Goal: Communication & Community: Answer question/provide support

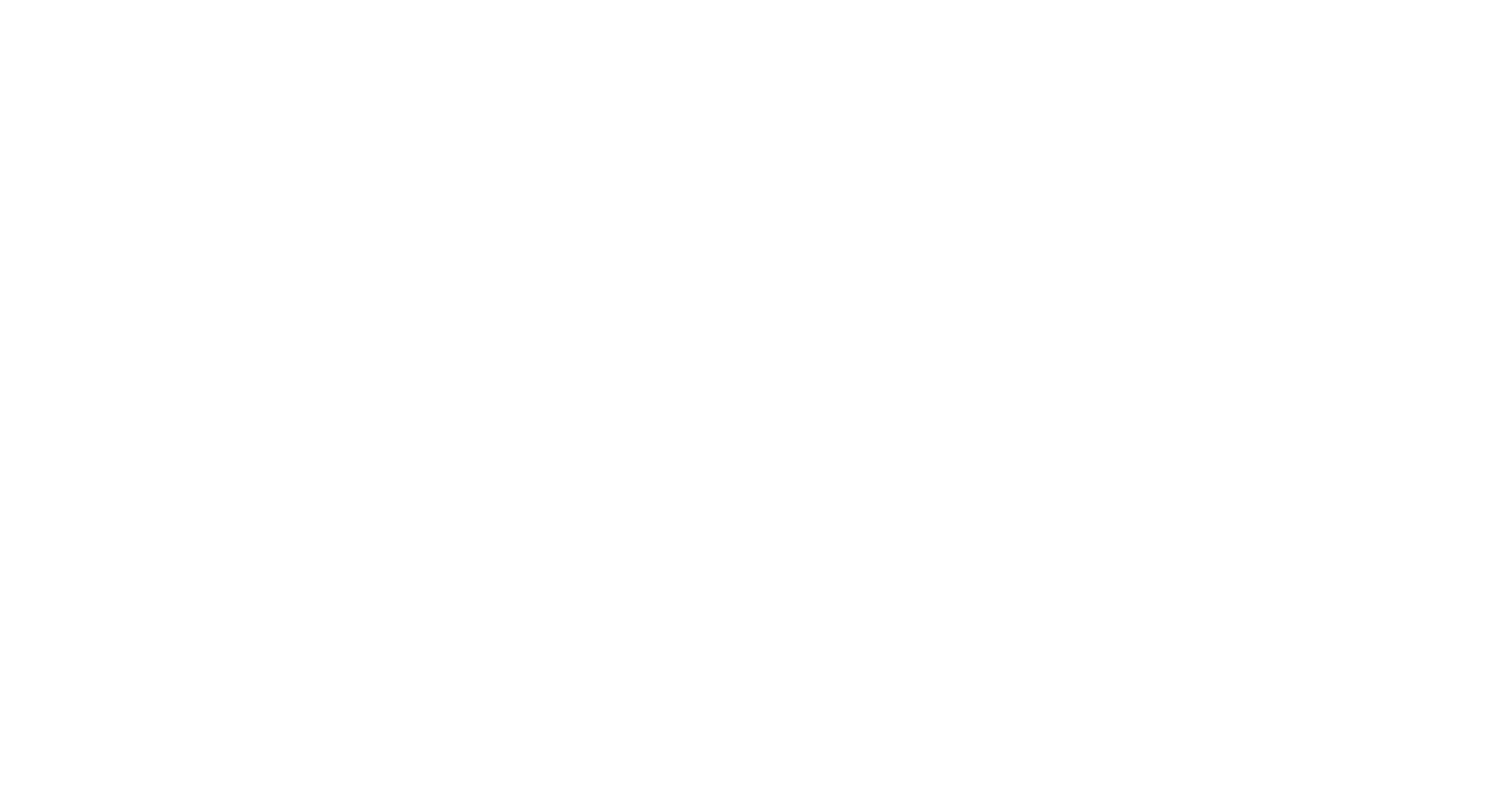
click at [455, 5] on html at bounding box center [744, 2] width 1488 height 5
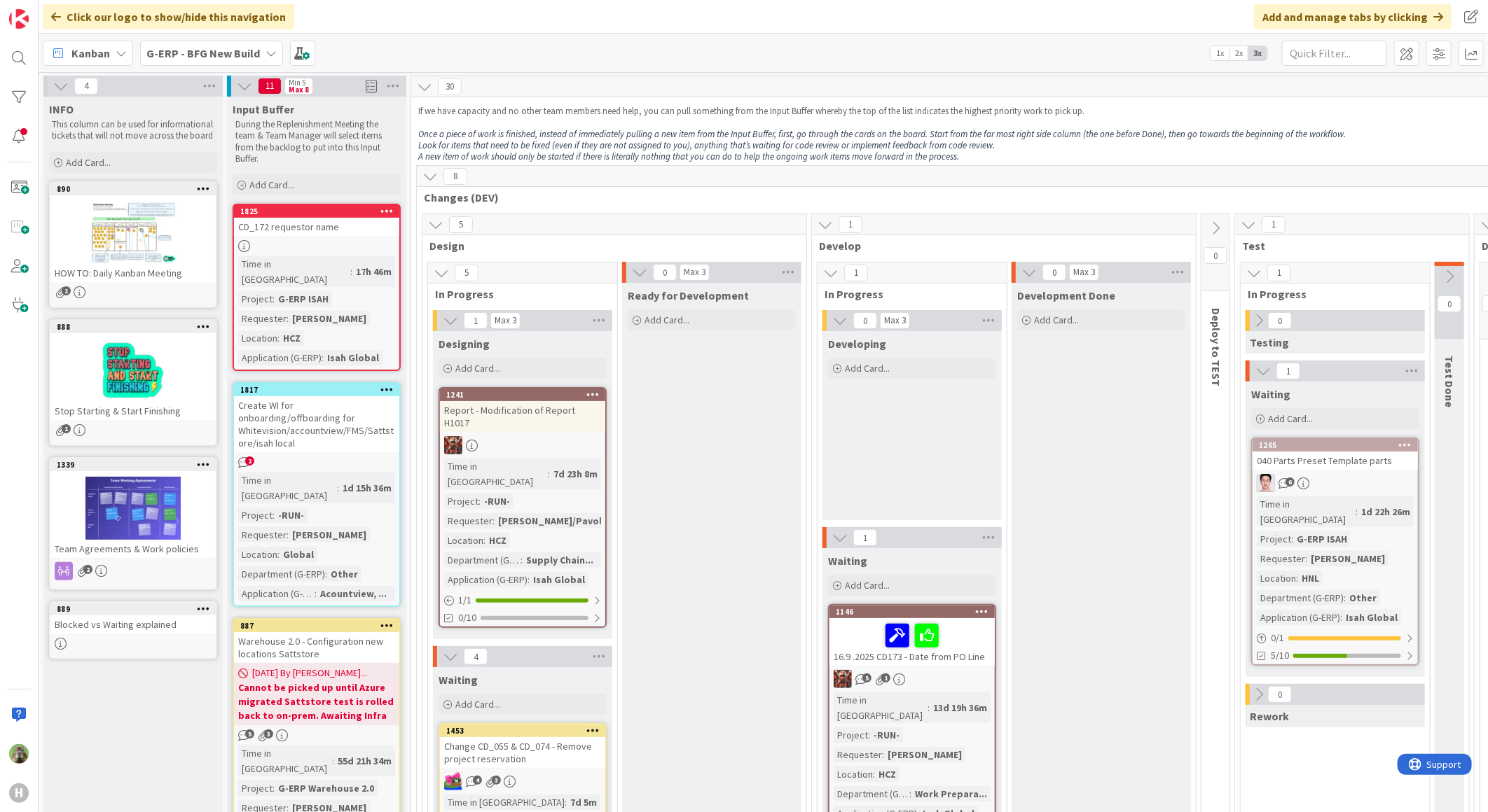
click at [351, 217] on div "1825" at bounding box center [317, 211] width 165 height 12
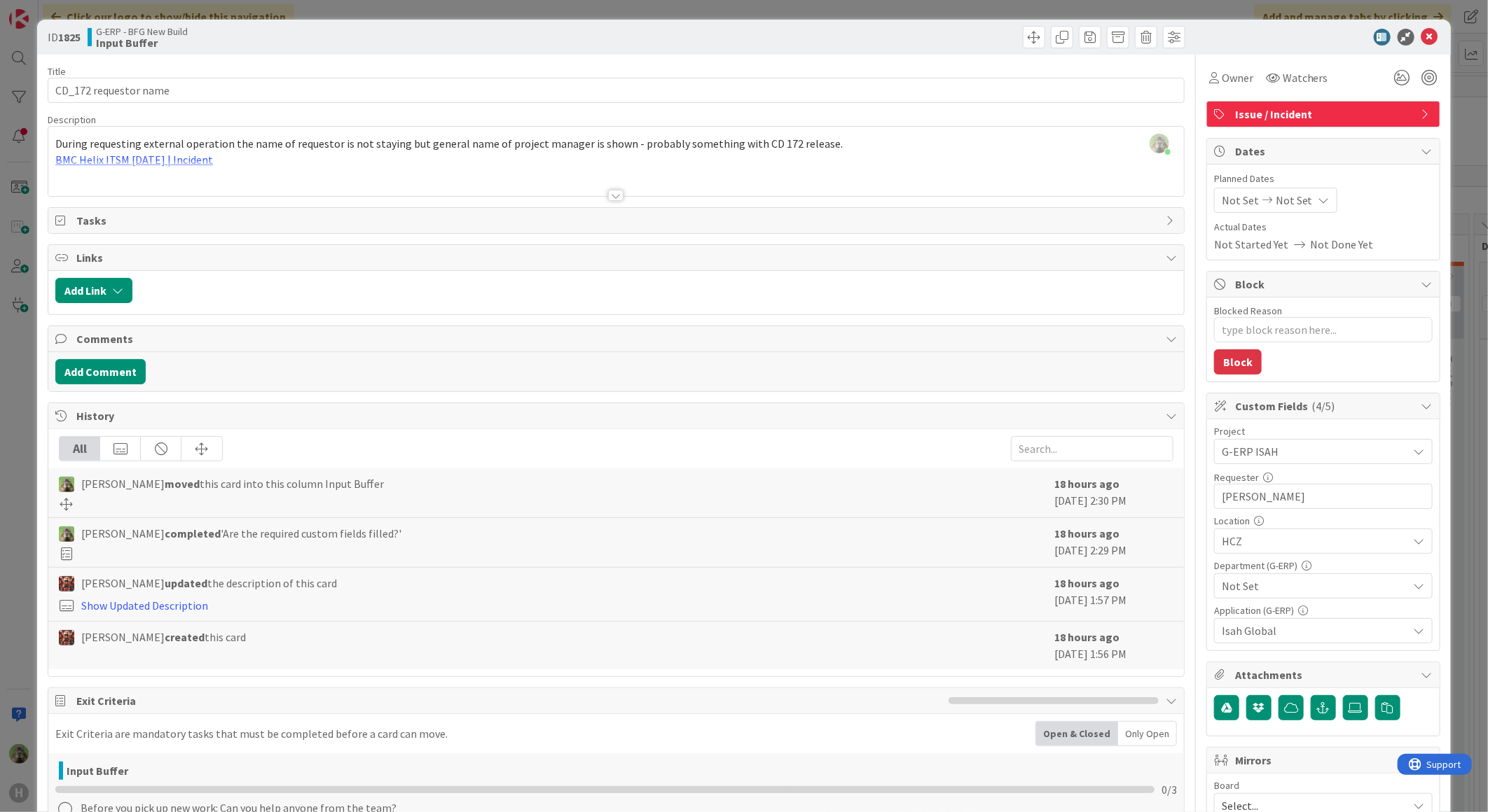
click at [25, 399] on div "ID 1825 G-ERP - BFG New Build Input Buffer Title 21 / 128 CD_172 requestor name…" at bounding box center [744, 406] width 1488 height 812
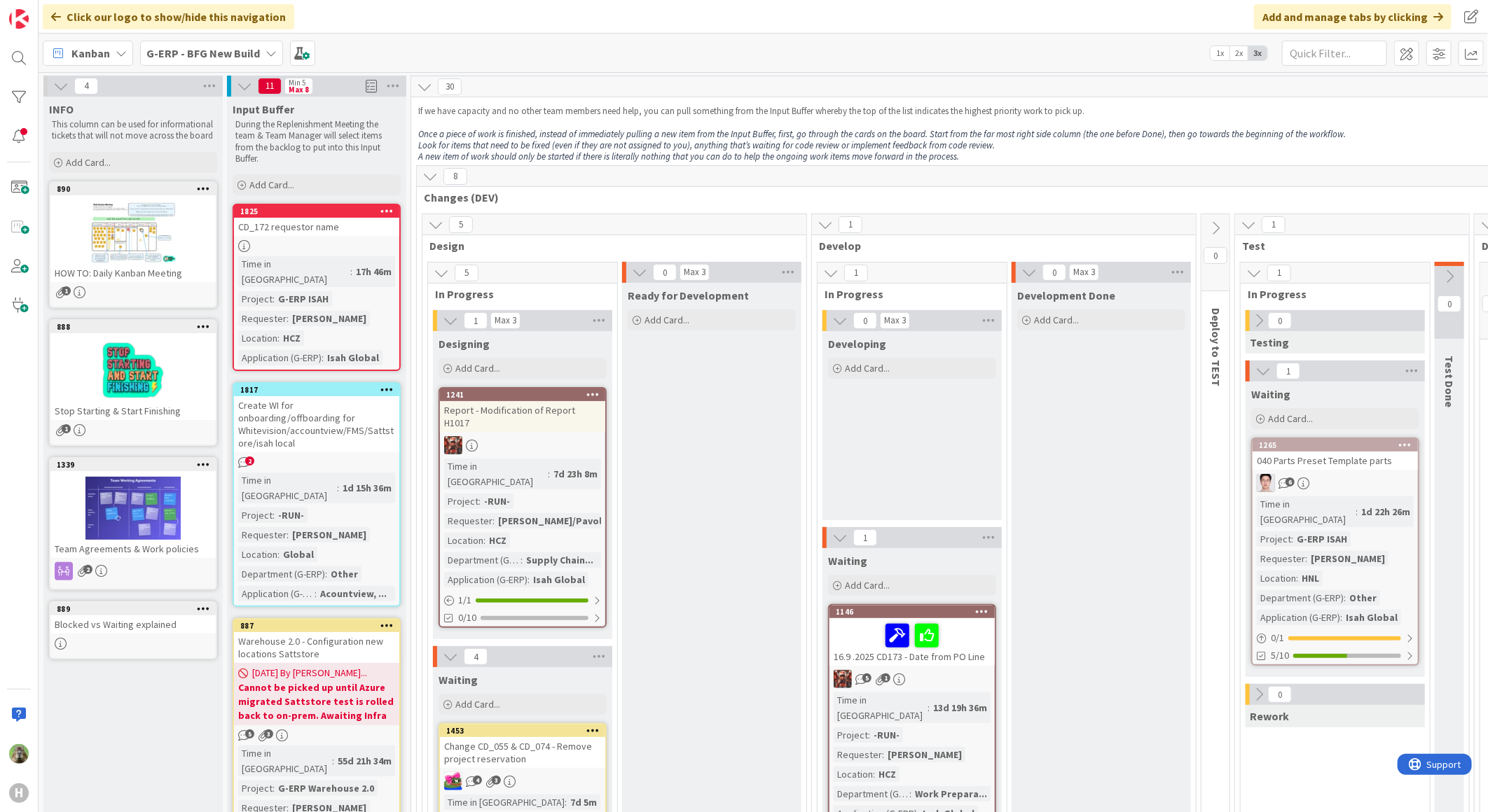
scroll to position [0, 746]
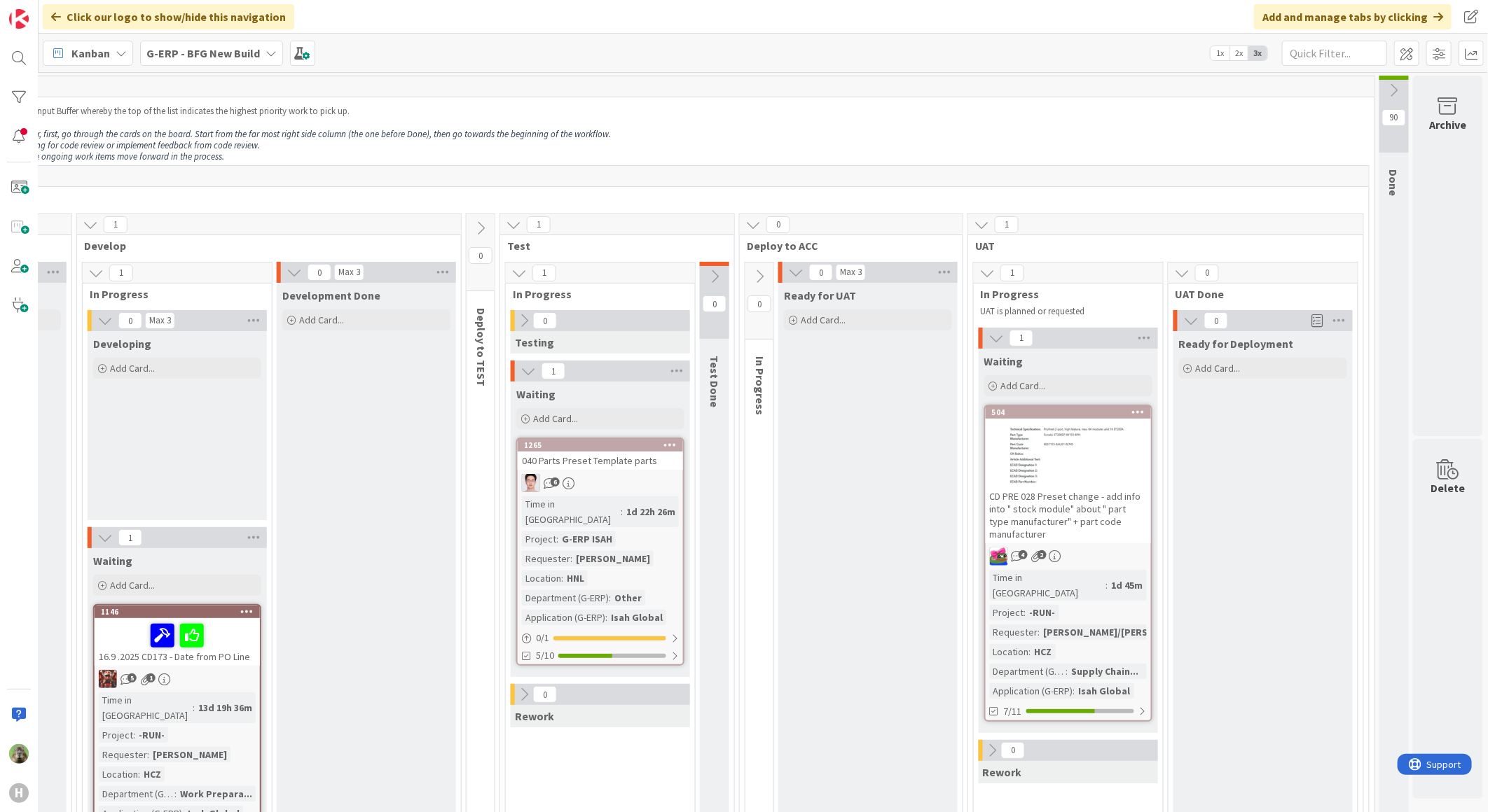
click at [651, 479] on div "6" at bounding box center [600, 483] width 165 height 18
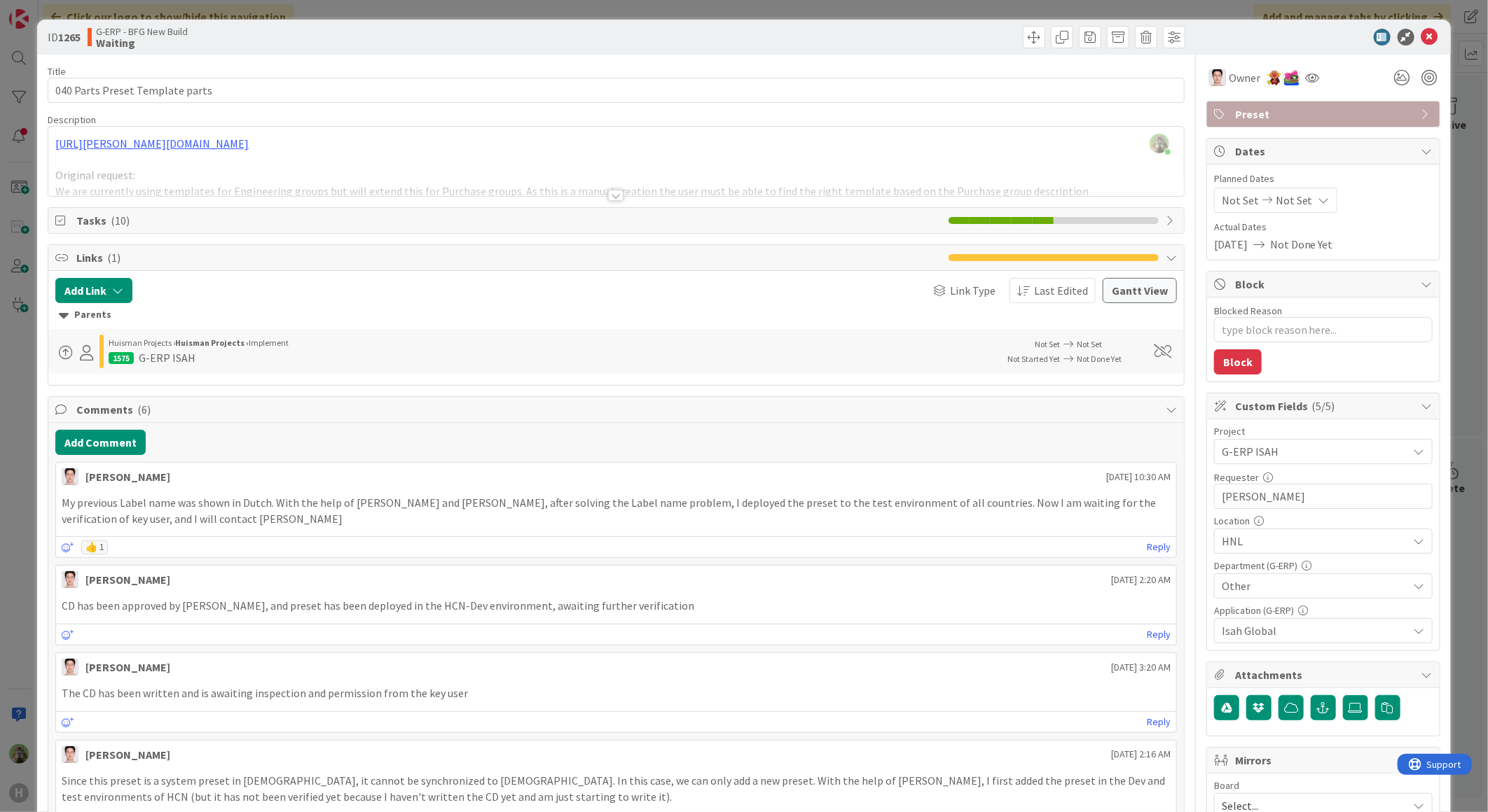
click at [30, 506] on div "ID 1265 G-ERP - BFG New Build Waiting Title 31 / 128 040 Parts Preset Template …" at bounding box center [744, 406] width 1488 height 812
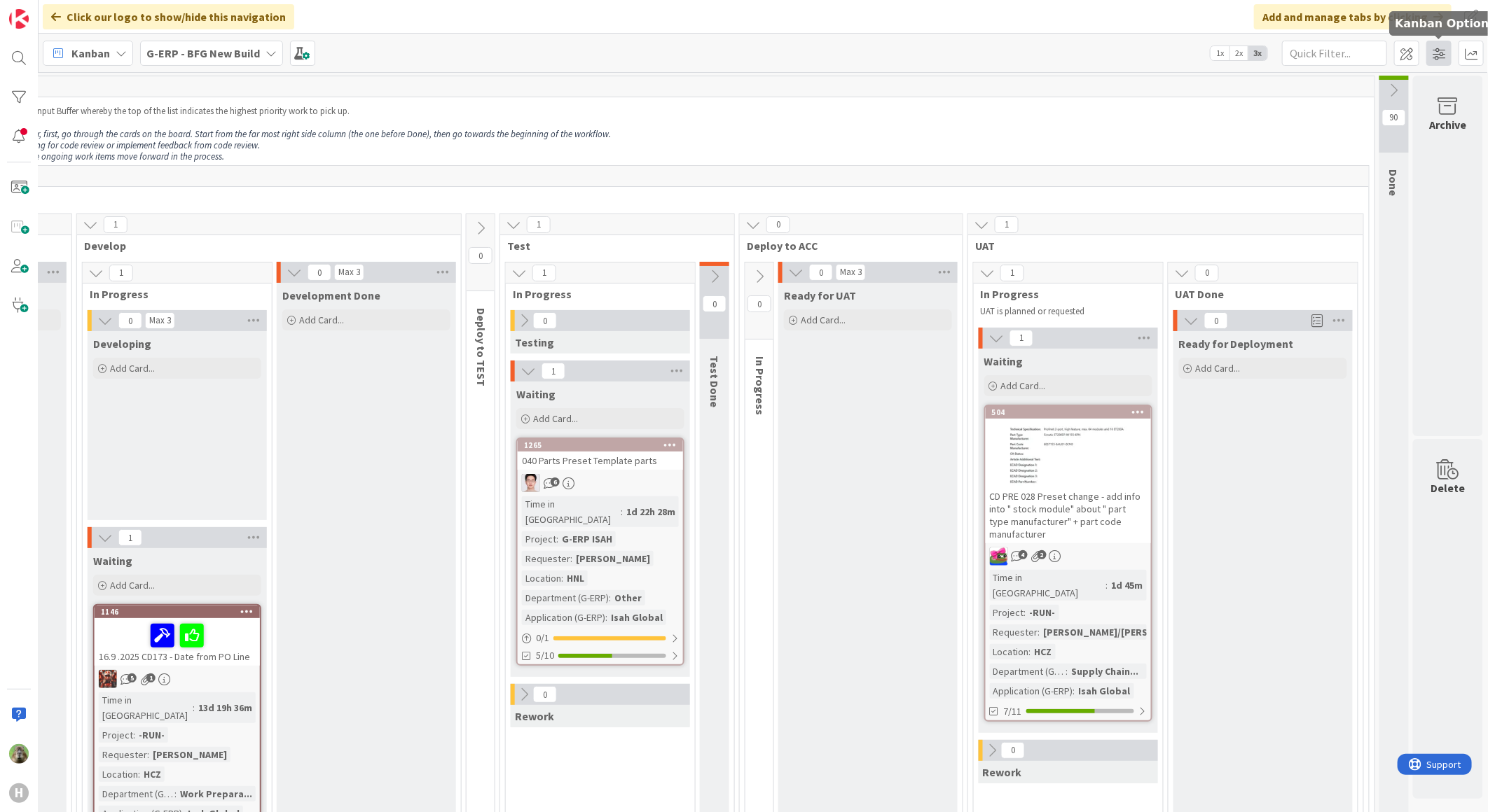
click at [1441, 47] on span at bounding box center [1438, 53] width 25 height 25
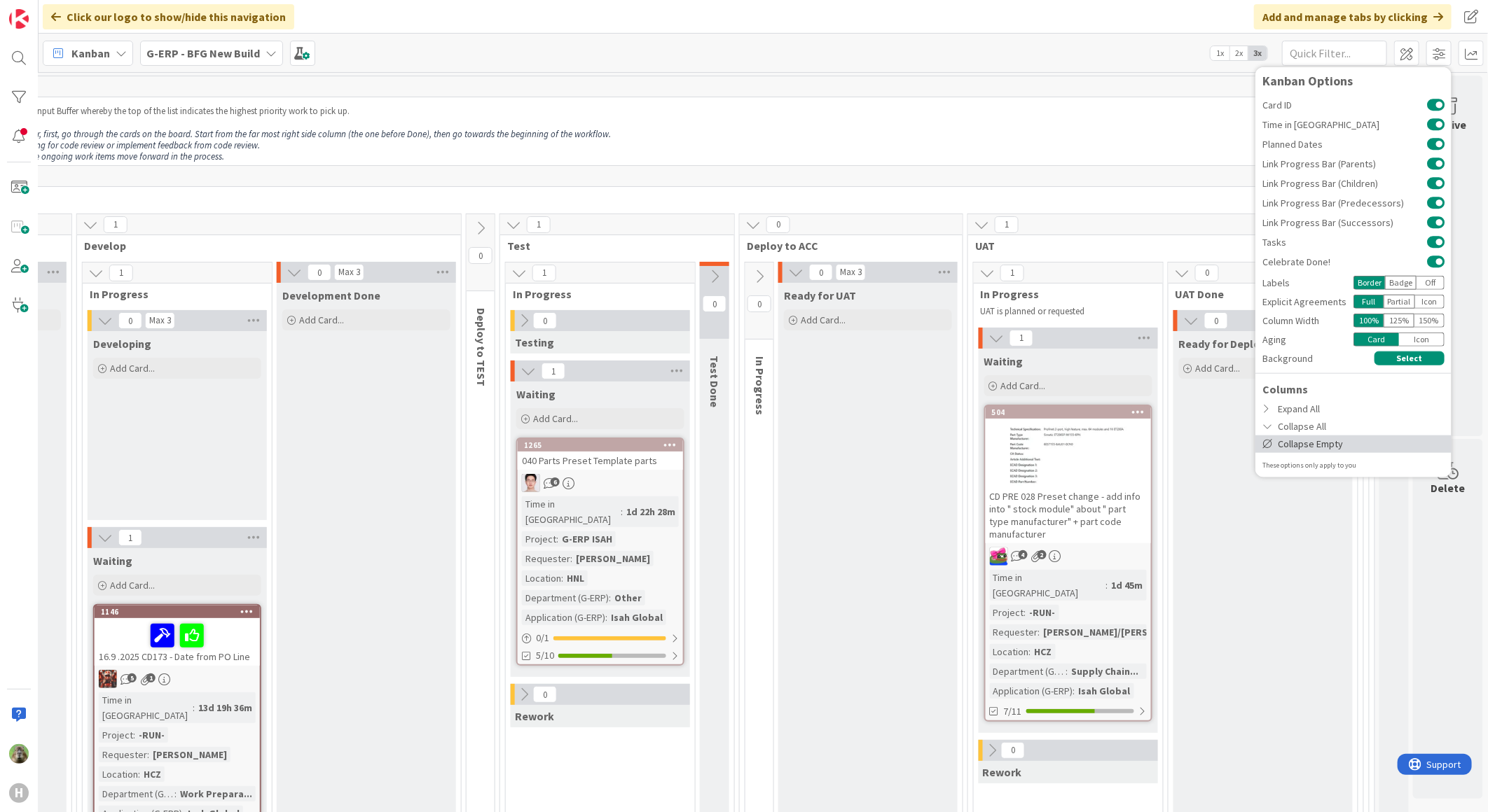
click at [1293, 445] on div "Collapse Empty" at bounding box center [1353, 443] width 196 height 18
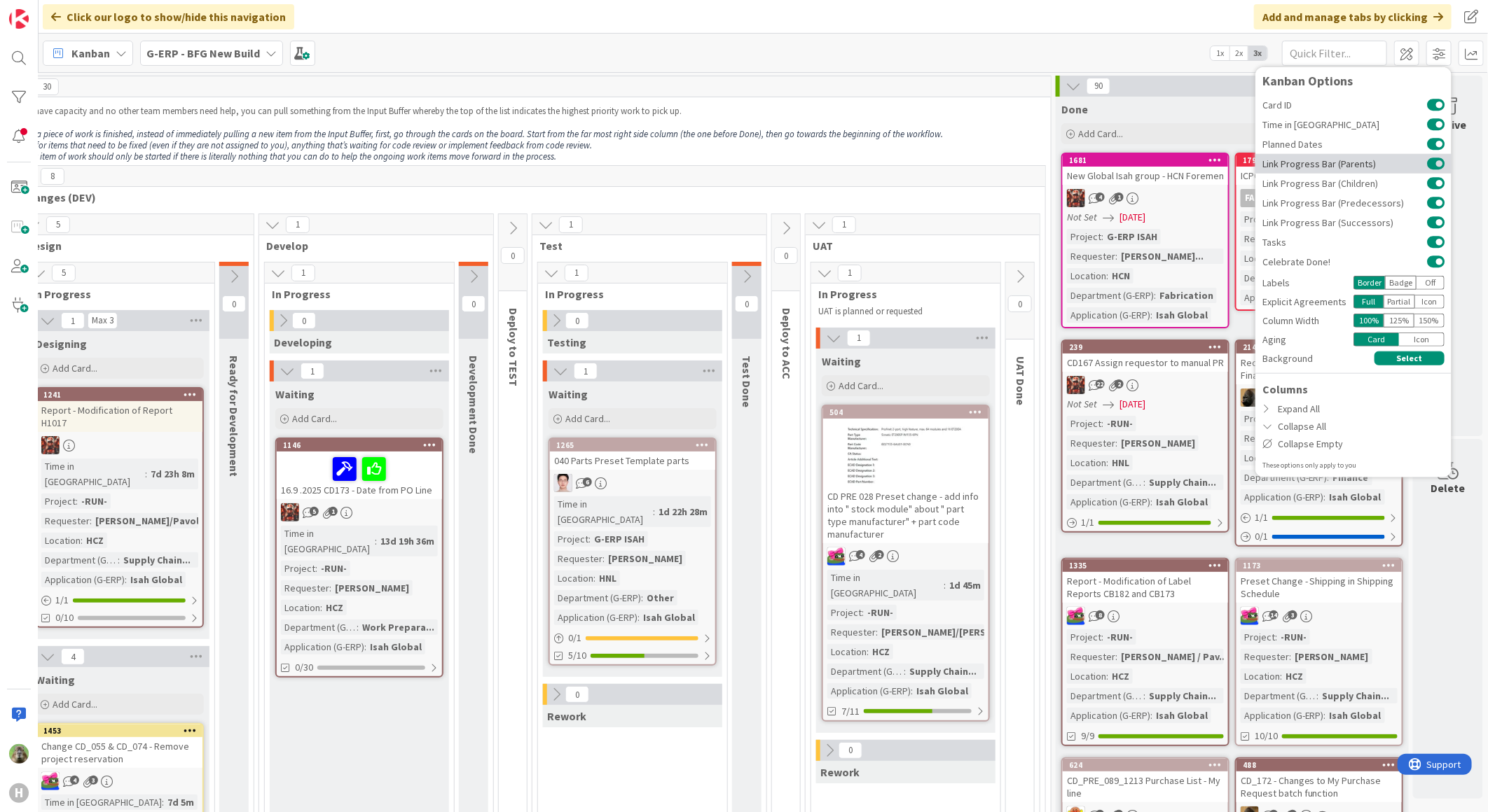
scroll to position [0, 415]
click at [1445, 54] on span at bounding box center [1438, 53] width 25 height 25
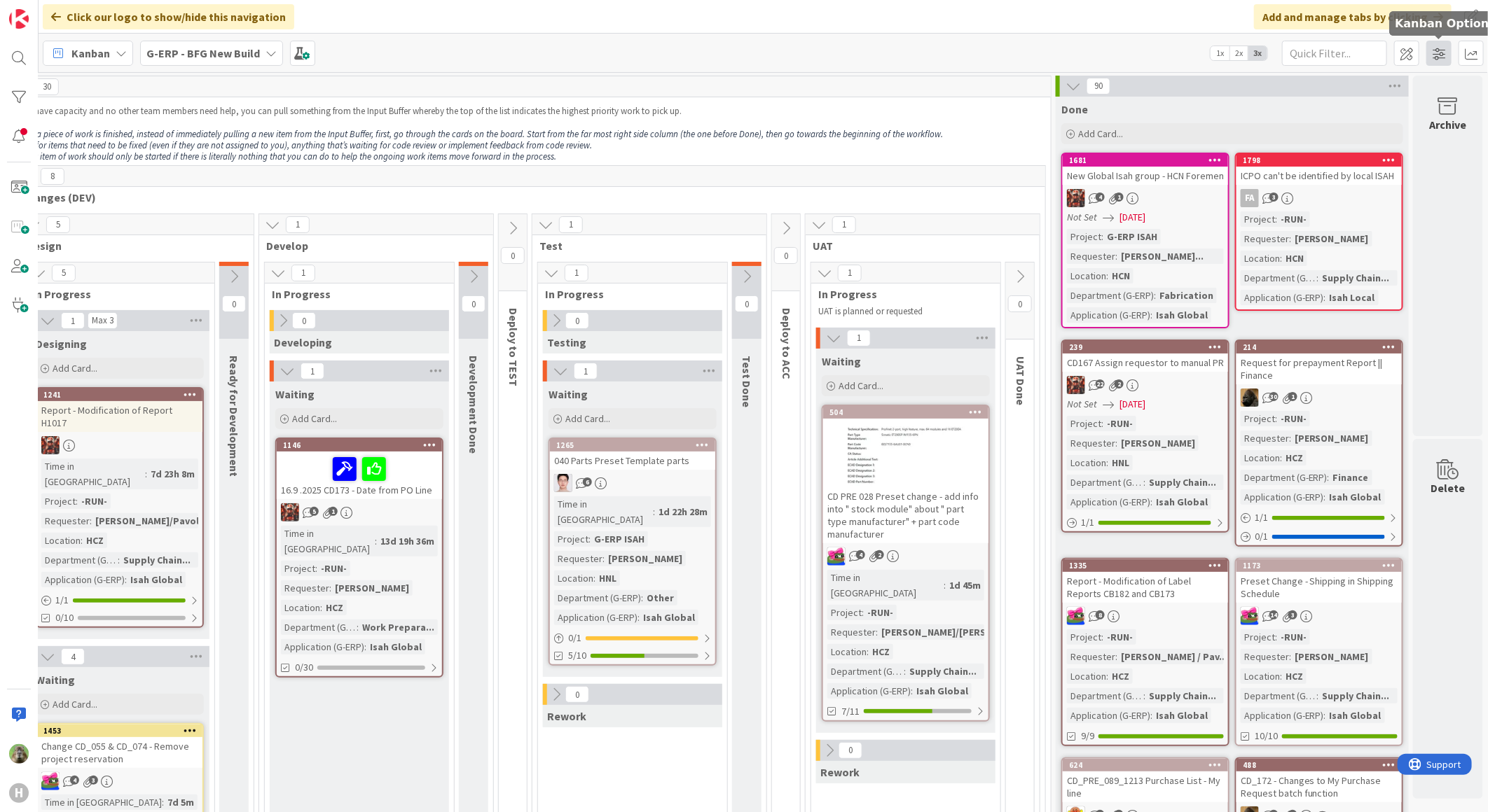
click at [1430, 54] on span at bounding box center [1438, 53] width 25 height 25
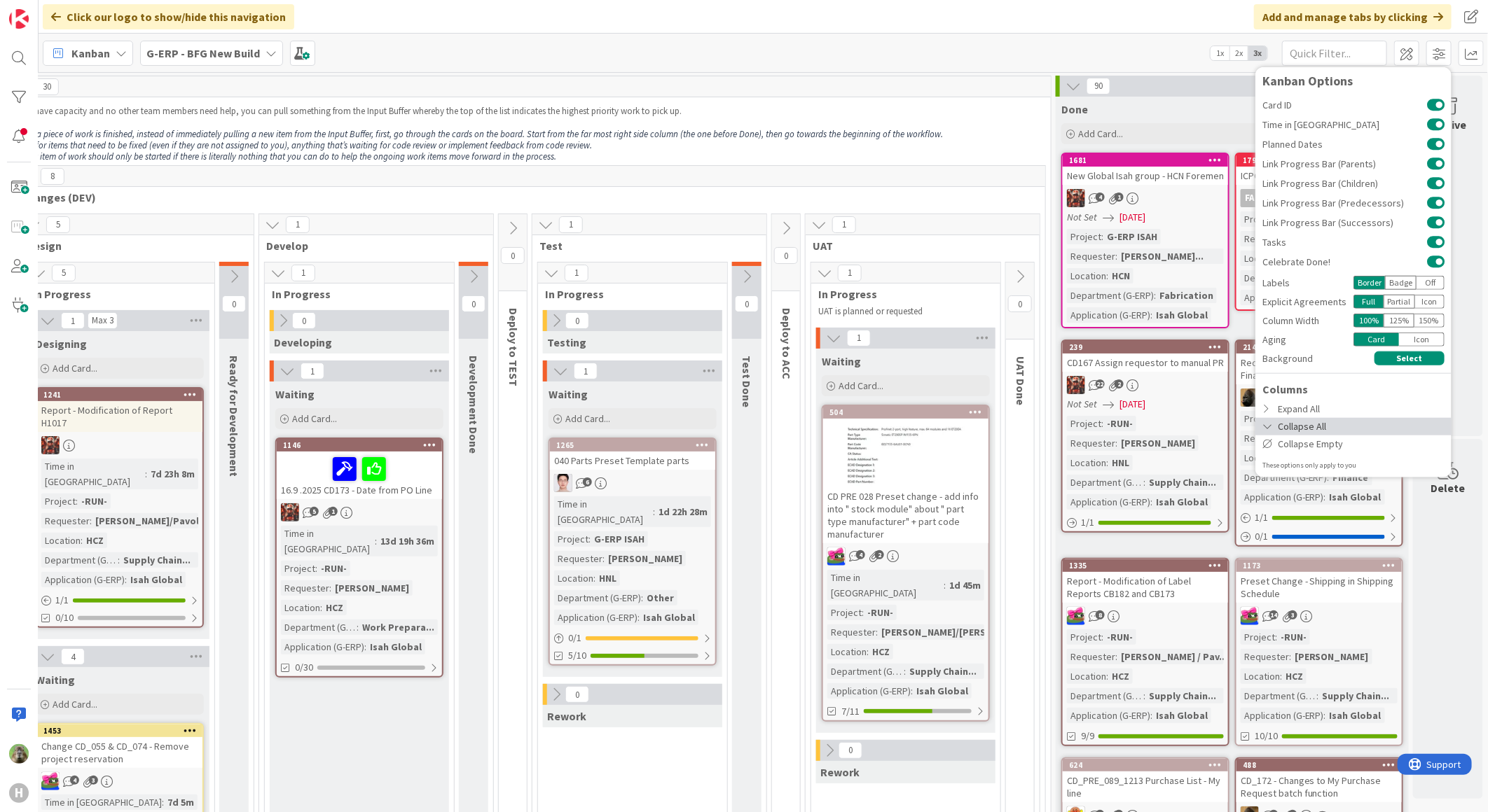
click at [1314, 427] on div "Collapse All" at bounding box center [1353, 426] width 196 height 18
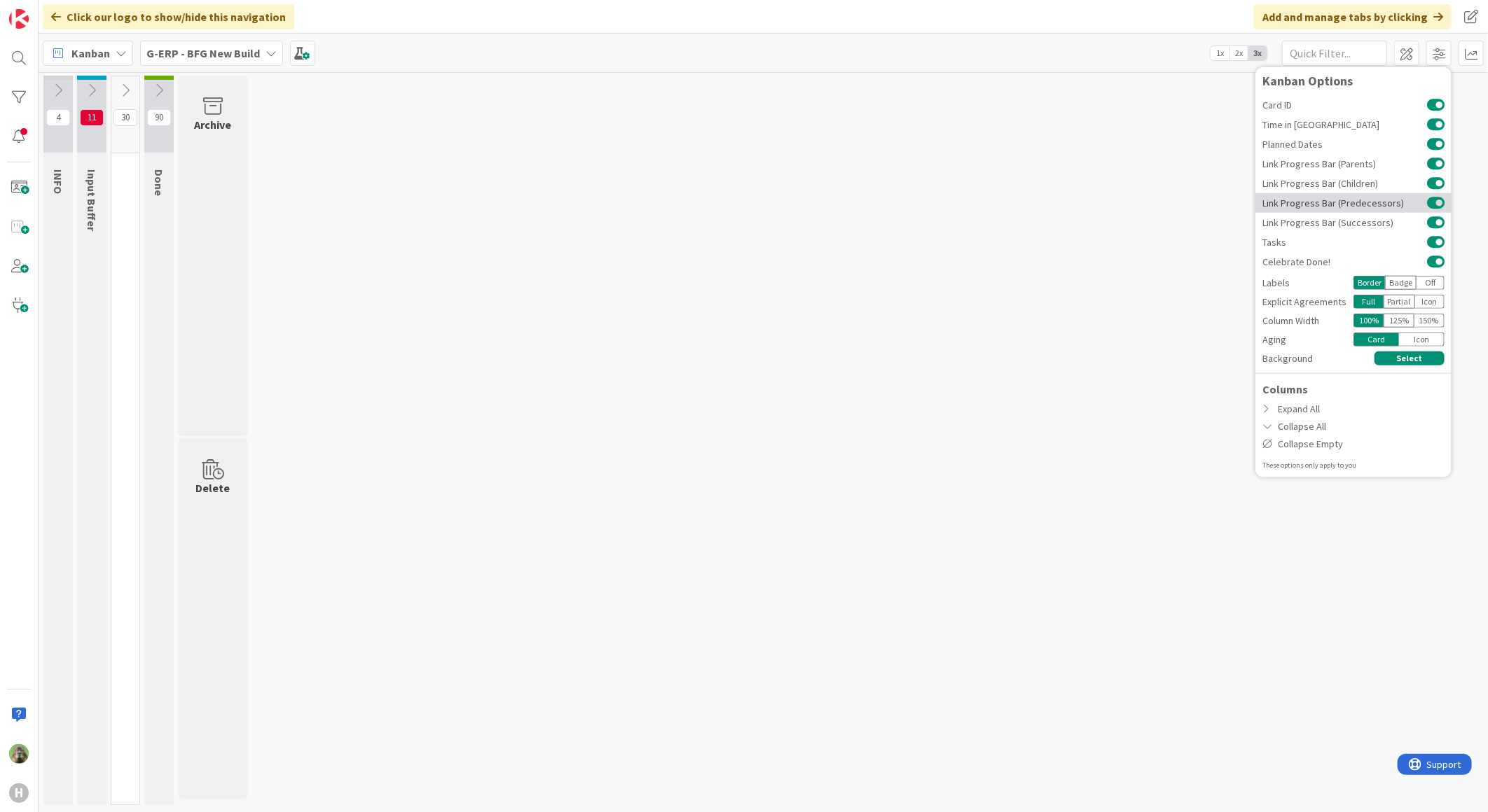
scroll to position [0, 0]
click at [1437, 59] on span at bounding box center [1438, 53] width 25 height 25
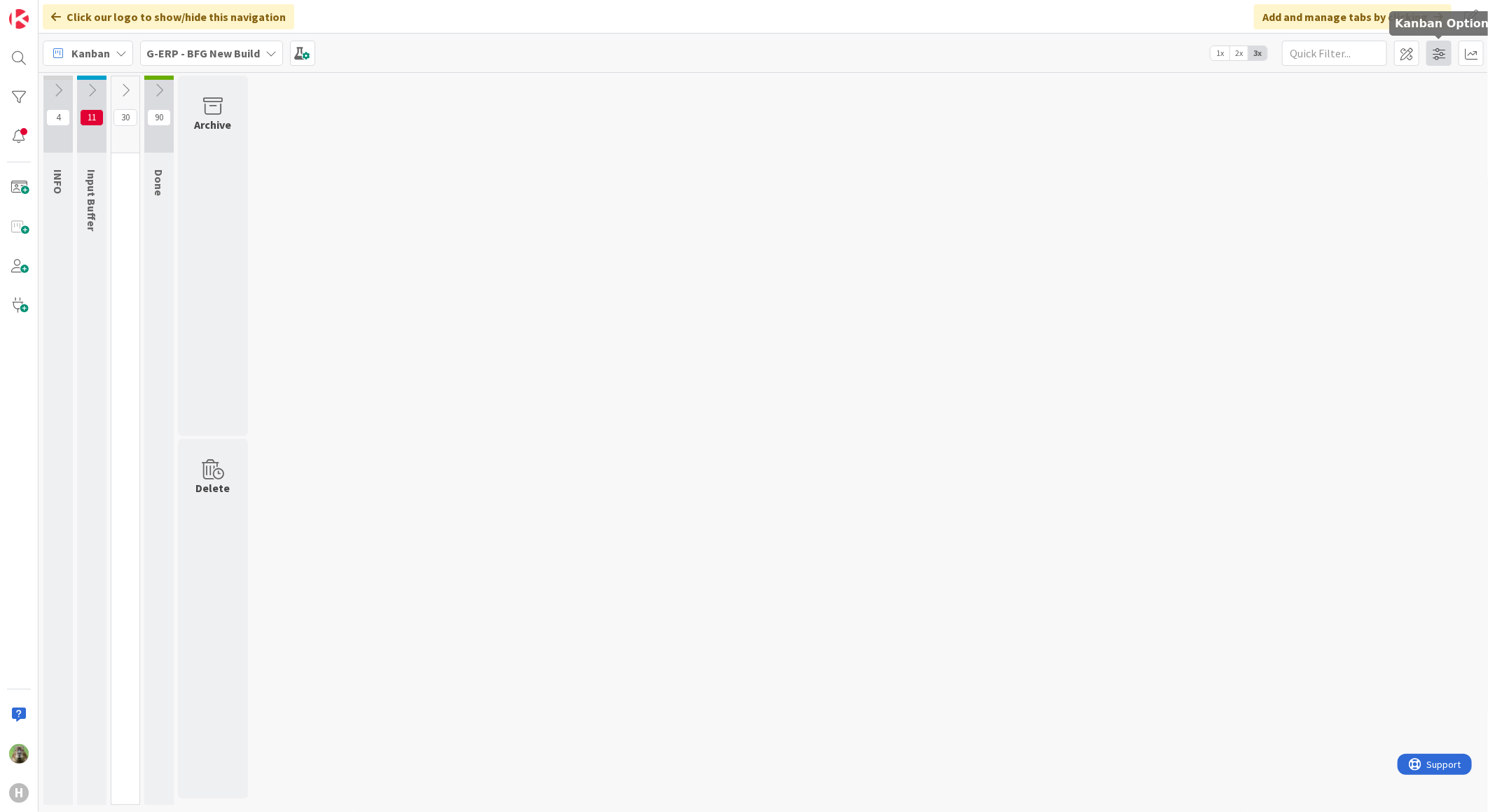
click at [1434, 54] on span at bounding box center [1438, 53] width 25 height 25
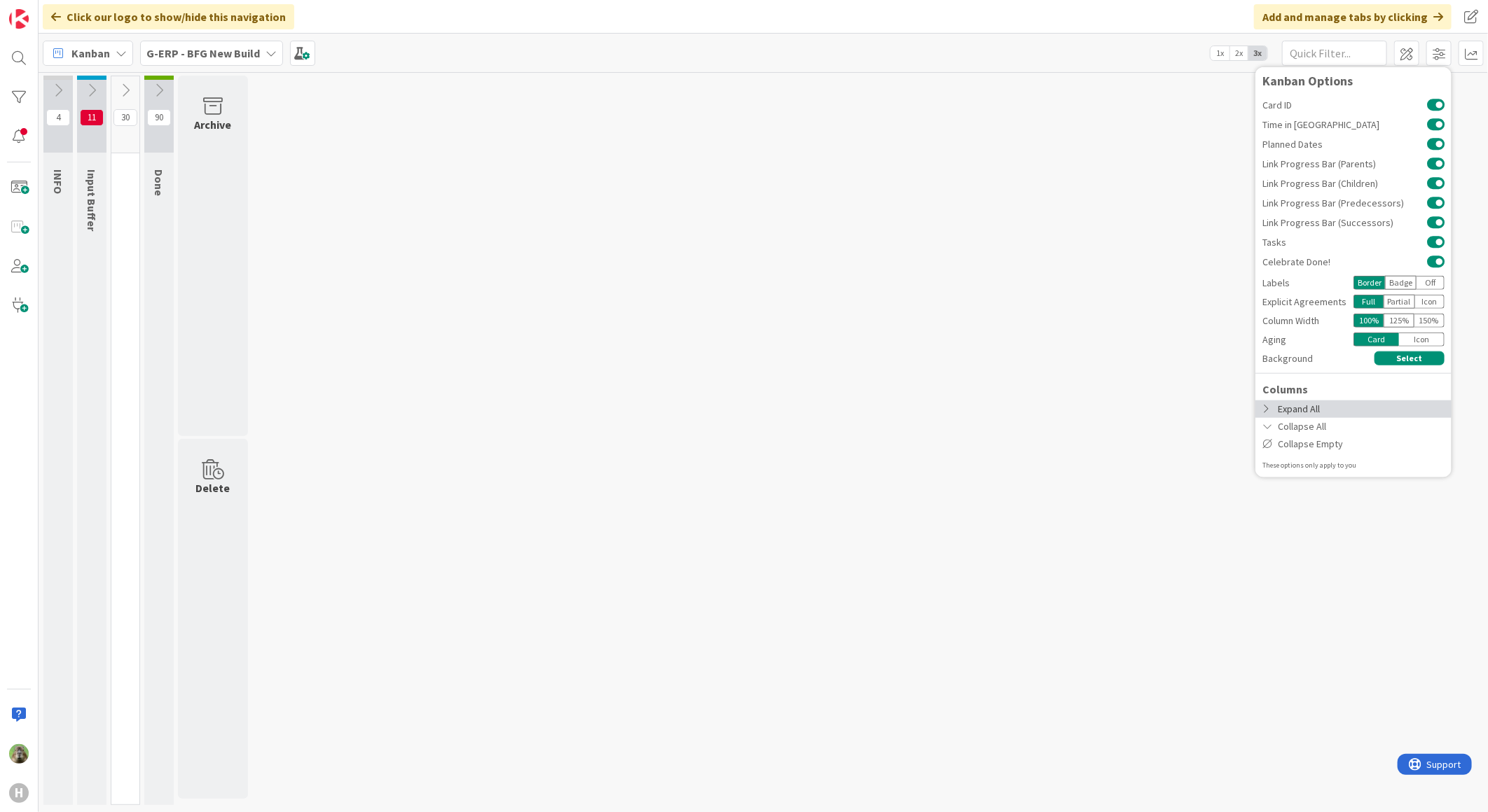
click at [1305, 403] on div "Expand All" at bounding box center [1353, 408] width 196 height 18
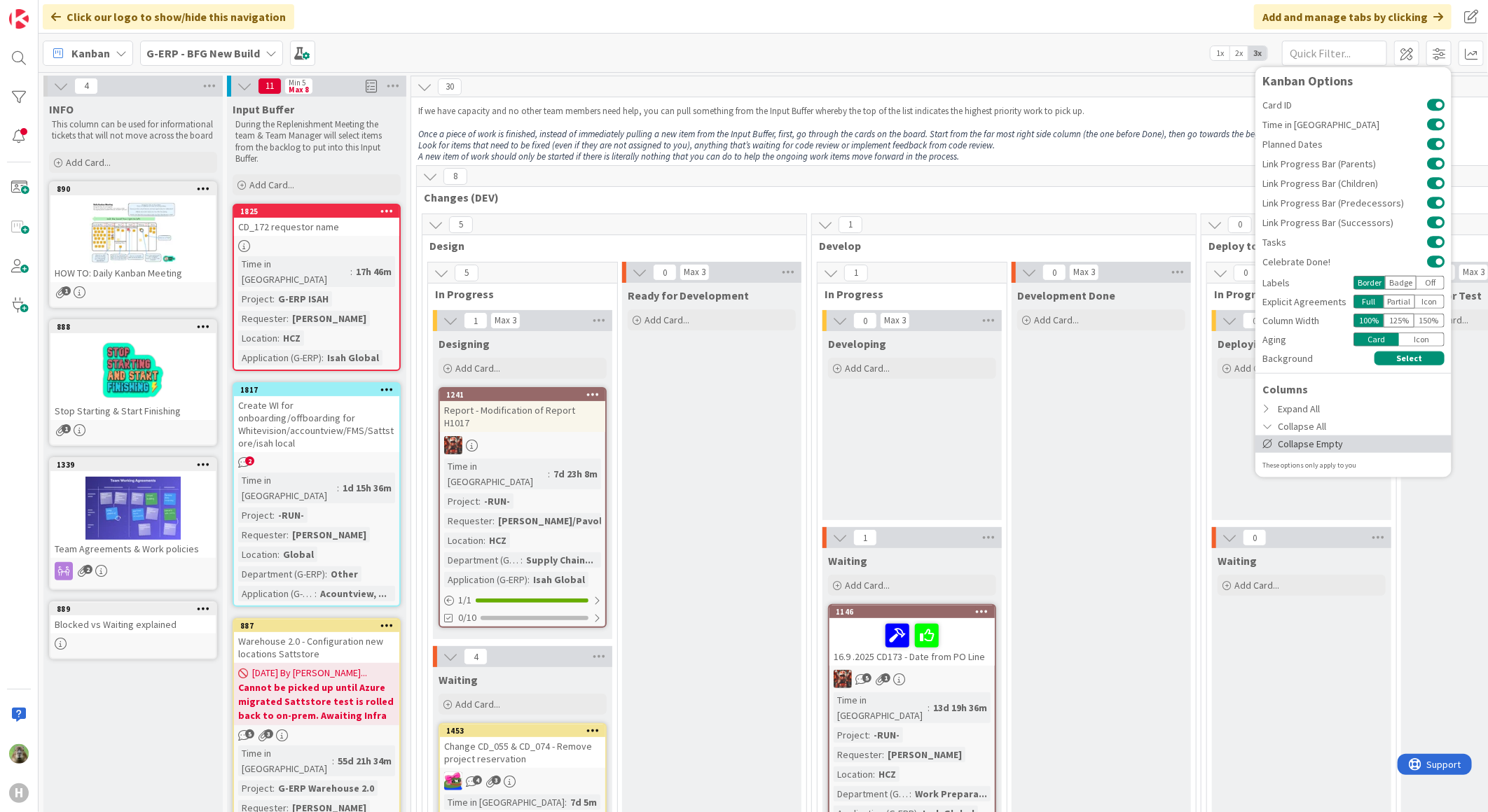
click at [1324, 448] on div "Collapse Empty" at bounding box center [1353, 443] width 196 height 18
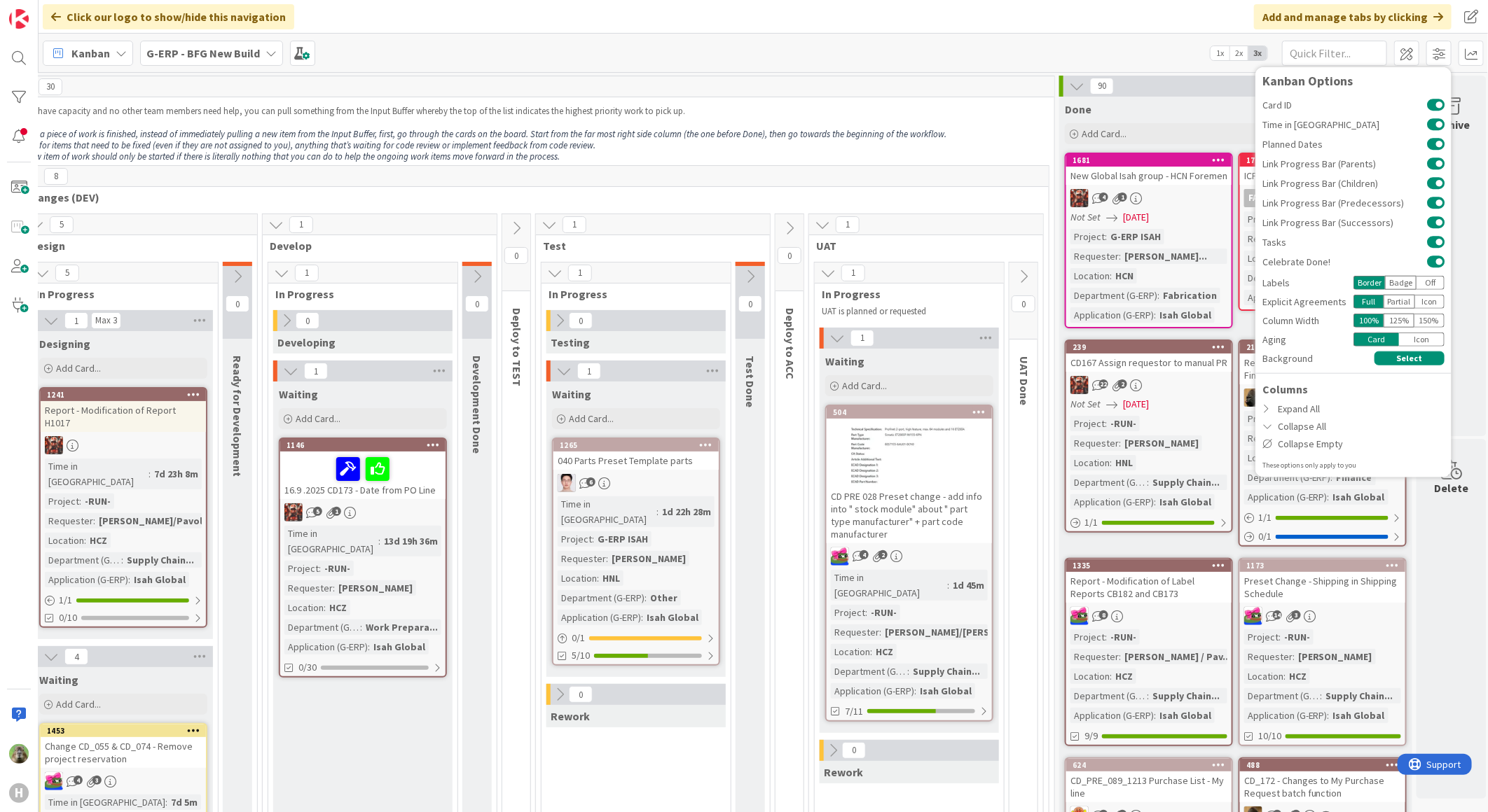
scroll to position [0, 415]
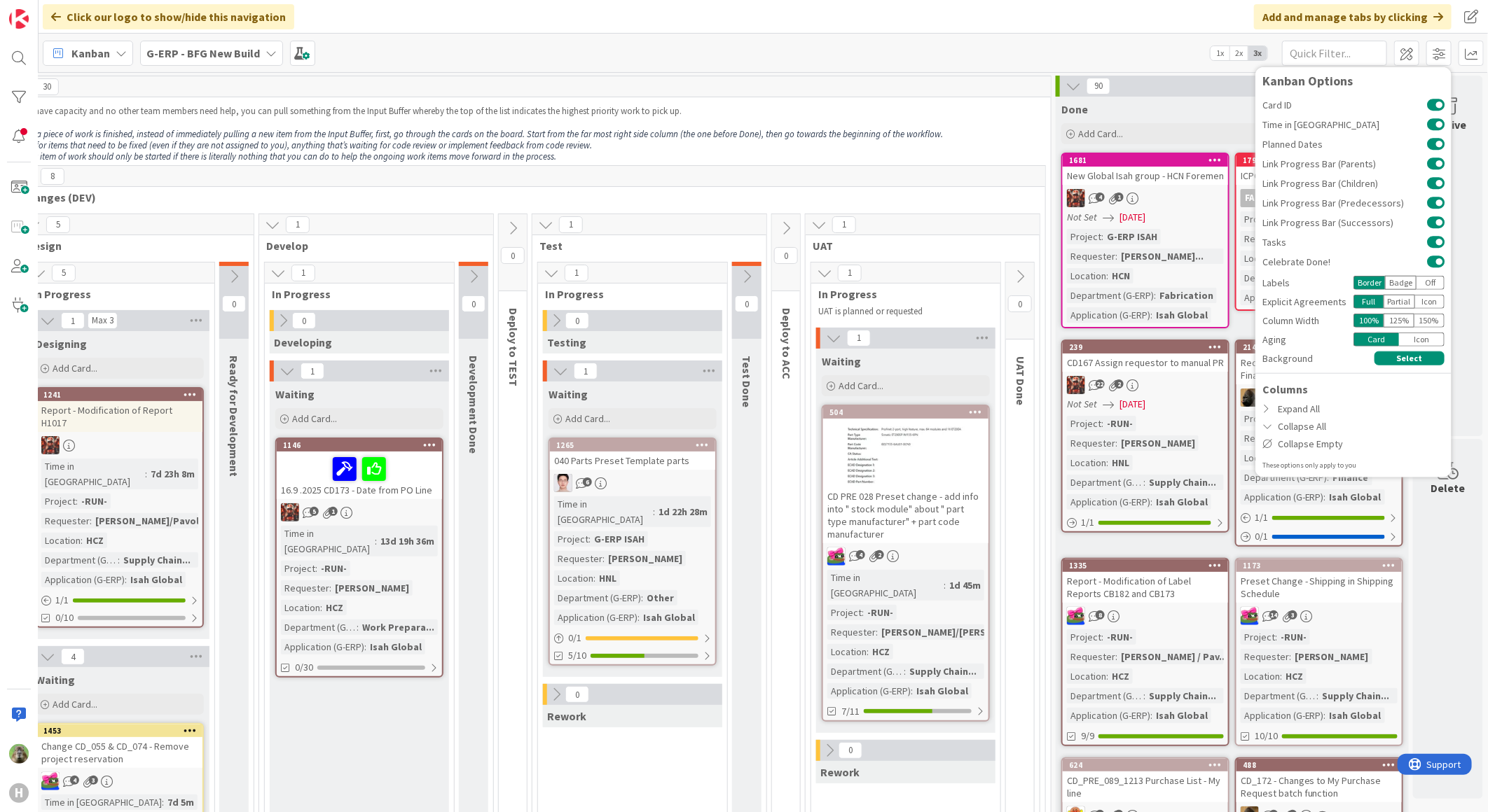
click at [996, 148] on p "Look for items that need to be fixed (even if they are not assigned to you), an…" at bounding box center [529, 145] width 1028 height 11
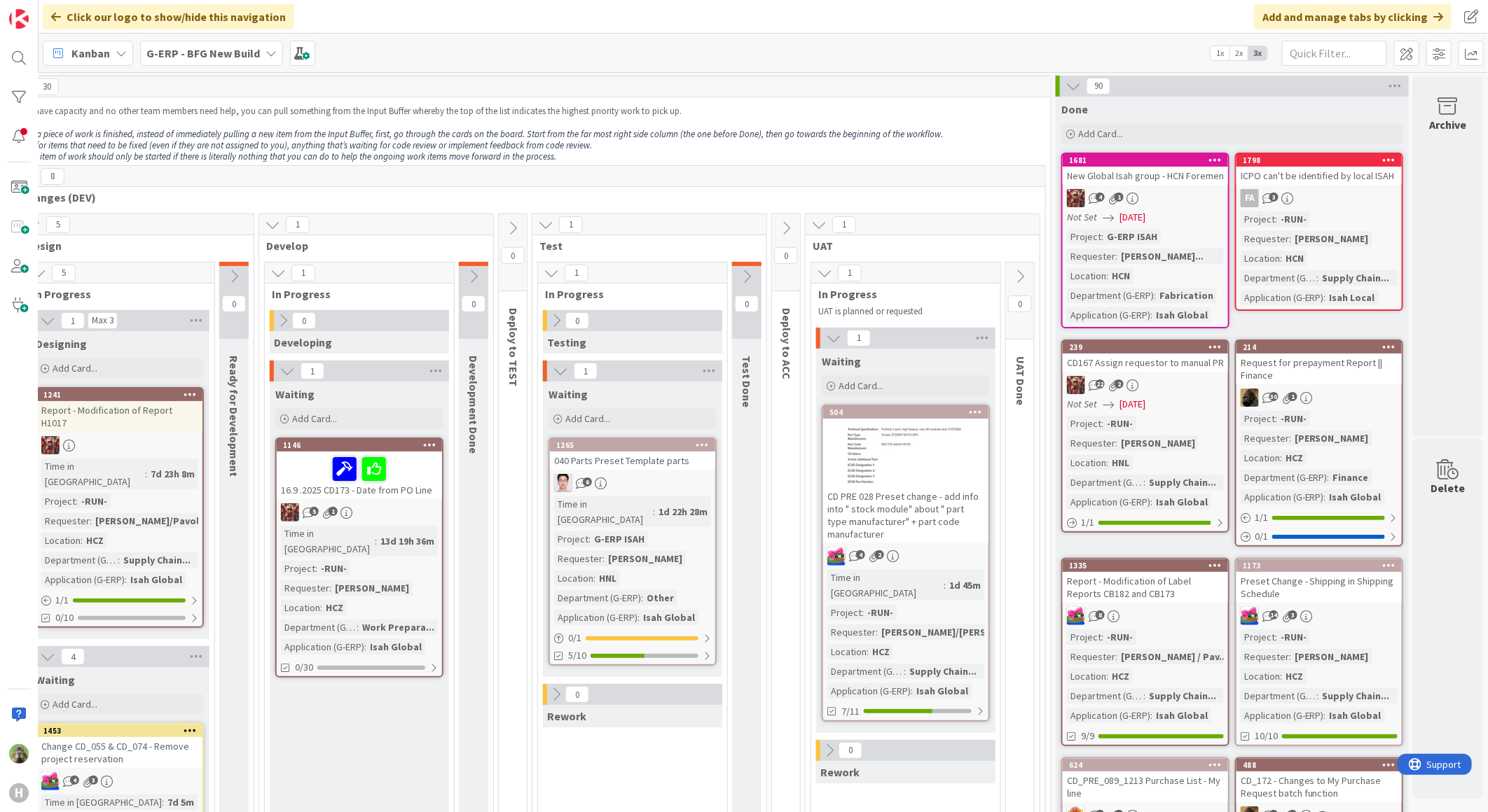
click at [1065, 84] on icon at bounding box center [1073, 86] width 15 height 15
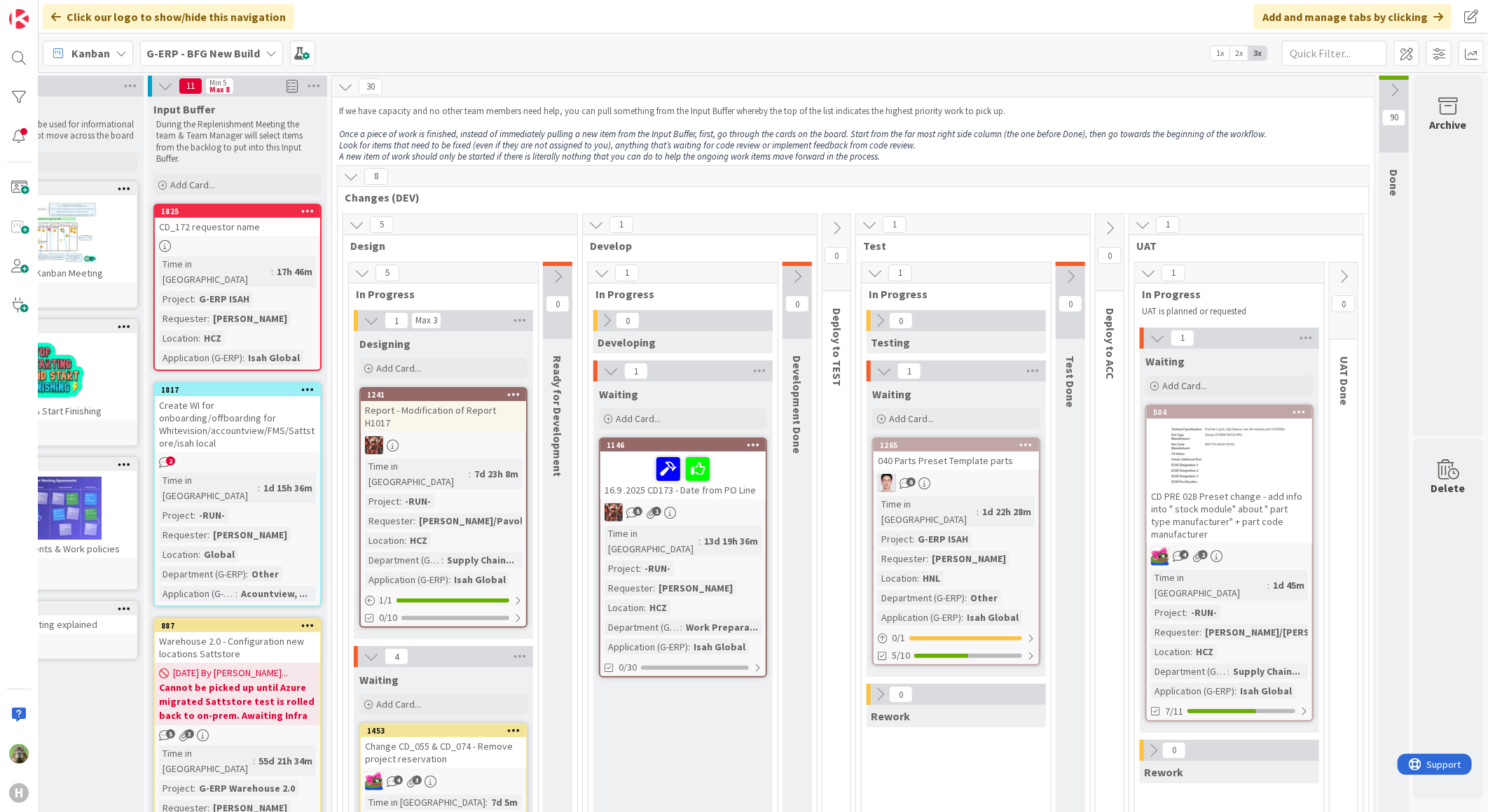
scroll to position [466, 91]
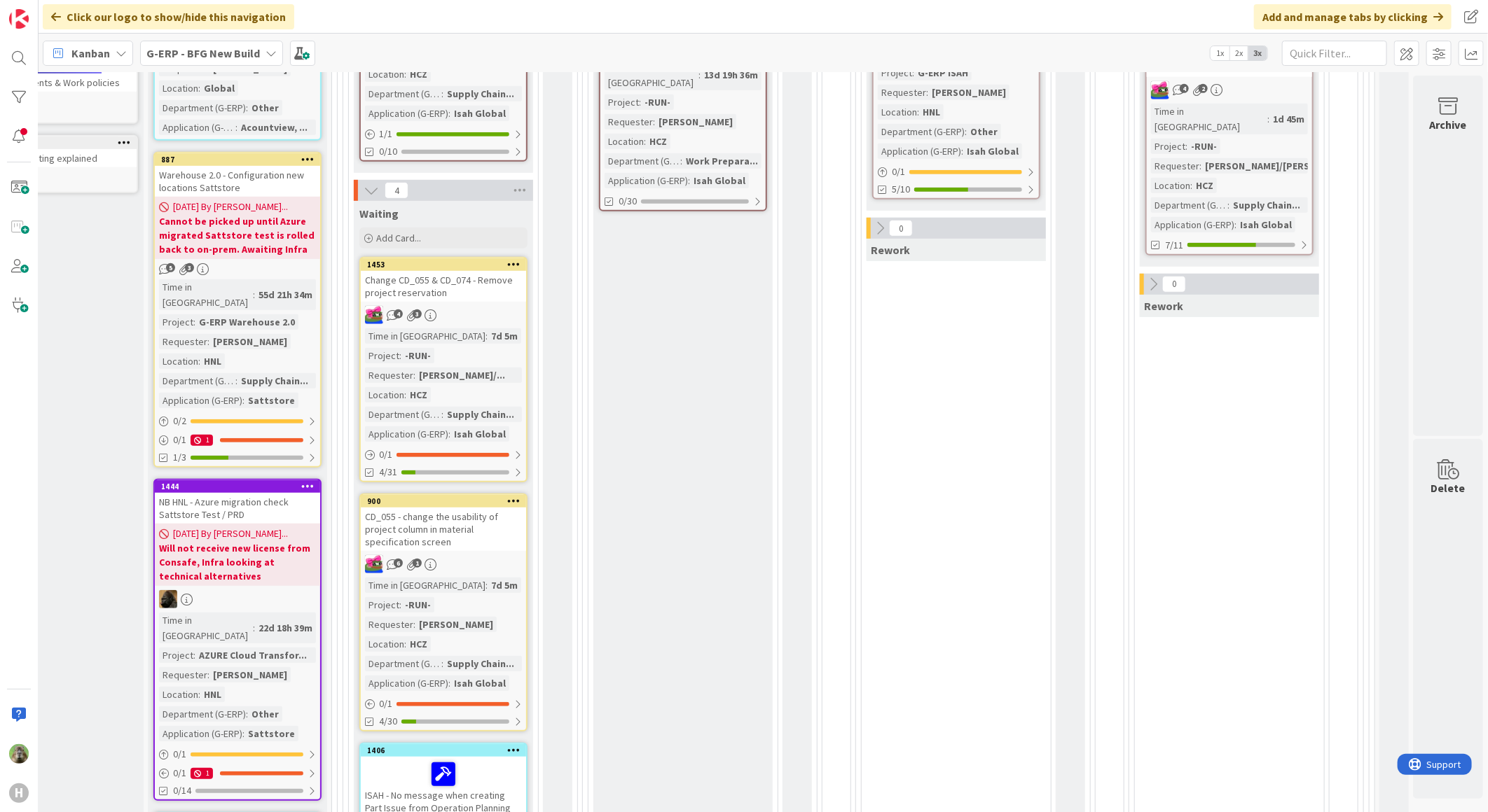
click at [445, 507] on div "CD_055 - change the usability of project column in material specification screen" at bounding box center [443, 529] width 165 height 44
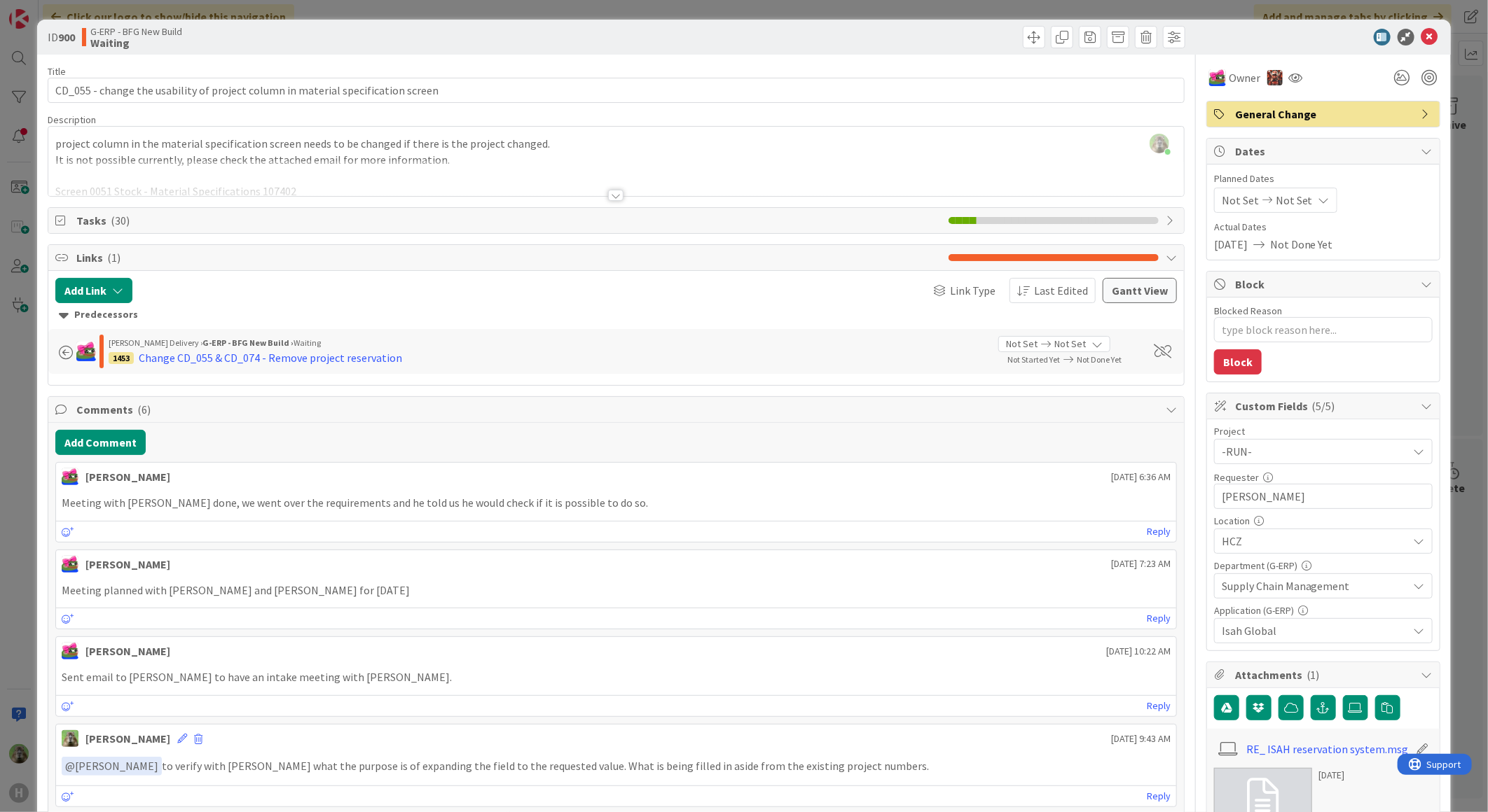
click at [14, 529] on div "ID 900 G-ERP - BFG New Build Waiting Title 80 / 128 CD_055 - change the usabili…" at bounding box center [744, 406] width 1488 height 812
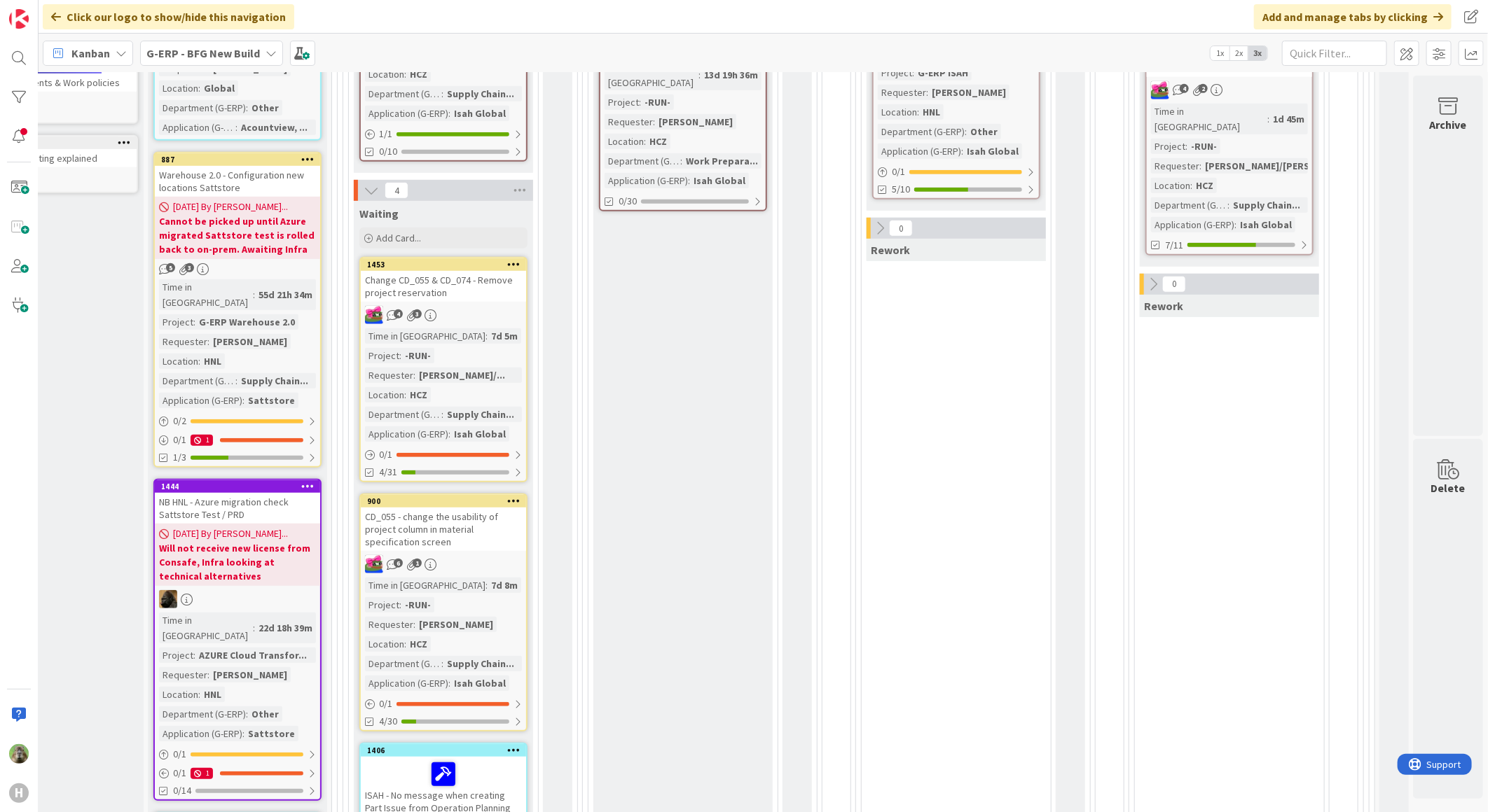
click at [410, 271] on div "Change CD_055 & CD_074 - Remove project reservation" at bounding box center [443, 286] width 165 height 31
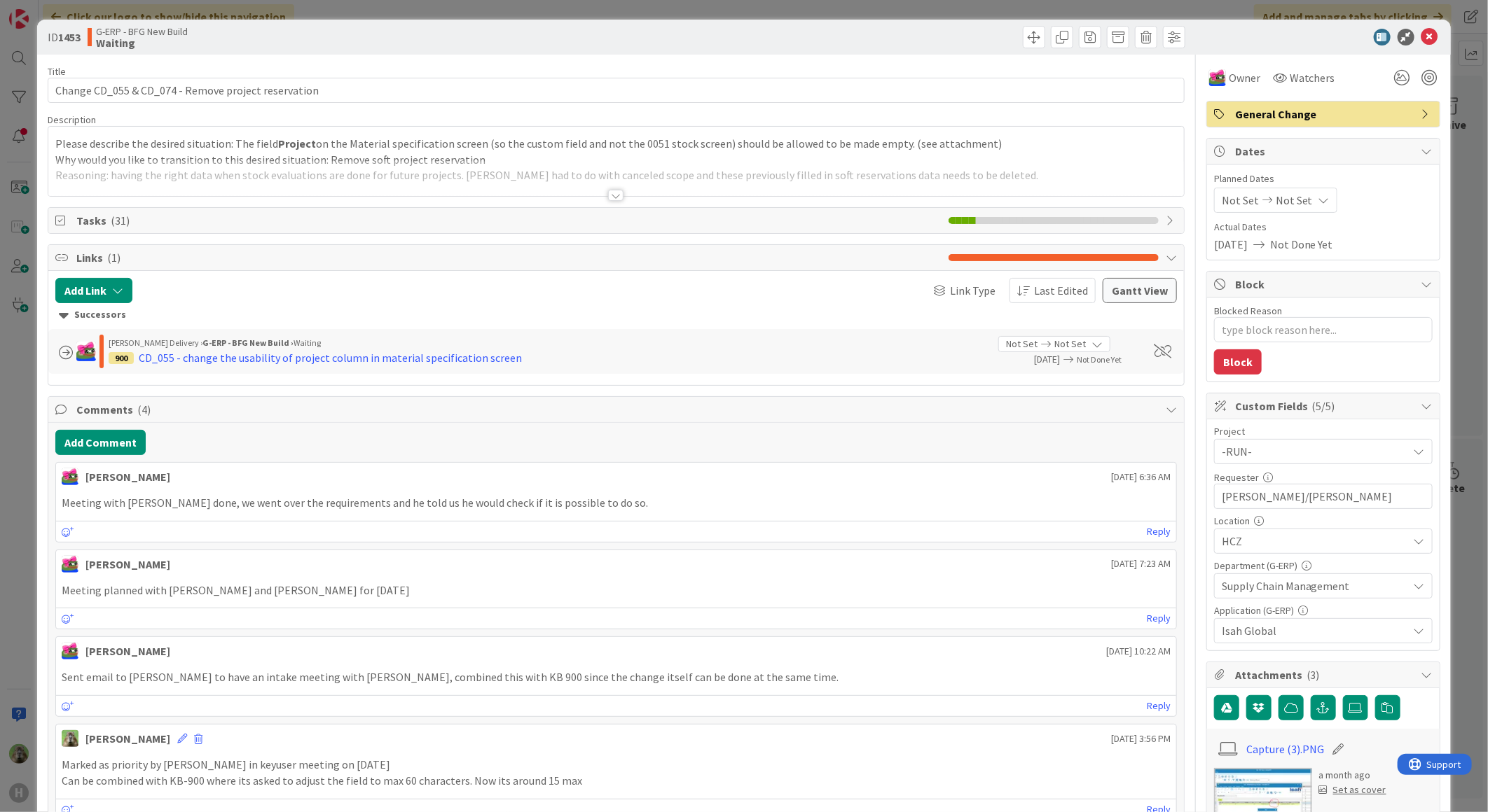
click at [15, 548] on div "ID 1453 G-ERP - BFG New Build Waiting Title 51 / 128 Change CD_055 & CD_074 - R…" at bounding box center [744, 406] width 1488 height 812
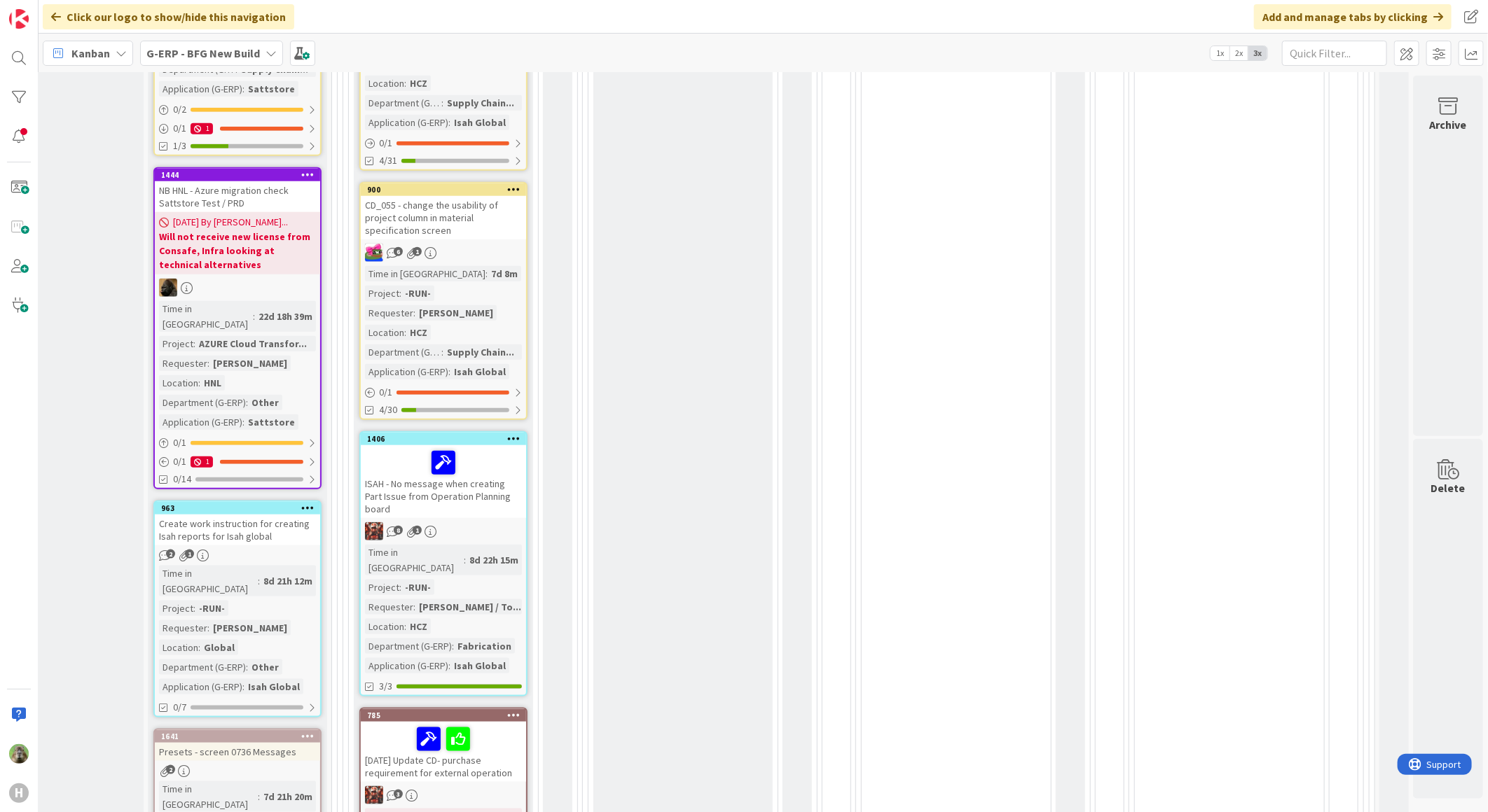
click at [474, 458] on div "ISAH - No message when creating Part Issue from Operation Planning board" at bounding box center [443, 481] width 165 height 73
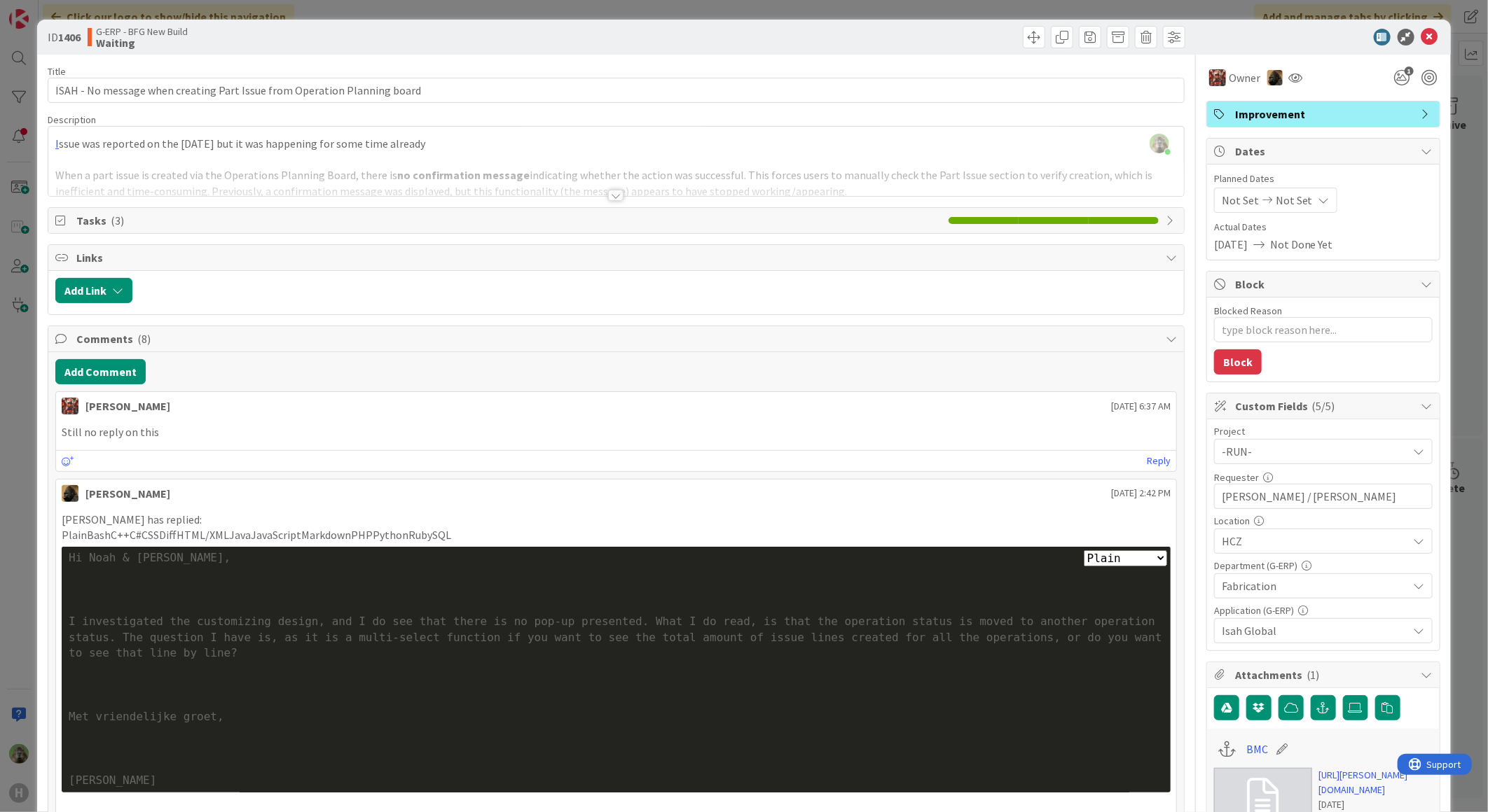
click at [11, 482] on div "ID 1406 G-ERP - BFG New Build Waiting Title 73 / 128 ISAH - No message when cre…" at bounding box center [744, 406] width 1488 height 812
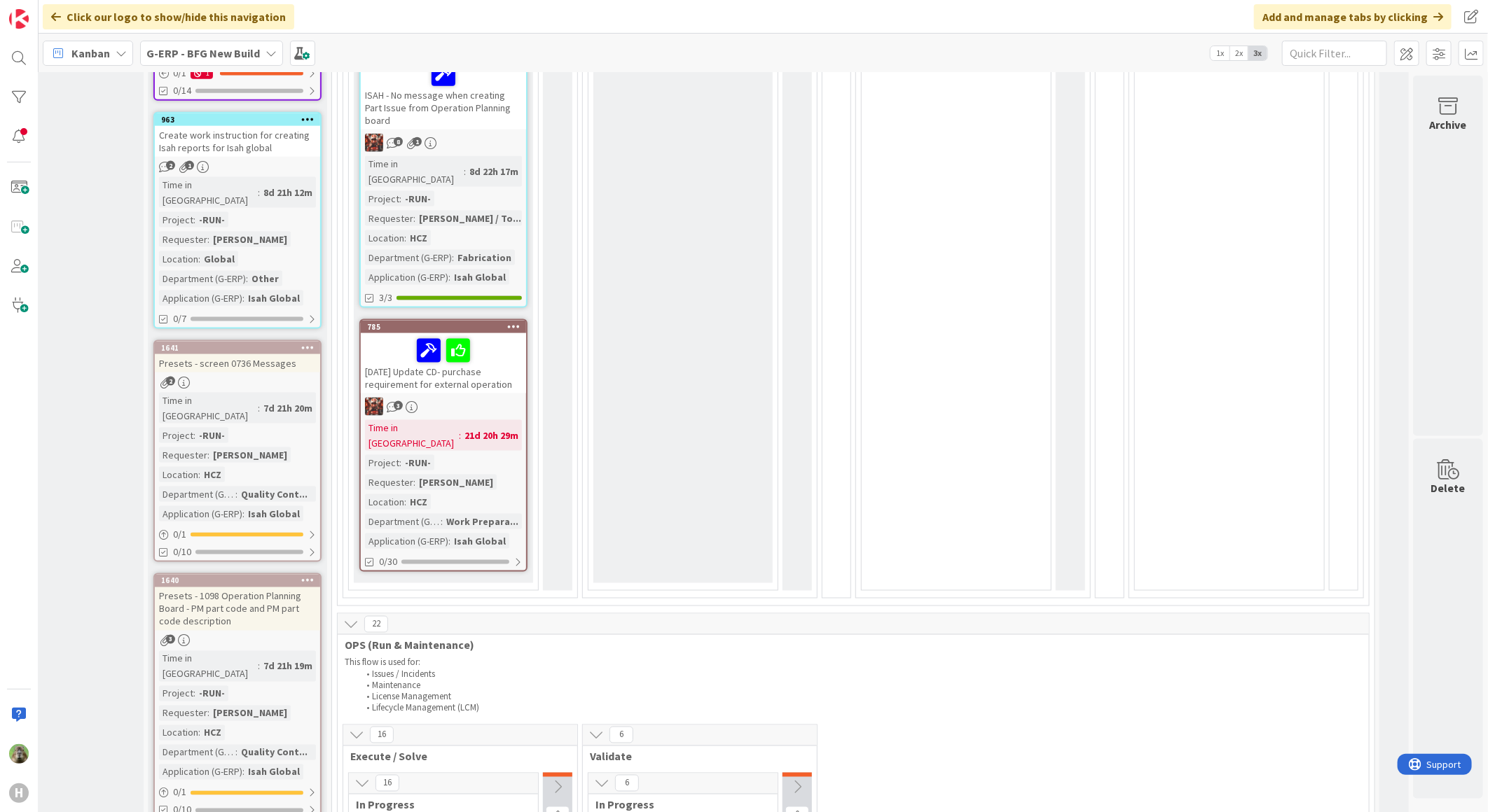
click at [486, 334] on div "16.9.2025 Update CD- purchase requirement for external operation" at bounding box center [443, 364] width 165 height 60
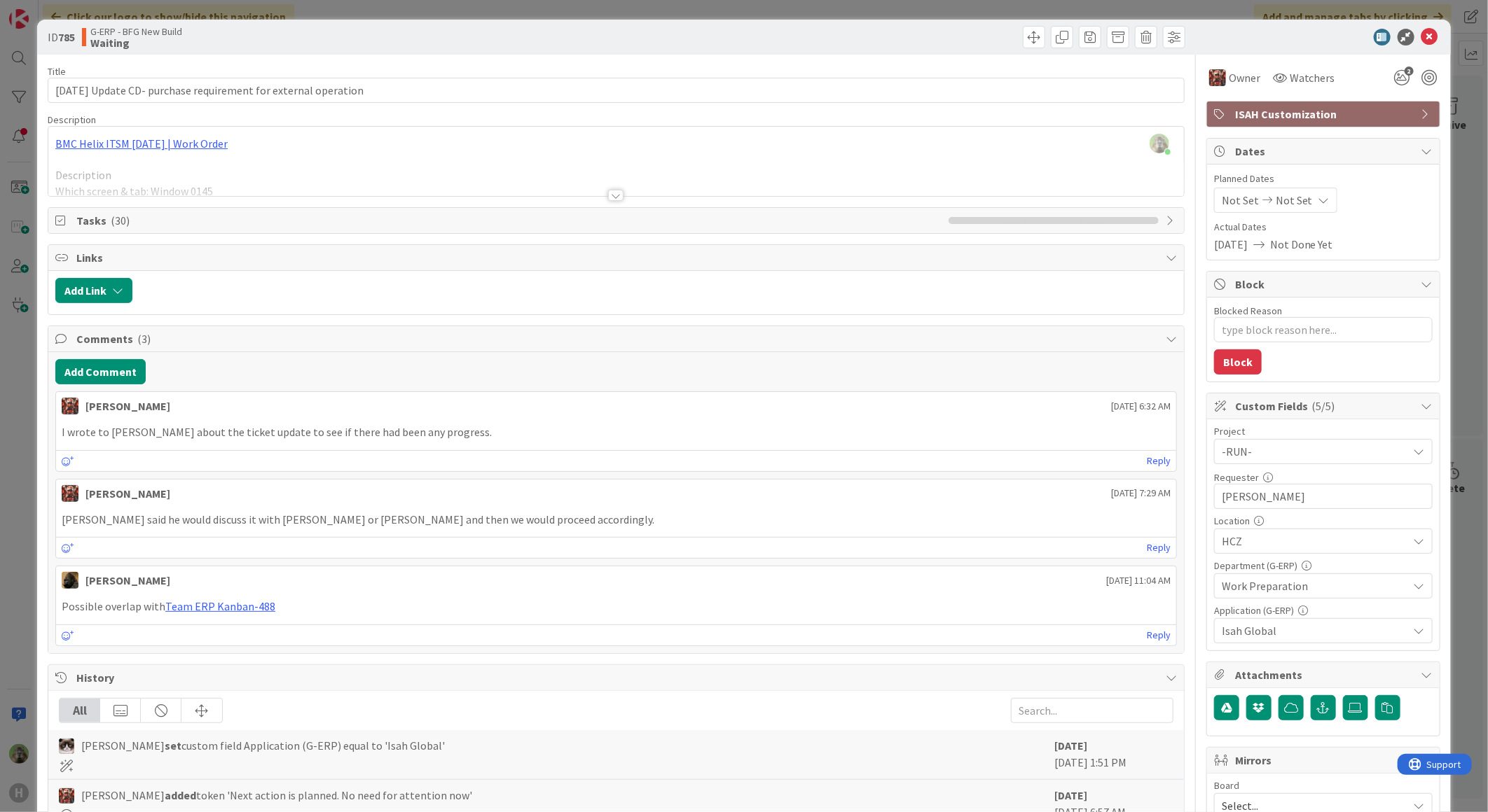
click at [345, 186] on div at bounding box center [615, 178] width 1135 height 36
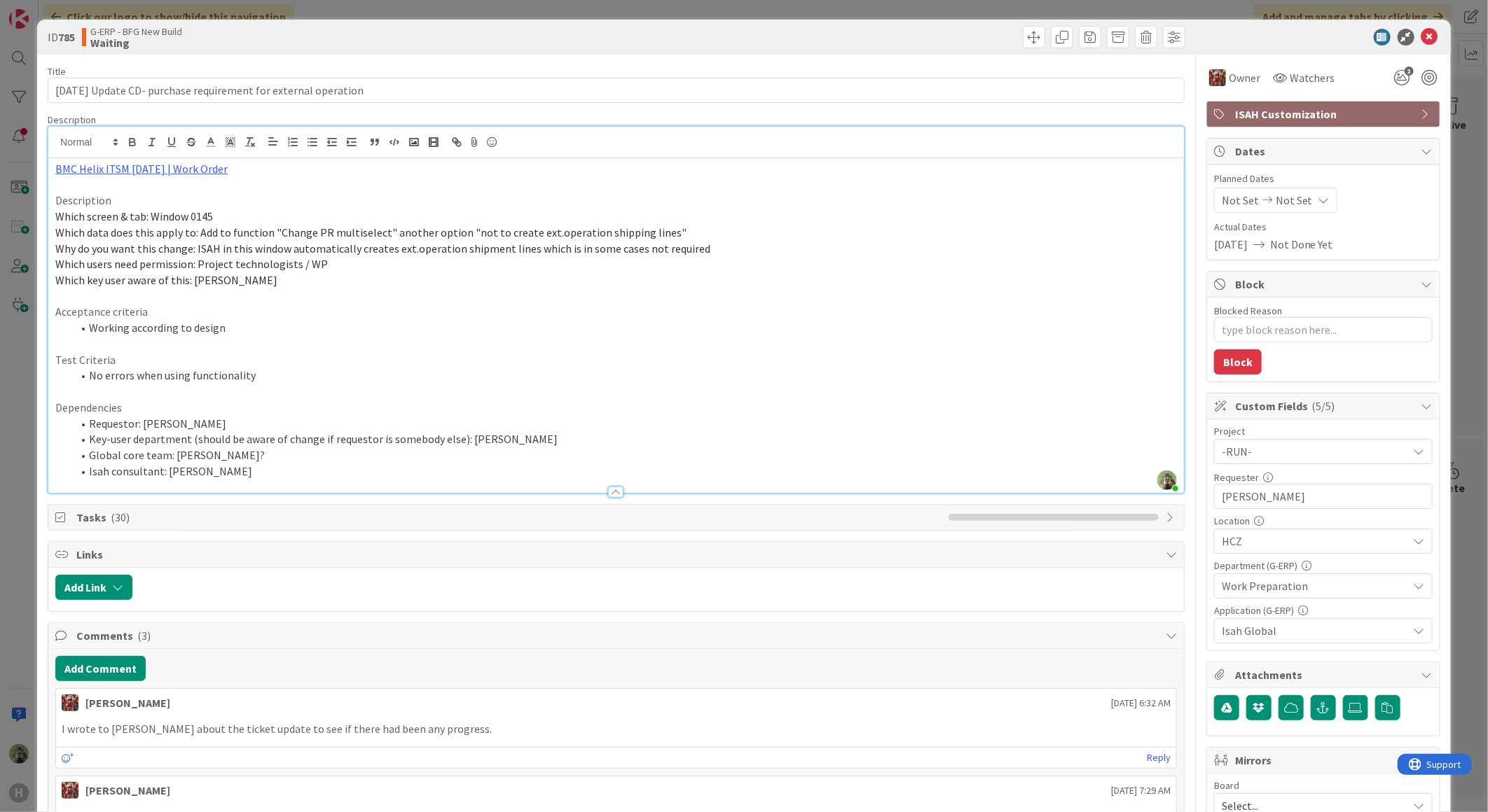
click at [37, 435] on div "ID 785 G-ERP - BFG New Build Waiting Title 64 / 128 16.9.2025 Update CD- purcha…" at bounding box center [743, 708] width 1414 height 1377
click at [27, 441] on div "ID 785 G-ERP - BFG New Build Waiting Title 64 / 128 16.9.2025 Update CD- purcha…" at bounding box center [744, 406] width 1488 height 812
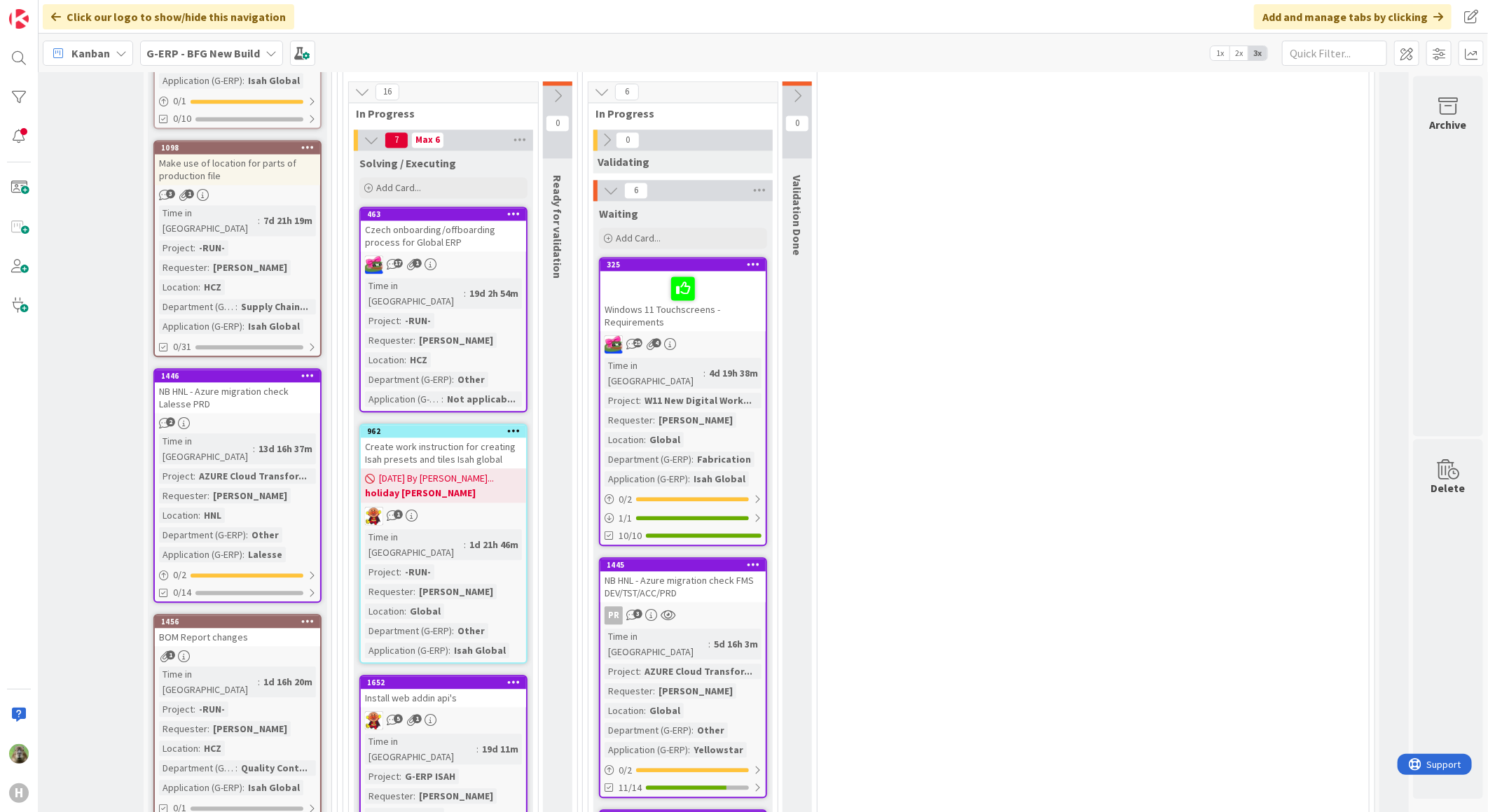
scroll to position [1867, 91]
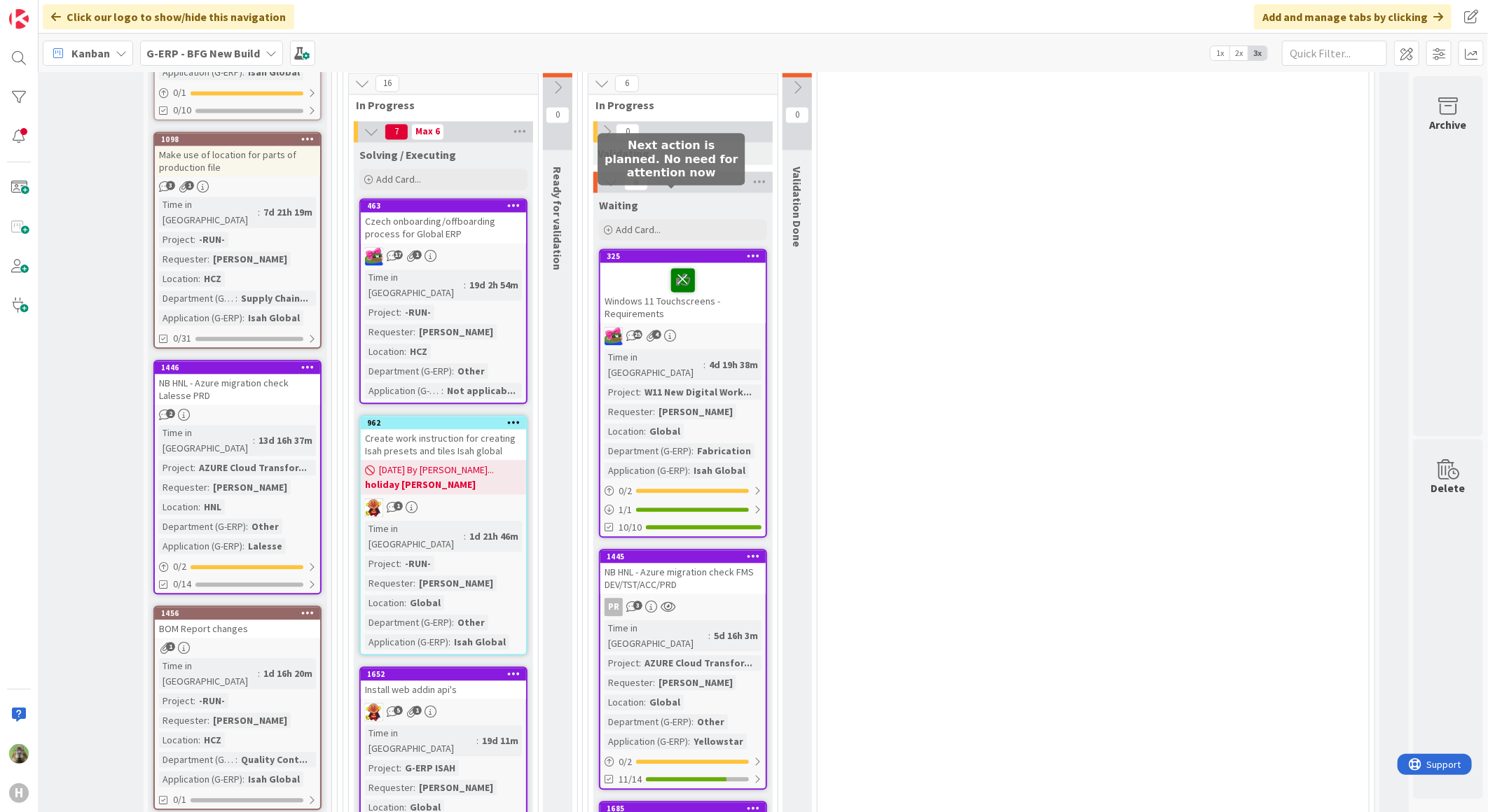
click at [675, 268] on icon at bounding box center [683, 279] width 24 height 22
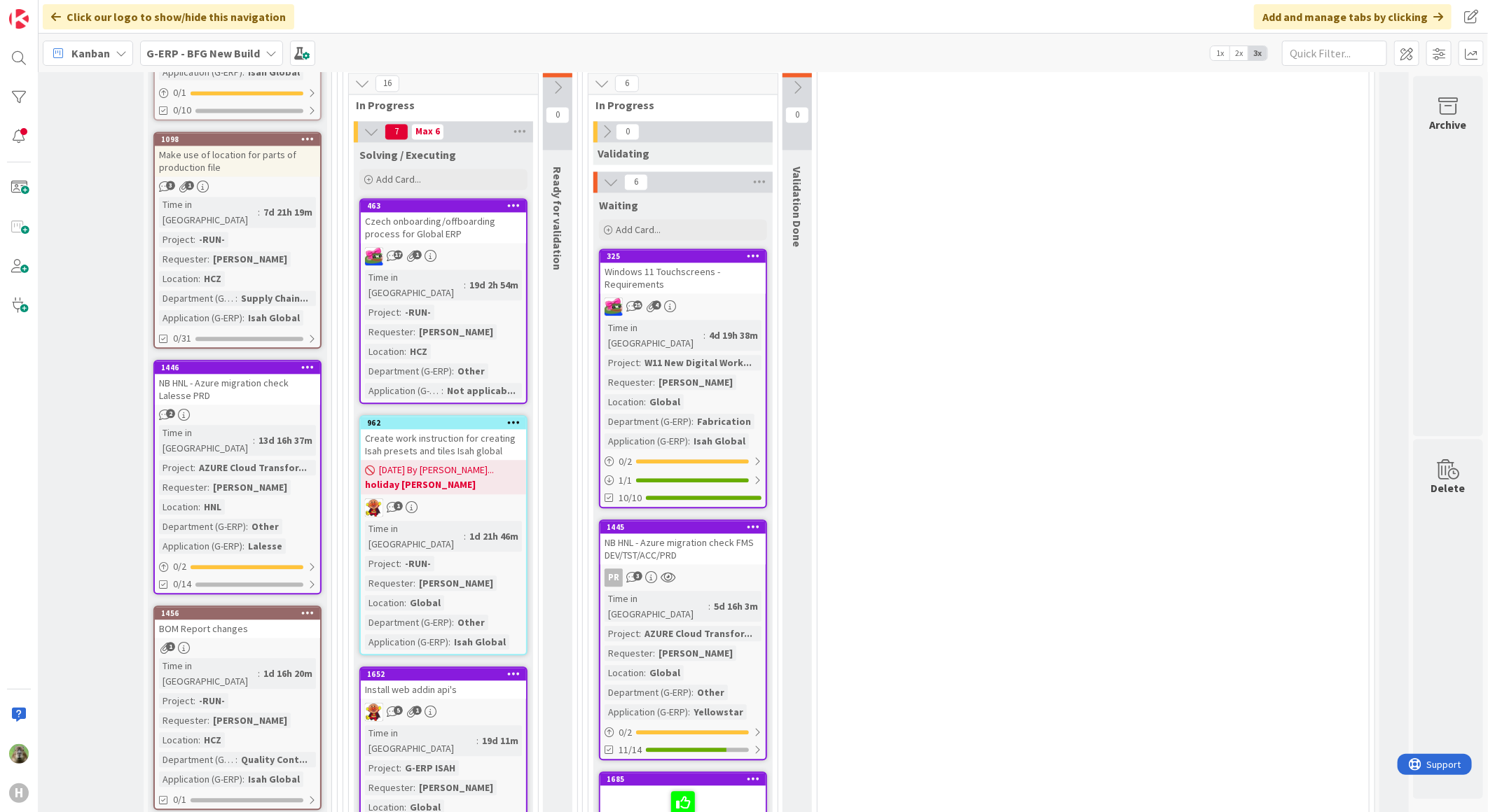
click at [687, 263] on div "Windows 11 Touchscreens - Requirements" at bounding box center [683, 278] width 165 height 31
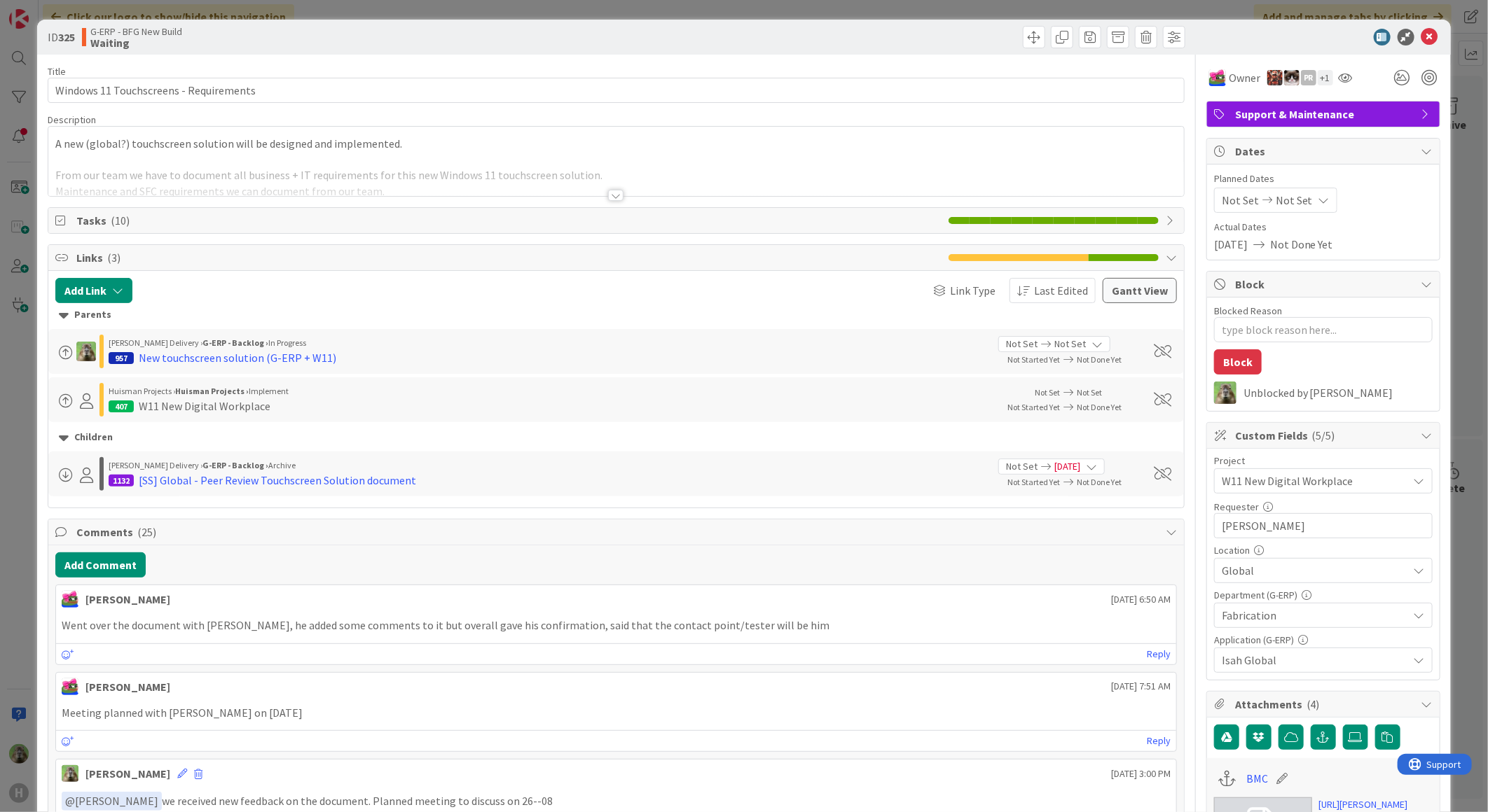
type textarea "x"
click at [86, 569] on button "Add Comment" at bounding box center [100, 565] width 90 height 25
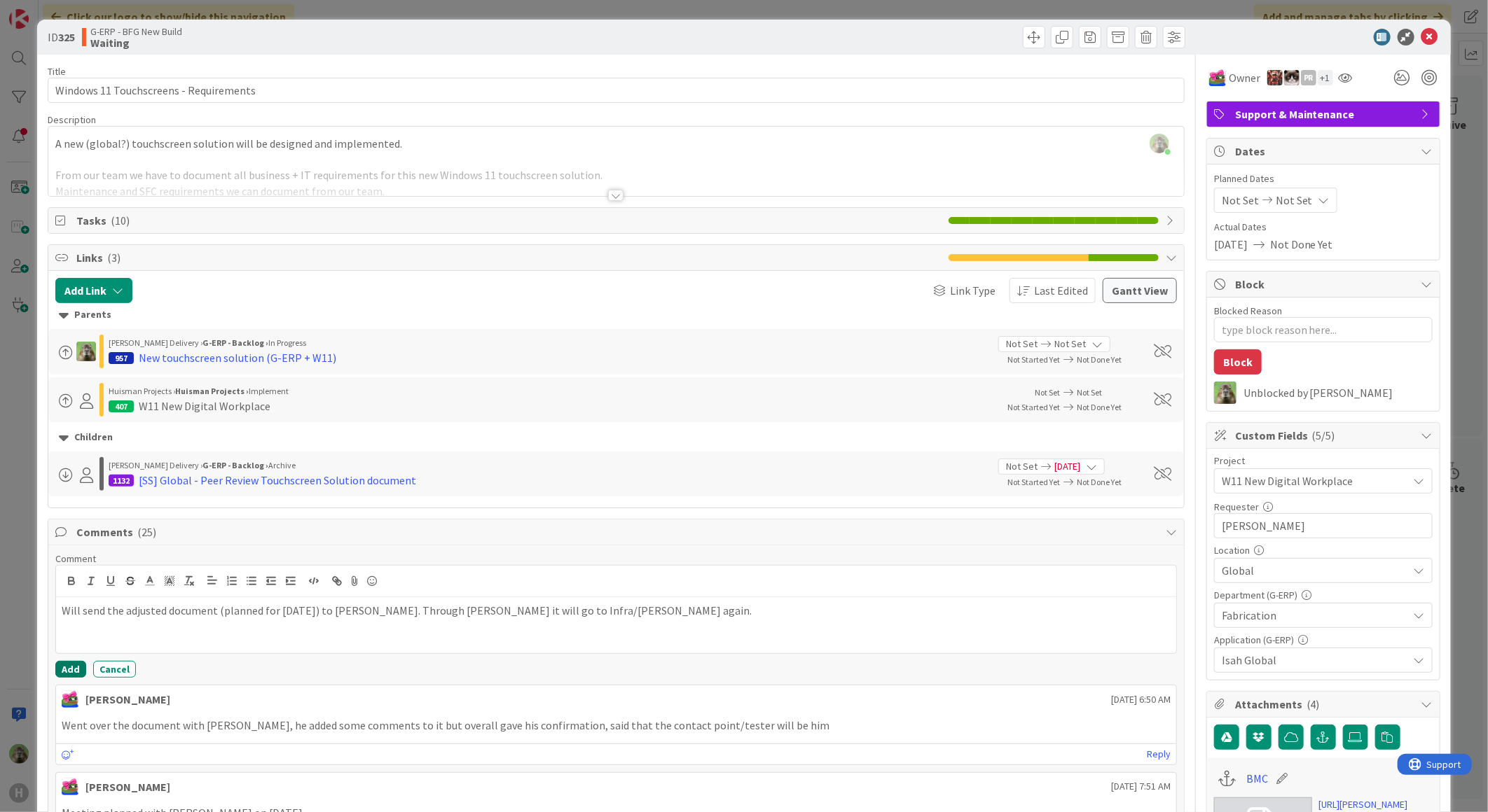
click at [76, 673] on button "Add" at bounding box center [70, 670] width 31 height 17
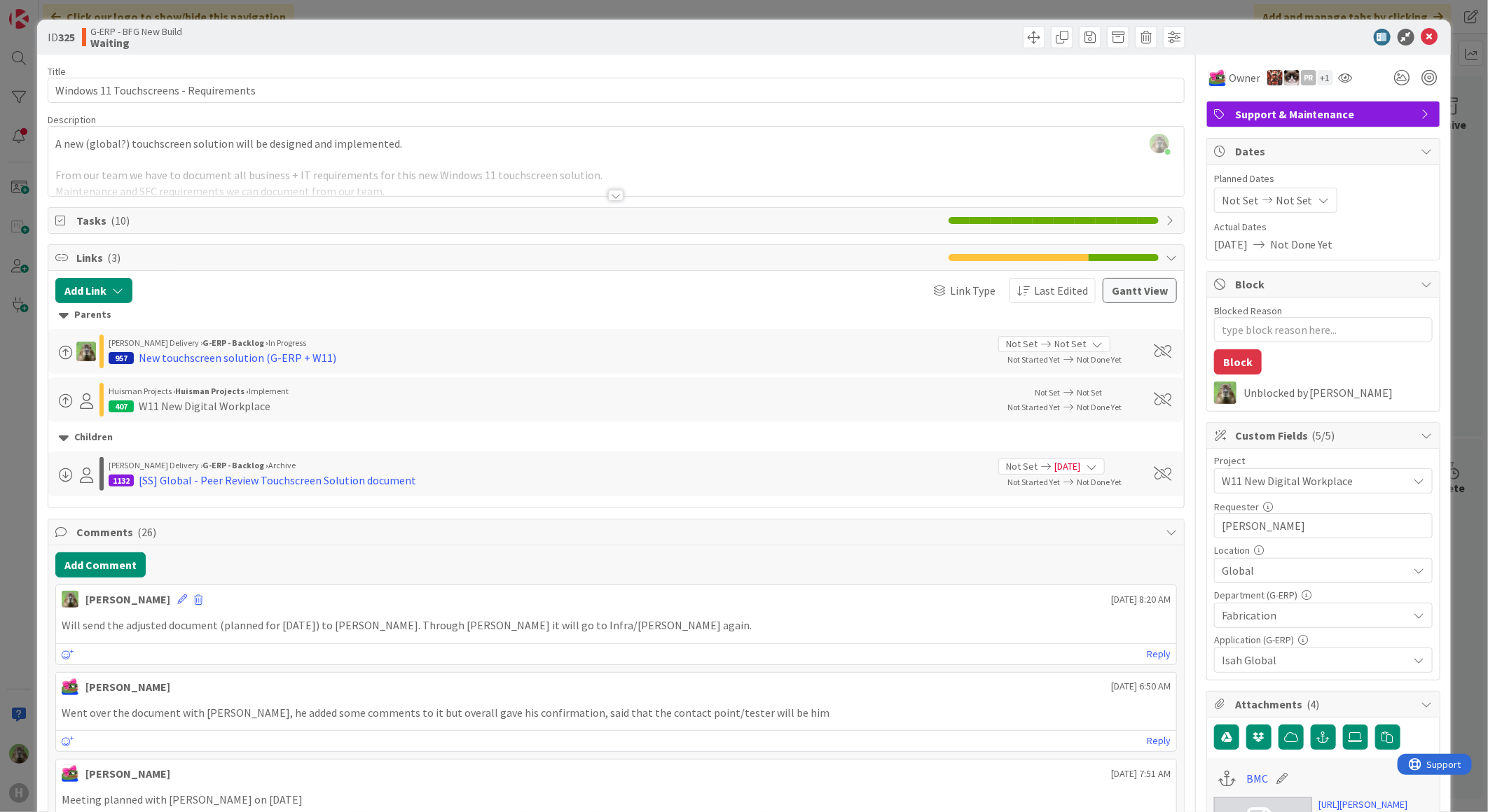
click at [27, 614] on div "ID 325 G-ERP - BFG New Build Waiting Title 38 / 128 Windows 11 Touchscreens - R…" at bounding box center [744, 406] width 1488 height 812
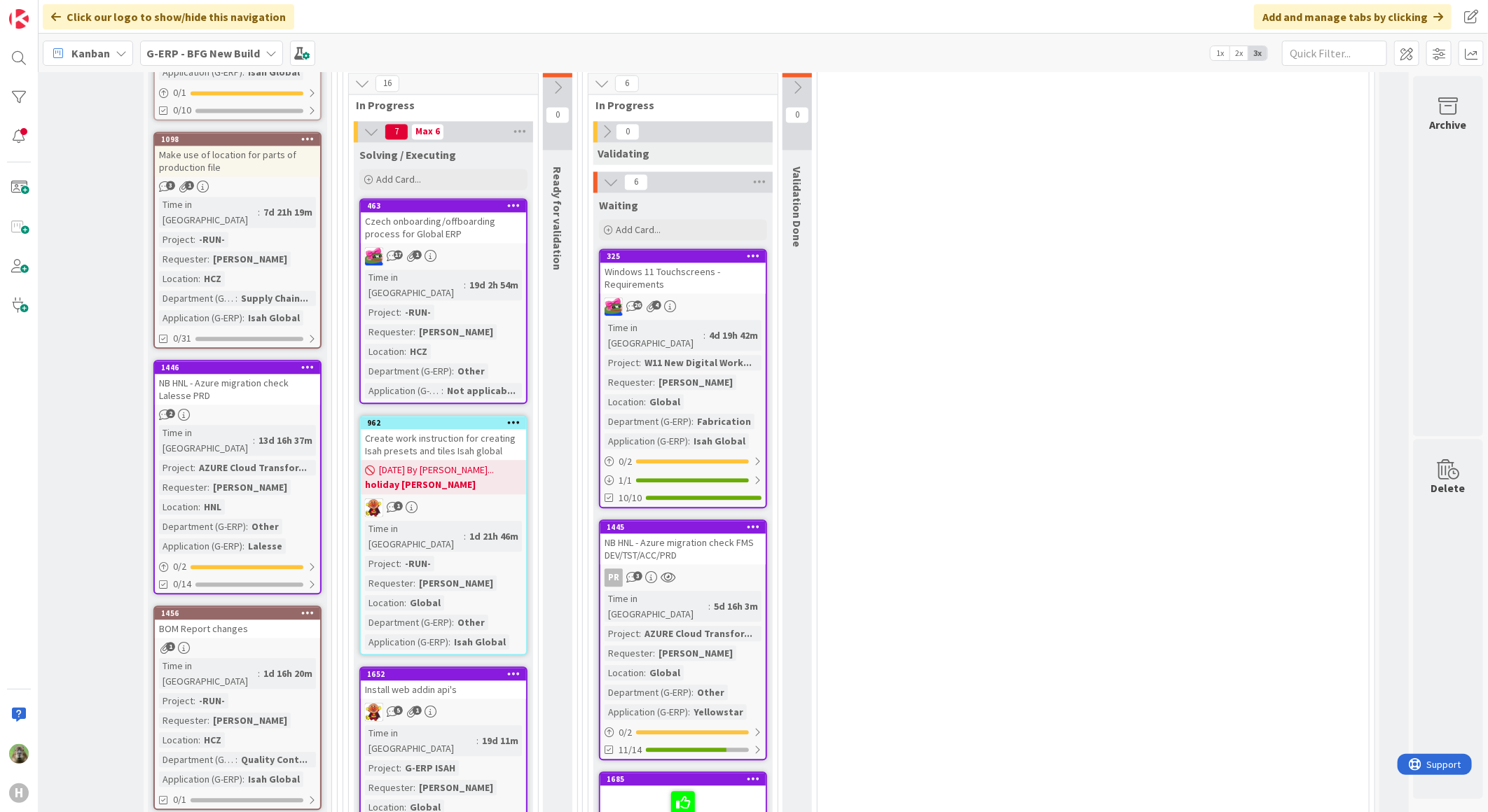
click at [736, 533] on div "NB HNL - Azure migration check FMS DEV/TST/ACC/PRD" at bounding box center [683, 549] width 165 height 31
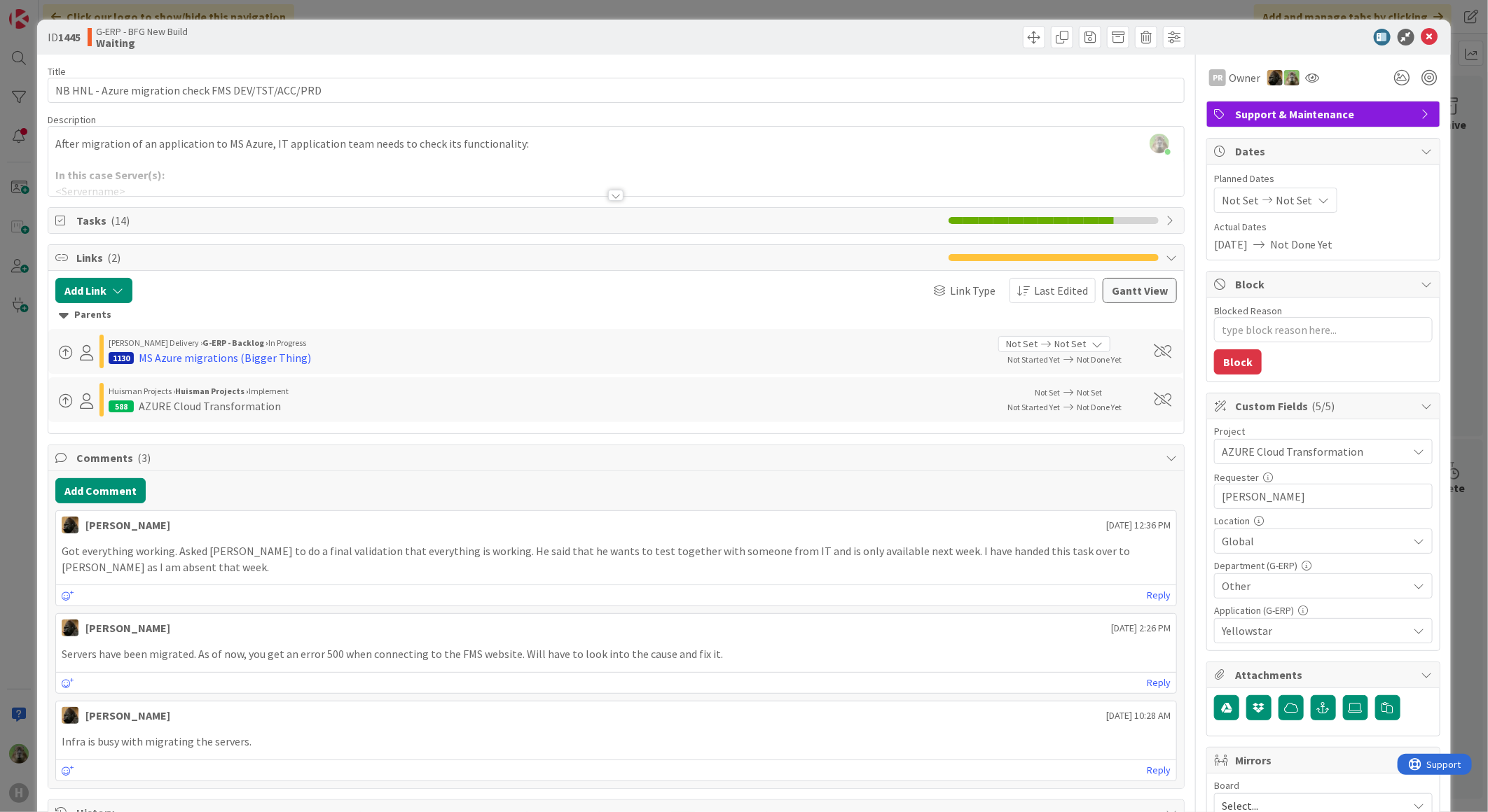
click at [17, 419] on div "ID 1445 G-ERP - BFG New Build Waiting Title 50 / 128 NB HNL - Azure migration c…" at bounding box center [744, 406] width 1488 height 812
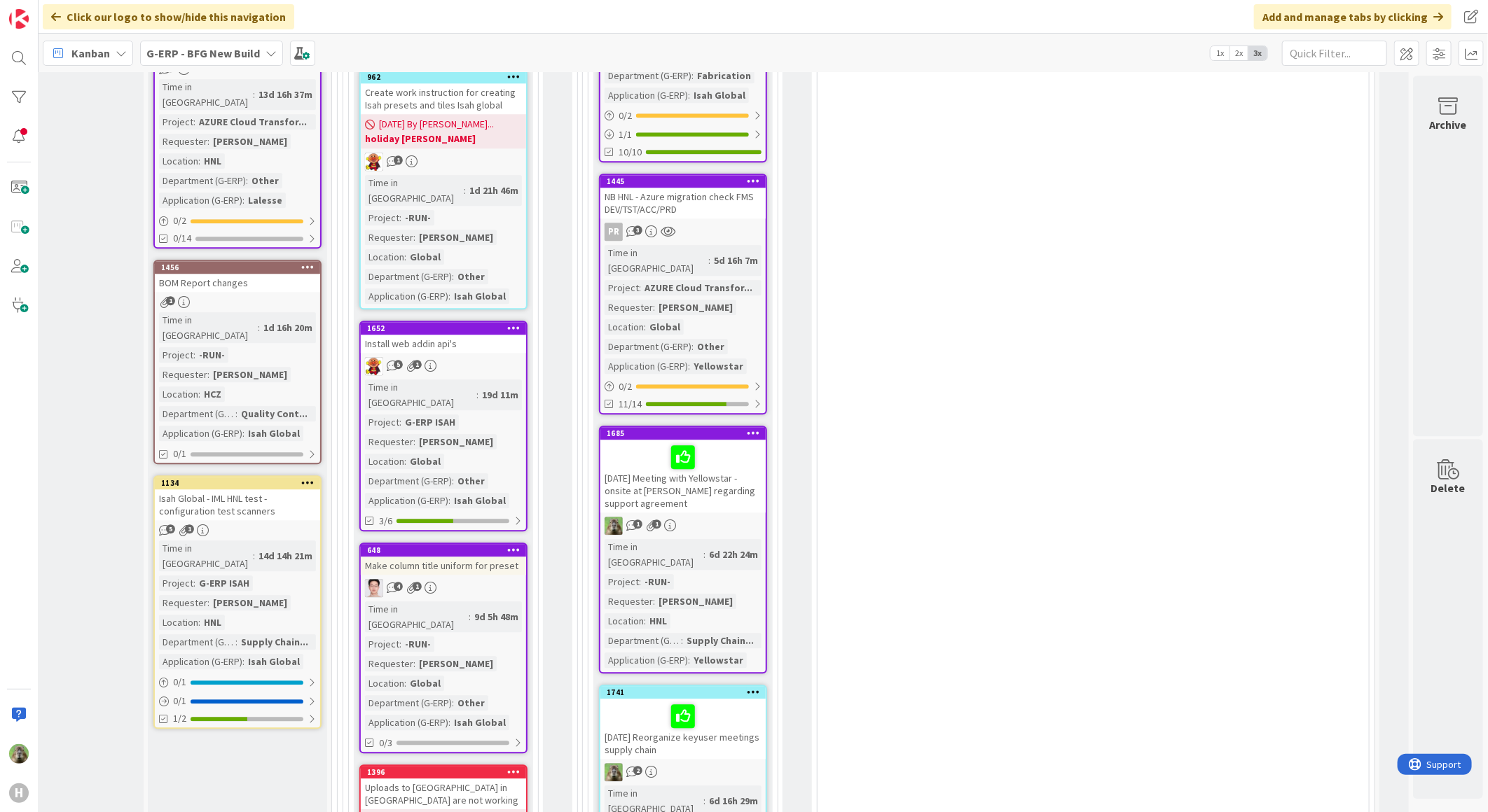
scroll to position [2256, 91]
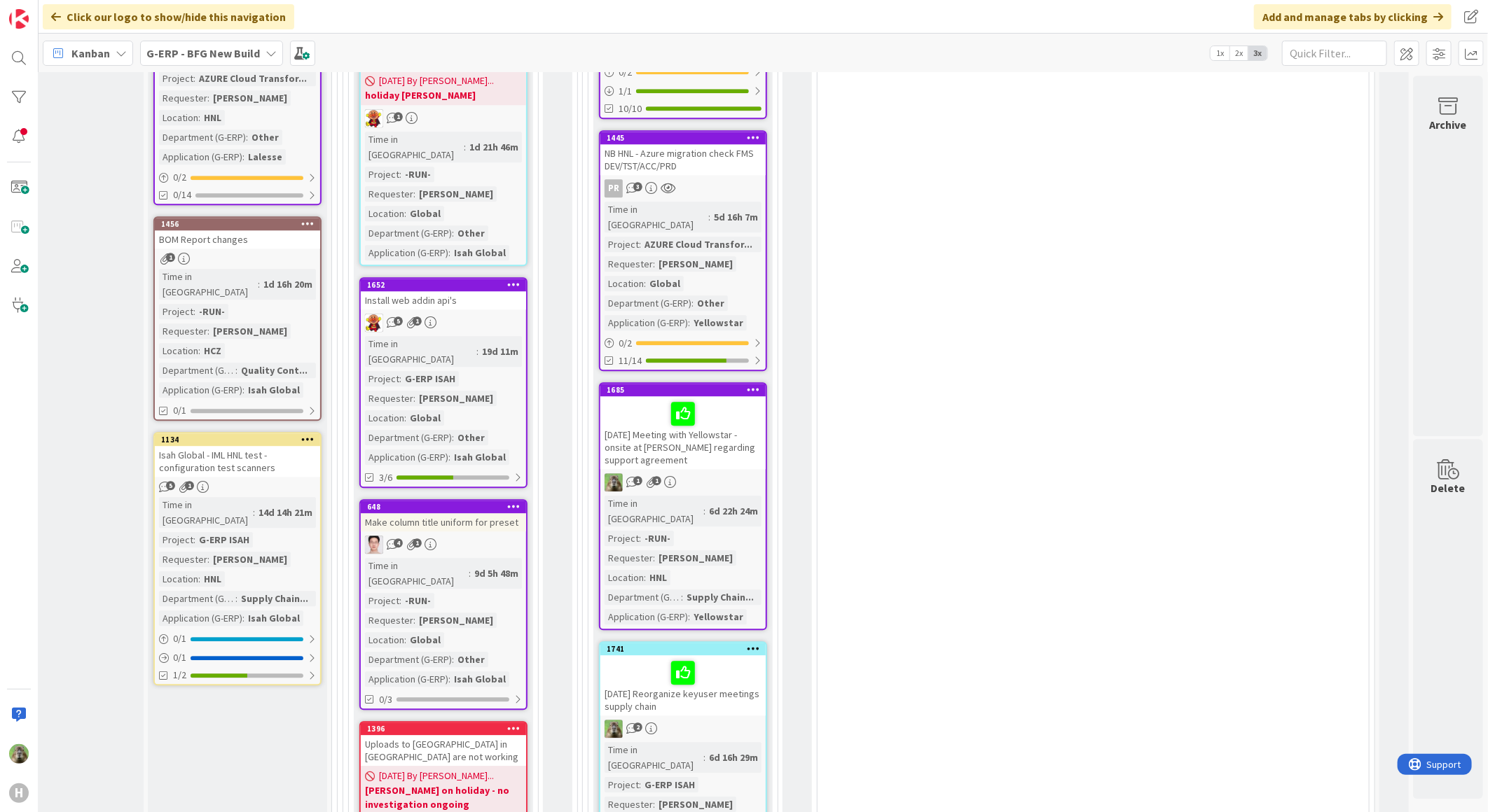
click at [718, 396] on div "11-09-2025 Meeting with Yellowstar - onsite at Huisman regarding support agreem…" at bounding box center [683, 432] width 165 height 73
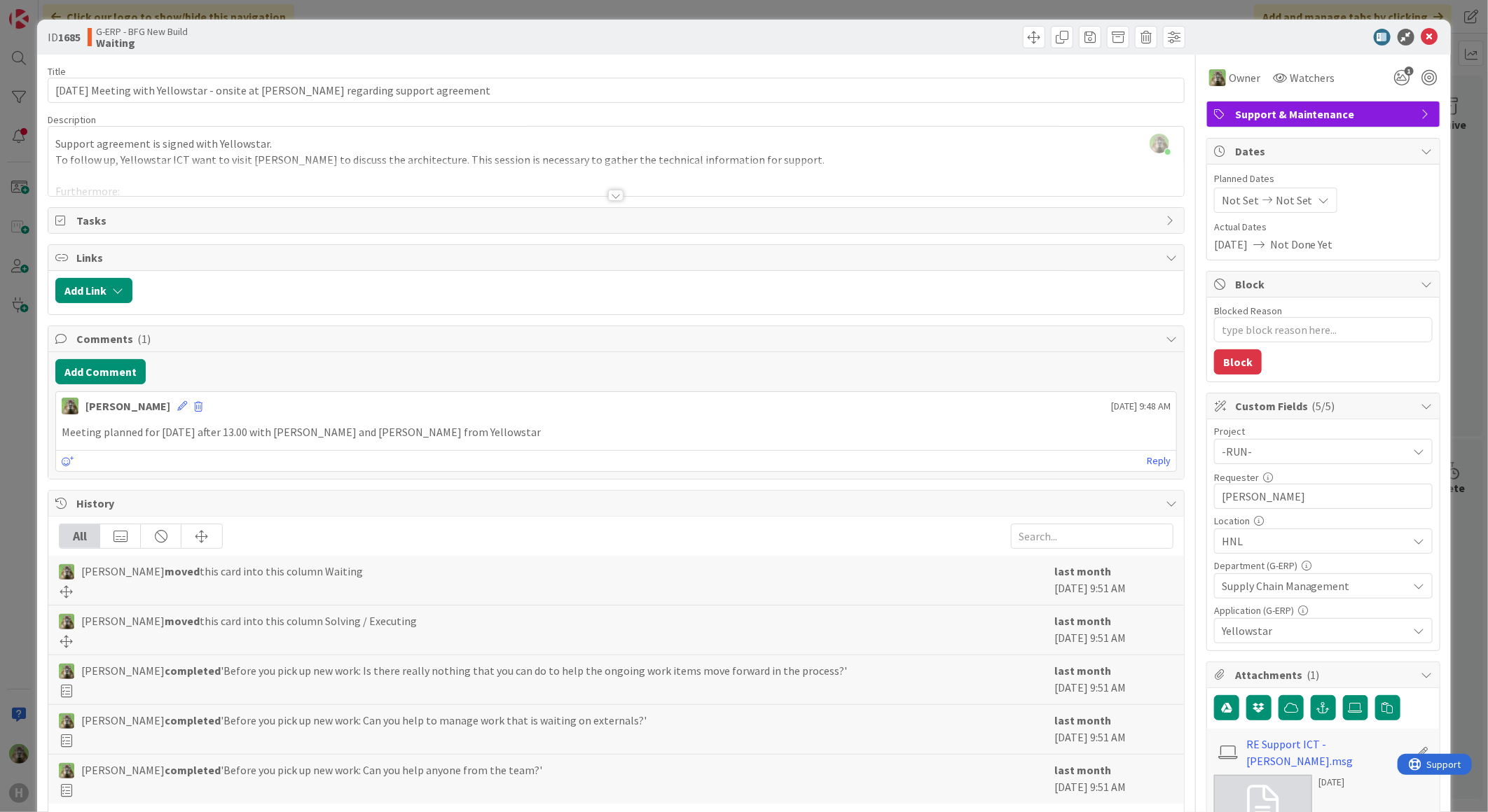
click at [502, 159] on div "Support agreement is signed with Yellowstar. To follow up, Yellowstar ICT want …" at bounding box center [615, 165] width 1135 height 63
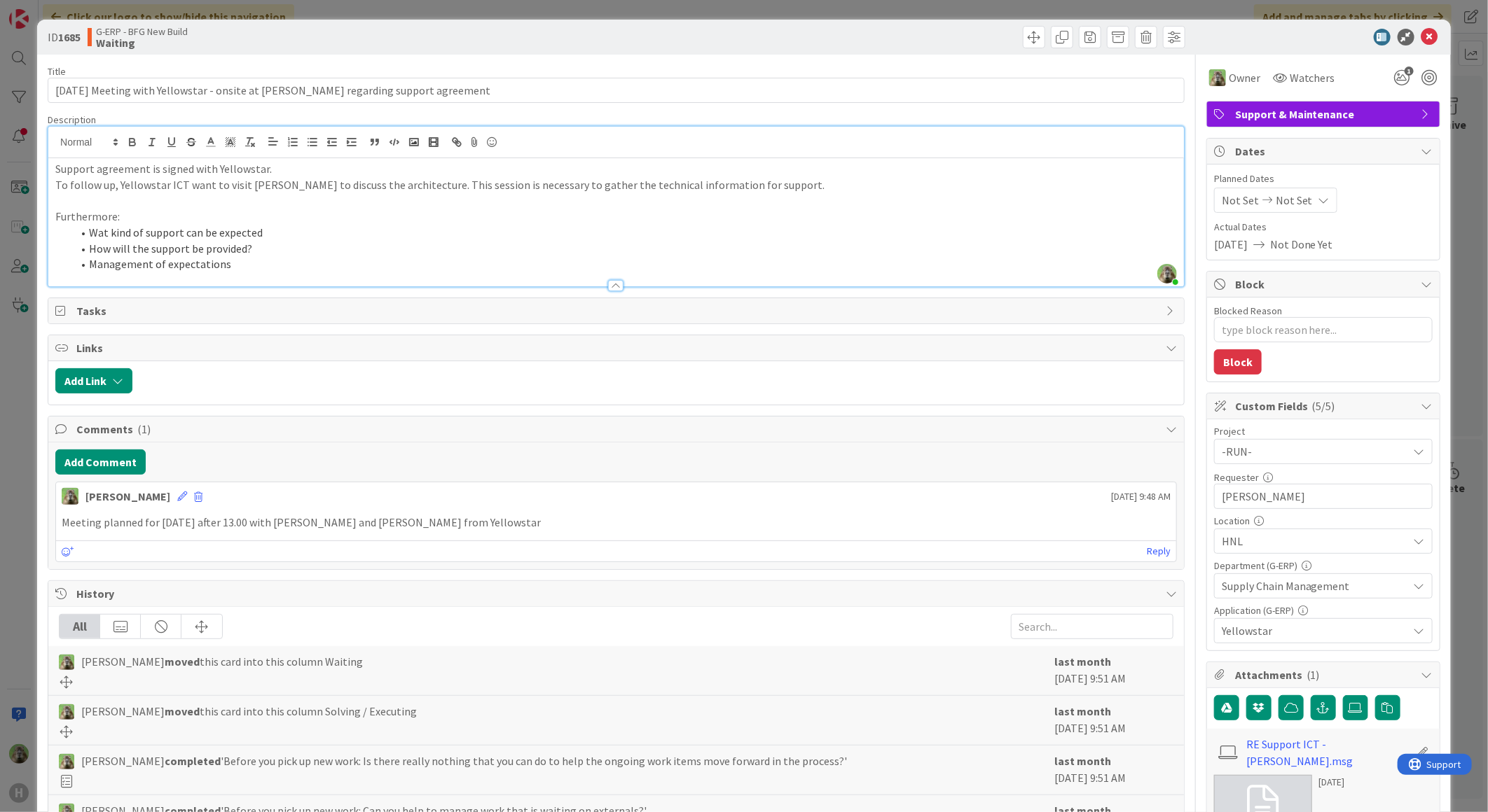
click at [0, 507] on html "H Click our logo to show/hide this navigation Add and manage tabs by clicking K…" at bounding box center [744, 406] width 1488 height 812
click at [1423, 41] on icon at bounding box center [1430, 38] width 17 height 17
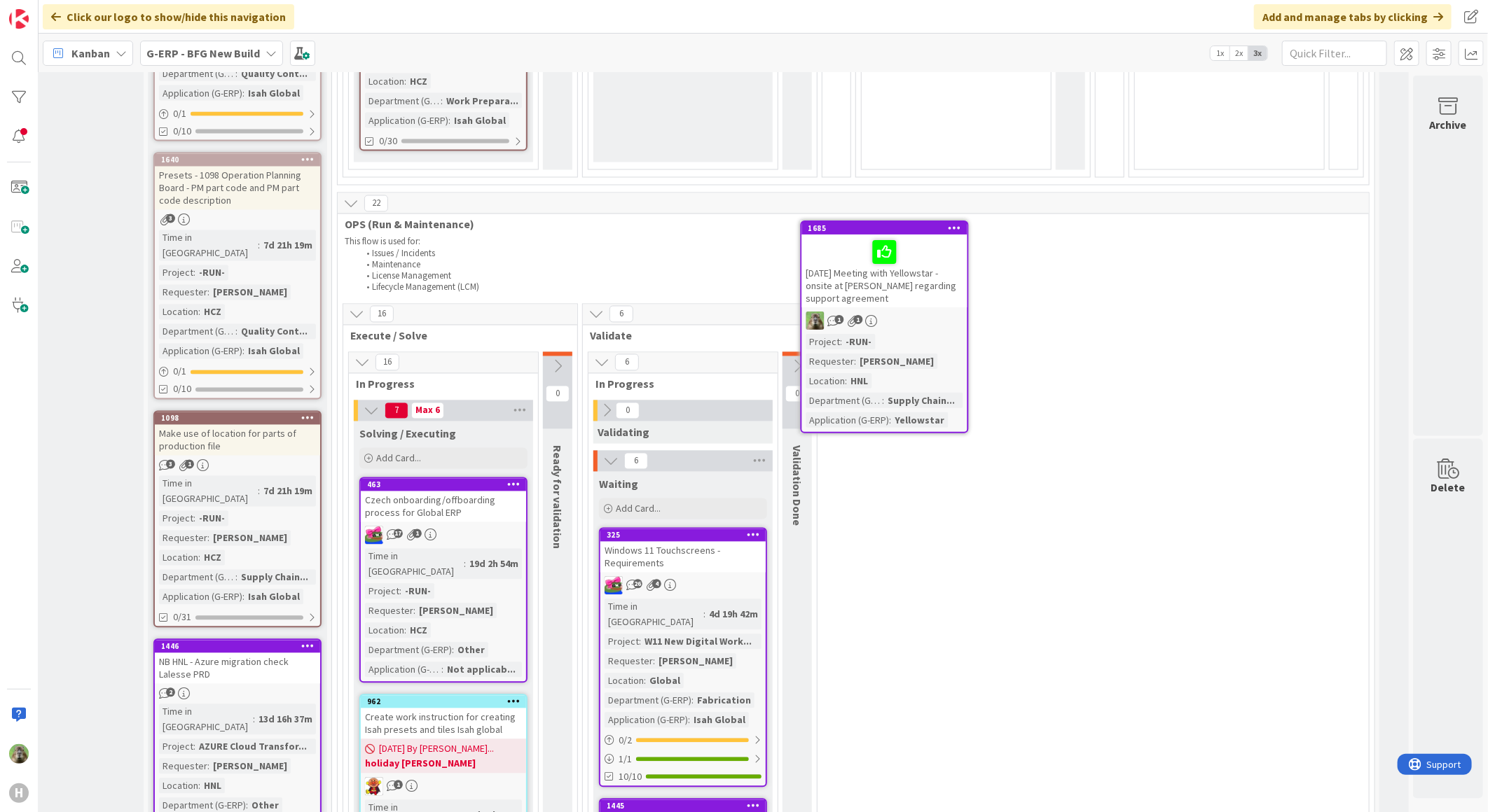
scroll to position [1570, 91]
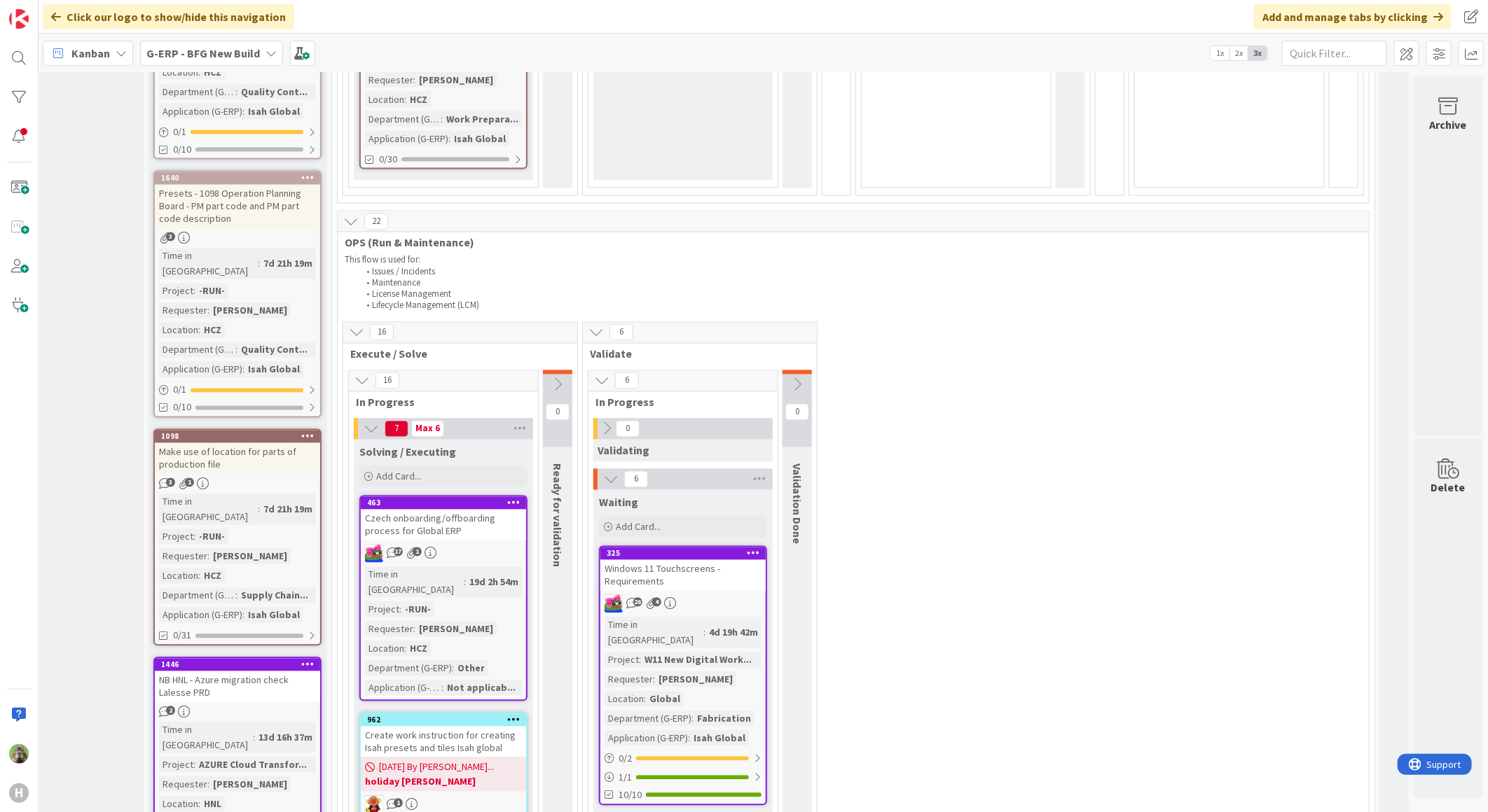
click at [790, 377] on icon at bounding box center [797, 385] width 15 height 15
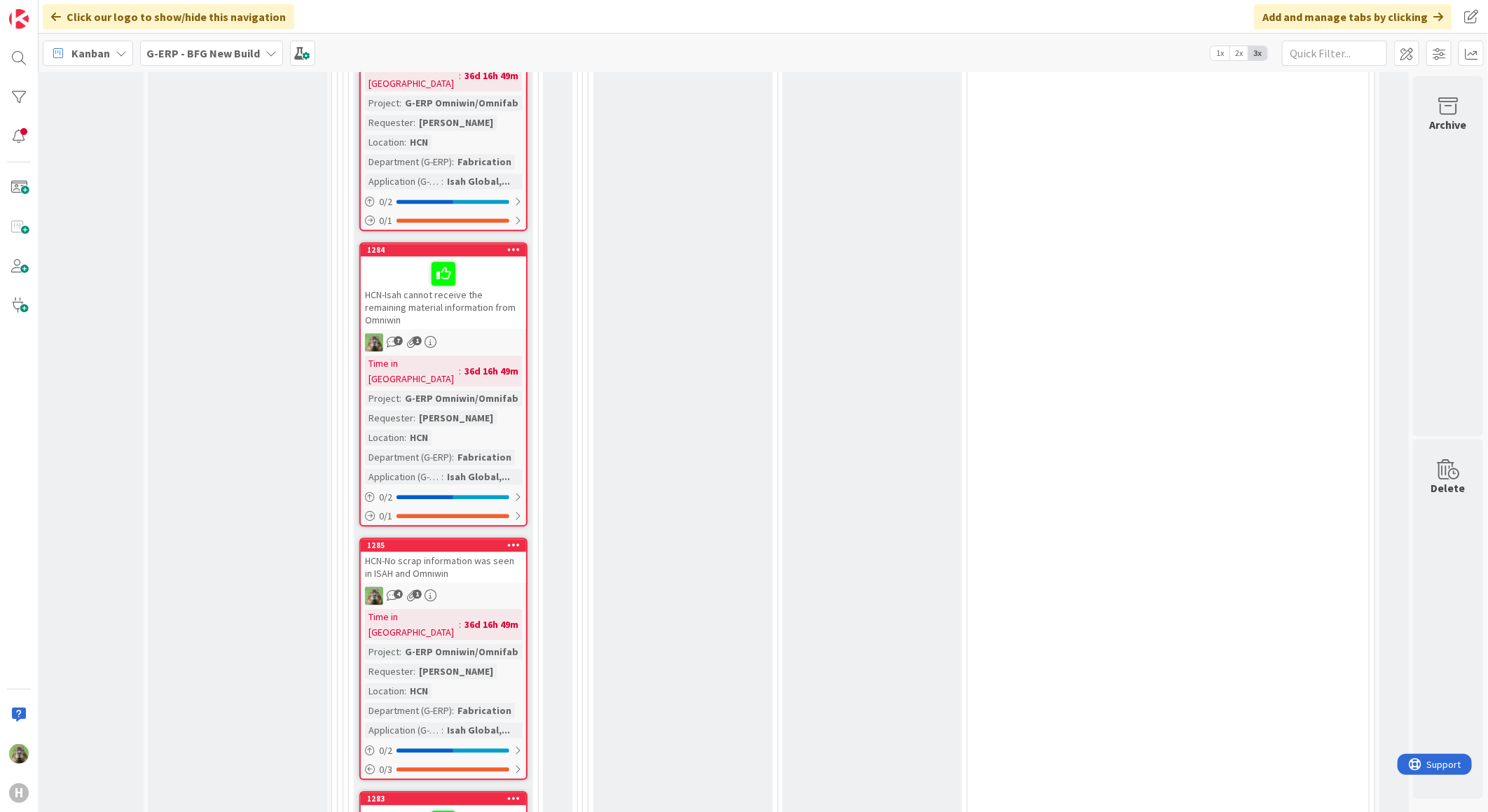
scroll to position [5305, 91]
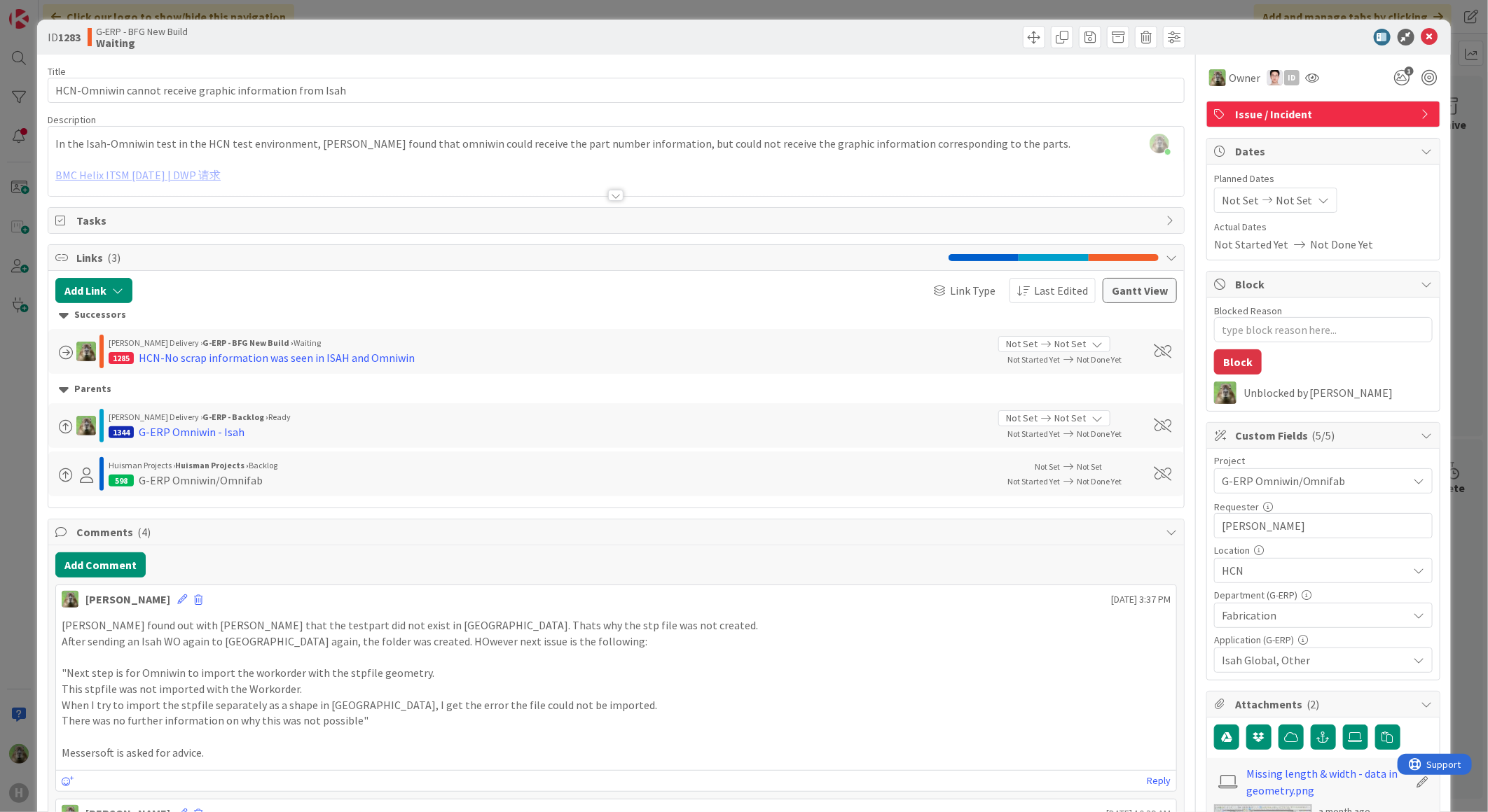
click at [4, 332] on div "ID 1283 G-ERP - BFG New Build Waiting Title 56 / 128 HCN-Omniwin cannot receive…" at bounding box center [744, 406] width 1488 height 812
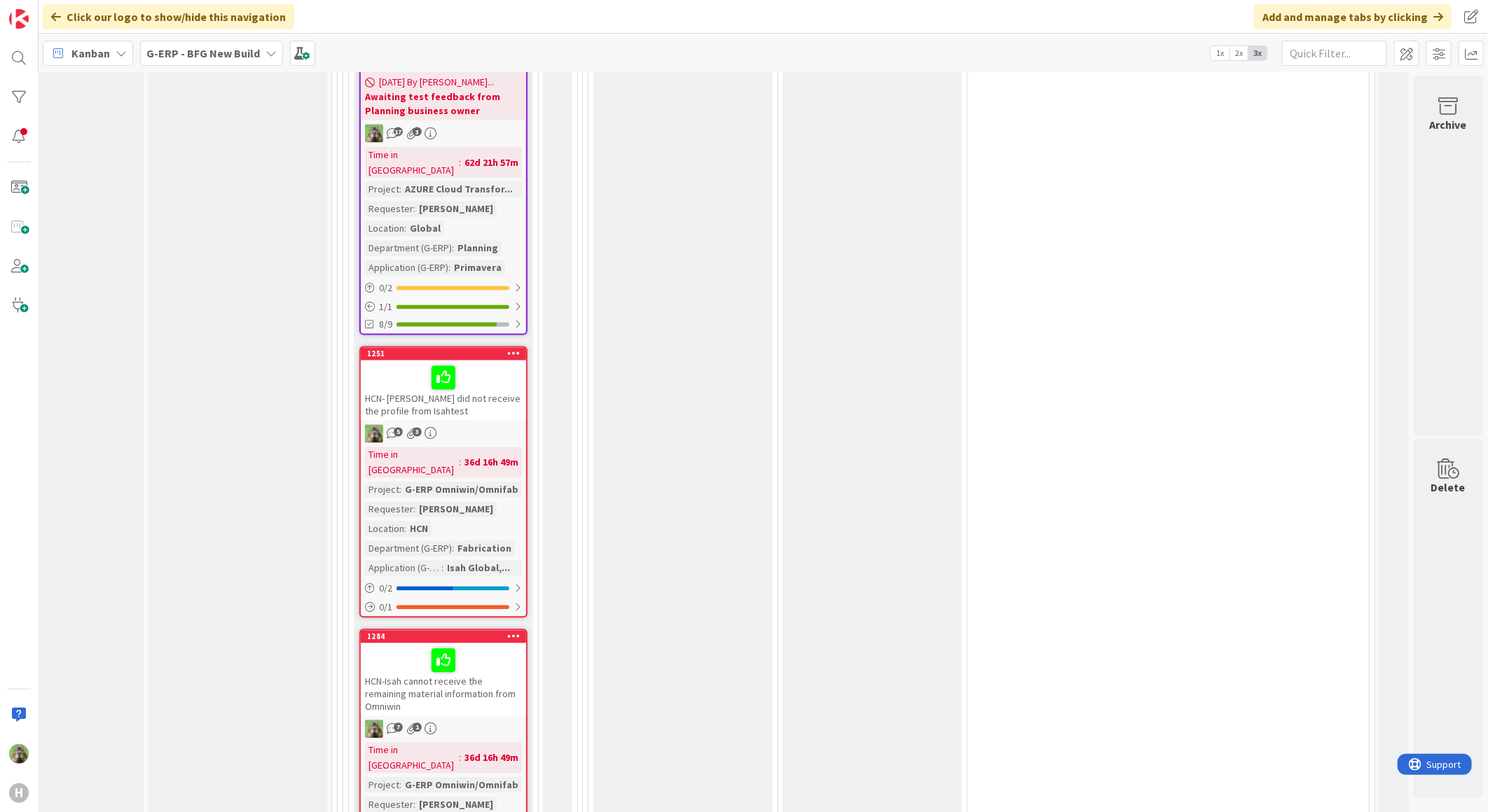
click at [467, 644] on div "HCN-Isah cannot receive the remaining material information from Omniwin" at bounding box center [443, 680] width 165 height 73
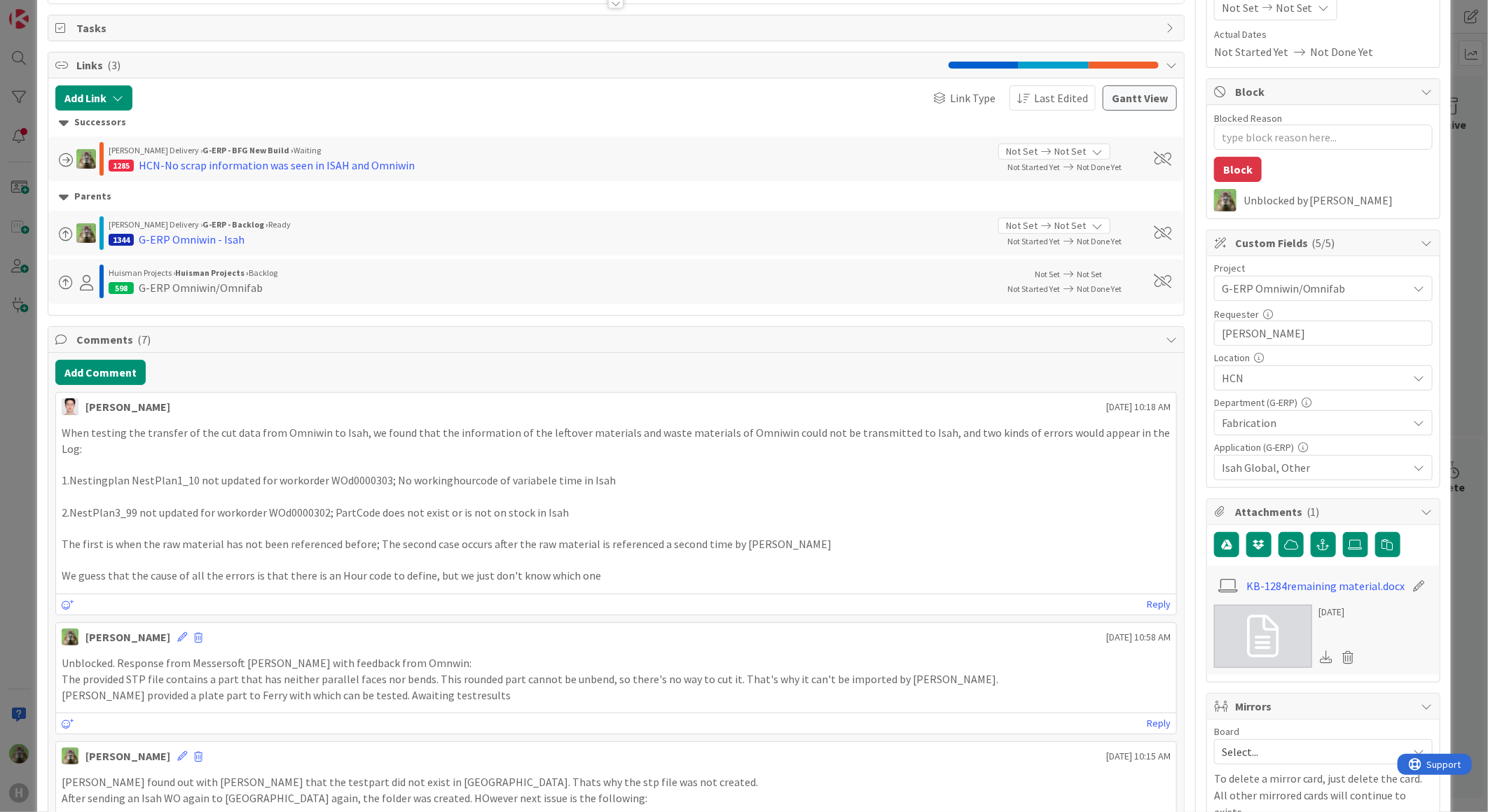
scroll to position [311, 0]
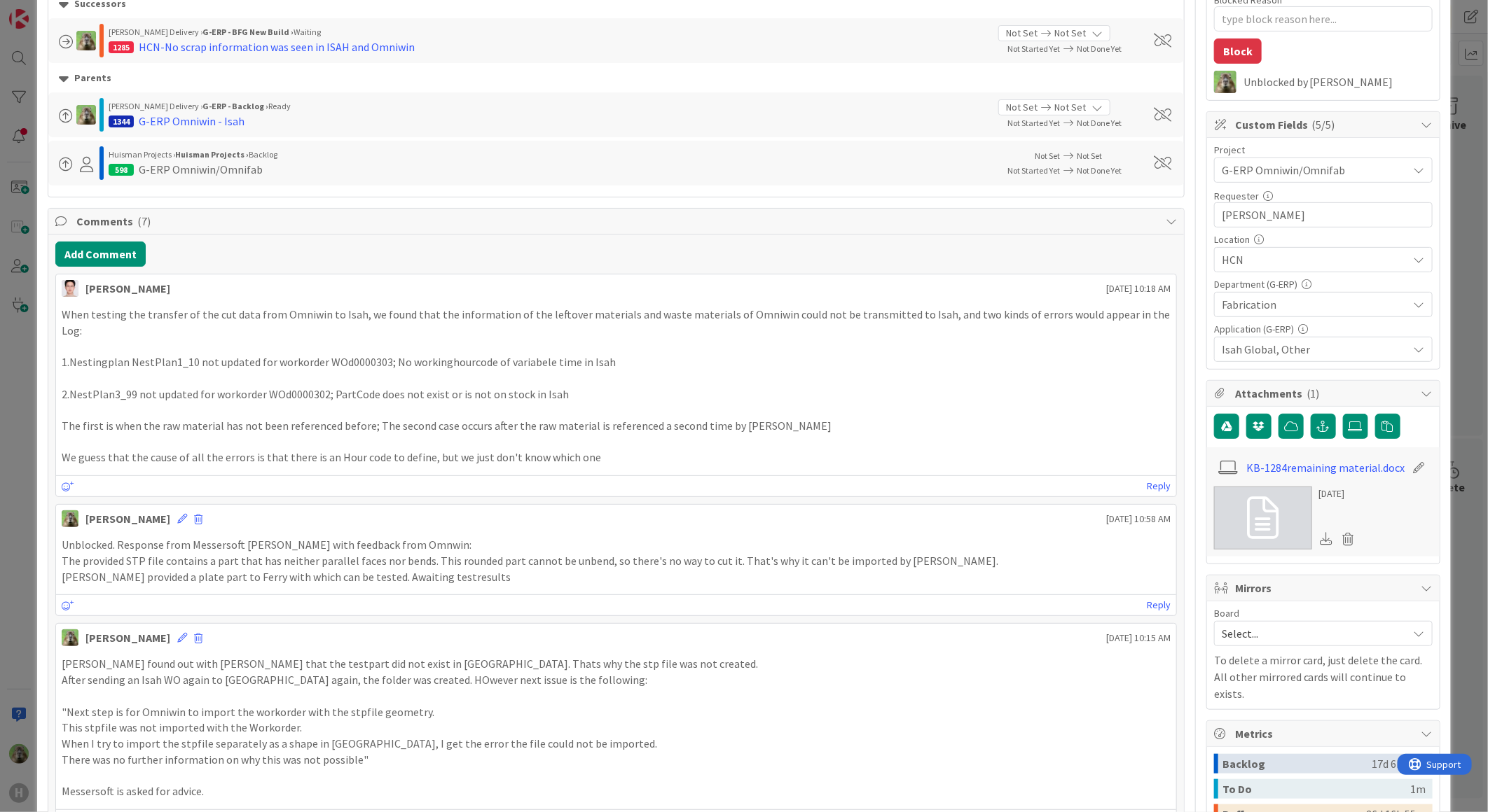
click at [28, 478] on div "ID 1284 G-ERP - BFG New Build Waiting Title 71 / 128 HCN-Isah cannot receive th…" at bounding box center [744, 406] width 1488 height 812
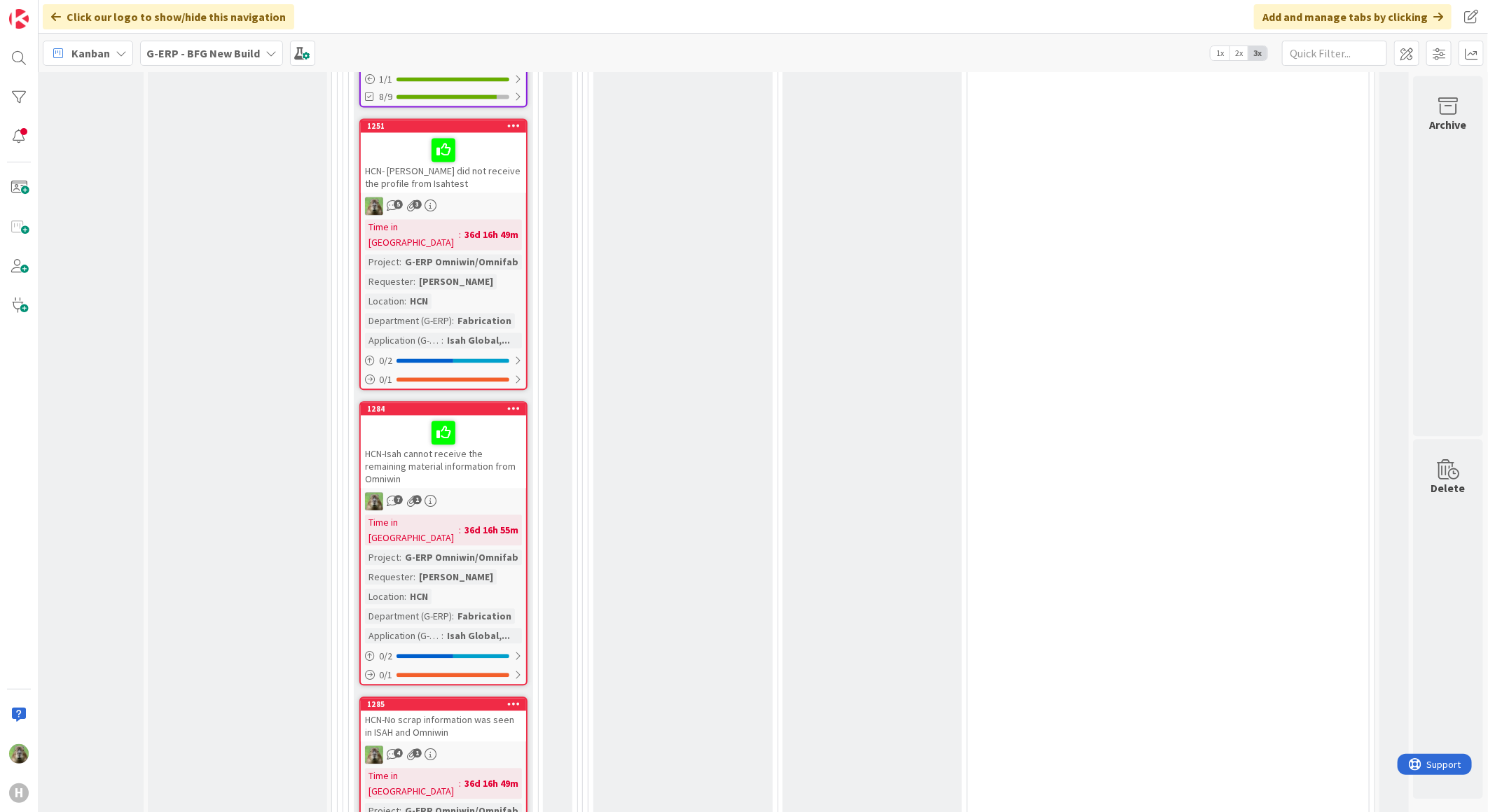
scroll to position [5150, 91]
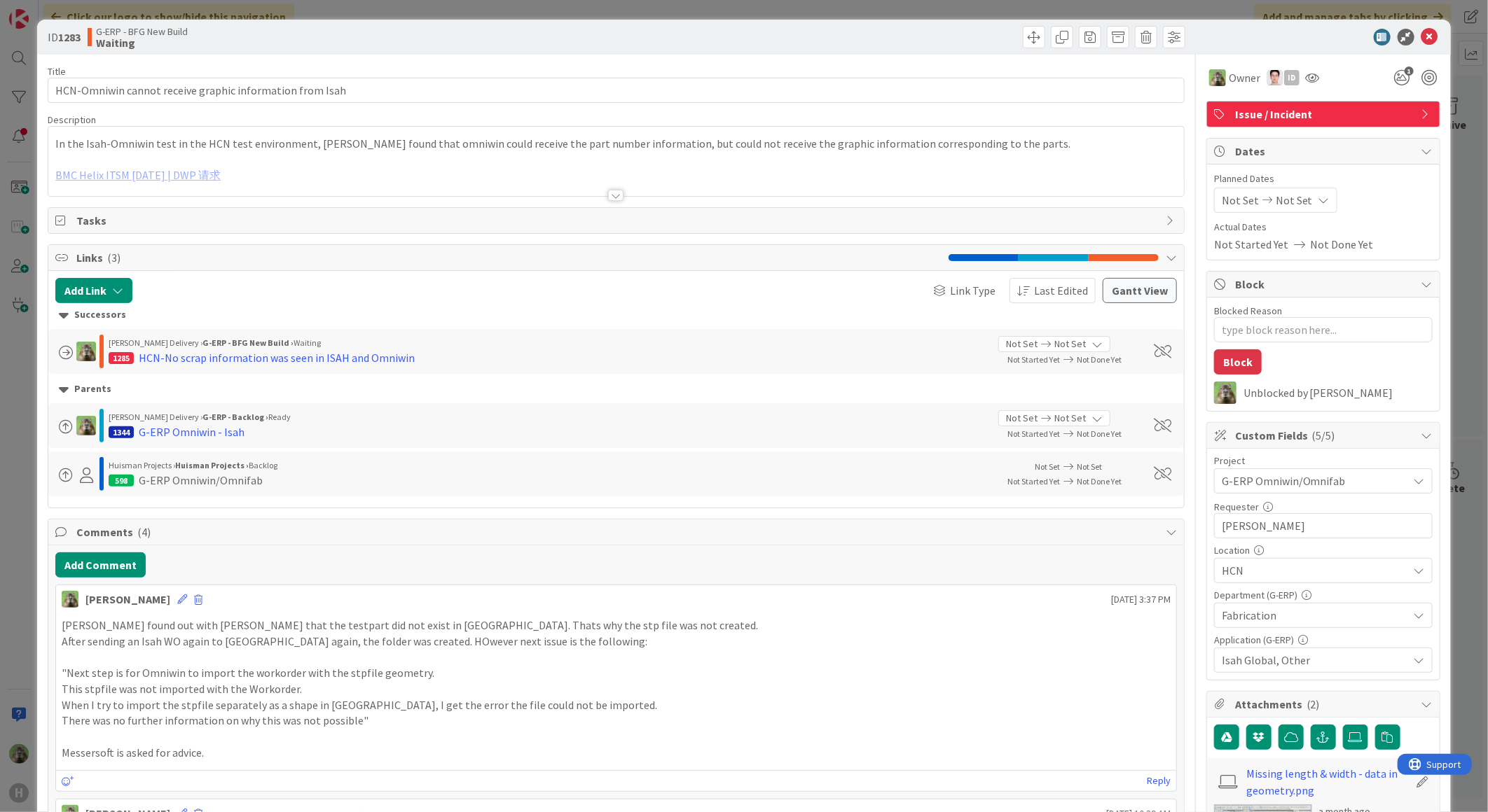
type textarea "x"
click at [129, 572] on button "Add Comment" at bounding box center [100, 565] width 90 height 25
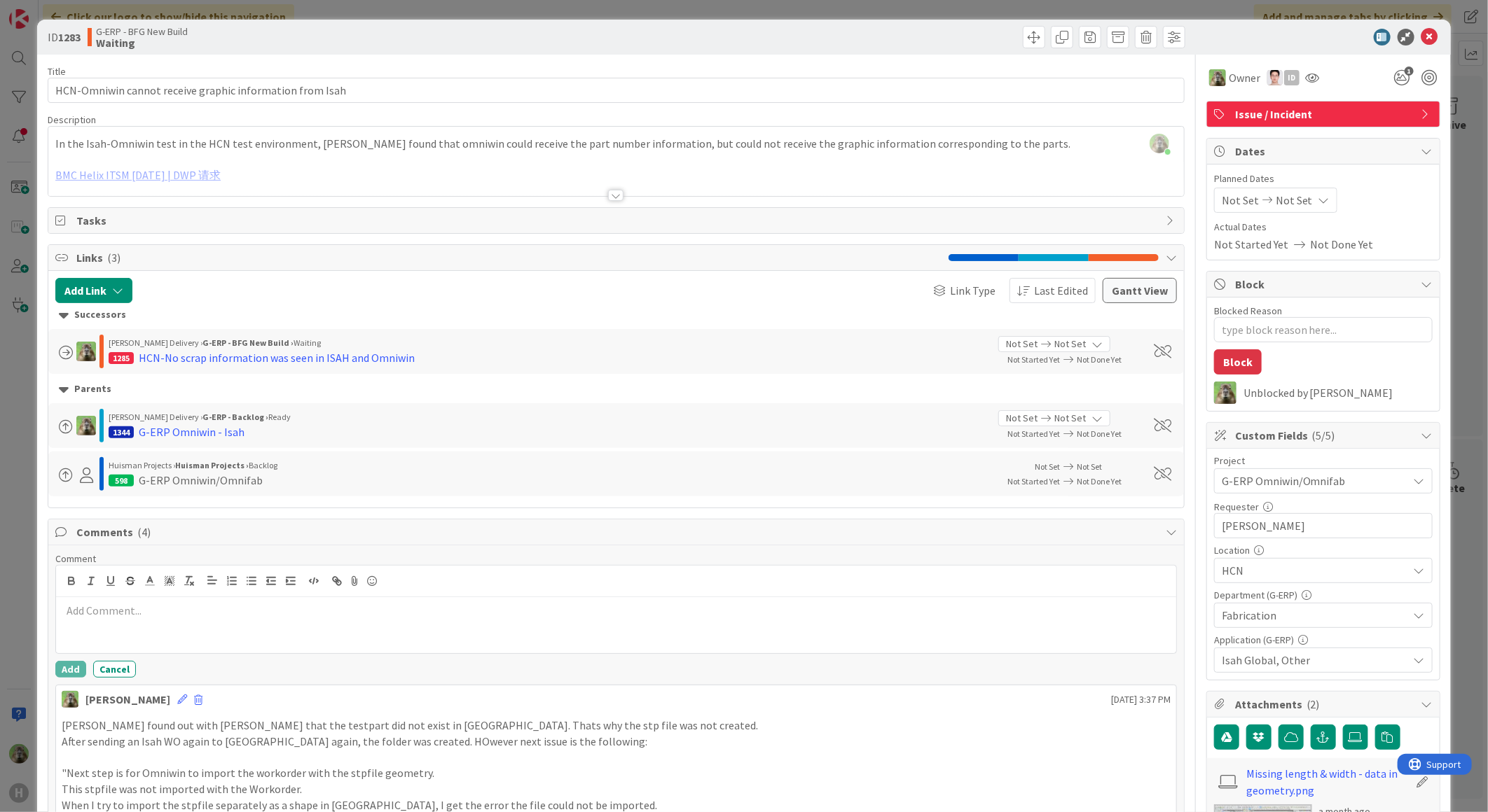
click at [297, 605] on p at bounding box center [616, 611] width 1108 height 16
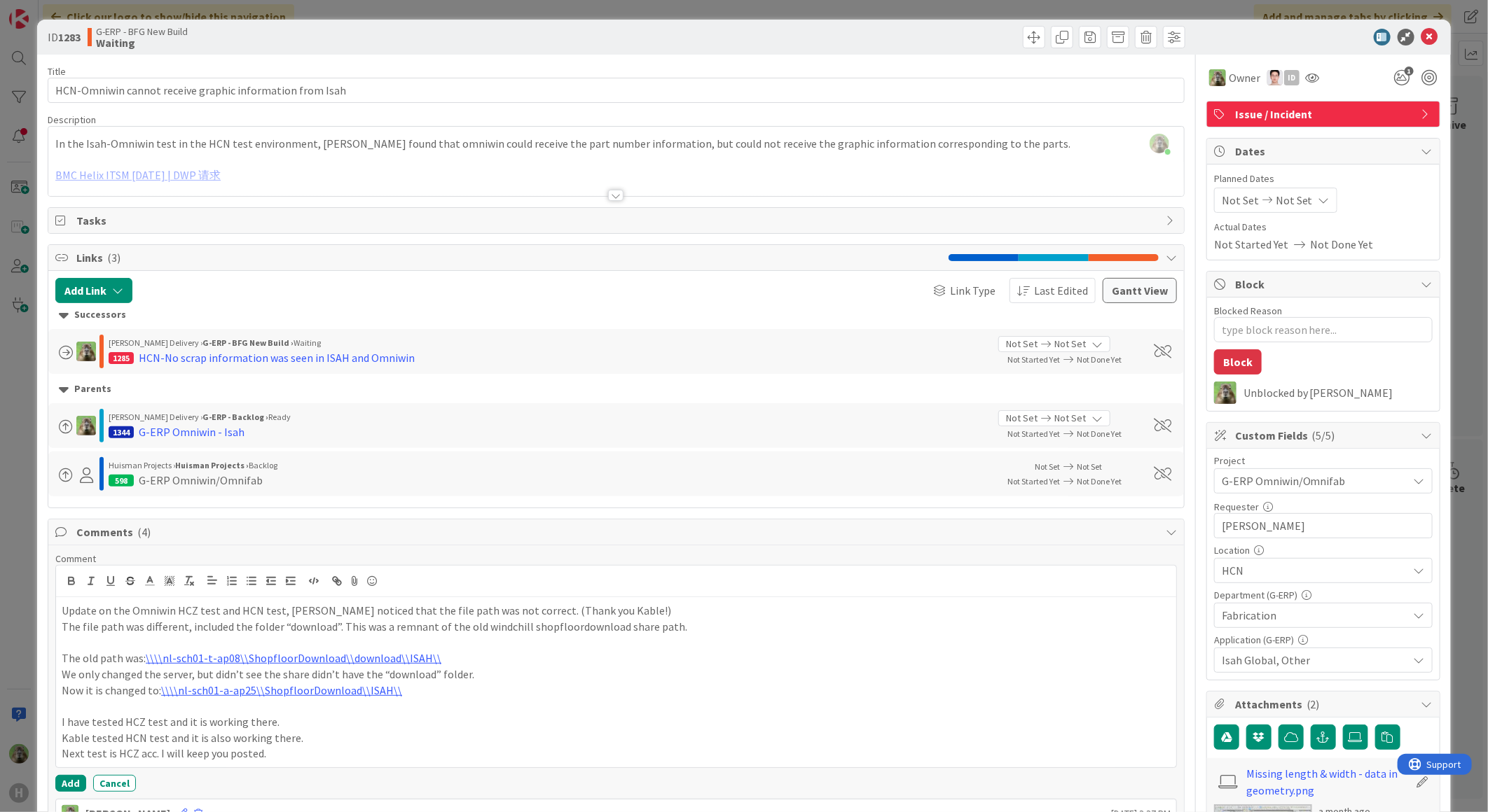
click at [64, 721] on p "I have tested HCZ test and it is working there." at bounding box center [616, 722] width 1108 height 16
drag, startPoint x: 152, startPoint y: 755, endPoint x: 275, endPoint y: 752, distance: 123.0
click at [275, 752] on p "Next test is HCZ acc. I will keep you posted." at bounding box center [616, 754] width 1108 height 16
drag, startPoint x: 504, startPoint y: 611, endPoint x: 622, endPoint y: 594, distance: 119.2
click at [622, 594] on div "Update on the Omniwin HCZ test and HCN test, Kable noticed that the file path w…" at bounding box center [615, 667] width 1120 height 202
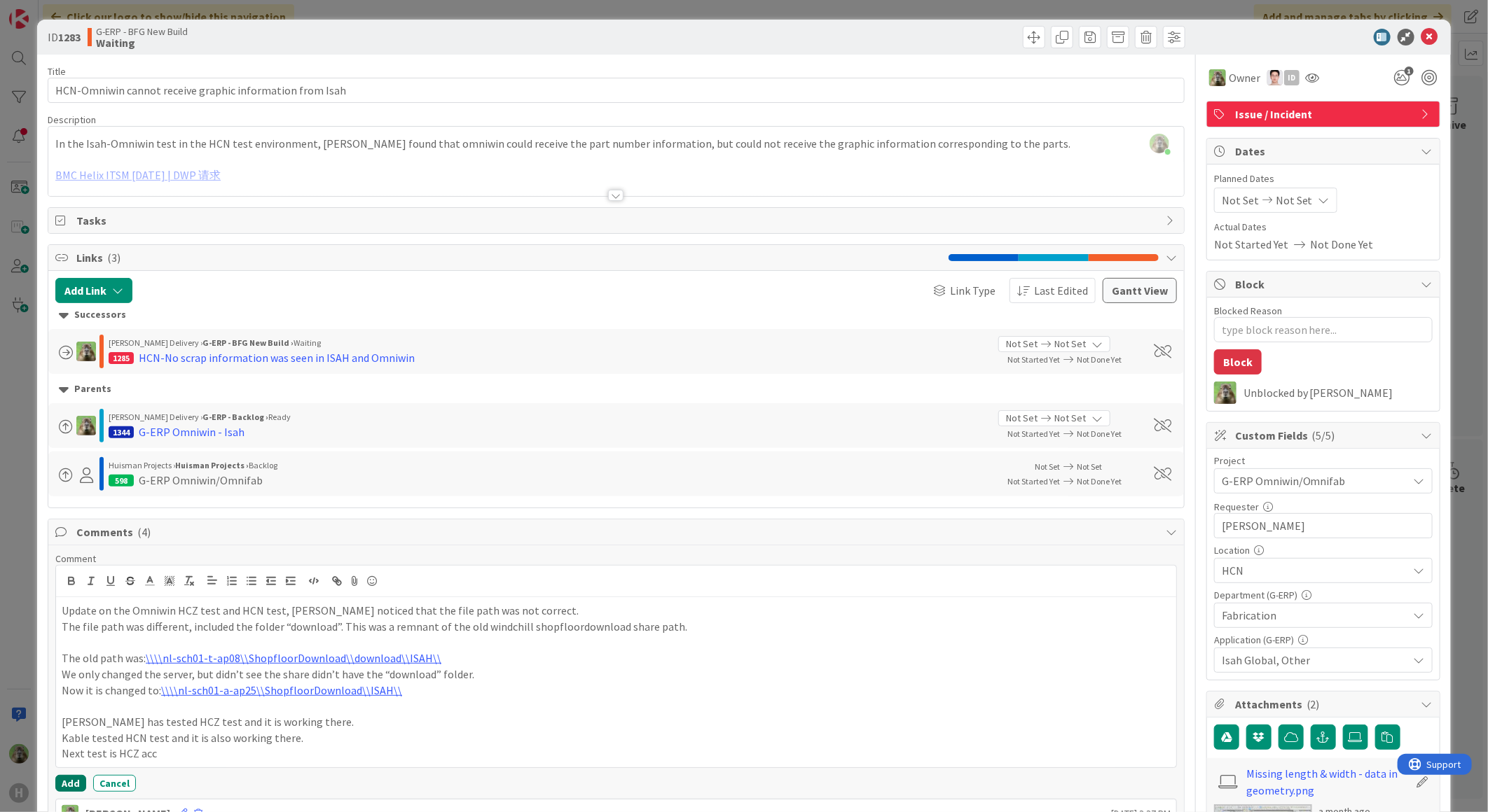
click at [67, 783] on button "Add" at bounding box center [70, 784] width 31 height 17
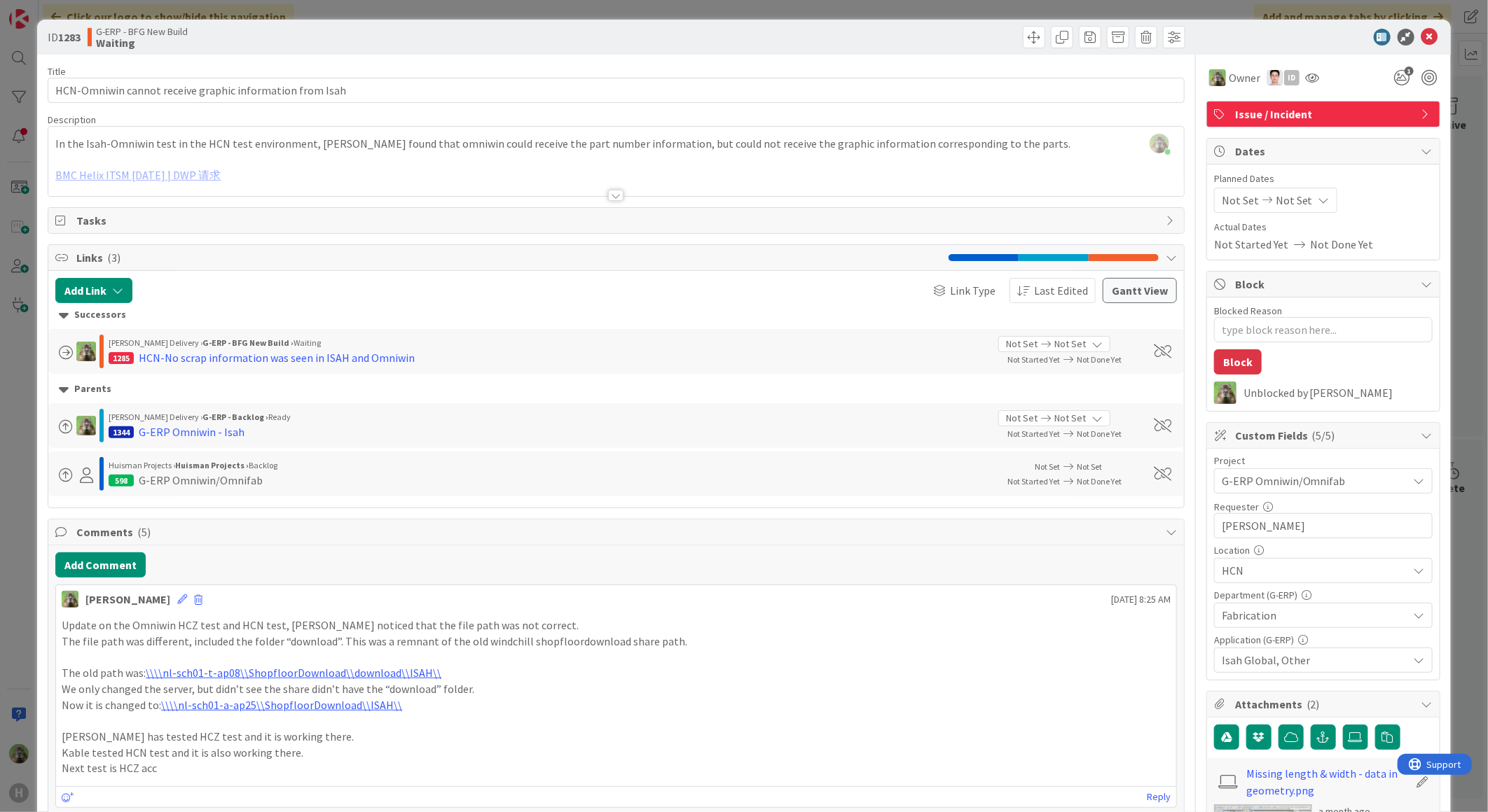
click at [35, 560] on div "ID 1283 G-ERP - BFG New Build Waiting Title 56 / 128 HCN-Omniwin cannot receive…" at bounding box center [744, 406] width 1488 height 812
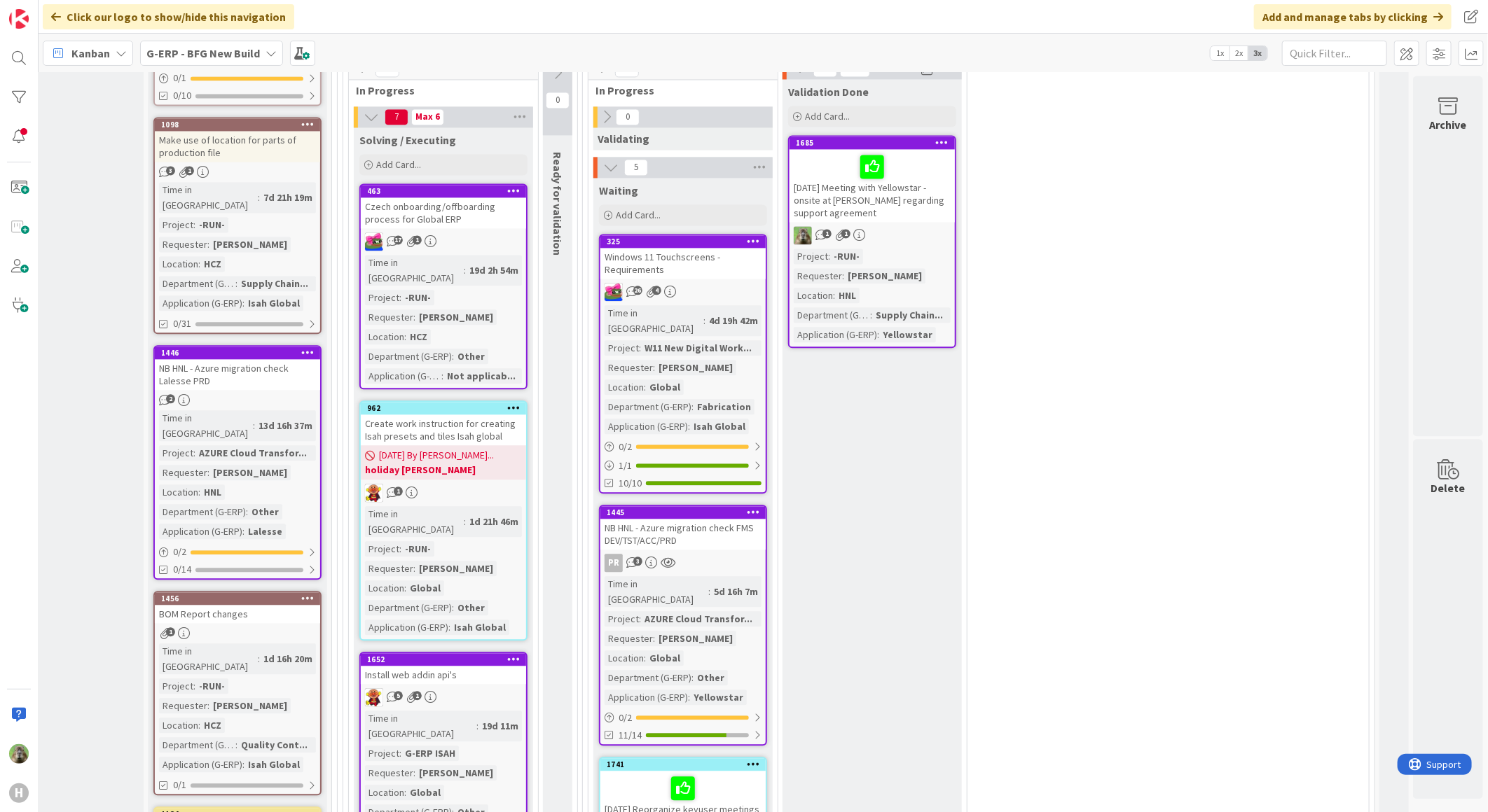
scroll to position [2193, 91]
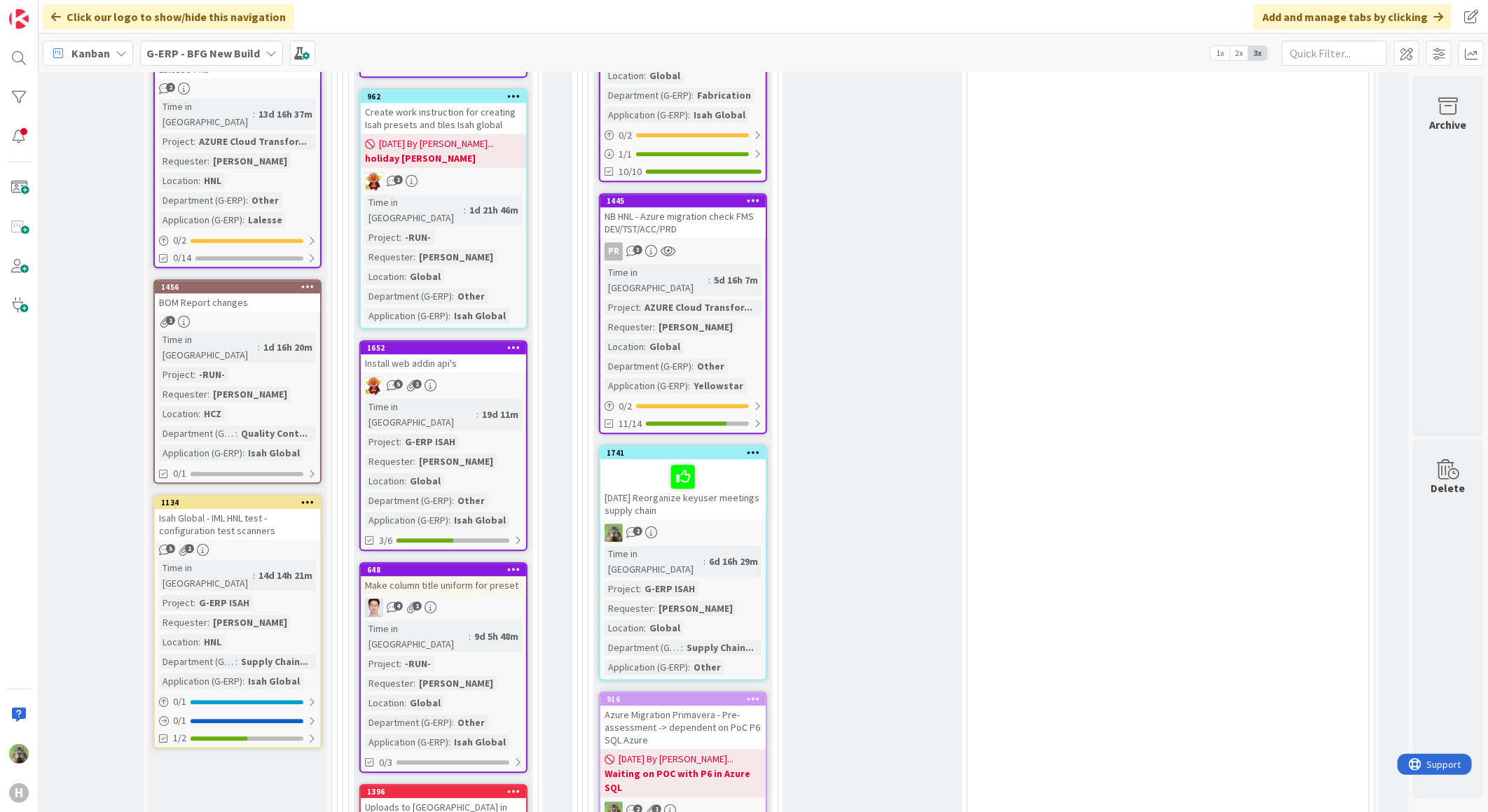
click at [469, 576] on div "Make column title uniform for preset" at bounding box center [443, 585] width 165 height 18
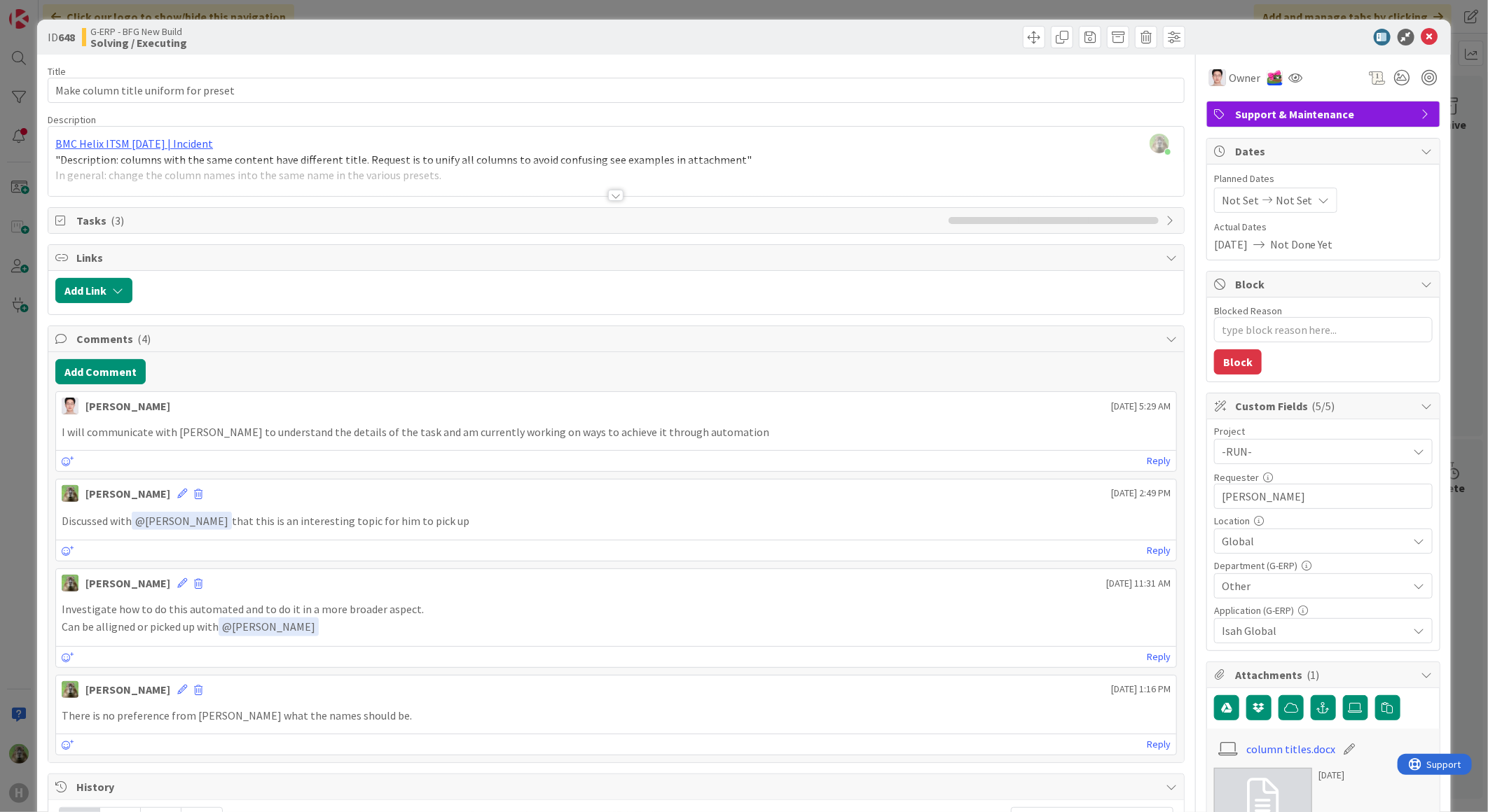
click at [0, 443] on html "H Click our logo to show/hide this navigation Add and manage tabs by clicking K…" at bounding box center [744, 406] width 1488 height 812
click at [15, 436] on div "ID 648 G-ERP - BFG New Build Solving / Executing Title 36 / 128 Make column tit…" at bounding box center [744, 406] width 1488 height 812
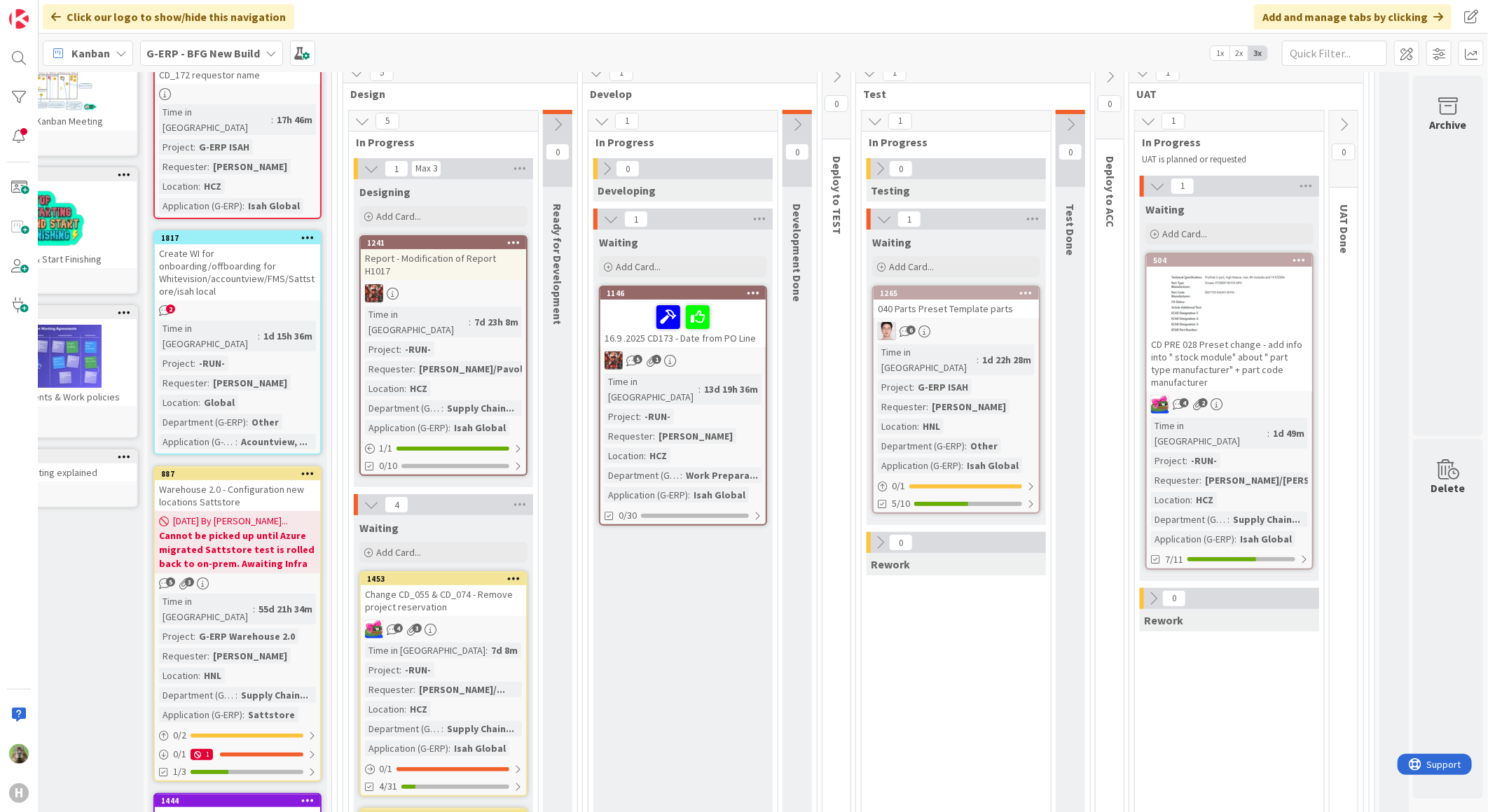
scroll to position [0, 91]
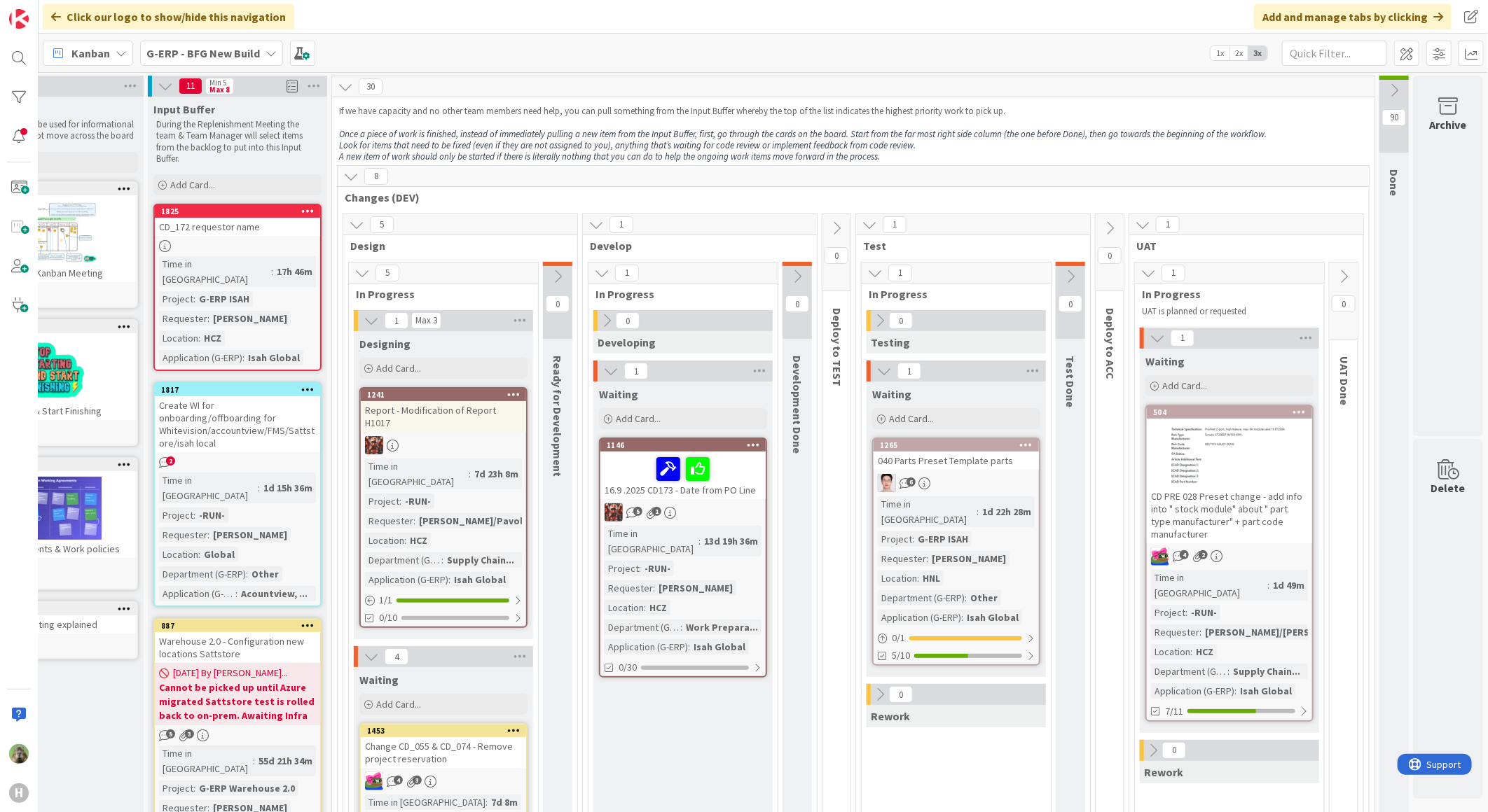
click at [1222, 439] on div at bounding box center [1229, 456] width 165 height 63
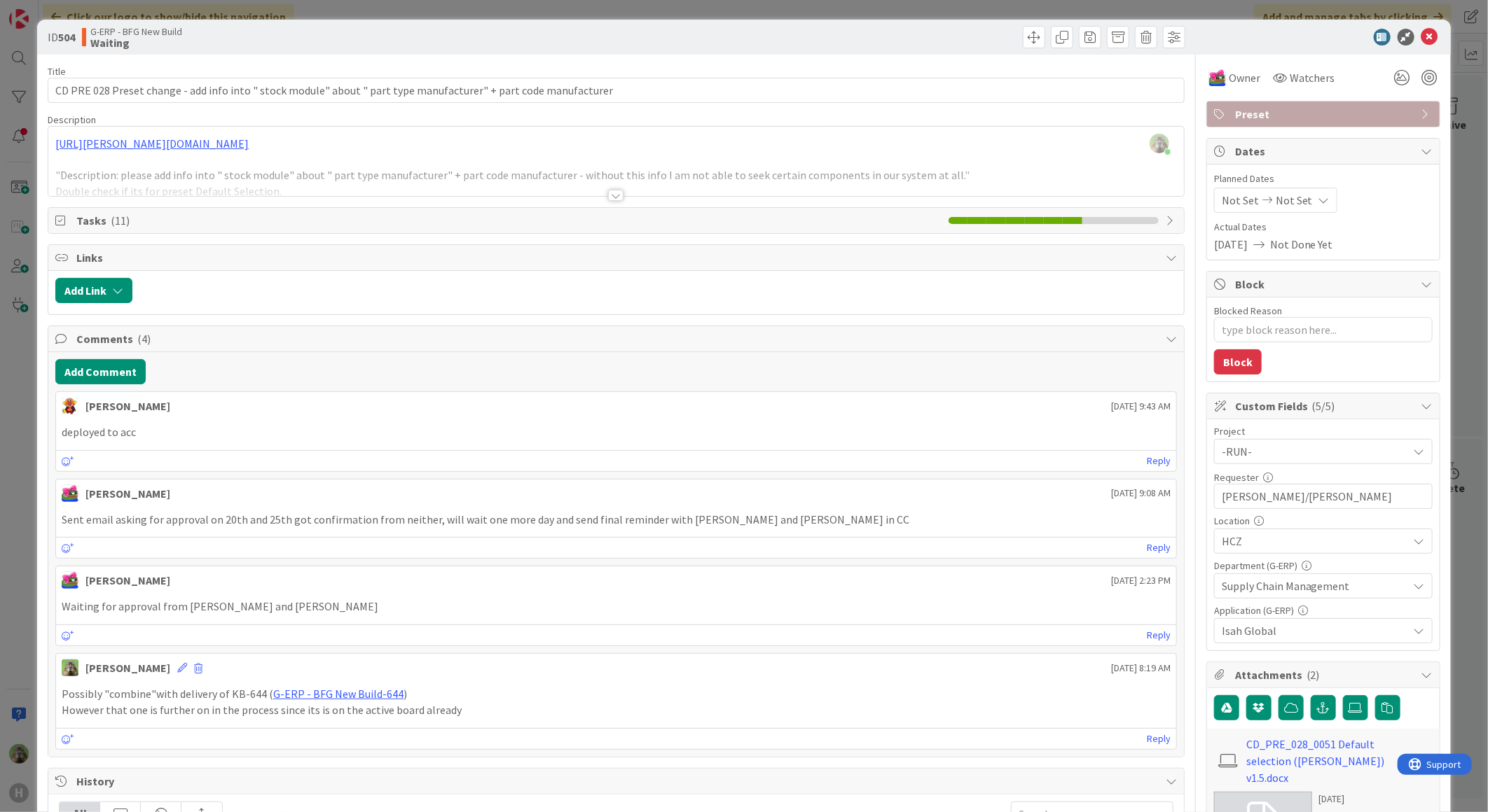
click at [10, 480] on div "ID 504 G-ERP - BFG New Build Waiting Title 113 / 128 CD PRE 028 Preset change -…" at bounding box center [744, 406] width 1488 height 812
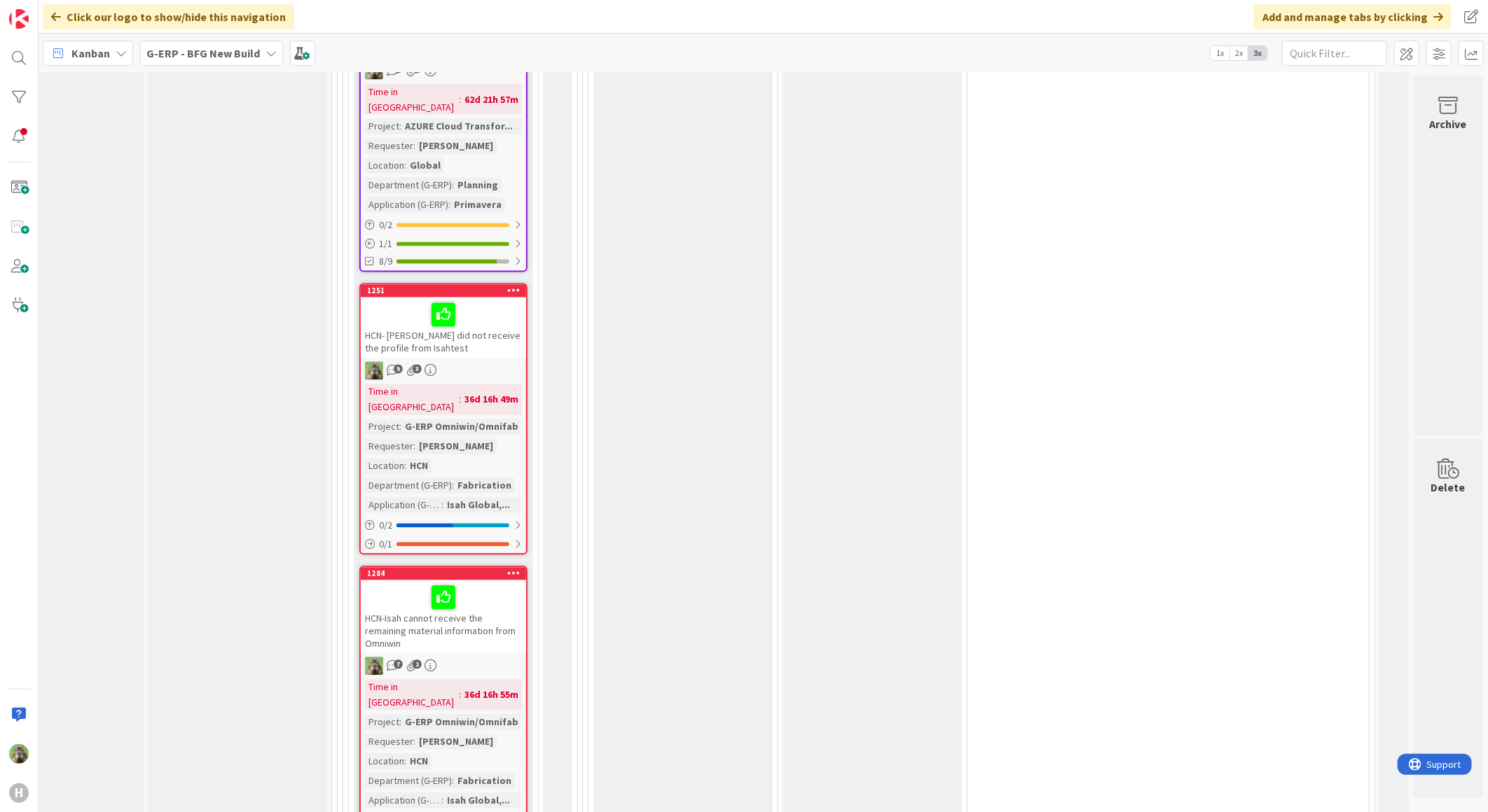
scroll to position [5305, 91]
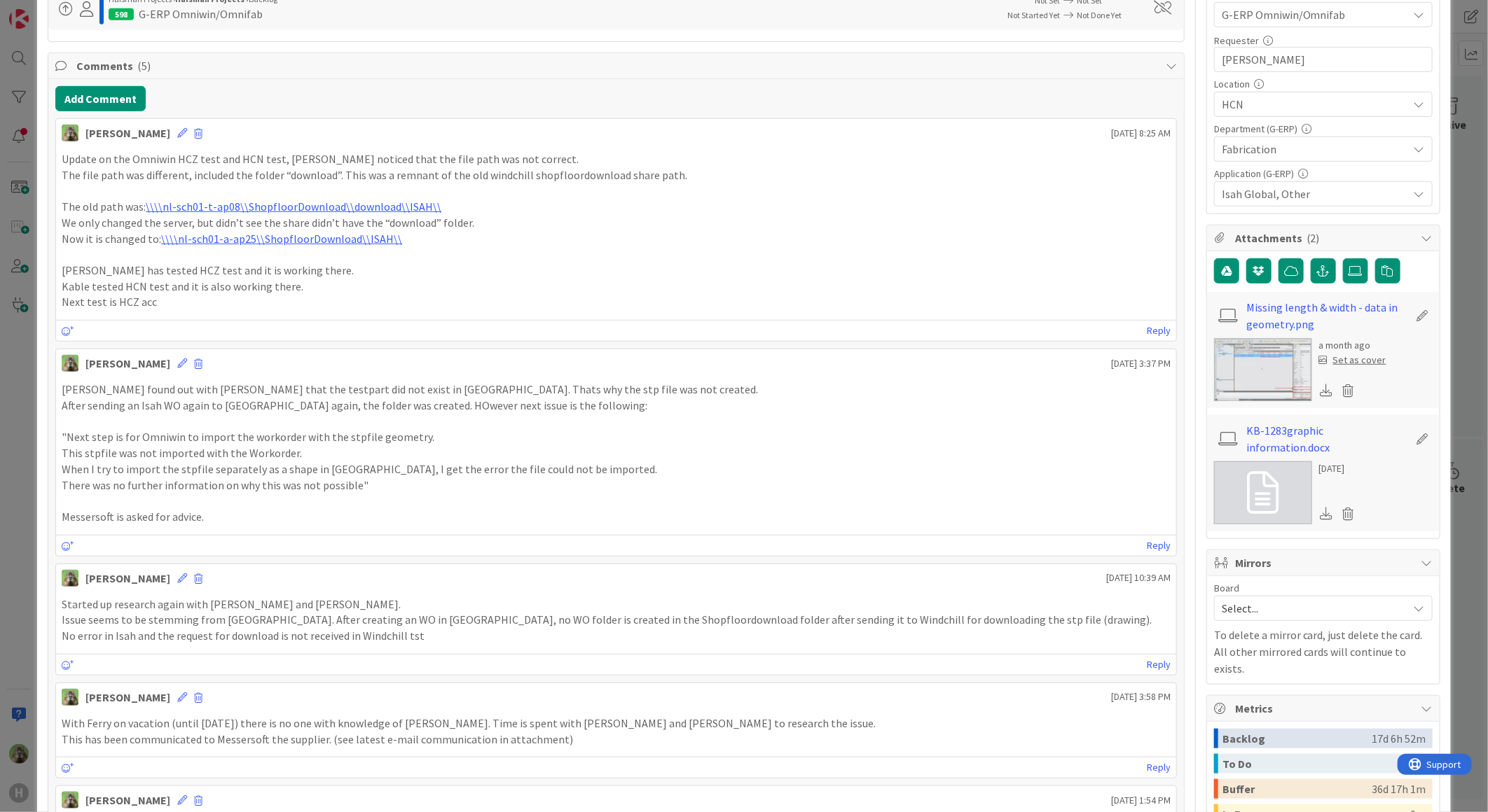
click at [29, 540] on div "ID 1283 G-ERP - BFG New Build Waiting Title 56 / 128 HCN-Omniwin cannot receive…" at bounding box center [744, 406] width 1488 height 812
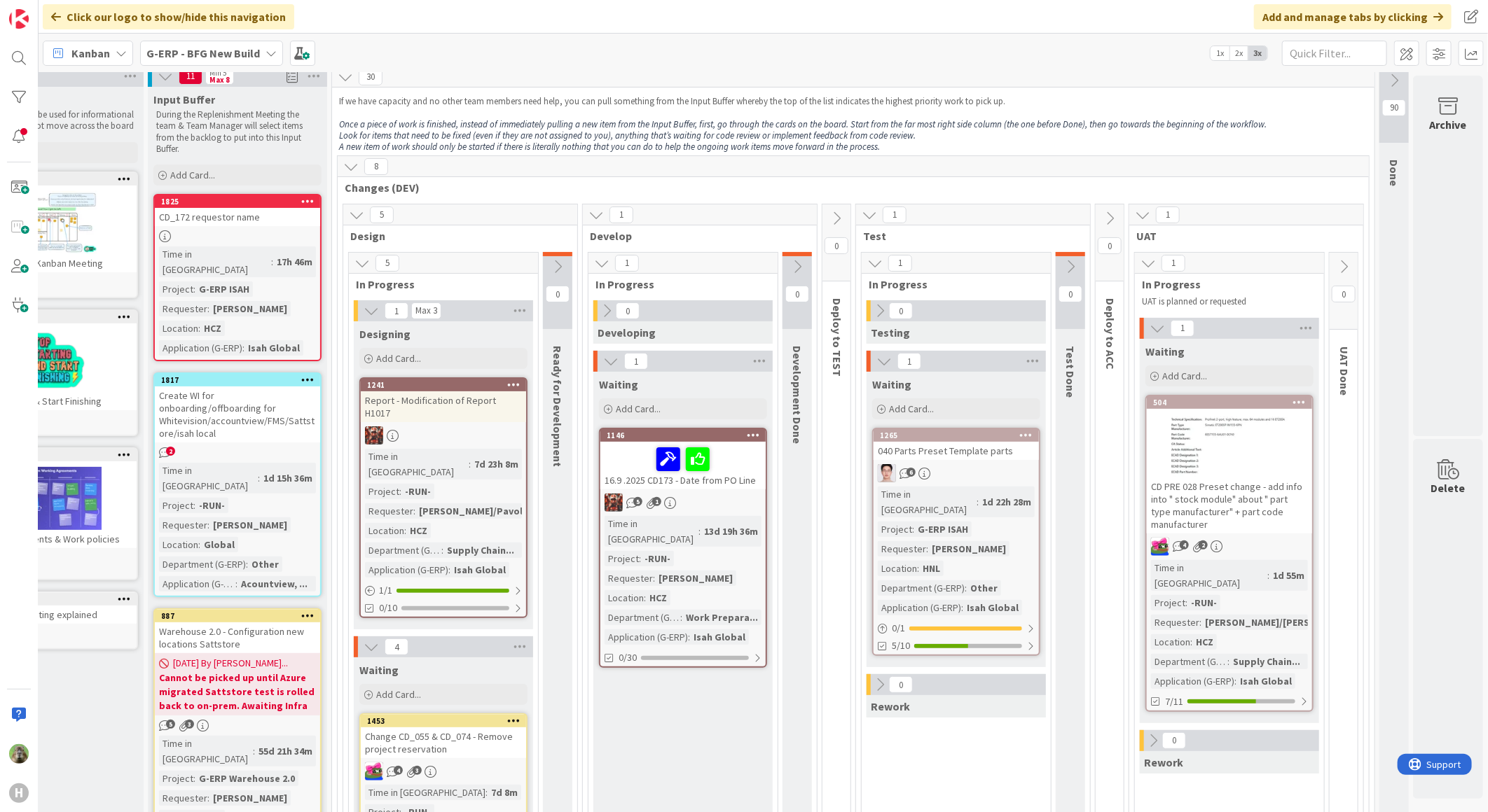
scroll to position [0, 91]
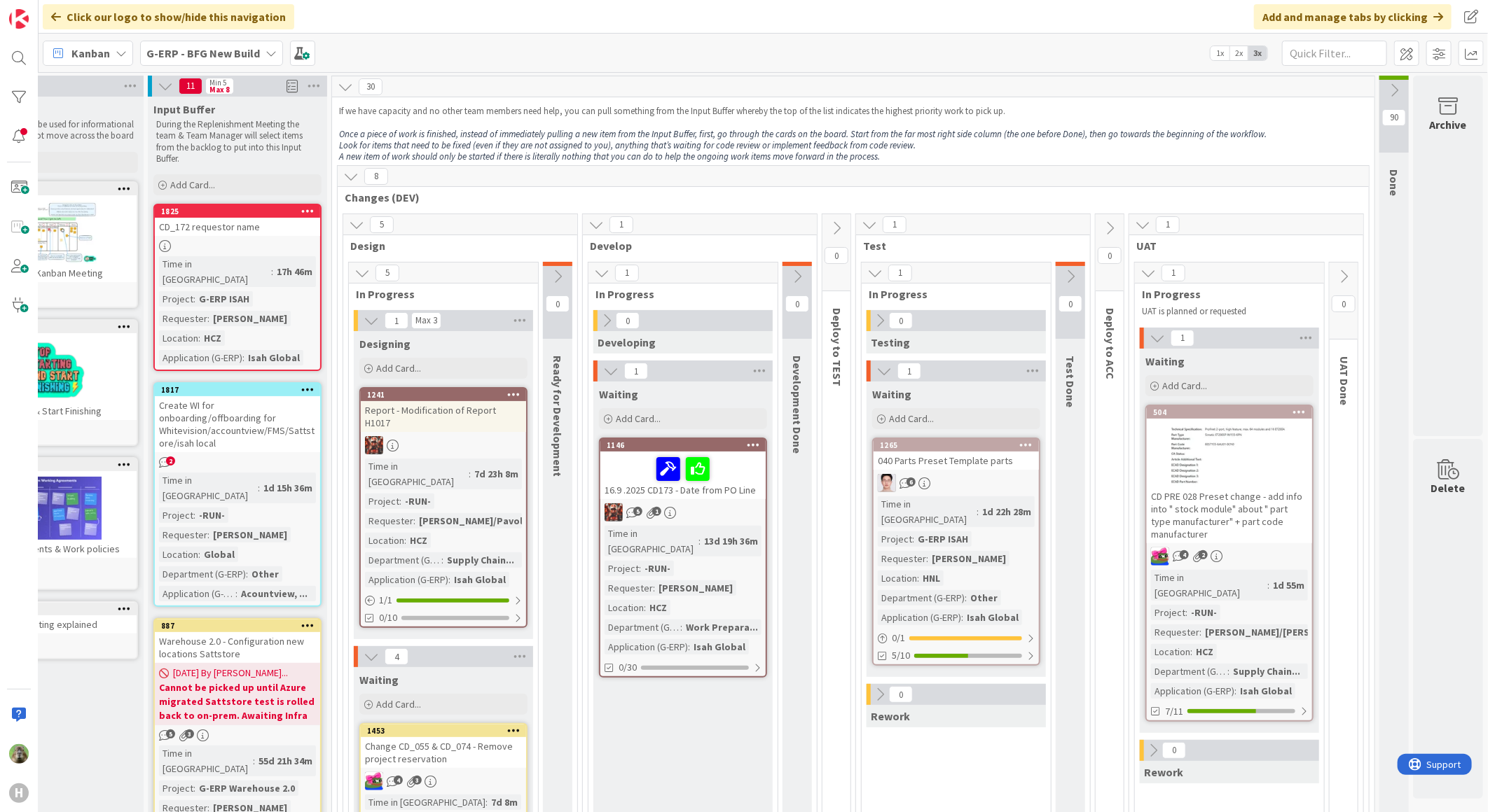
click at [423, 420] on link "1241 Report - Modification of Report H1017 Time in Column : 7d 23h 8m Project :…" at bounding box center [443, 507] width 168 height 241
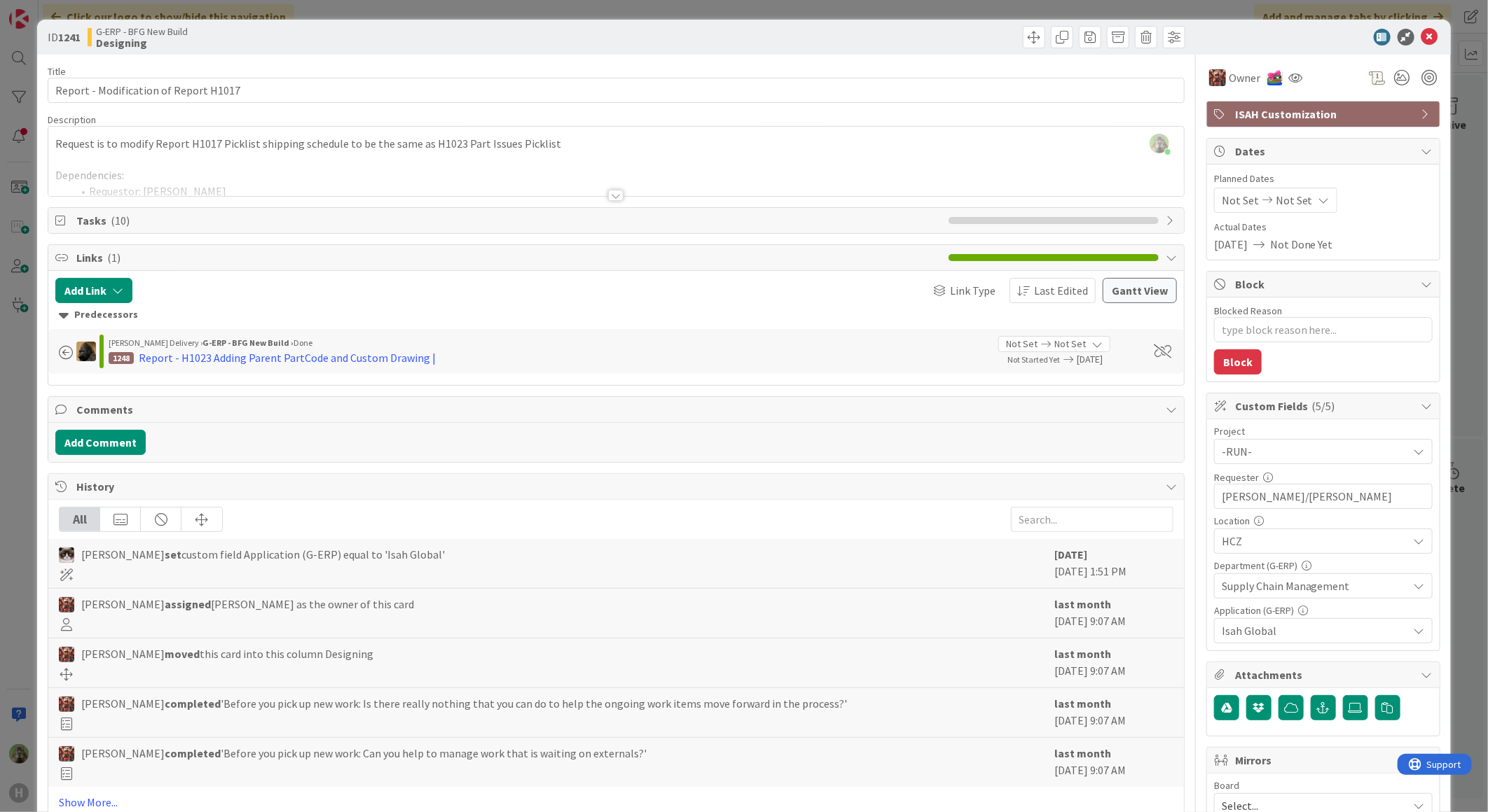
click at [18, 434] on div "ID 1241 G-ERP - BFG New Build Designing Title 37 / 128 Report - Modification of…" at bounding box center [744, 406] width 1488 height 812
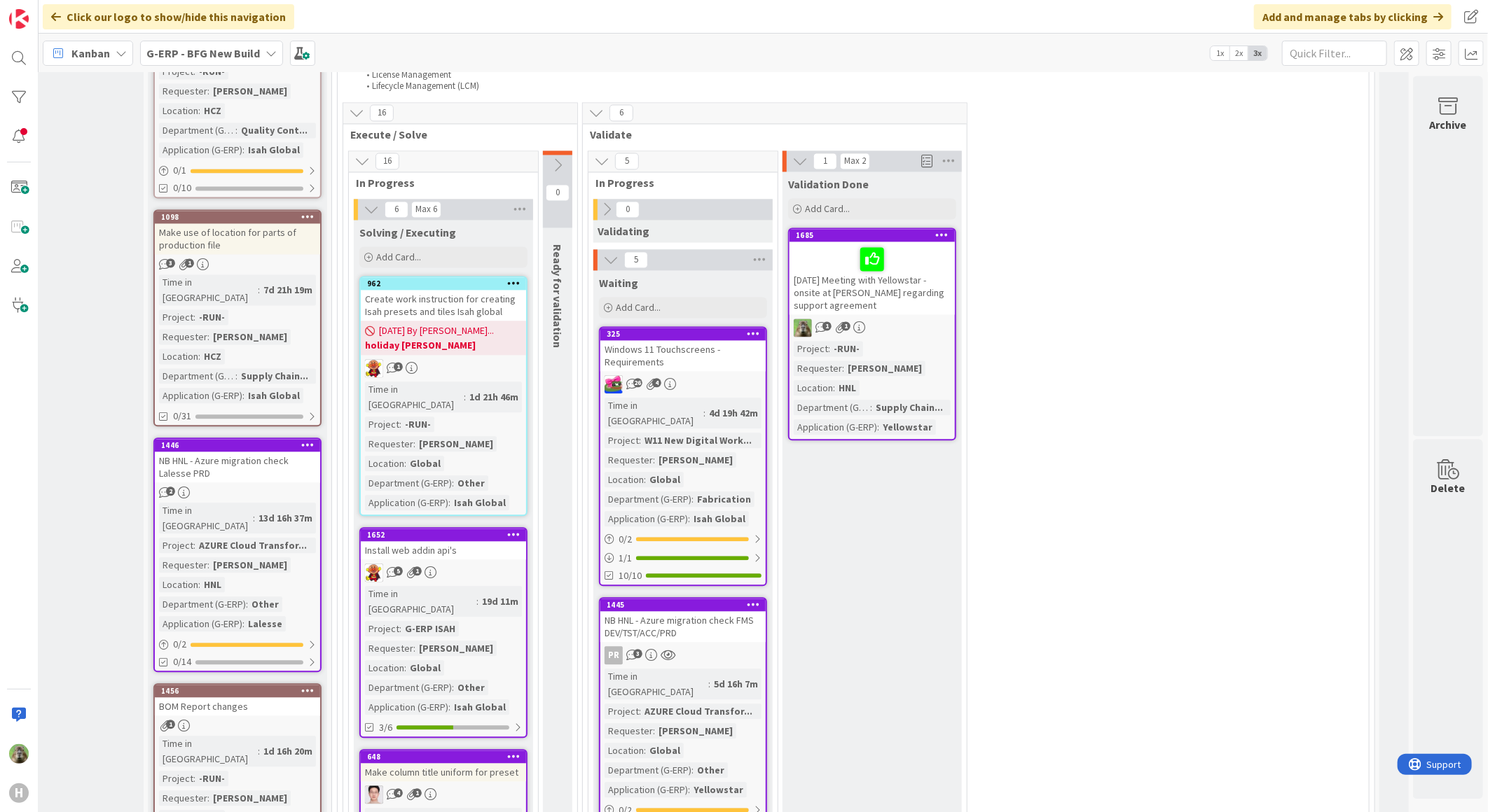
scroll to position [2101, 91]
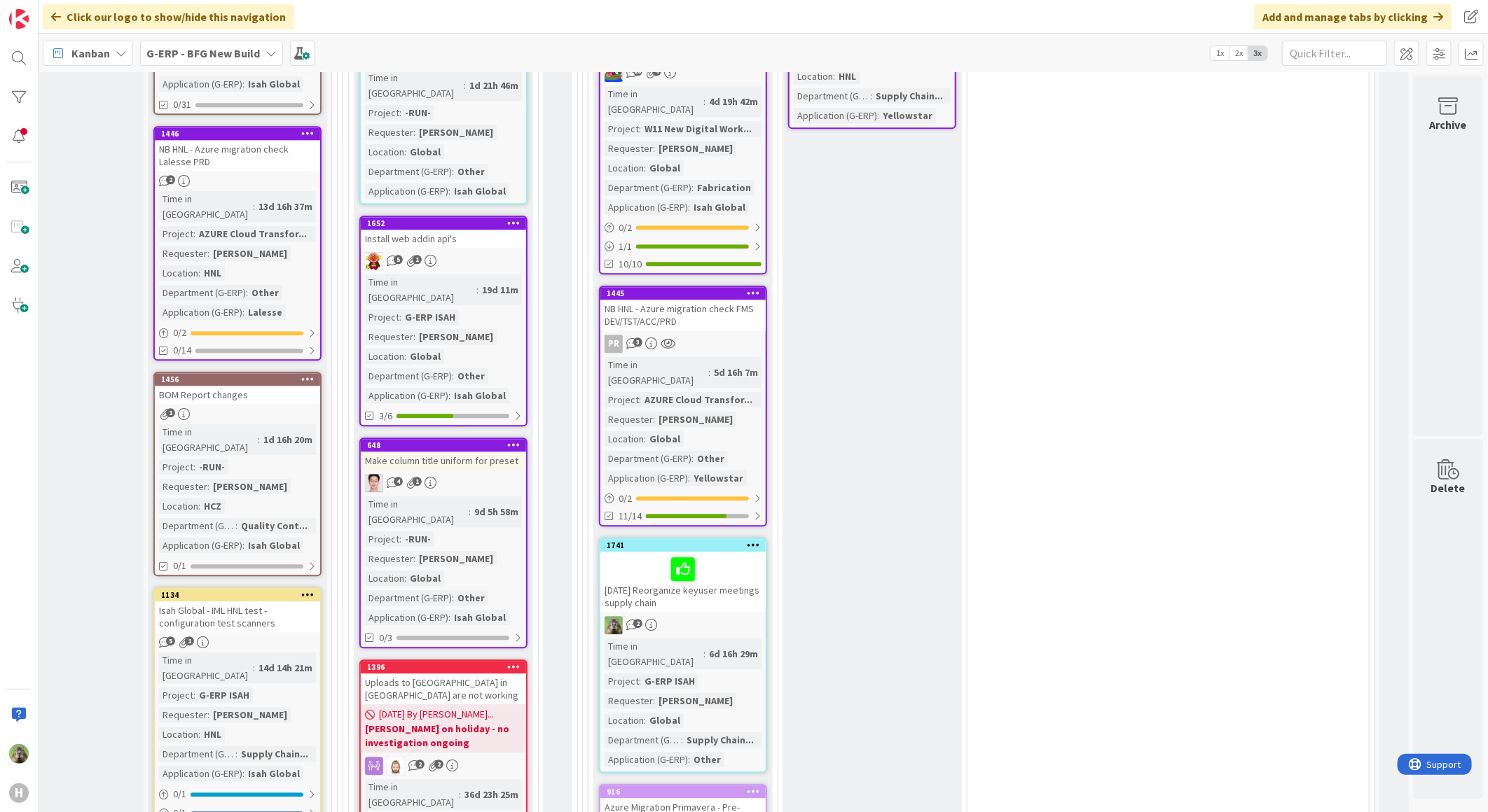
click at [712, 300] on div "NB HNL - Azure migration check FMS DEV/TST/ACC/PRD" at bounding box center [683, 315] width 165 height 31
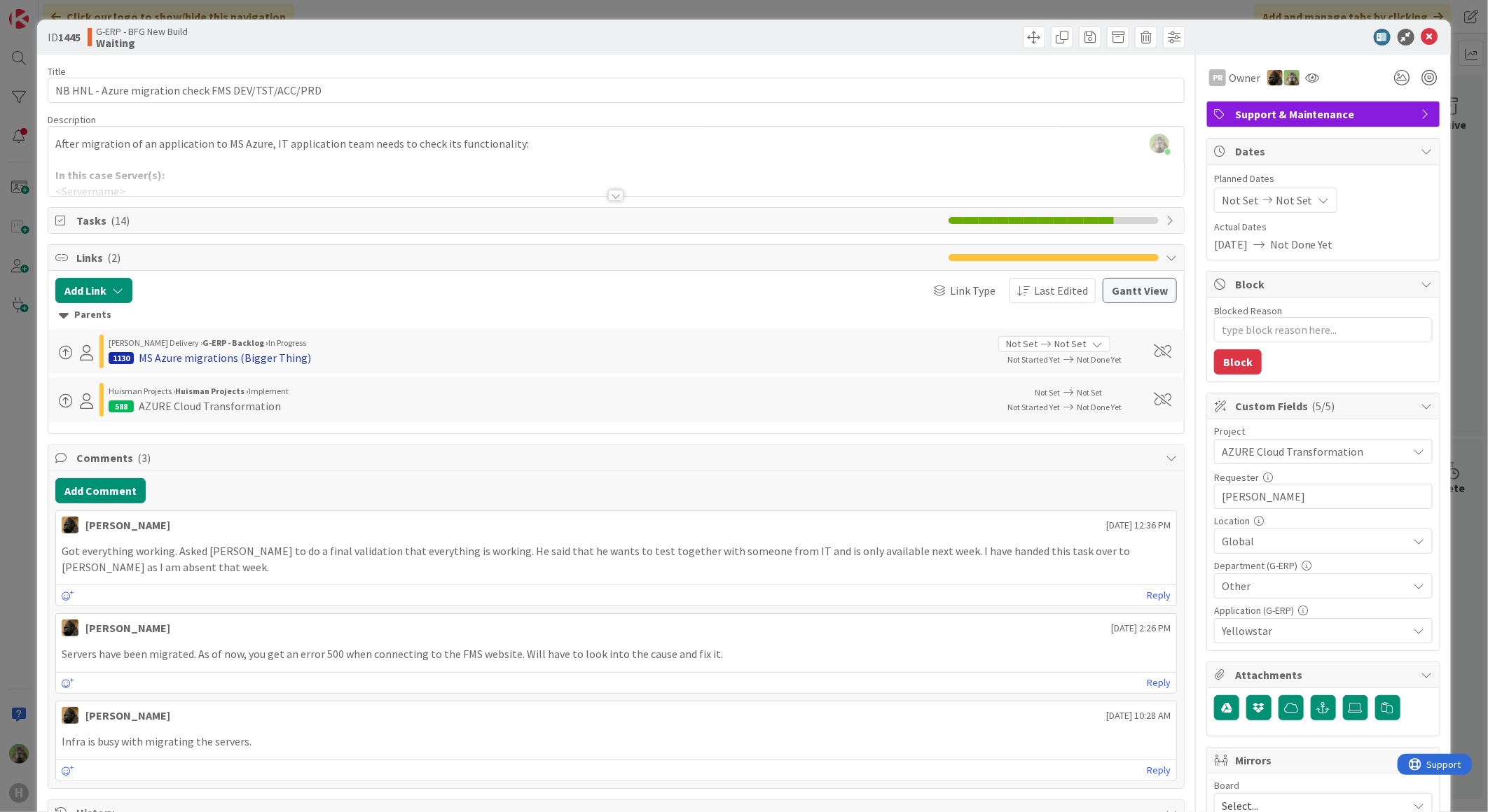
click at [218, 360] on div "MS Azure migrations (Bigger Thing)" at bounding box center [224, 358] width 172 height 17
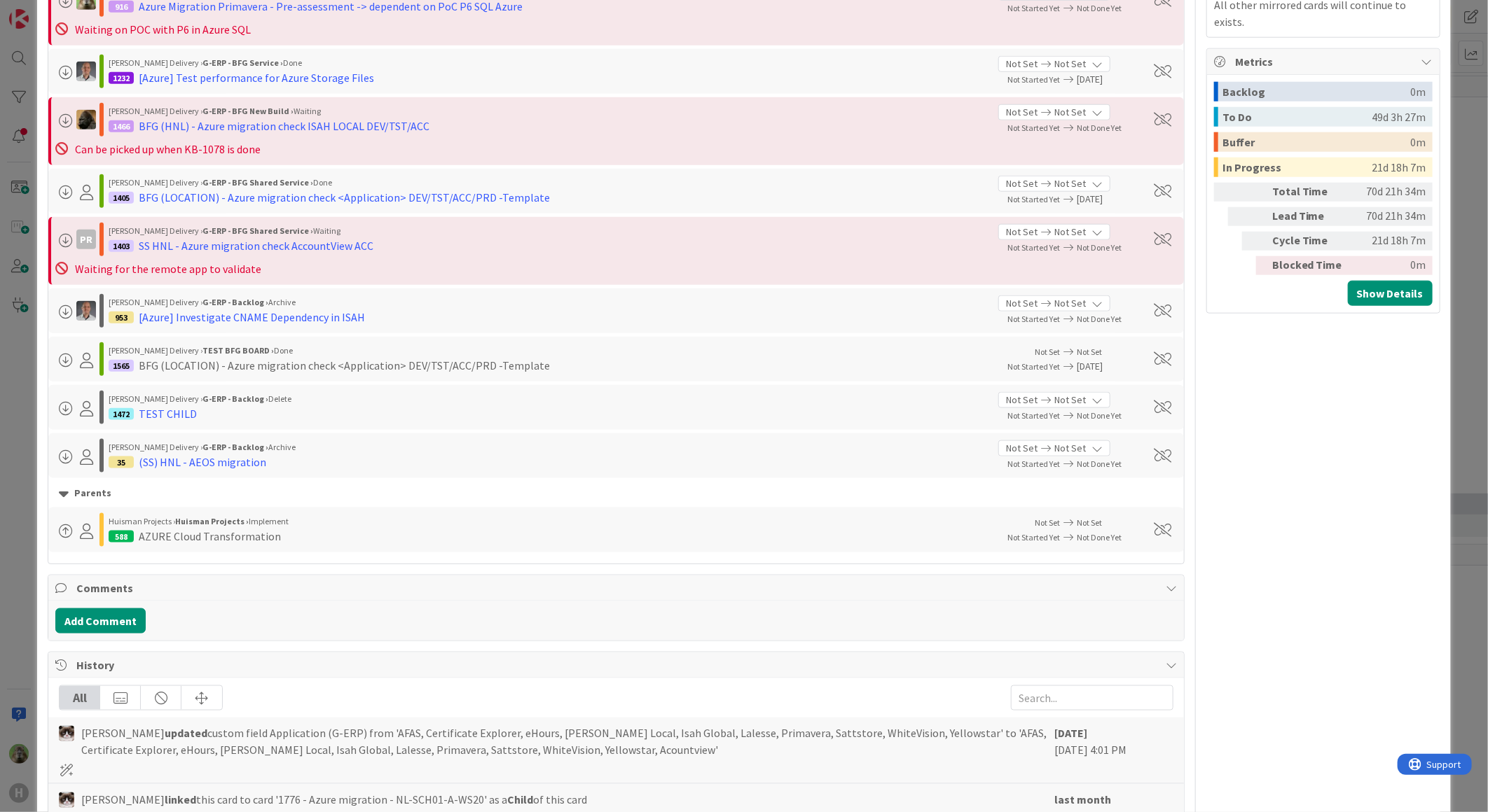
scroll to position [856, 0]
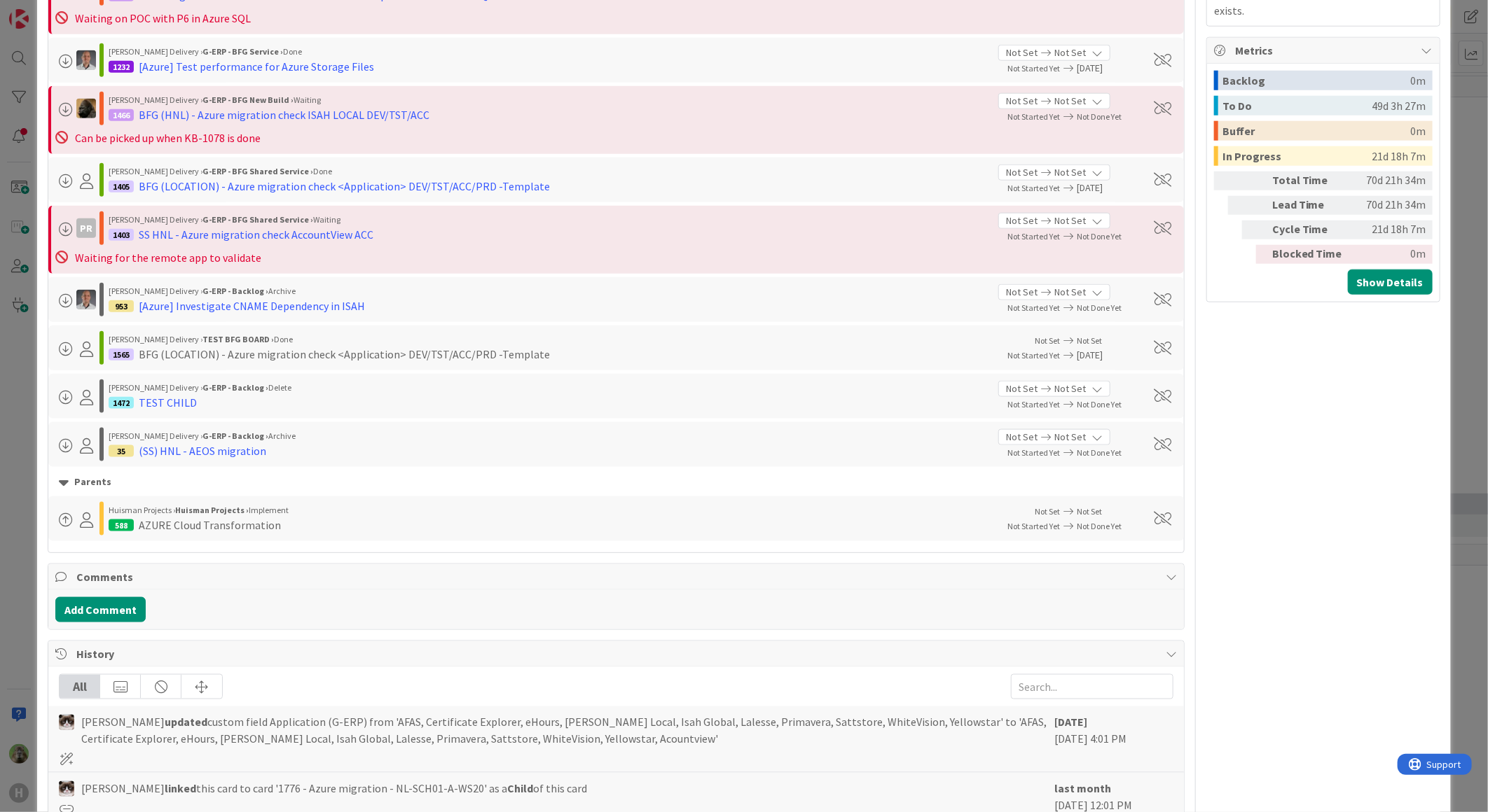
click at [8, 468] on div "ID 1130 G-ERP - Backlog In Progress Title 34 / 128 MS Azure migrations (Bigger …" at bounding box center [744, 406] width 1488 height 812
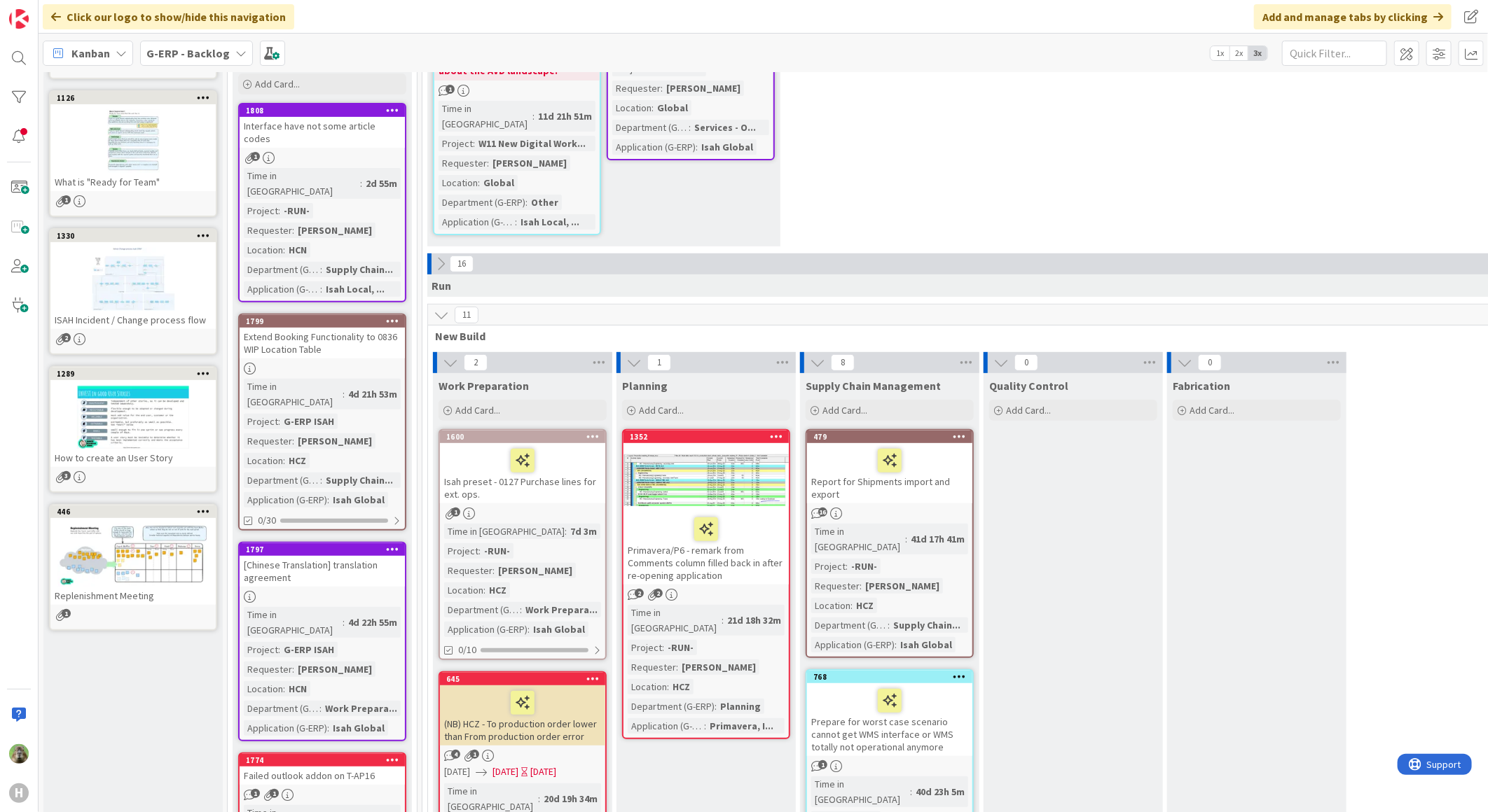
scroll to position [466, 0]
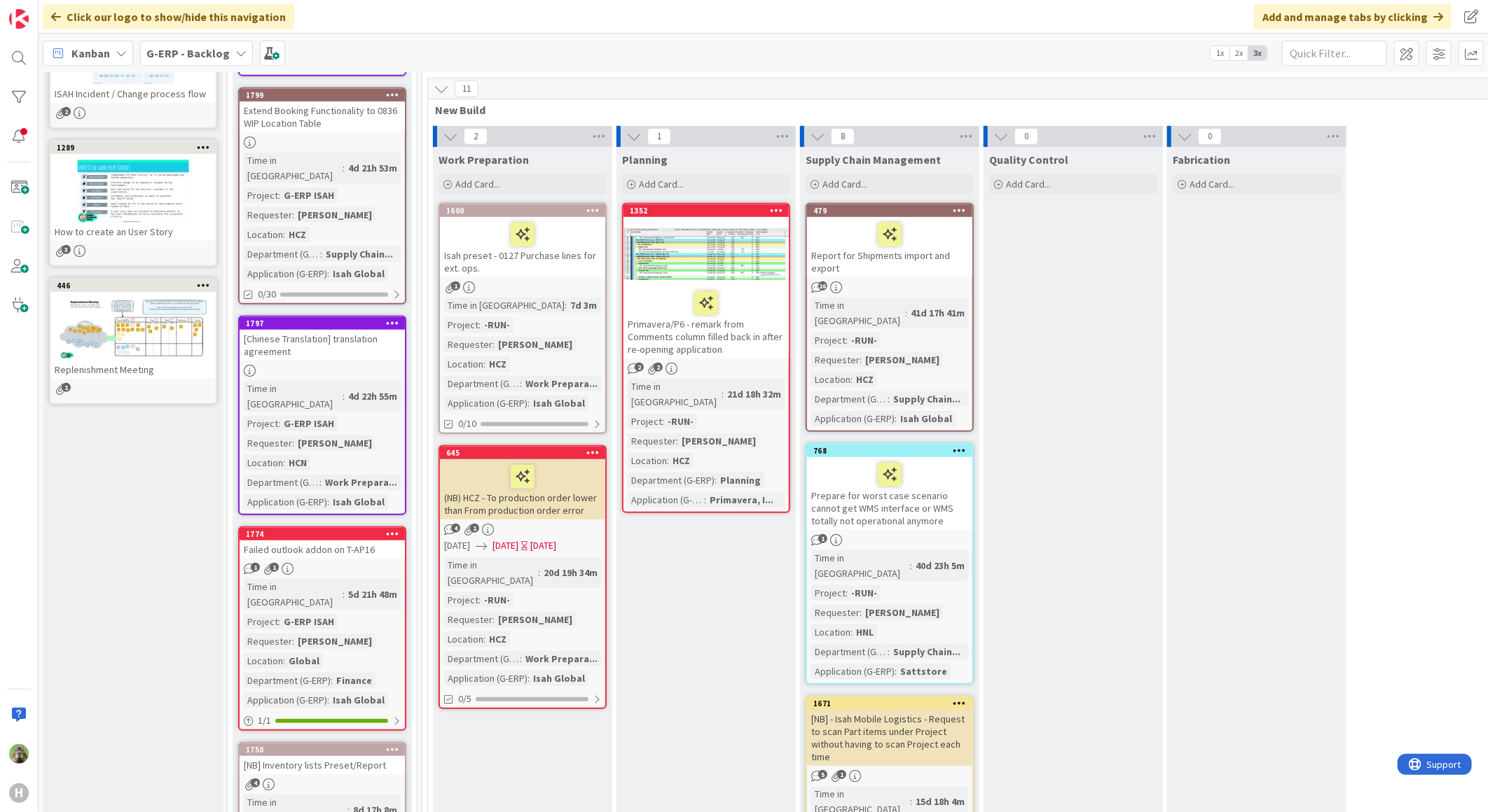
click at [194, 45] on span "G-ERP - Backlog" at bounding box center [188, 54] width 83 height 17
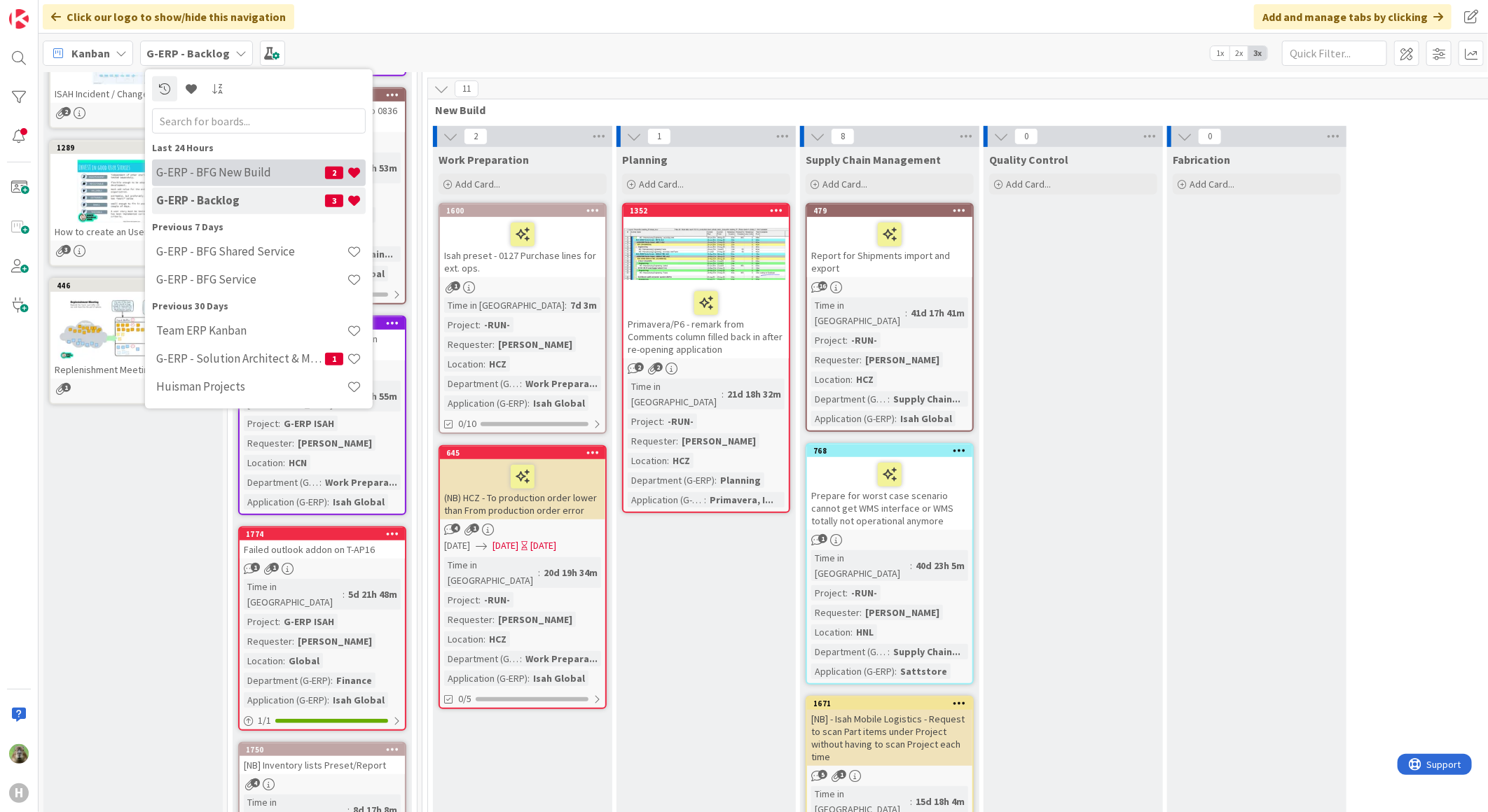
click at [290, 181] on div "G-ERP - BFG New Build 2" at bounding box center [259, 172] width 214 height 27
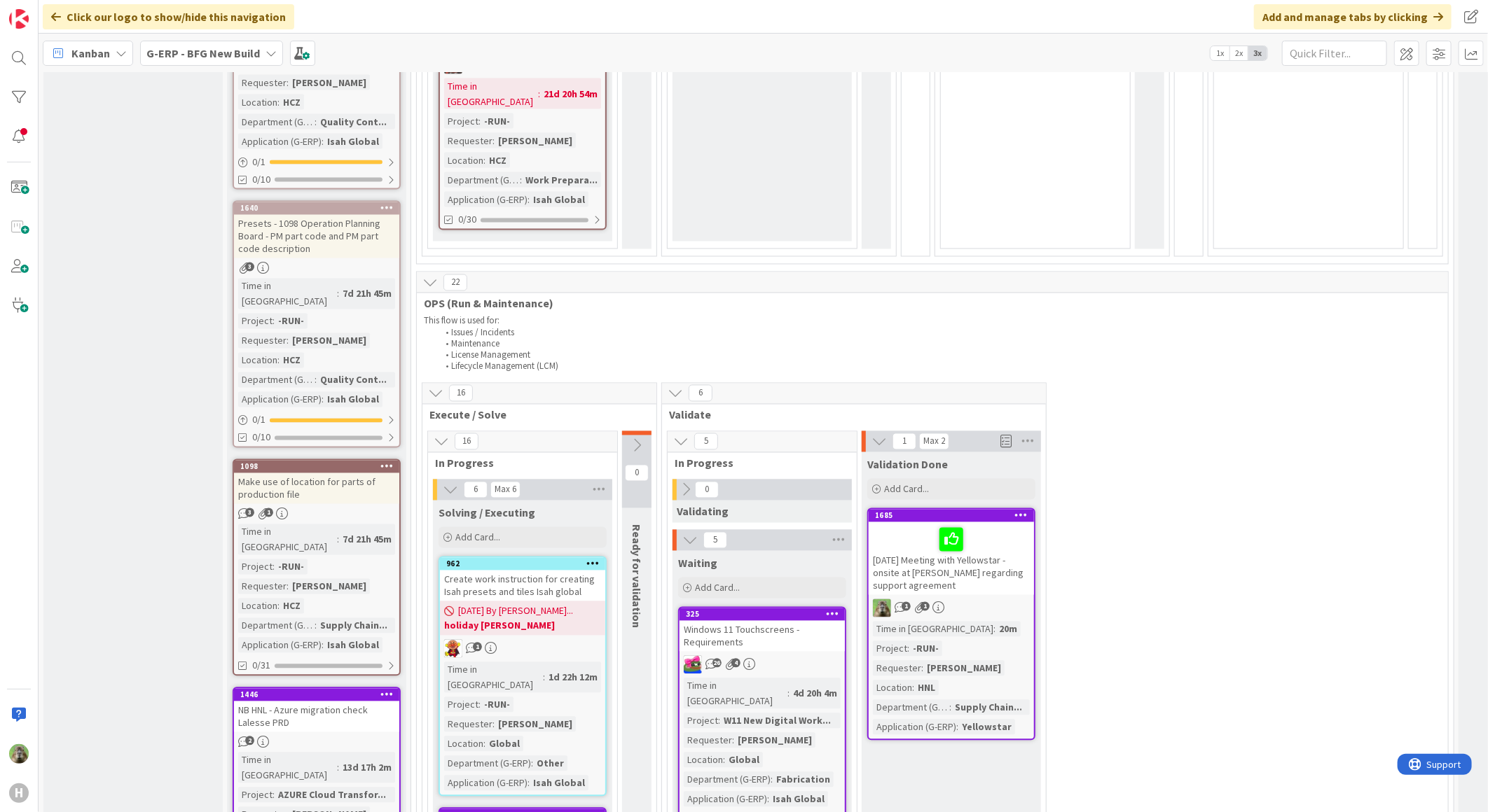
scroll to position [1634, 0]
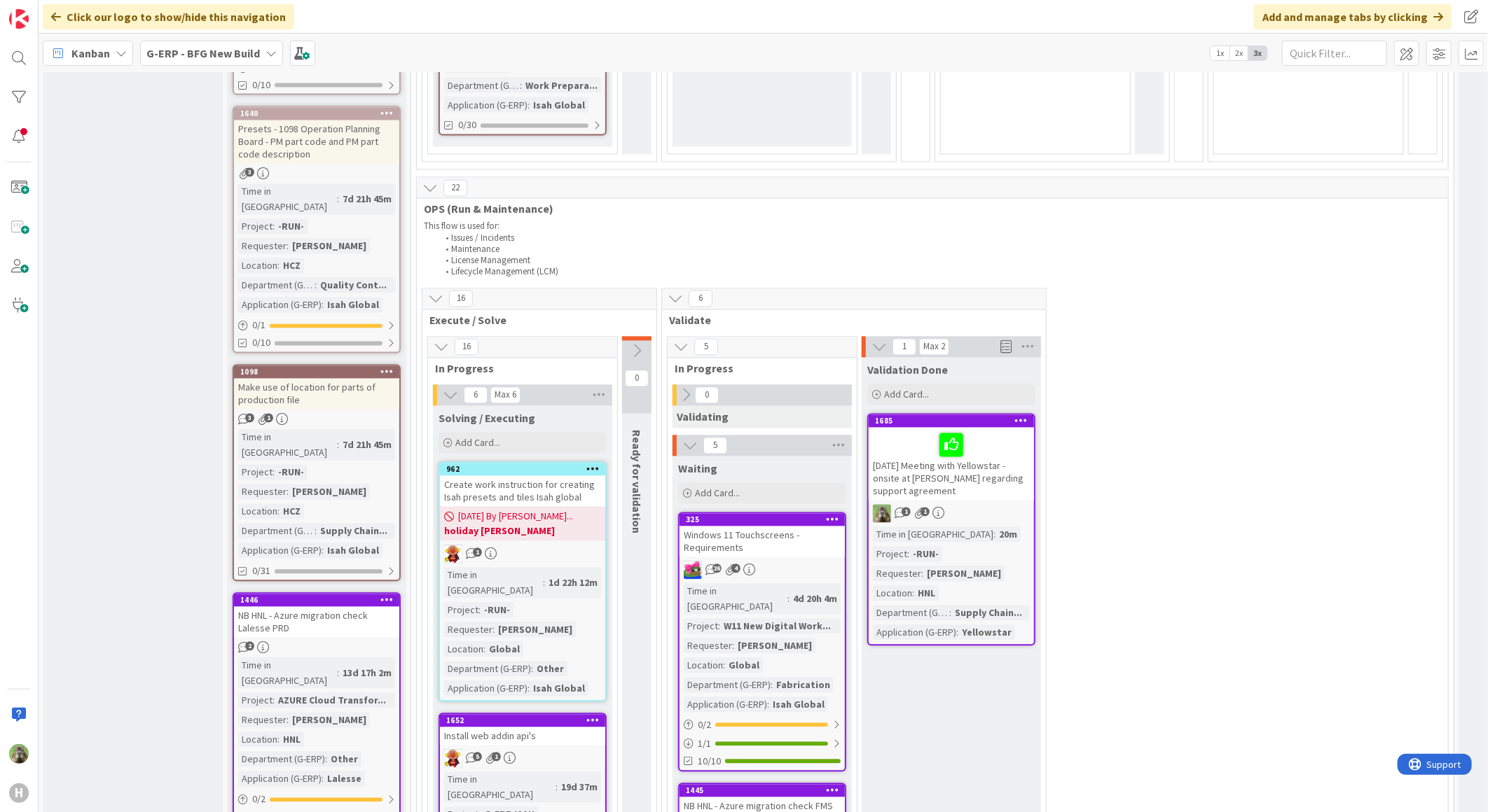
click at [327, 607] on div "NB HNL - Azure migration check Lalesse PRD" at bounding box center [317, 622] width 165 height 31
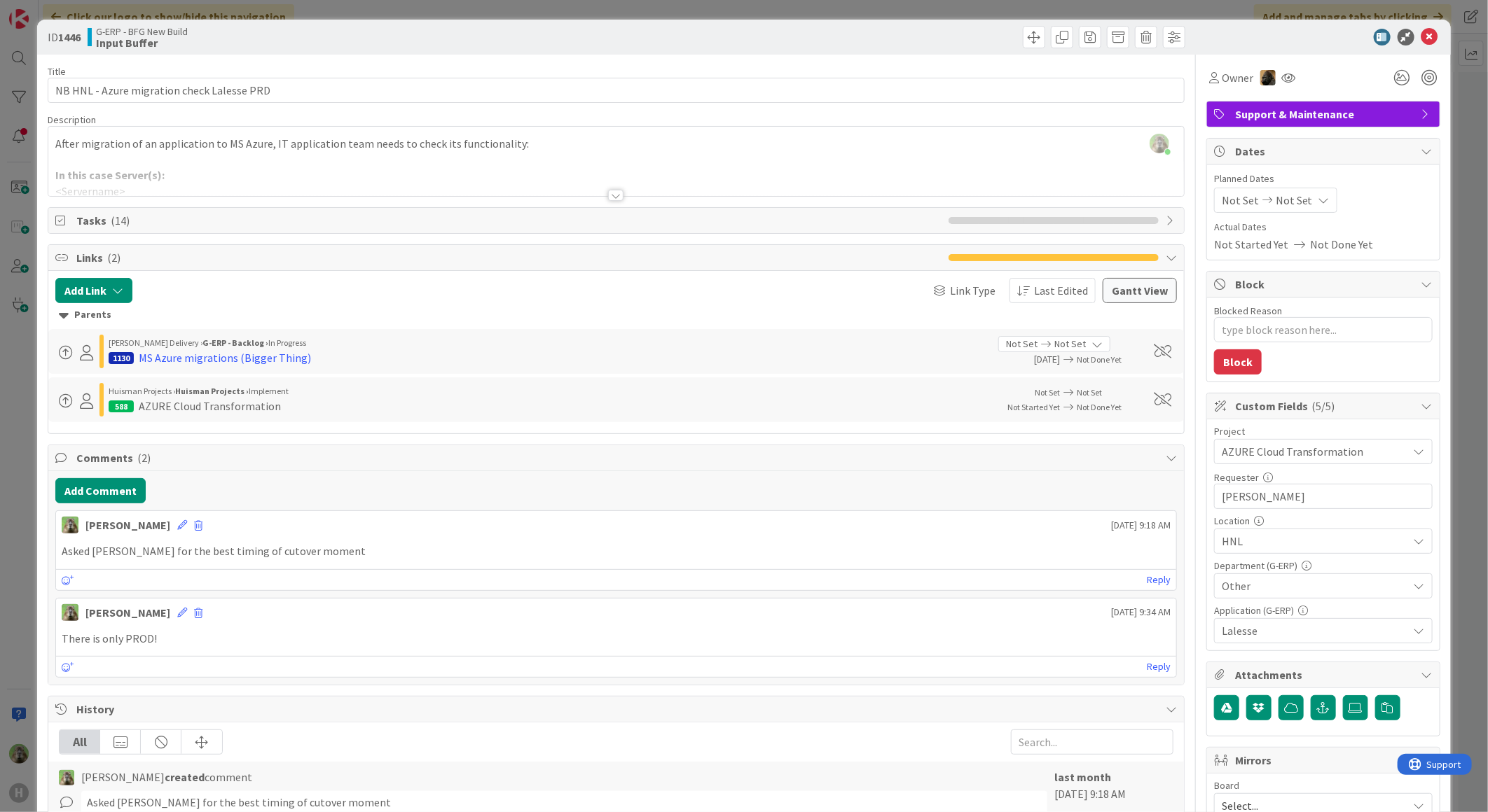
click at [20, 478] on div "ID 1446 G-ERP - BFG New Build Input Buffer Title 42 / 128 NB HNL - Azure migrat…" at bounding box center [744, 406] width 1488 height 812
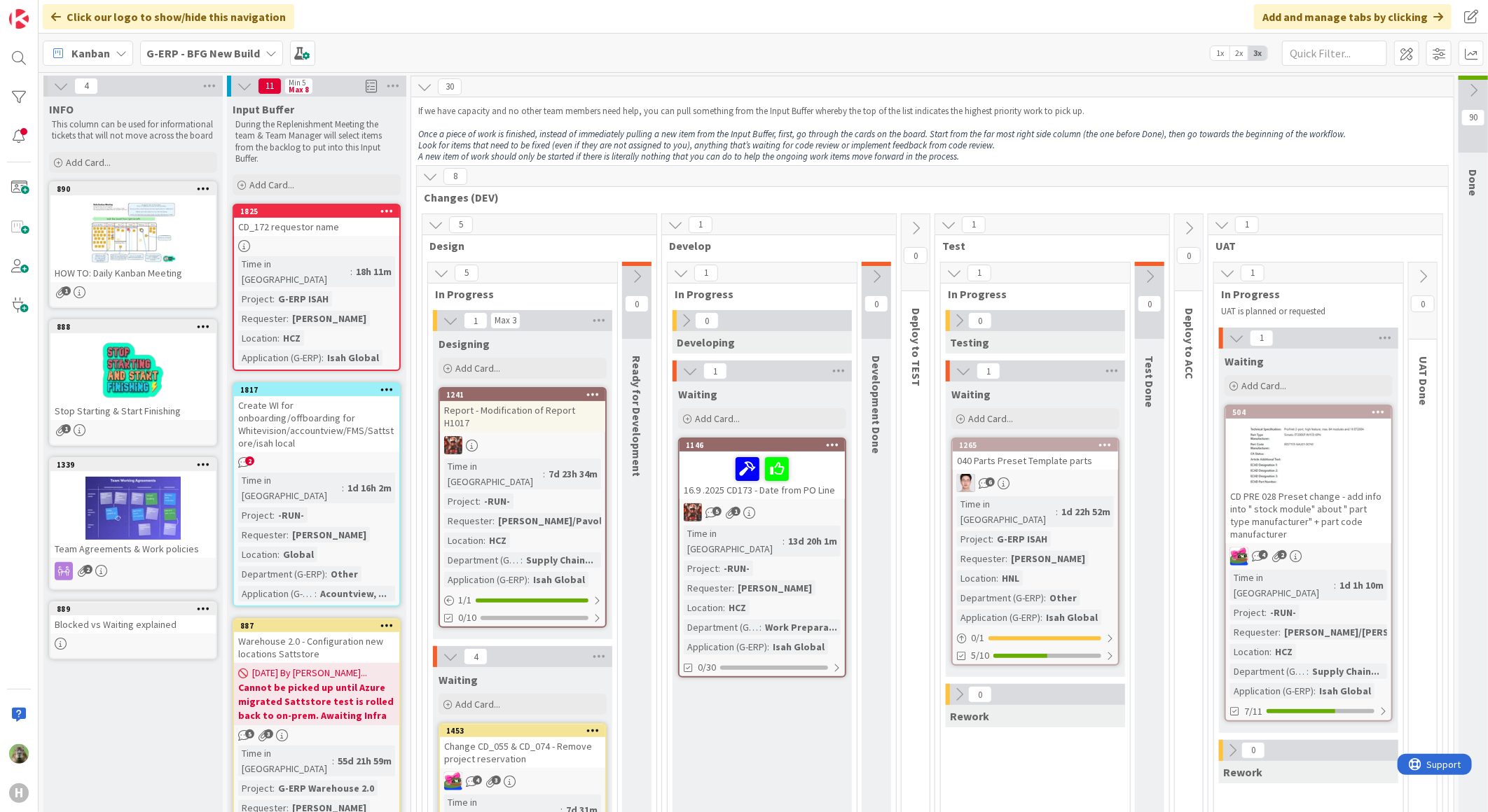
click at [972, 119] on p at bounding box center [932, 122] width 1028 height 11
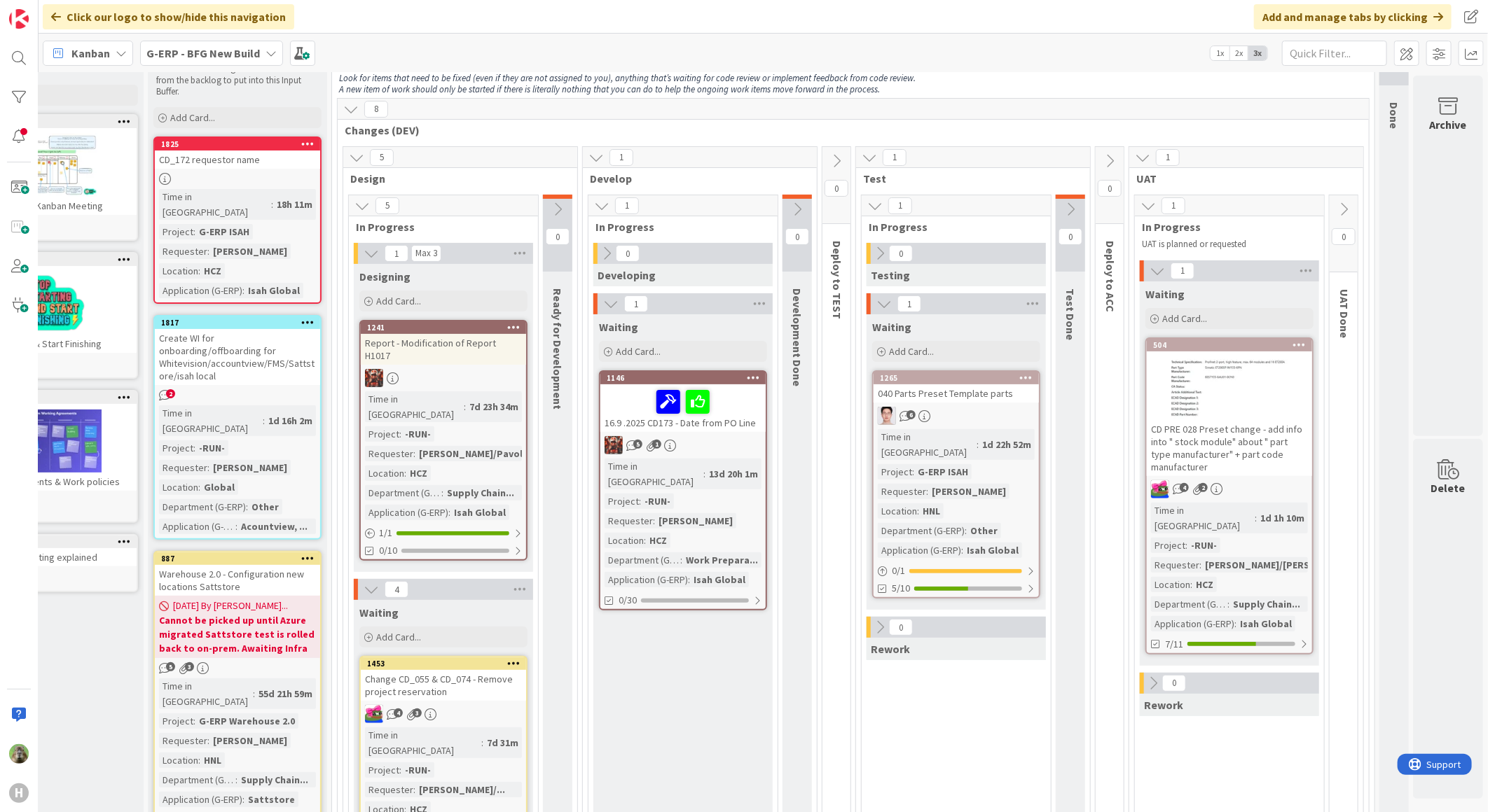
scroll to position [155, 91]
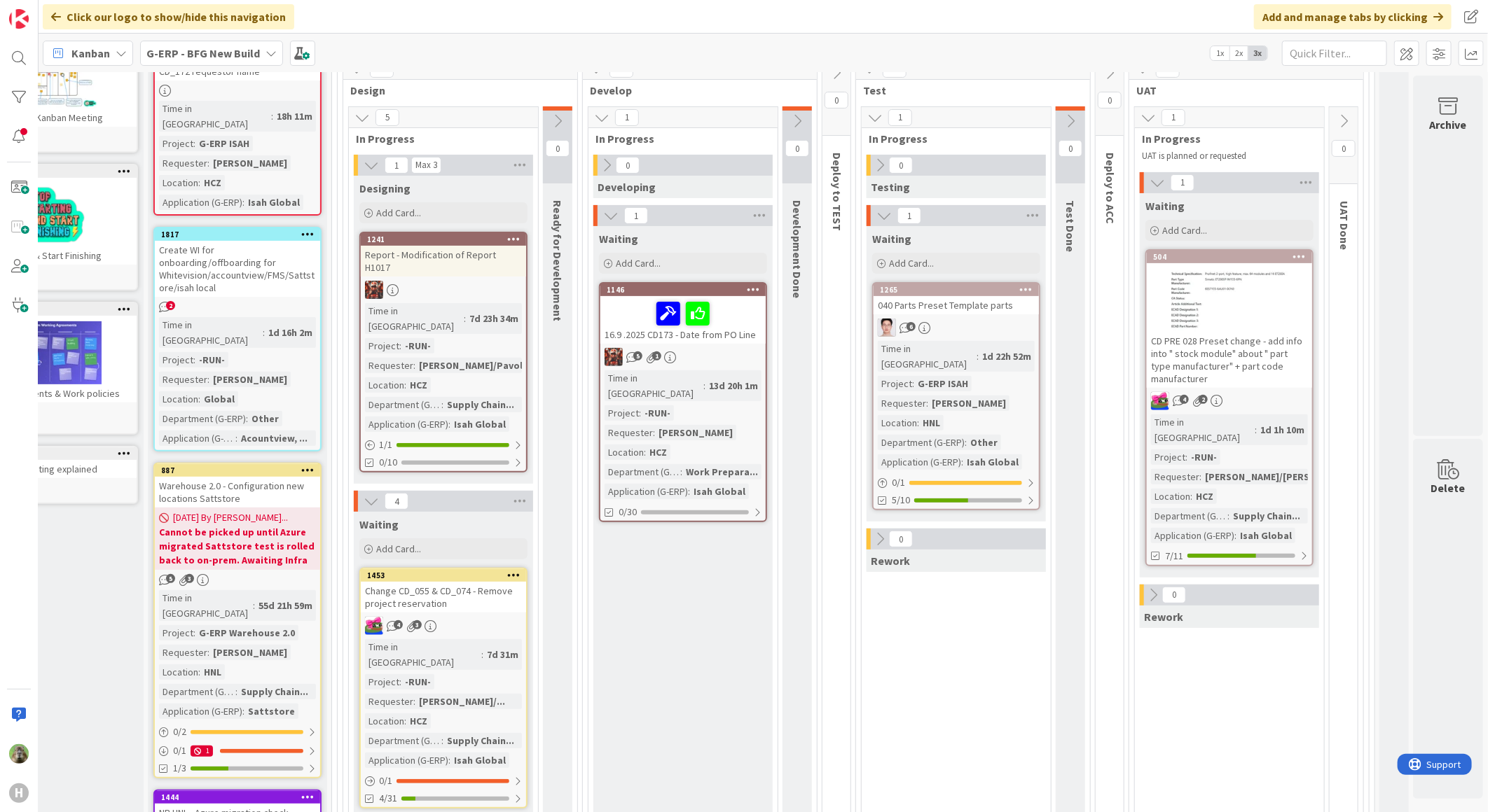
click at [984, 309] on div "040 Parts Preset Template parts" at bounding box center [956, 305] width 165 height 18
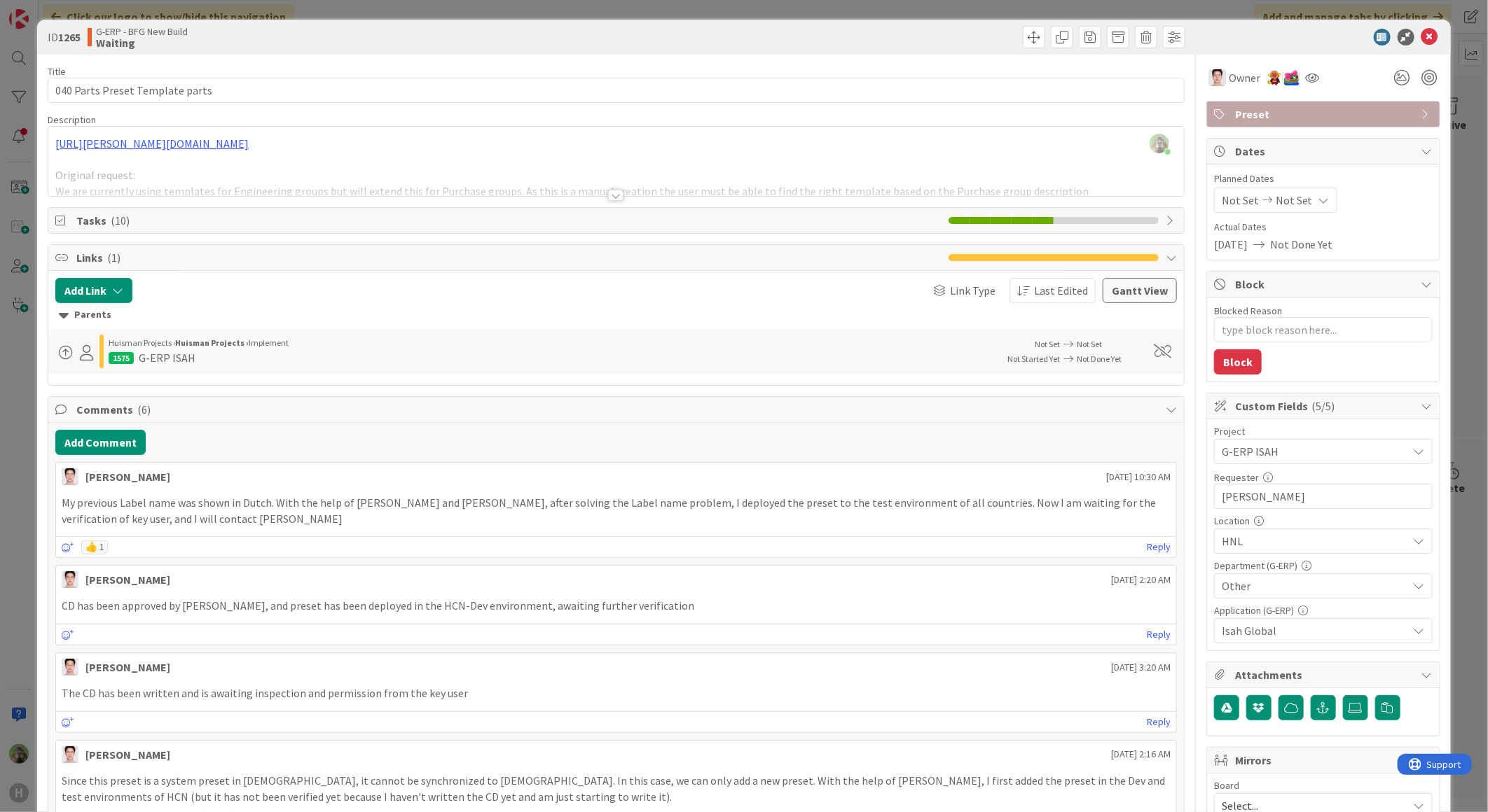
click at [12, 501] on div "ID 1265 G-ERP - BFG New Build Waiting Title 31 / 128 040 Parts Preset Template …" at bounding box center [744, 406] width 1488 height 812
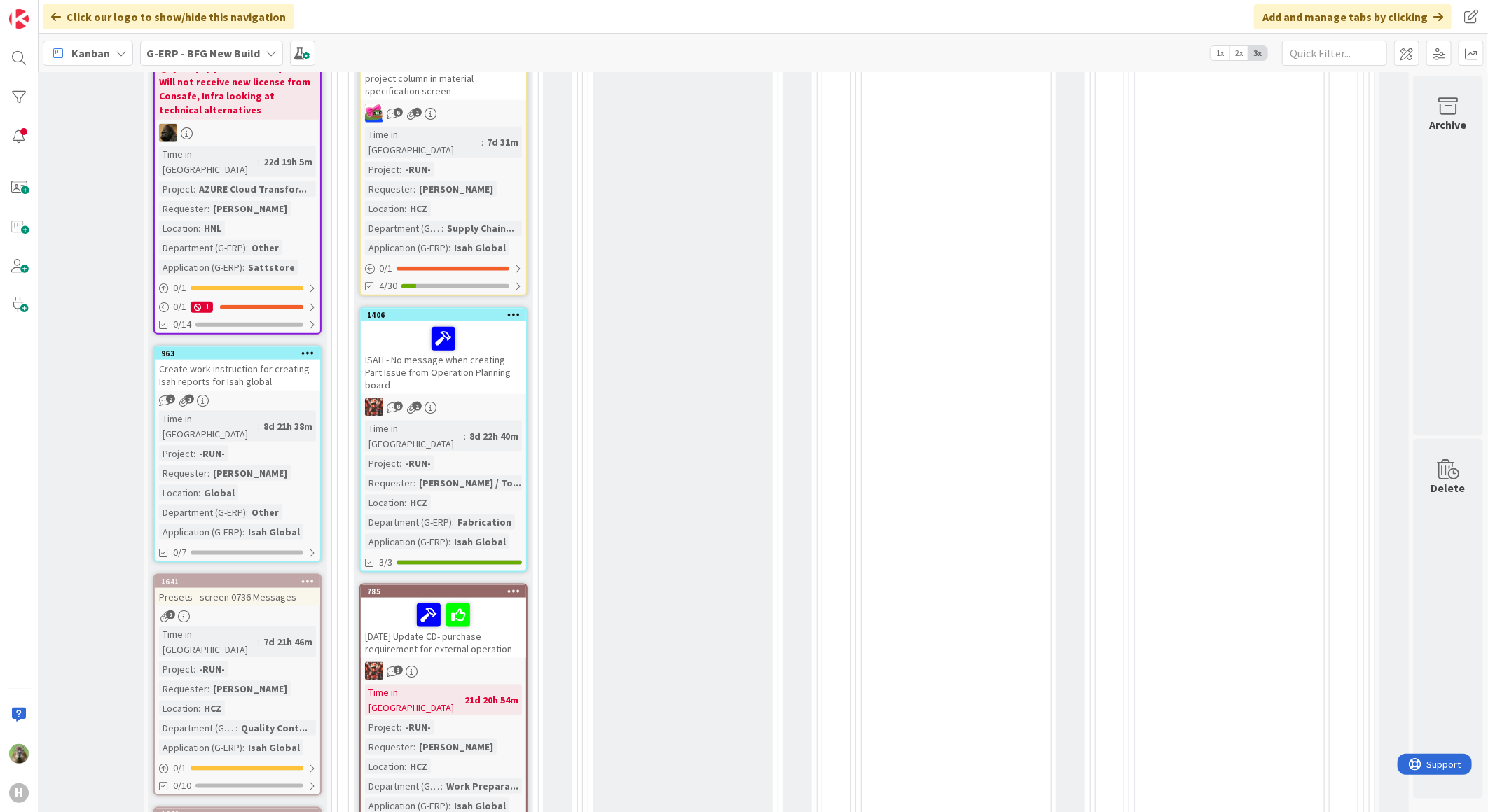
scroll to position [934, 91]
click at [496, 321] on div "ISAH - No message when creating Part Issue from Operation Planning board" at bounding box center [443, 357] width 165 height 73
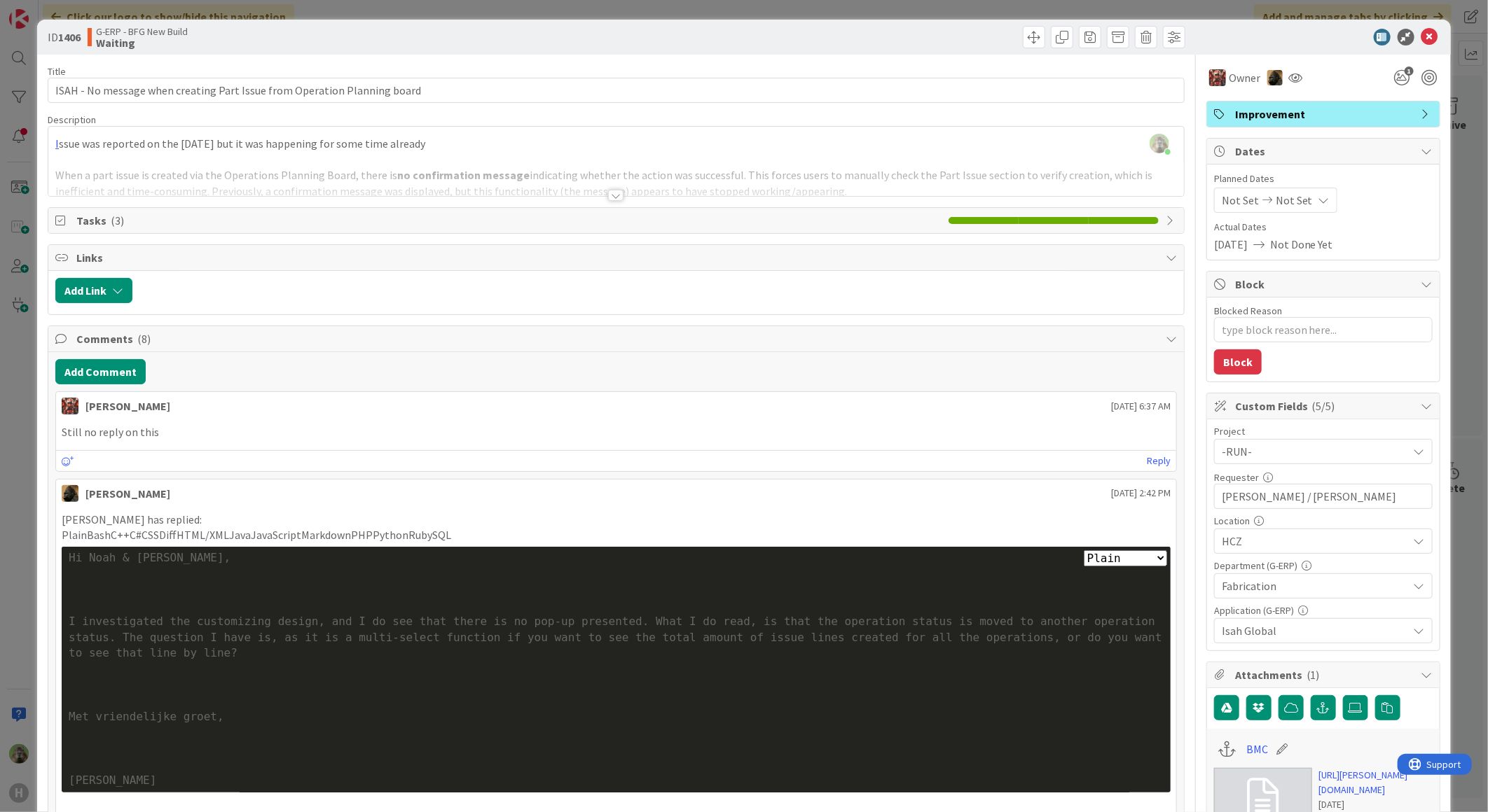
click at [1, 452] on div "ID 1406 G-ERP - BFG New Build Waiting Title 73 / 128 ISAH - No message when cre…" at bounding box center [744, 406] width 1488 height 812
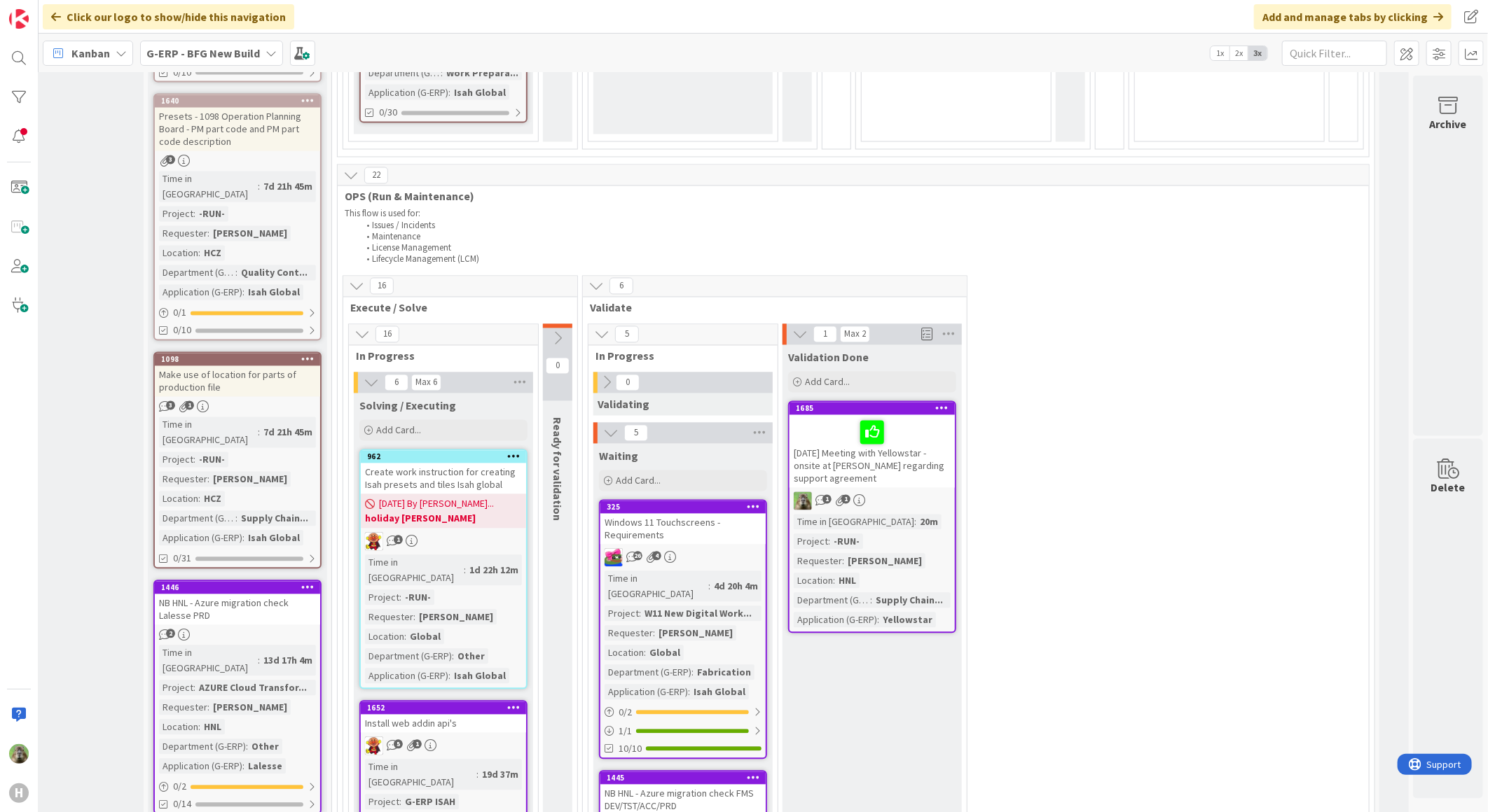
scroll to position [1479, 91]
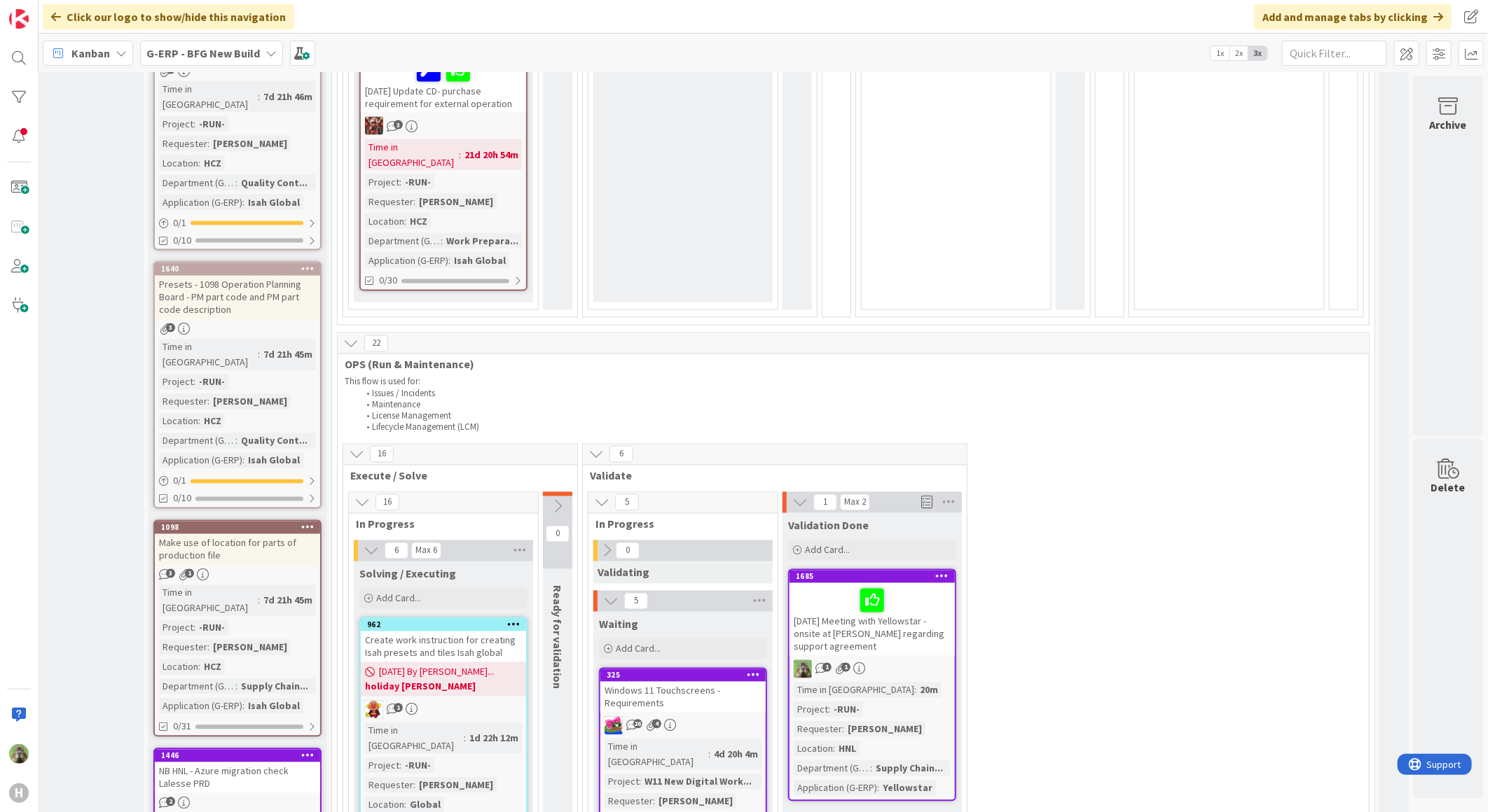
click at [935, 572] on icon at bounding box center [941, 576] width 13 height 10
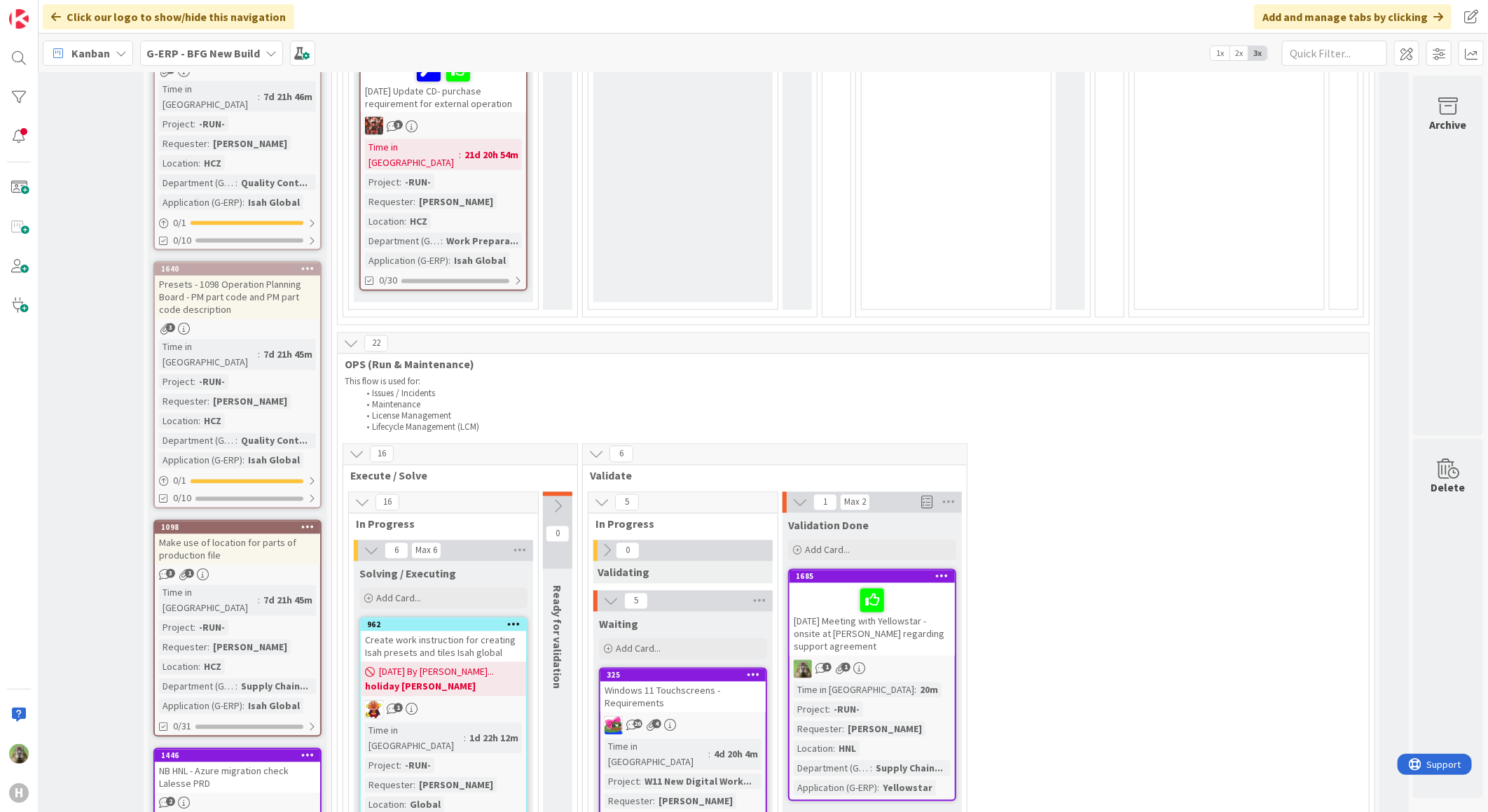
click at [935, 572] on icon at bounding box center [941, 576] width 13 height 10
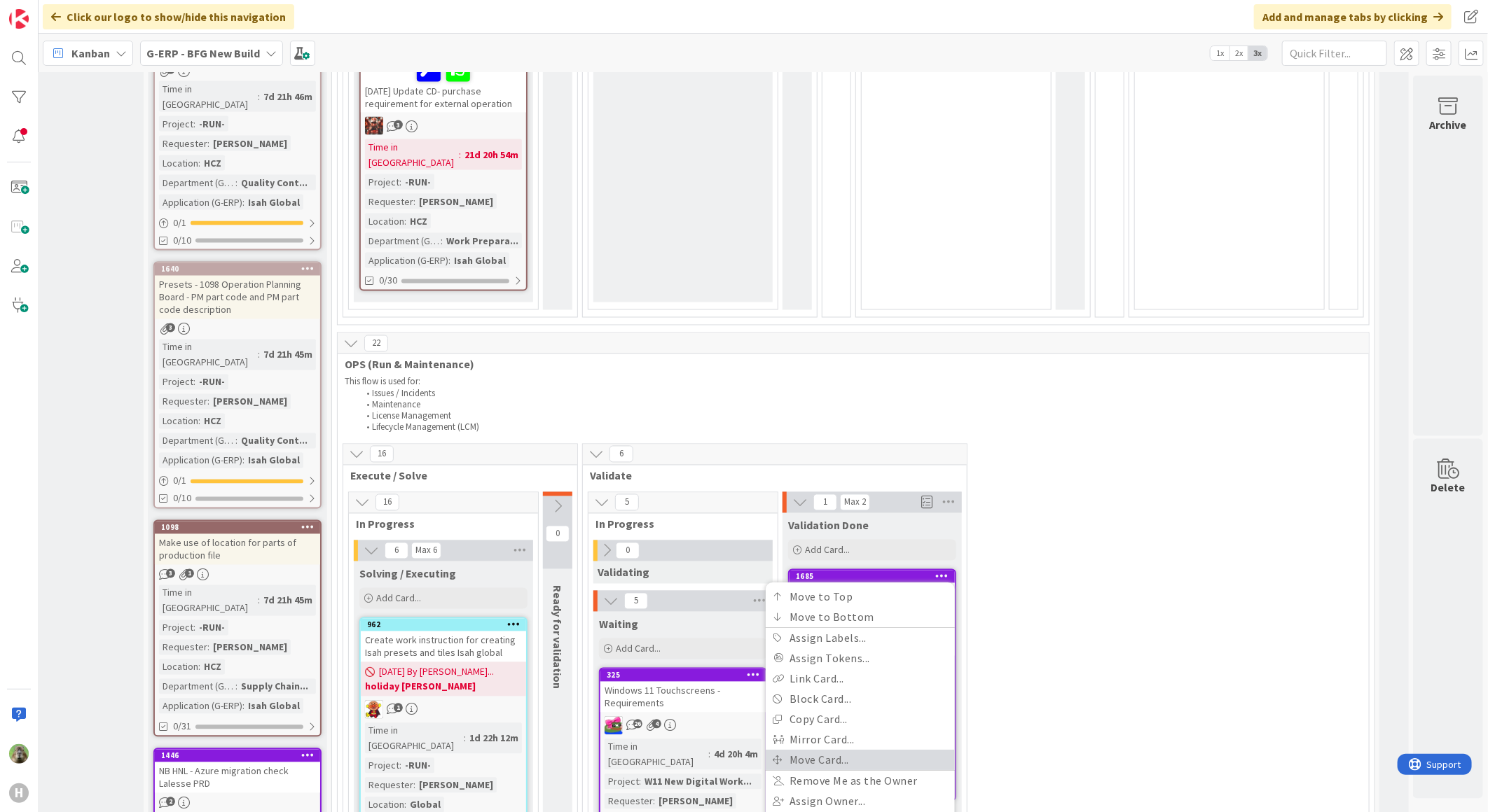
click at [865, 750] on link "Move Card..." at bounding box center [860, 760] width 189 height 21
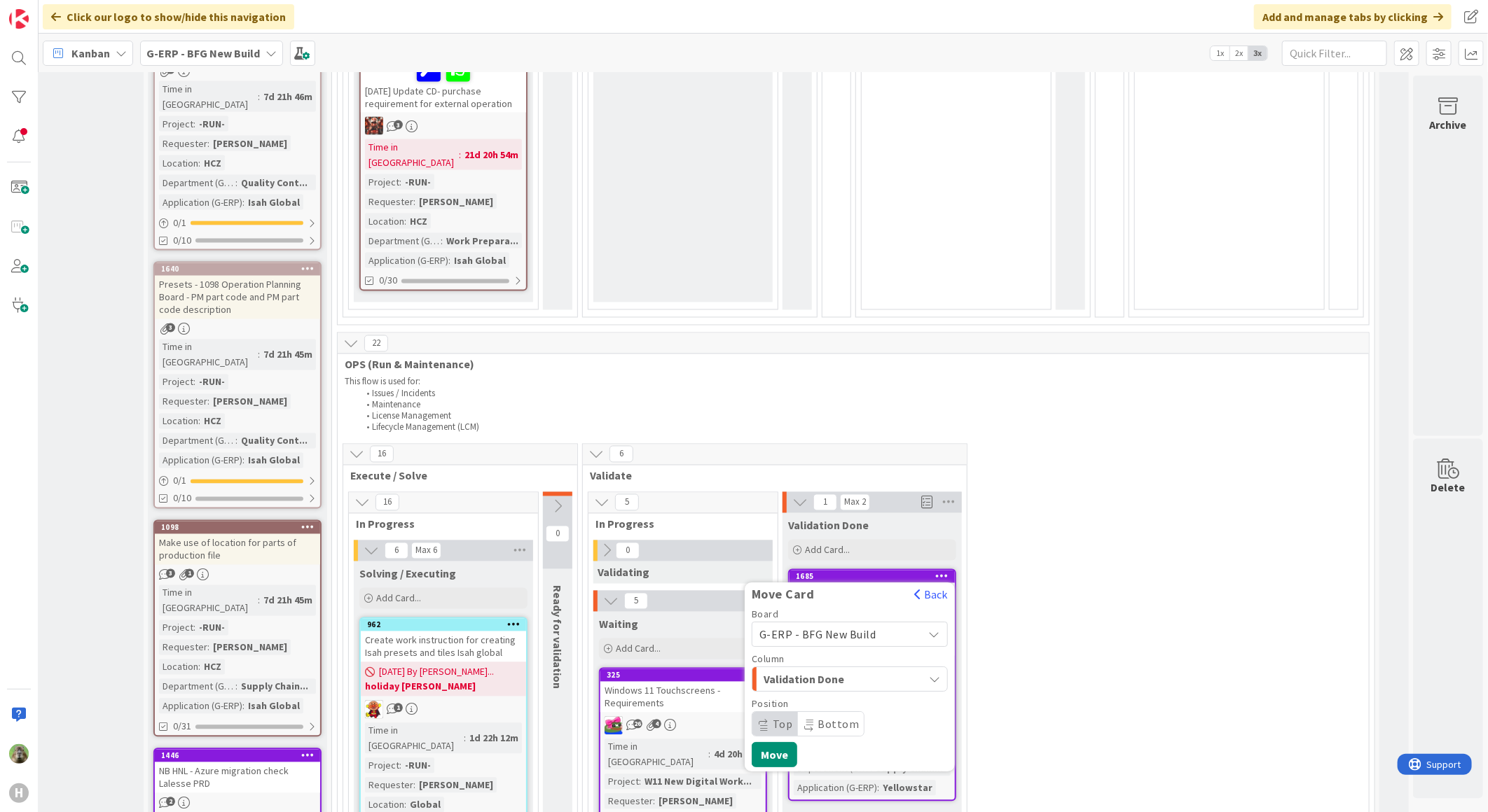
click at [860, 654] on div "Column Validation Done" at bounding box center [850, 673] width 196 height 38
click at [848, 668] on div "Validation Done" at bounding box center [841, 679] width 163 height 22
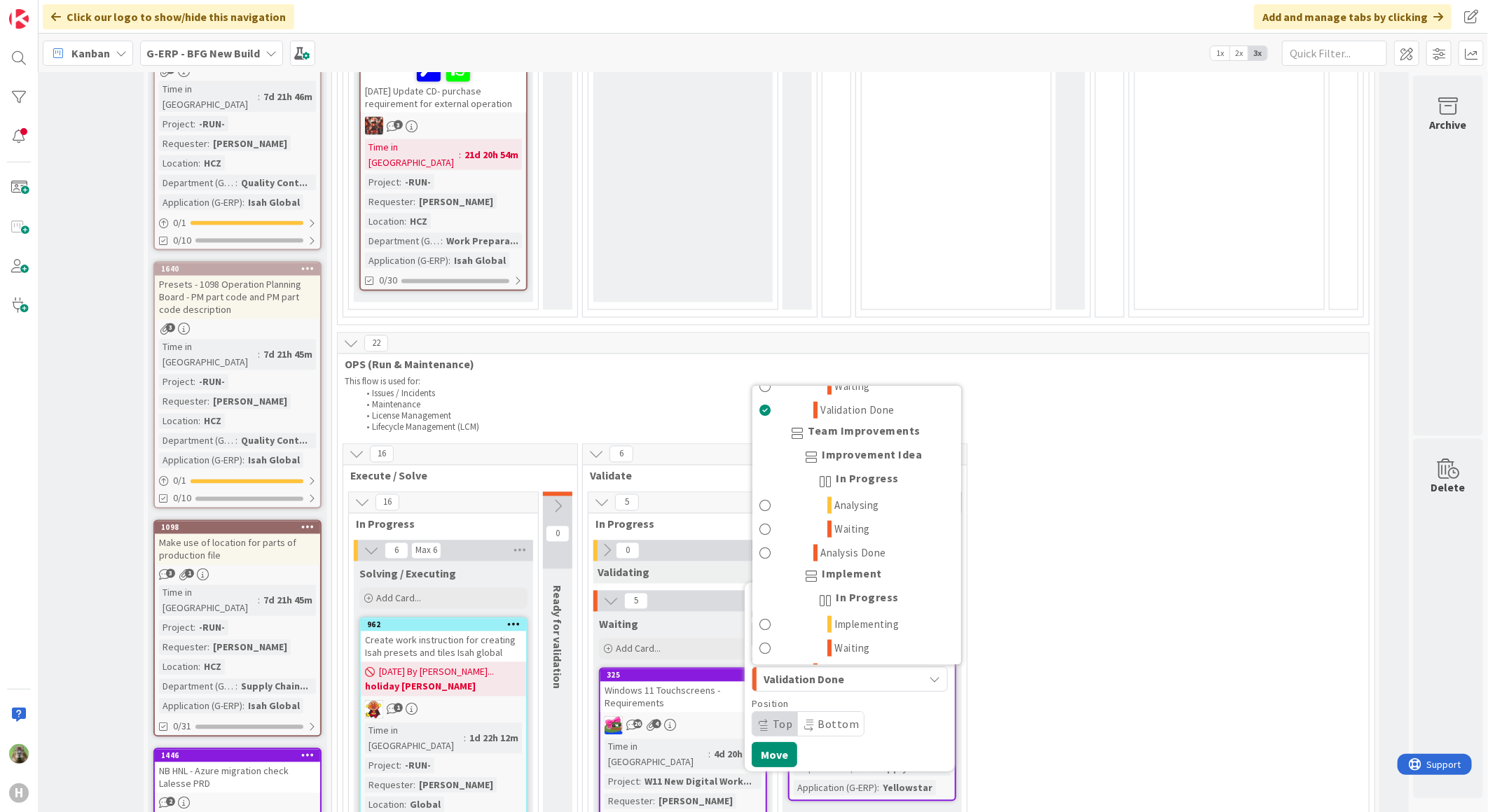
scroll to position [1494, 0]
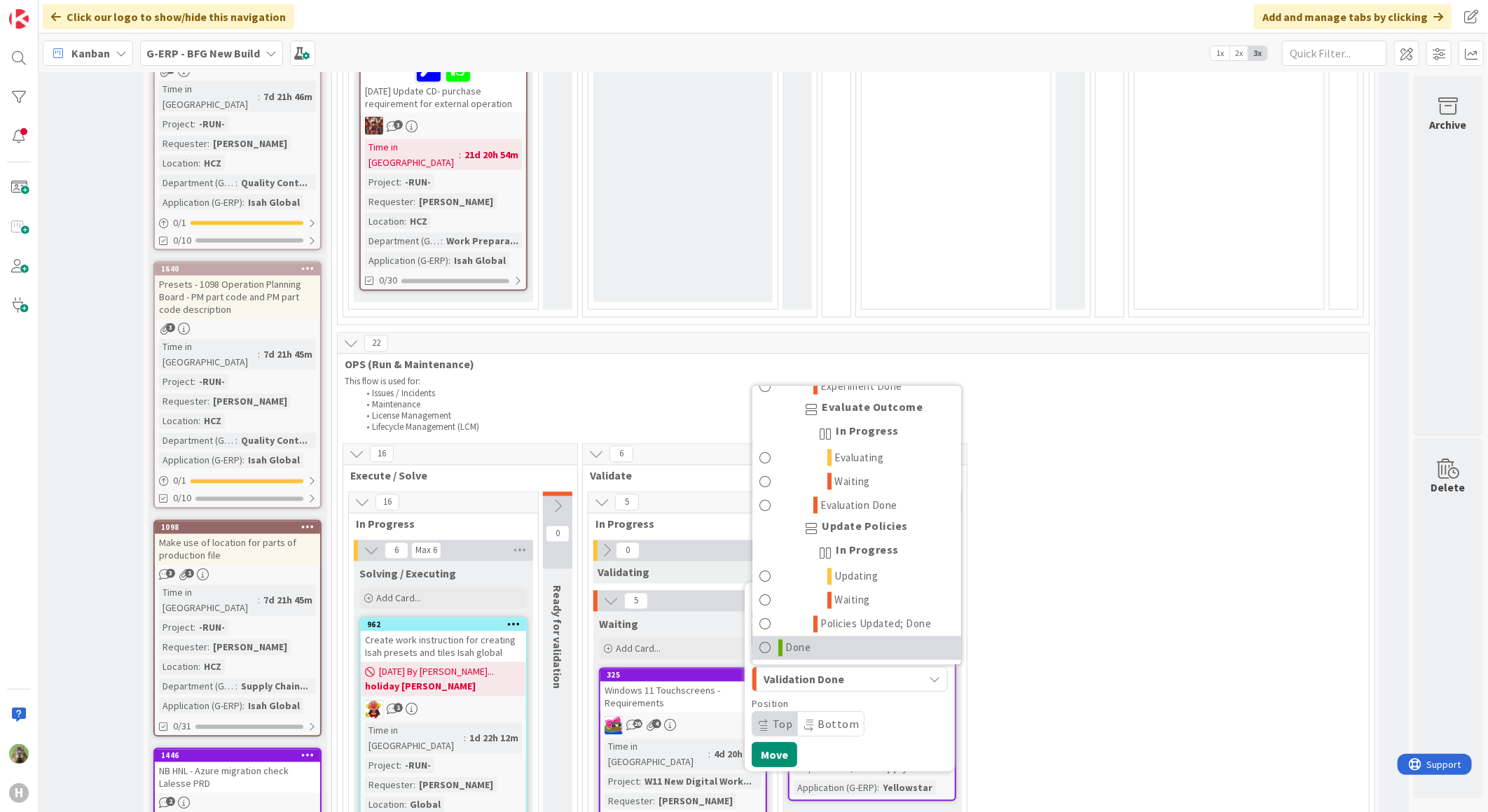
click at [824, 636] on link "Done" at bounding box center [857, 647] width 209 height 24
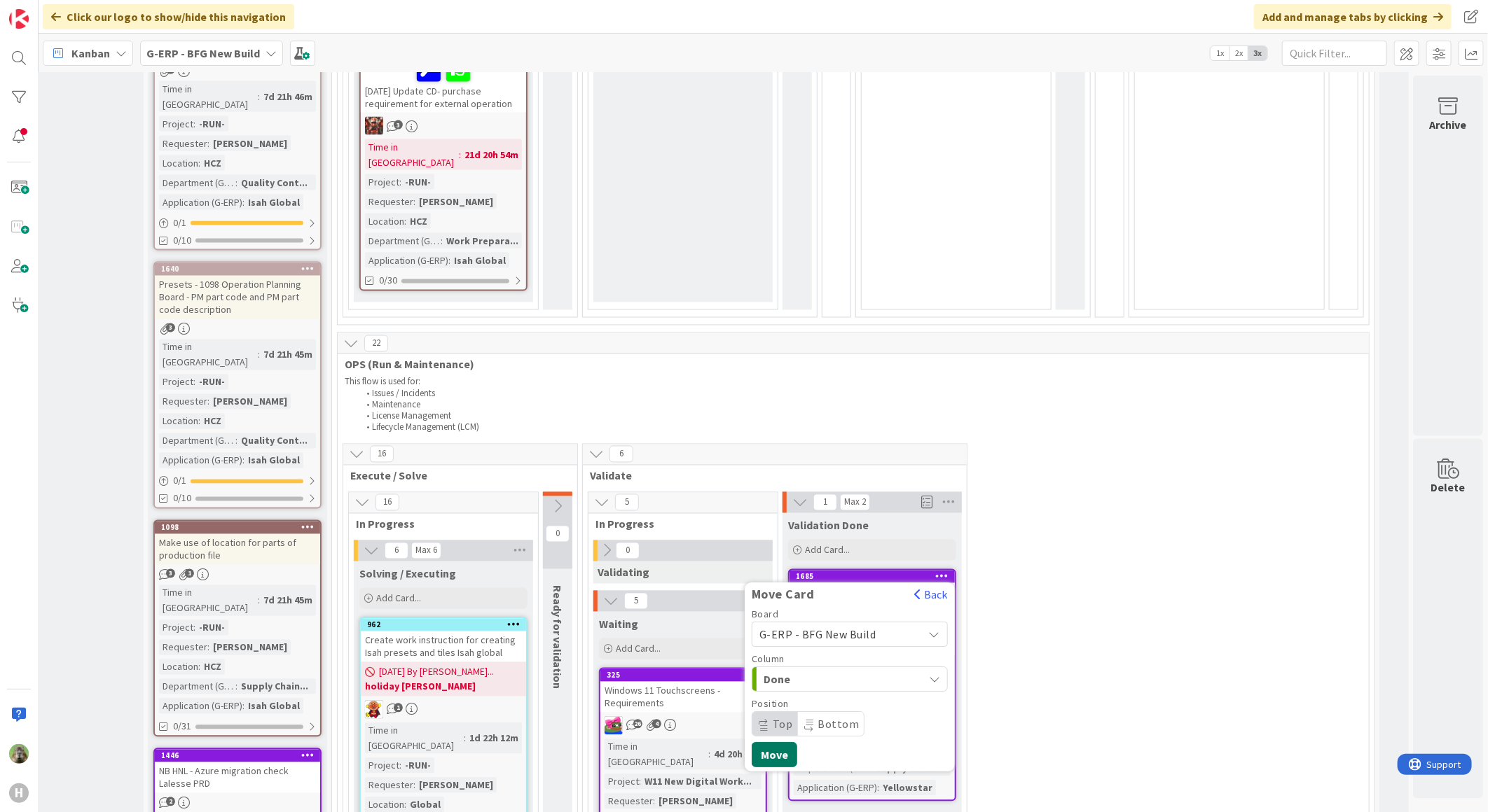
click at [767, 742] on button "Move" at bounding box center [774, 755] width 45 height 25
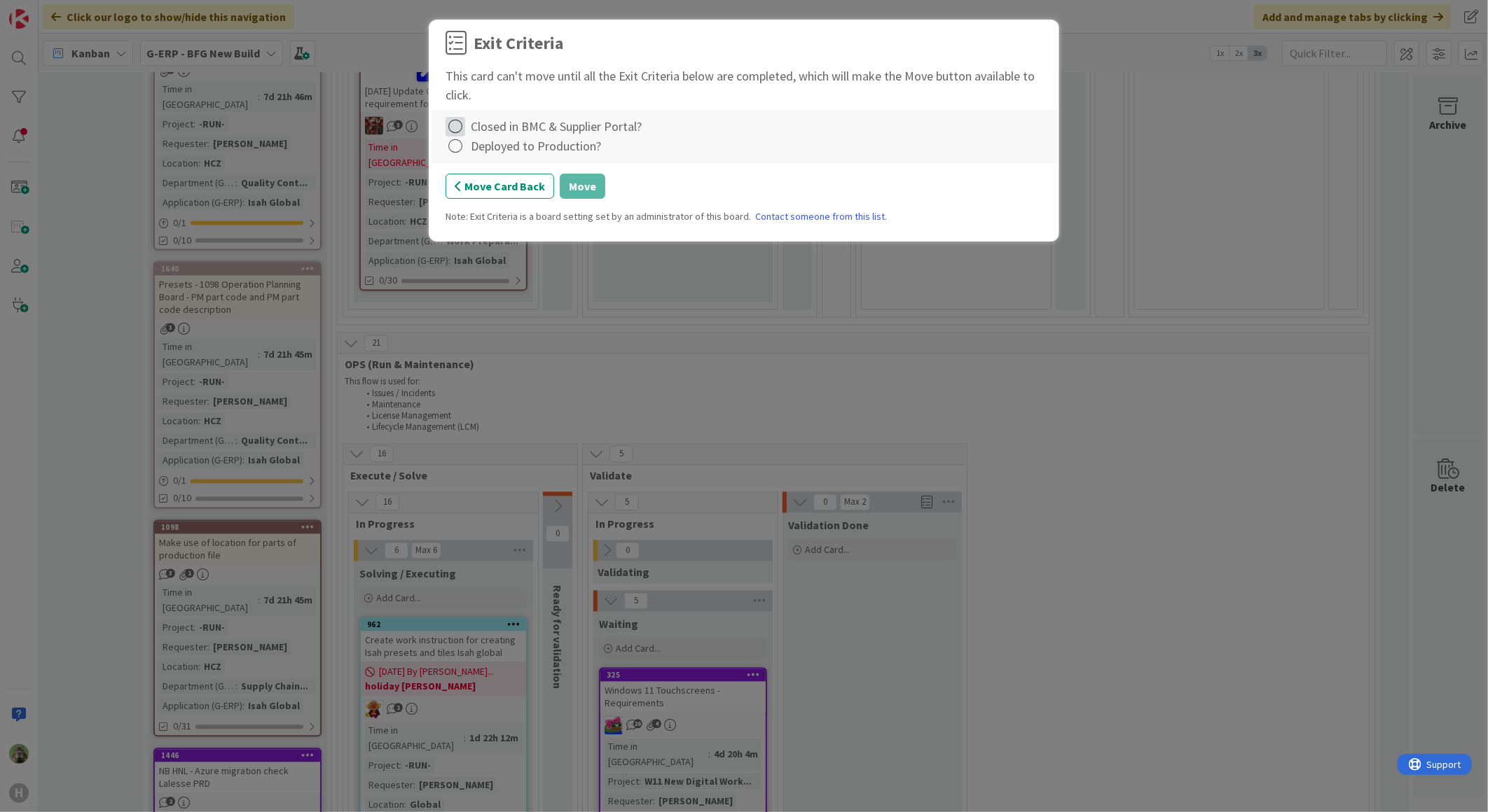
click at [461, 125] on icon at bounding box center [455, 127] width 20 height 20
click at [527, 178] on link "Not Applicable" at bounding box center [533, 176] width 175 height 21
click at [449, 142] on icon at bounding box center [455, 146] width 20 height 20
click at [489, 190] on link "Not Applicable" at bounding box center [533, 195] width 175 height 21
click at [580, 189] on button "Move" at bounding box center [582, 186] width 45 height 25
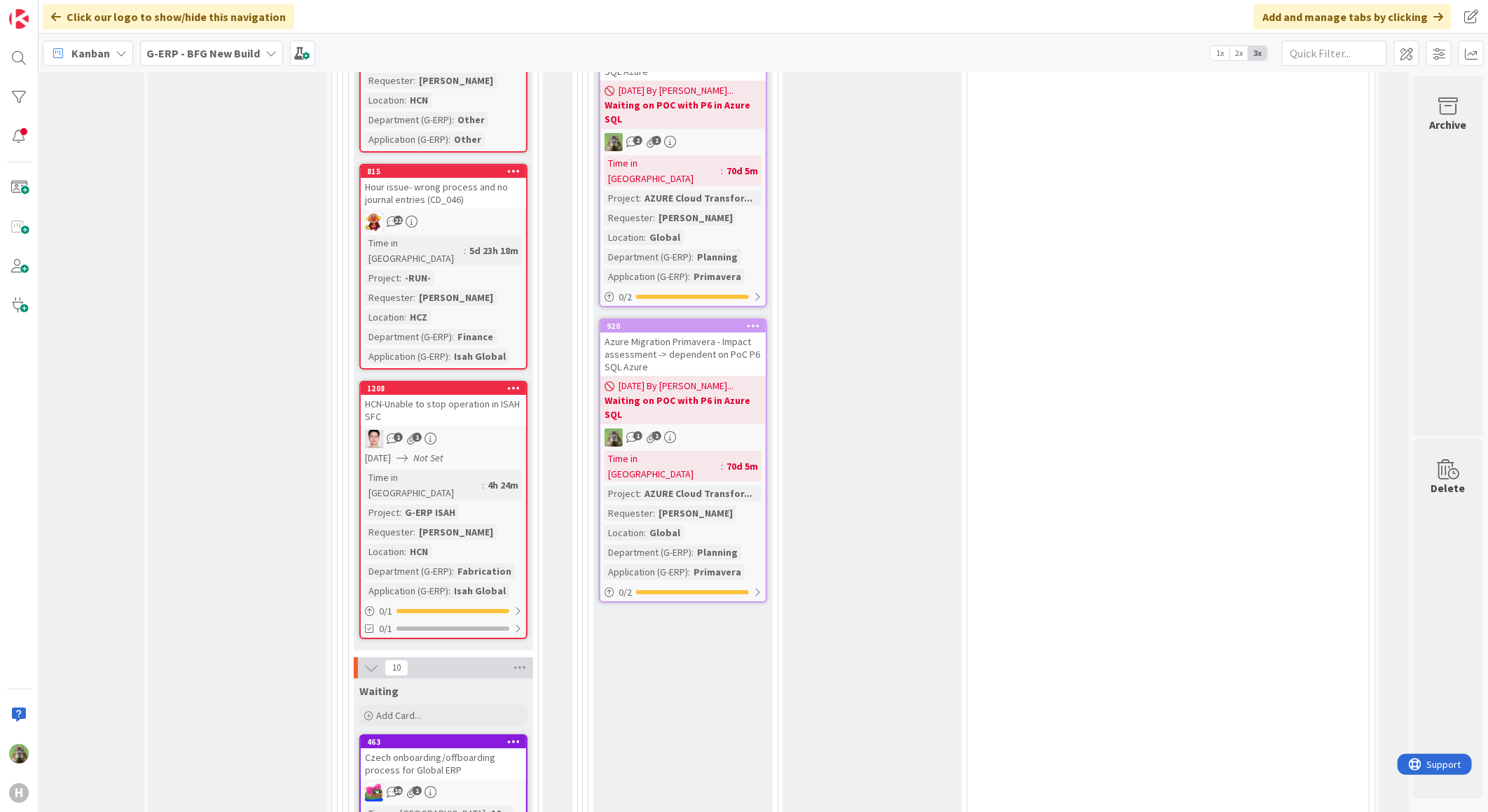
scroll to position [2894, 91]
click at [469, 748] on div "Czech onboarding/offboarding process for Global ERP" at bounding box center [443, 763] width 165 height 31
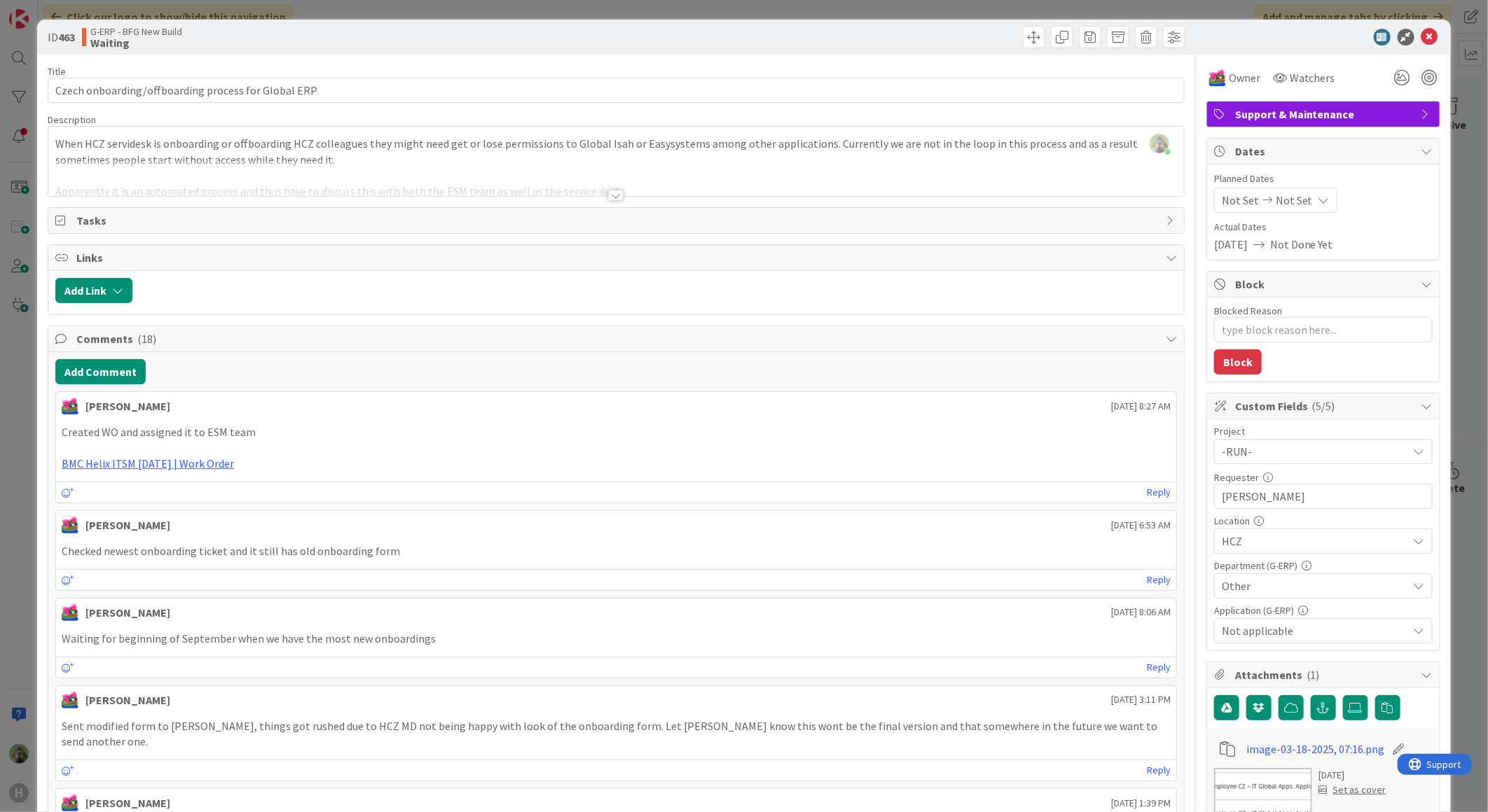
click at [30, 451] on div "ID 463 G-ERP - BFG New Build Waiting Title 51 / 128 Czech onboarding/offboardin…" at bounding box center [744, 406] width 1488 height 812
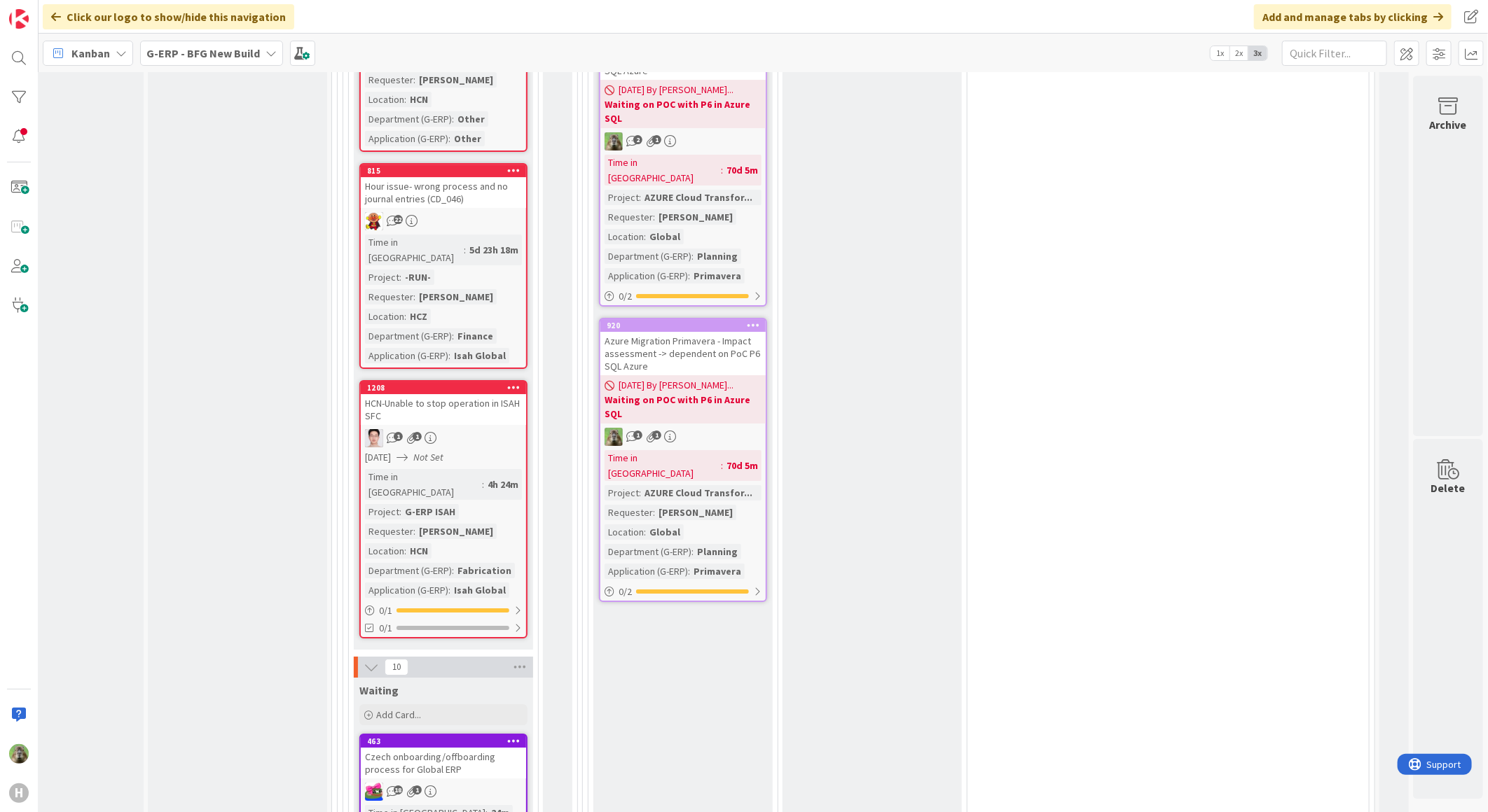
click at [401, 748] on div "Czech onboarding/offboarding process for Global ERP" at bounding box center [443, 763] width 165 height 31
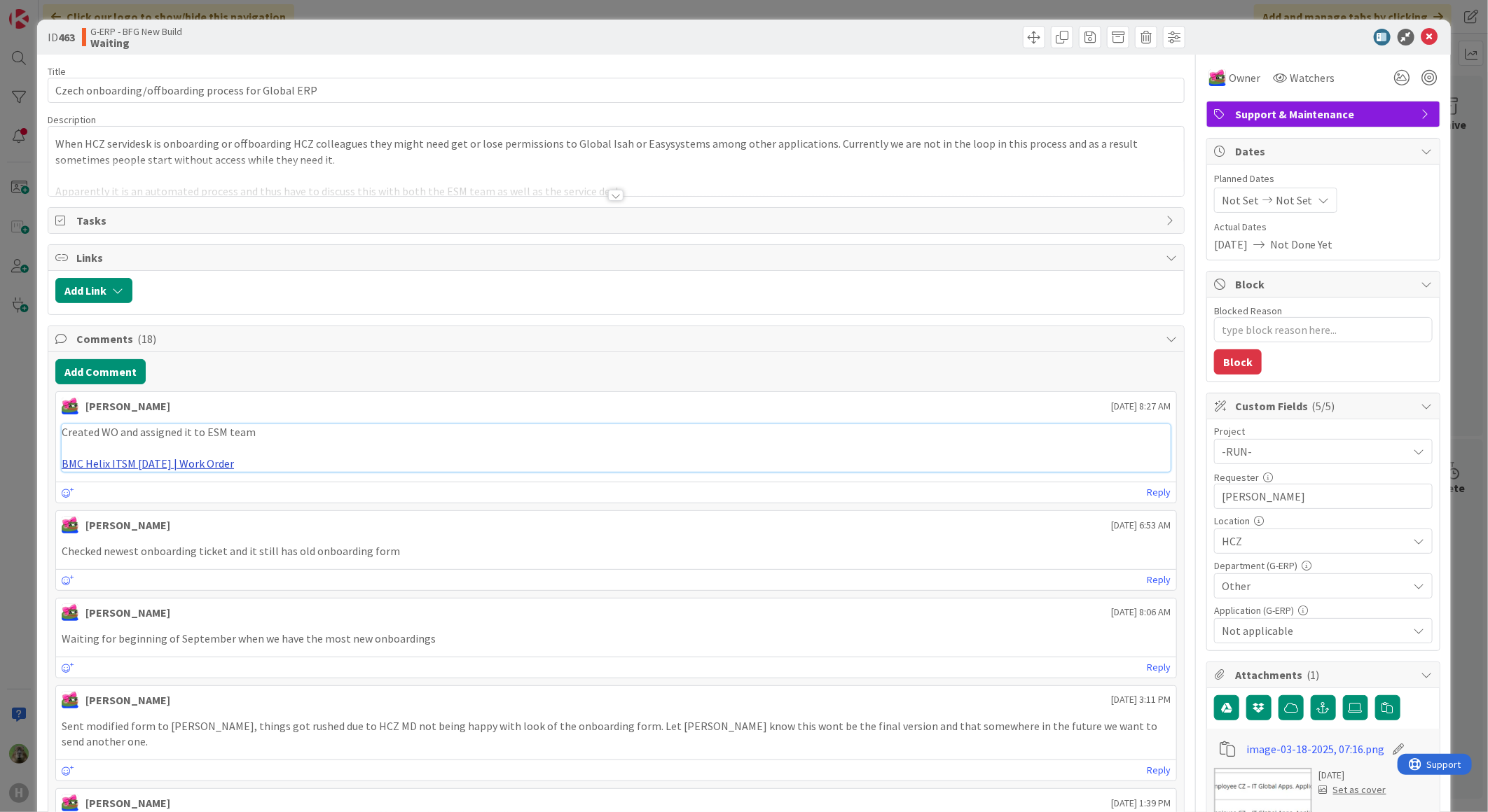
click at [210, 471] on link "BMC Helix ITSM 23.3.02 | Work Order" at bounding box center [148, 464] width 172 height 14
click at [25, 474] on div "ID 463 G-ERP - BFG New Build Waiting Title 51 / 128 Czech onboarding/offboardin…" at bounding box center [744, 406] width 1488 height 812
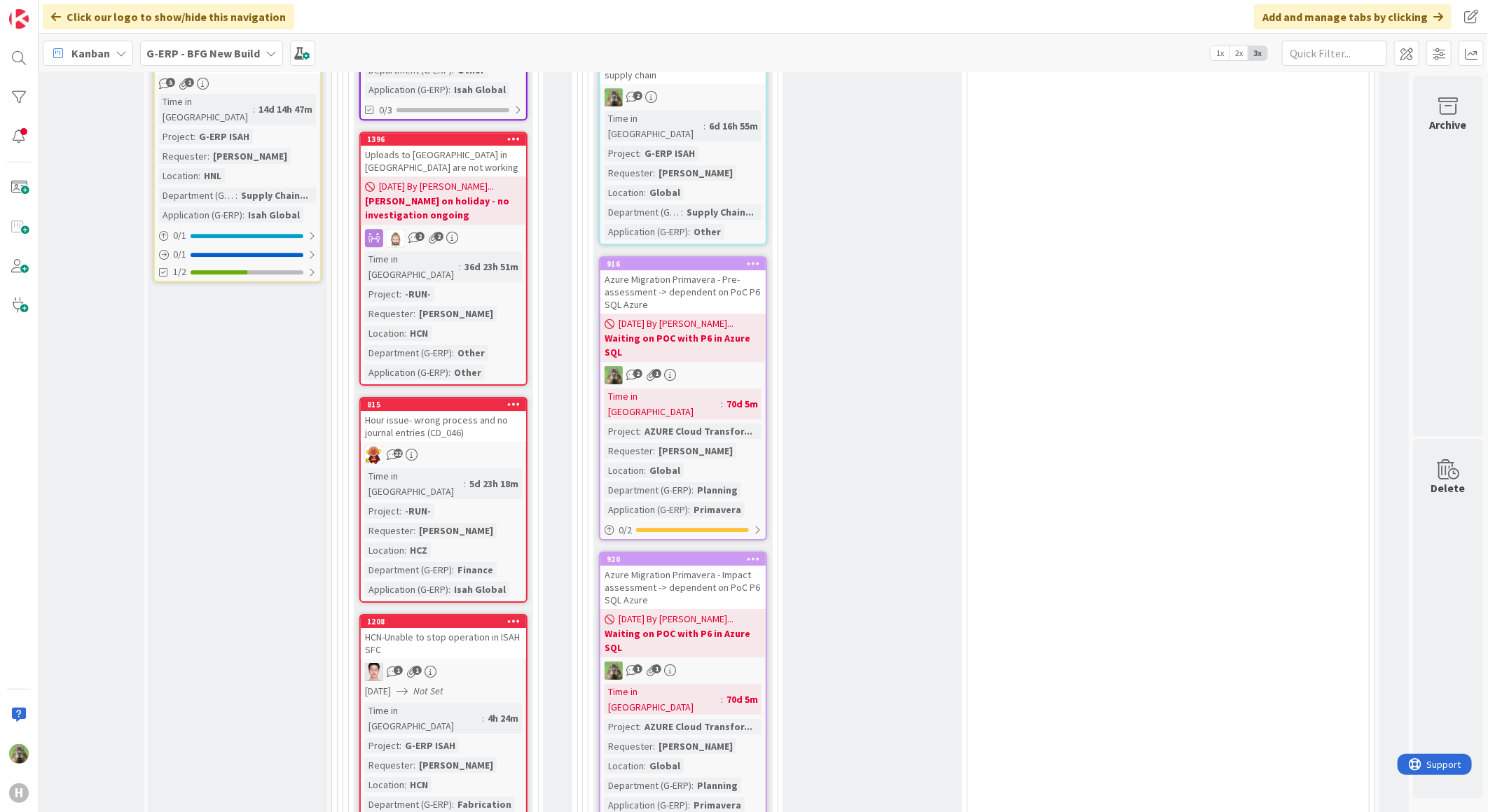
scroll to position [2582, 91]
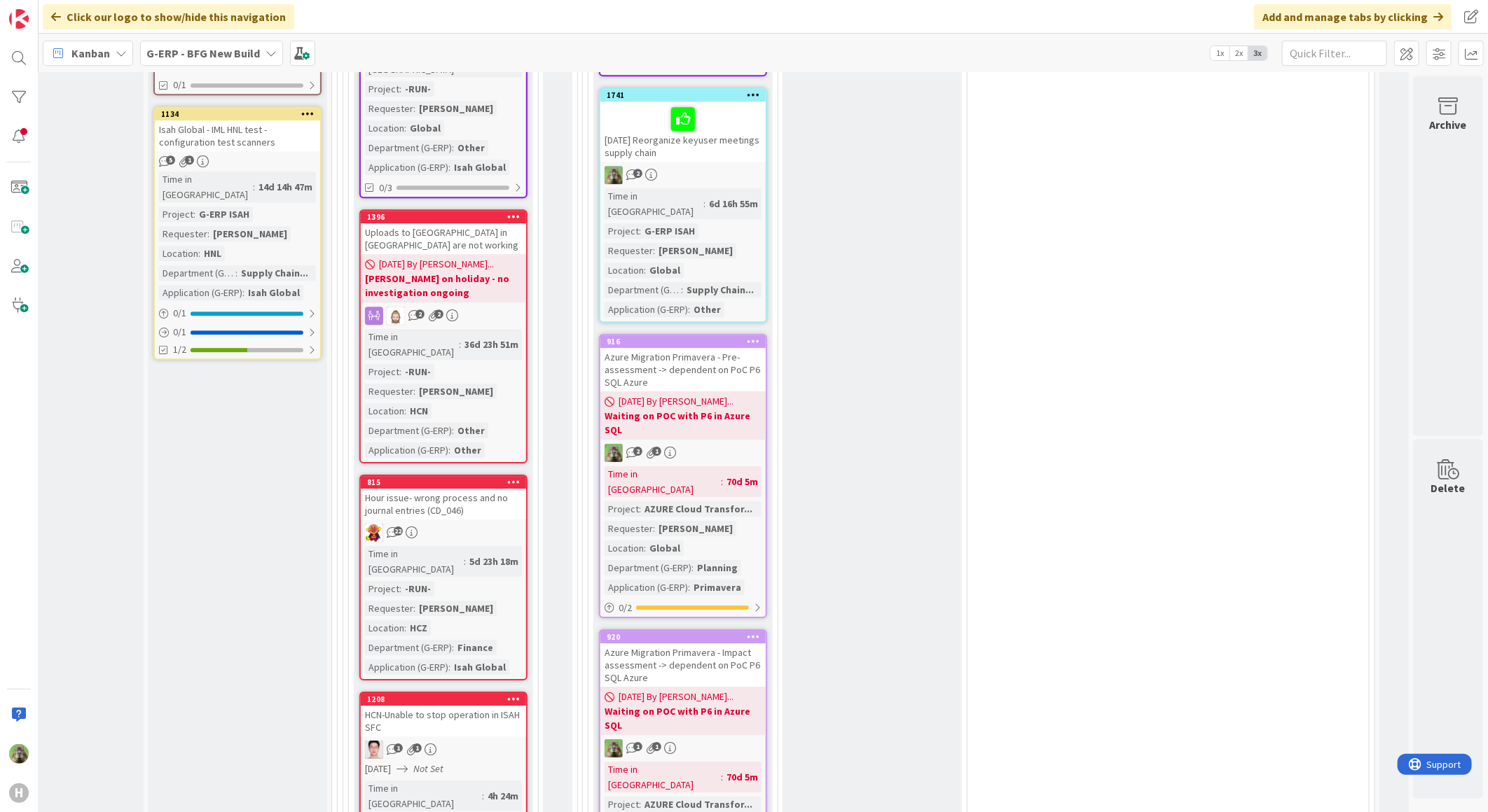
click at [445, 706] on div "HCN-Unable to stop operation in ISAH SFC" at bounding box center [443, 721] width 165 height 31
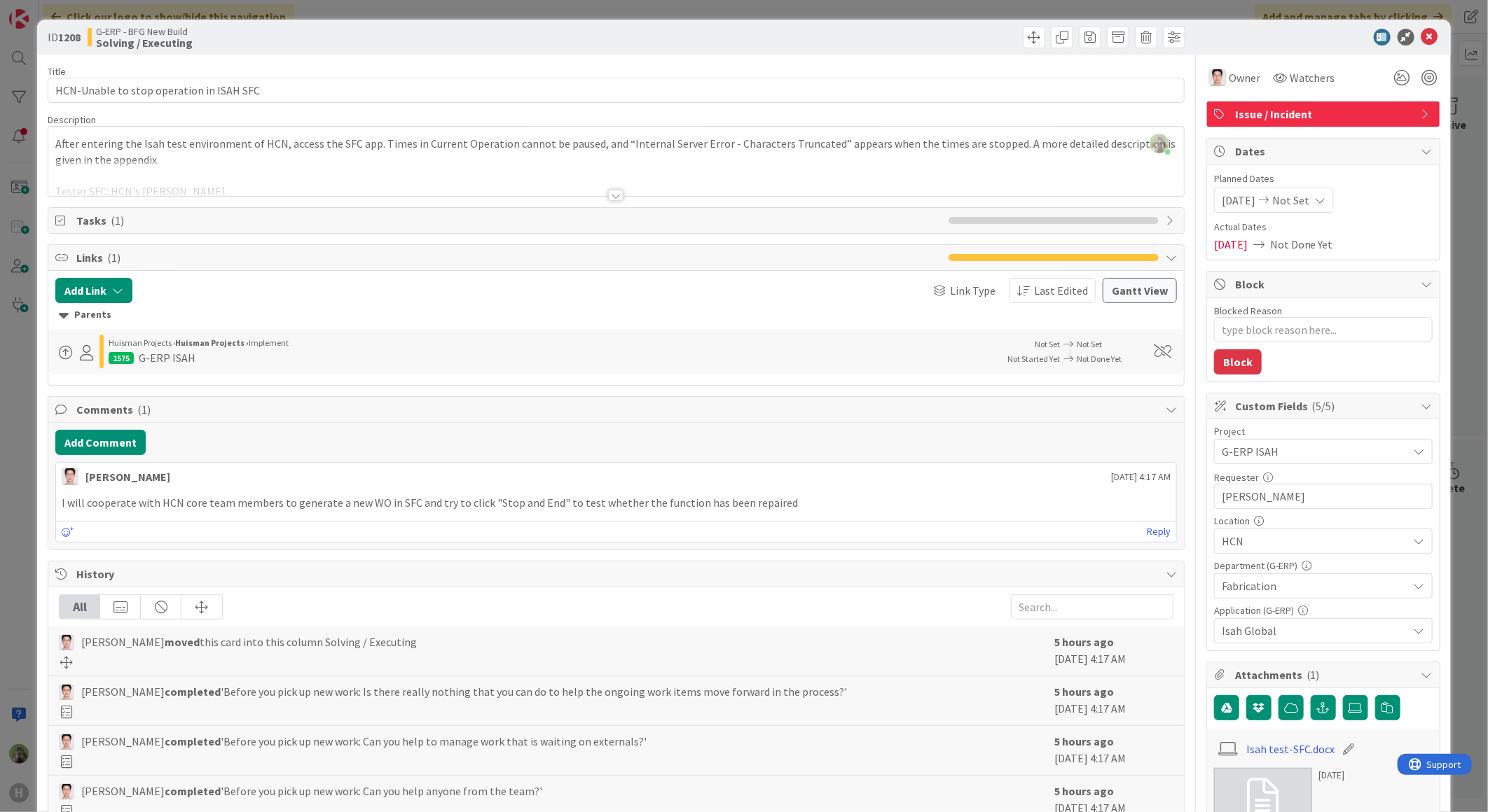
click at [4, 512] on div "ID 1208 G-ERP - BFG New Build Solving / Executing Title 40 / 128 HCN-Unable to …" at bounding box center [744, 406] width 1488 height 812
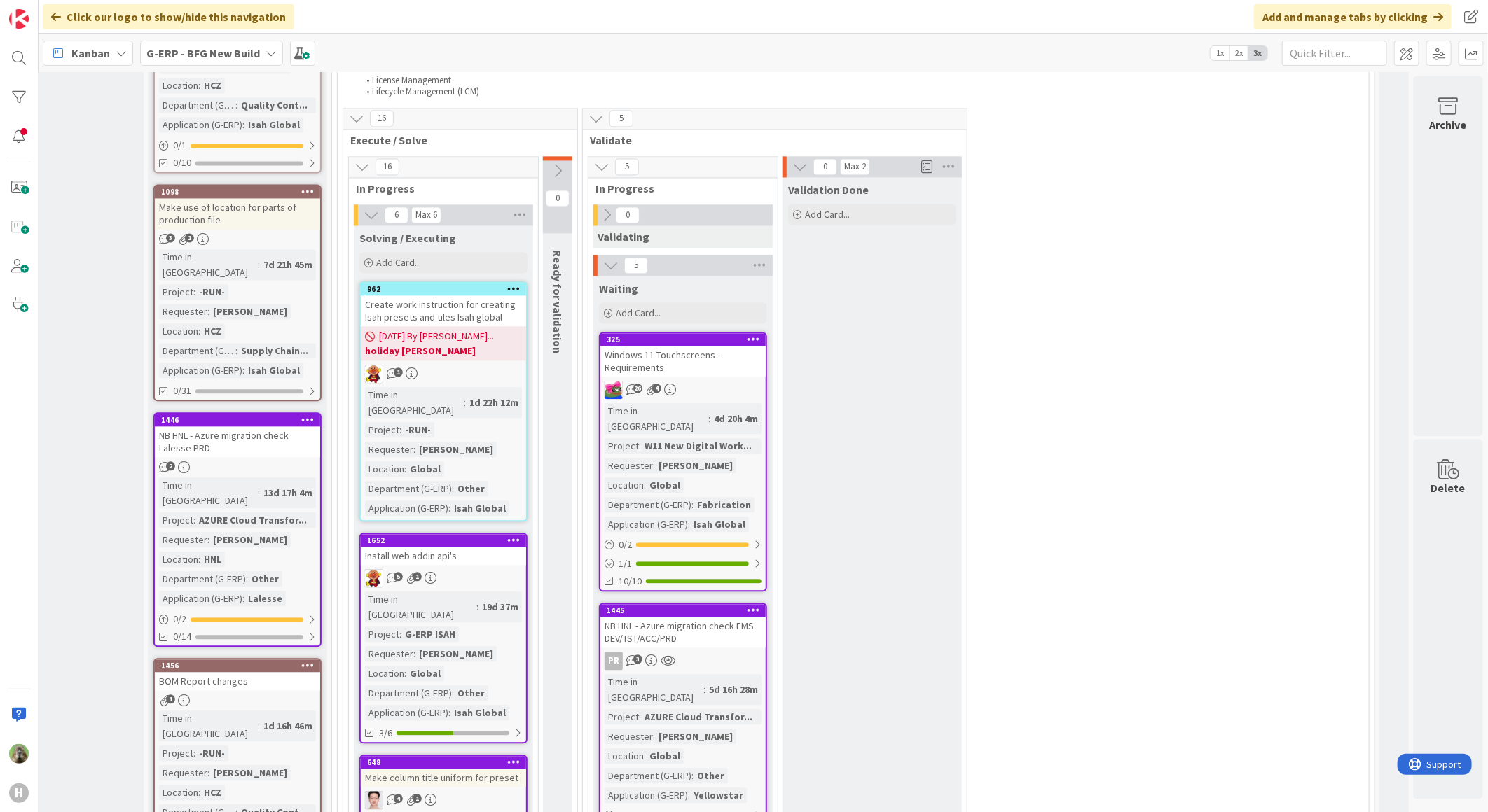
scroll to position [1804, 91]
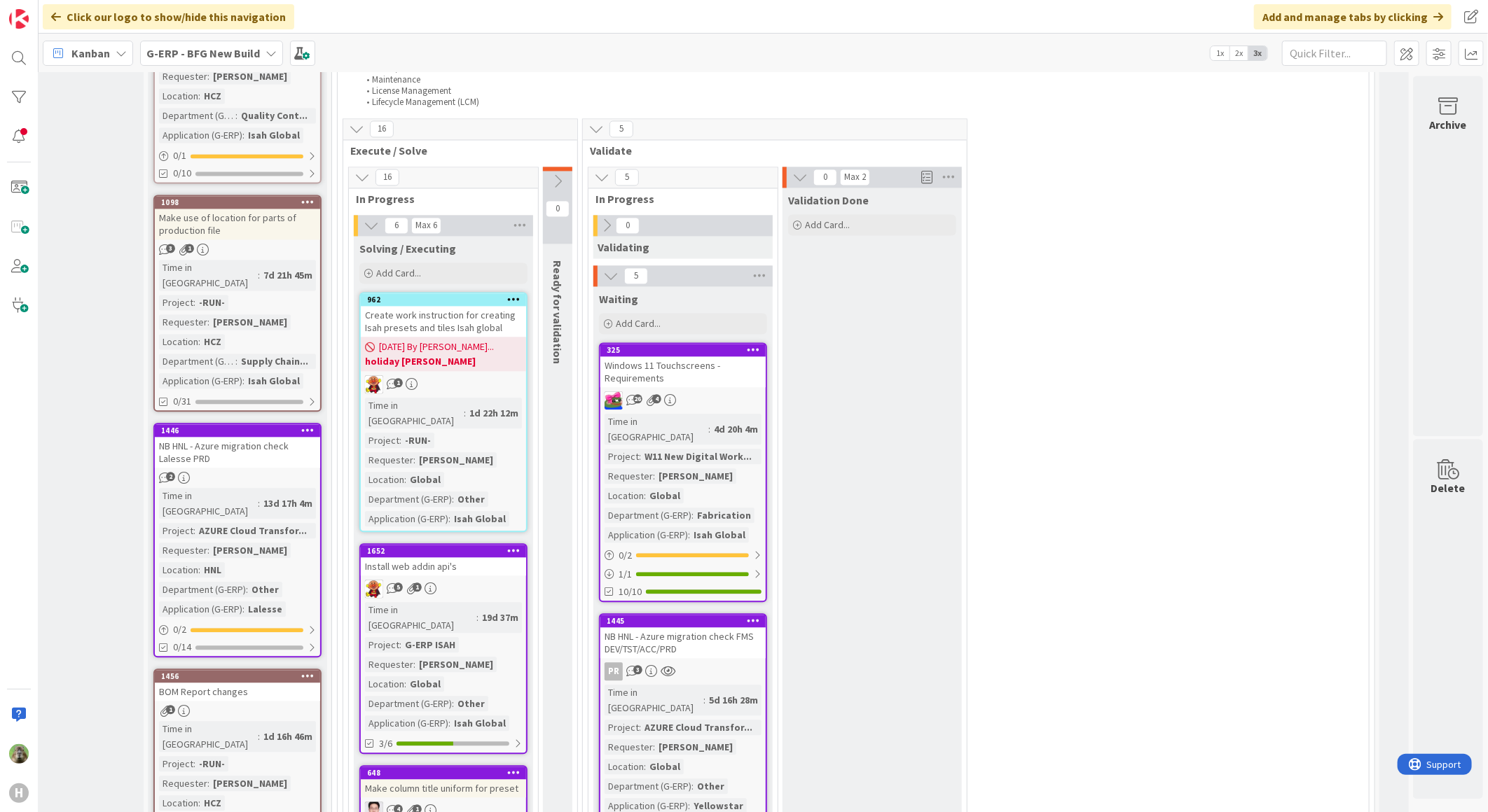
click at [462, 557] on div "Install web addin api's" at bounding box center [443, 566] width 165 height 18
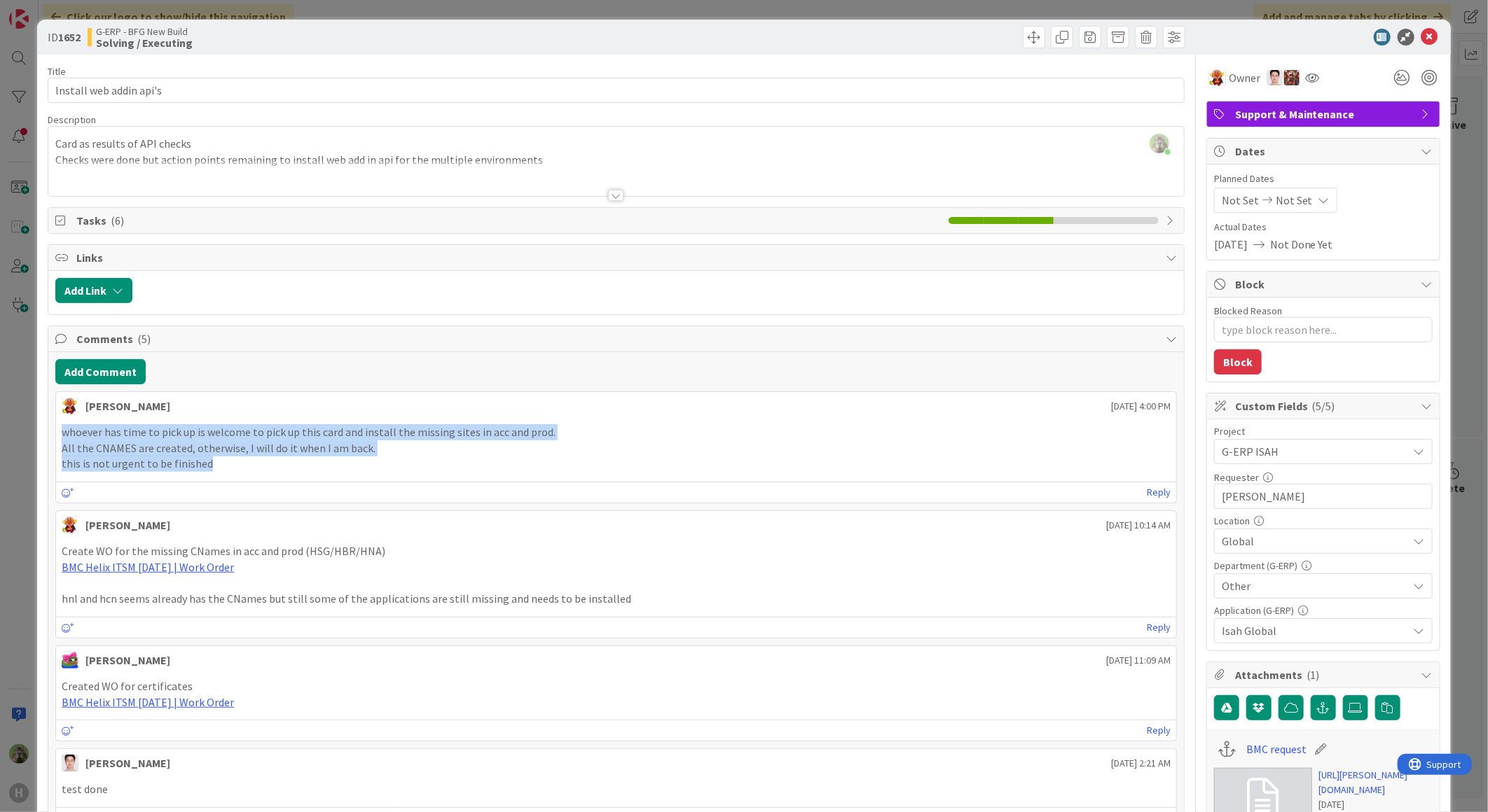
drag, startPoint x: 216, startPoint y: 458, endPoint x: 61, endPoint y: 430, distance: 157.5
click at [62, 430] on div "whoever has time to pick up is welcome to pick up this card and install the mis…" at bounding box center [616, 448] width 1108 height 47
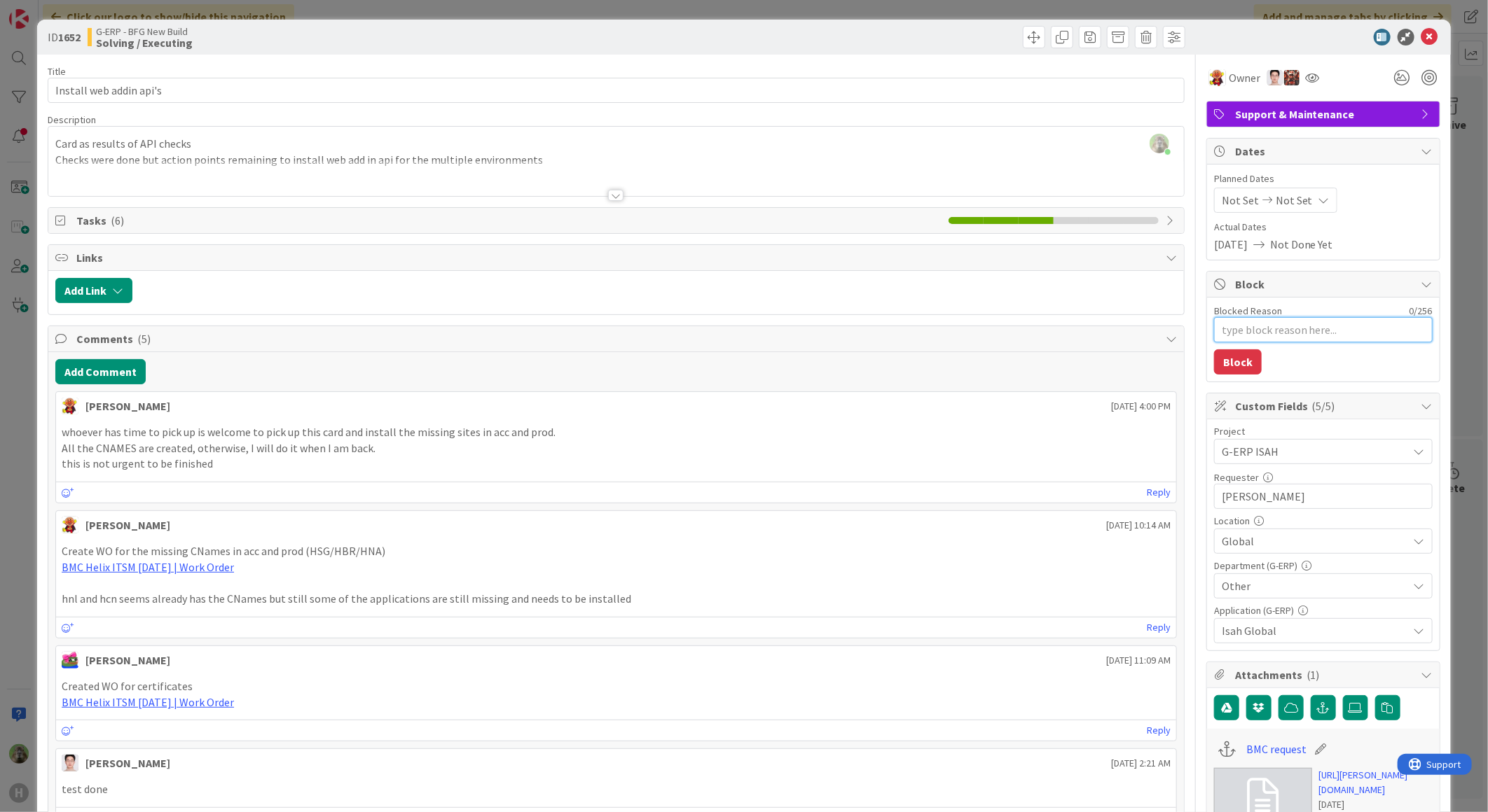
click at [1391, 331] on textarea "Blocked Reason" at bounding box center [1323, 330] width 218 height 25
type textarea "x"
type textarea "W"
type textarea "x"
type textarea "Wi"
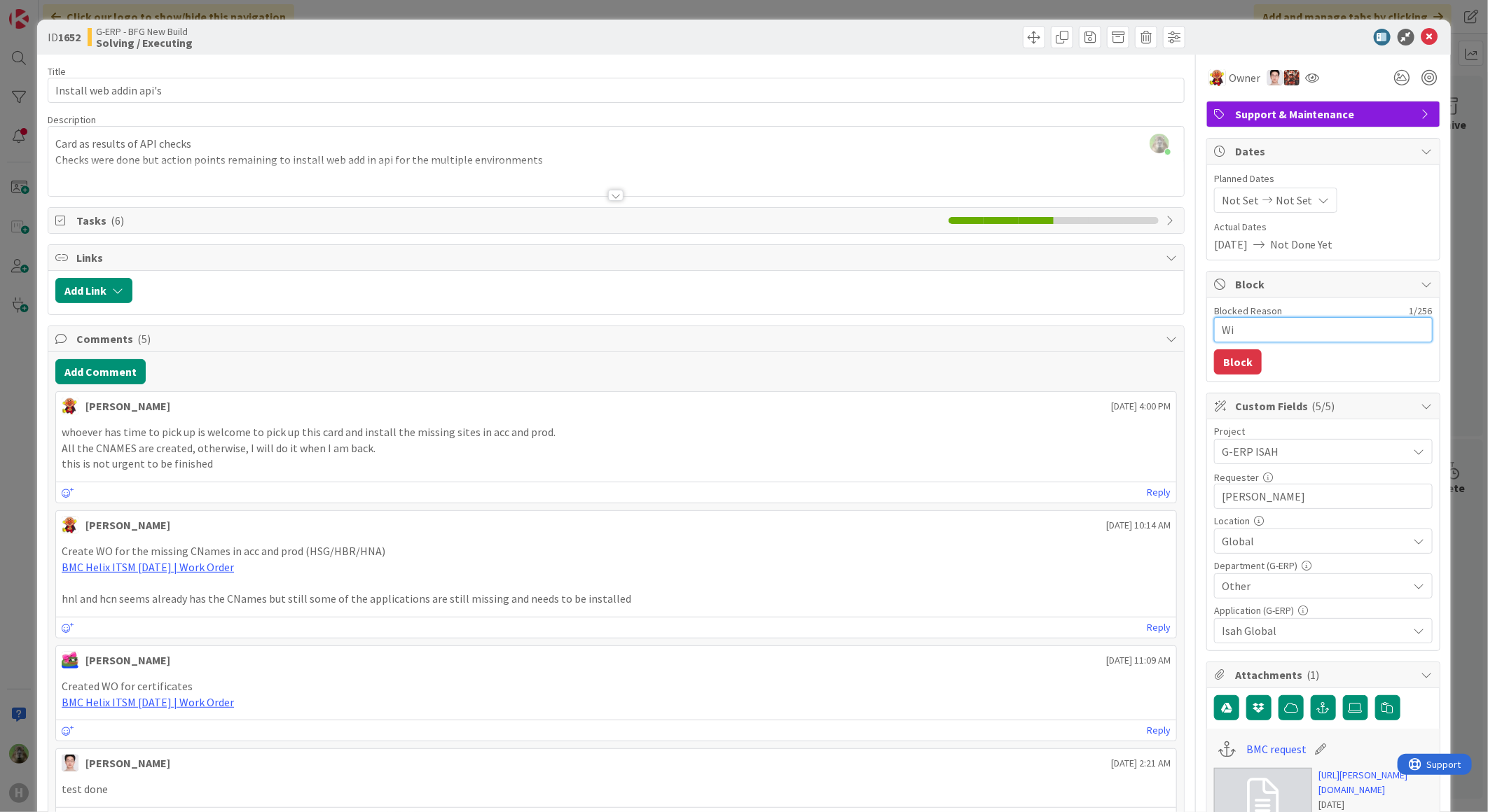
type textarea "x"
type textarea "Wil"
type textarea "x"
type textarea "Will"
type textarea "x"
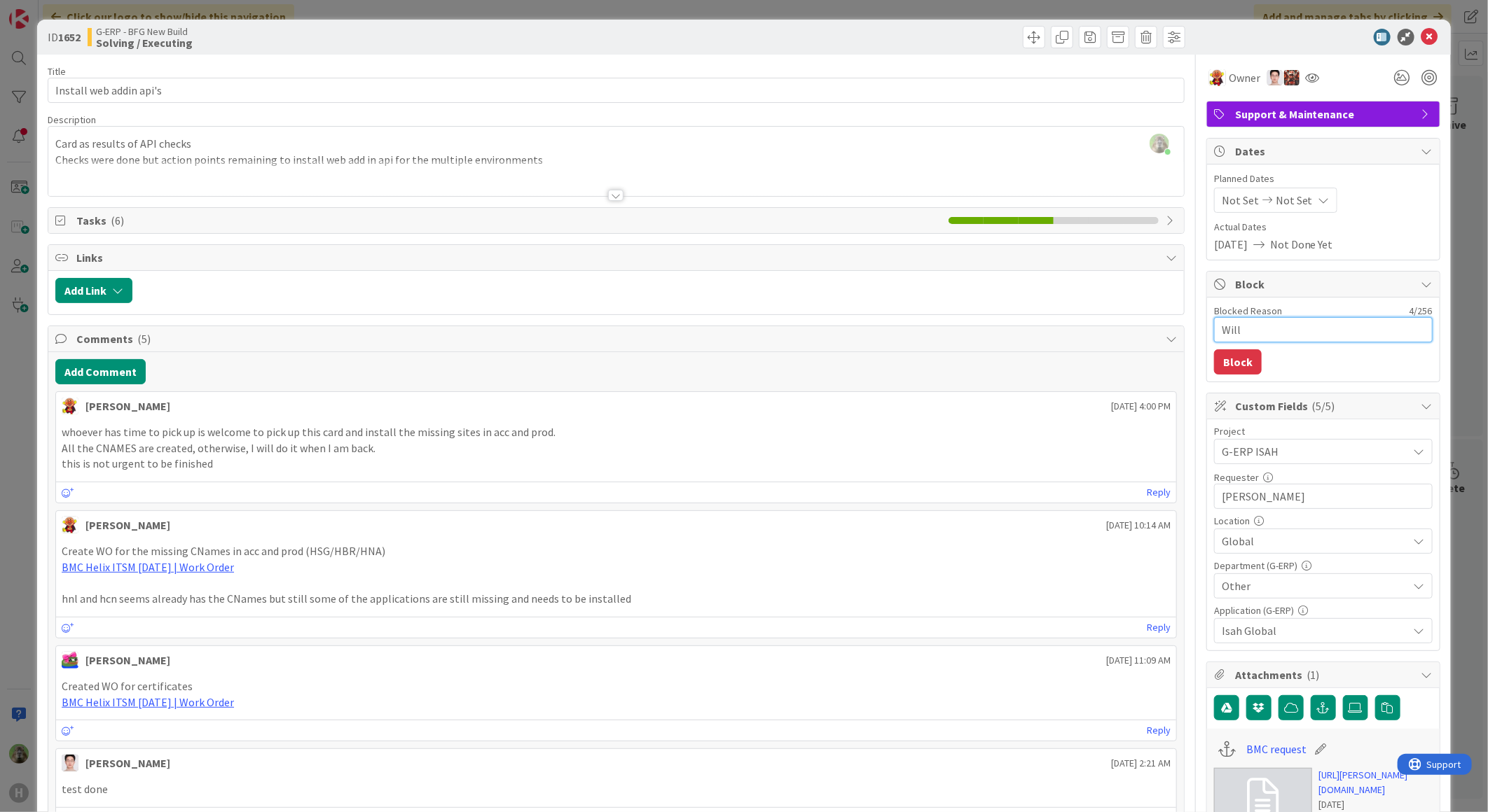
type textarea "Will"
type textarea "x"
type textarea "Will p"
type textarea "x"
type textarea "Will pi"
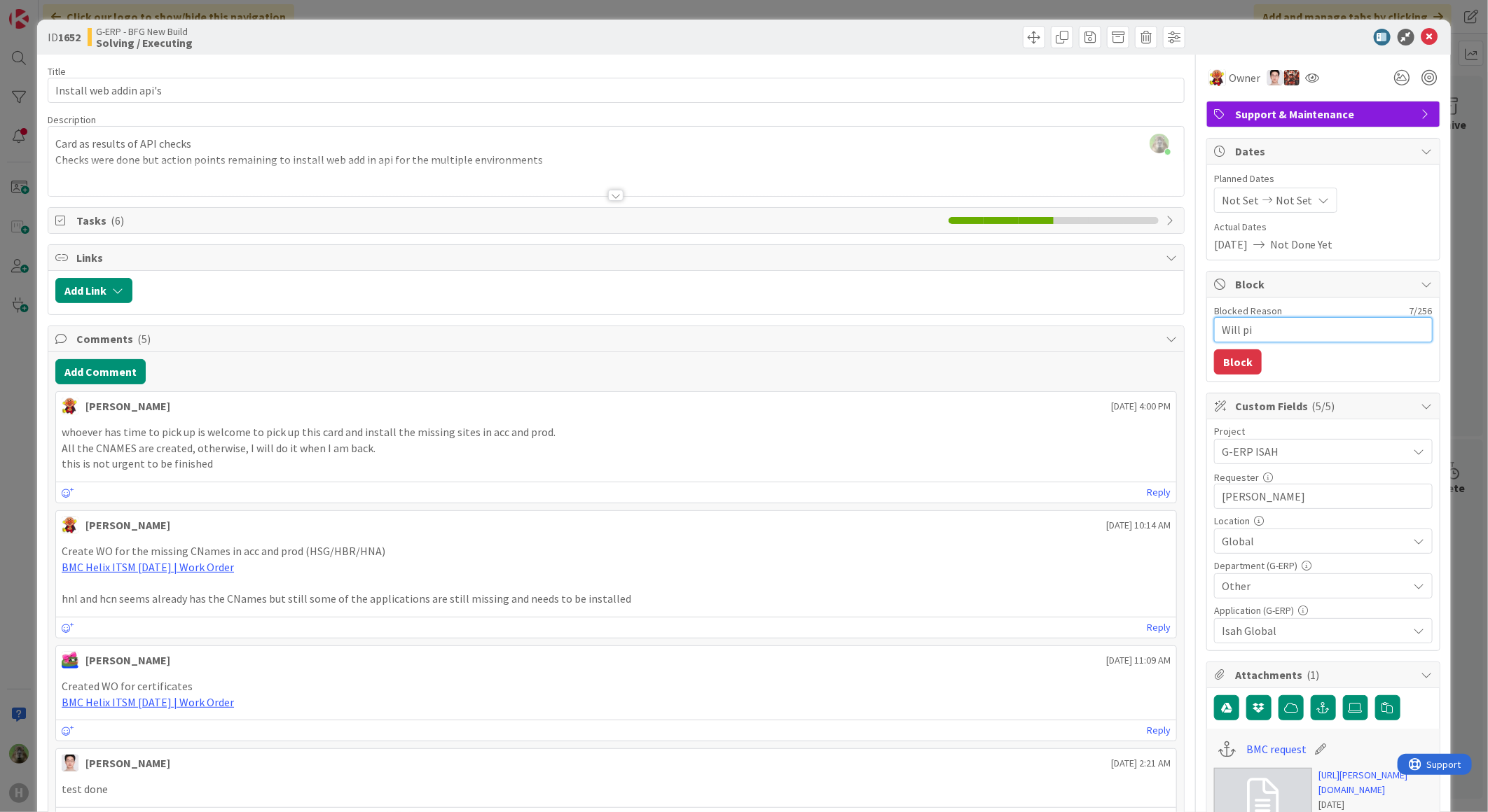
type textarea "x"
type textarea "Will pic"
type textarea "x"
type textarea "Will pick"
type textarea "x"
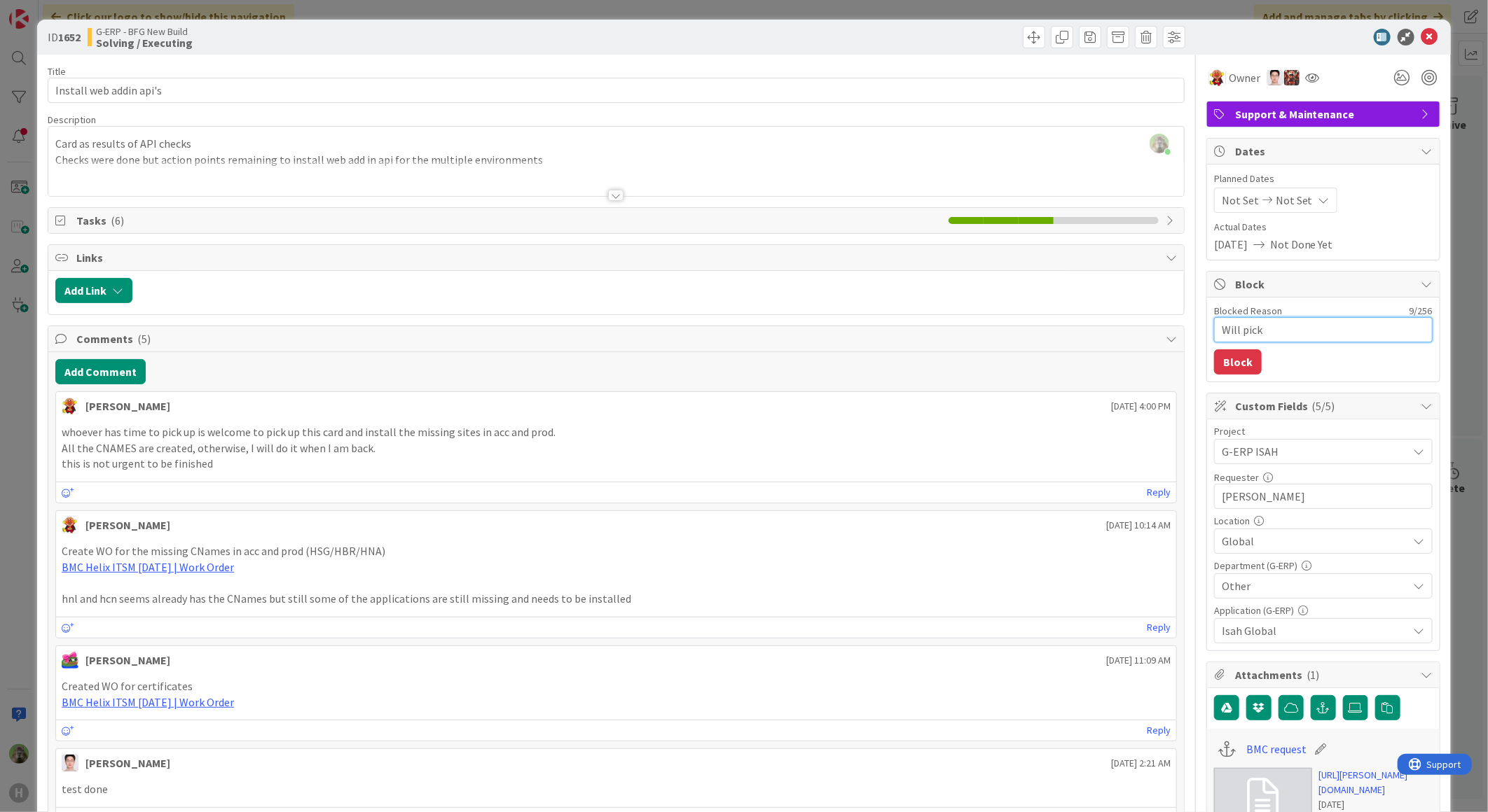
type textarea "Will pick"
type textarea "x"
type textarea "Will pick u"
type textarea "x"
type textarea "Will pick up"
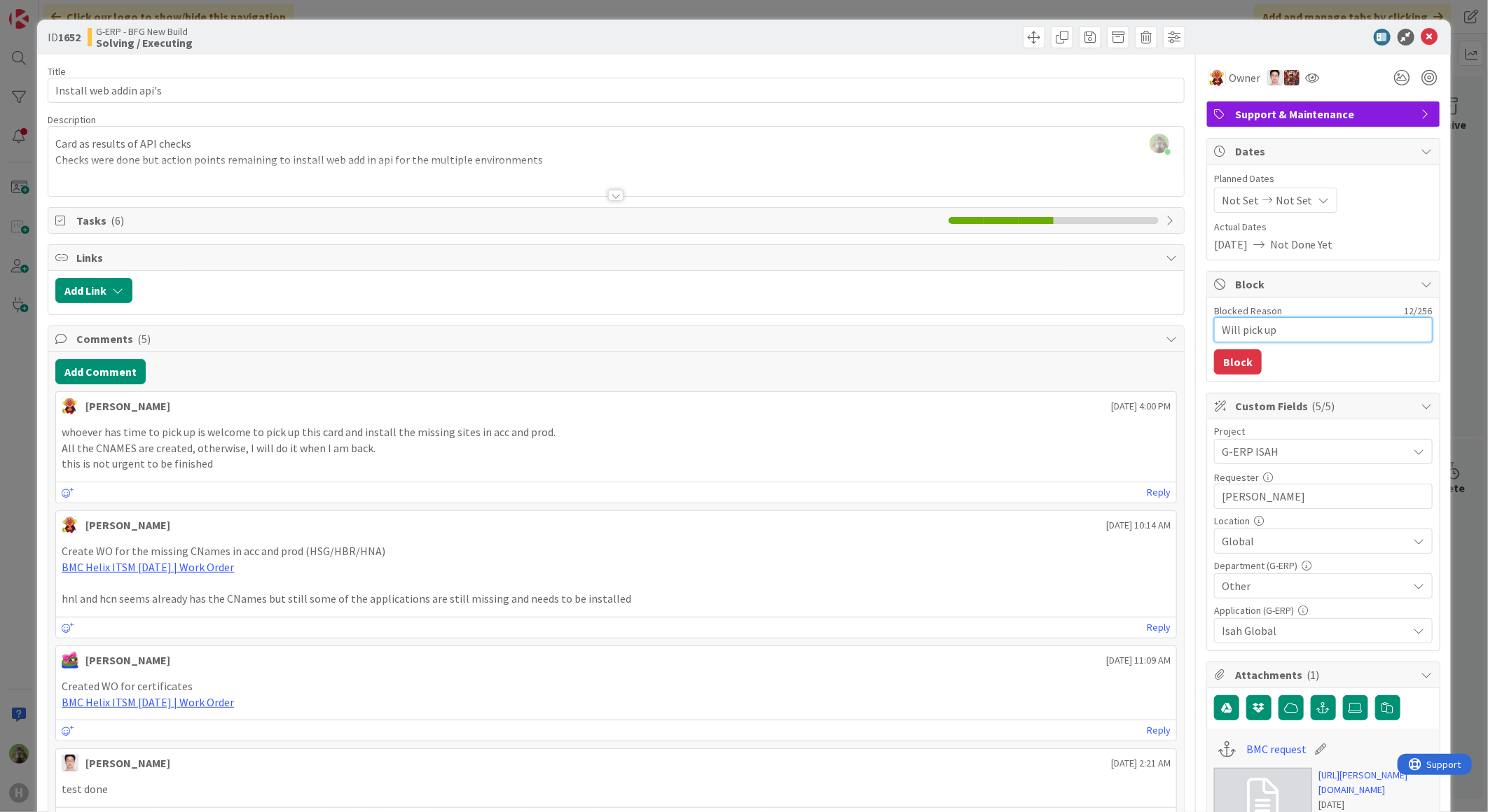
type textarea "x"
type textarea "Will pick up"
type textarea "x"
type textarea "Will pick up w"
type textarea "x"
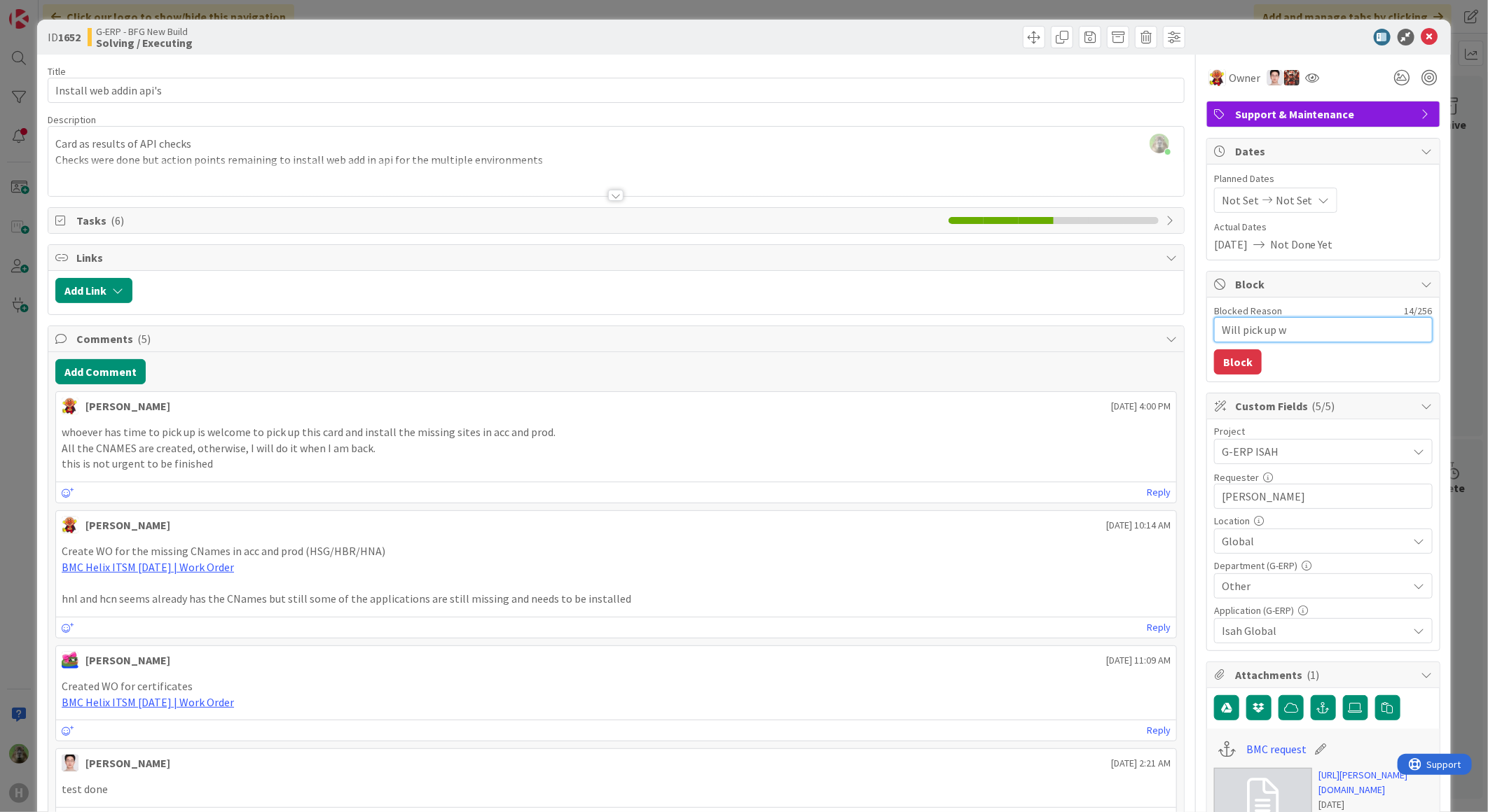
type textarea "Will pick up wh"
type textarea "x"
type textarea "Will pick up whe"
type textarea "x"
type textarea "Will pick up when"
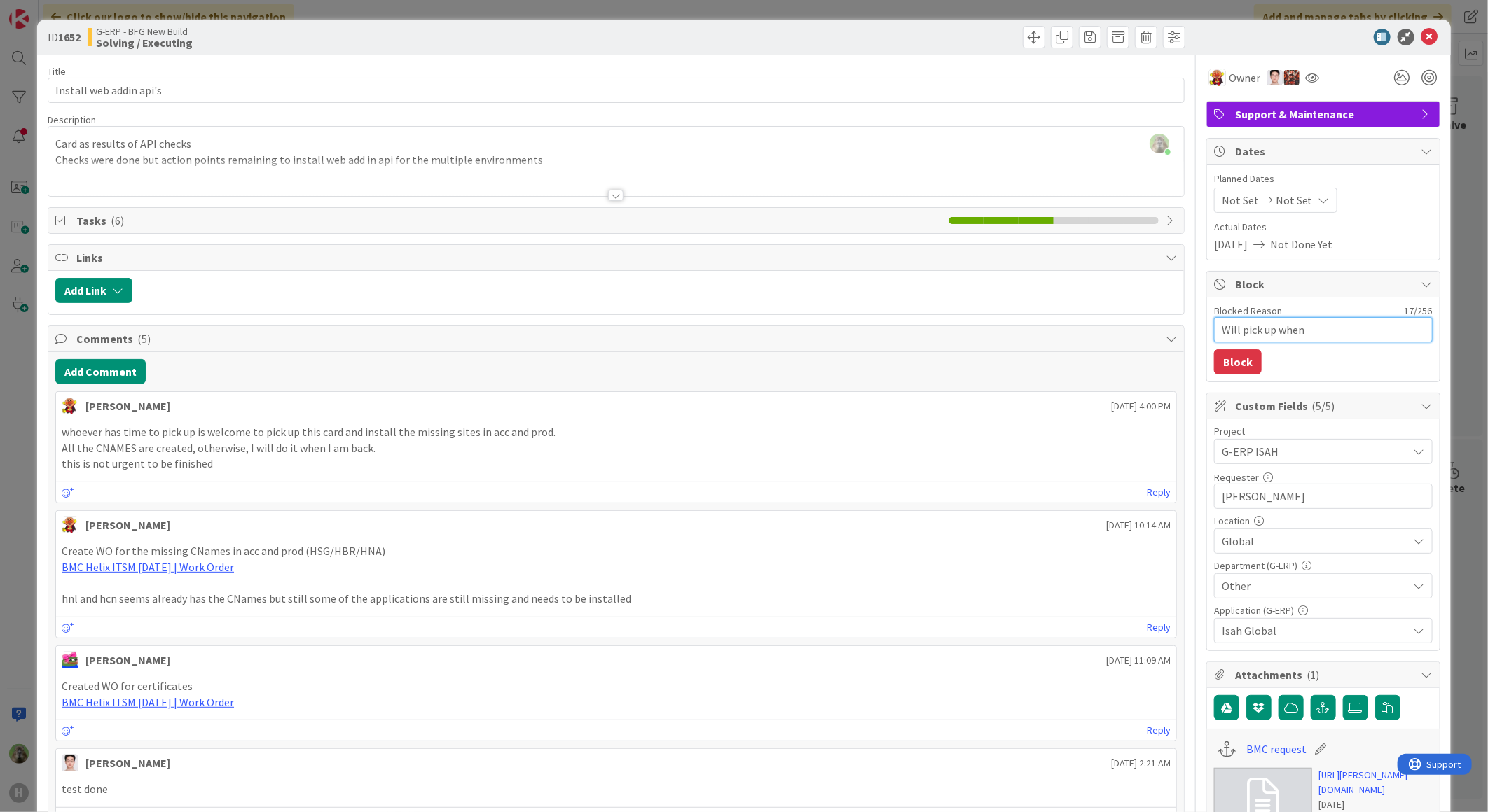
type textarea "x"
type textarea "Will pick up when"
type textarea "x"
type textarea "Will pick up when L"
type textarea "x"
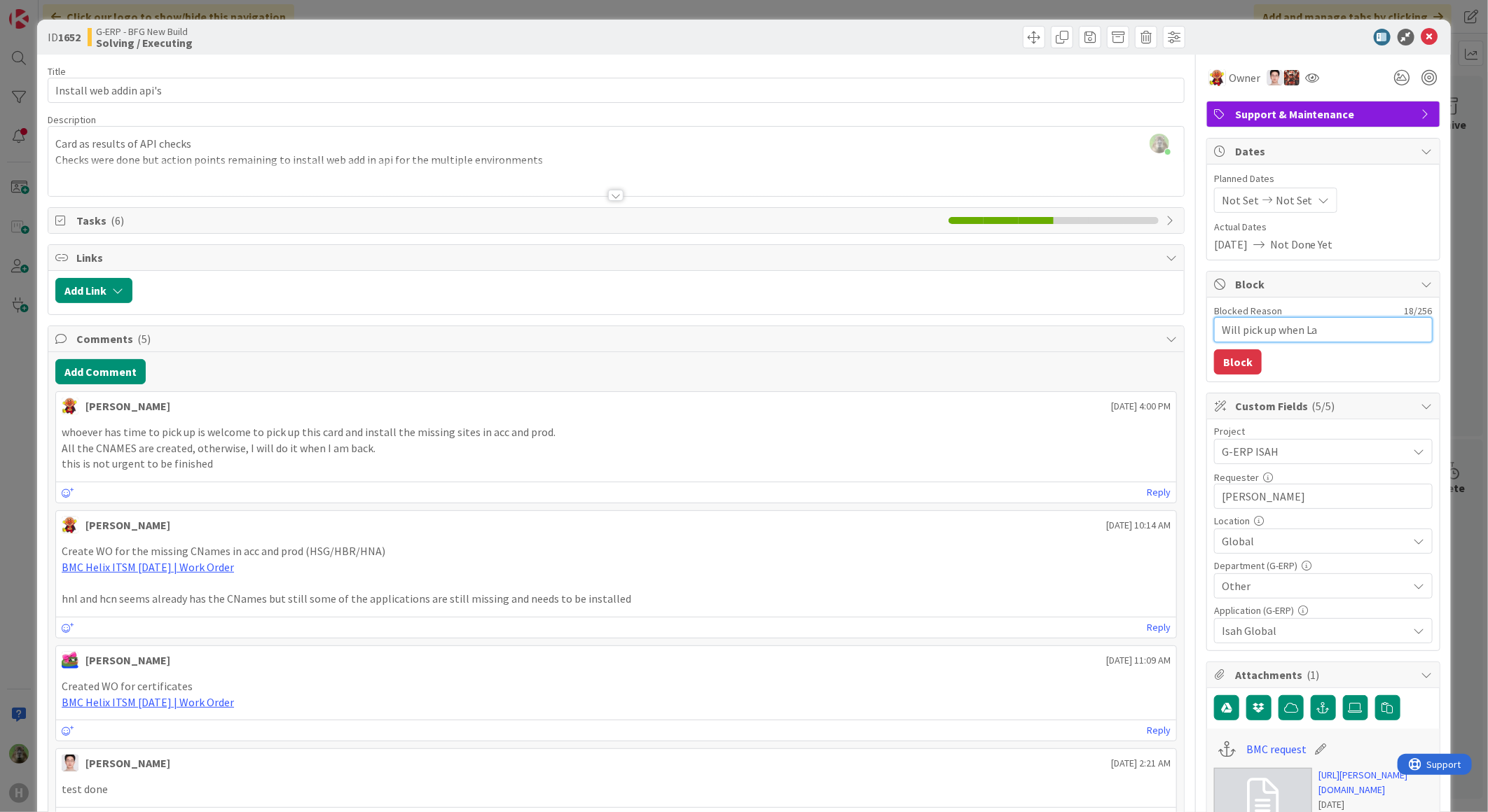
type textarea "Will pick up when Lar"
type textarea "x"
type textarea "Will pick up when Lare"
type textarea "x"
type textarea "Will pick up when Larei"
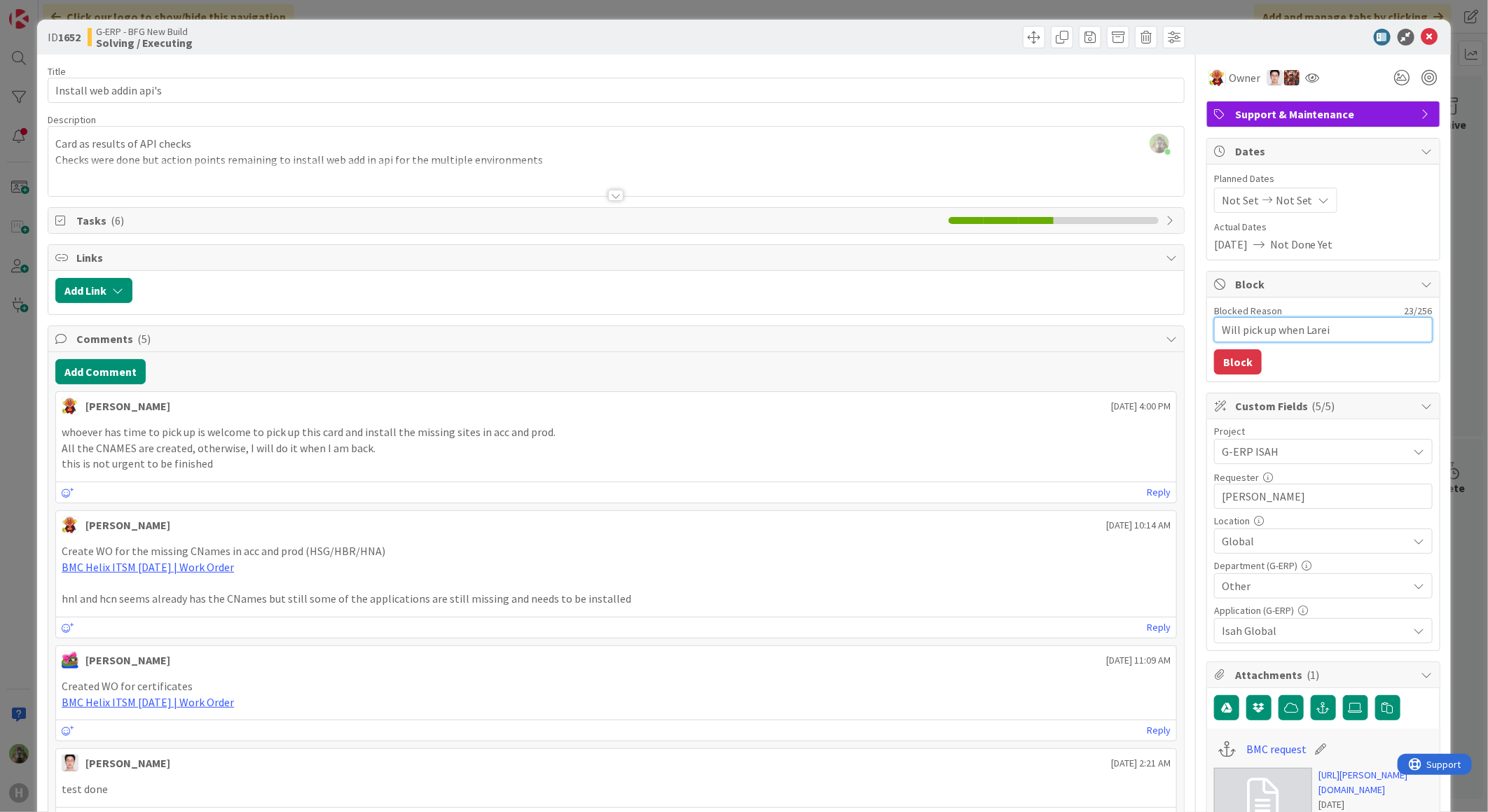
type textarea "x"
type textarea "Will pick up when Larein"
type textarea "x"
type textarea "Will pick up when Lareina"
type textarea "x"
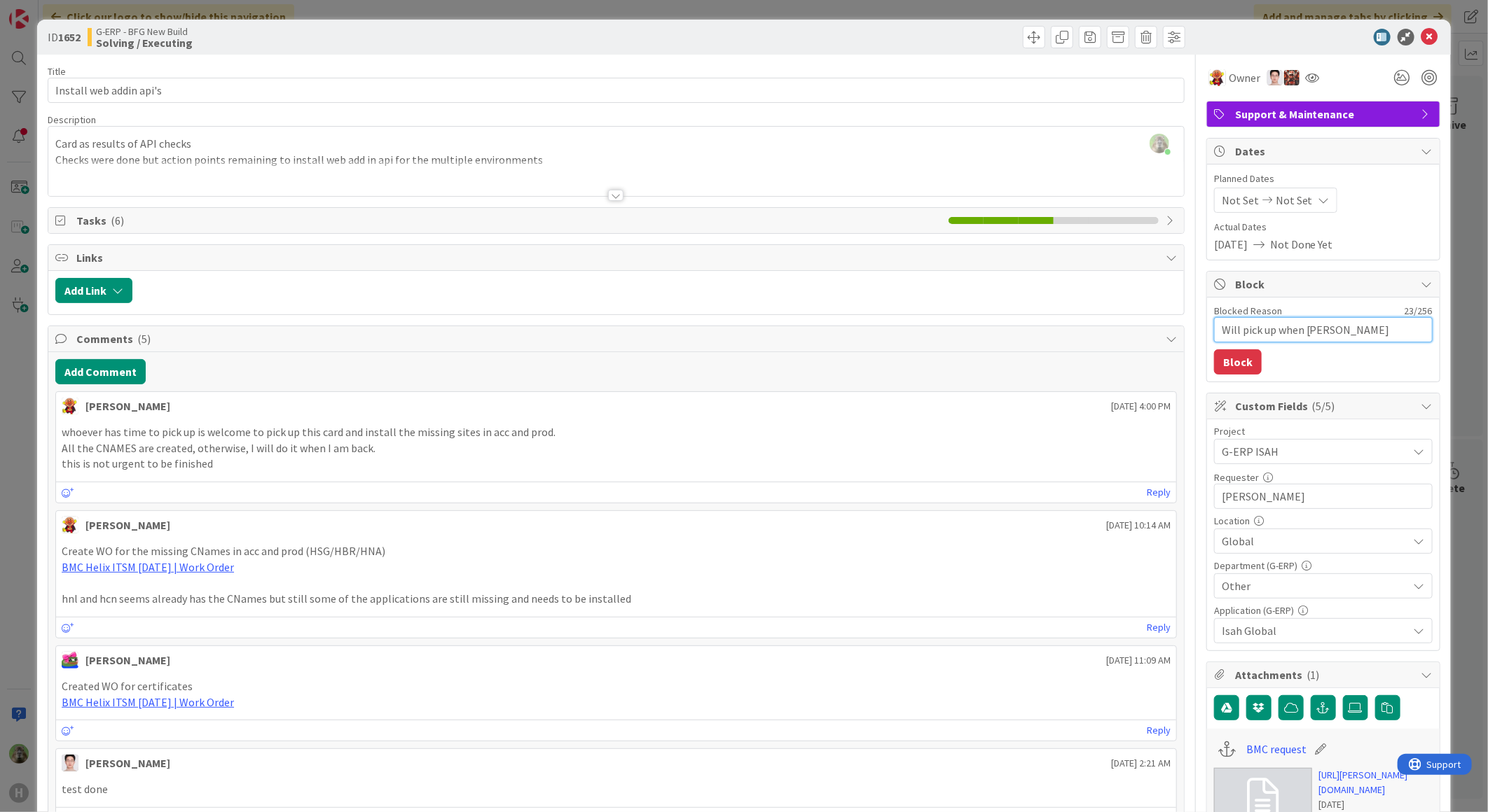
type textarea "Will pick up when Lareina"
type textarea "x"
type textarea "Will pick up when Lareina i"
type textarea "x"
type textarea "Will pick up when Lareina is"
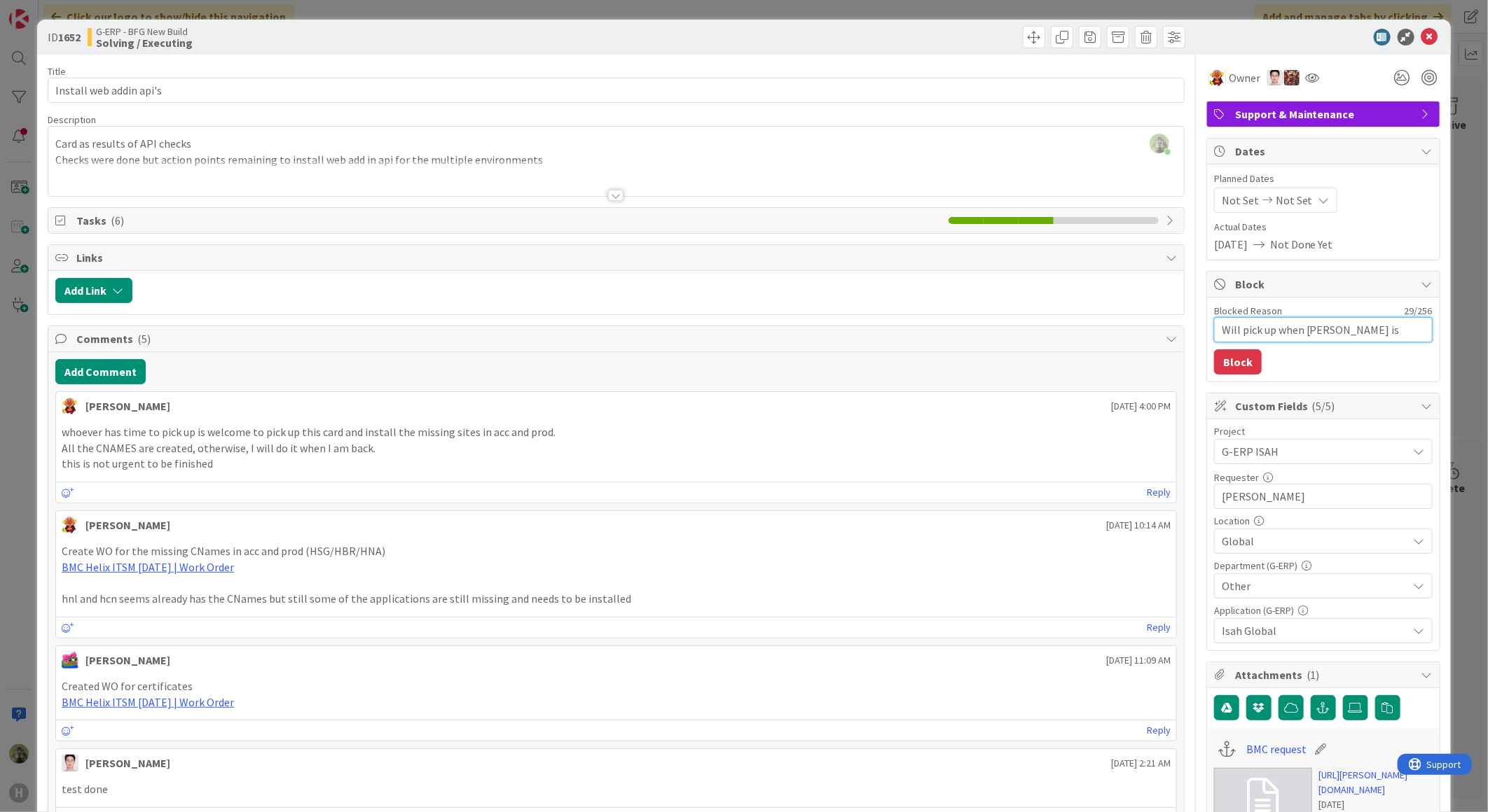
type textarea "x"
type textarea "Will pick up when Lareina is b"
type textarea "x"
type textarea "Will pick up when Lareina is bac"
type textarea "x"
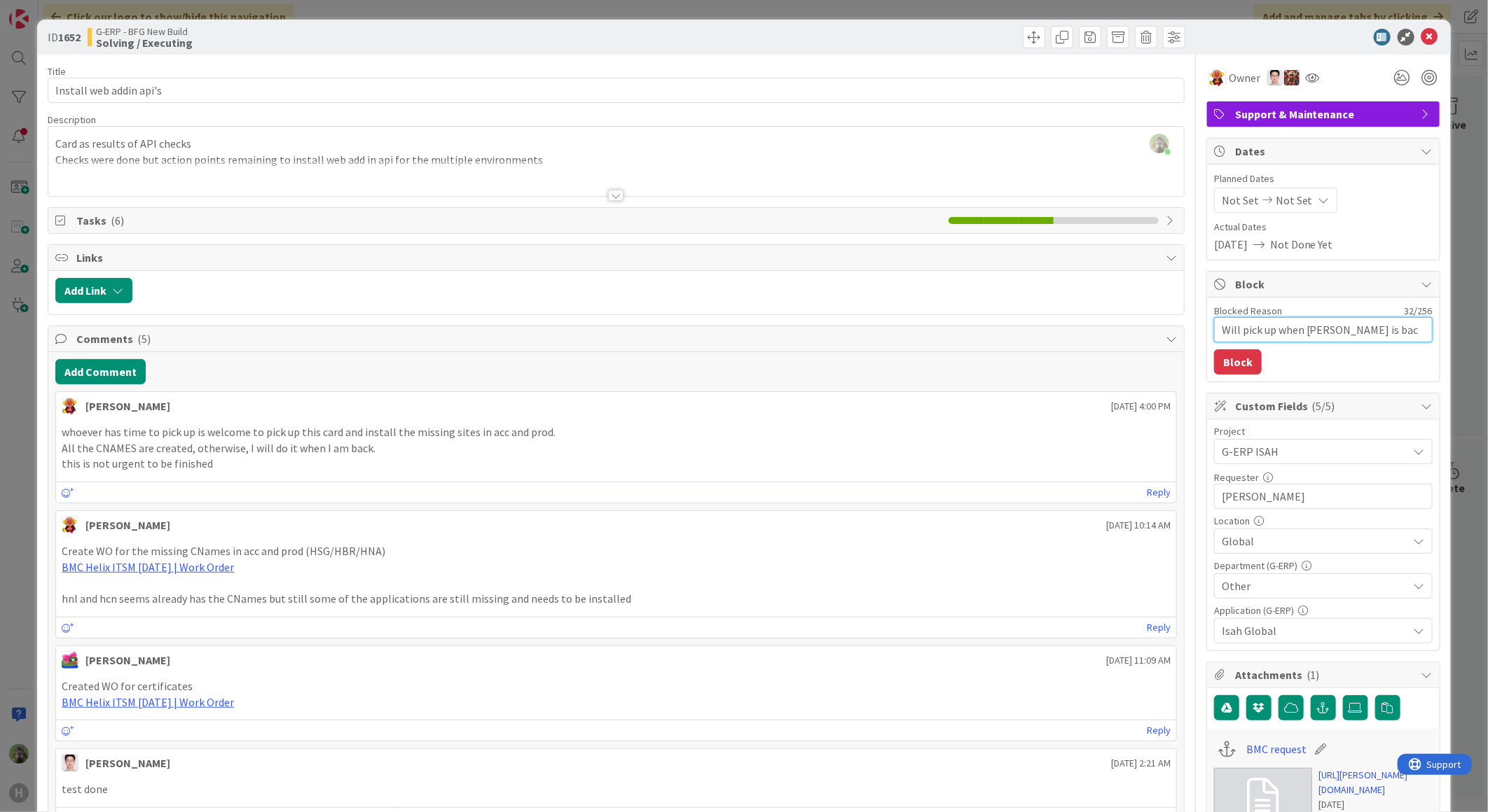
type textarea "Will pick up when Lareina is back"
type textarea "x"
type textarea "Will pick up when Lareina is back"
type textarea "x"
type textarea "Will pick up when Lareina is back r"
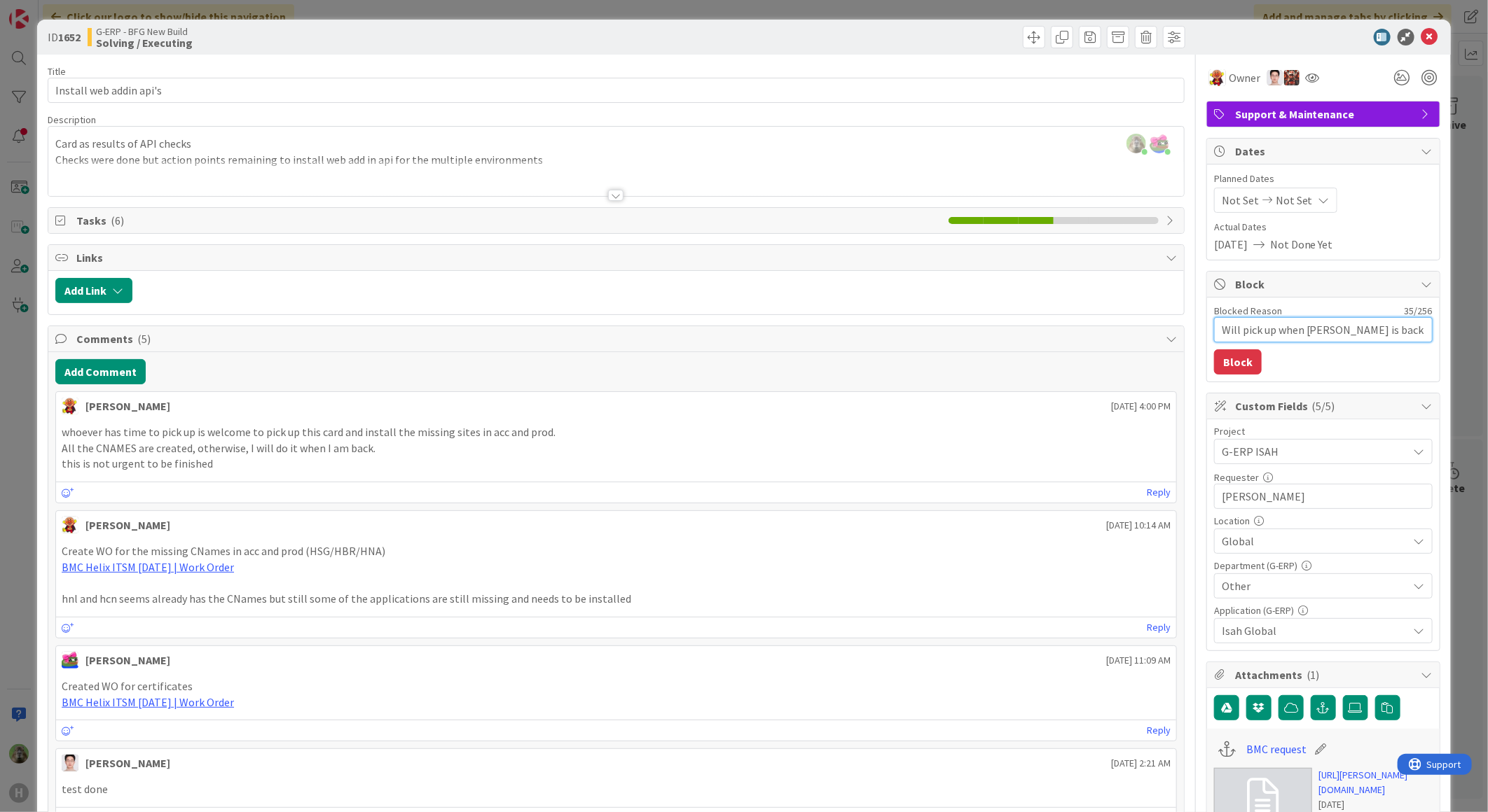
type textarea "x"
type textarea "Will pick up when Lareina is back"
type textarea "x"
type textarea "Will pick up when Lareina is back f"
type textarea "x"
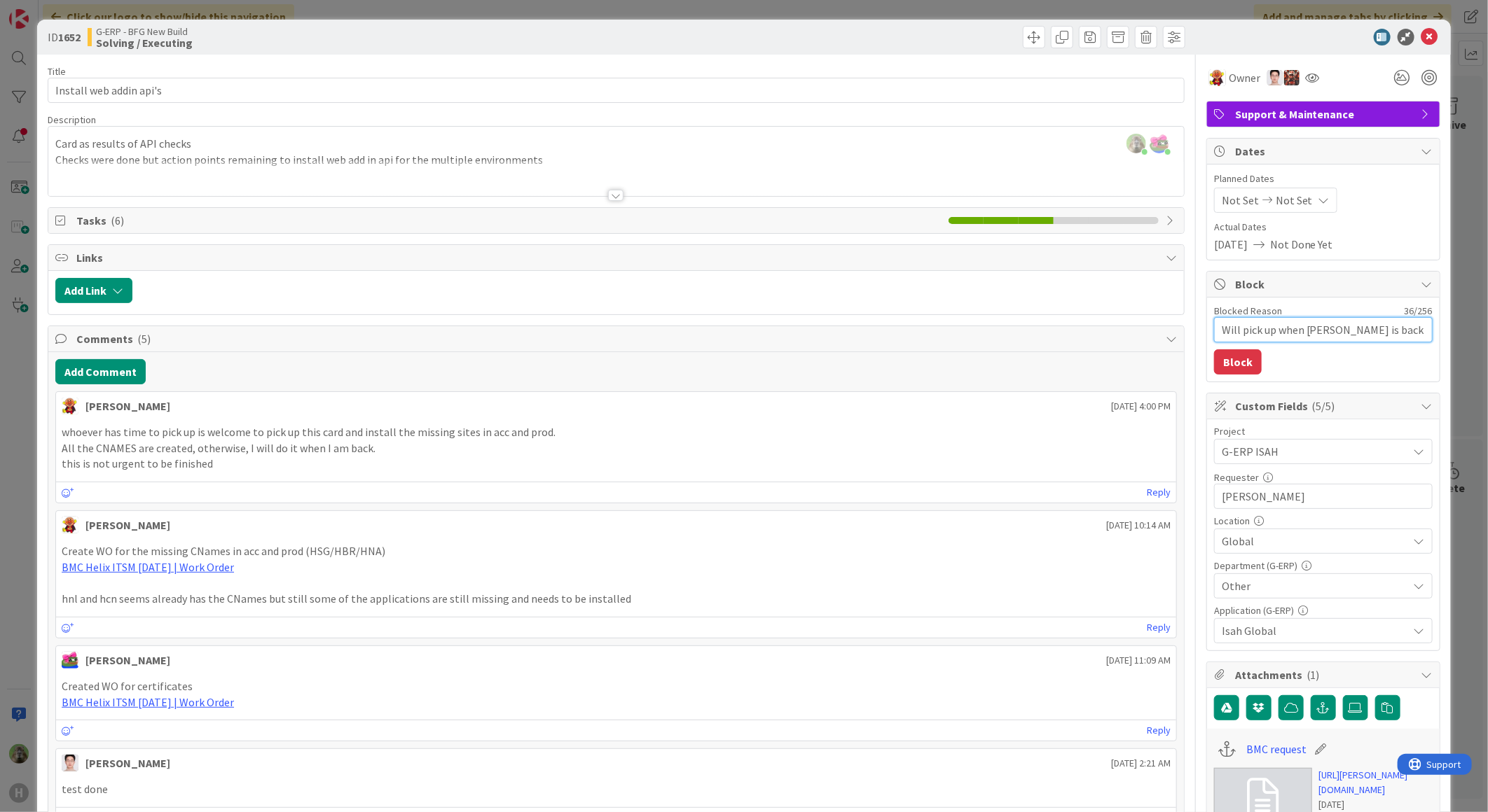
type textarea "Will pick up when Lareina is back fro"
type textarea "x"
type textarea "Will pick up when Lareina is back from"
type textarea "x"
type textarea "Will pick up when Lareina is back from"
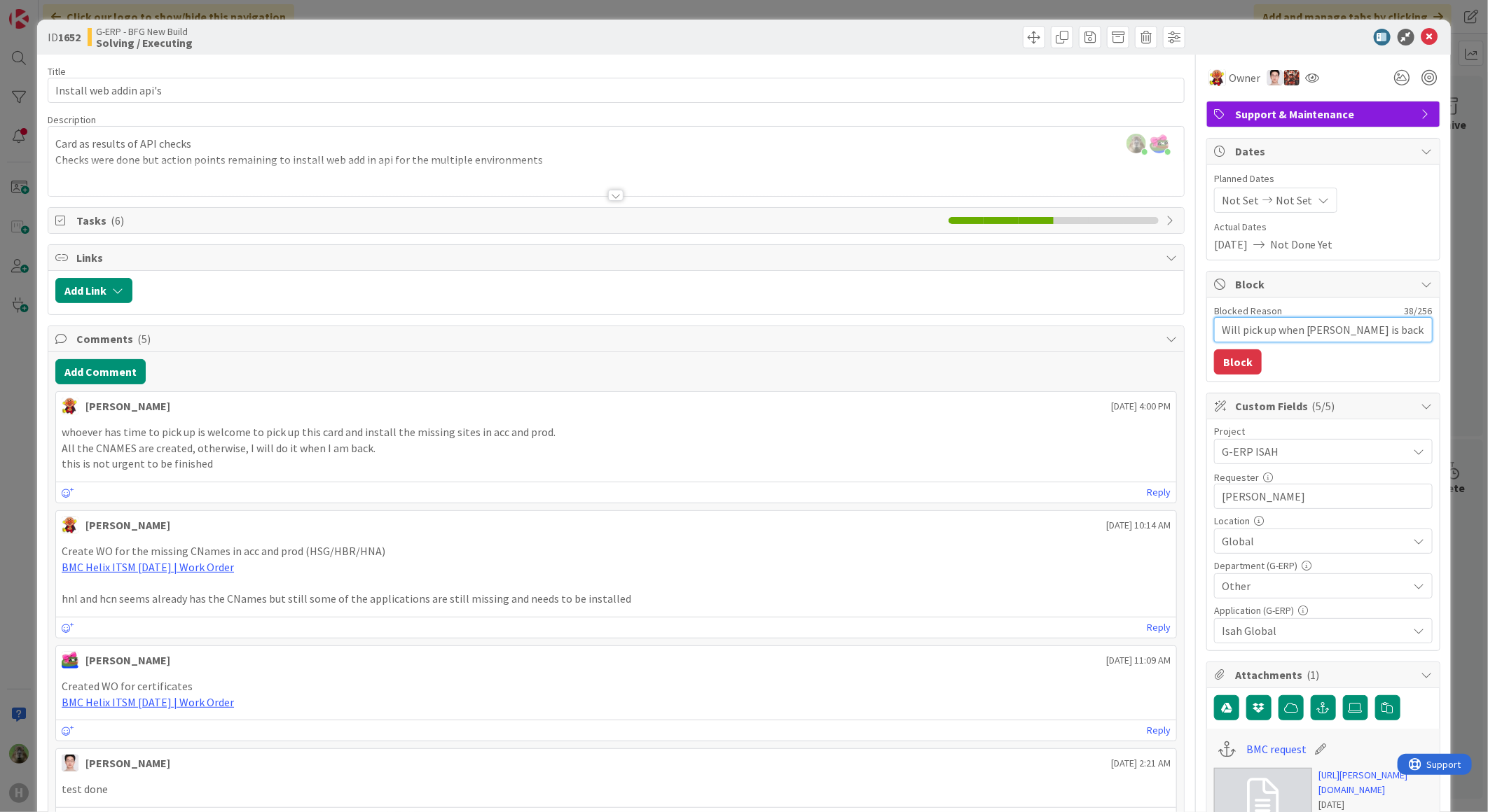
type textarea "x"
type textarea "Will pick up when Lareina is back from v"
type textarea "x"
type textarea "Will pick up when Lareina is back from va"
type textarea "x"
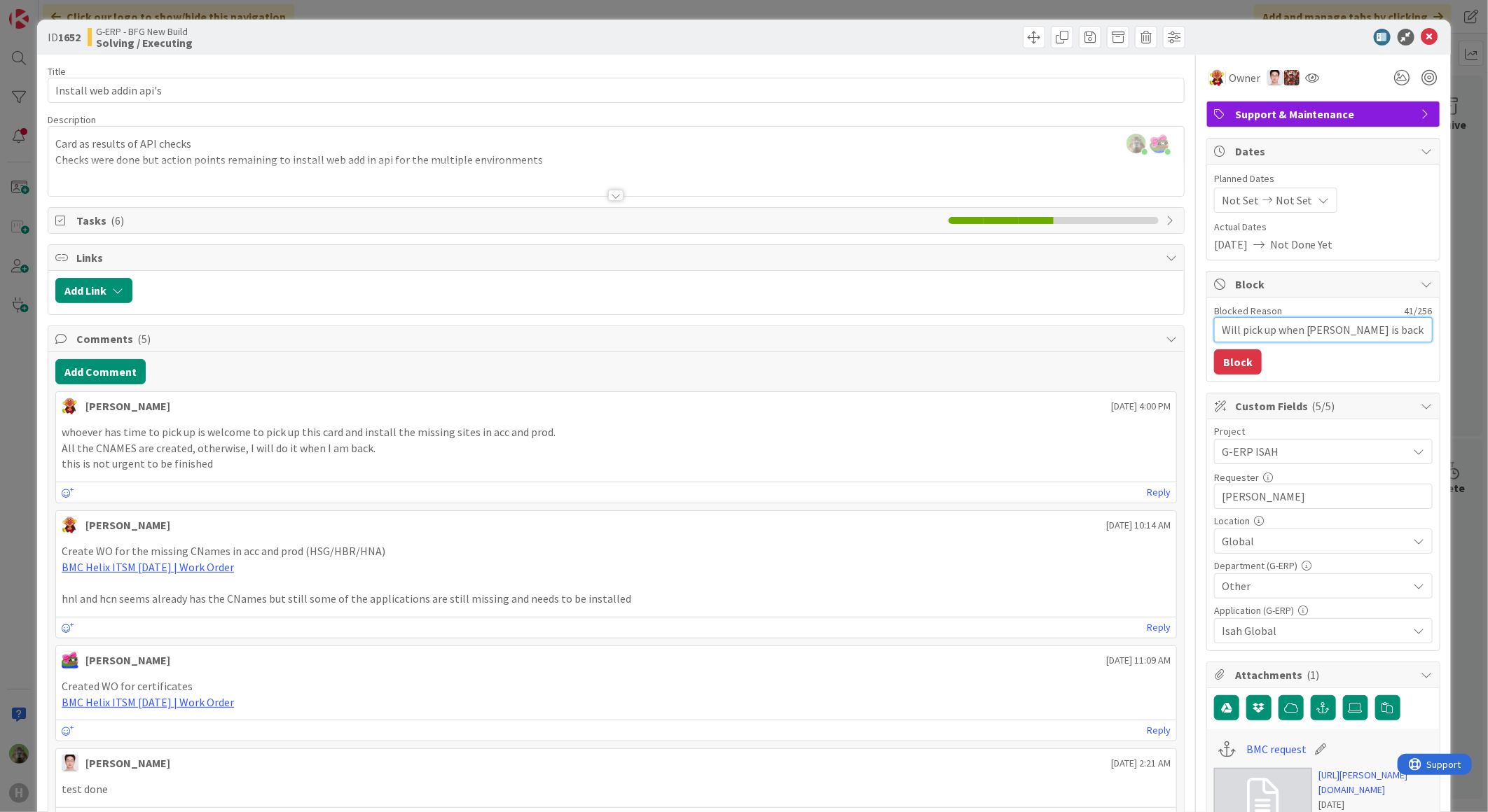
type textarea "Will pick up when Lareina is back from vaca"
type textarea "x"
type textarea "Will pick up when Lareina is back from vacati"
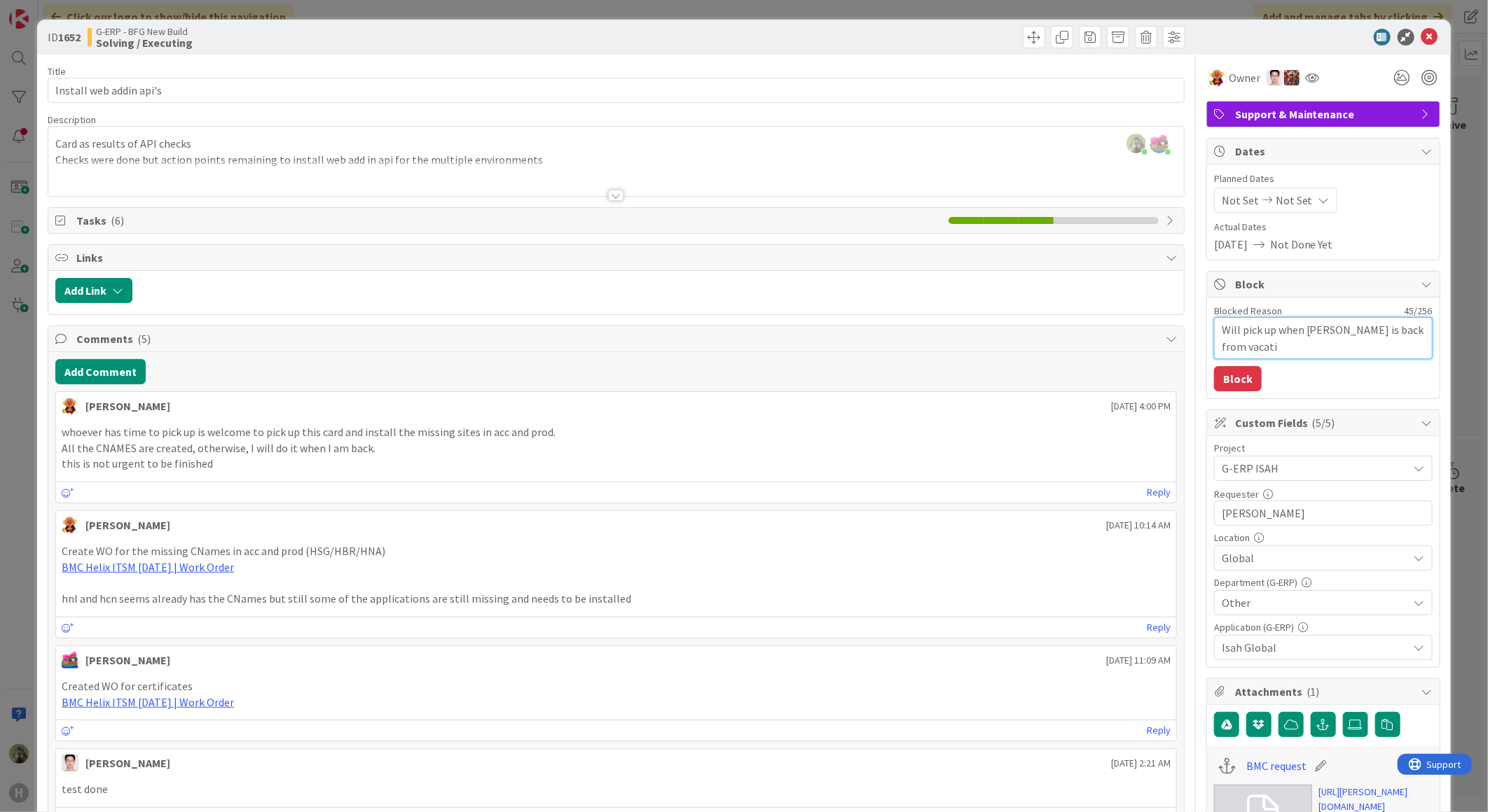
type textarea "x"
type textarea "Will pick up when Lareina is back from vacatio"
type textarea "x"
type textarea "Will pick up when Lareina is back from vacation"
click at [1241, 370] on button "Block" at bounding box center [1238, 379] width 47 height 25
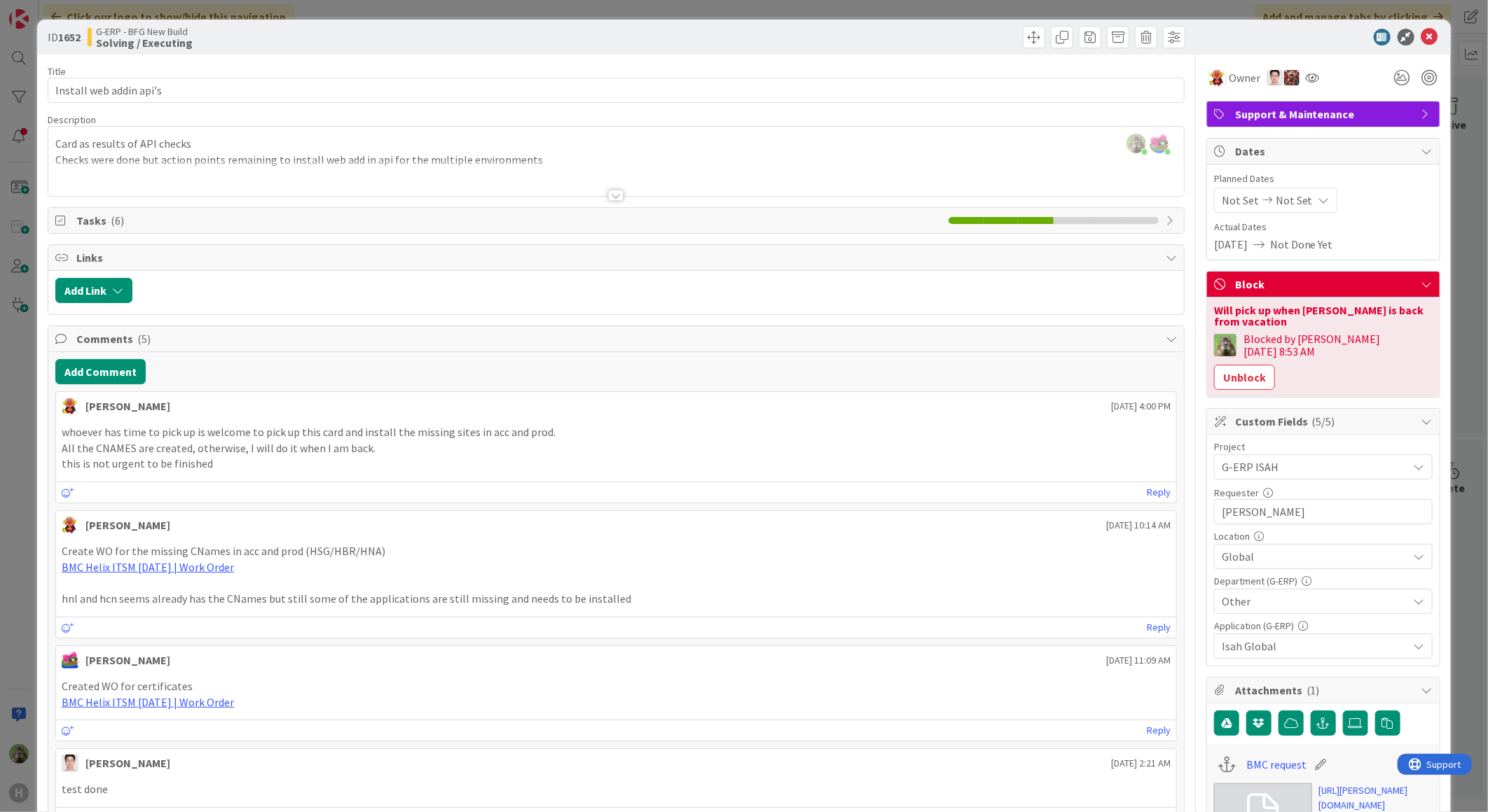
click at [24, 451] on div "ID 1652 G-ERP - BFG New Build Solving / Executing Title 23 / 128 Install web ad…" at bounding box center [744, 406] width 1488 height 812
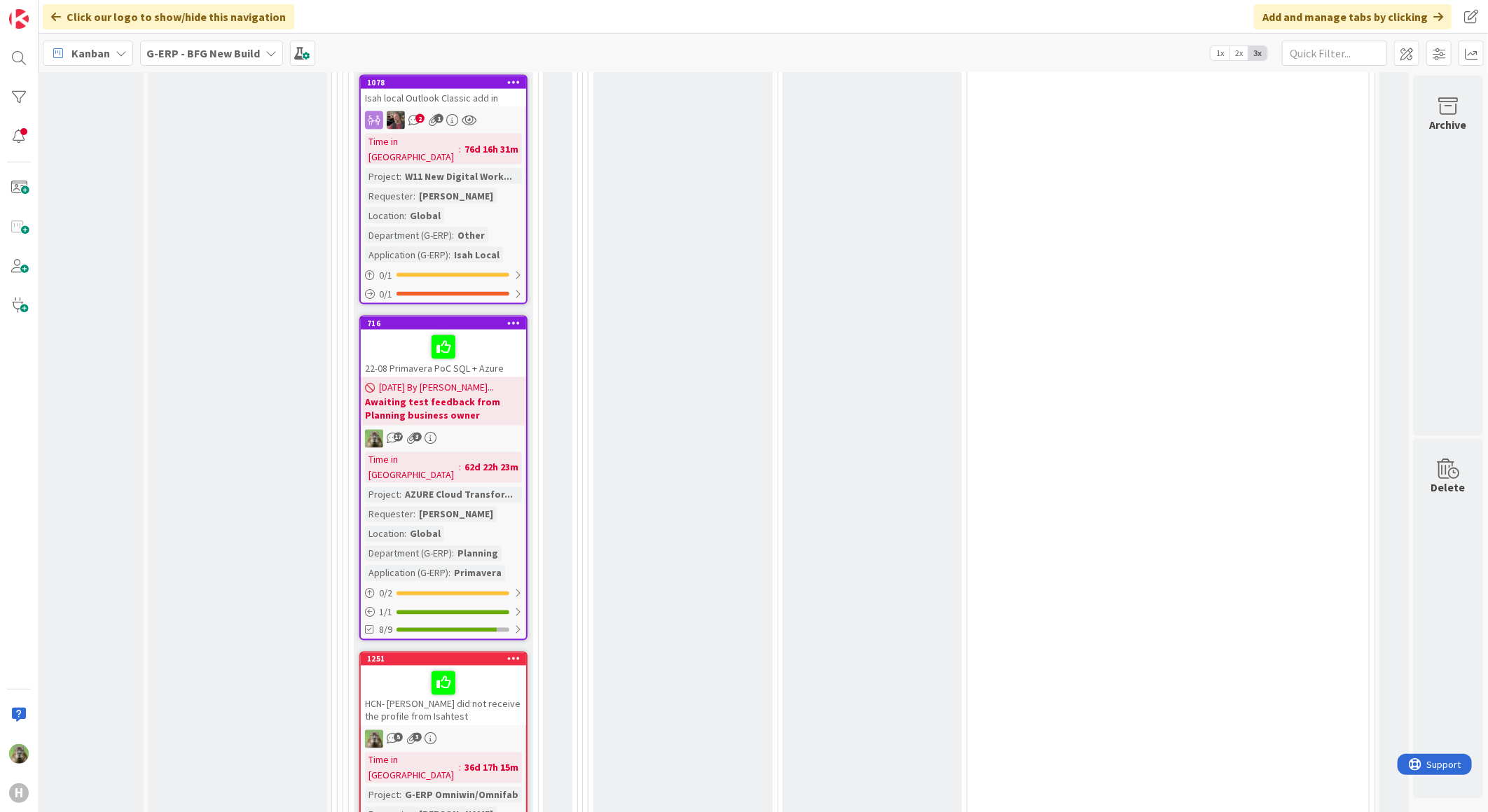
scroll to position [4980, 91]
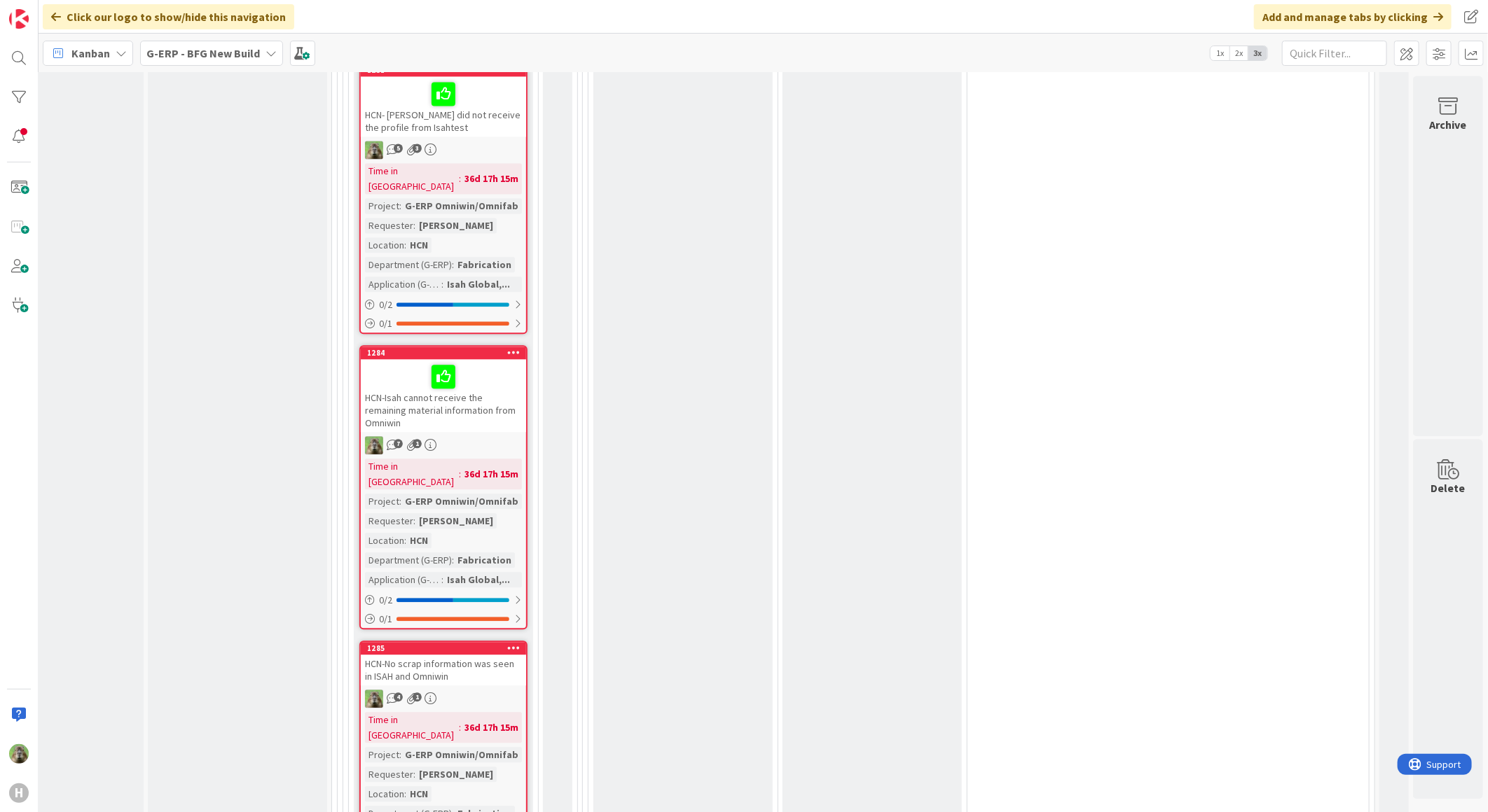
scroll to position [5276, 91]
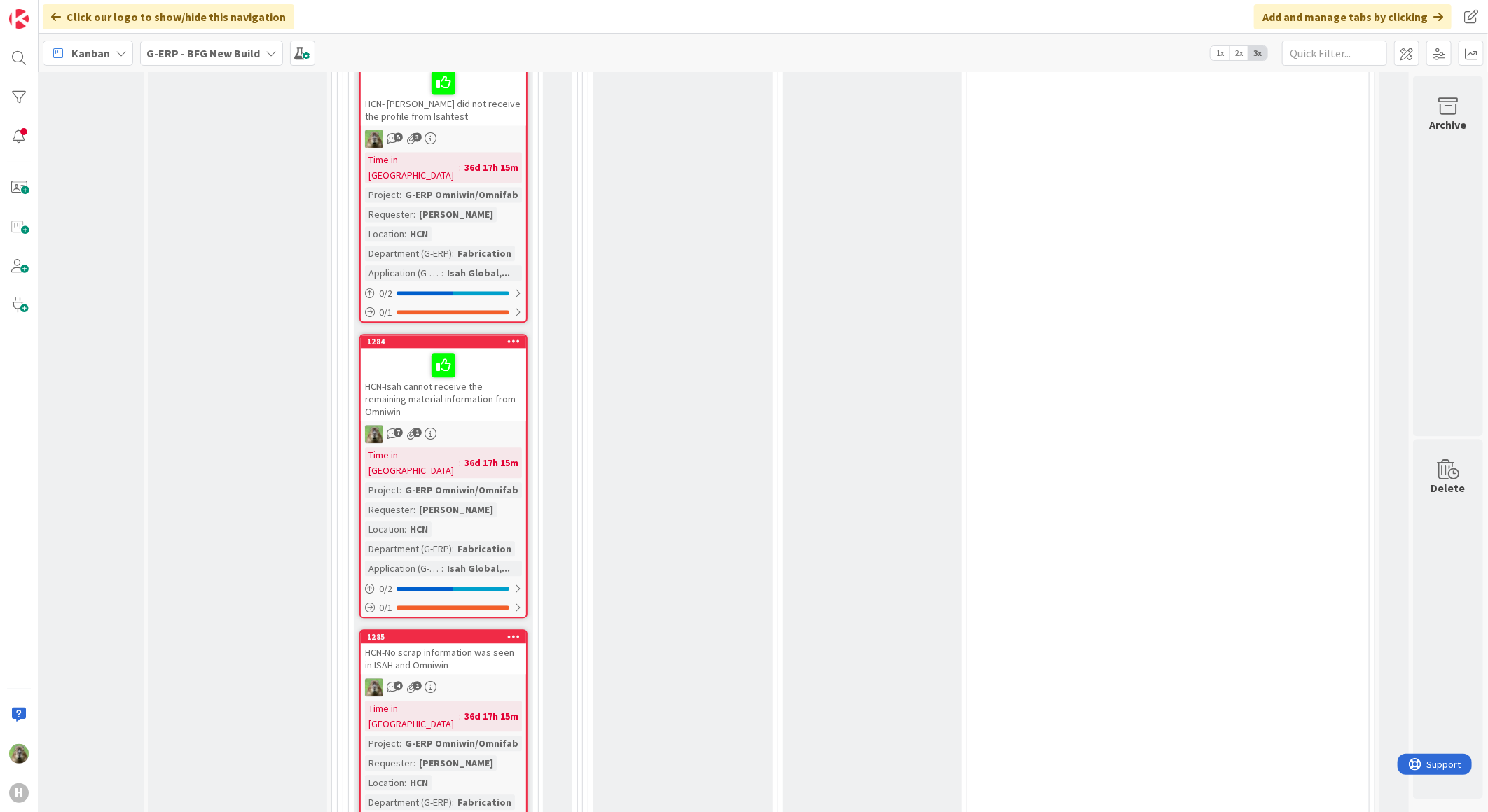
click at [423, 644] on div "HCN-No scrap information was seen in ISAH and Omniwin" at bounding box center [443, 659] width 165 height 31
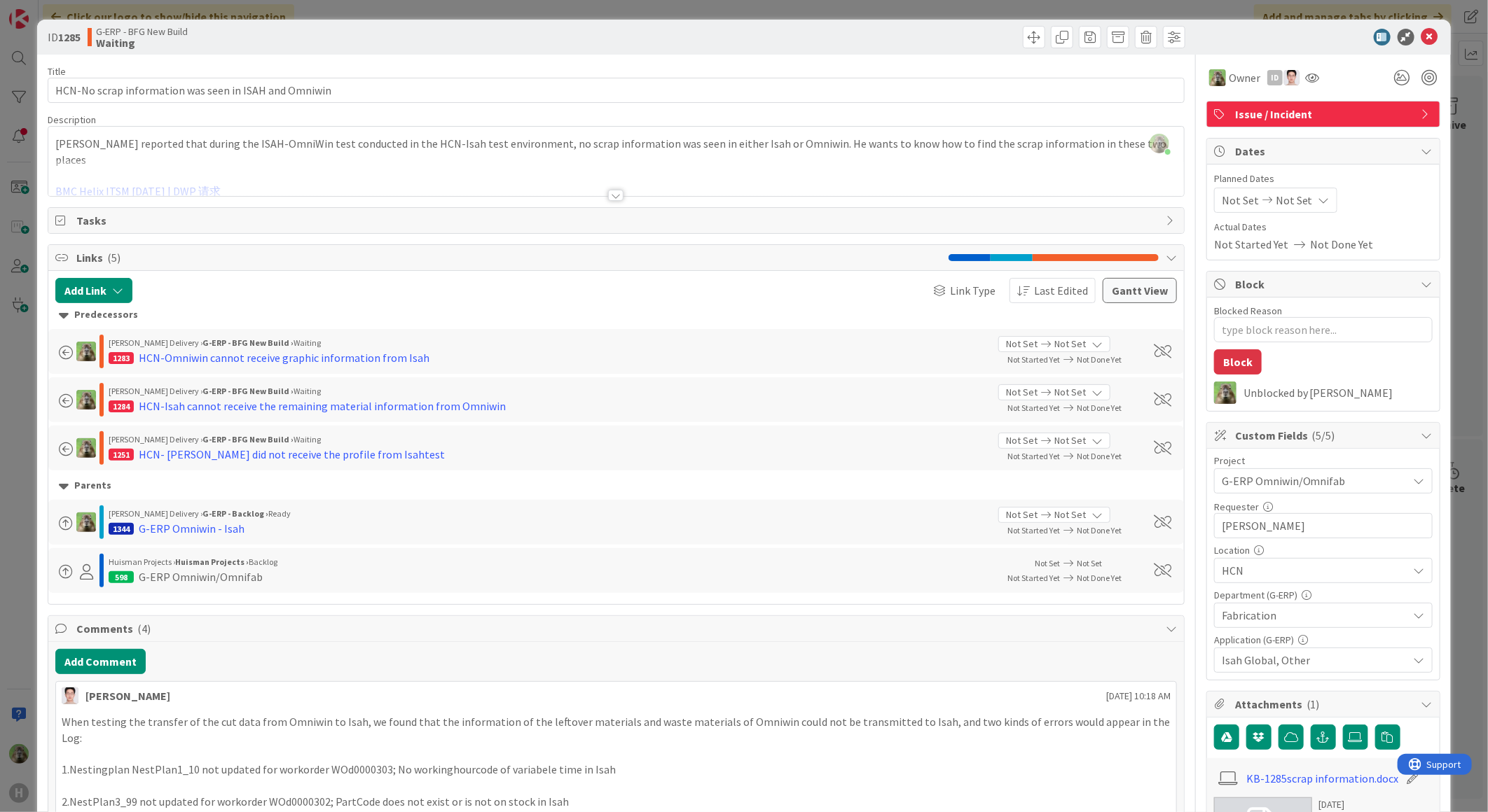
click at [31, 397] on div "ID 1285 G-ERP - BFG New Build Waiting Title 53 / 128 HCN-No scrap information w…" at bounding box center [744, 406] width 1488 height 812
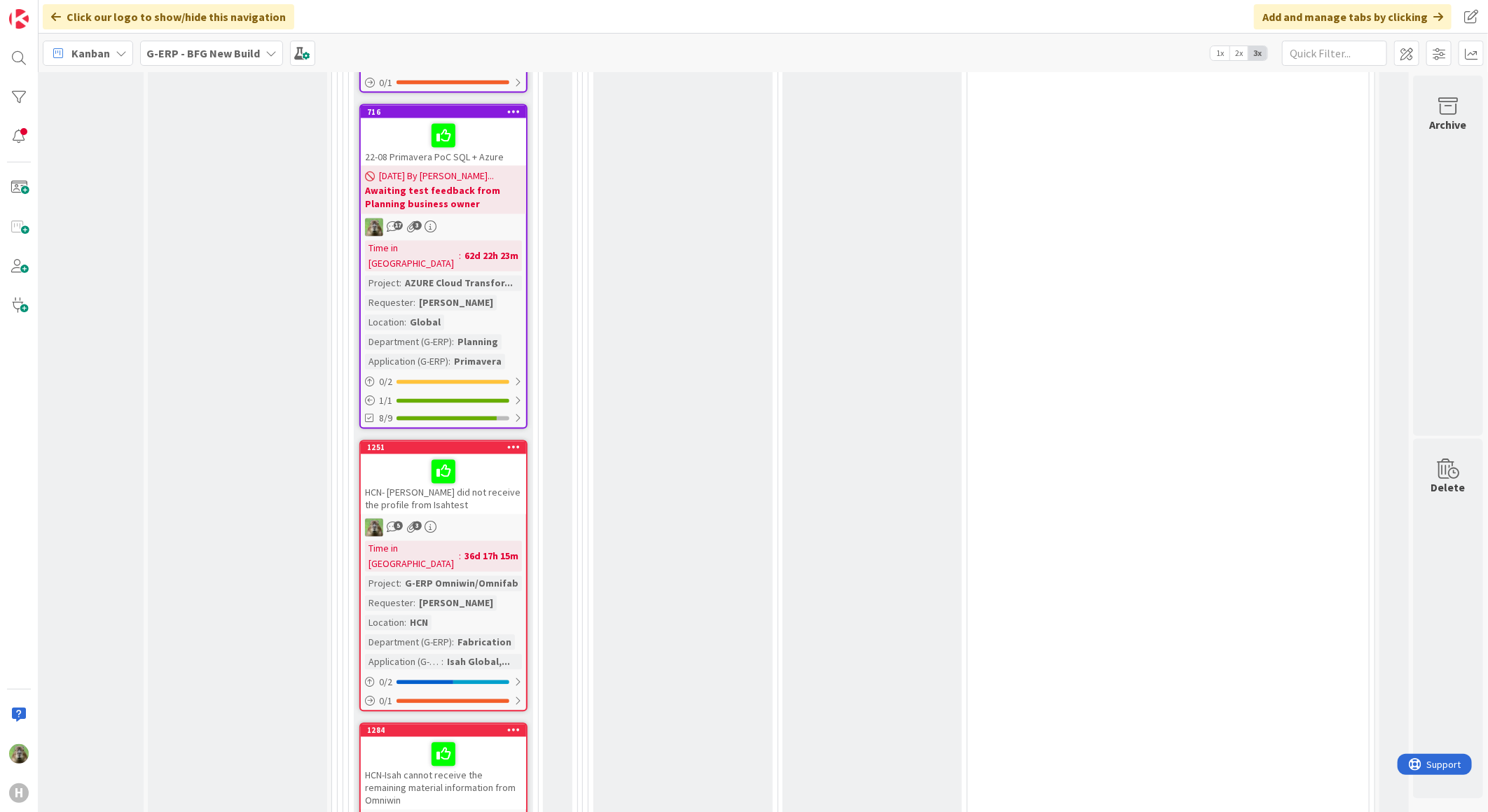
click at [501, 455] on div "HCN- Omniwin did not receive the profile from Isahtest" at bounding box center [443, 484] width 165 height 60
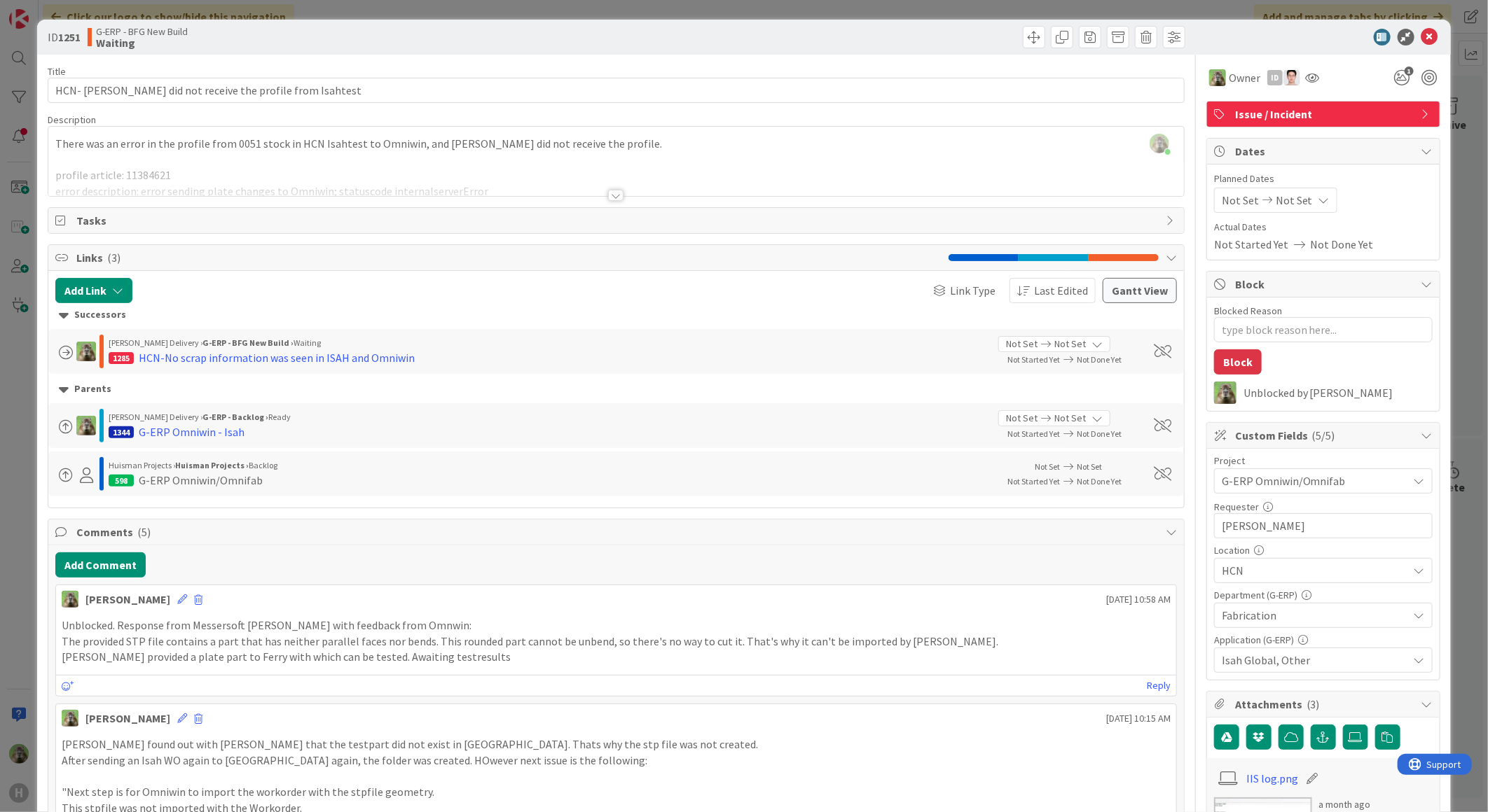
click at [608, 194] on div at bounding box center [615, 195] width 15 height 11
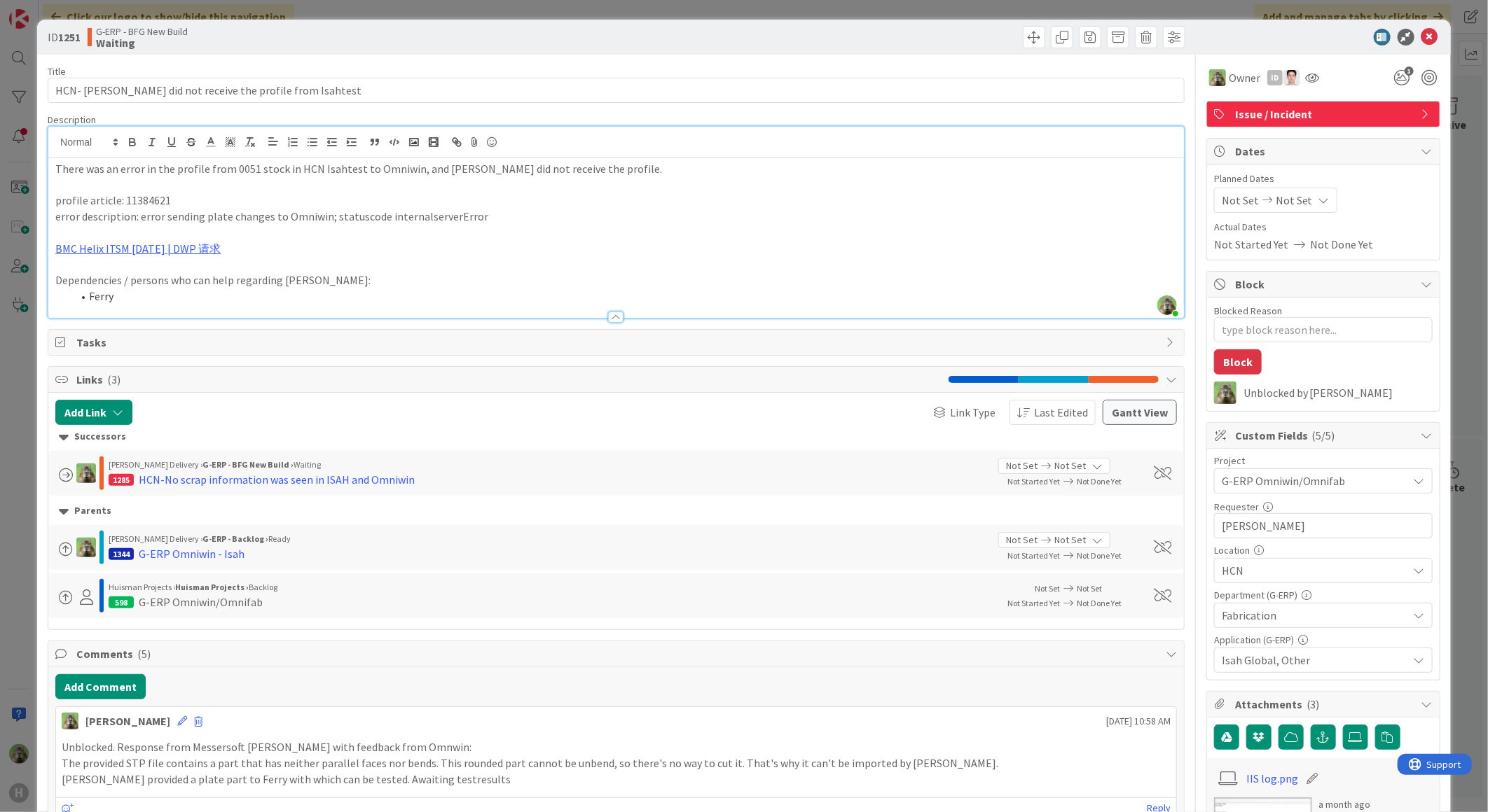
click at [20, 466] on div "ID 1251 G-ERP - BFG New Build Waiting Title 54 / 128 HCN- Omniwin did not recei…" at bounding box center [744, 406] width 1488 height 812
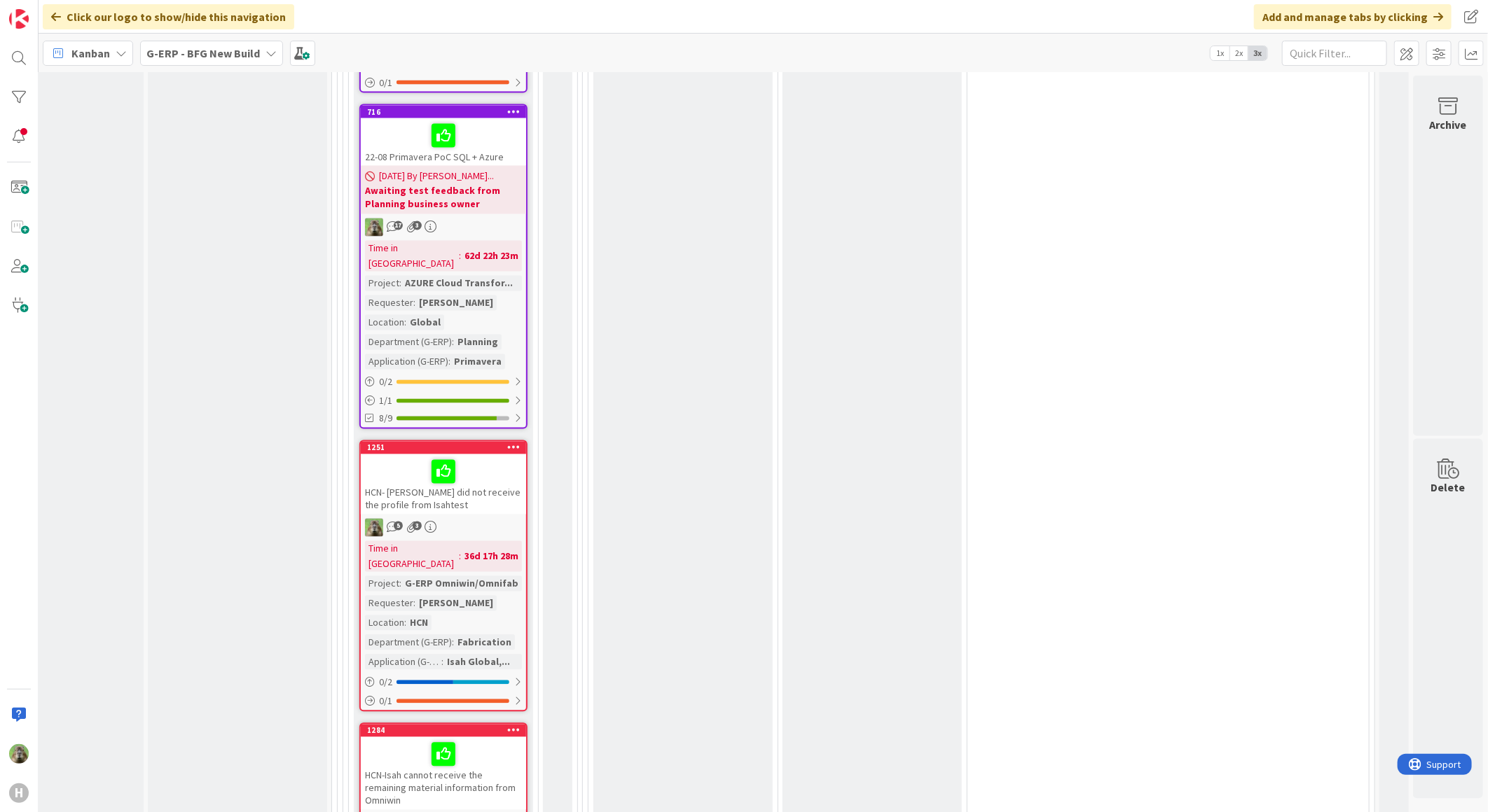
click at [499, 738] on div "HCN-Isah cannot receive the remaining material information from Omniwin" at bounding box center [443, 774] width 165 height 73
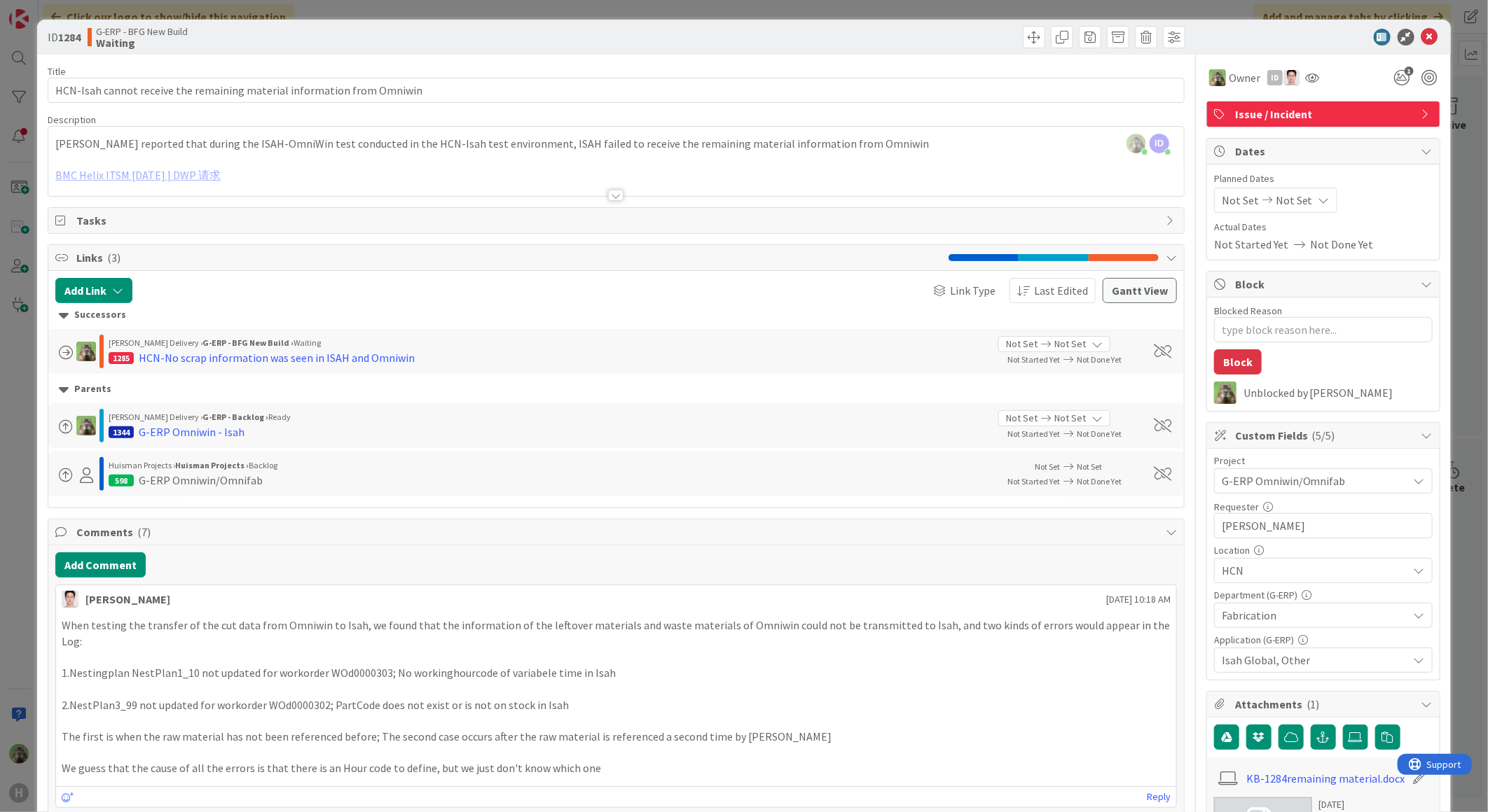
click at [24, 464] on div "ID 1284 G-ERP - BFG New Build Waiting Title 71 / 128 HCN-Isah cannot receive th…" at bounding box center [744, 406] width 1488 height 812
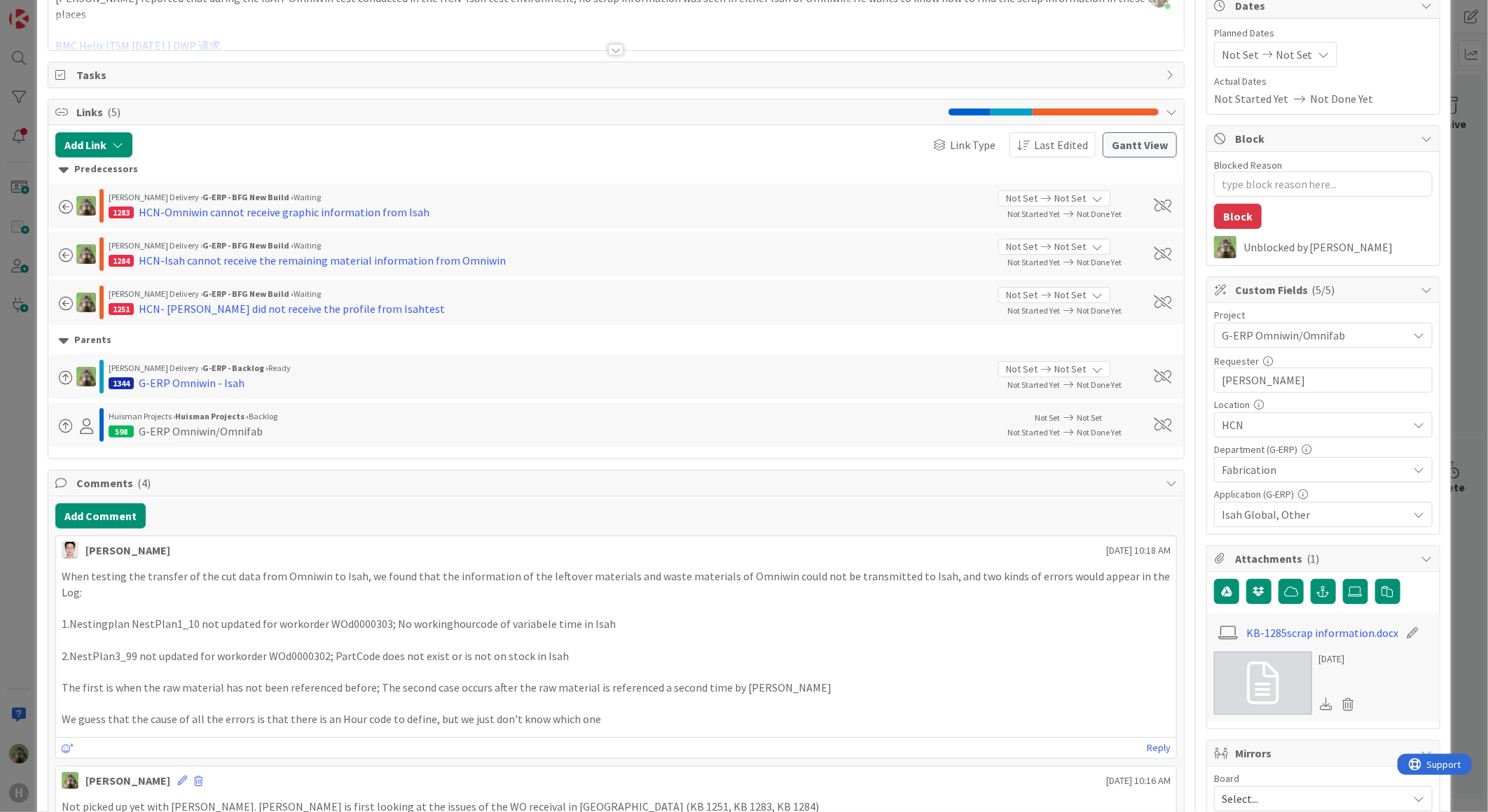
scroll to position [155, 0]
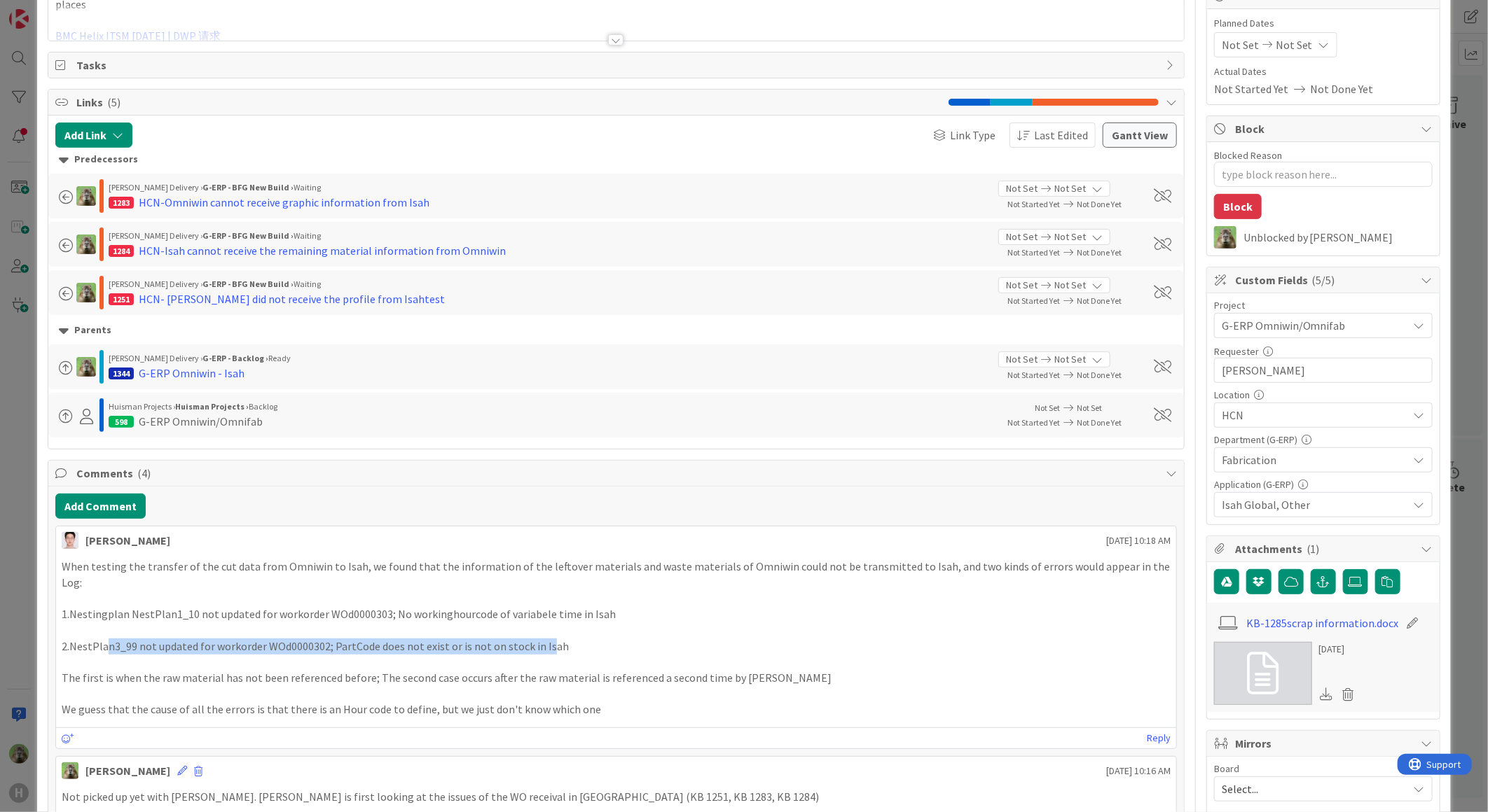
drag, startPoint x: 103, startPoint y: 628, endPoint x: 540, endPoint y: 624, distance: 437.0
click at [540, 639] on p "2.NestPlan3_99 not updated for workorder WOd0000302; PartCode does not exist or…" at bounding box center [616, 647] width 1108 height 16
click at [458, 639] on p "2.NestPlan3_99 not updated for workorder WOd0000302; PartCode does not exist or…" at bounding box center [616, 647] width 1108 height 16
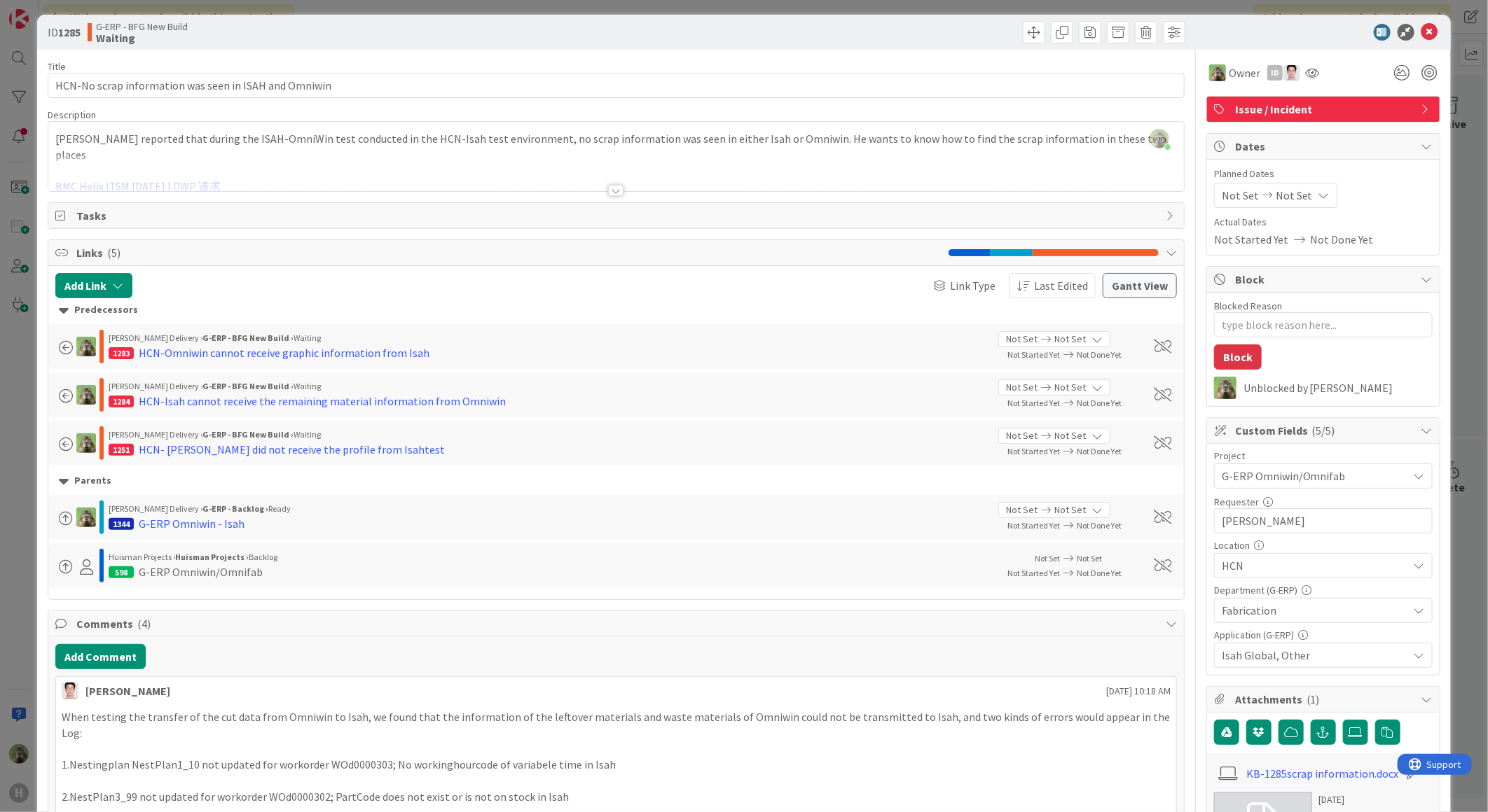
scroll to position [0, 0]
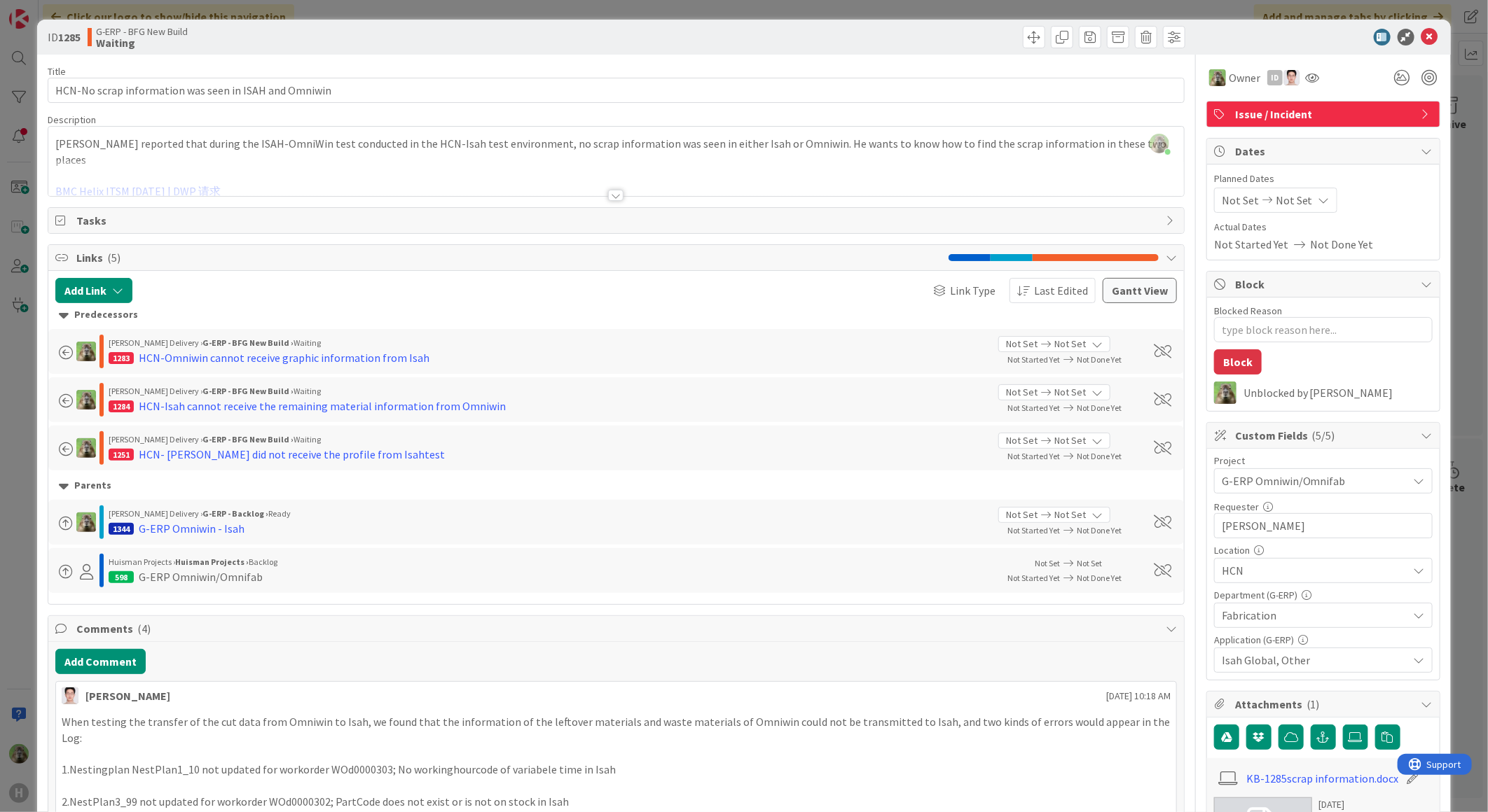
click at [19, 617] on div "ID 1285 G-ERP - BFG New Build Waiting Title 53 / 128 HCN-No scrap information w…" at bounding box center [744, 406] width 1488 height 812
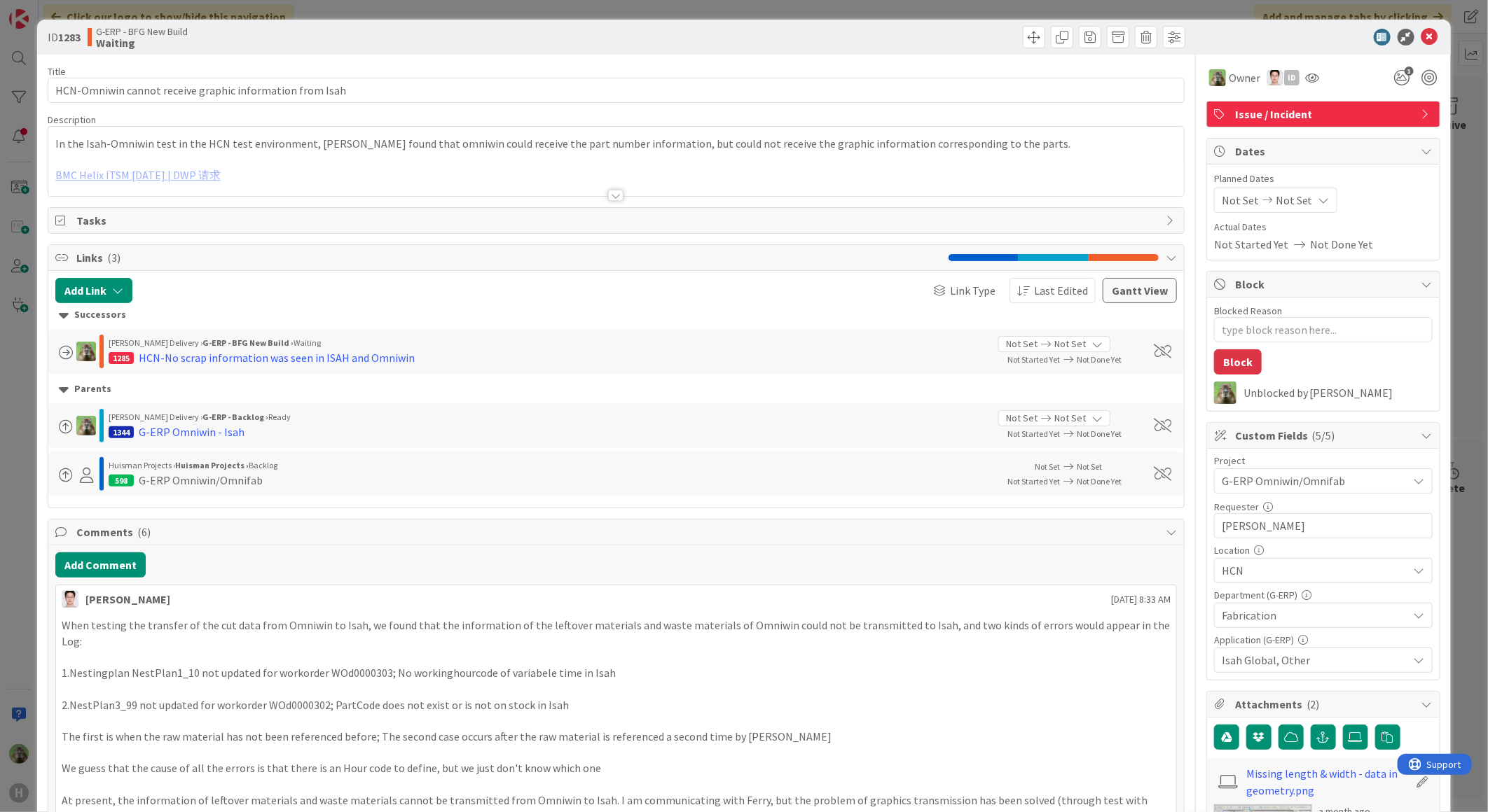
click at [24, 527] on div "ID 1283 G-ERP - BFG New Build Waiting Title 56 / 128 HCN-Omniwin cannot receive…" at bounding box center [744, 406] width 1488 height 812
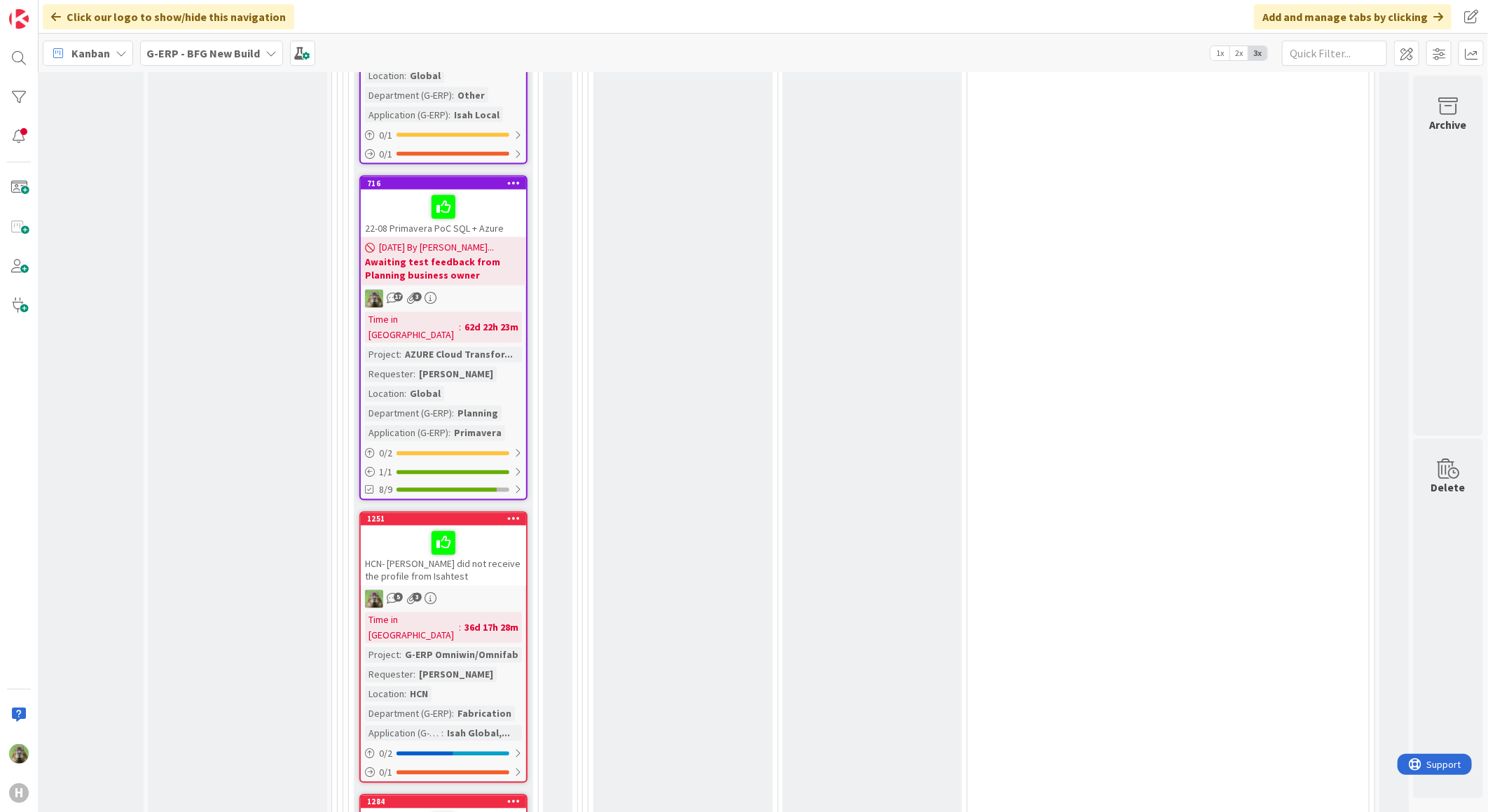
scroll to position [4809, 91]
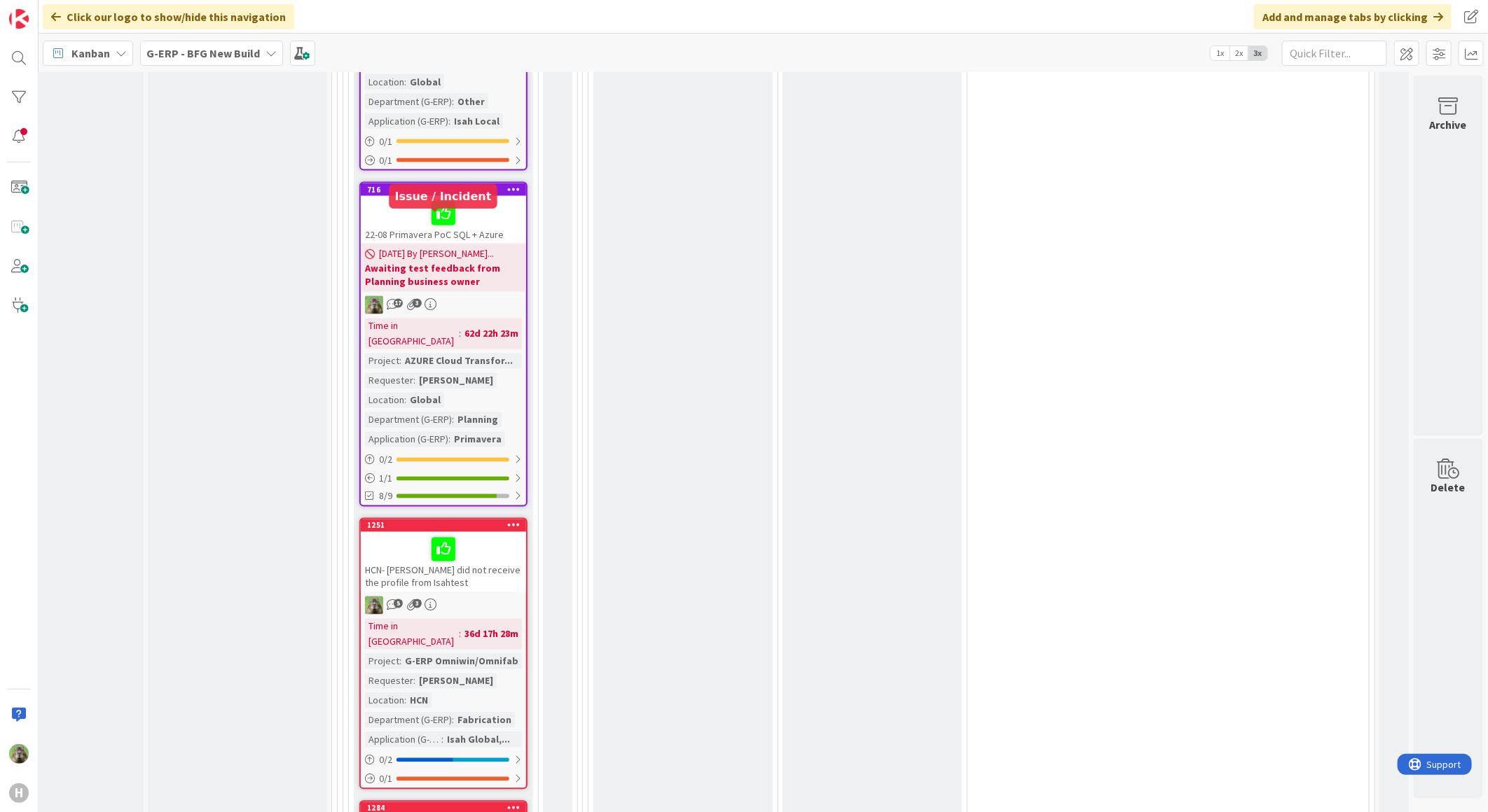
click at [459, 521] on div "1251" at bounding box center [446, 526] width 159 height 10
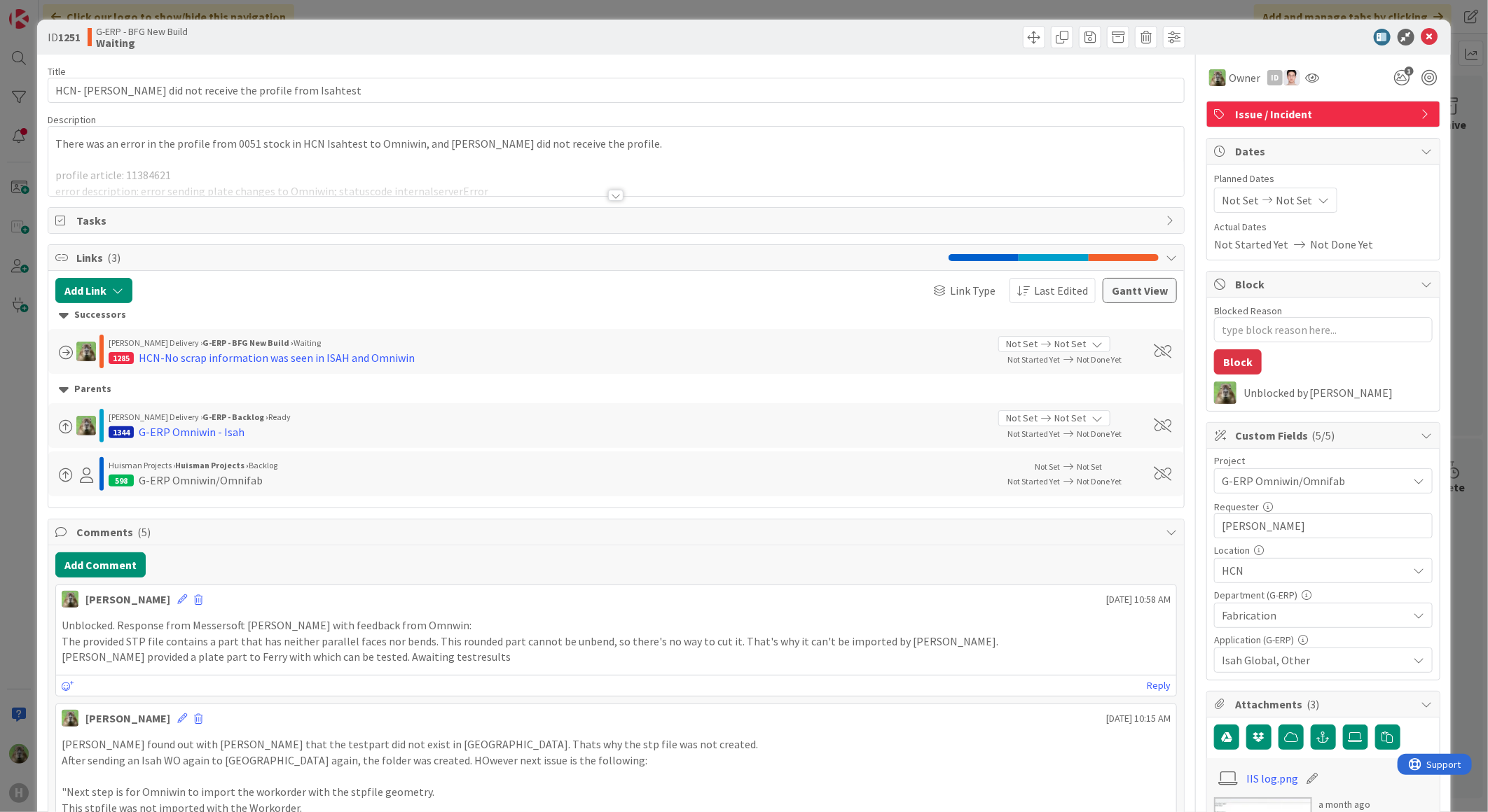
click at [652, 182] on div at bounding box center [615, 178] width 1135 height 36
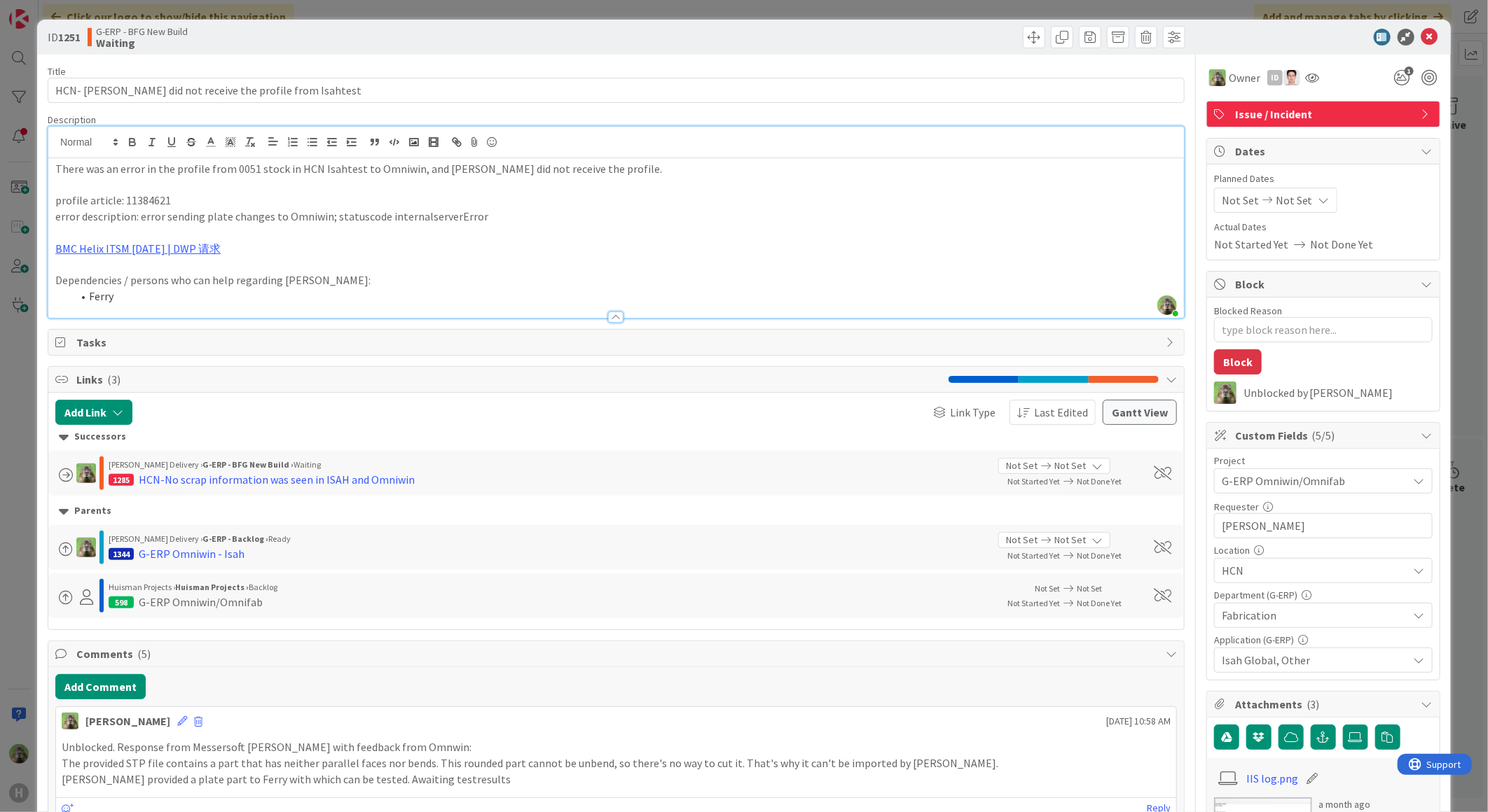
click at [19, 628] on div "ID 1251 G-ERP - BFG New Build Waiting Title 54 / 128 HCN- Omniwin did not recei…" at bounding box center [744, 406] width 1488 height 812
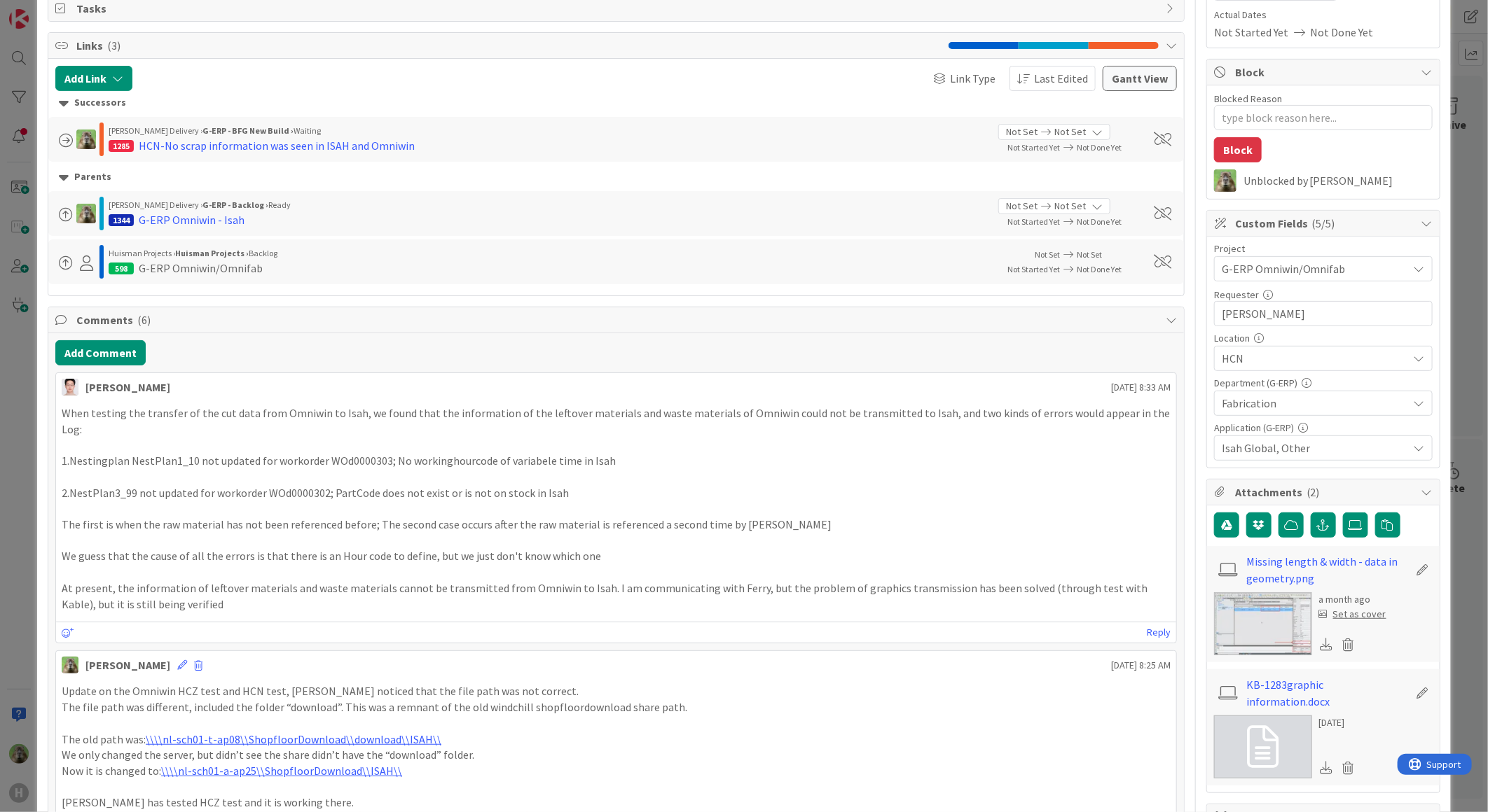
scroll to position [389, 0]
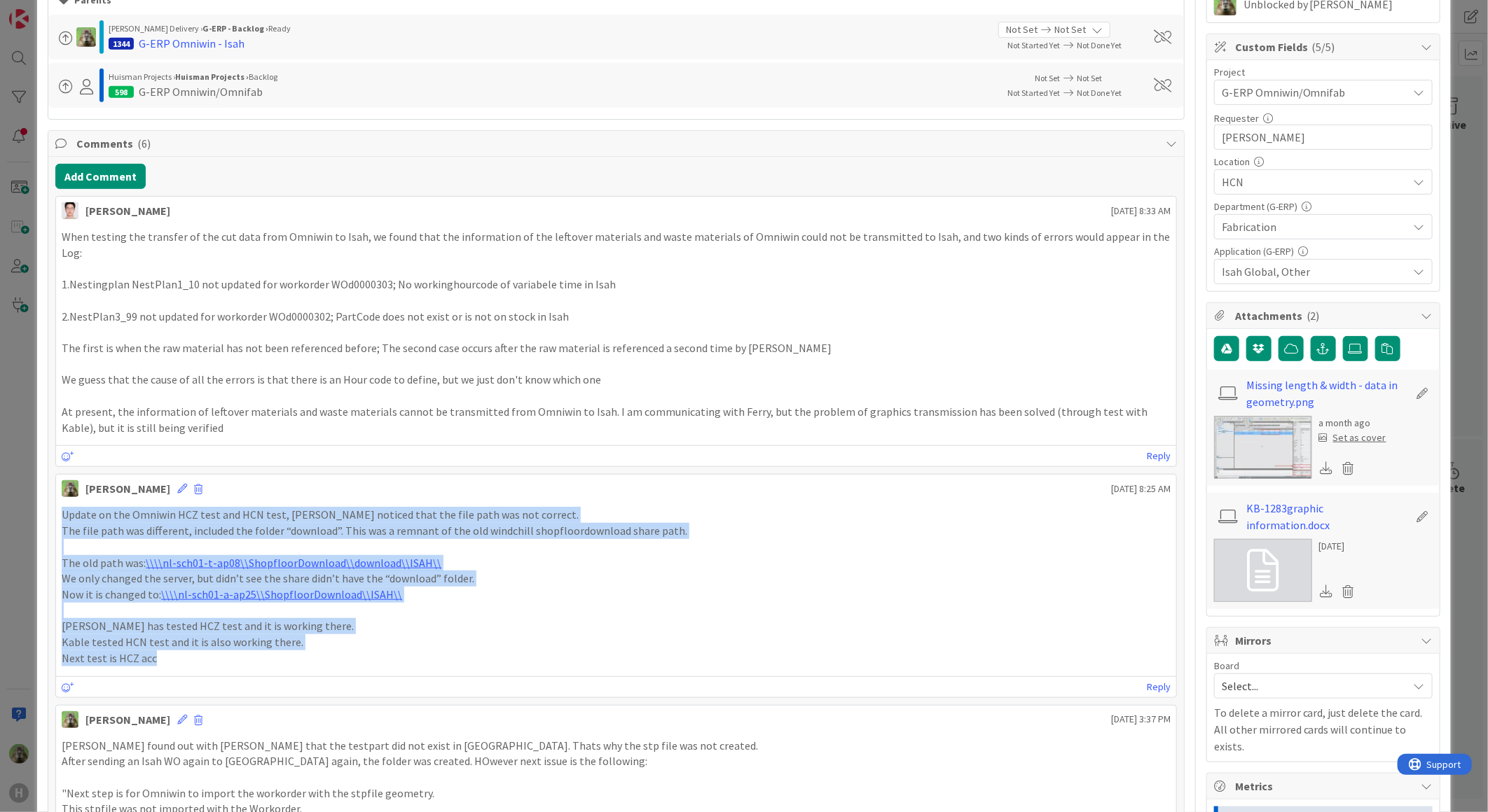
copy div "Update on the Omniwin HCZ test and HCN test, Kable noticed that the file path w…"
drag, startPoint x: 210, startPoint y: 639, endPoint x: 60, endPoint y: 496, distance: 207.2
click at [60, 501] on div "Update on the Omniwin HCZ test and HCN test, Kable noticed that the file path w…" at bounding box center [615, 586] width 1120 height 170
drag, startPoint x: 60, startPoint y: 496, endPoint x: 11, endPoint y: 492, distance: 49.2
click at [11, 492] on div "ID 1283 G-ERP - BFG New Build Waiting Title 56 / 128 HCN-Omniwin cannot receive…" at bounding box center [744, 406] width 1488 height 812
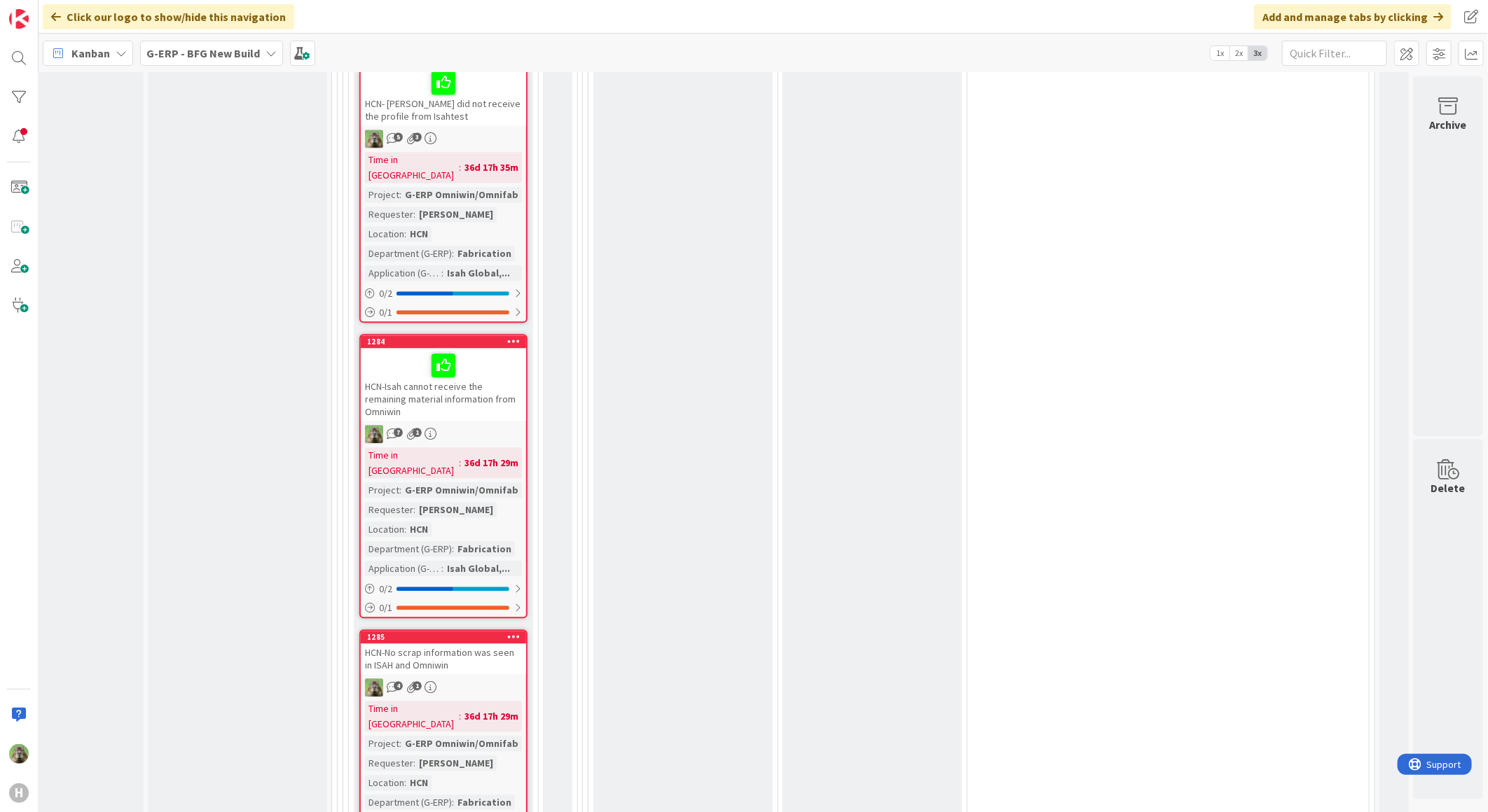
click at [507, 631] on icon at bounding box center [513, 636] width 13 height 10
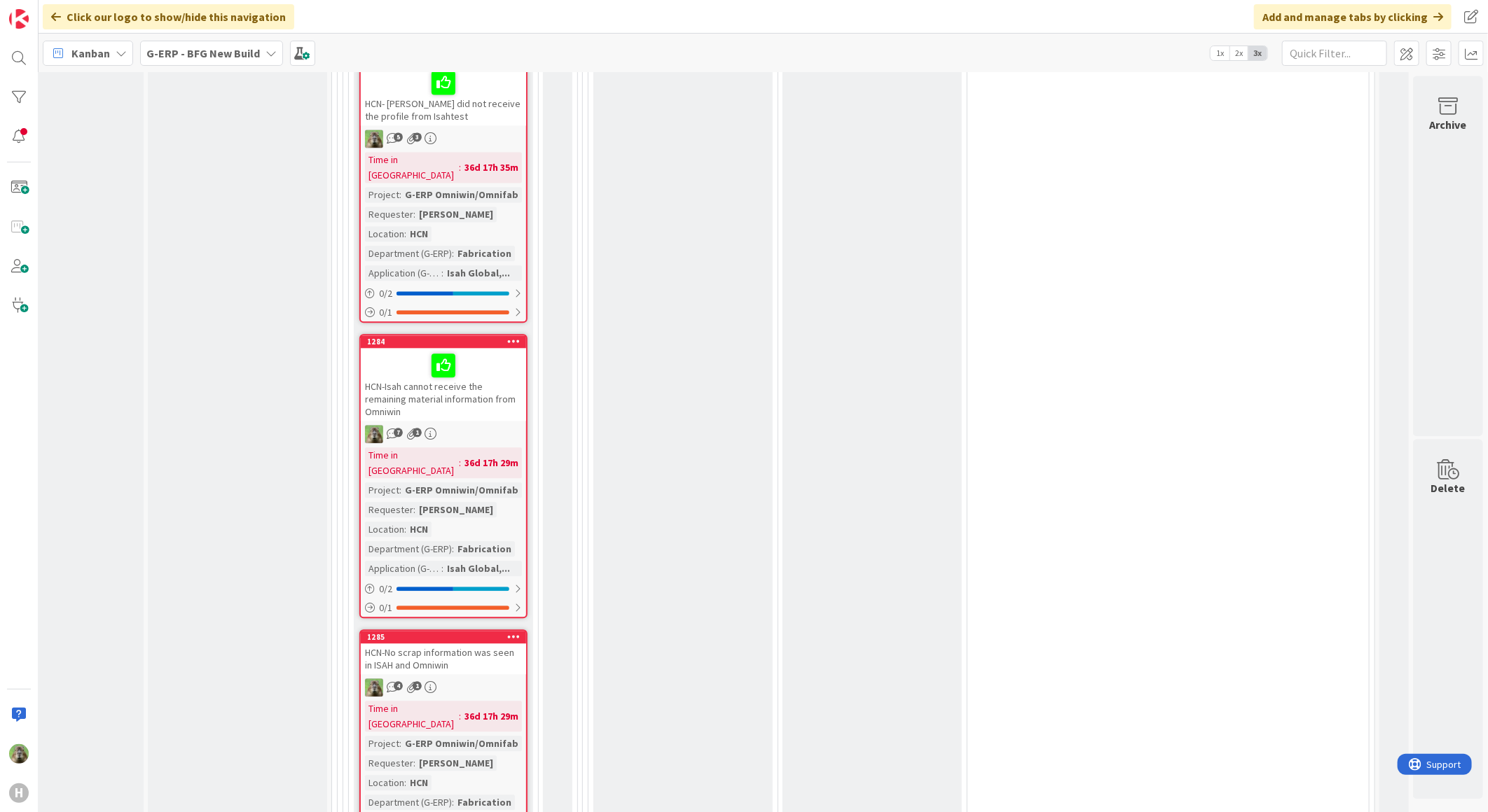
click at [507, 631] on icon at bounding box center [513, 636] width 13 height 10
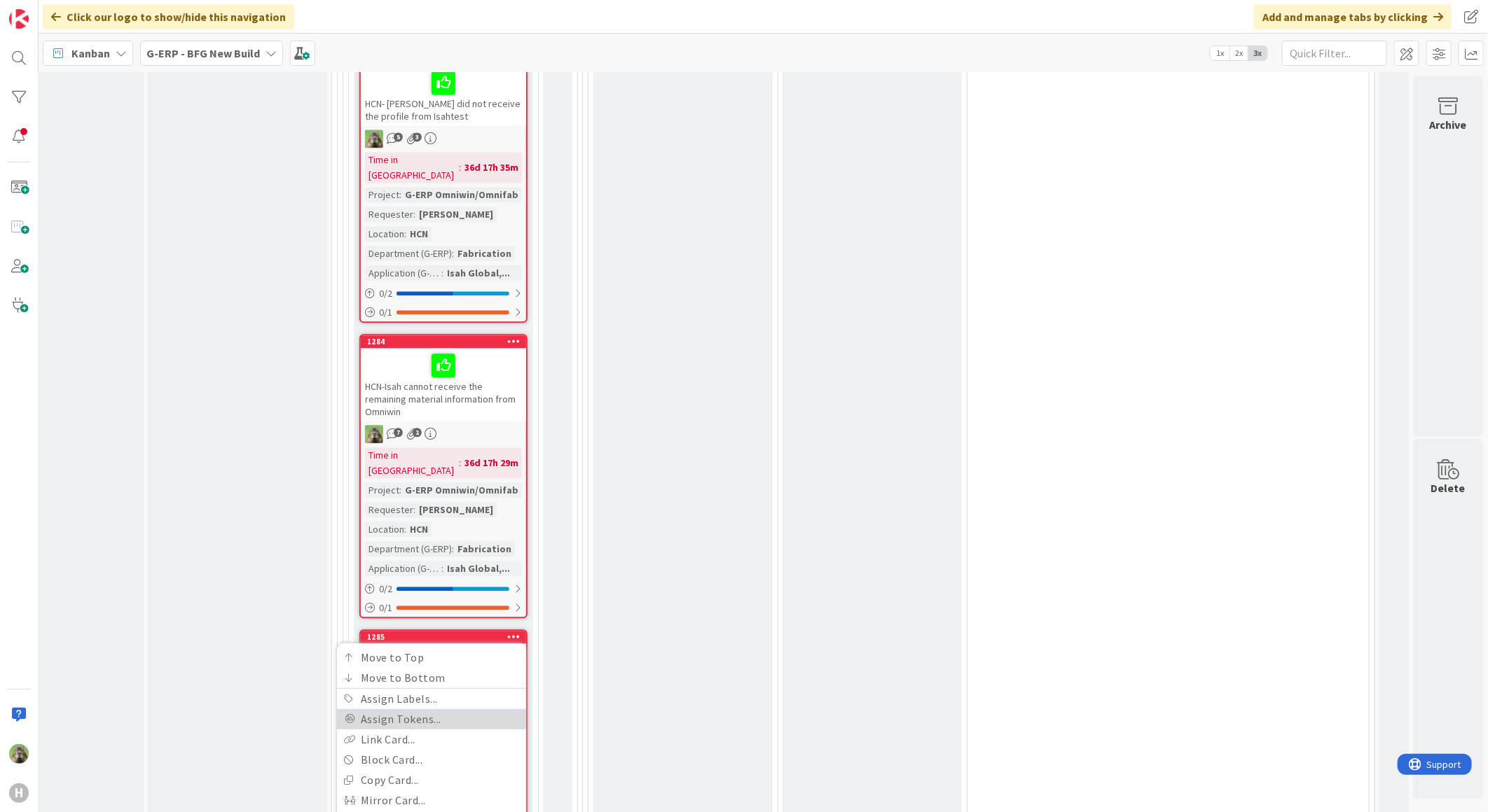
click at [420, 709] on link "Assign Tokens..." at bounding box center [431, 719] width 189 height 21
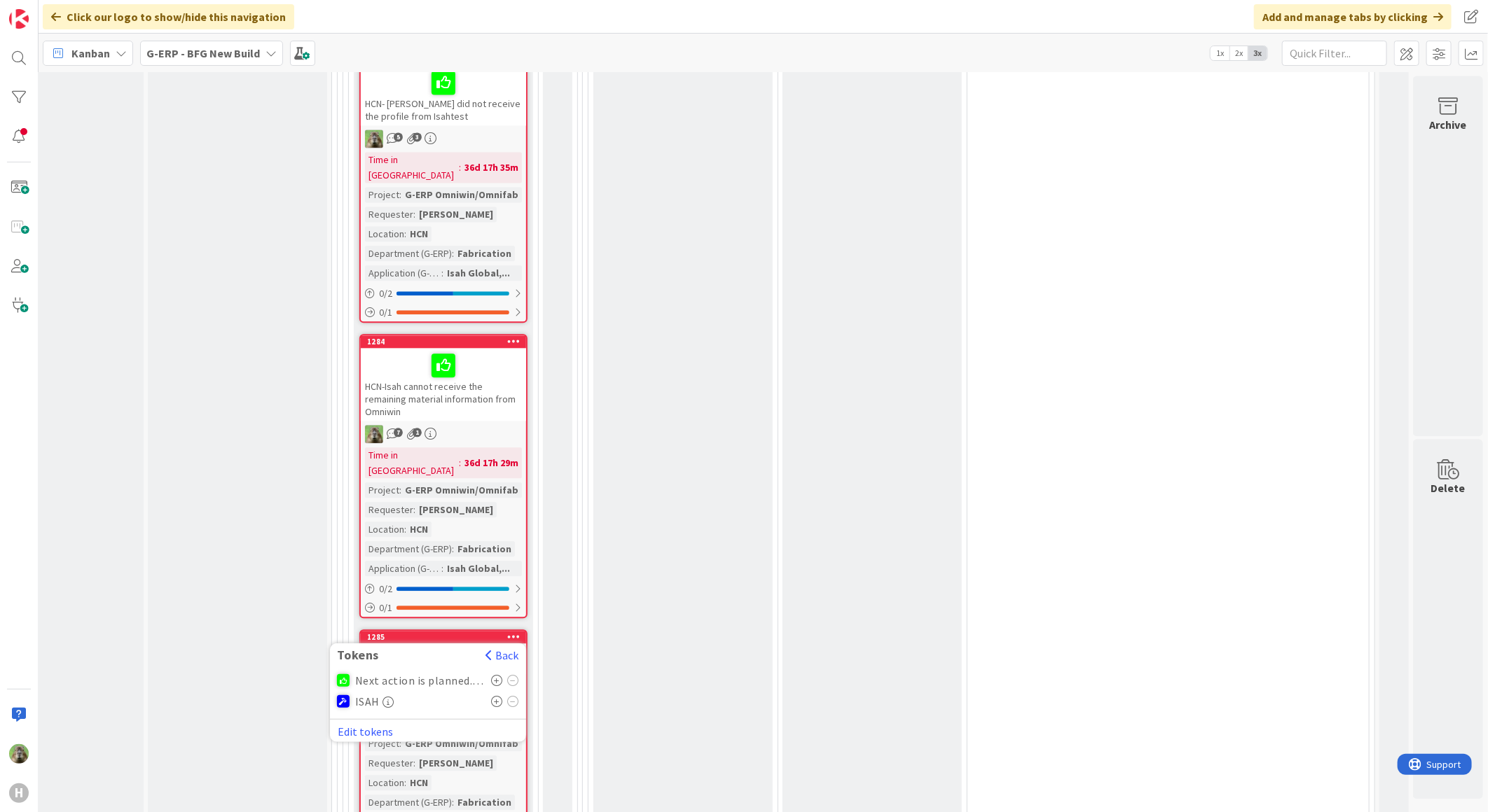
click at [491, 674] on icon at bounding box center [497, 680] width 12 height 11
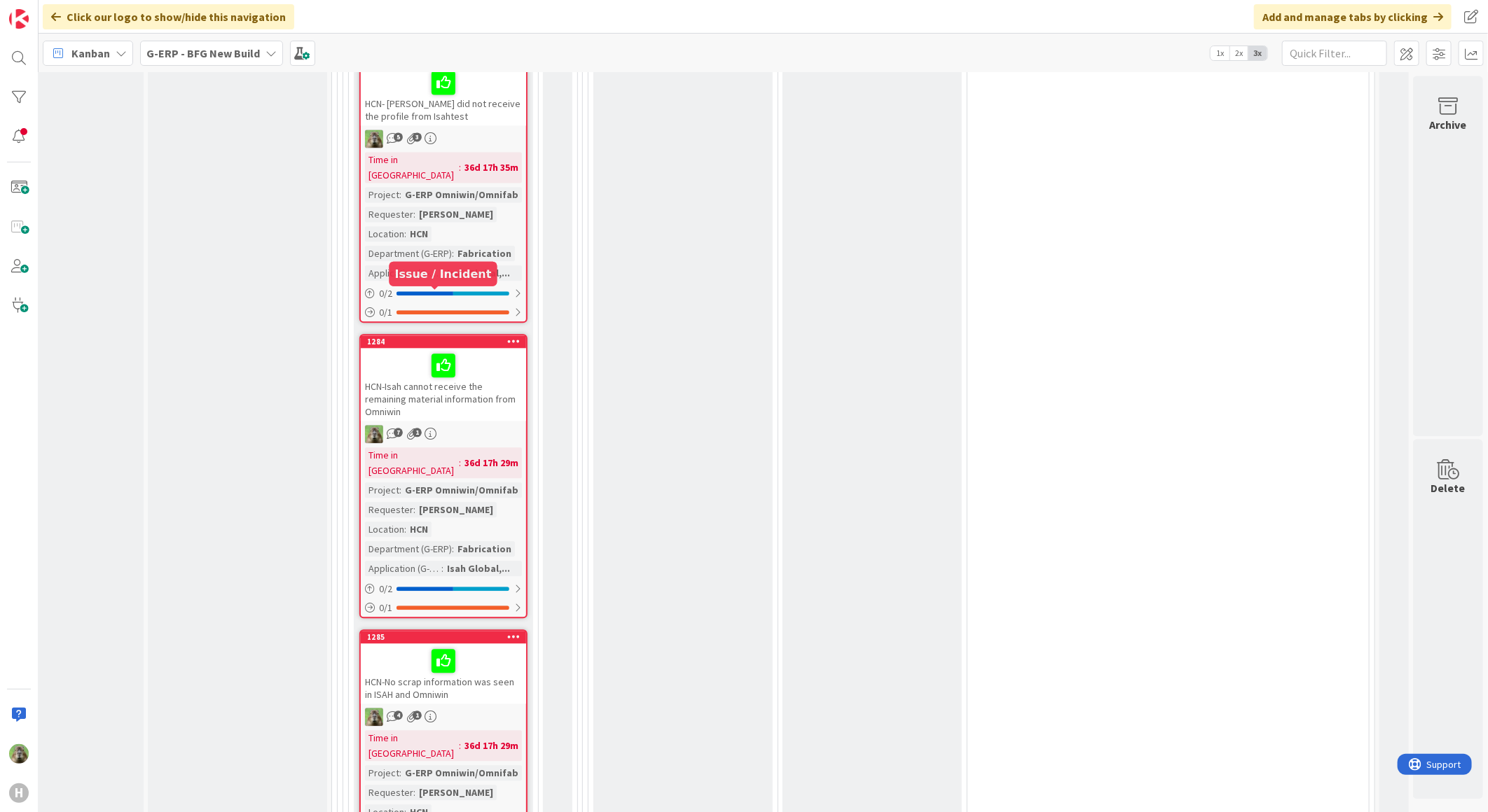
click at [449, 632] on div "1285" at bounding box center [446, 637] width 159 height 10
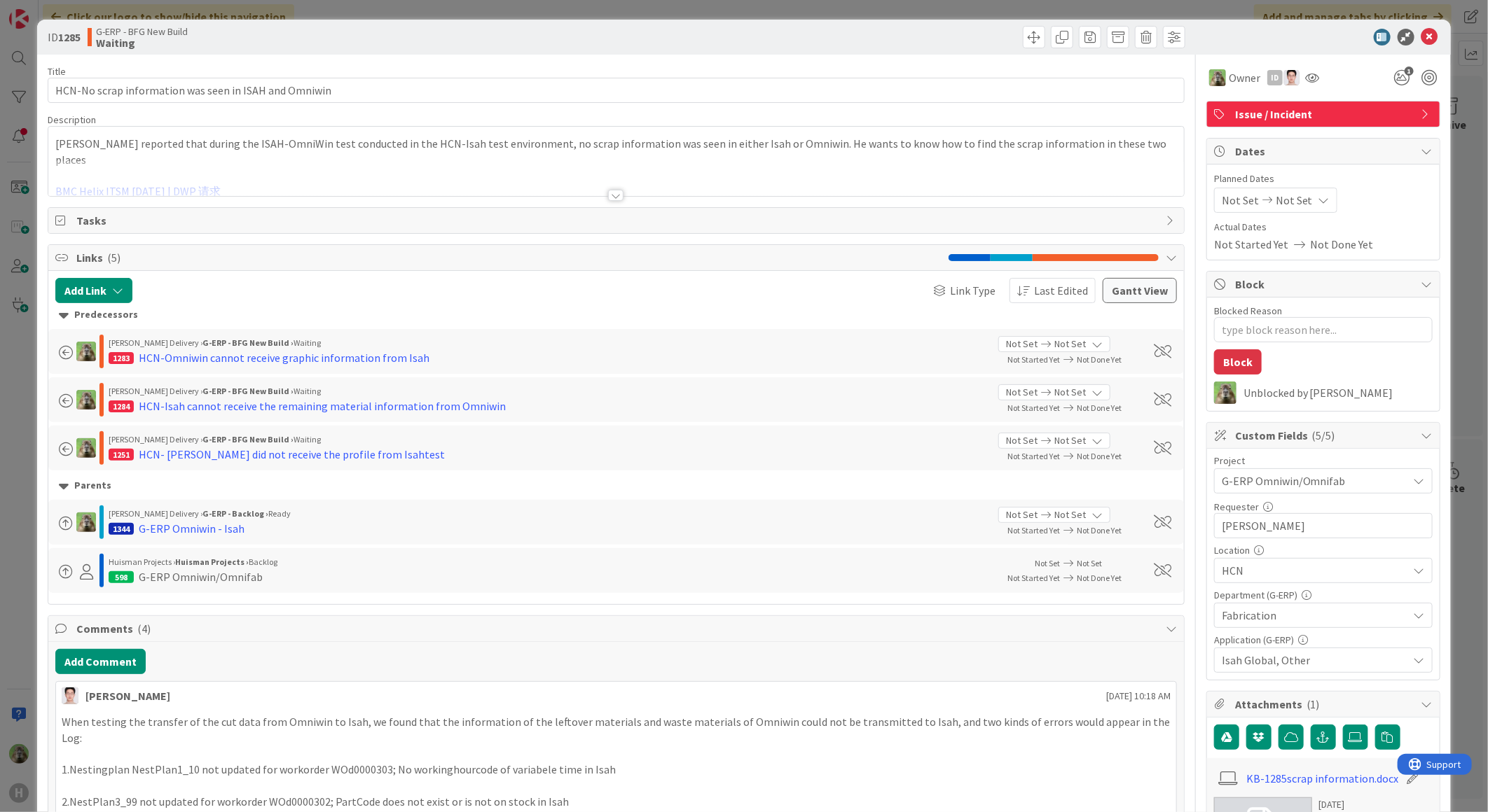
click at [21, 528] on div "ID 1285 G-ERP - BFG New Build Waiting Title 53 / 128 HCN-No scrap information w…" at bounding box center [744, 406] width 1488 height 812
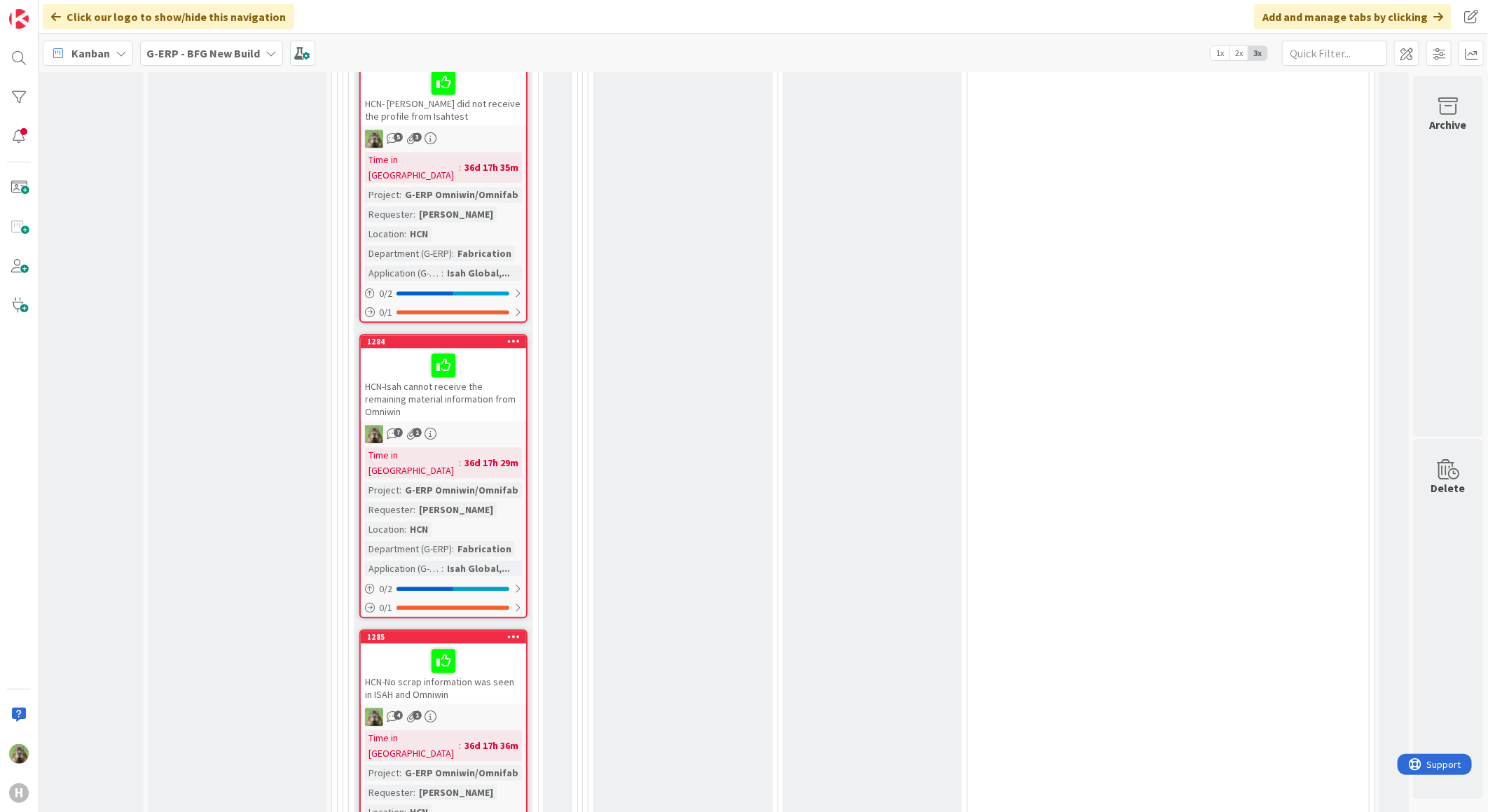
scroll to position [4965, 91]
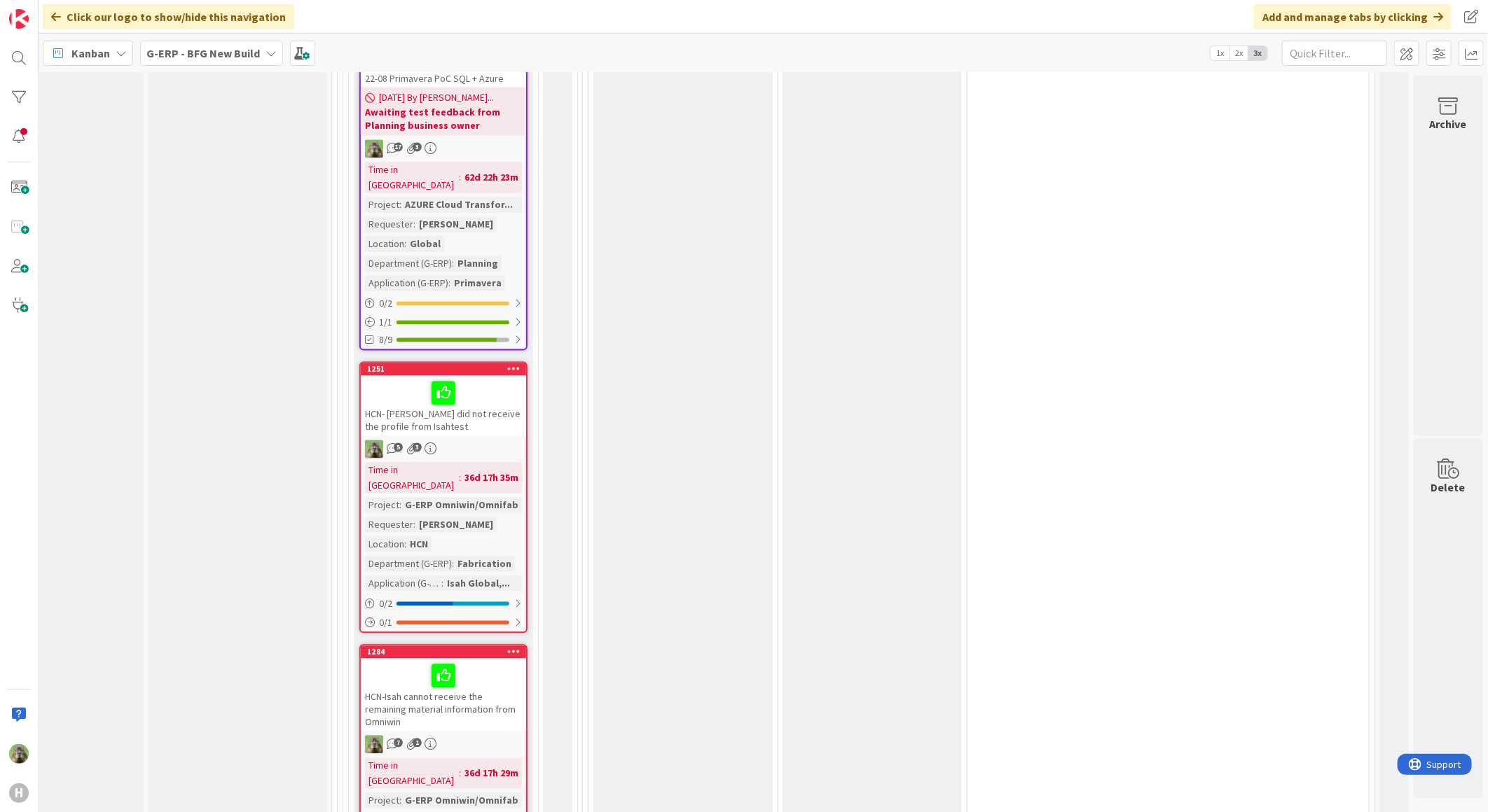
click at [491, 659] on div "HCN-Isah cannot receive the remaining material information from Omniwin" at bounding box center [443, 695] width 165 height 73
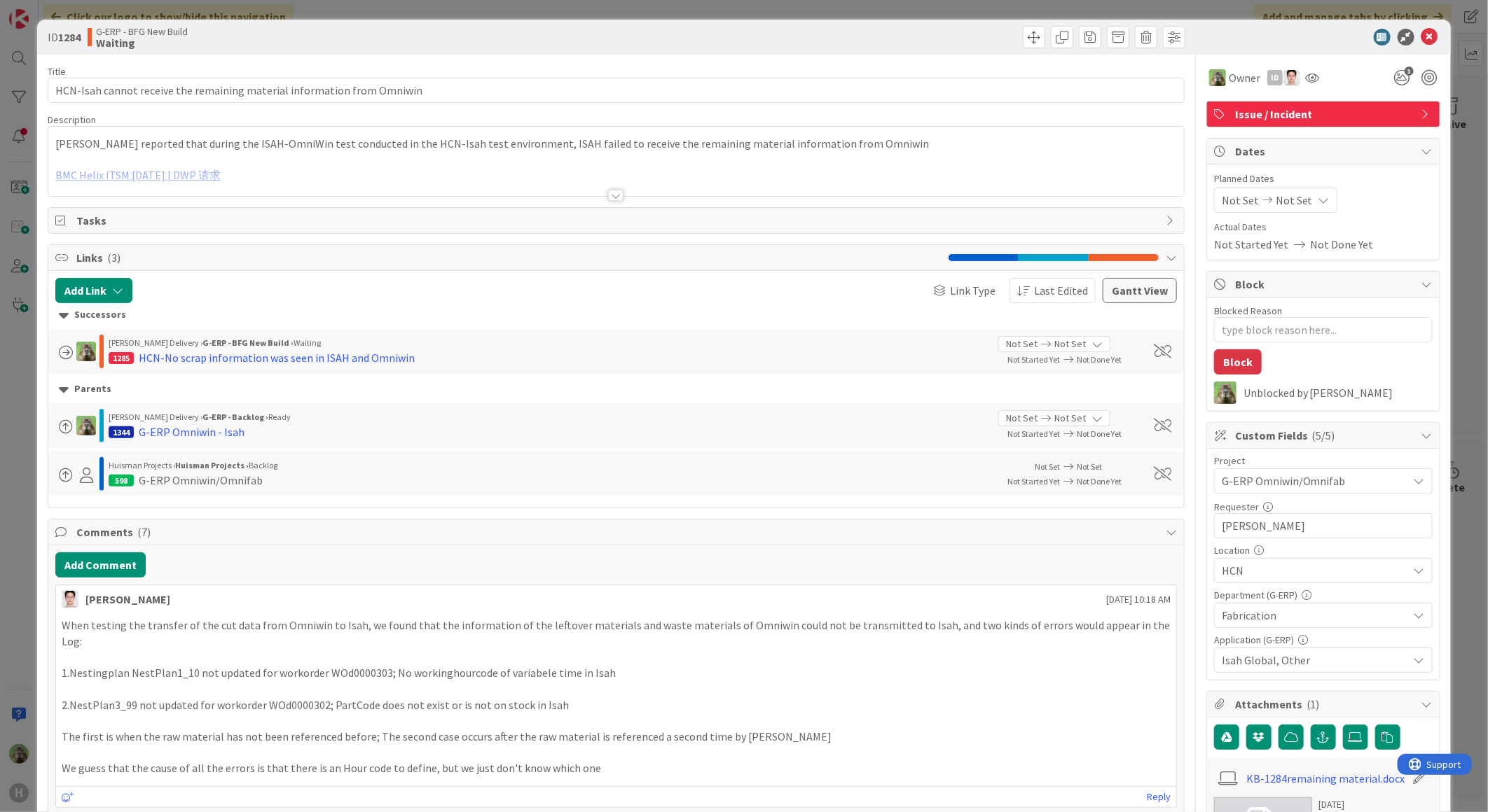
click at [25, 566] on div "ID 1284 G-ERP - BFG New Build Waiting Title 71 / 128 HCN-Isah cannot receive th…" at bounding box center [744, 406] width 1488 height 812
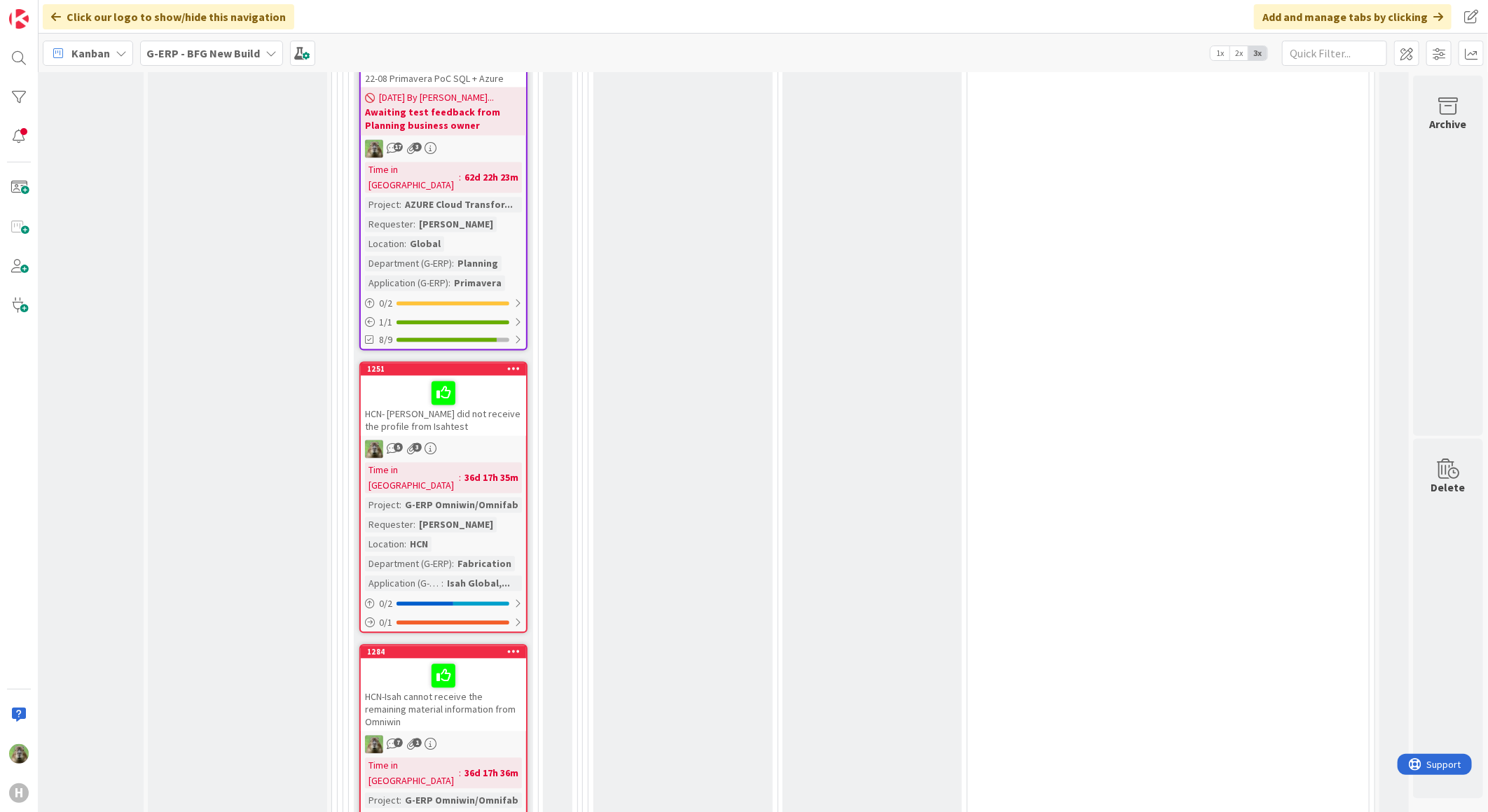
click at [498, 376] on div "HCN- Omniwin did not receive the profile from Isahtest" at bounding box center [443, 406] width 165 height 60
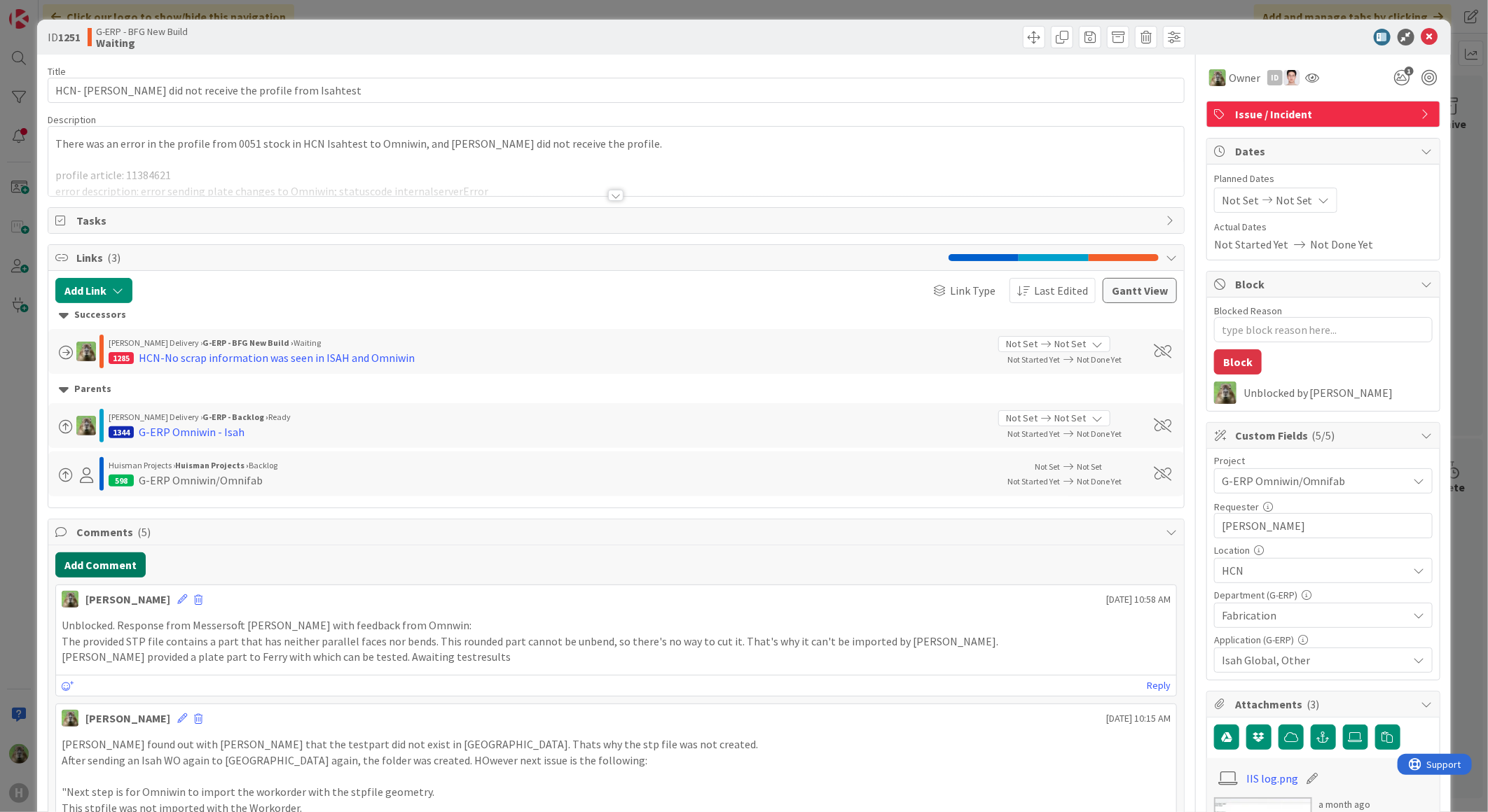
click at [109, 563] on button "Add Comment" at bounding box center [100, 565] width 90 height 25
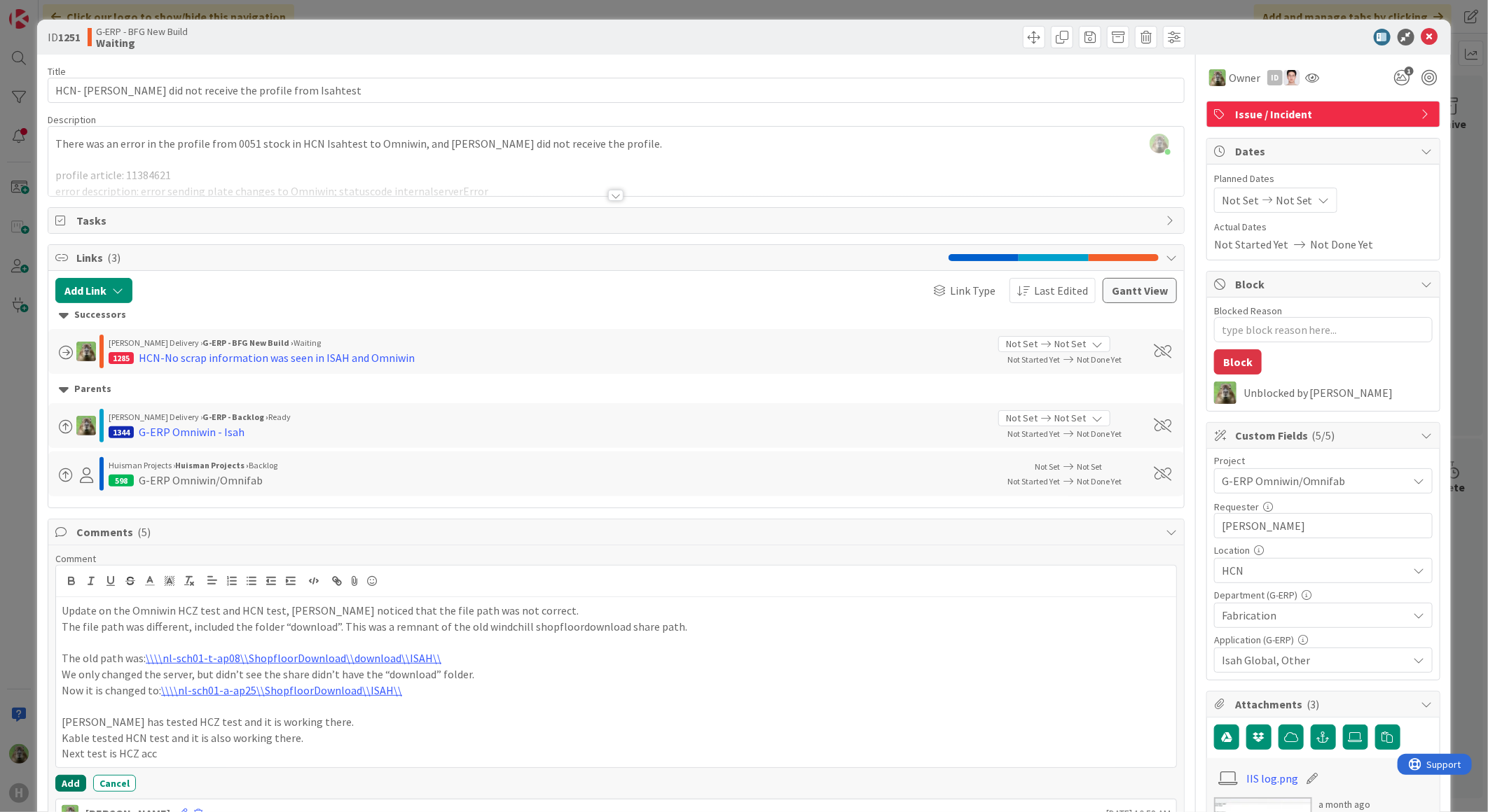
click at [70, 792] on button "Add" at bounding box center [70, 784] width 31 height 17
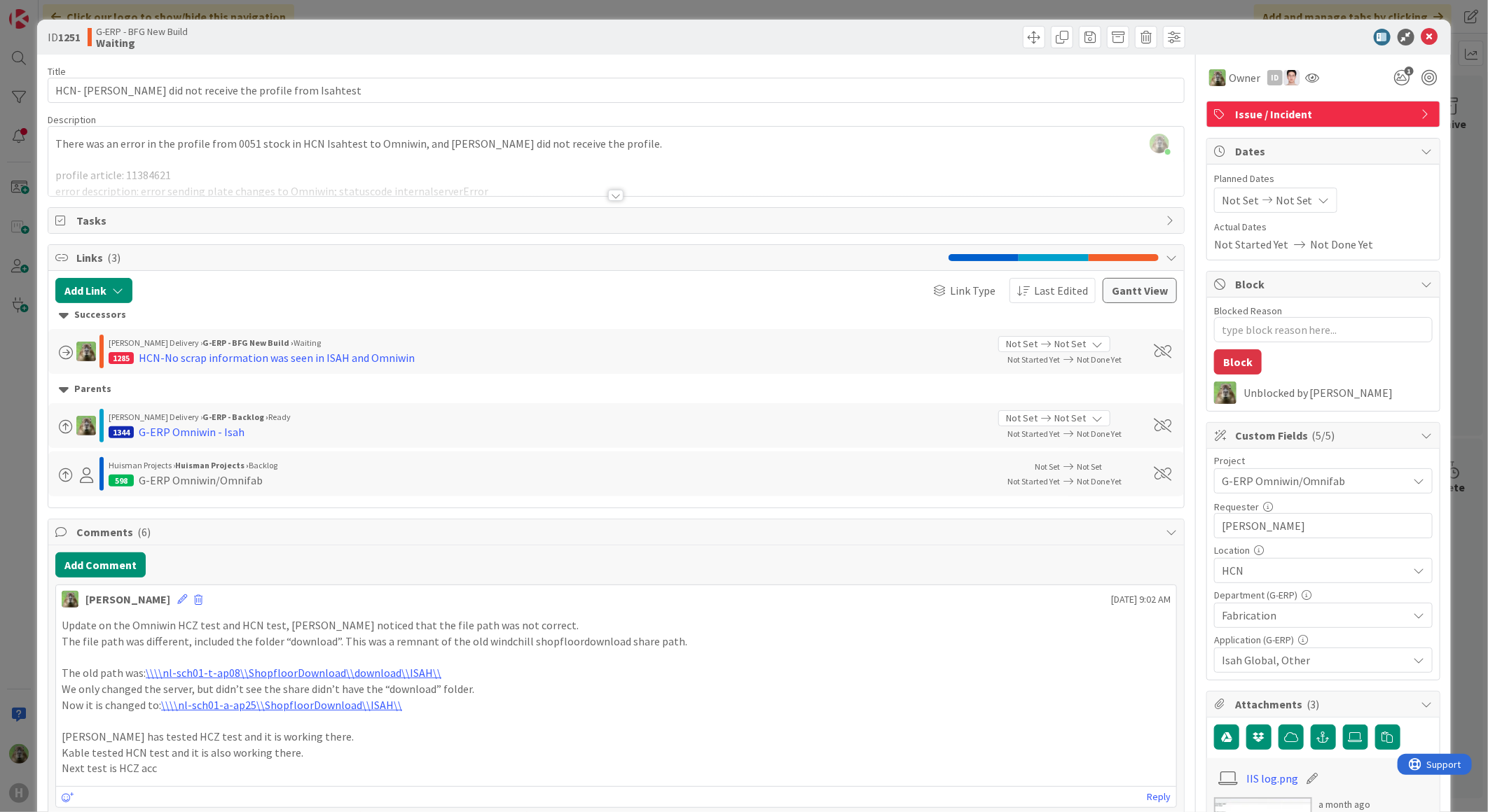
click at [35, 644] on div "ID 1251 G-ERP - BFG New Build Waiting Title 54 / 128 HCN- Omniwin did not recei…" at bounding box center [744, 406] width 1488 height 812
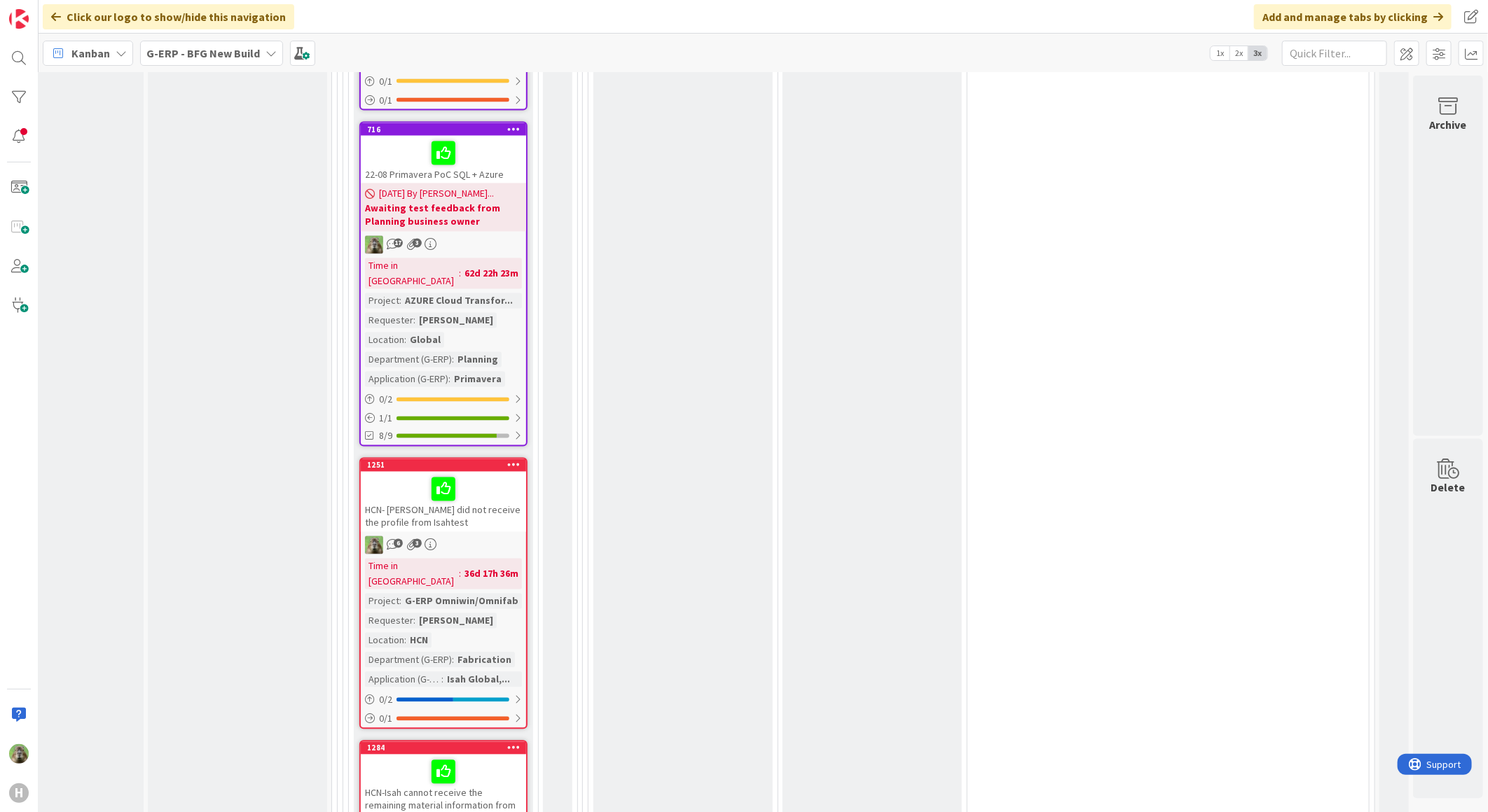
click at [429, 472] on div "HCN- Omniwin did not receive the profile from Isahtest" at bounding box center [443, 502] width 165 height 60
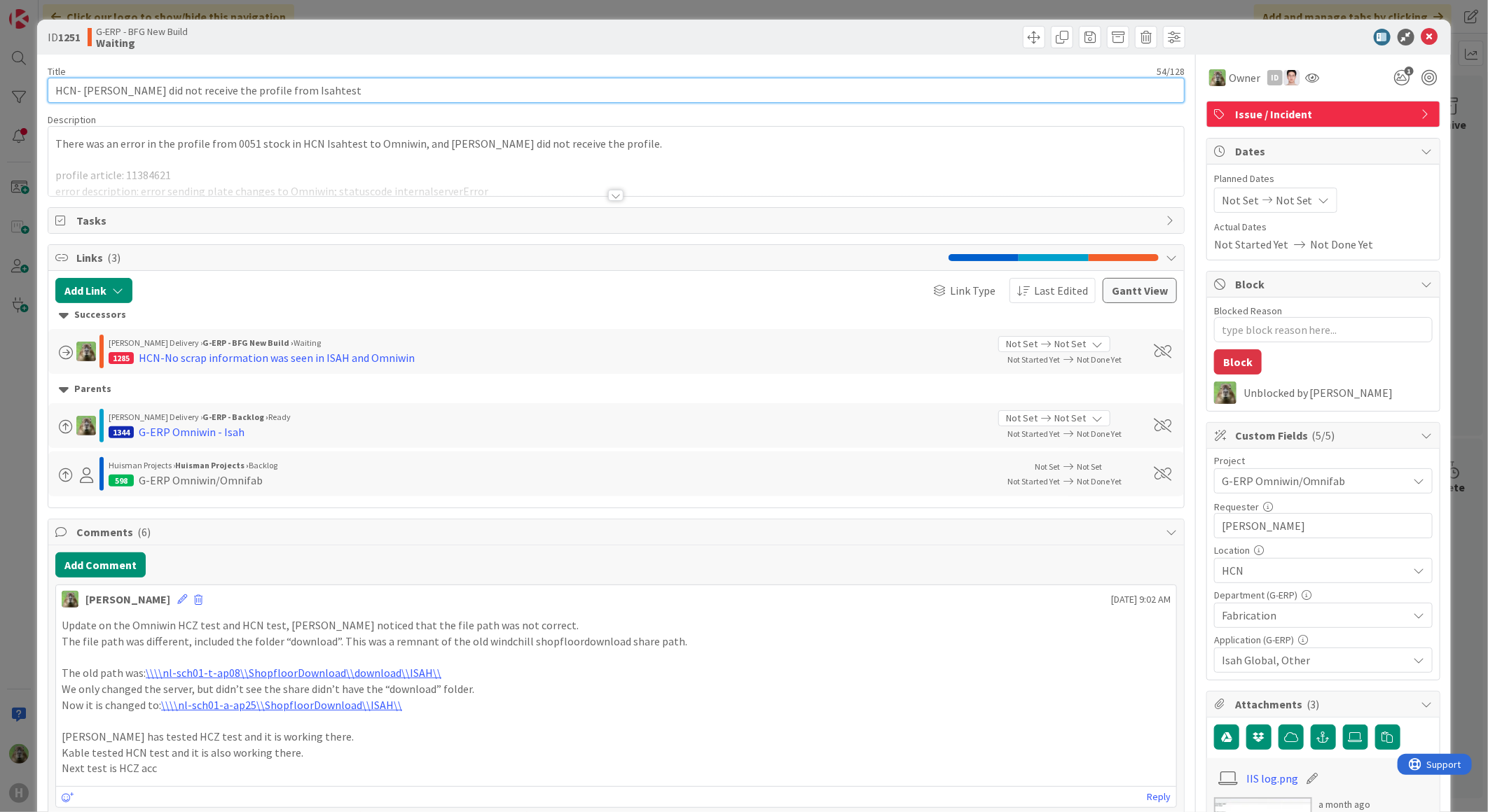
click at [358, 103] on input "HCN- Omniwin did not receive the profile from Isahtest" at bounding box center [615, 90] width 1137 height 25
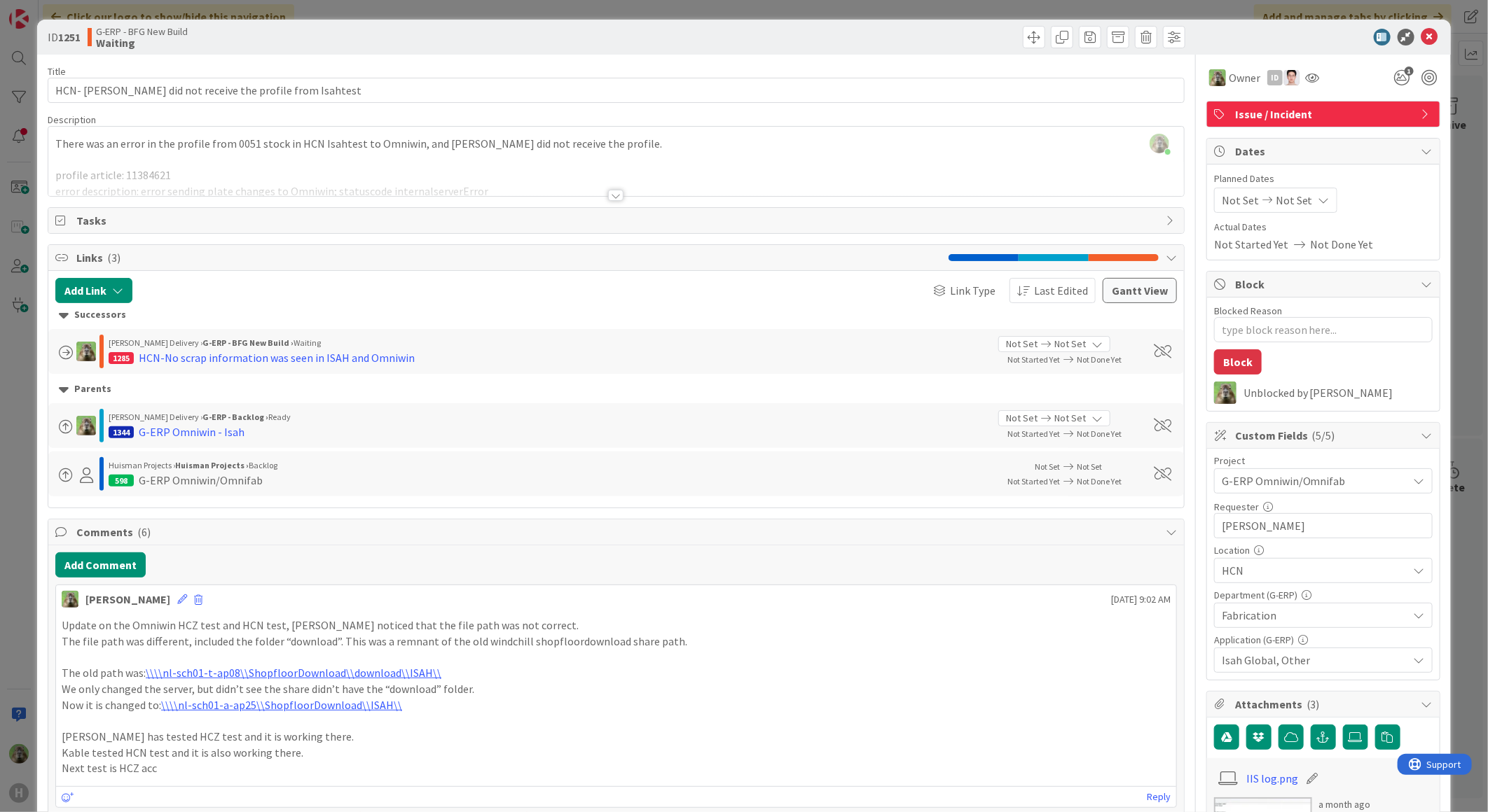
drag, startPoint x: 179, startPoint y: 360, endPoint x: 191, endPoint y: 367, distance: 13.9
click at [179, 360] on div "HCN-No scrap information was seen in ISAH and Omniwin" at bounding box center [276, 358] width 276 height 17
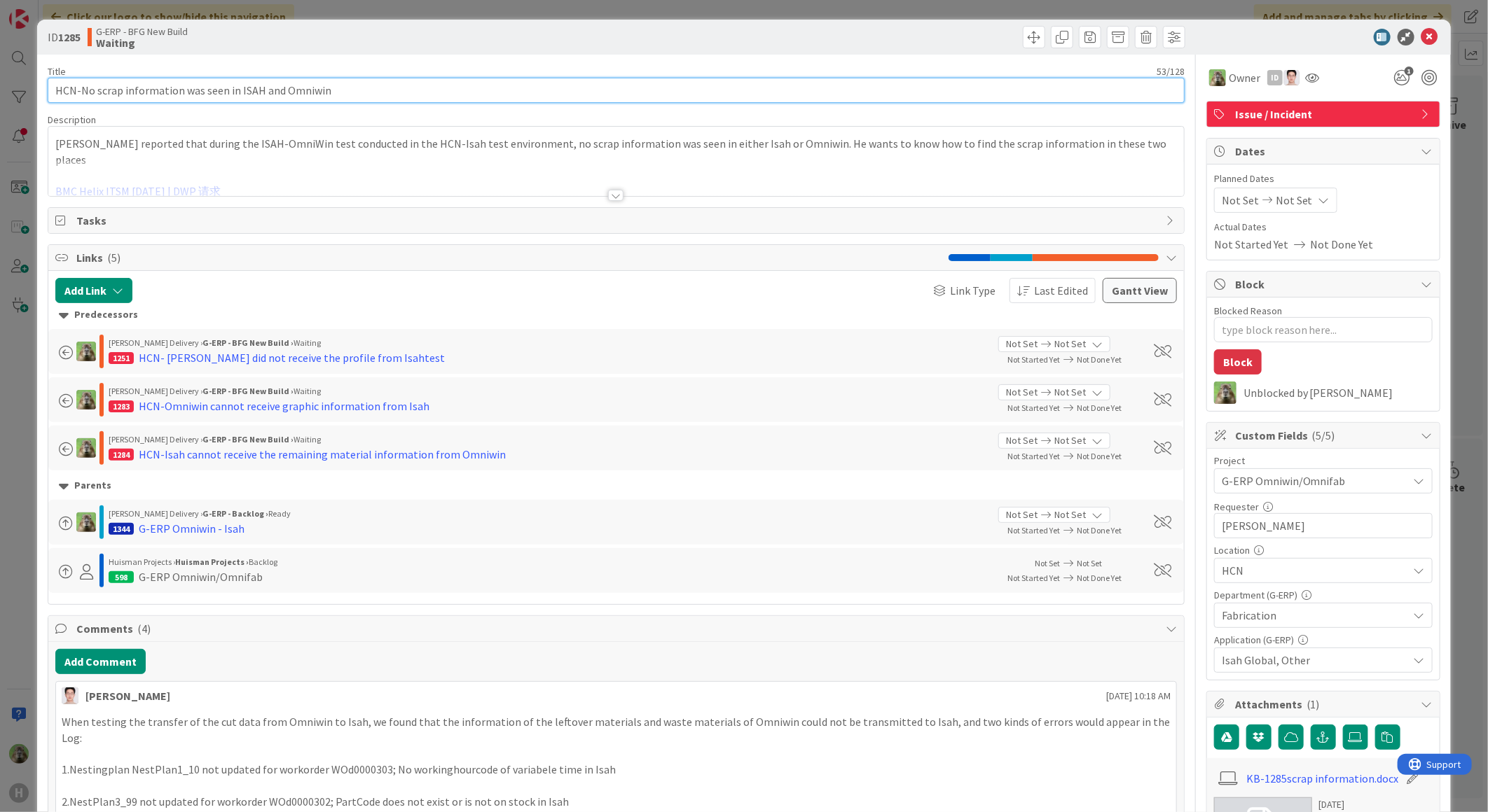
click at [325, 83] on input "HCN-No scrap information was seen in ISAH and Omniwin" at bounding box center [615, 90] width 1137 height 25
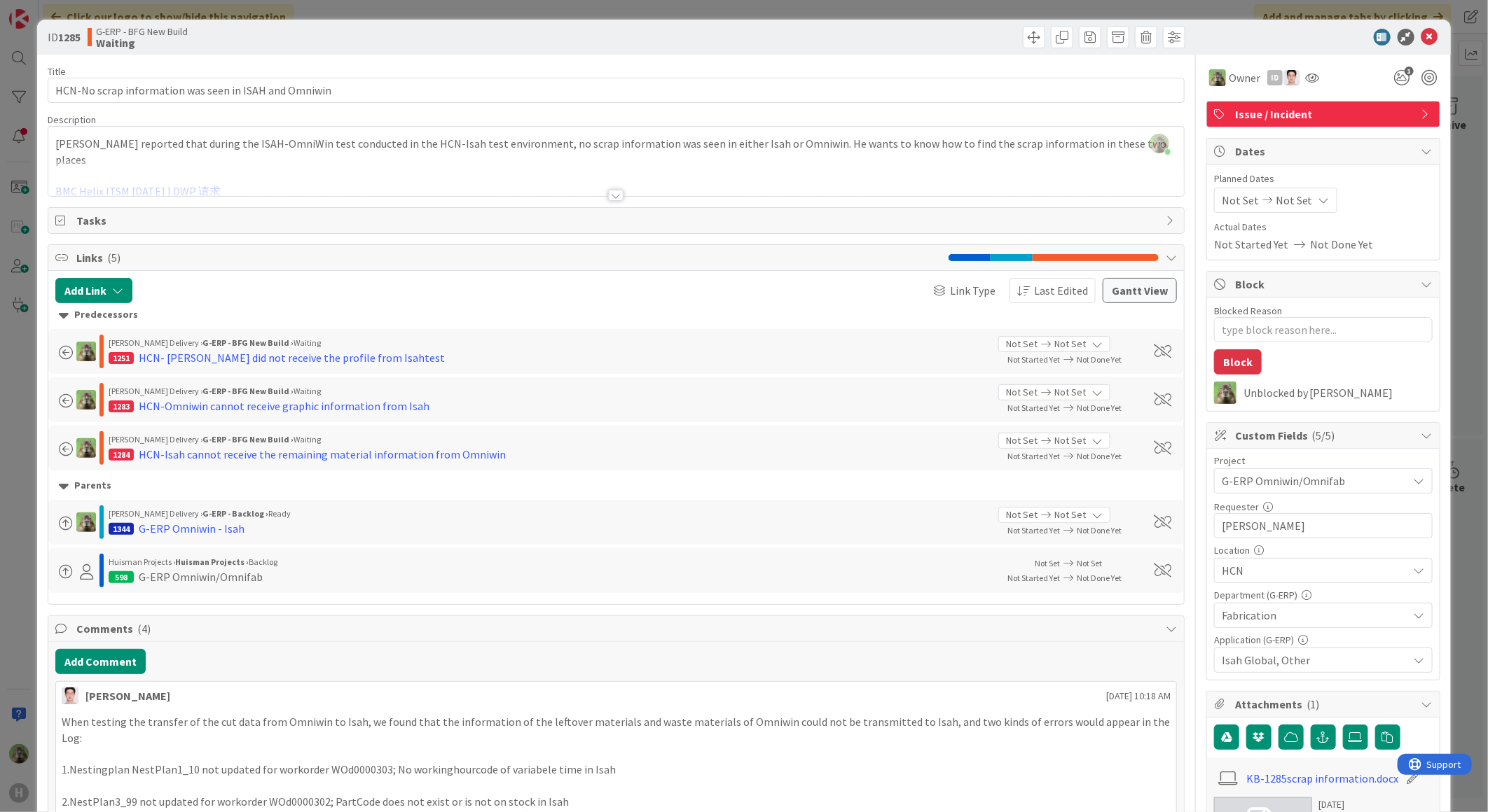
drag, startPoint x: 239, startPoint y: 408, endPoint x: 254, endPoint y: 395, distance: 19.8
click at [239, 408] on div "HCN-Omniwin cannot receive graphic information from Isah" at bounding box center [284, 406] width 291 height 17
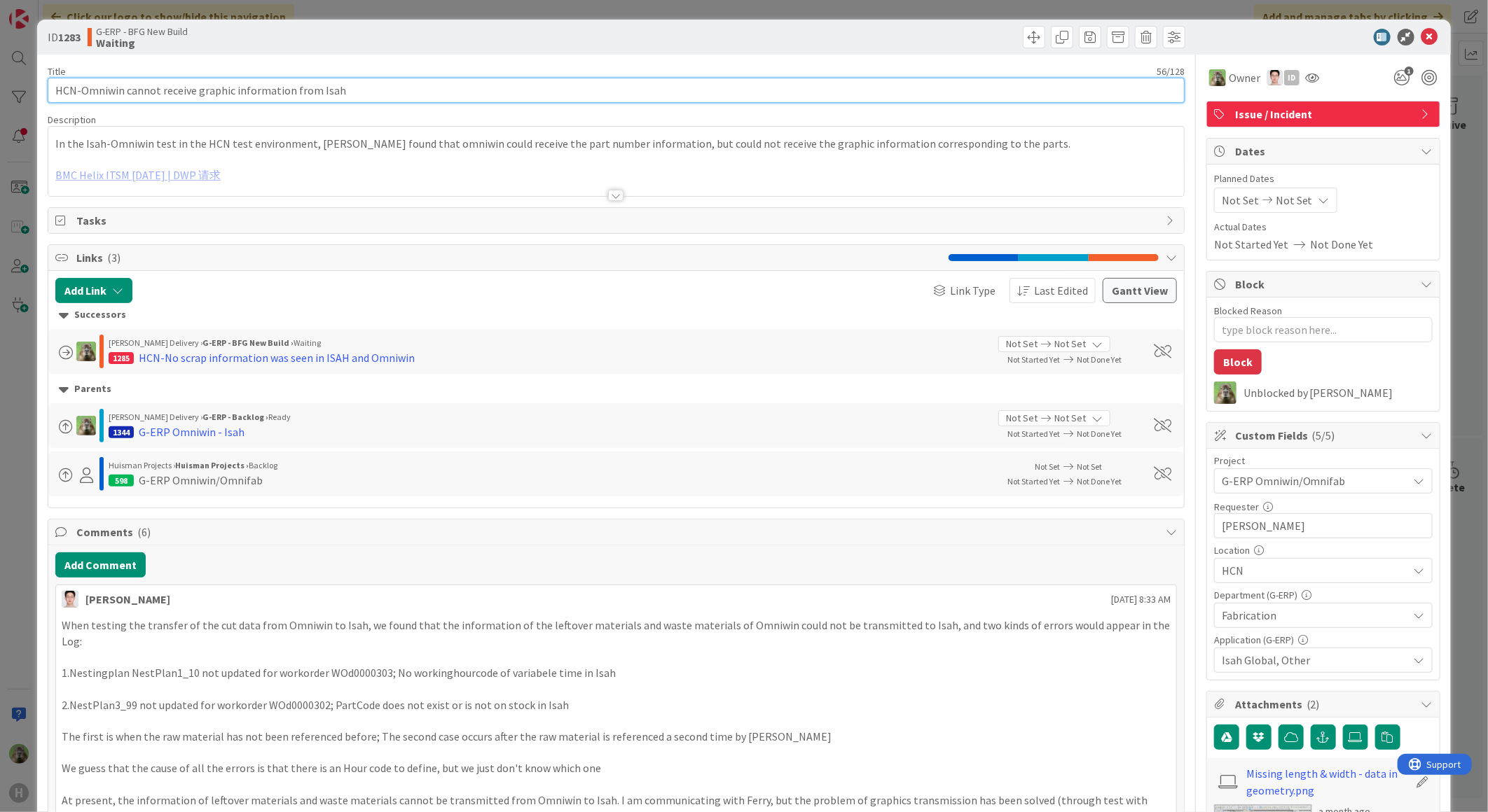
click at [294, 94] on input "HCN-Omniwin cannot receive graphic information from Isah" at bounding box center [615, 90] width 1137 height 25
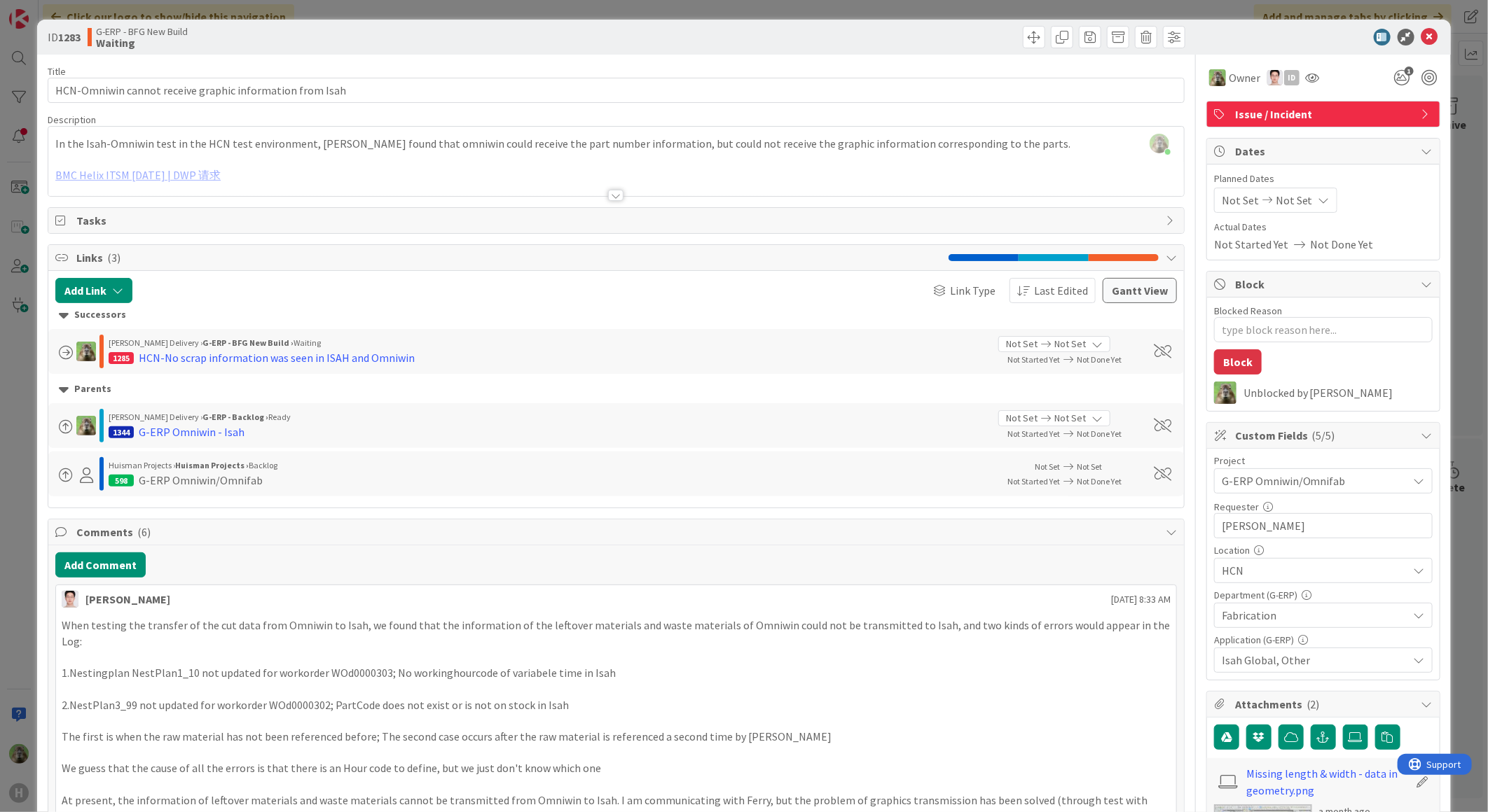
click at [24, 551] on div "ID 1283 G-ERP - BFG New Build Waiting Title 56 / 128 HCN-Omniwin cannot receive…" at bounding box center [744, 406] width 1488 height 812
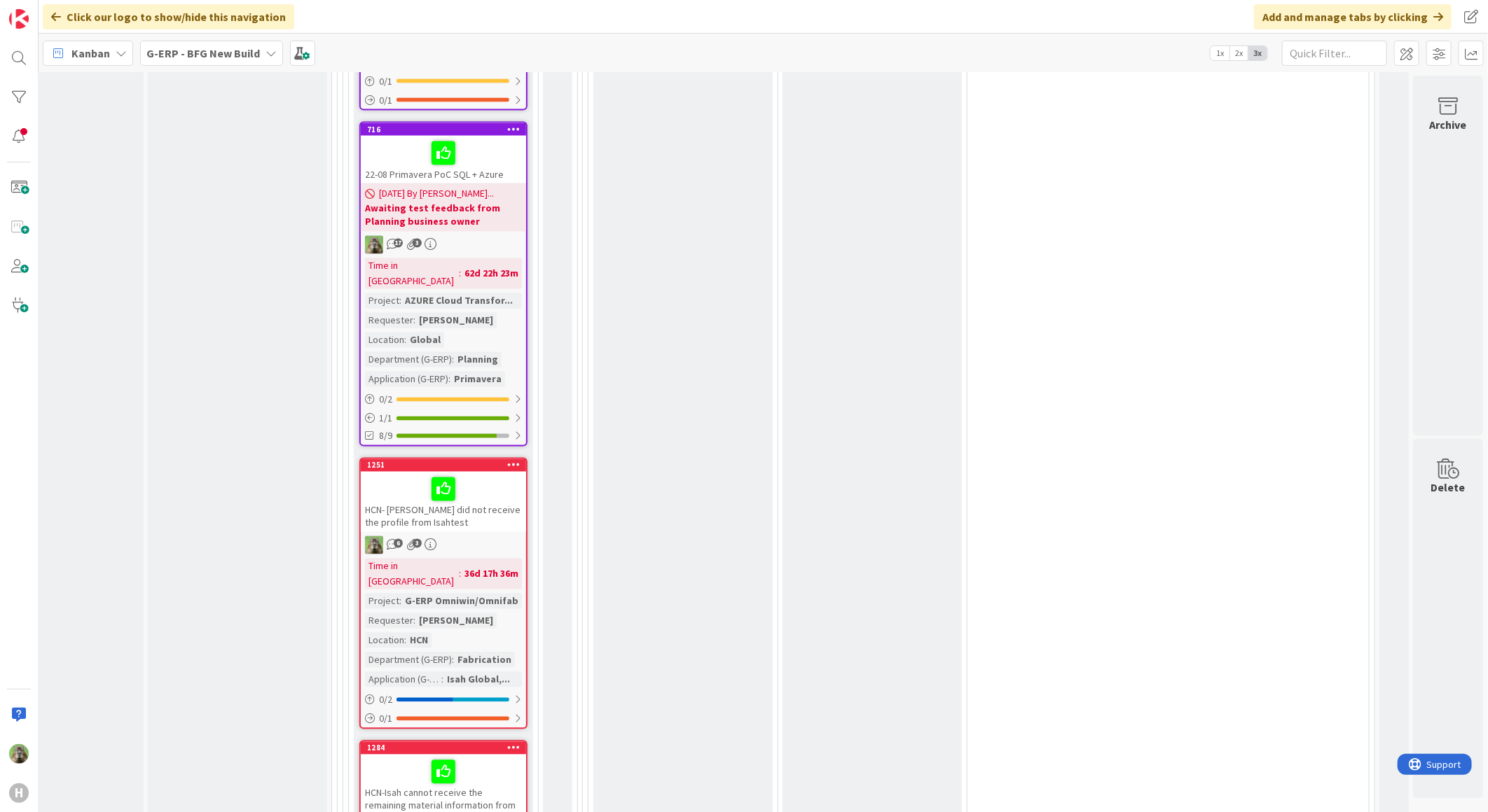
click at [491, 755] on div "HCN-Isah cannot receive the remaining material information from Omniwin" at bounding box center [443, 791] width 165 height 73
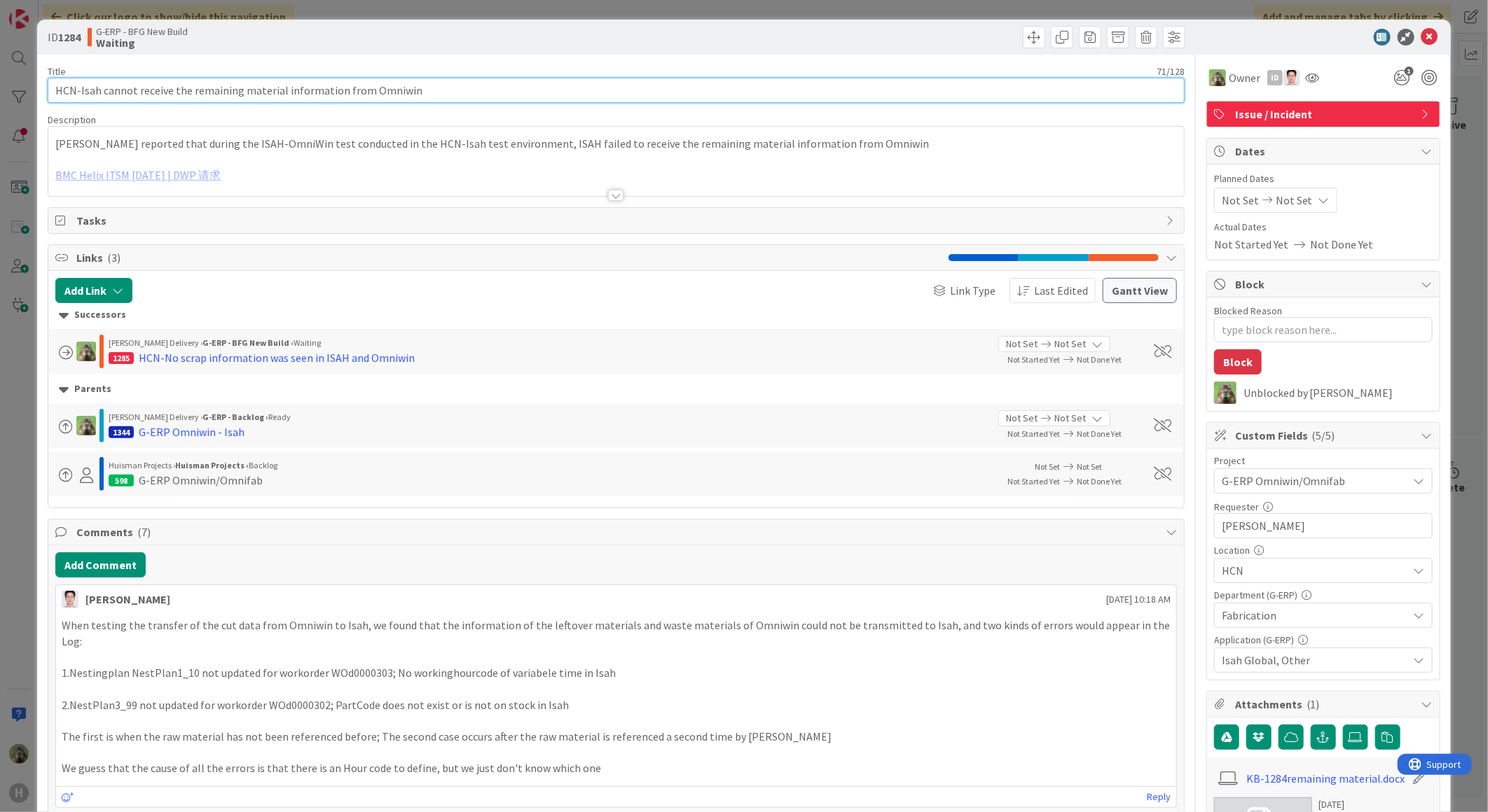
click at [305, 93] on input "HCN-Isah cannot receive the remaining material information from Omniwin" at bounding box center [615, 90] width 1137 height 25
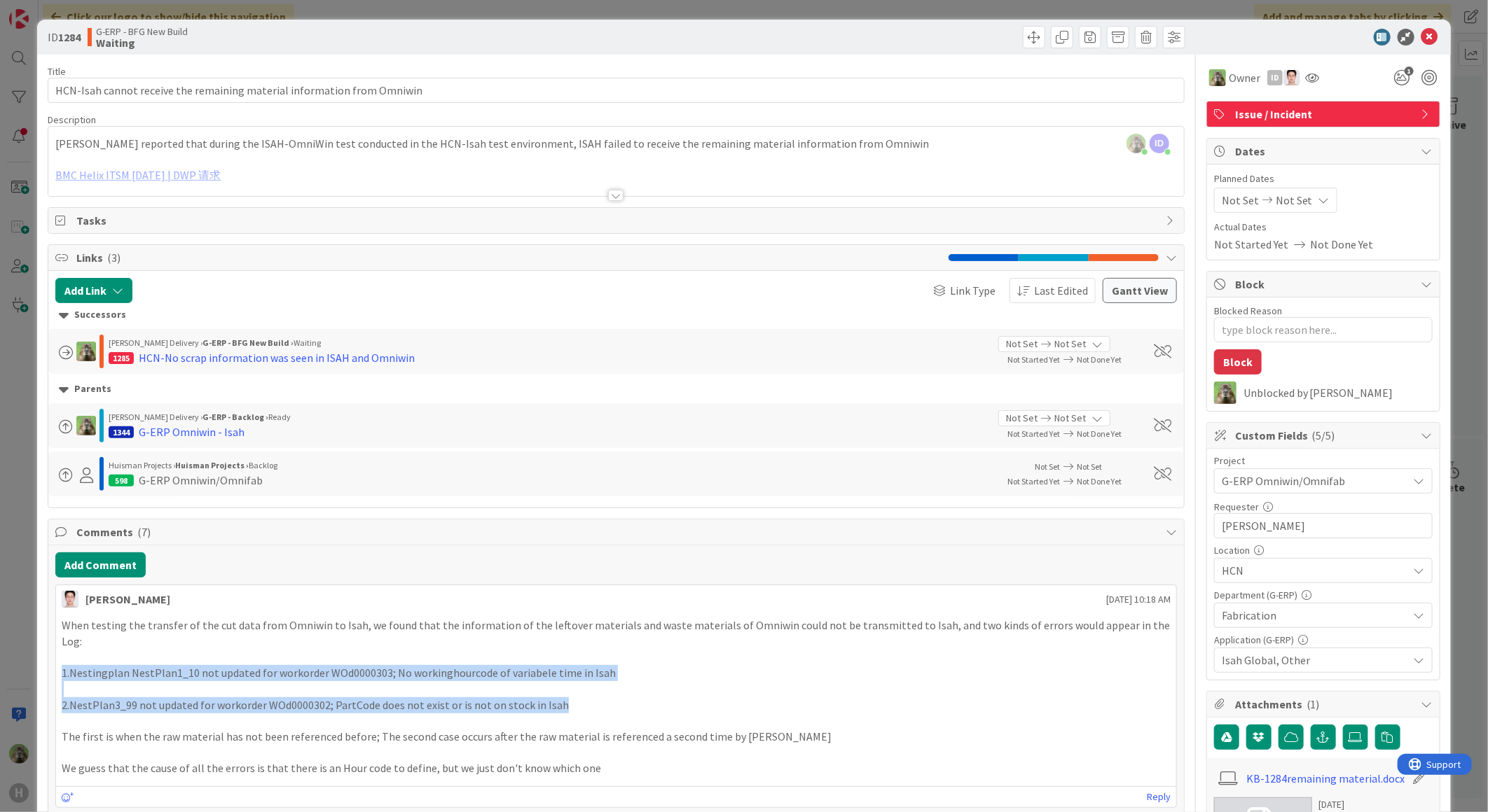
drag, startPoint x: 625, startPoint y: 690, endPoint x: 60, endPoint y: 652, distance: 566.3
click at [60, 652] on div "When testing the transfer of the cut data from Omniwin to Isah, we found that t…" at bounding box center [615, 697] width 1120 height 170
copy div "1.Nestingplan NestPlan1_10 not updated for workorder WOd0000303; No workinghour…"
drag, startPoint x: 21, startPoint y: 535, endPoint x: 197, endPoint y: 516, distance: 177.0
click at [21, 535] on div "ID 1284 G-ERP - BFG New Build Waiting Title 71 / 128 HCN-Isah cannot receive th…" at bounding box center [744, 406] width 1488 height 812
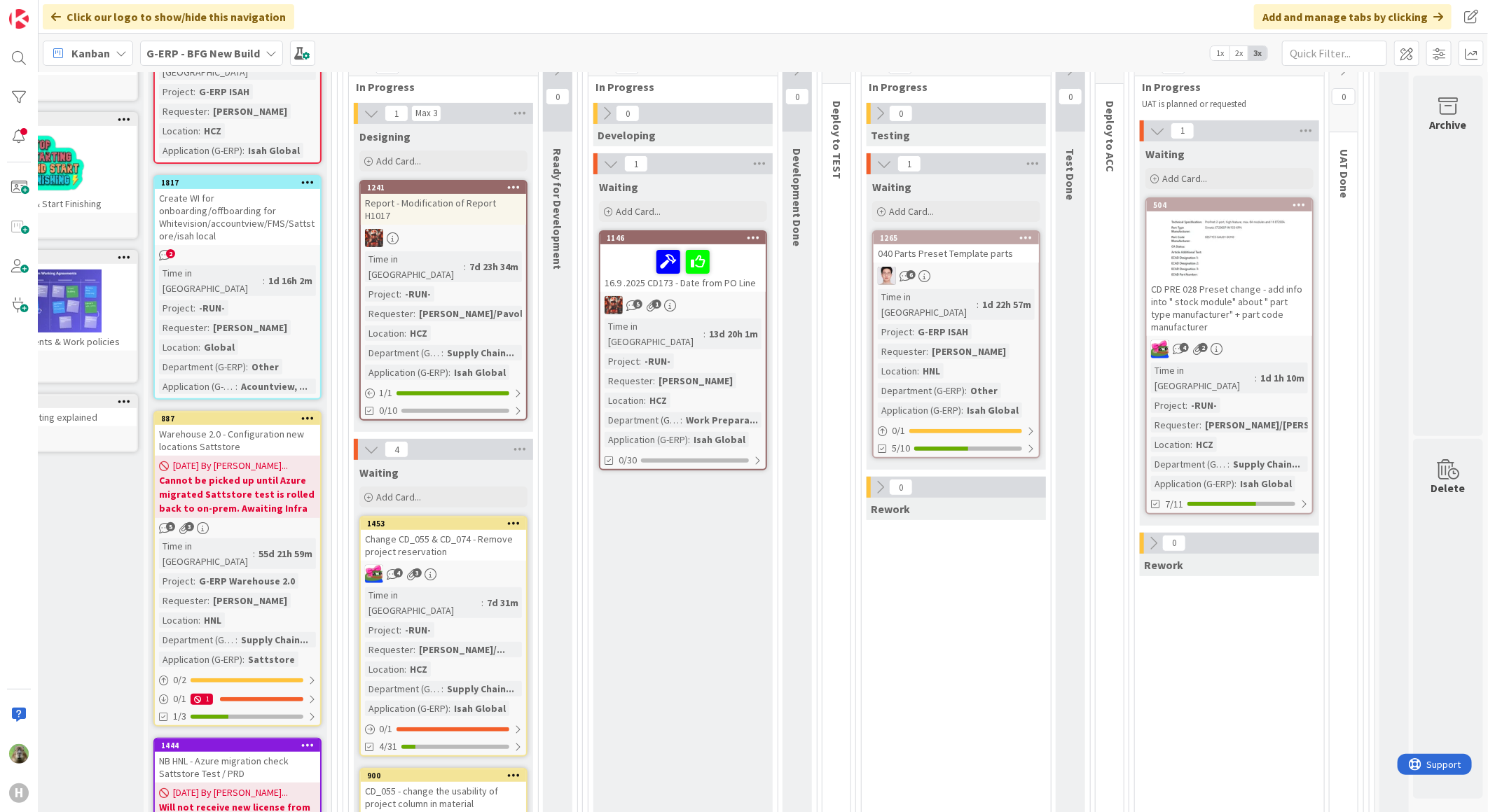
scroll to position [45, 91]
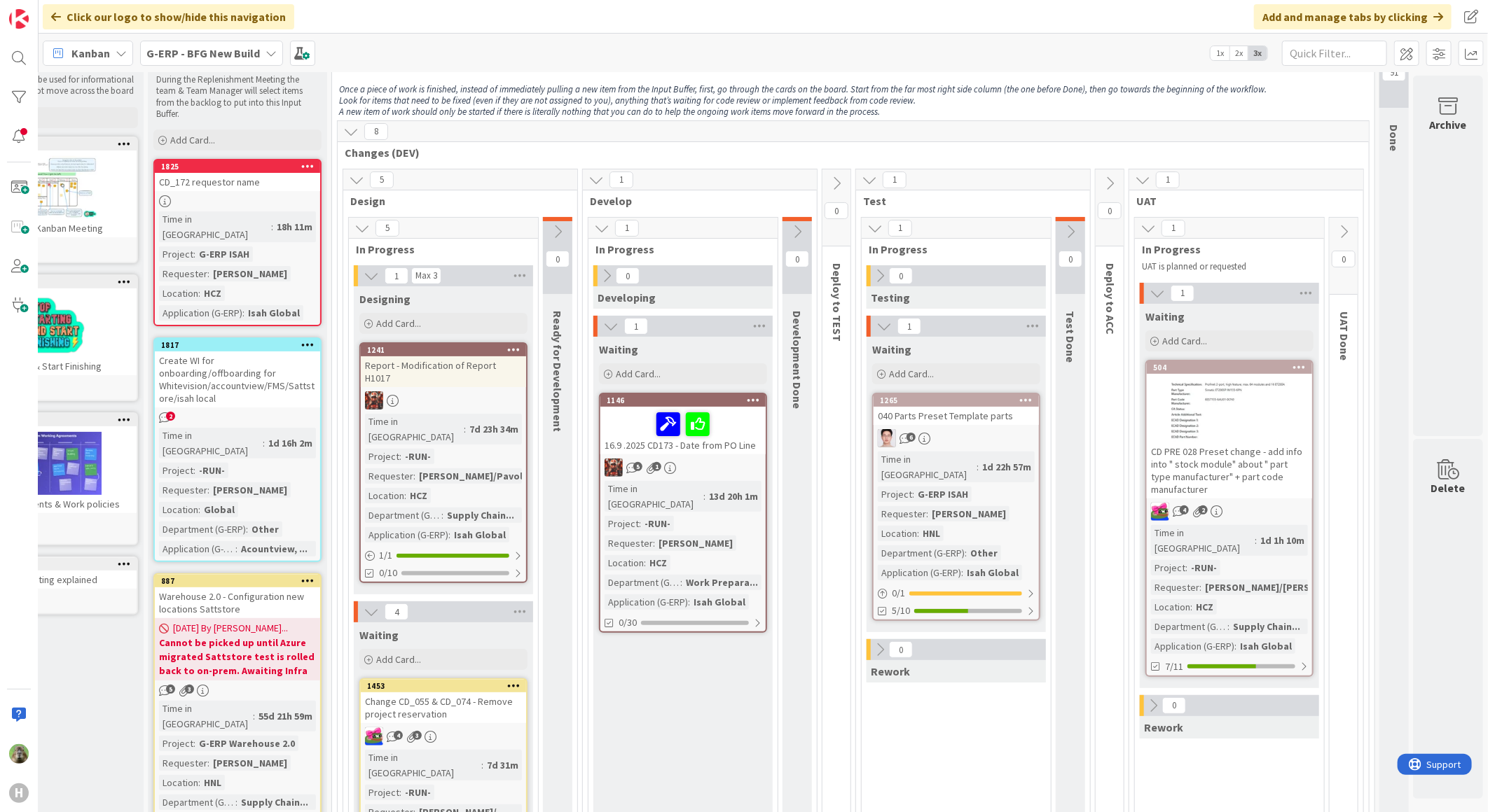
click at [246, 355] on div "Create WI for onboarding/offboarding for Whitevision/accountview/FMS/Sattstore/…" at bounding box center [237, 379] width 165 height 56
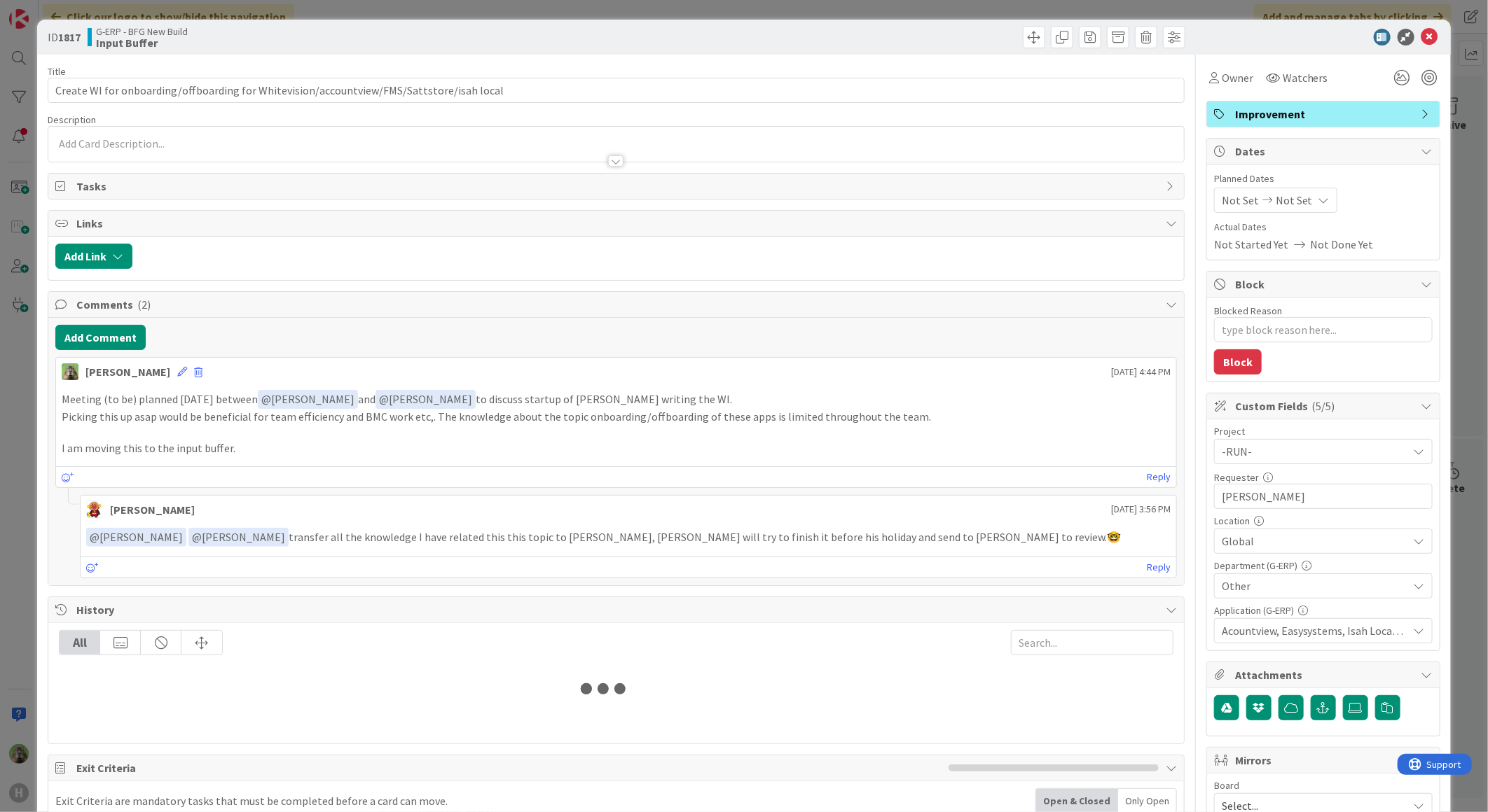
type textarea "x"
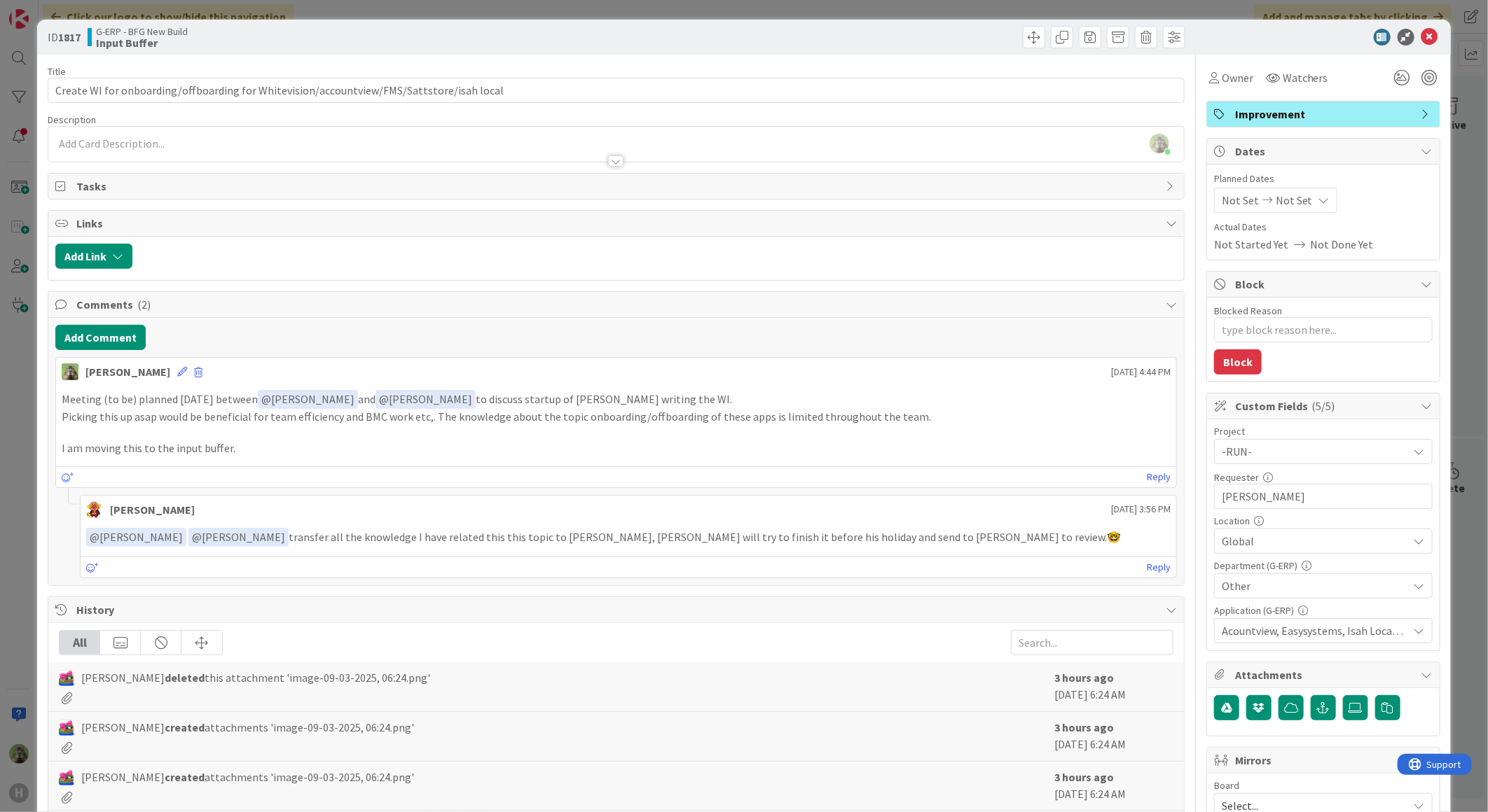
click at [90, 563] on div at bounding box center [93, 567] width 12 height 18
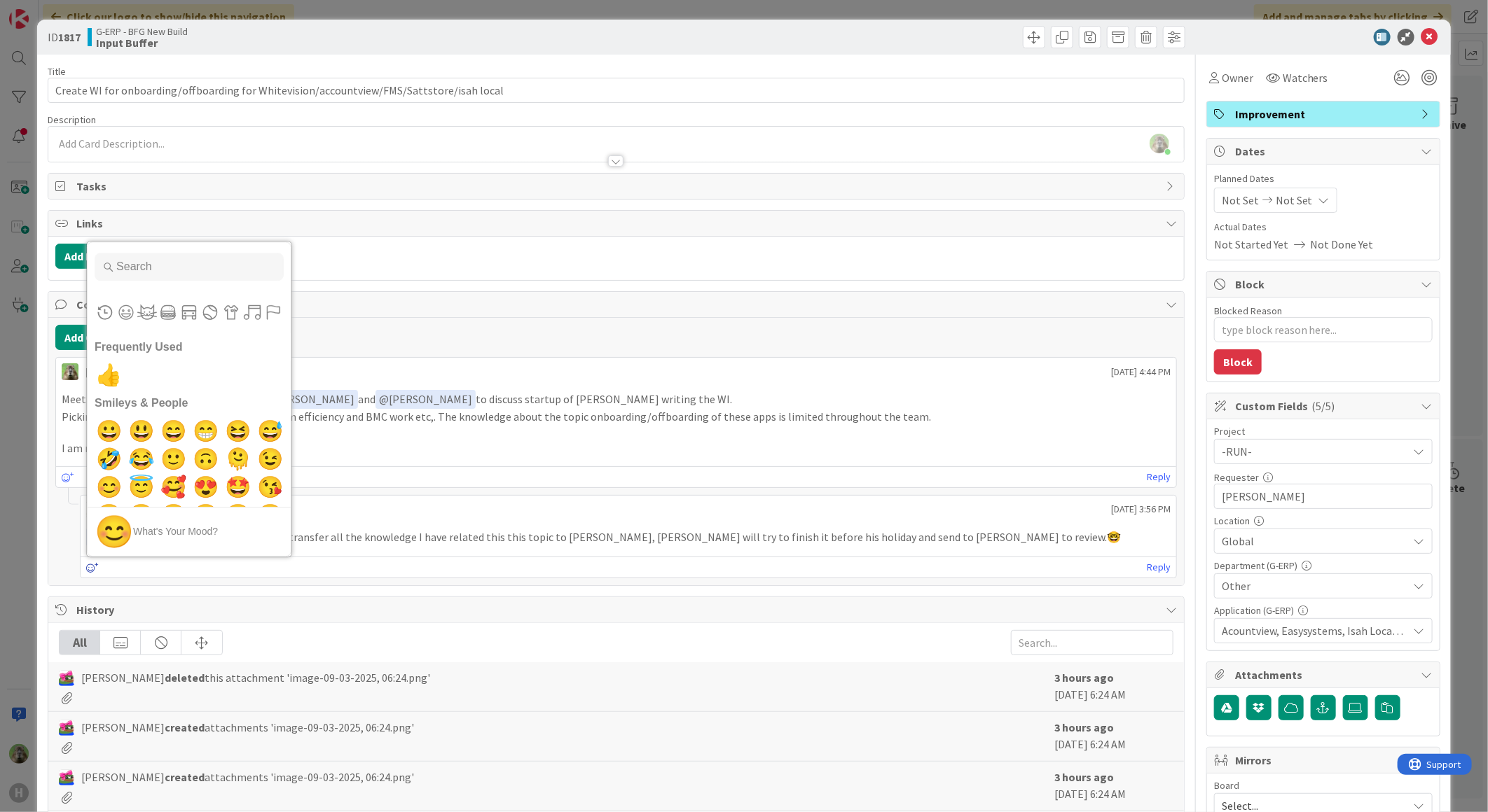
click at [94, 572] on icon at bounding box center [93, 568] width 12 height 10
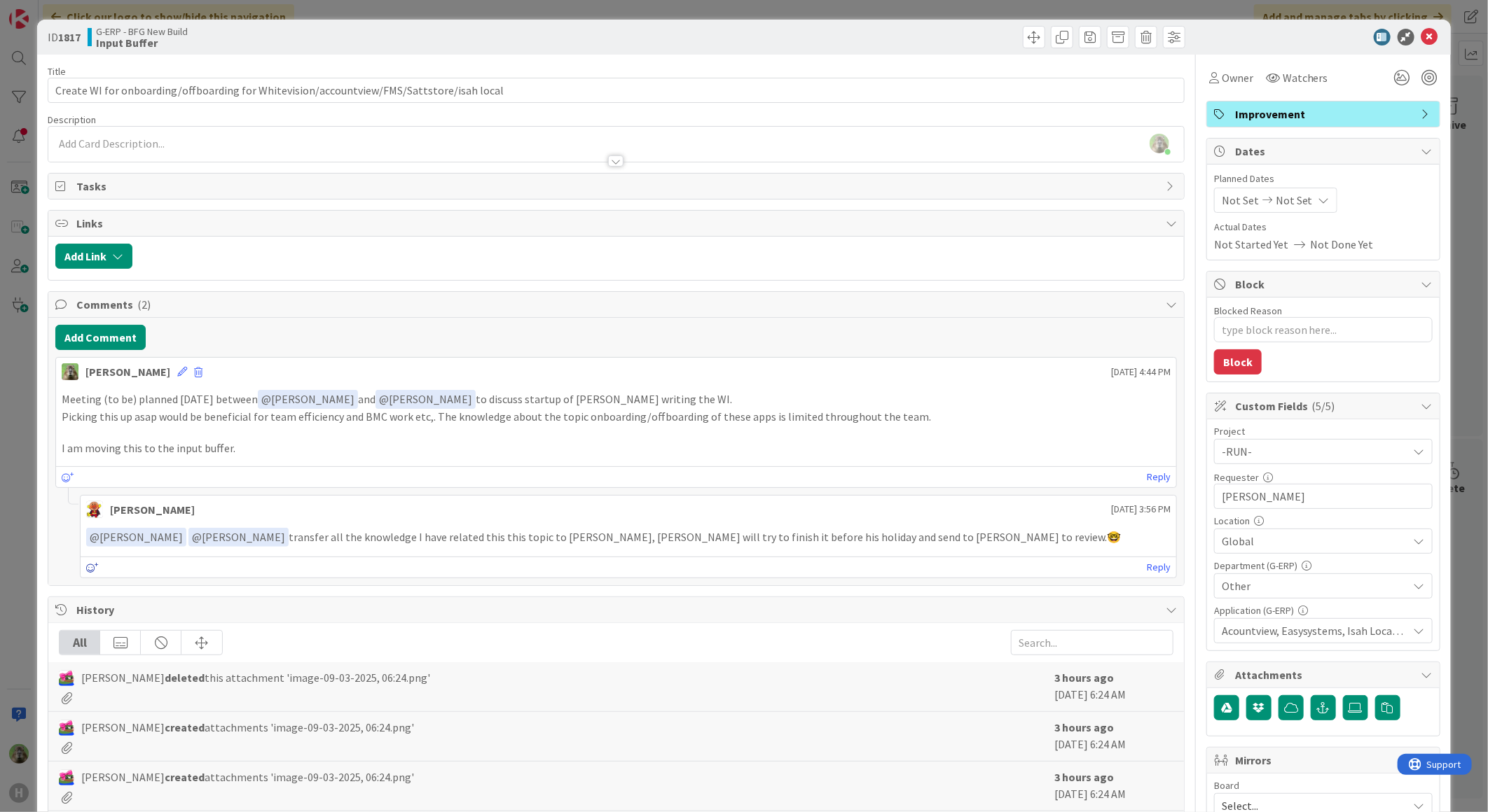
click at [94, 572] on icon at bounding box center [93, 568] width 12 height 10
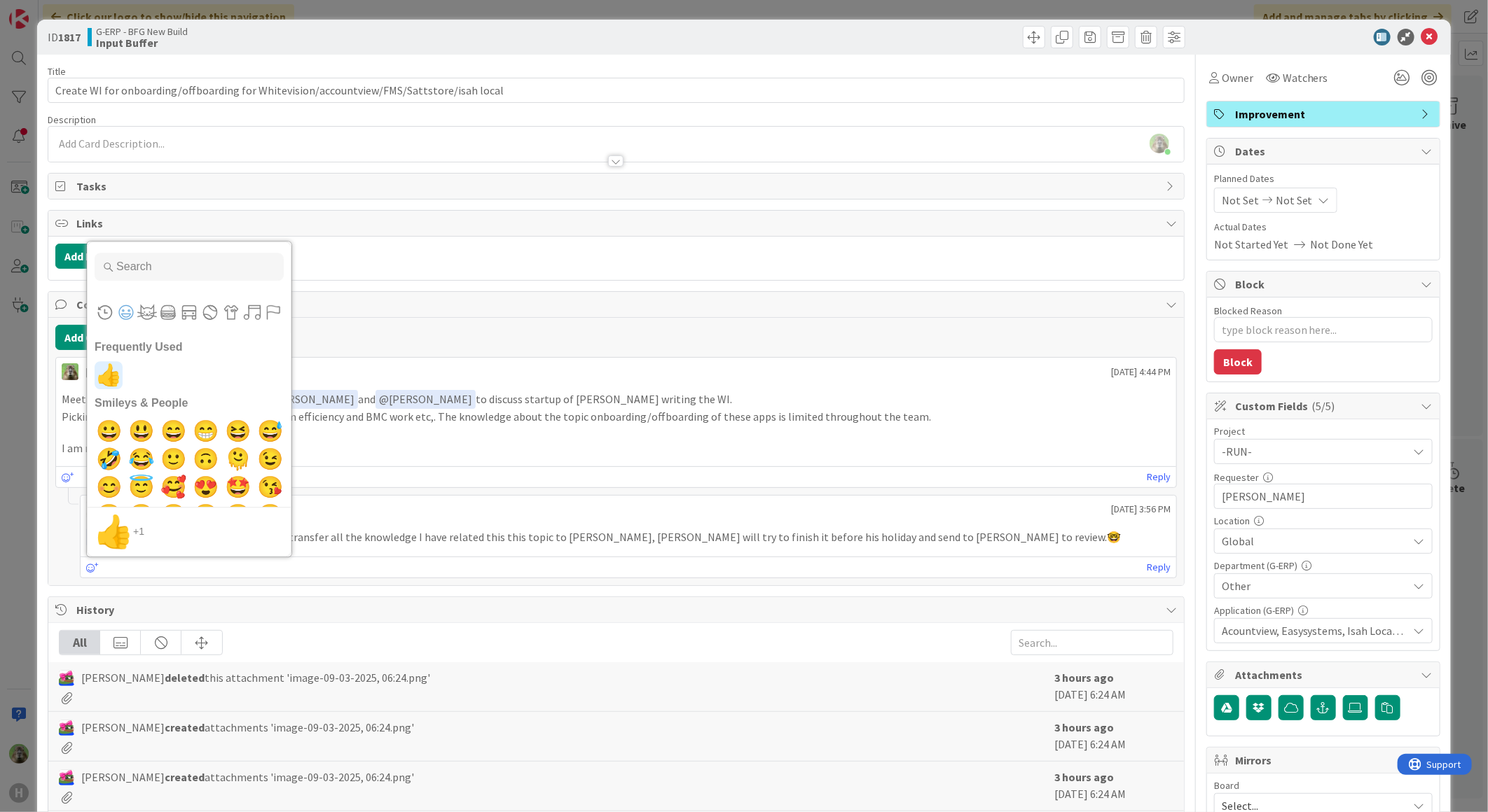
click at [103, 371] on span "👍" at bounding box center [109, 375] width 33 height 28
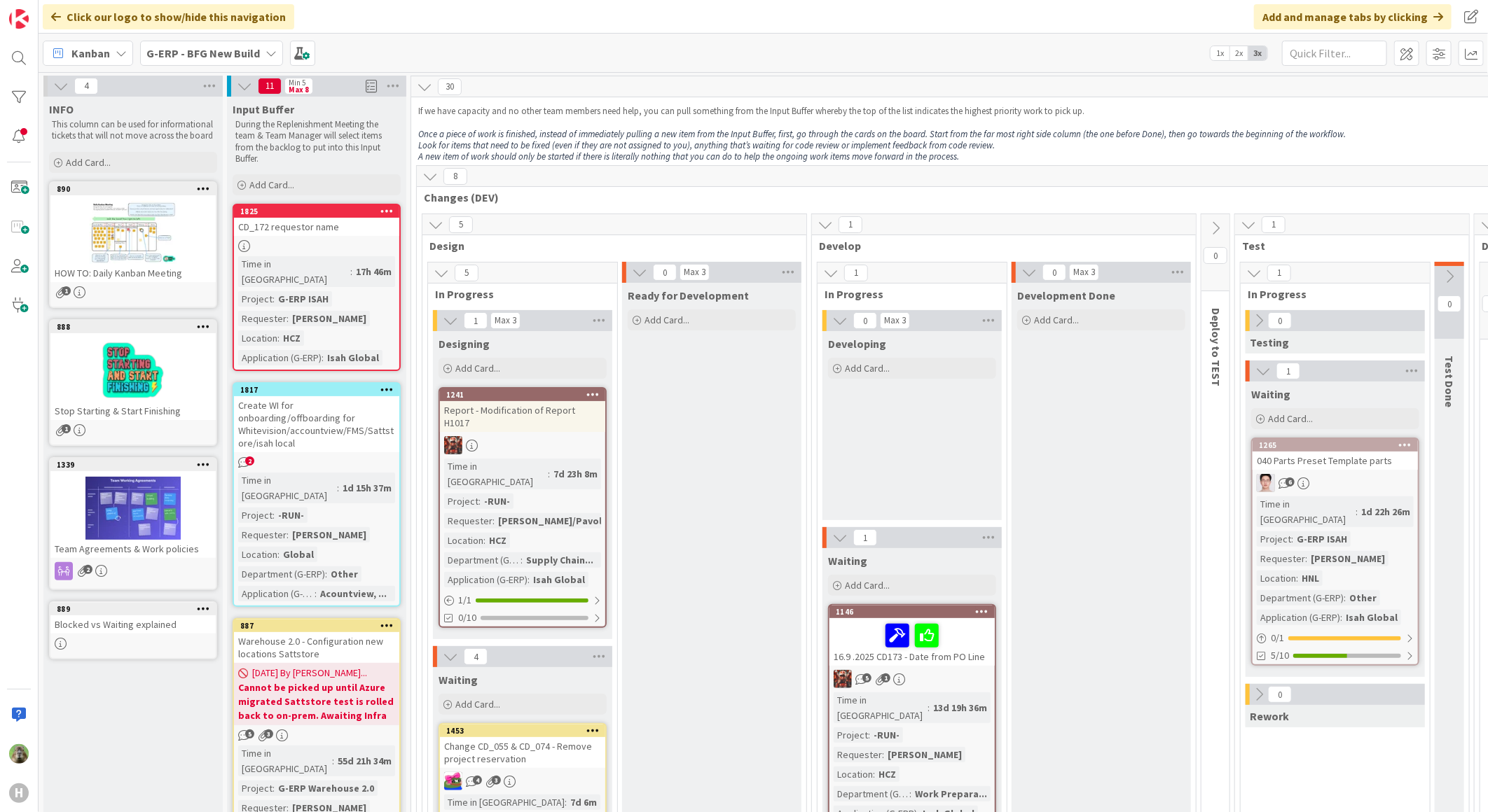
click at [201, 46] on b "G-ERP - BFG New Build" at bounding box center [203, 53] width 113 height 14
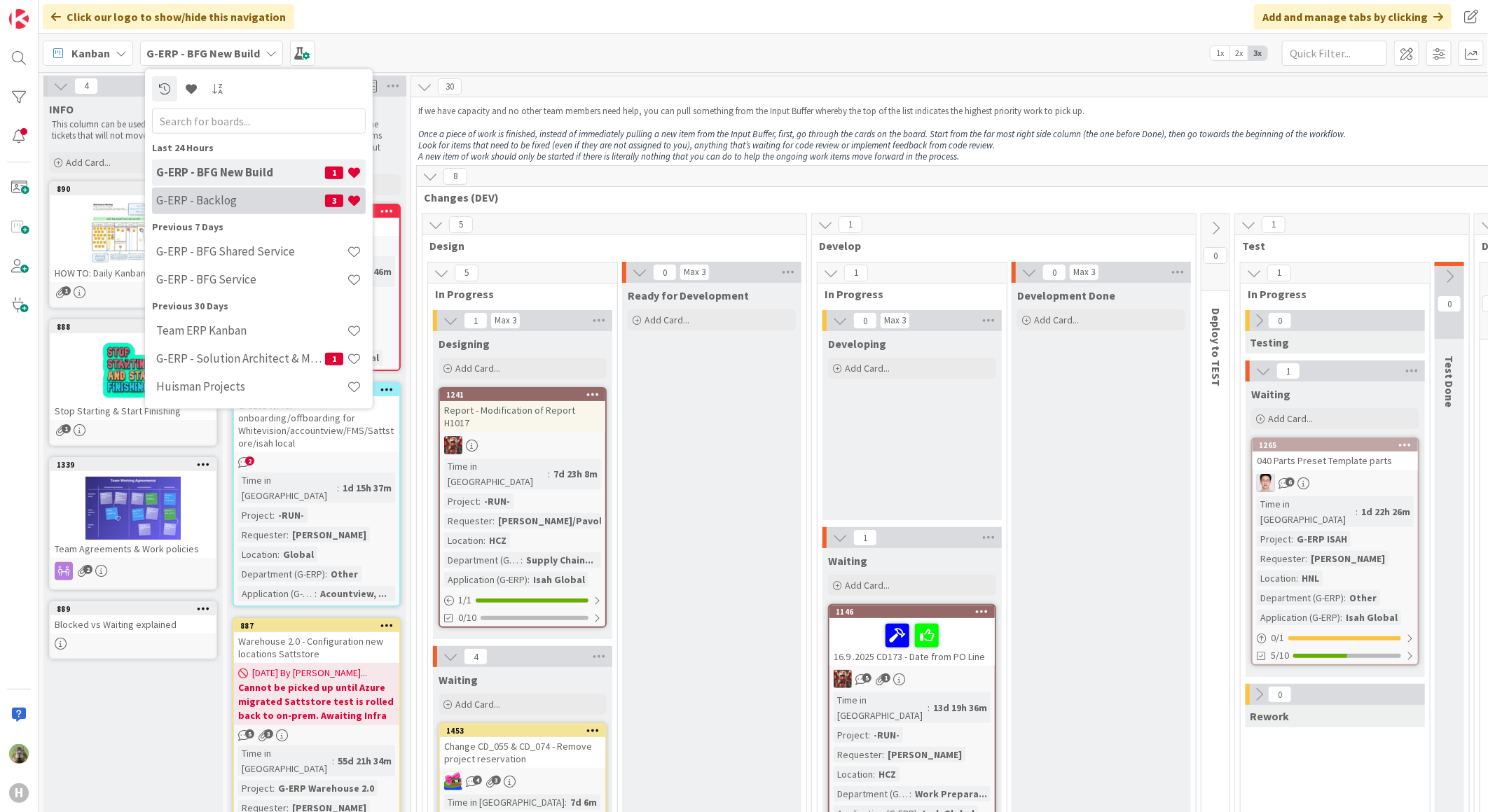
click at [204, 194] on h4 "G-ERP - Backlog" at bounding box center [240, 201] width 169 height 14
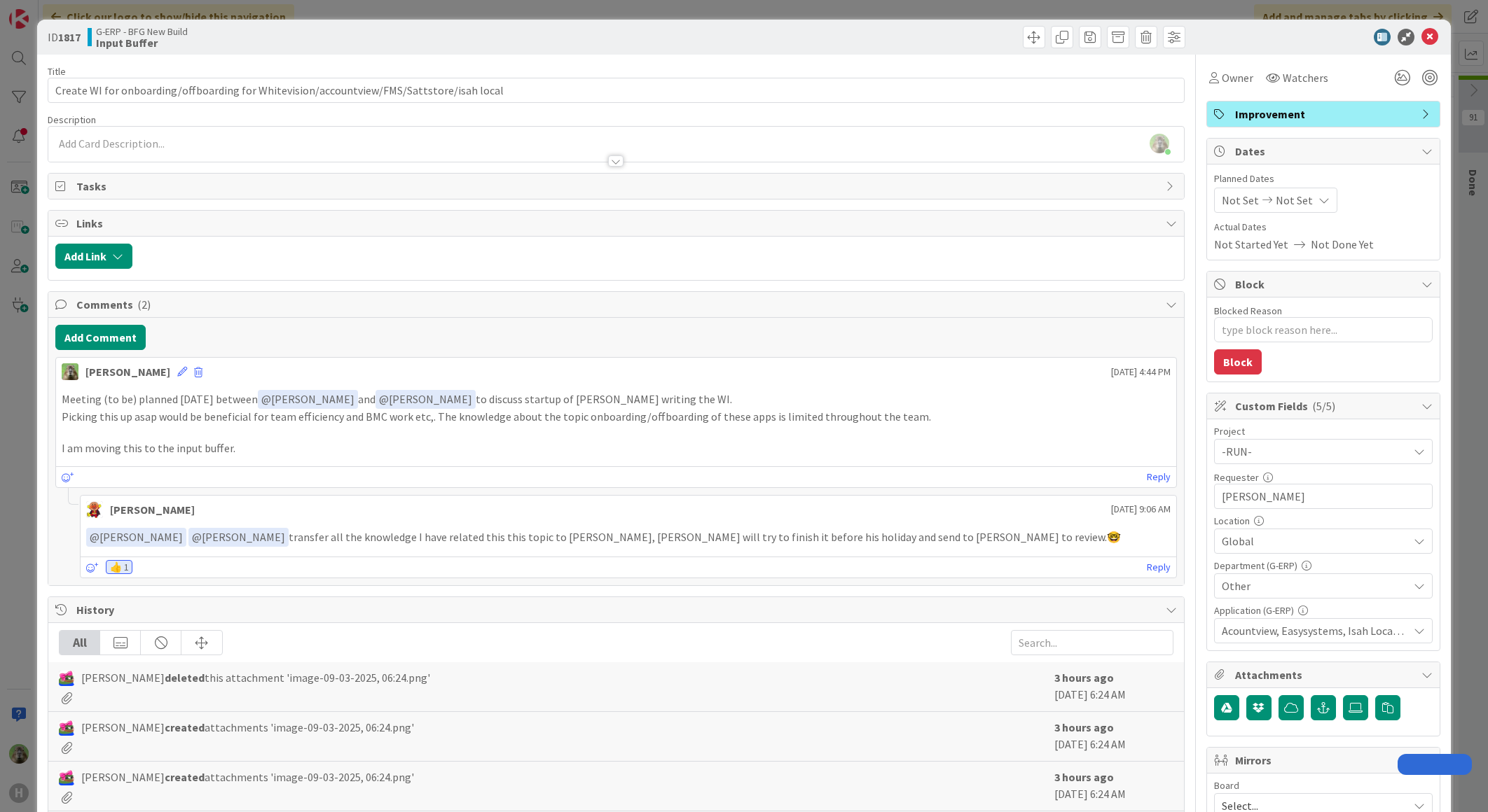
click at [29, 529] on div "ID 1817 G-ERP - BFG New Build Input Buffer Title 89 / 128 Create WI for onboard…" at bounding box center [744, 406] width 1488 height 812
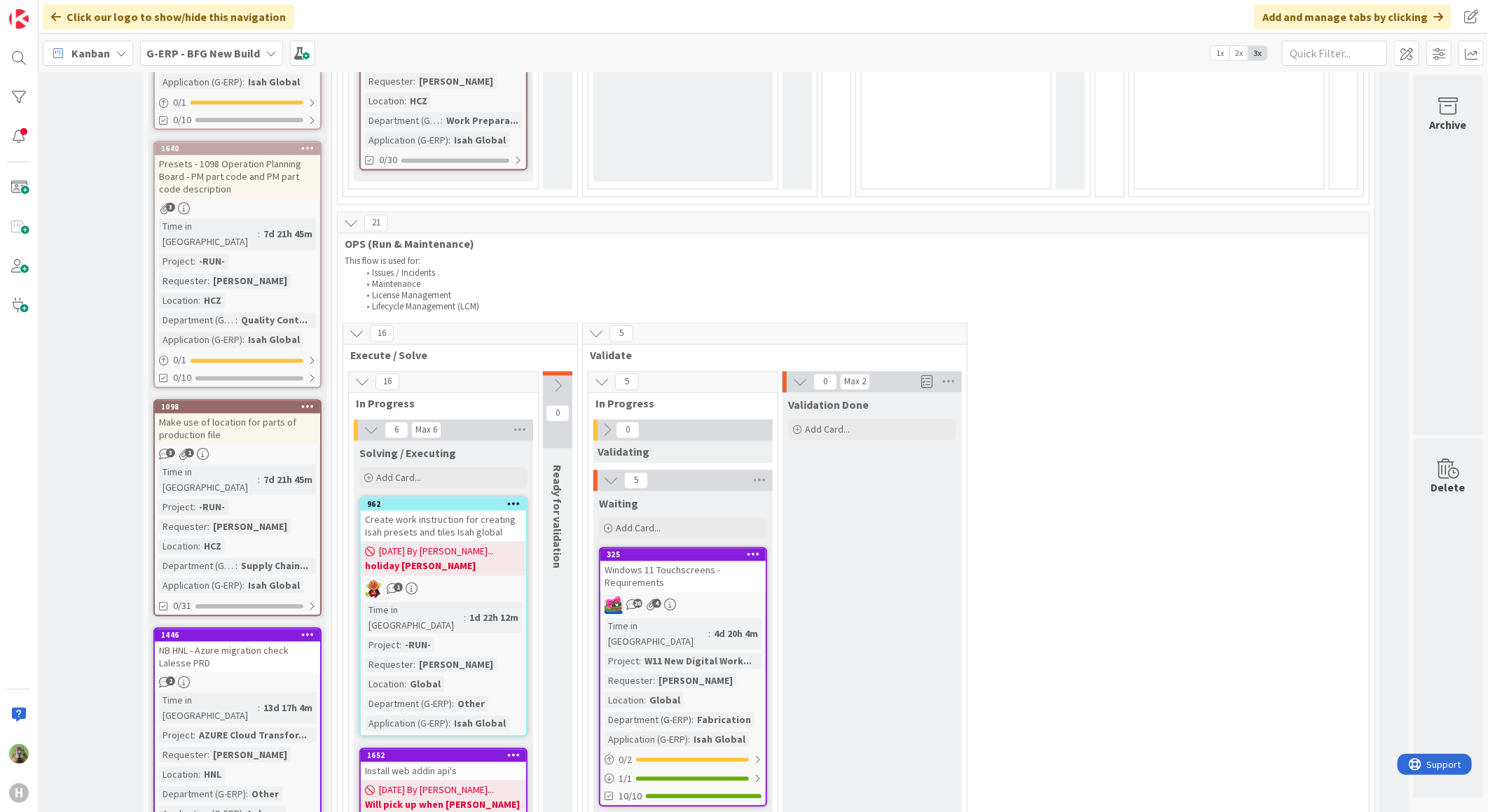
scroll to position [1678, 91]
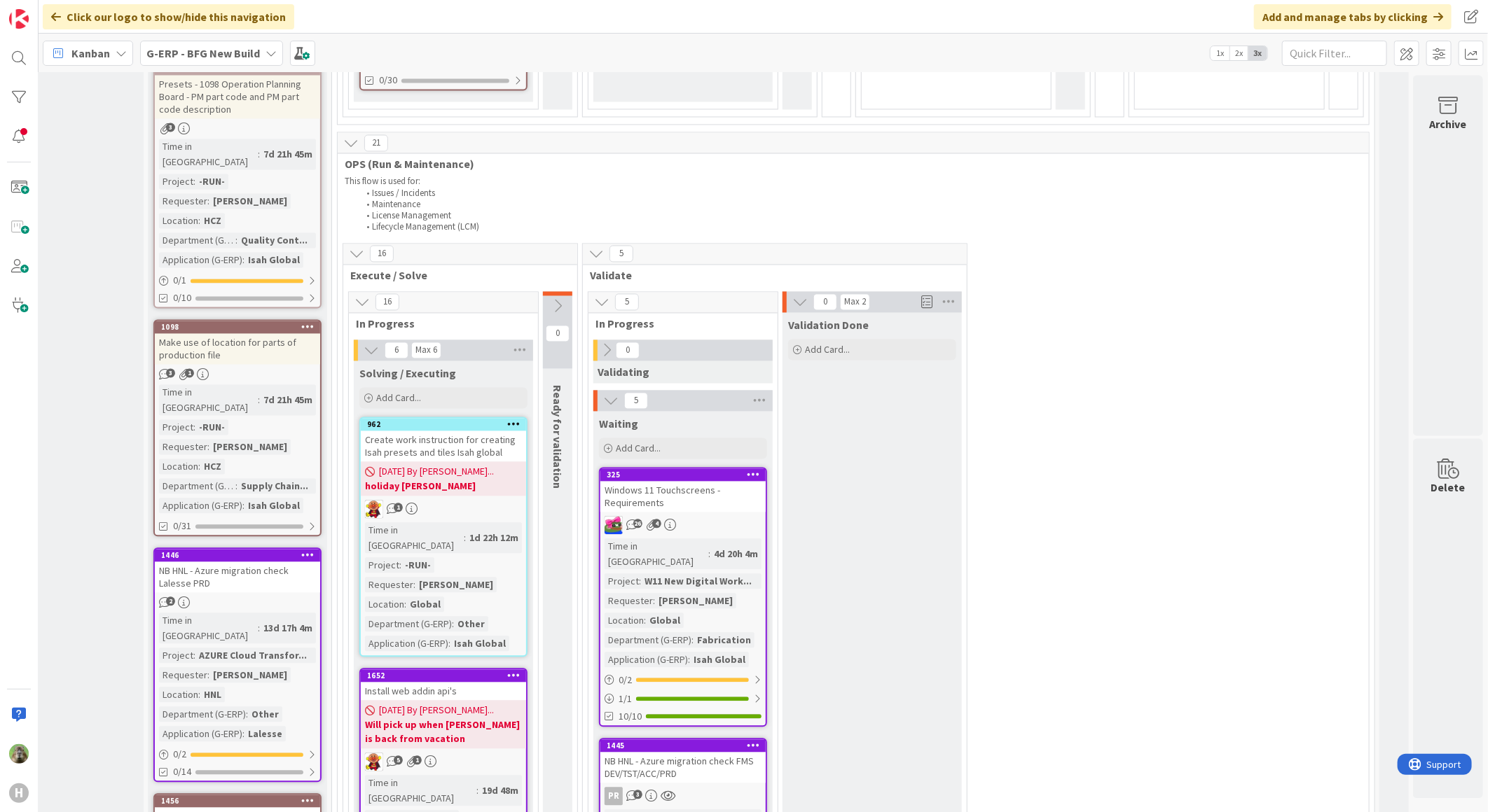
click at [423, 704] on span "09/03/2025 By Timothy..." at bounding box center [436, 711] width 115 height 15
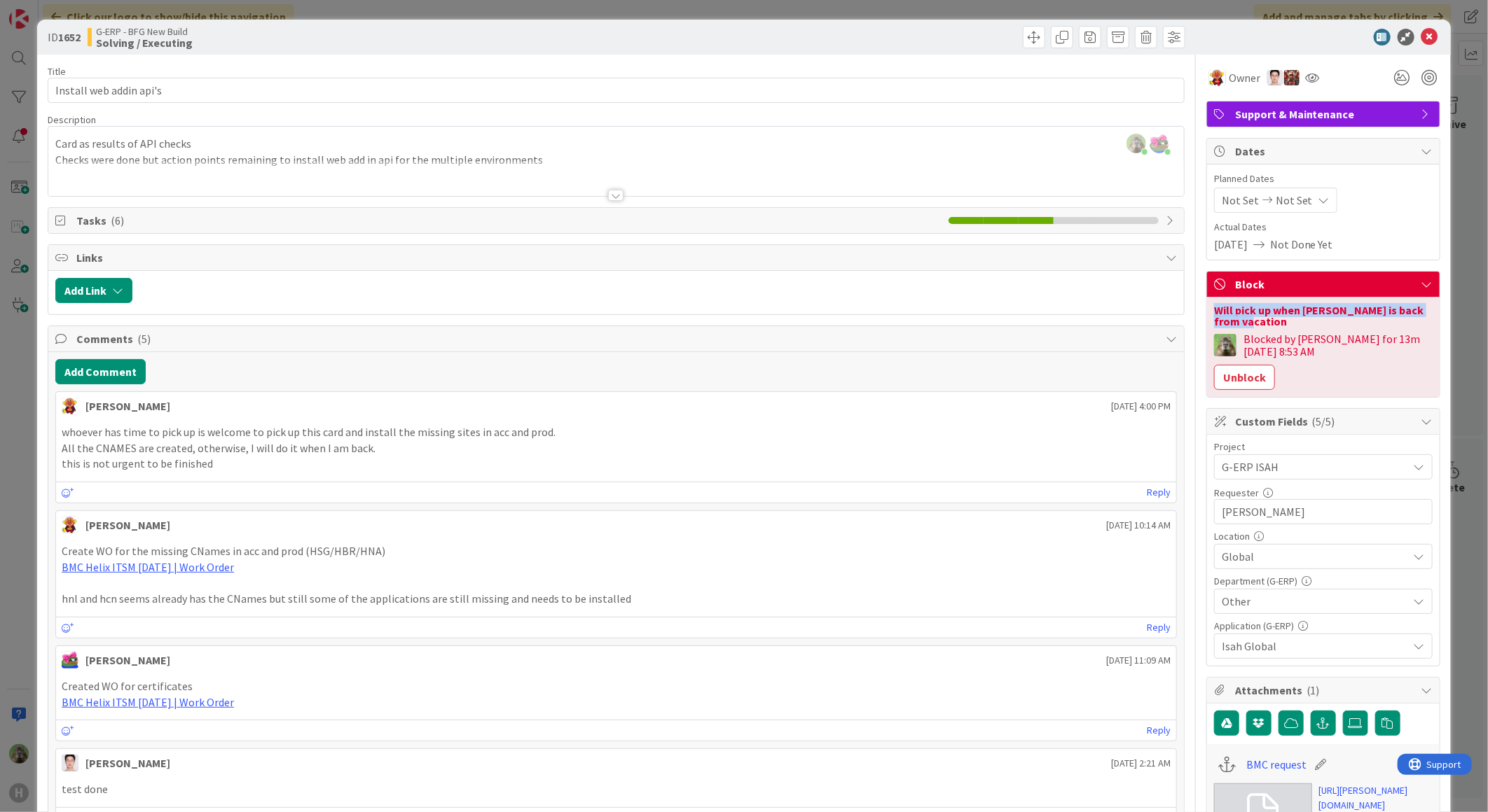
drag, startPoint x: 1268, startPoint y: 325, endPoint x: 1191, endPoint y: 303, distance: 80.1
click at [1191, 303] on div "Title 23 / 128 Install web addin api's Description Timothy Tjia just joined Jak…" at bounding box center [743, 724] width 1392 height 1340
copy div "Will pick up when Lareina is back from vacation"
click at [1238, 375] on button "Unblock" at bounding box center [1245, 377] width 61 height 25
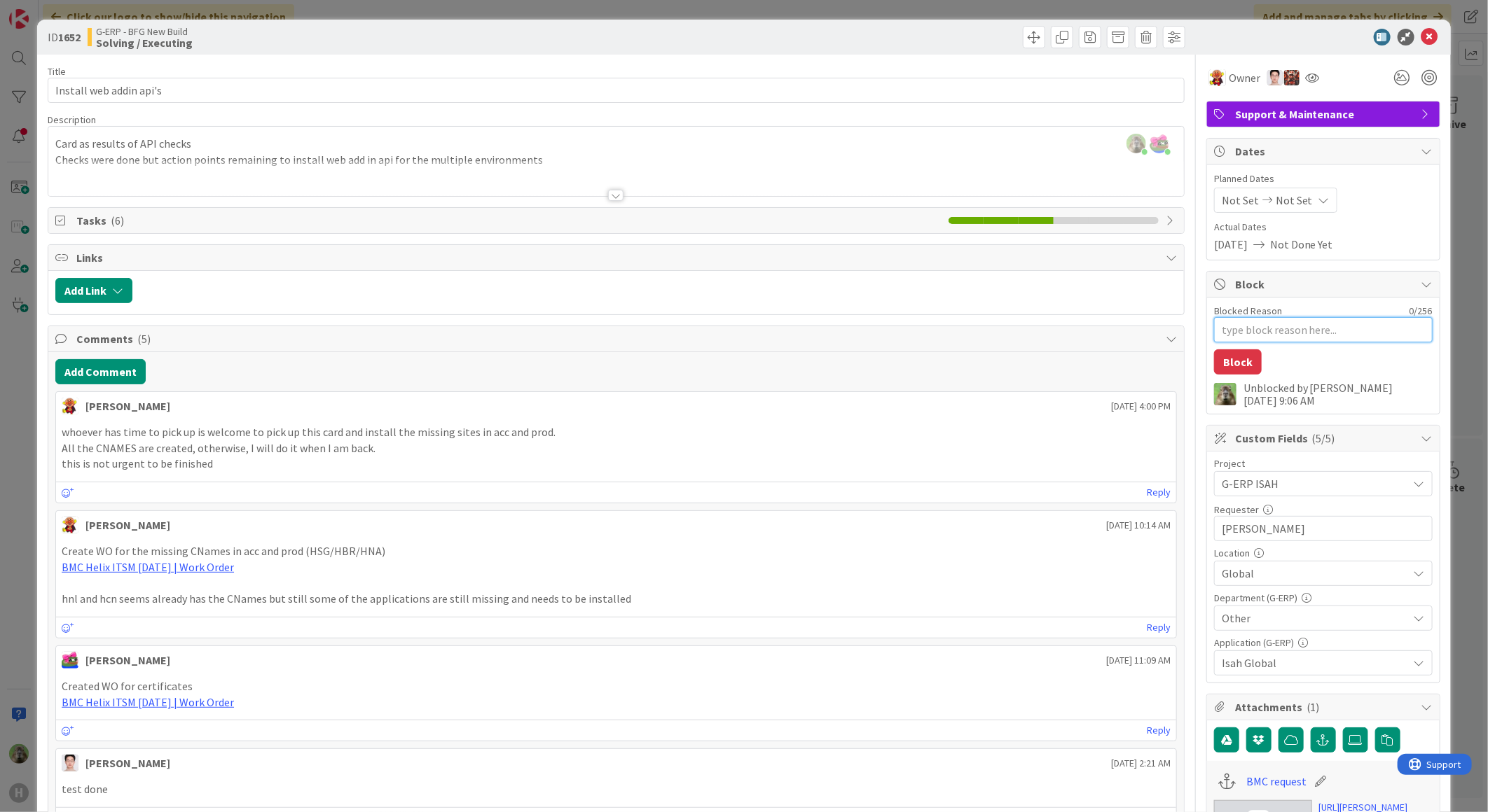
click at [1275, 325] on textarea "Blocked Reason" at bounding box center [1323, 330] width 218 height 25
paste textarea "Will pick up when Lareina is back from vacation"
type textarea "x"
type textarea "Will pick up when Lareina is back from vacation"
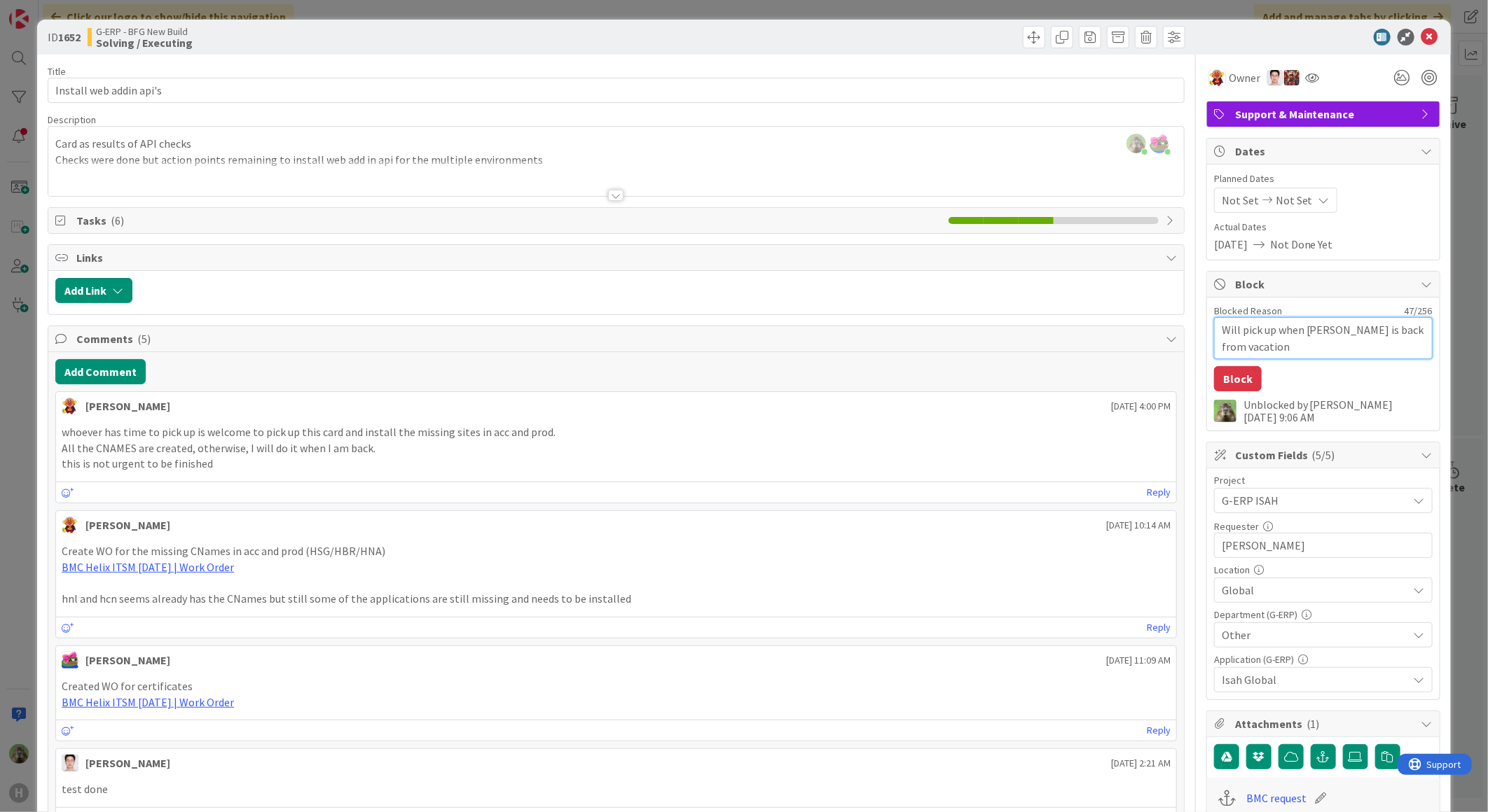
click at [1229, 325] on textarea "Will pick up when Lareina is back from vacation" at bounding box center [1323, 338] width 218 height 42
type textarea "x"
type textarea "Will bpick up when Lareina is back from vacation"
type textarea "x"
type textarea "Will bepick up when Lareina is back from vacation"
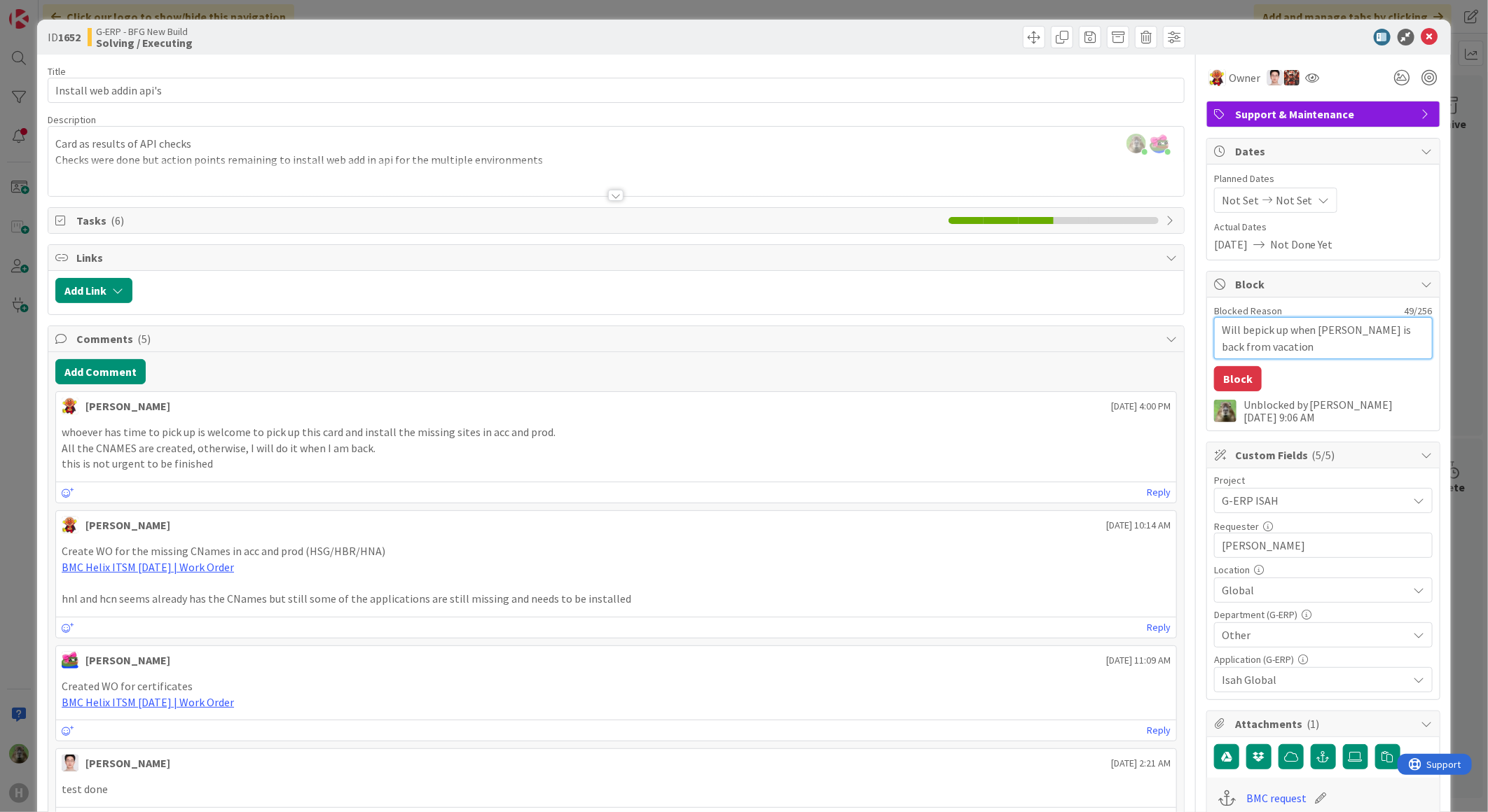
type textarea "x"
type textarea "Will be pick up when Lareina is back from vacation"
type textarea "x"
type textarea "Will be pick up when Lareina is back from vacation."
type textarea "x"
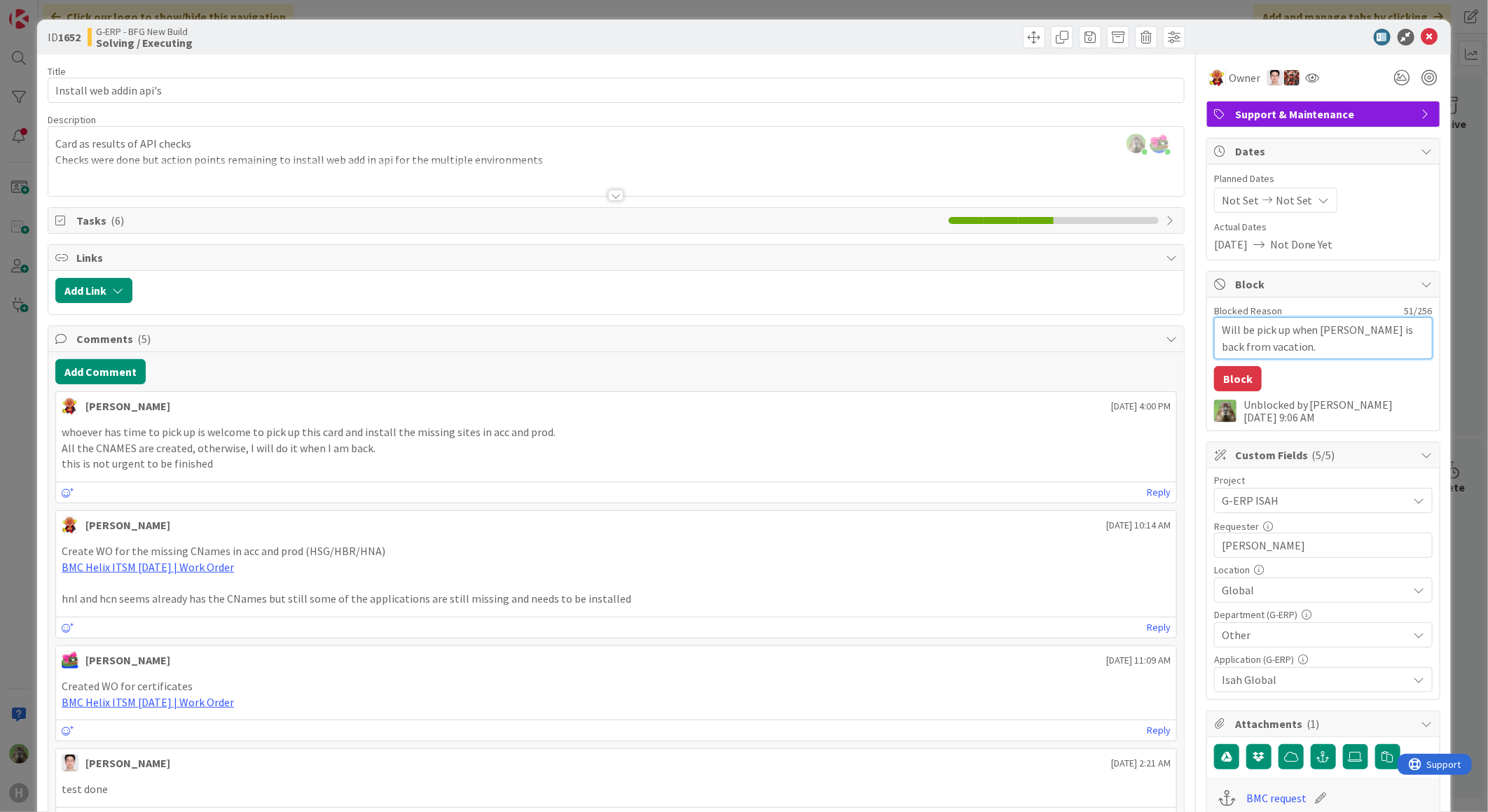
type textarea "Will be pick up when Lareina is back from vacation. T"
type textarea "x"
type textarea "Will be pick up when Lareina is back from vacation. Te"
type textarea "x"
type textarea "Will be pick up when Lareina is back from vacation. Tes"
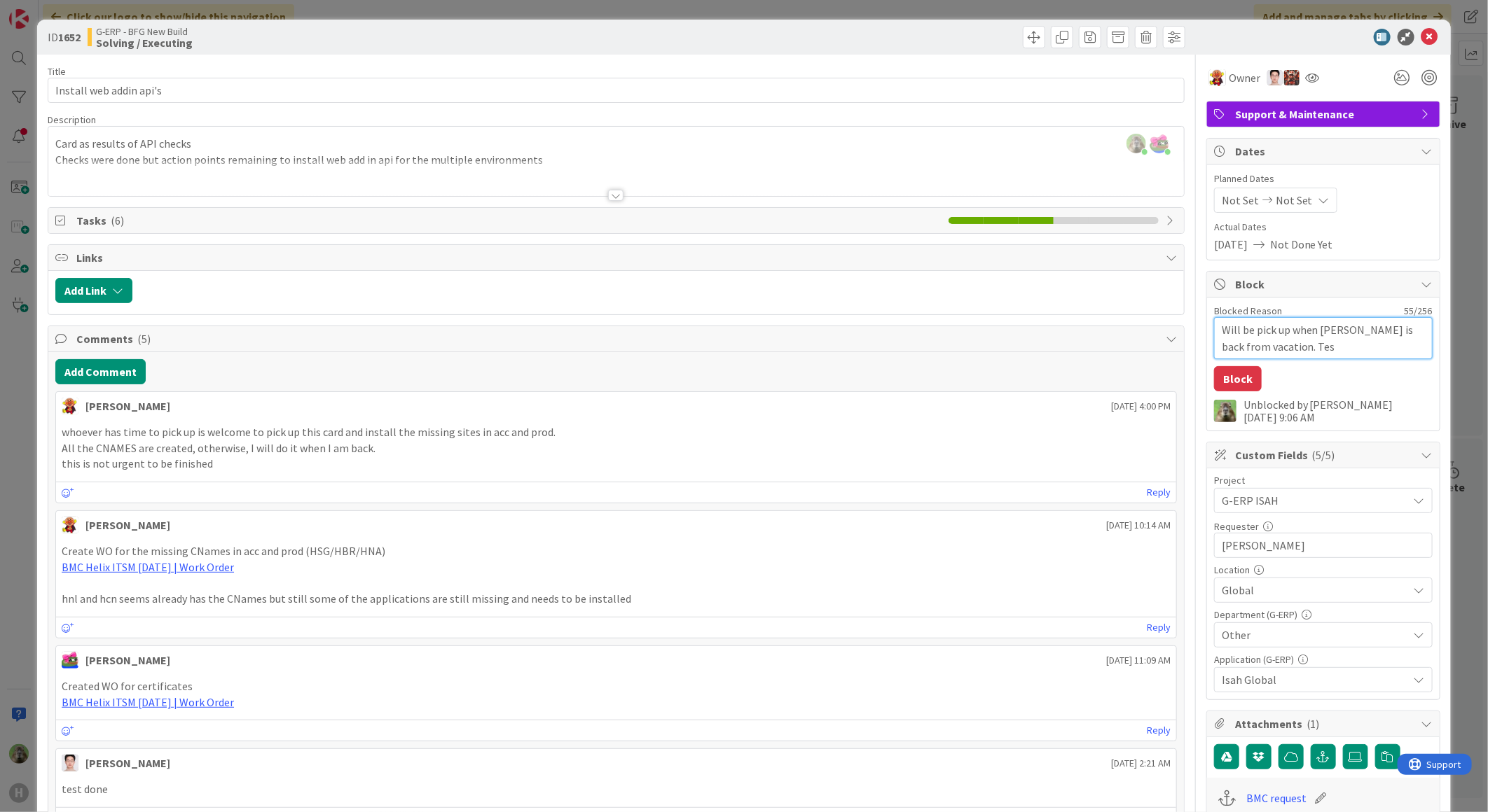
type textarea "x"
type textarea "Will be pick up when Lareina is back from vacation. Test"
type textarea "x"
type textarea "Will be pick up when Lareina is back from vacation. Test"
type textarea "x"
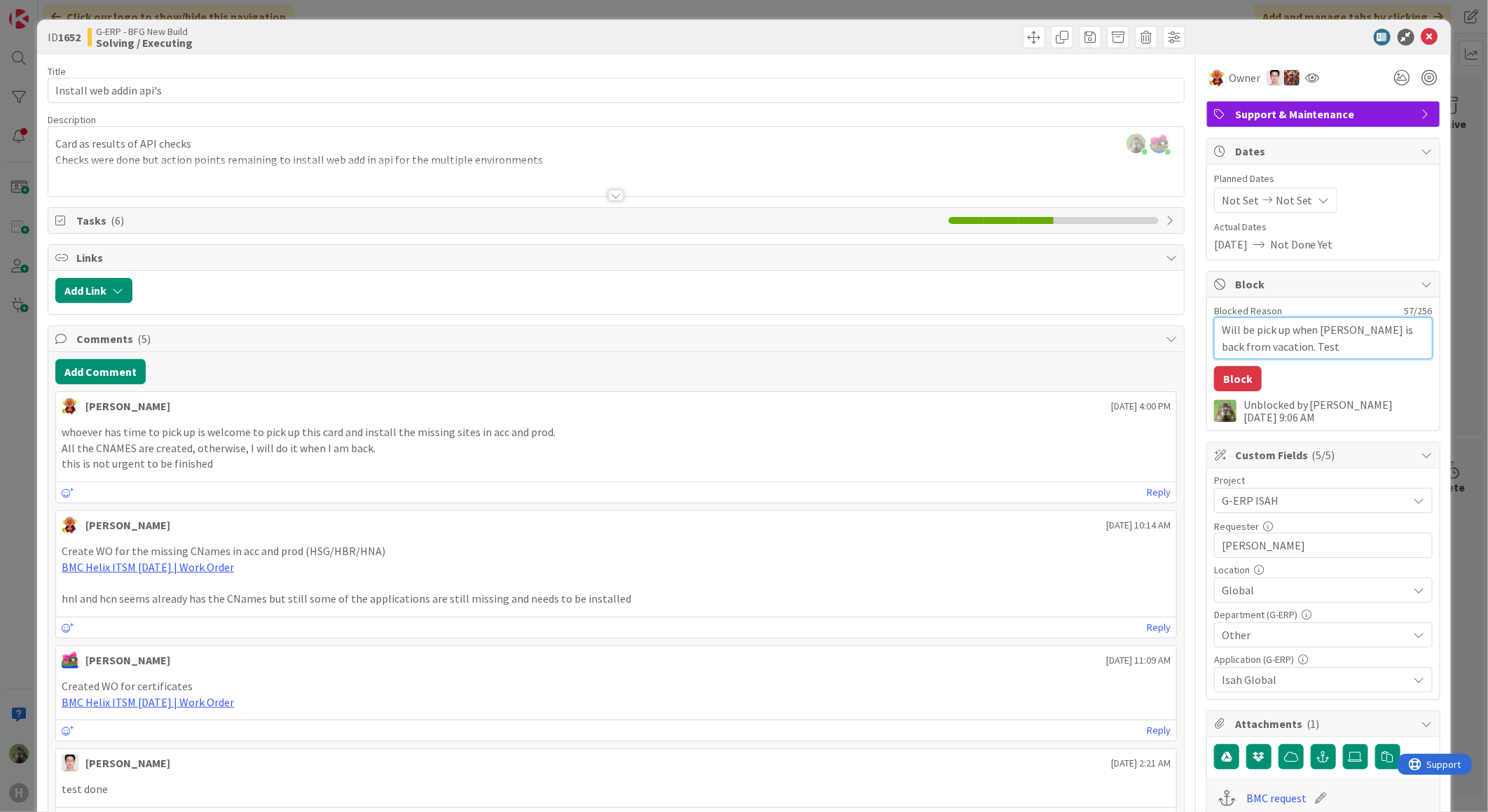
type textarea "Will be pick up when Lareina is back from vacation. Test d"
type textarea "x"
type textarea "Will be pick up when Lareina is back from vacation. Test do"
type textarea "x"
type textarea "Will be pick up when Lareina is back from vacation. Test don"
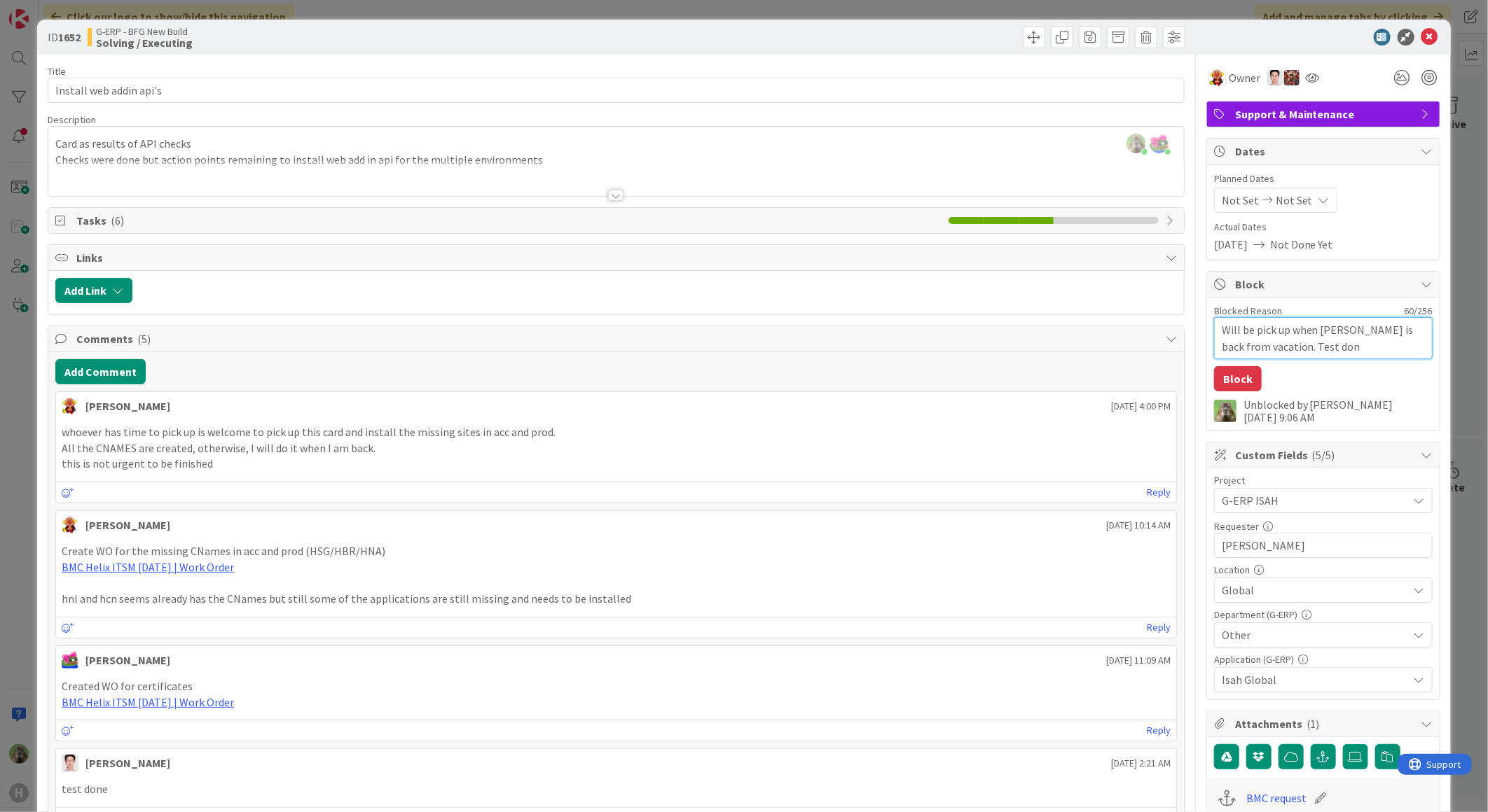
type textarea "x"
type textarea "Will be pick up when Lareina is back from vacation. Test done"
type textarea "x"
type textarea "Will be pick up when Lareina is back from vacation. Test don"
type textarea "x"
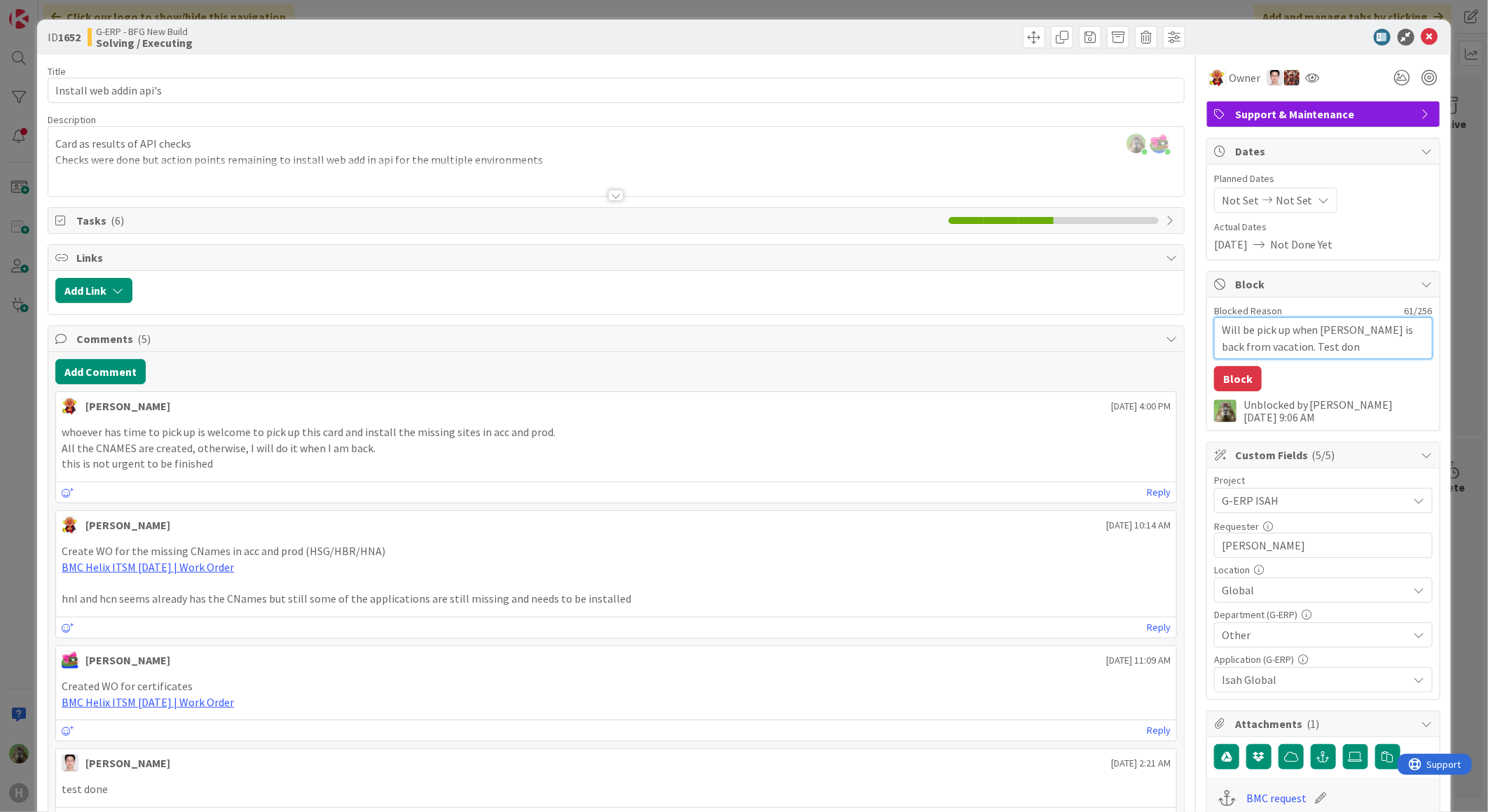
type textarea "Will be pick up when Lareina is back from vacation. Test do"
type textarea "x"
type textarea "Will be pick up when Lareina is back from vacation. Test d"
type textarea "x"
type textarea "Will be pick up when Lareina is back from vacation. Test"
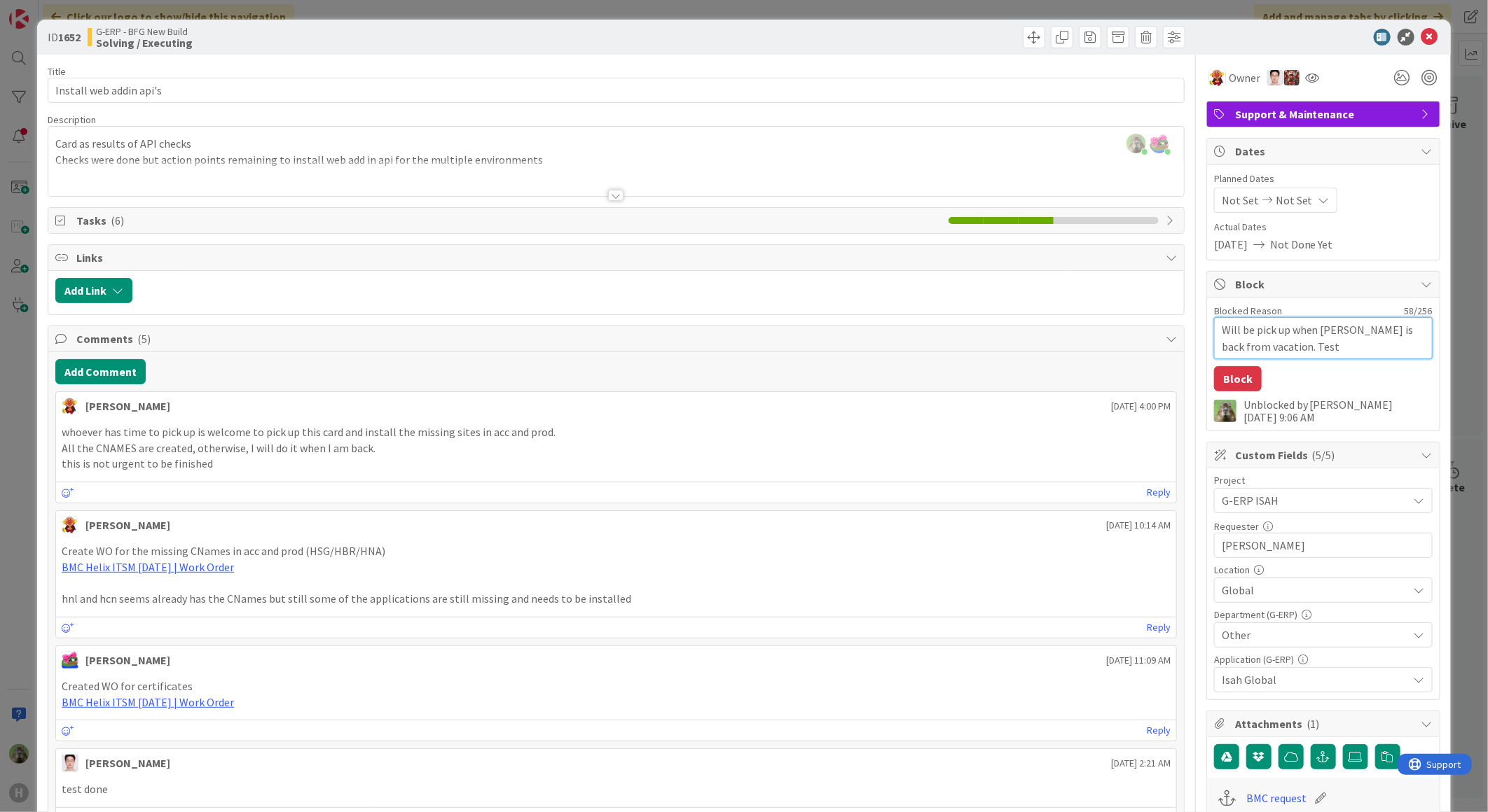
type textarea "x"
type textarea "Will be pick up when Lareina is back from vacation. Test i"
type textarea "x"
type textarea "Will be pick up when Lareina is back from vacation. Test is"
type textarea "x"
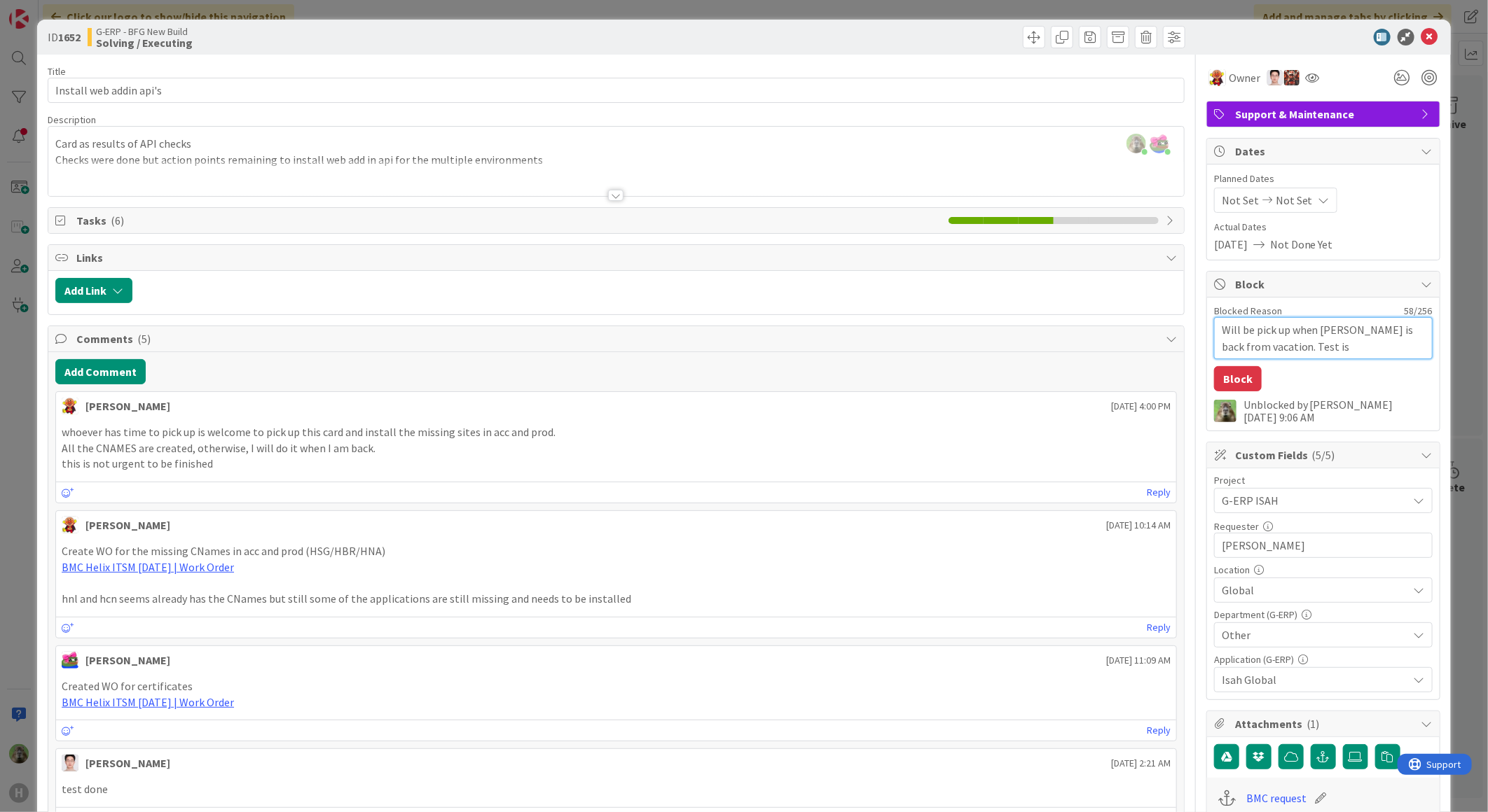
type textarea "Will be pick up when Lareina is back from vacation. Test is"
type textarea "x"
type textarea "Will be pick up when Lareina is back from vacation. Test is a"
type textarea "x"
type textarea "Will be pick up when Lareina is back from vacation. Test is al"
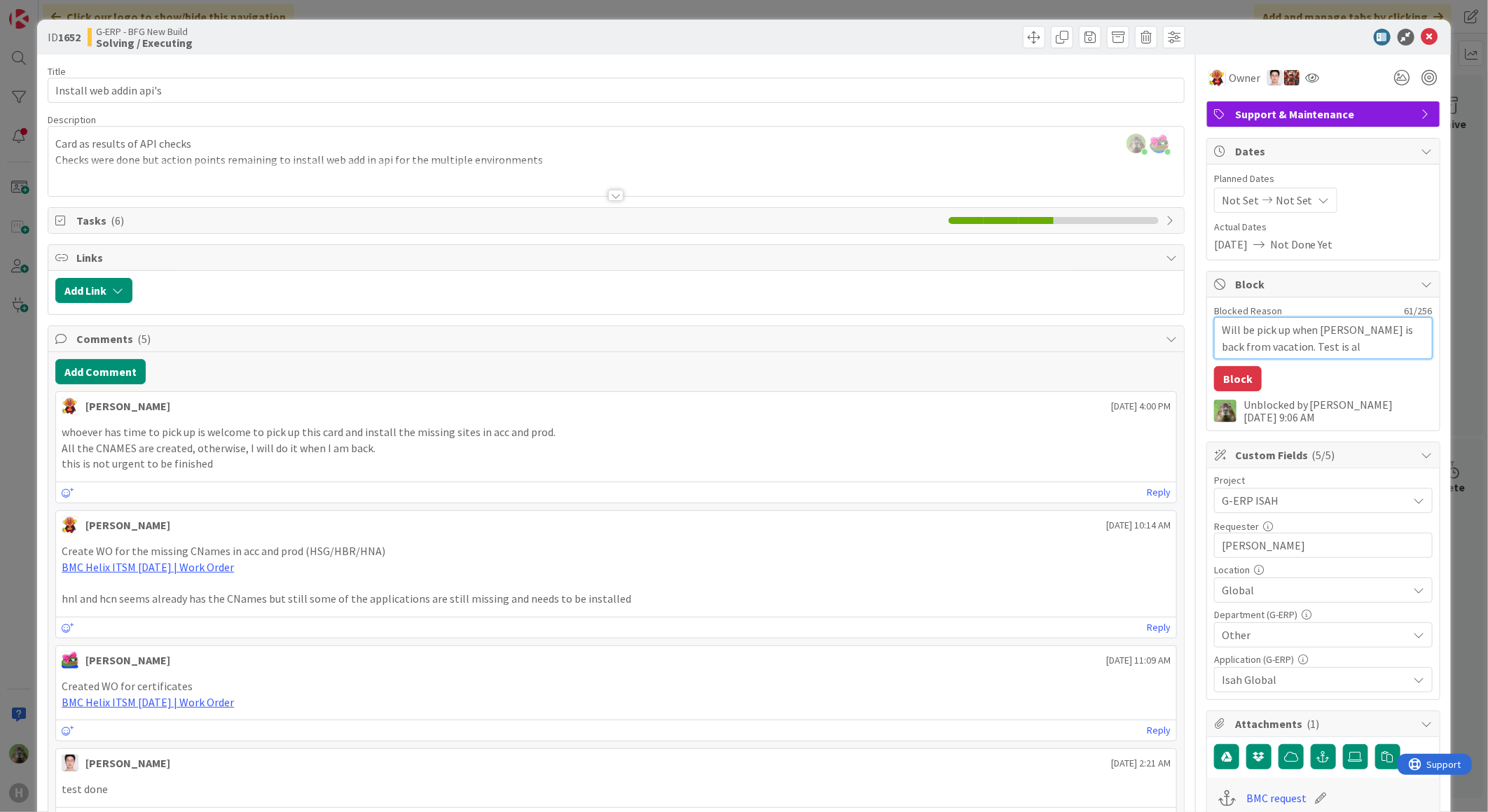
type textarea "x"
type textarea "Will be pick up when Lareina is back from vacation. Test is alr"
type textarea "x"
type textarea "Will be pick up when Lareina is back from vacation. Test is alra"
type textarea "x"
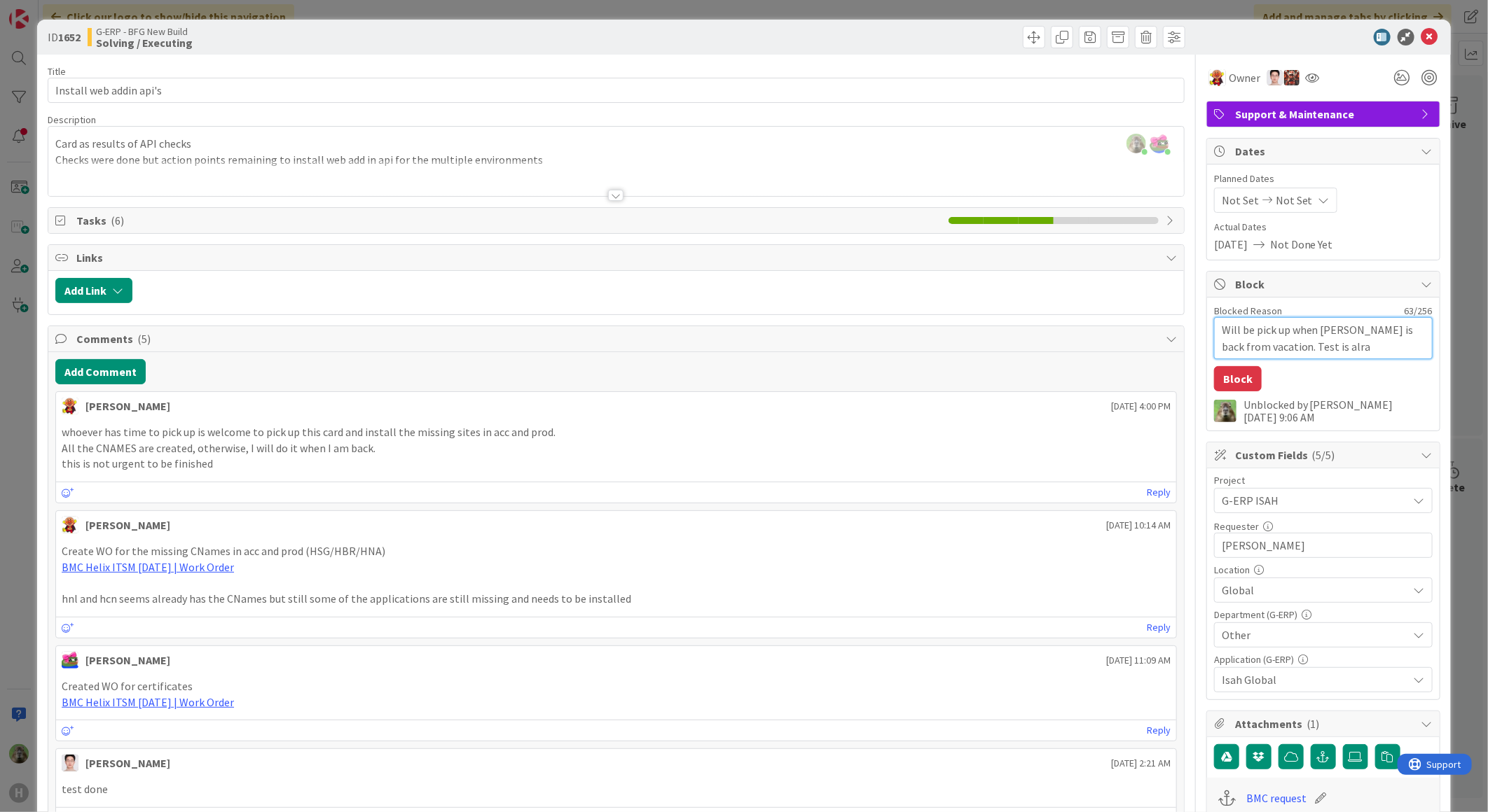
type textarea "Will be pick up when Lareina is back from vacation. Test is alrad"
type textarea "x"
type textarea "Will be pick up when Lareina is back from vacation. Test is alra"
type textarea "x"
type textarea "Will be pick up when Lareina is back from vacation. Test is alr"
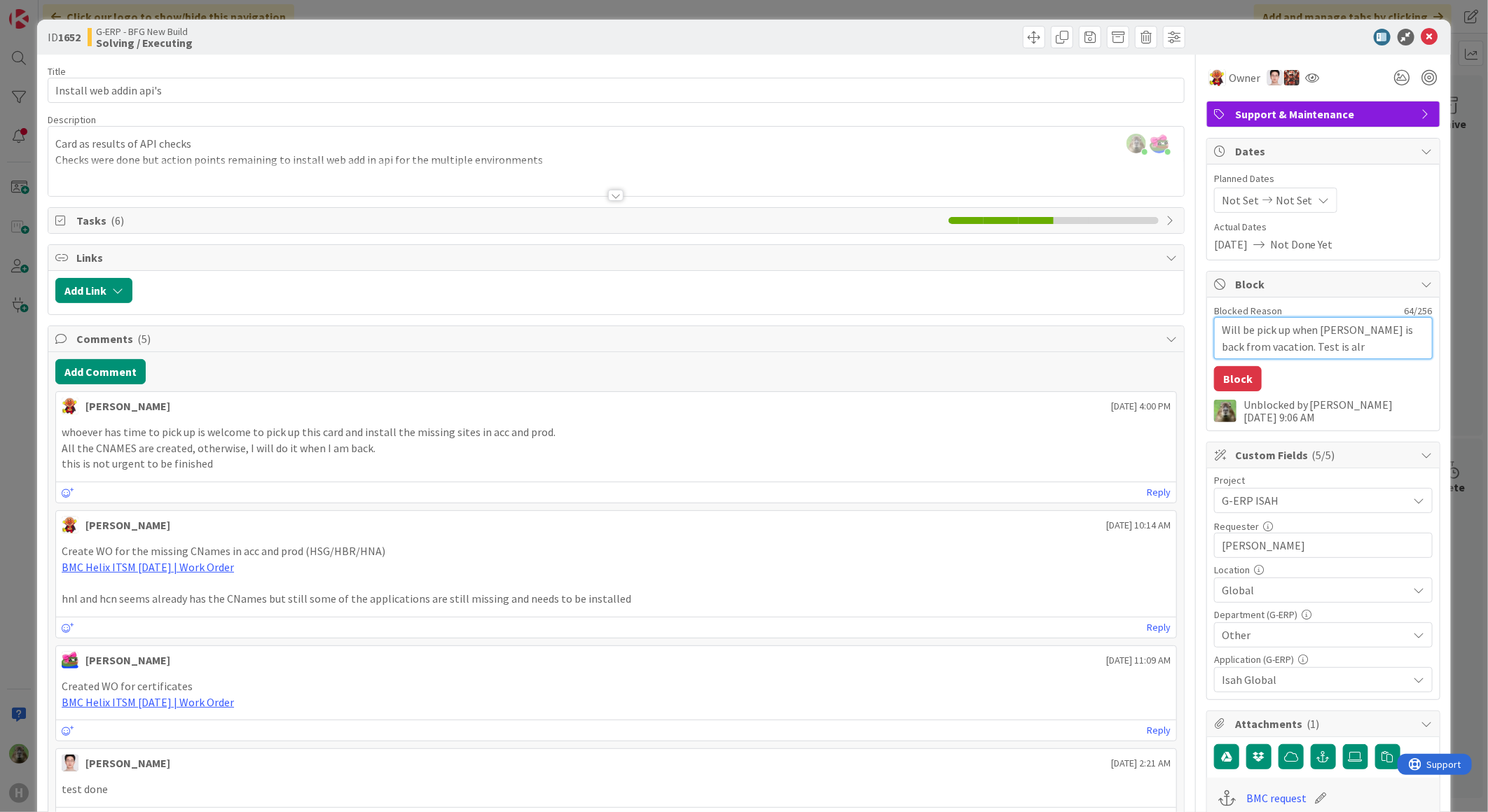
type textarea "x"
type textarea "Will be pick up when Lareina is back from vacation. Test is alre"
type textarea "x"
type textarea "Will be pick up when Lareina is back from vacation. Test is alread"
type textarea "x"
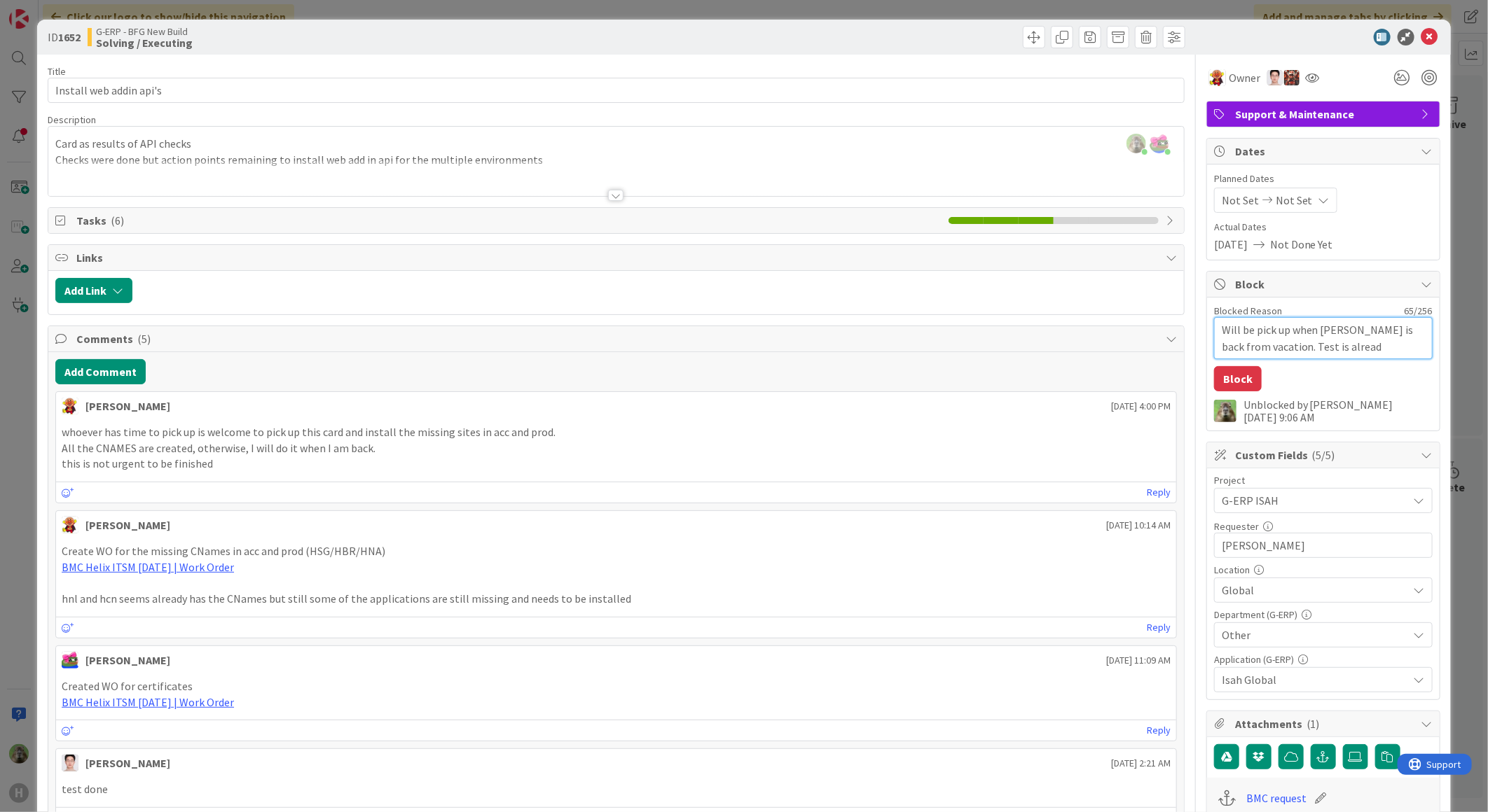
type textarea "Will be pick up when Lareina is back from vacation. Test is already"
type textarea "x"
type textarea "Will be pick up when Lareina is back from vacation. Test is already"
type textarea "x"
type textarea "Will be pick up when Lareina is back from vacation. Test is already do"
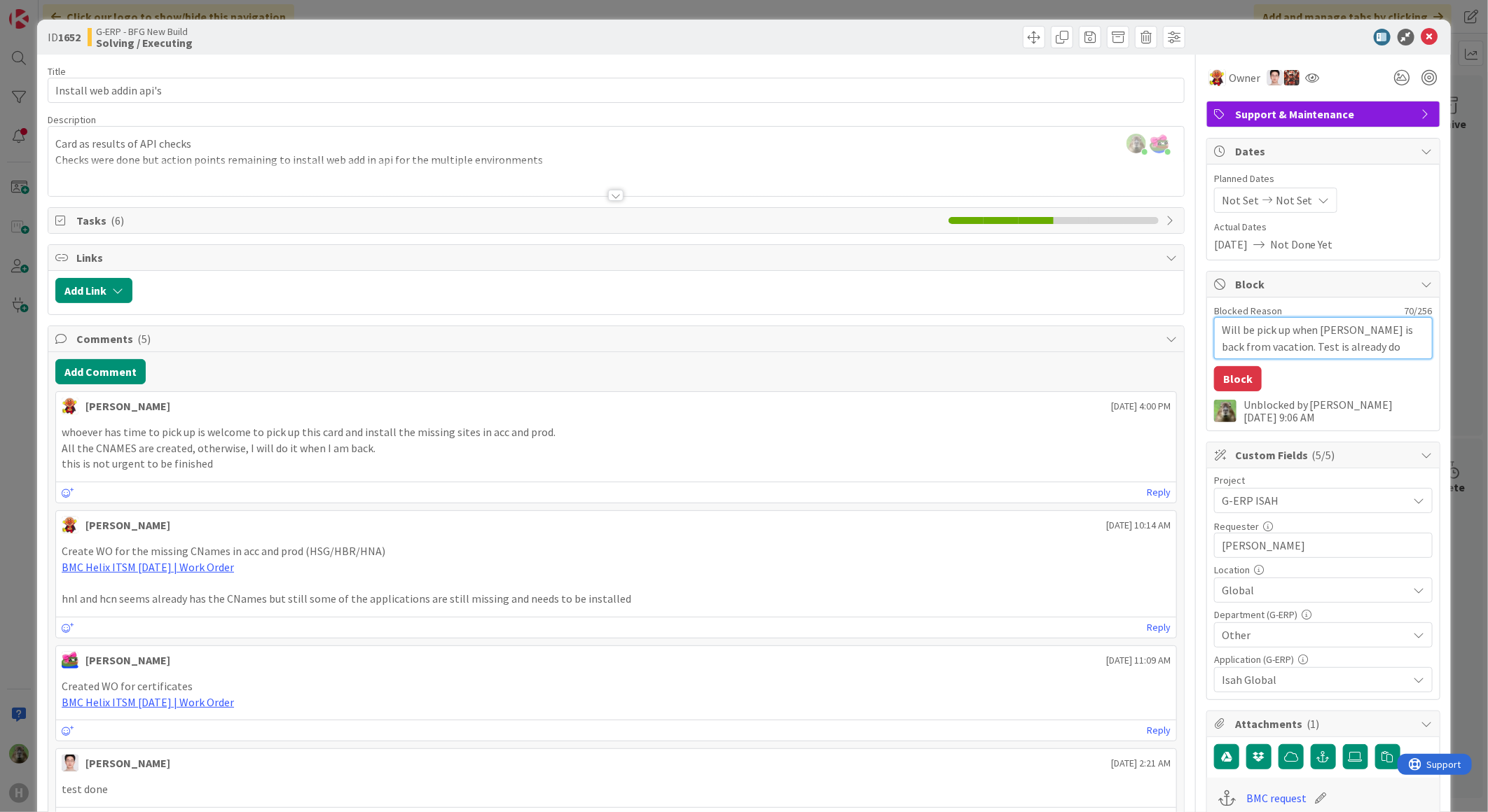
type textarea "x"
type textarea "Will be pick up when Lareina is back from vacation. Test is already don"
type textarea "x"
type textarea "Will be pick up when Lareina is back from vacation. Test is already done"
type textarea "x"
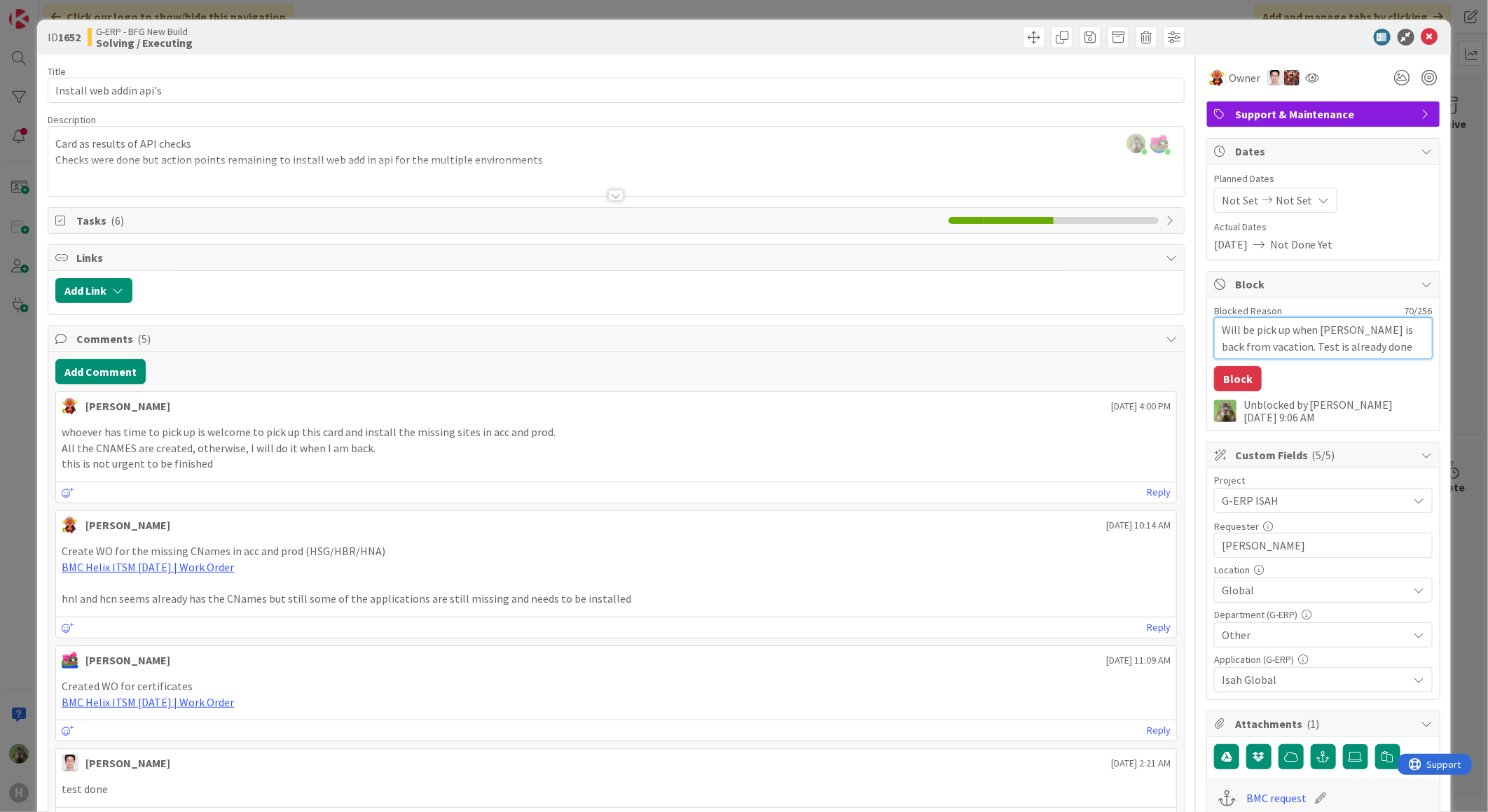
type textarea "Will be pick up when Lareina is back from vacation. Test is already done."
type textarea "x"
type textarea "Will be pick up when Lareina is back from vacation. Test is already done."
type textarea "x"
type textarea "Will be pick up when Lareina is back from vacation. Test is already done. A"
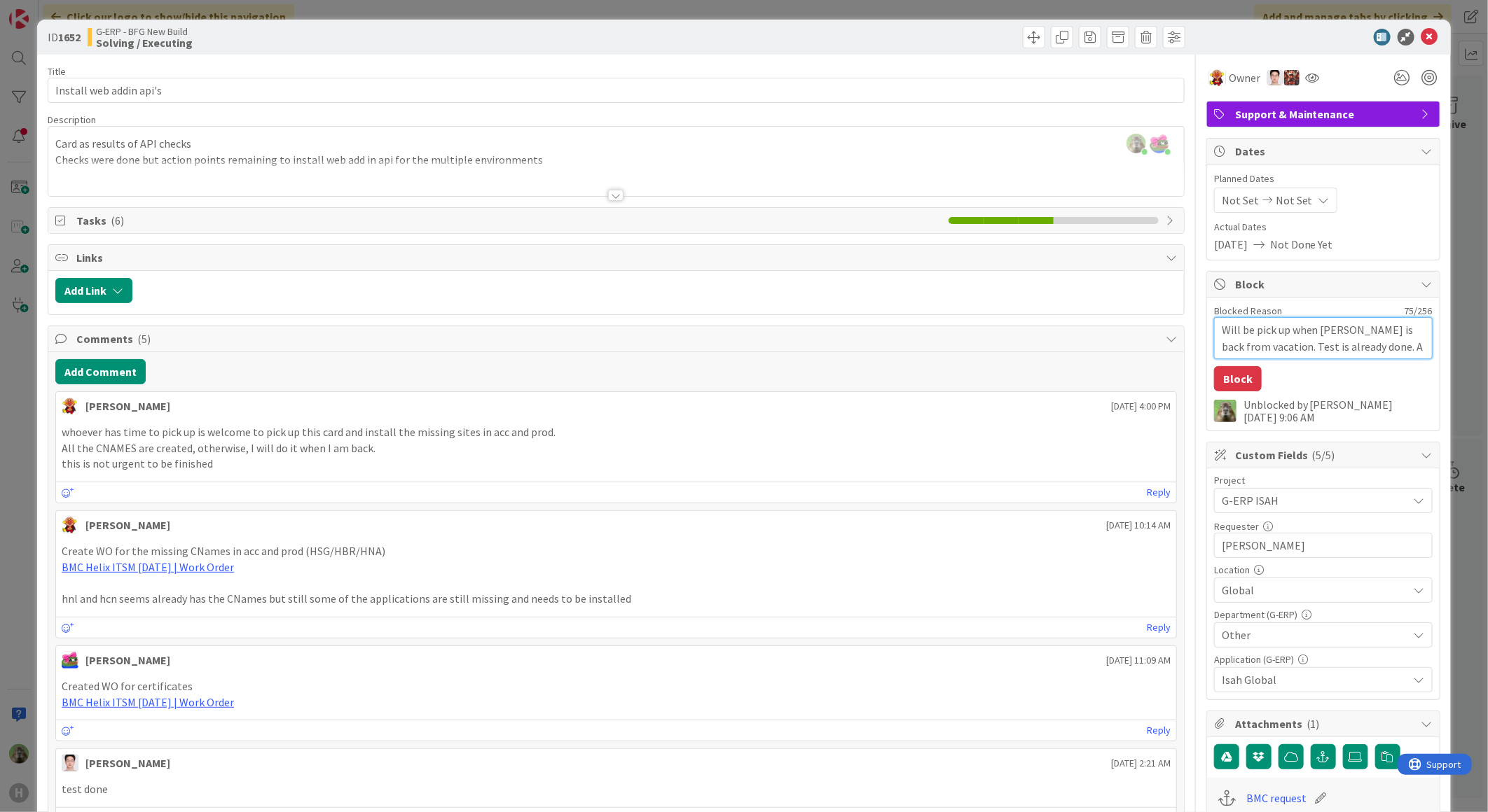
type textarea "x"
type textarea "Will be pick up when Lareina is back from vacation. Test is already done. AC"
type textarea "x"
type textarea "Will be pick up when Lareina is back from vacation. Test is already done. ACC"
type textarea "x"
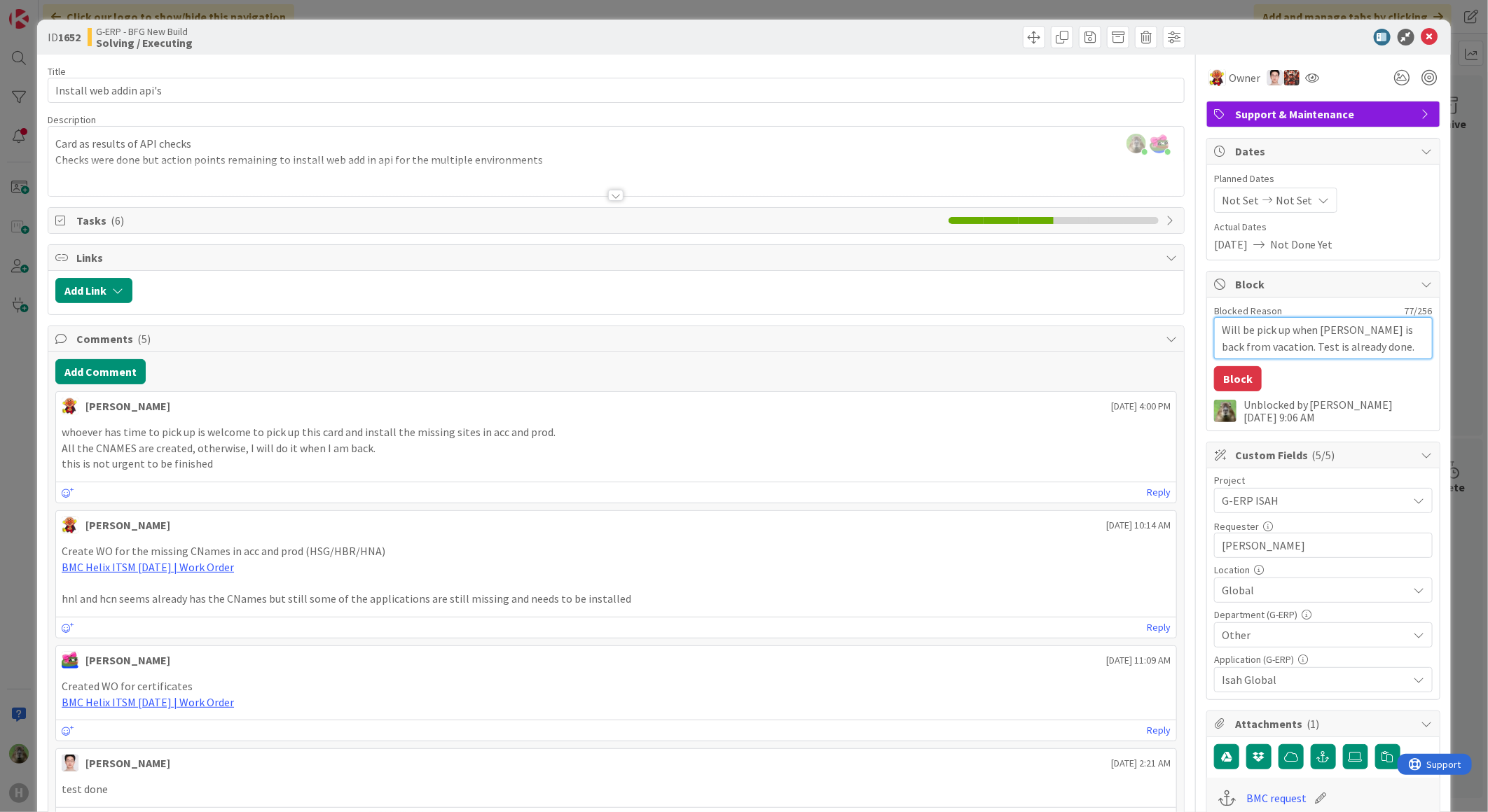
type textarea "Will be pick up when Lareina is back from vacation. Test is already done. ACC"
type textarea "x"
type textarea "Will be pick up when Lareina is back from vacation. Test is already done. ACC a"
type textarea "x"
type textarea "Will be pick up when Lareina is back from vacation. Test is already done. ACC an"
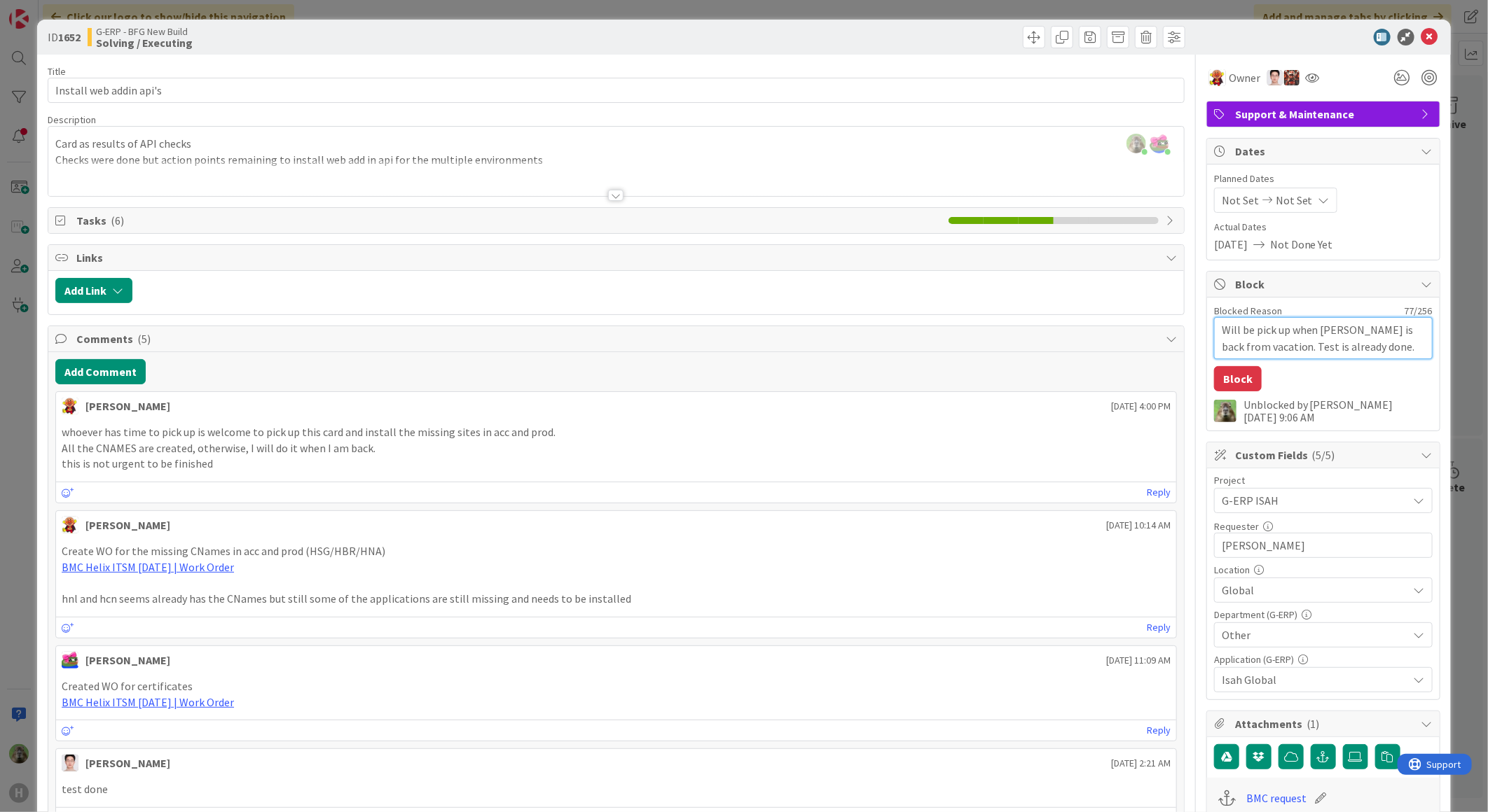
type textarea "x"
type textarea "Will be pick up when Lareina is back from vacation. Test is already done. ACC a…"
type textarea "x"
type textarea "Will be pick up when Lareina is back from vacation. Test is already done. ACC a…"
type textarea "x"
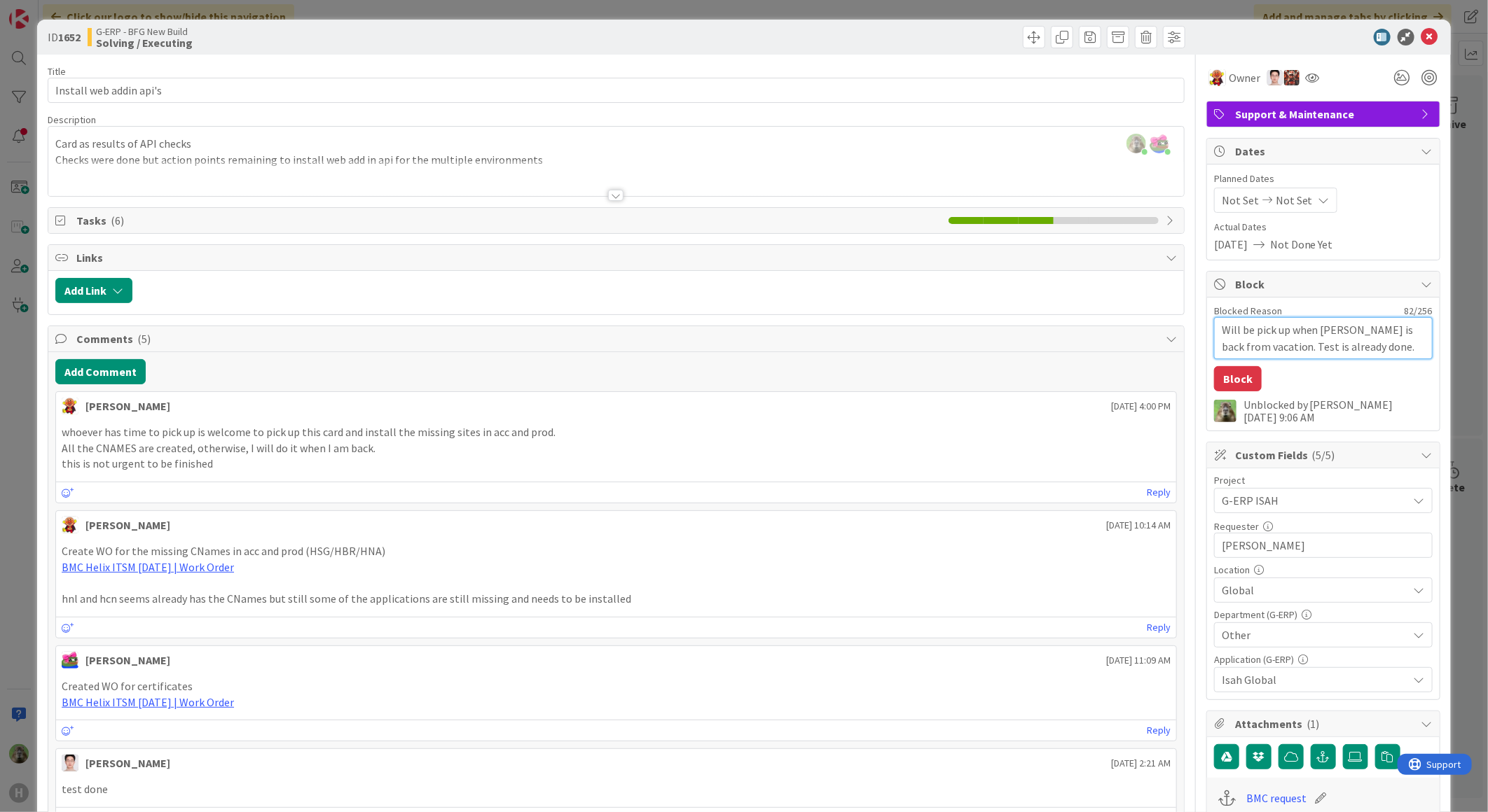
type textarea "Will be pick up when Lareina is back from vacation. Test is already done. ACC a…"
type textarea "x"
type textarea "Will be pick up when Lareina is back from vacation. Test is already done. ACC a…"
type textarea "x"
type textarea "Will be pick up when Lareina is back from vacation. Test is already done. ACC a…"
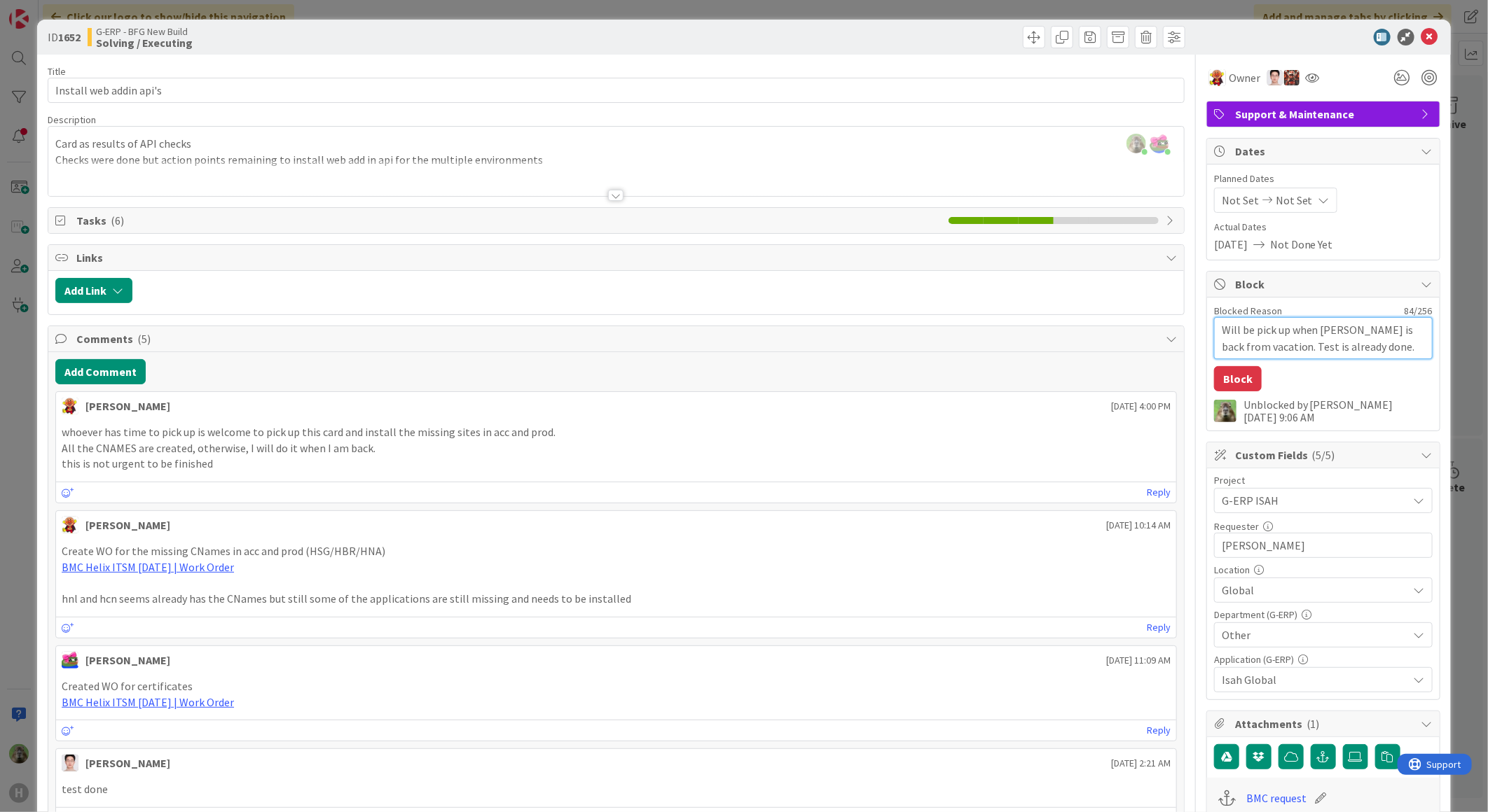
type textarea "x"
type textarea "Will be pick up when Lareina is back from vacation. Test is already done. ACC a…"
type textarea "x"
type textarea "Will be pick up when Lareina is back from vacation. Test is already done. ACC a…"
type textarea "x"
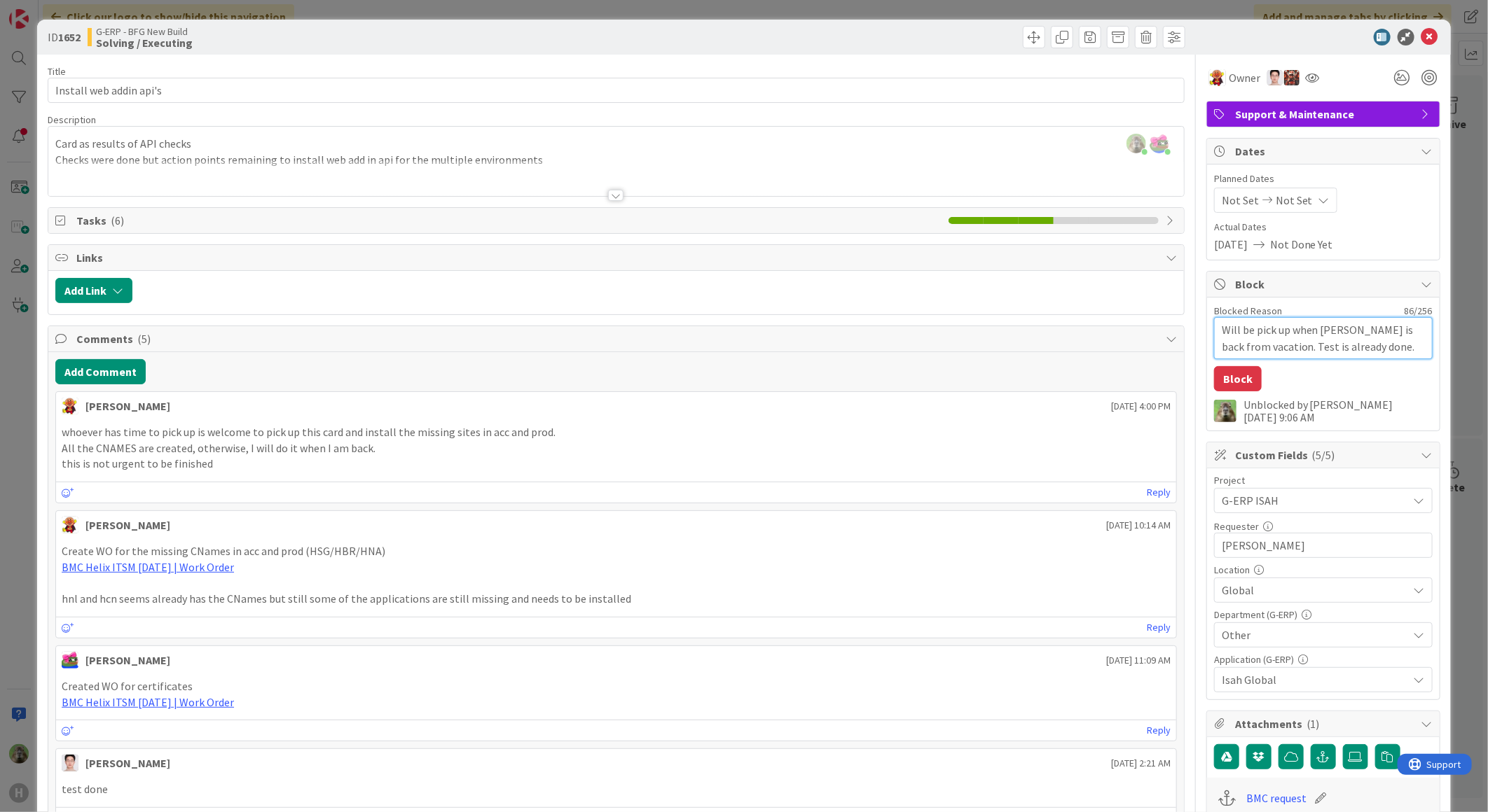
type textarea "Will be pick up when Lareina is back from vacation. Test is already done. ACC a…"
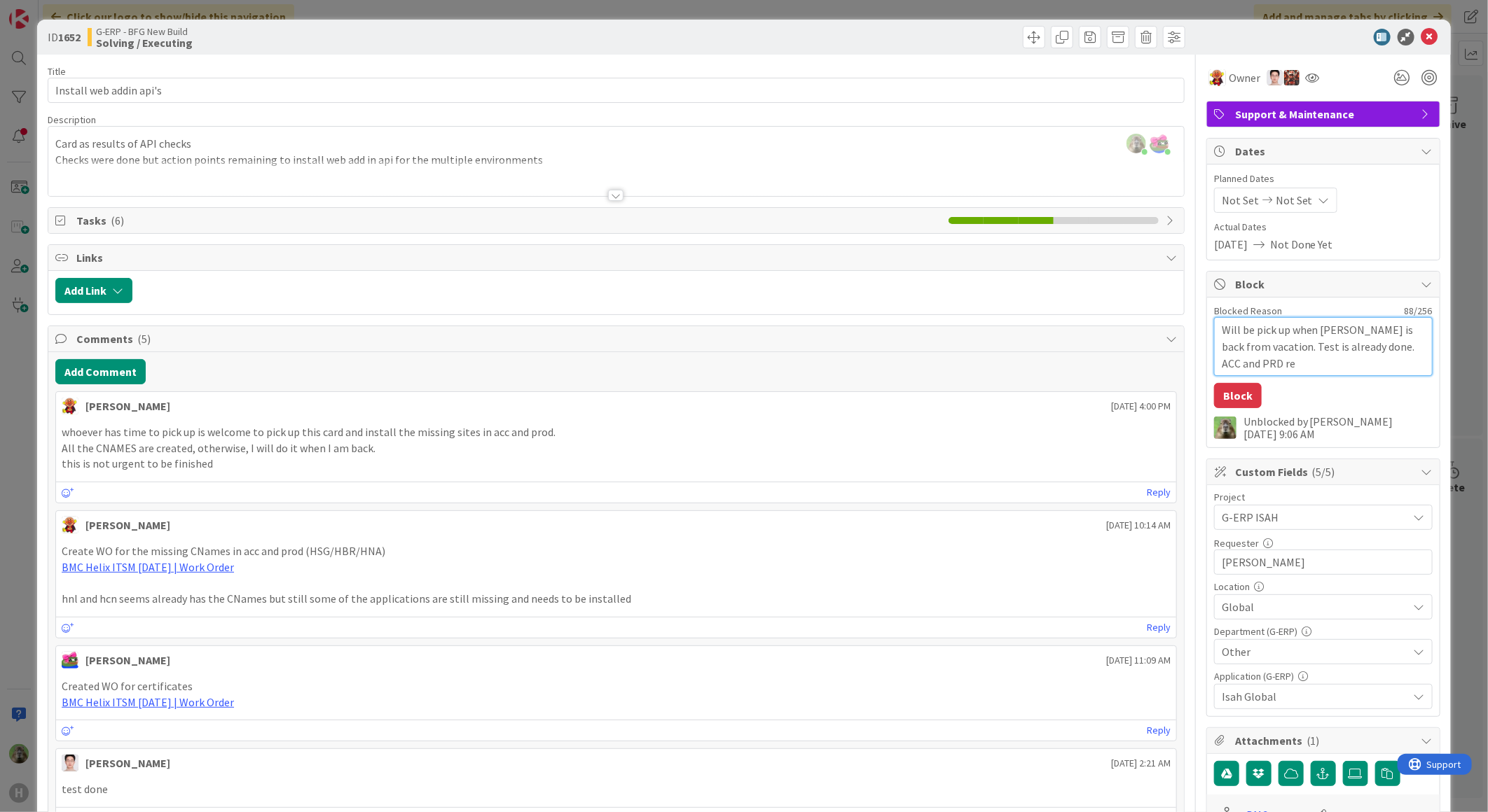
type textarea "x"
type textarea "Will be pick up when Lareina is back from vacation. Test is already done. ACC a…"
type textarea "x"
type textarea "Will be pick up when Lareina is back from vacation. Test is already done. ACC a…"
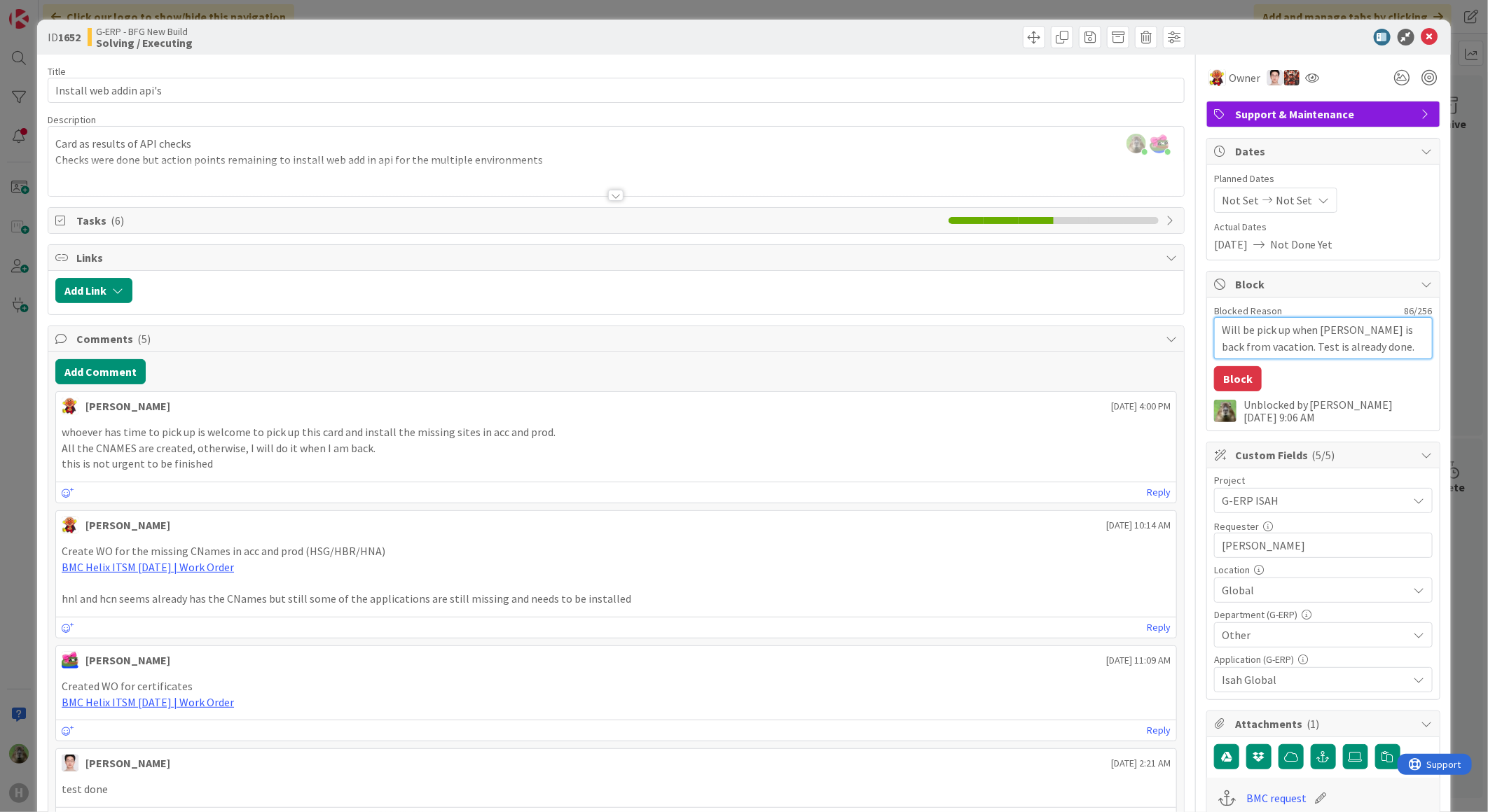
type textarea "x"
type textarea "Will be pick up when Lareina is back from vacation. Test is already done. ACC a…"
type textarea "x"
type textarea "Will be pick up when Lareina is back from vacation. Test is already done. ACC a…"
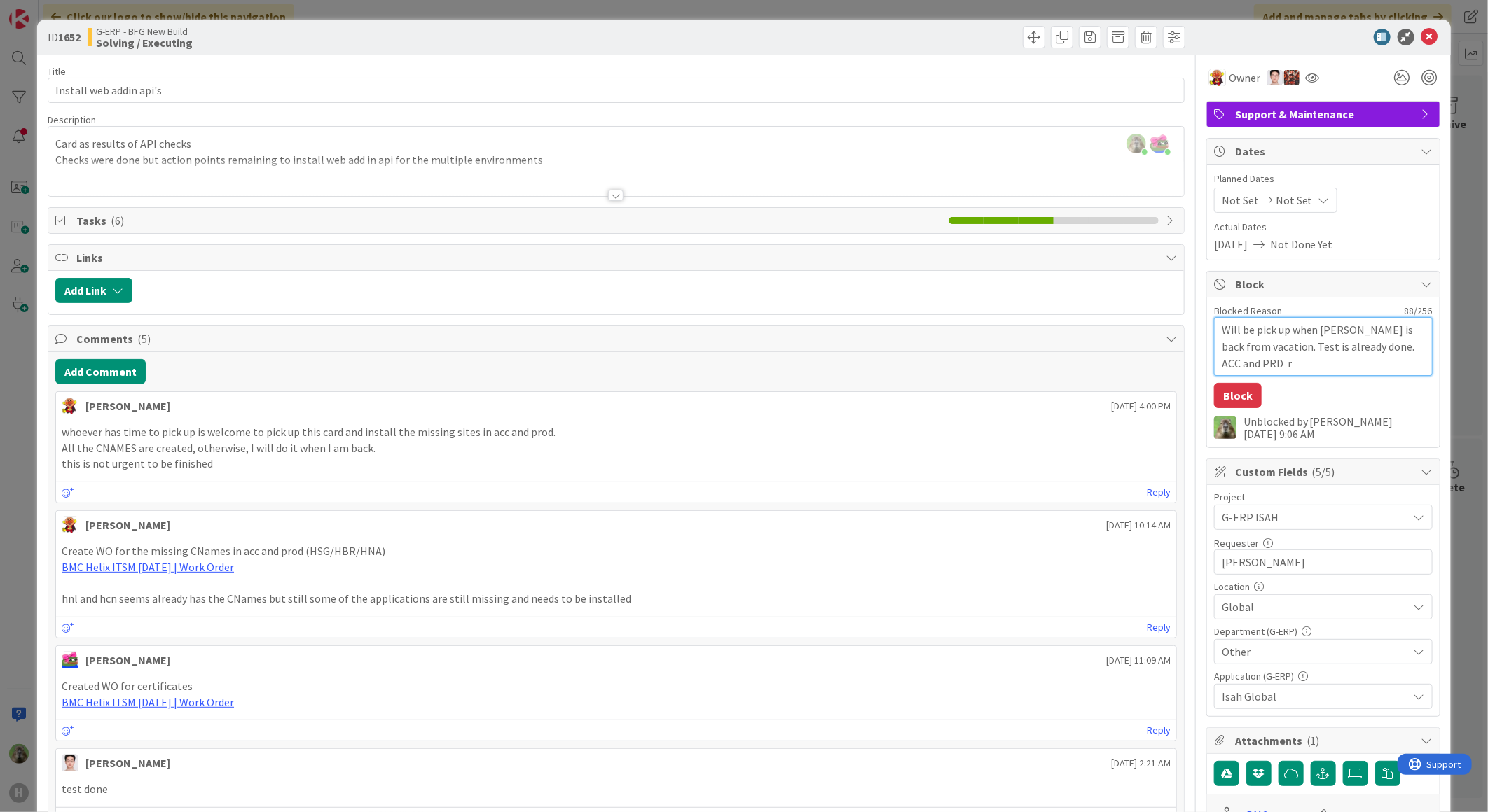
type textarea "x"
type textarea "Will be pick up when Lareina is back from vacation. Test is already done. ACC a…"
type textarea "x"
type textarea "Will be pick up when Lareina is back from vacation. Test is already done. ACC a…"
type textarea "x"
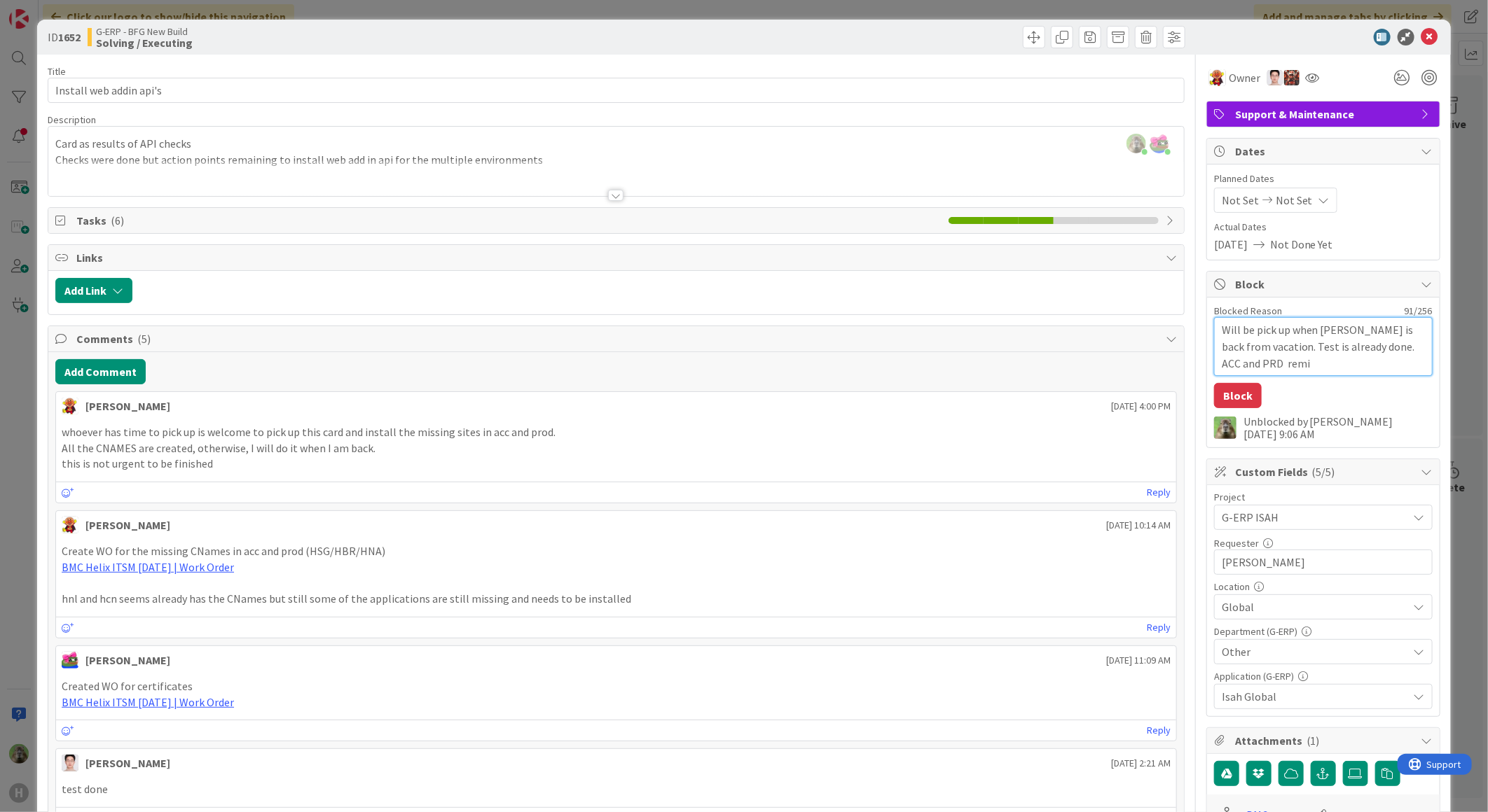
type textarea "Will be pick up when Lareina is back from vacation. Test is already done. ACC a…"
type textarea "x"
type textarea "Will be pick up when Lareina is back from vacation. Test is already done. ACC a…"
type textarea "x"
type textarea "Will be pick up when Lareina is back from vacation. Test is already done. ACC a…"
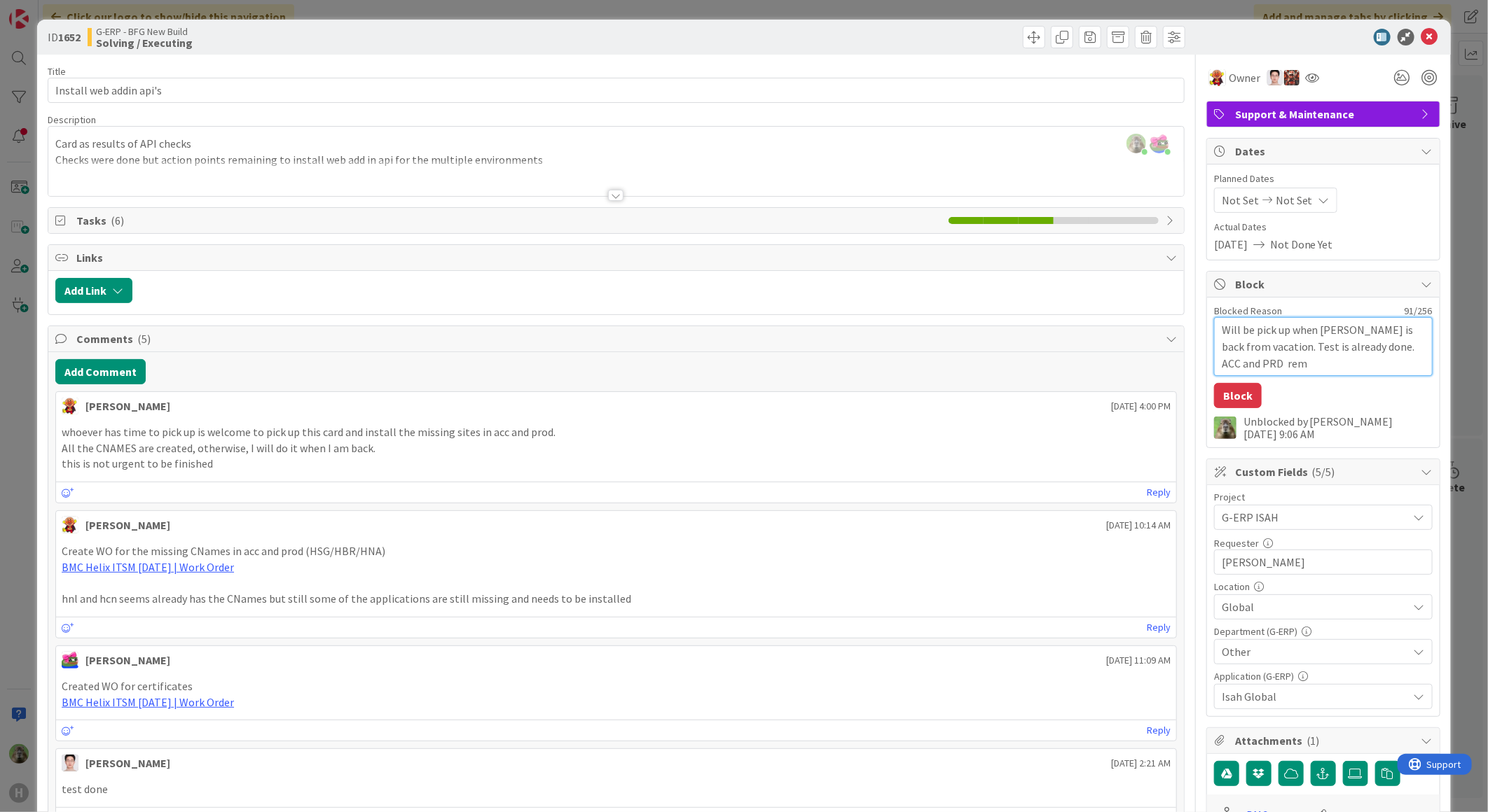
type textarea "x"
type textarea "Will be pick up when Lareina is back from vacation. Test is already done. ACC a…"
type textarea "x"
type textarea "Will be pick up when Lareina is back from vacation. Test is already done. ACC a…"
type textarea "x"
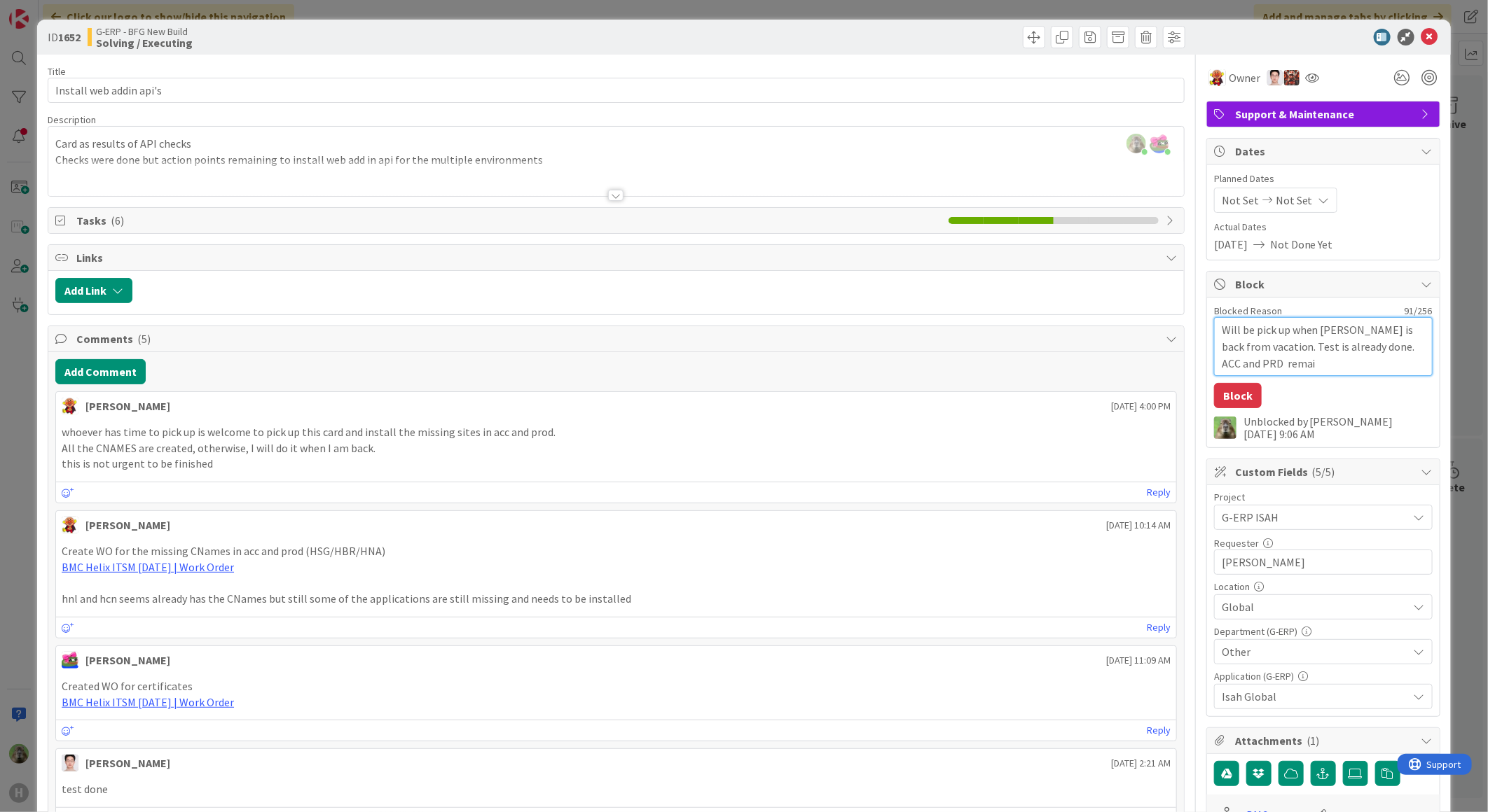
type textarea "Will be pick up when Lareina is back from vacation. Test is already done. ACC a…"
click at [1257, 333] on textarea "Will be pick up when Lareina is back from vacation. Test is already done. ACC a…" at bounding box center [1323, 347] width 218 height 59
click at [1261, 331] on textarea "Will be pick up when Lareina is back from vacation. Test is already done. ACC a…" at bounding box center [1323, 347] width 218 height 59
type textarea "x"
type textarea "Will be picke up when Lareina is back from vacation. Test is already done. ACC …"
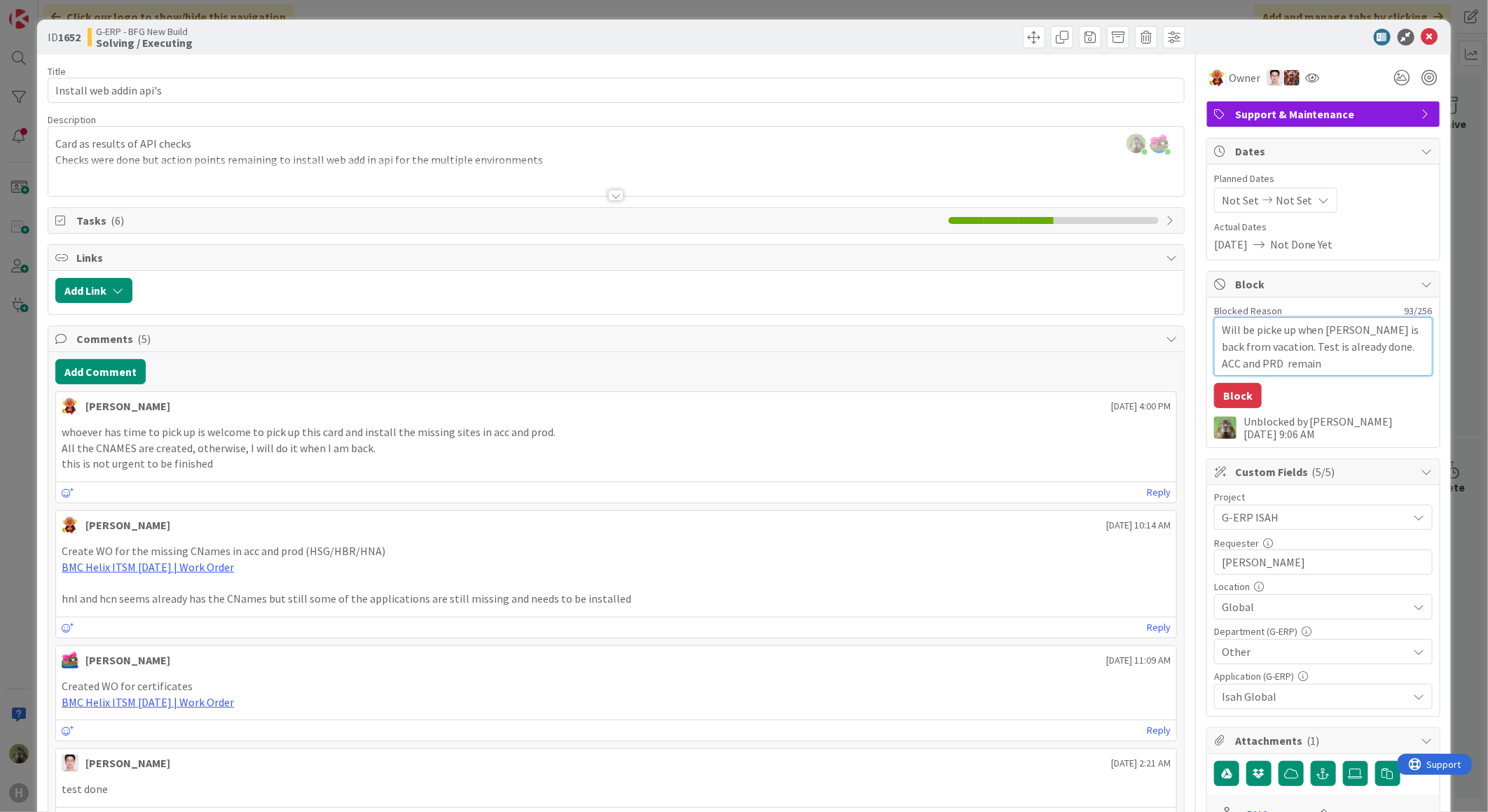
type textarea "x"
type textarea "Will be picked up when Lareina is back from vacation. Test is already done. ACC…"
click at [1235, 393] on button "Block" at bounding box center [1238, 396] width 47 height 25
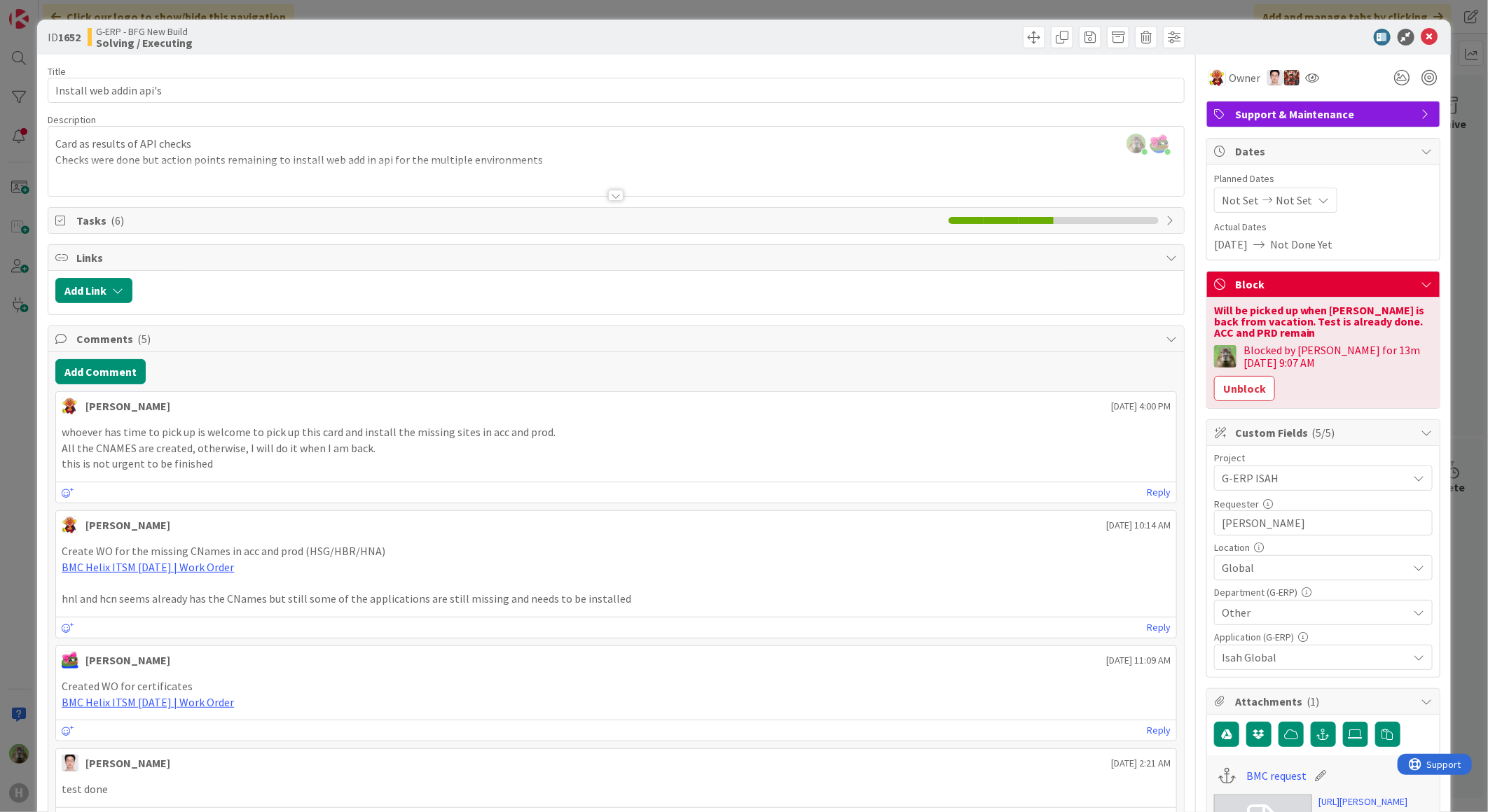
click at [34, 447] on div "ID 1652 G-ERP - BFG New Build Solving / Executing Title 23 / 128 Install web ad…" at bounding box center [744, 406] width 1488 height 812
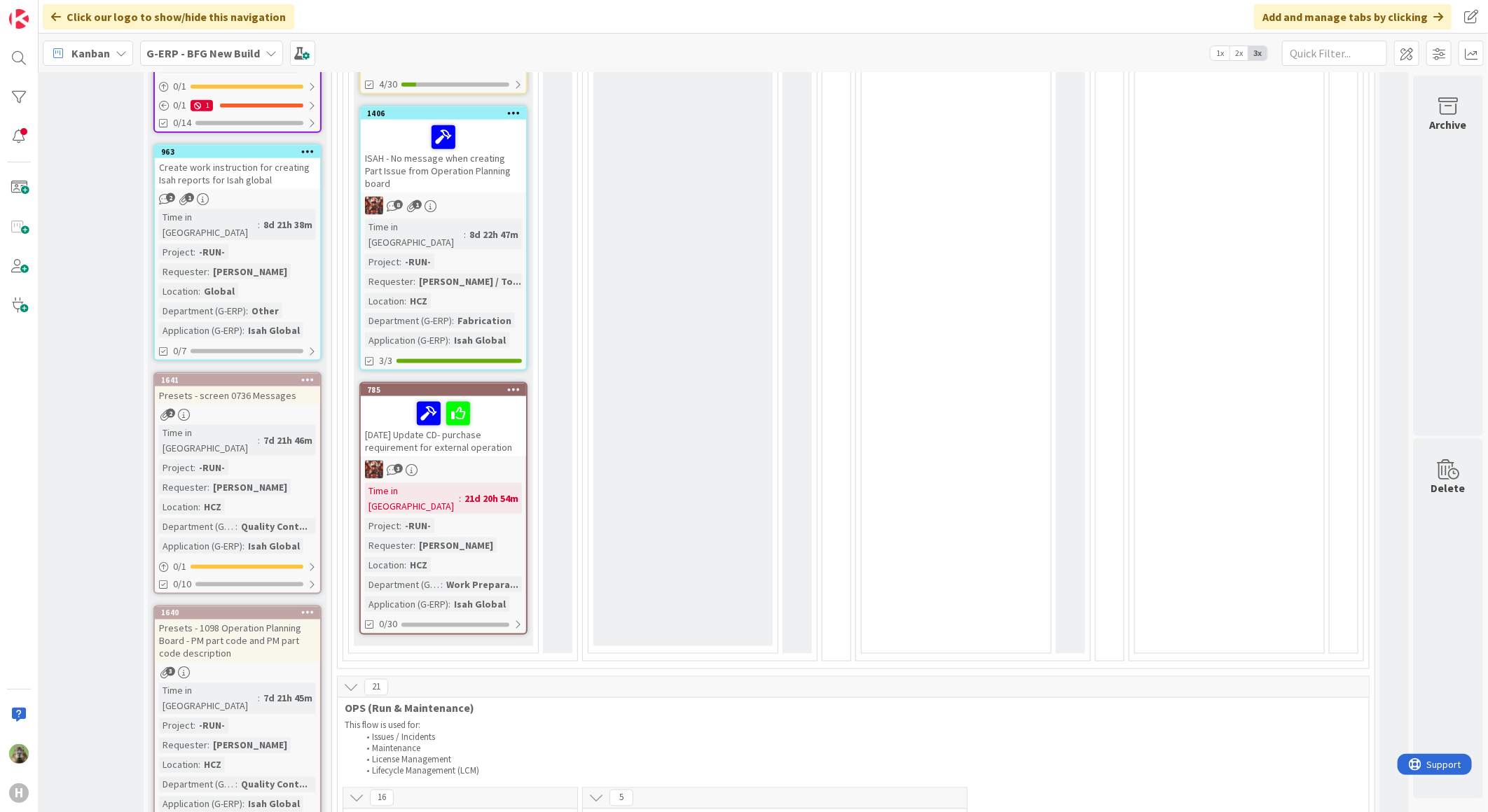
scroll to position [1601, 91]
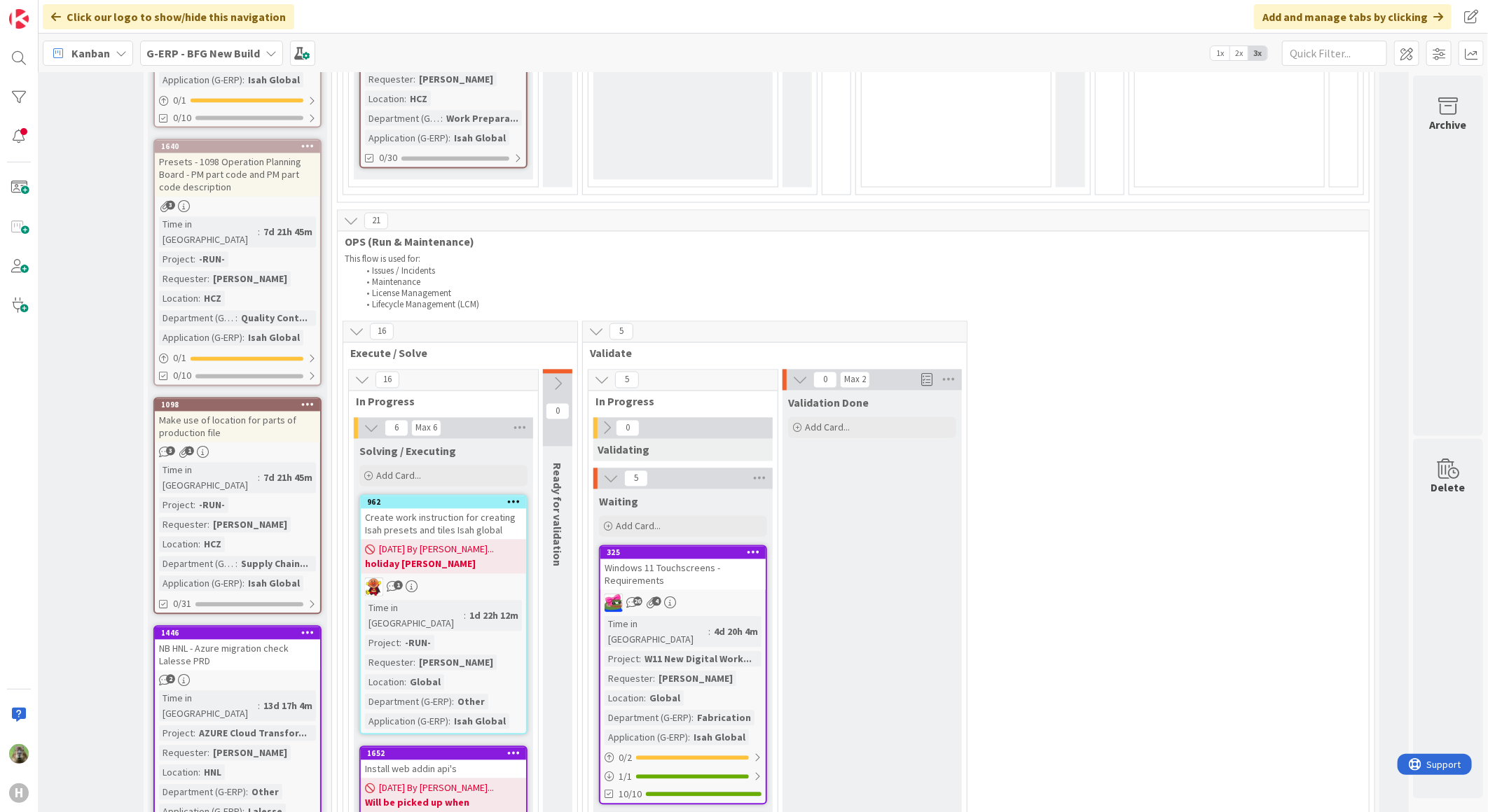
click at [243, 412] on div "Make use of location for parts of production file" at bounding box center [237, 427] width 165 height 31
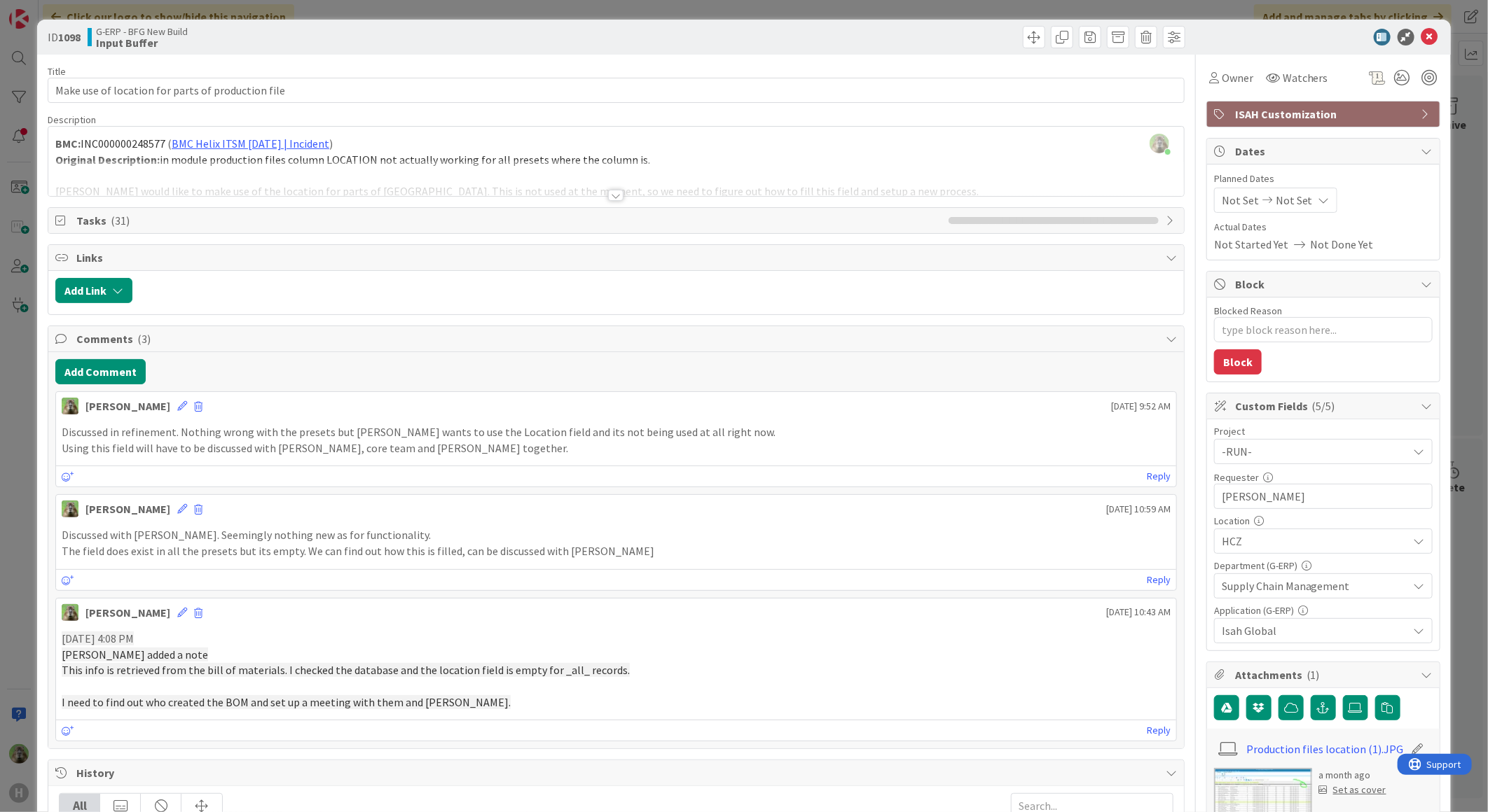
click at [28, 479] on div "ID 1098 G-ERP - BFG New Build Input Buffer Title 49 / 128 Make use of location …" at bounding box center [744, 406] width 1488 height 812
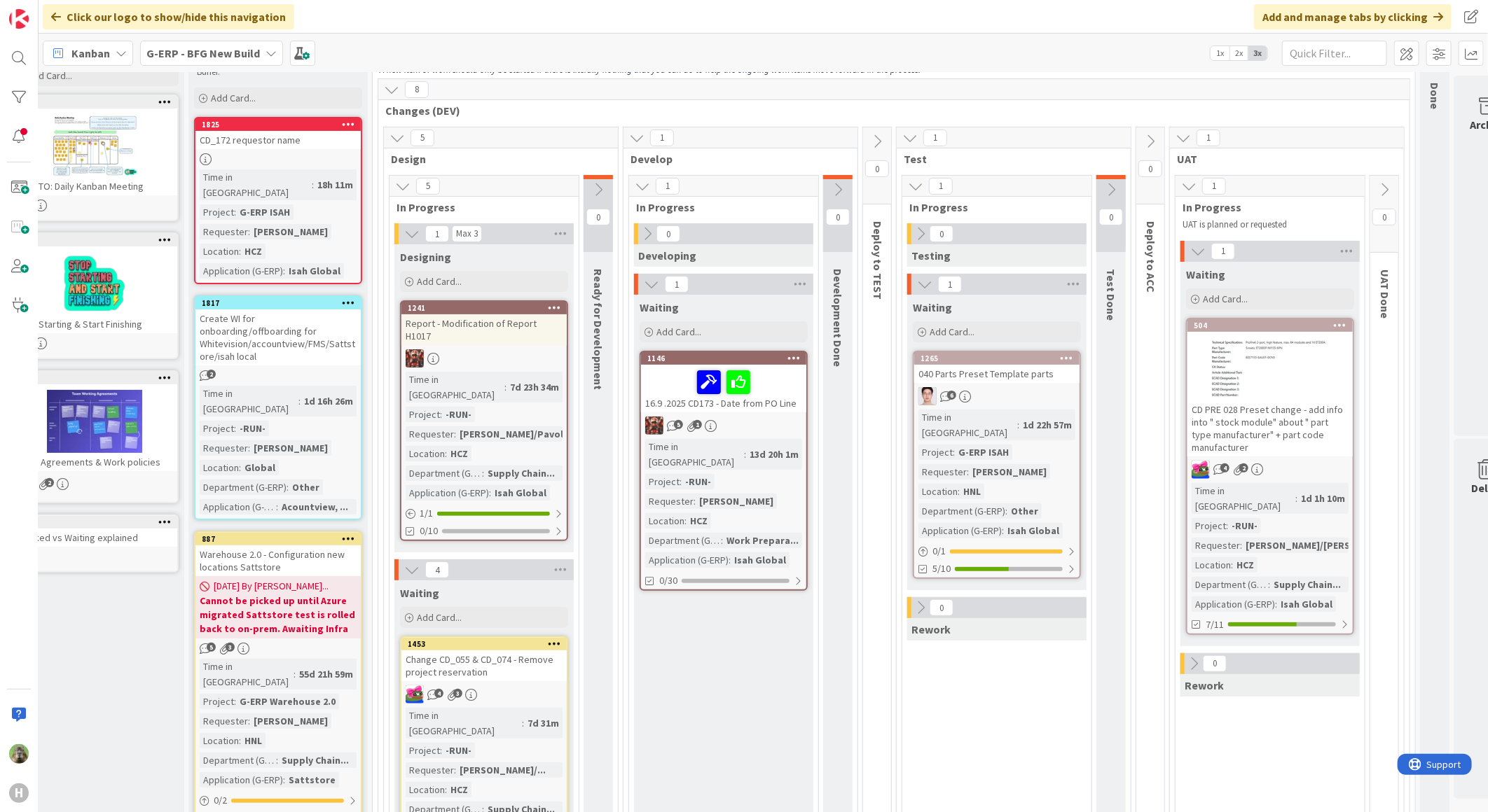
scroll to position [8, 38]
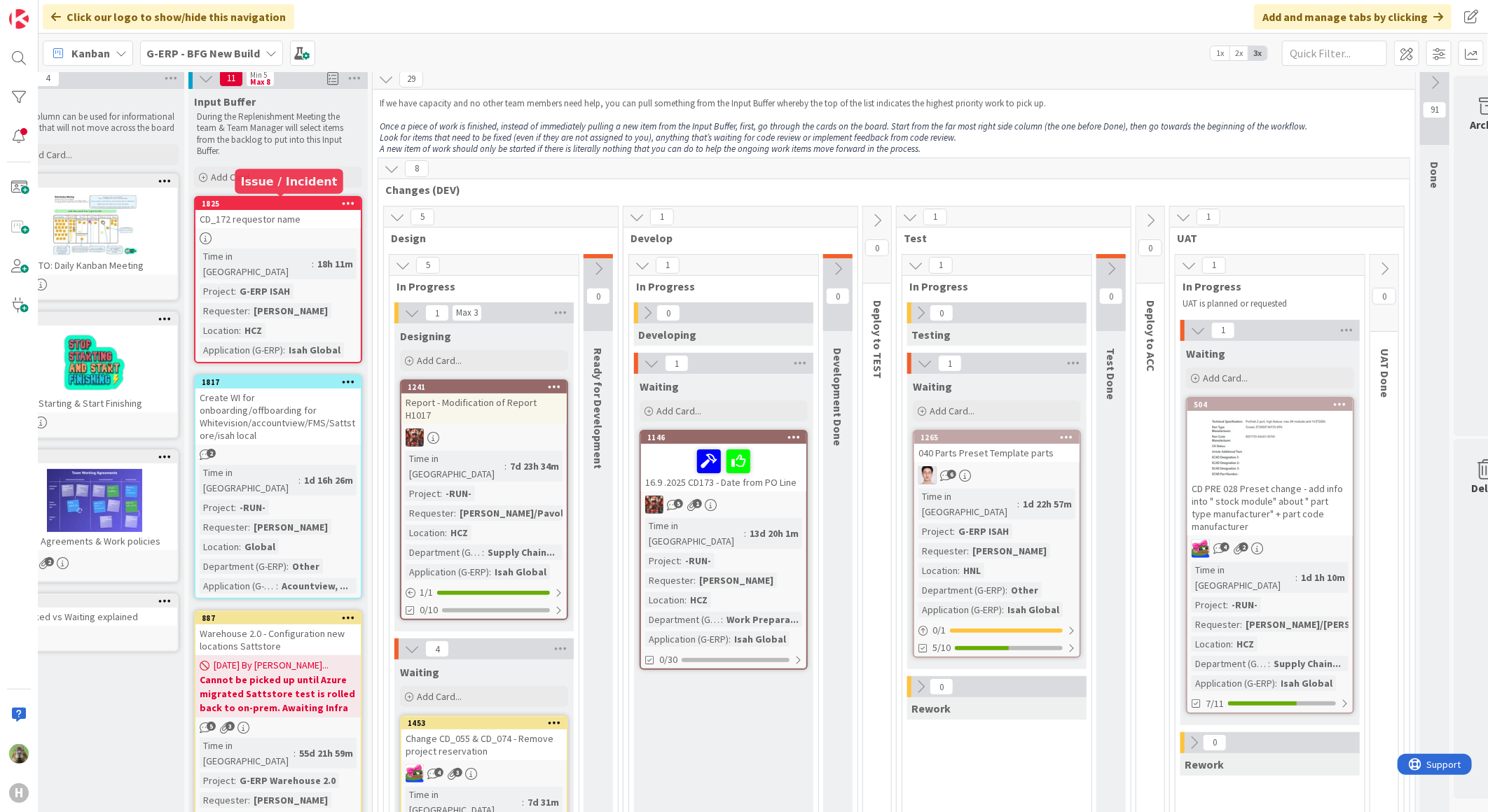
click at [331, 203] on div "1825" at bounding box center [282, 204] width 159 height 10
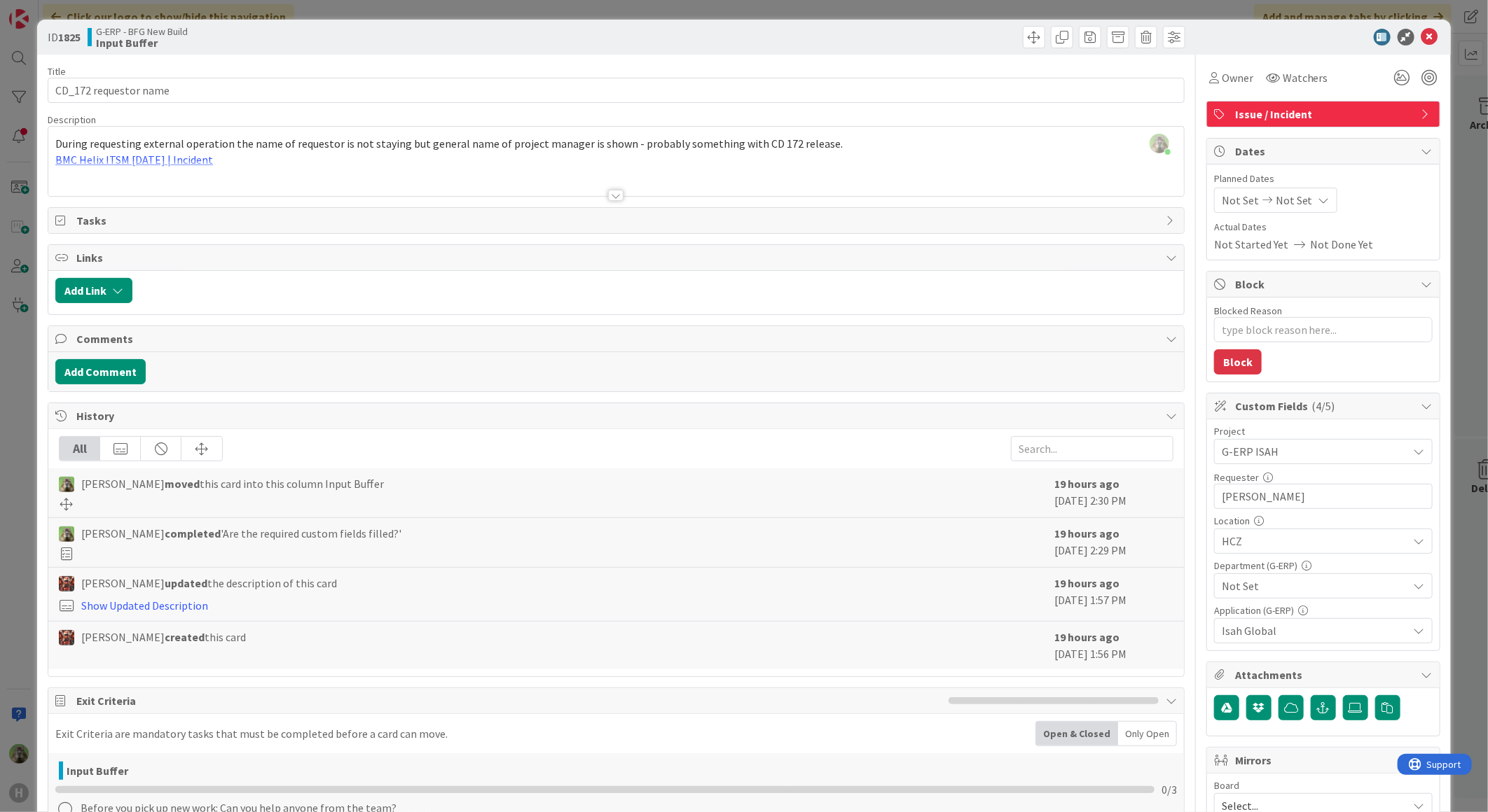
click at [464, 177] on div at bounding box center [615, 178] width 1135 height 36
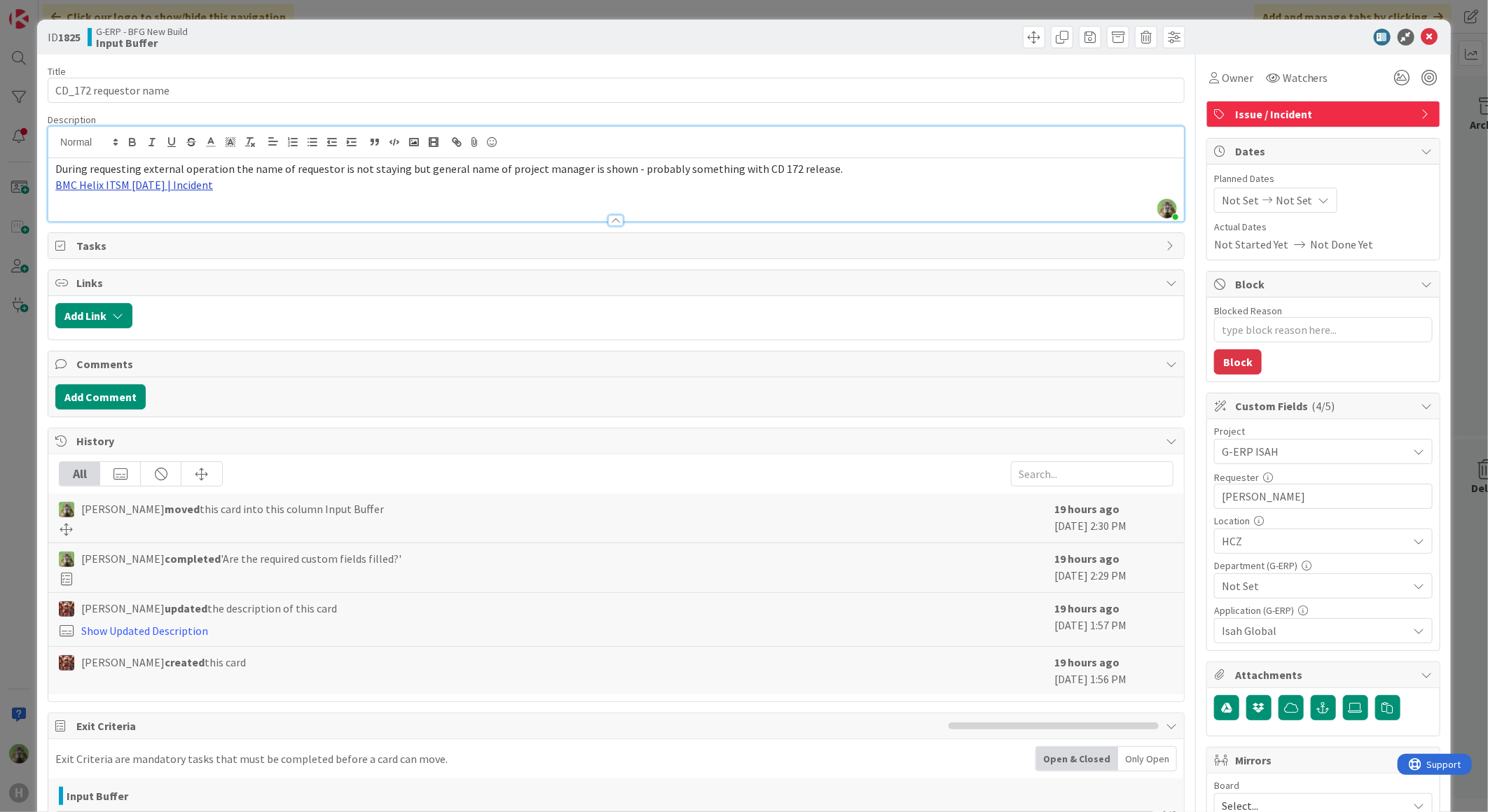
click at [178, 183] on link "BMC Helix ITSM 23.3.02 | Incident" at bounding box center [134, 184] width 158 height 14
click at [155, 214] on link "https://huisman-smartit.onbmc.com/smartit/app/#/incident/AGGHEXFAF704DATBYLJ8TB…" at bounding box center [125, 212] width 140 height 18
click at [188, 254] on span "Tasks" at bounding box center [618, 246] width 1082 height 17
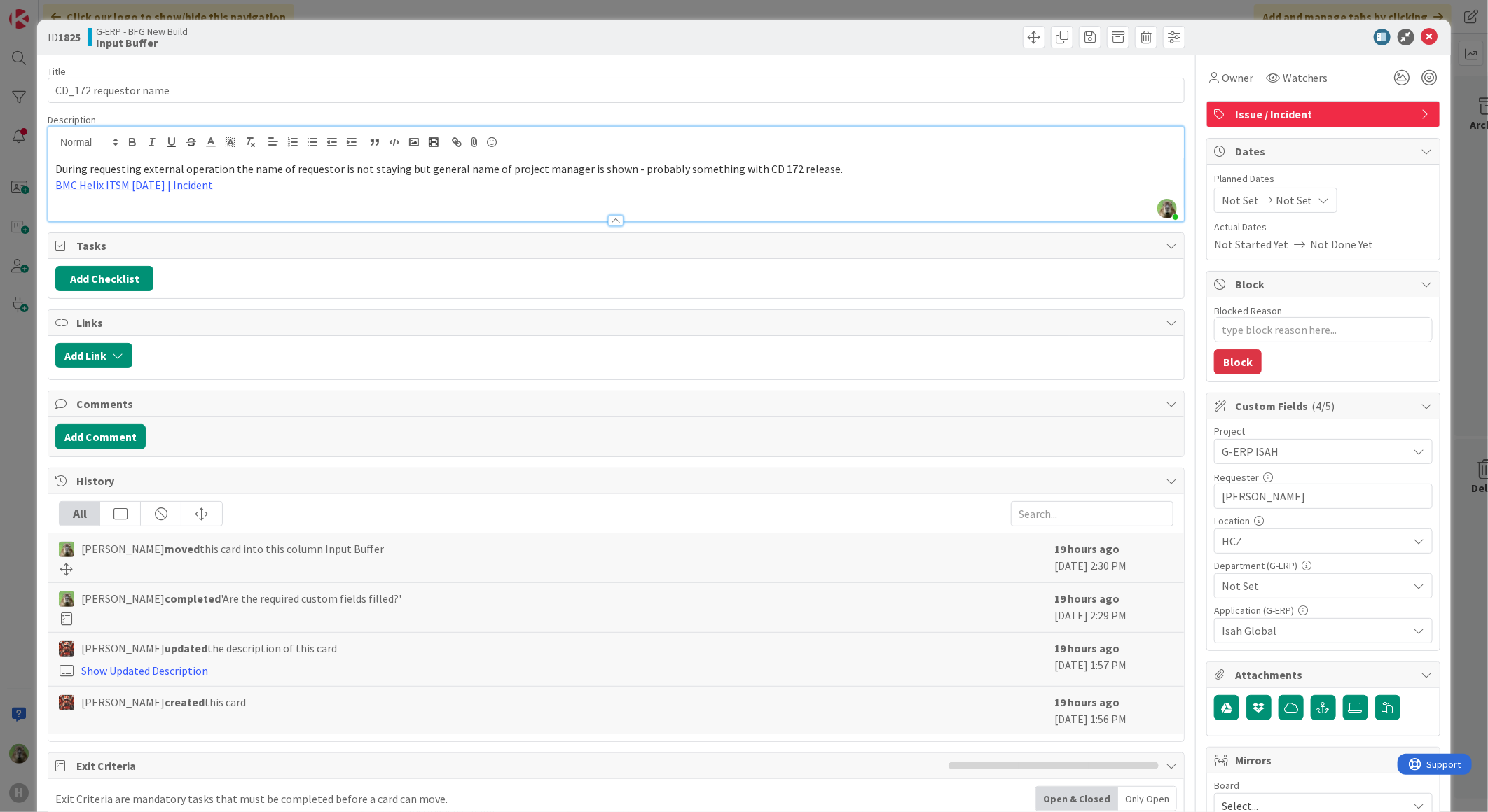
click at [188, 254] on span "Tasks" at bounding box center [618, 246] width 1082 height 17
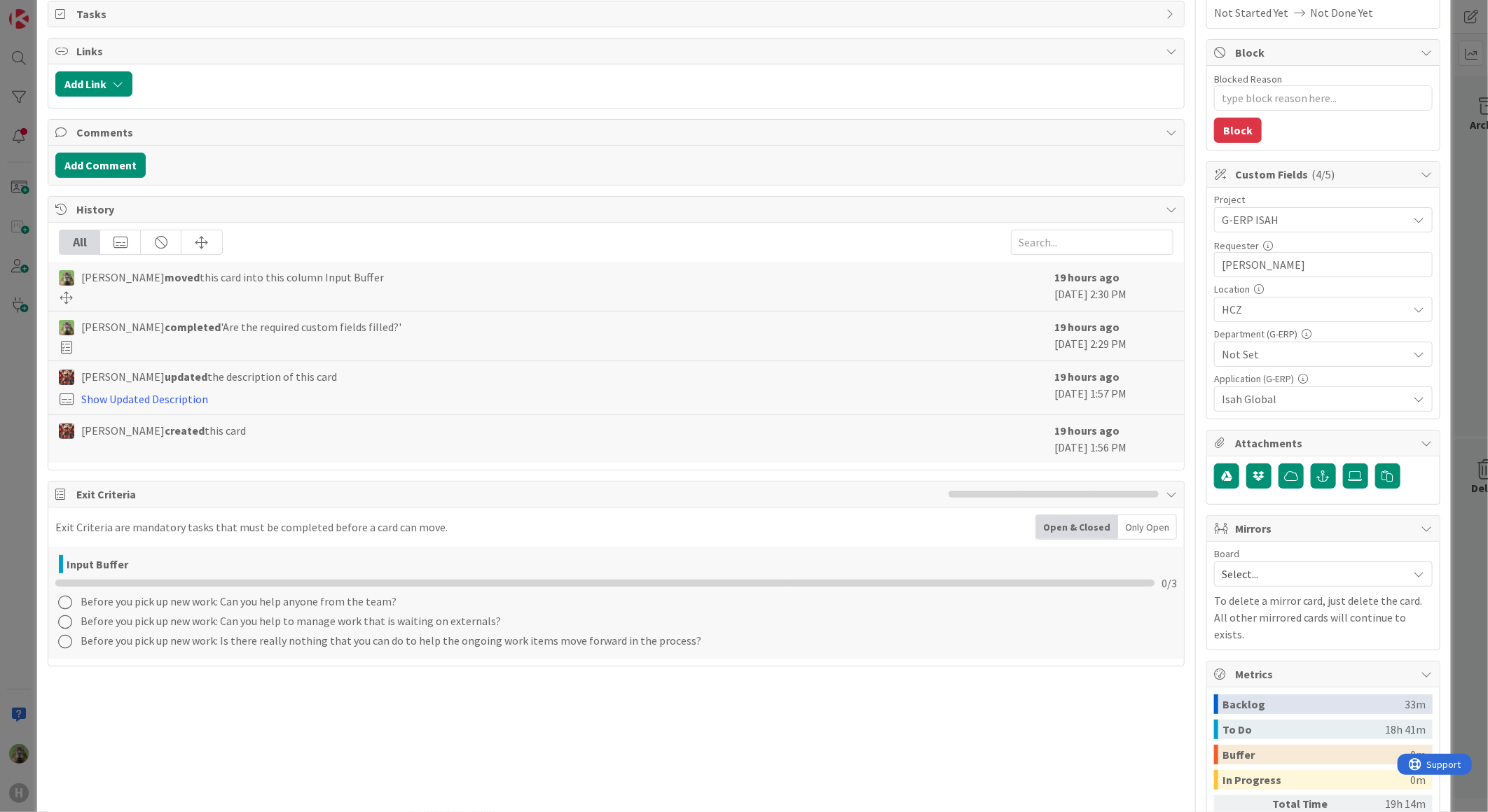
scroll to position [233, 0]
click at [1345, 488] on label at bounding box center [1355, 474] width 25 height 25
click at [1343, 462] on input "file" at bounding box center [1343, 462] width 0 height 0
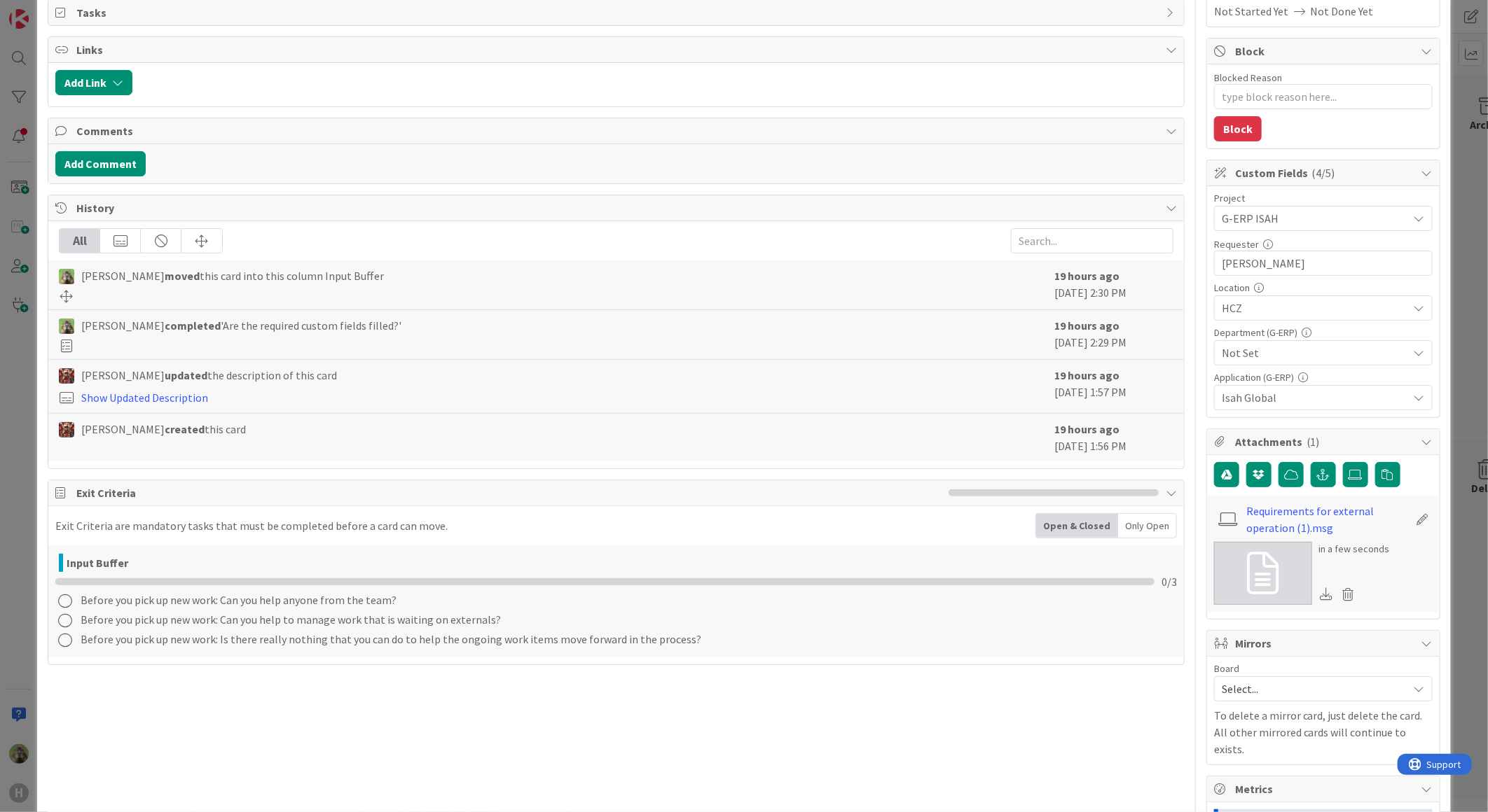
click at [1249, 570] on icon at bounding box center [1262, 573] width 31 height 42
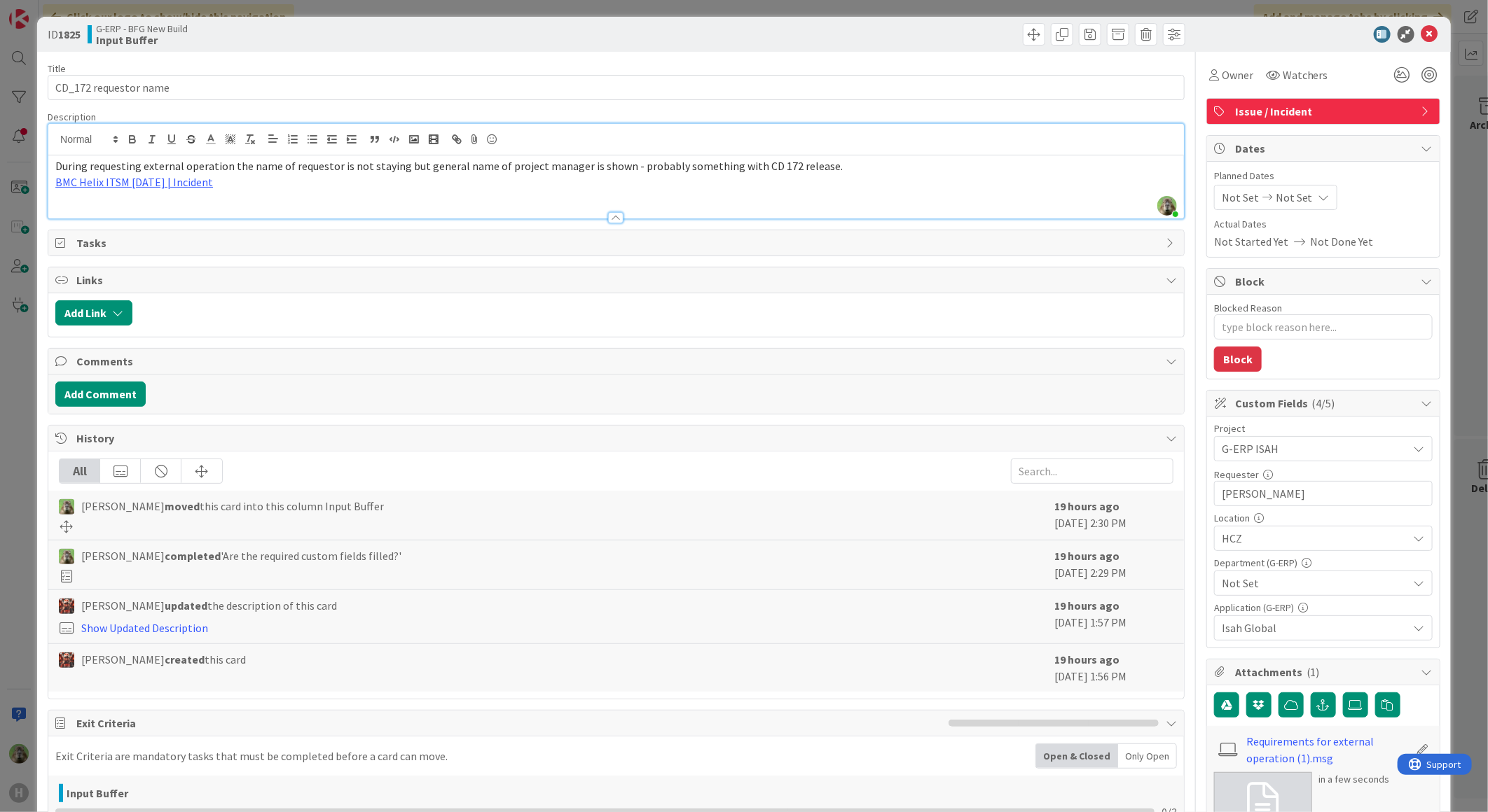
scroll to position [0, 0]
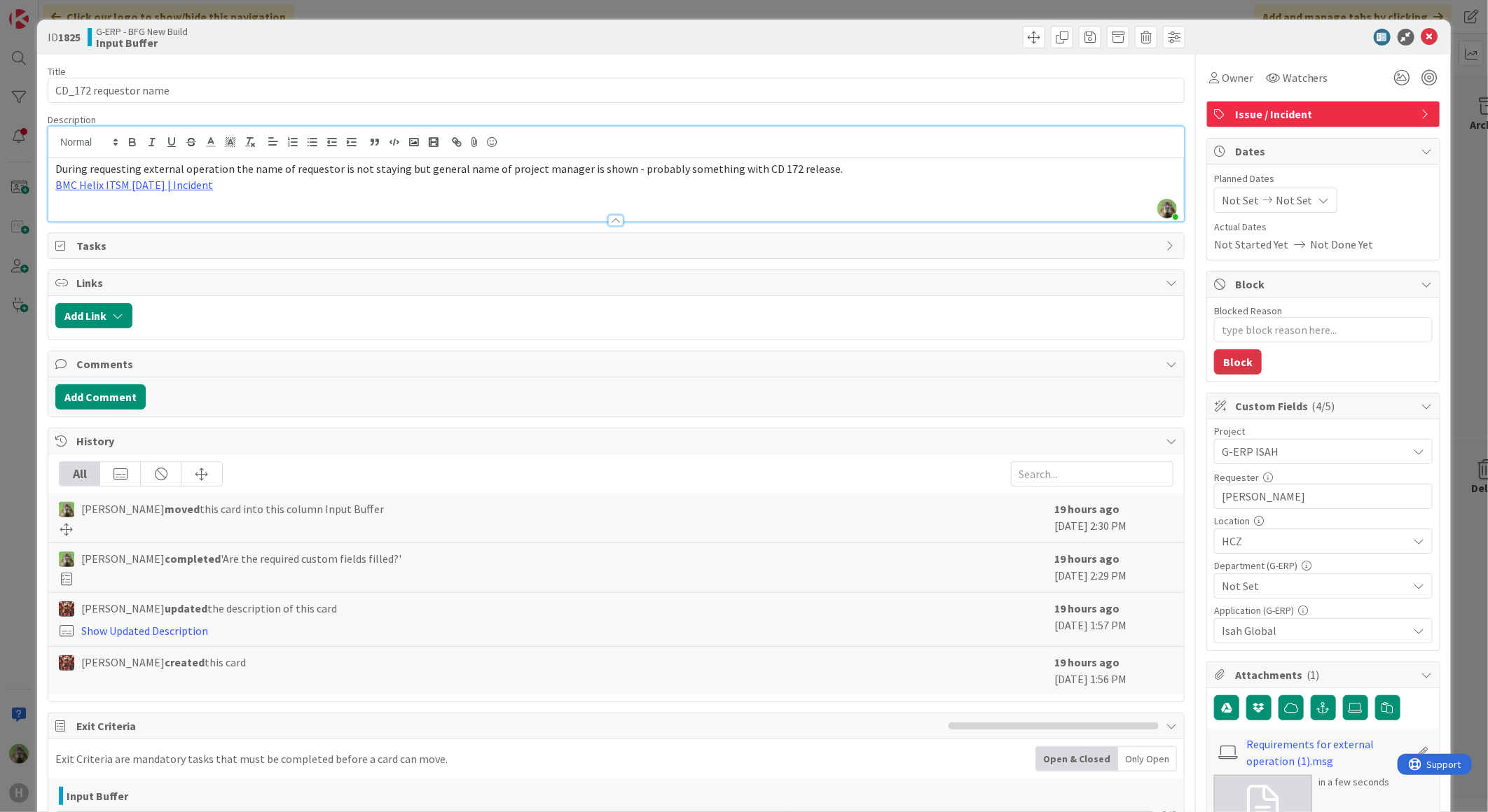
click at [29, 417] on div "ID 1825 G-ERP - BFG New Build Input Buffer Title 21 / 128 CD_172 requestor name…" at bounding box center [744, 406] width 1488 height 812
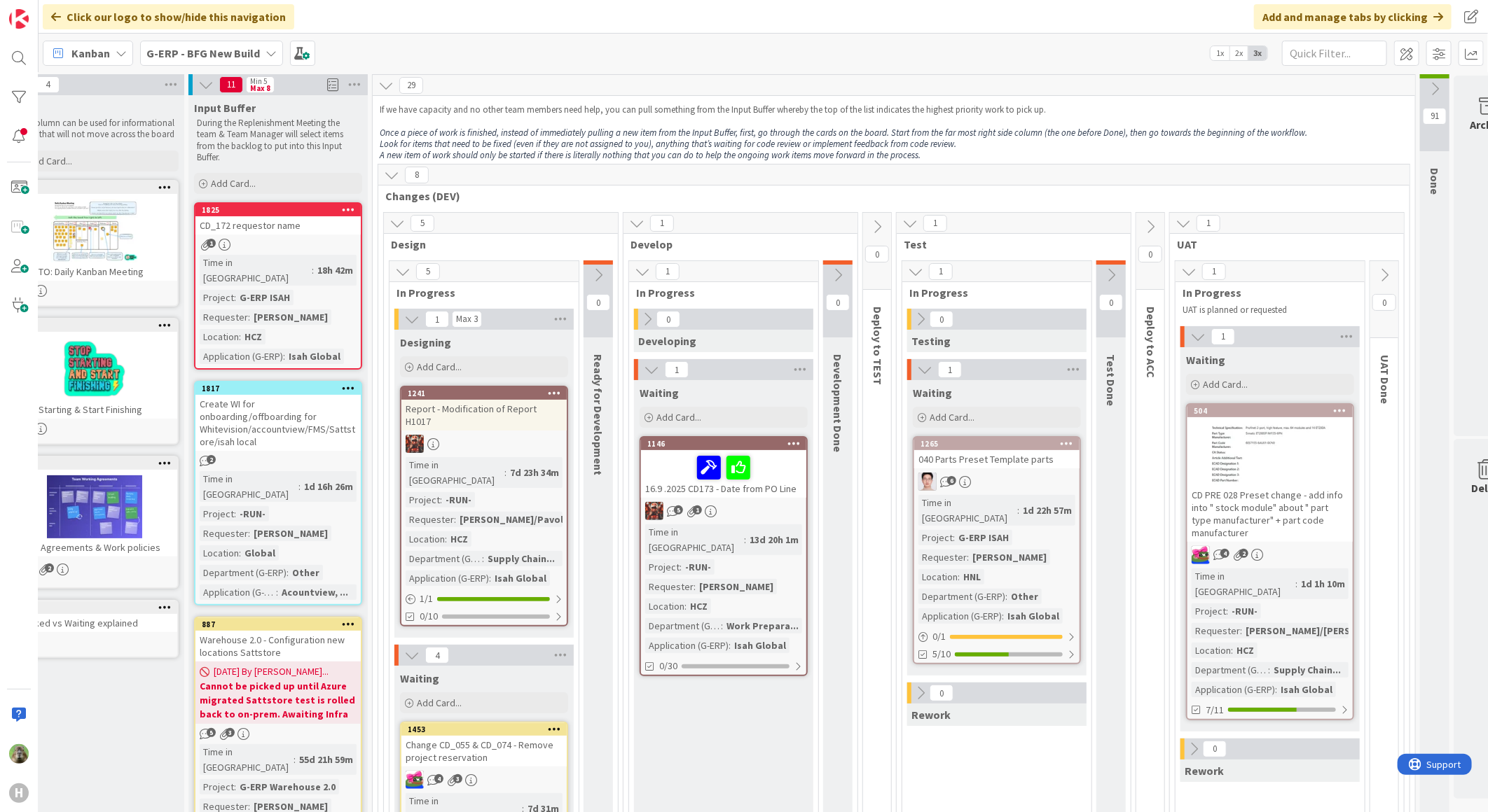
scroll to position [0, 38]
click at [367, 85] on div "11 Min 5 Max 8" at bounding box center [278, 86] width 179 height 21
click at [360, 89] on icon at bounding box center [354, 86] width 18 height 21
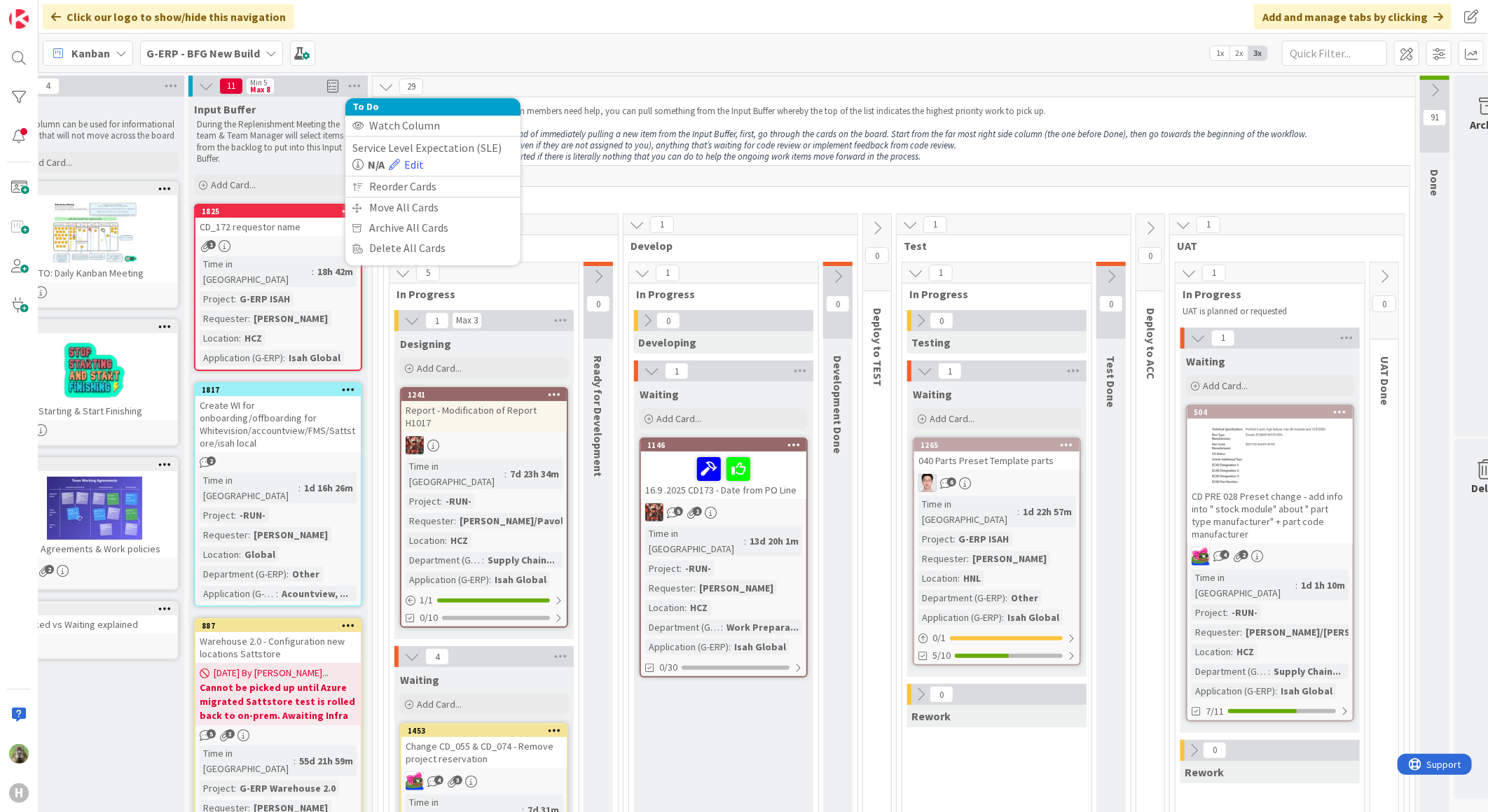
click at [424, 43] on div "Kanban G-ERP - BFG New Build 1x 2x 3x Kanban Options Card ID Time in Column Pla…" at bounding box center [762, 53] width 1449 height 38
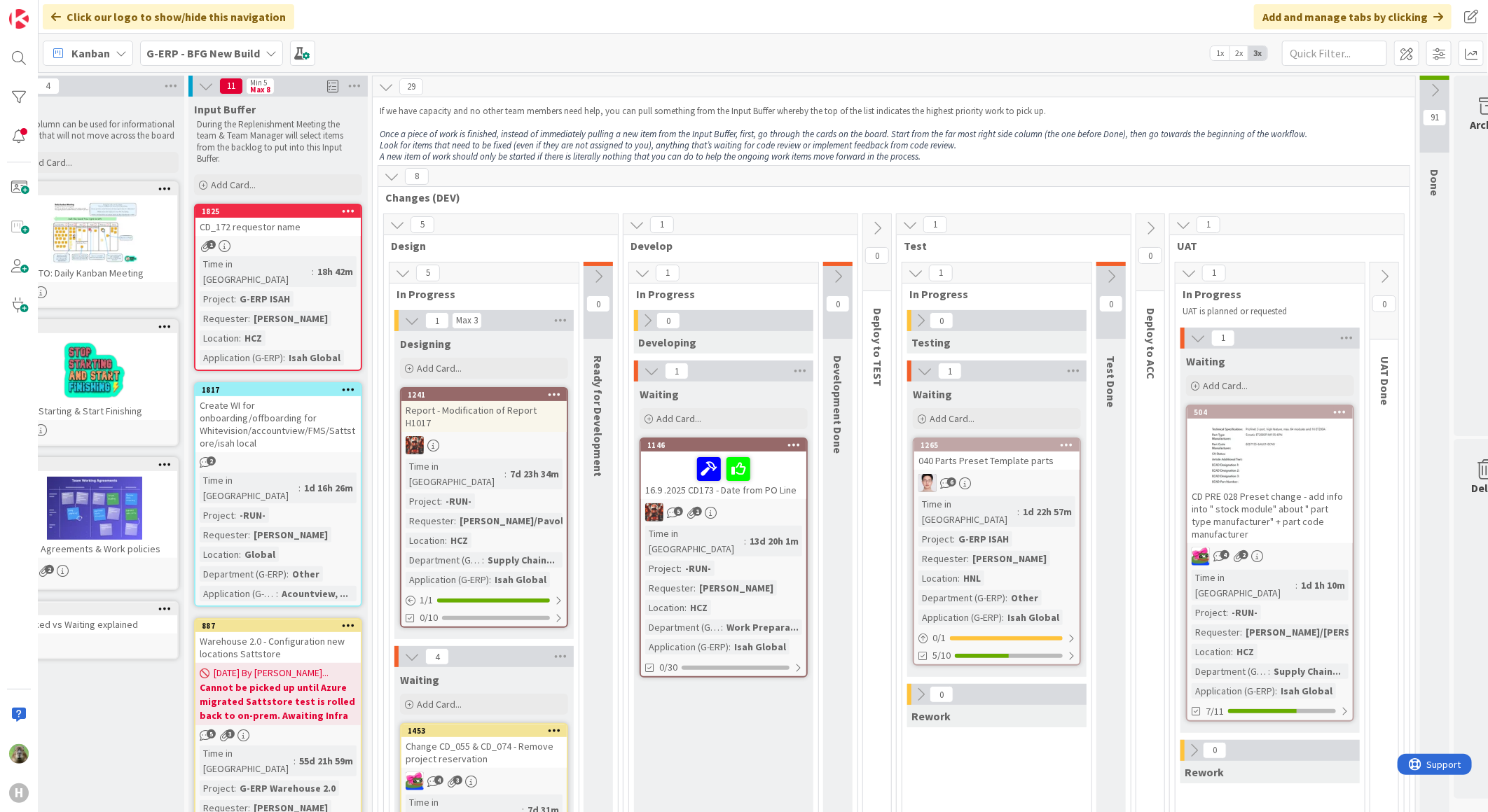
click at [325, 234] on div "CD_172 requestor name" at bounding box center [278, 227] width 165 height 18
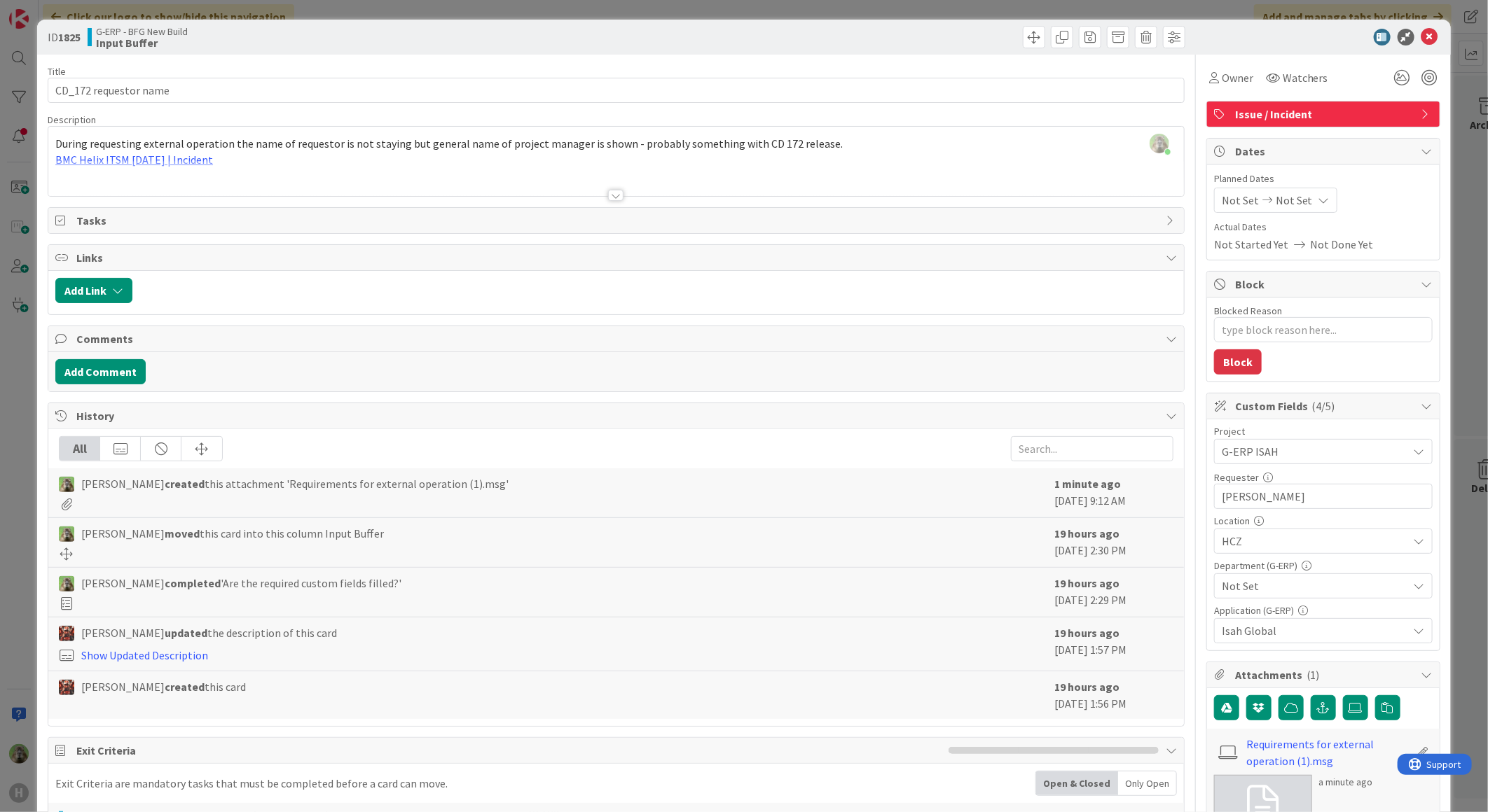
click at [20, 428] on div "ID 1825 G-ERP - BFG New Build Input Buffer Title 21 / 128 CD_172 requestor name…" at bounding box center [744, 406] width 1488 height 812
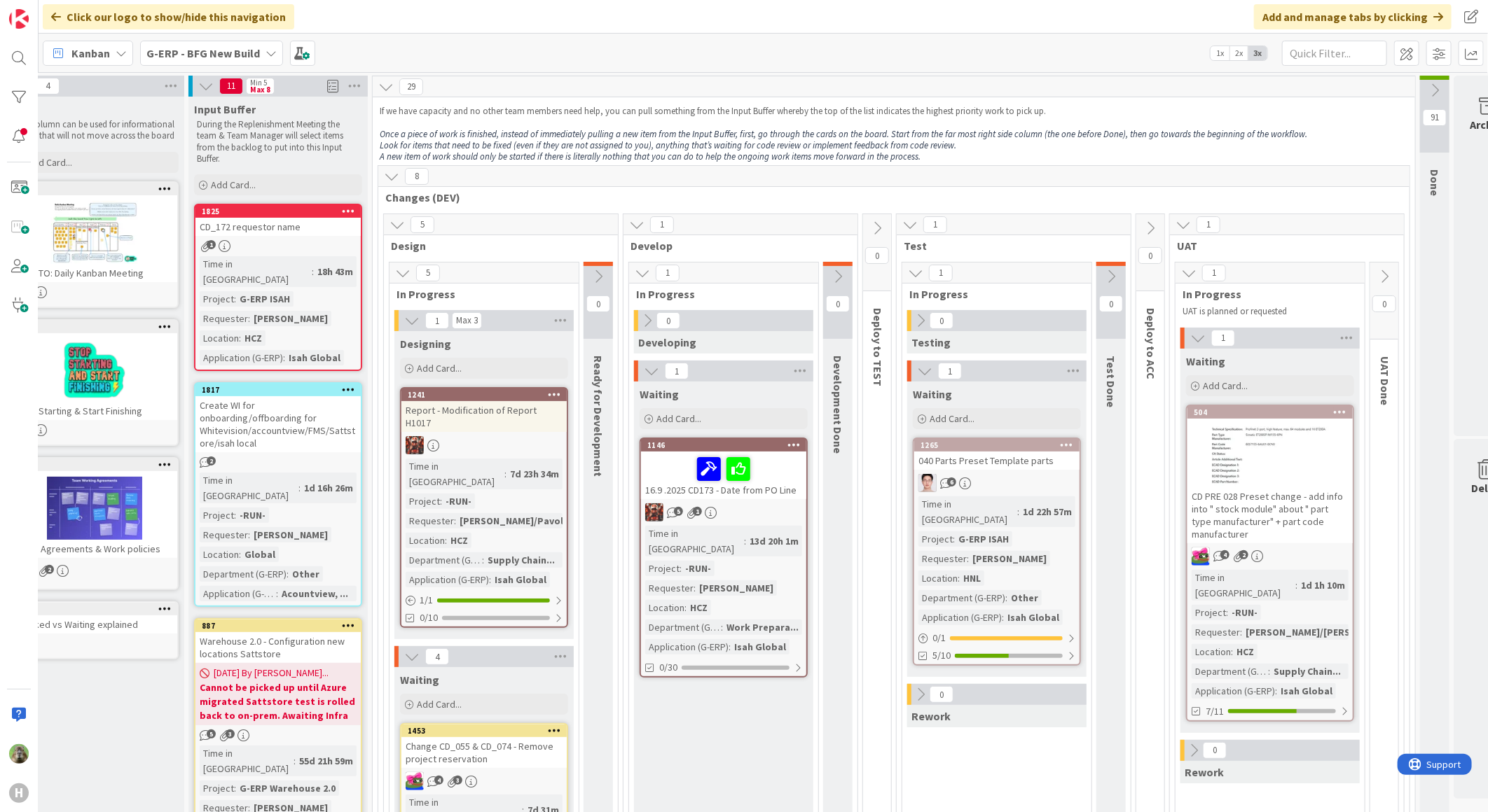
click at [286, 236] on link "1825 CD_172 requestor name 1 Time in Column : 18h 43m Project : G-ERP ISAH Requ…" at bounding box center [278, 287] width 168 height 168
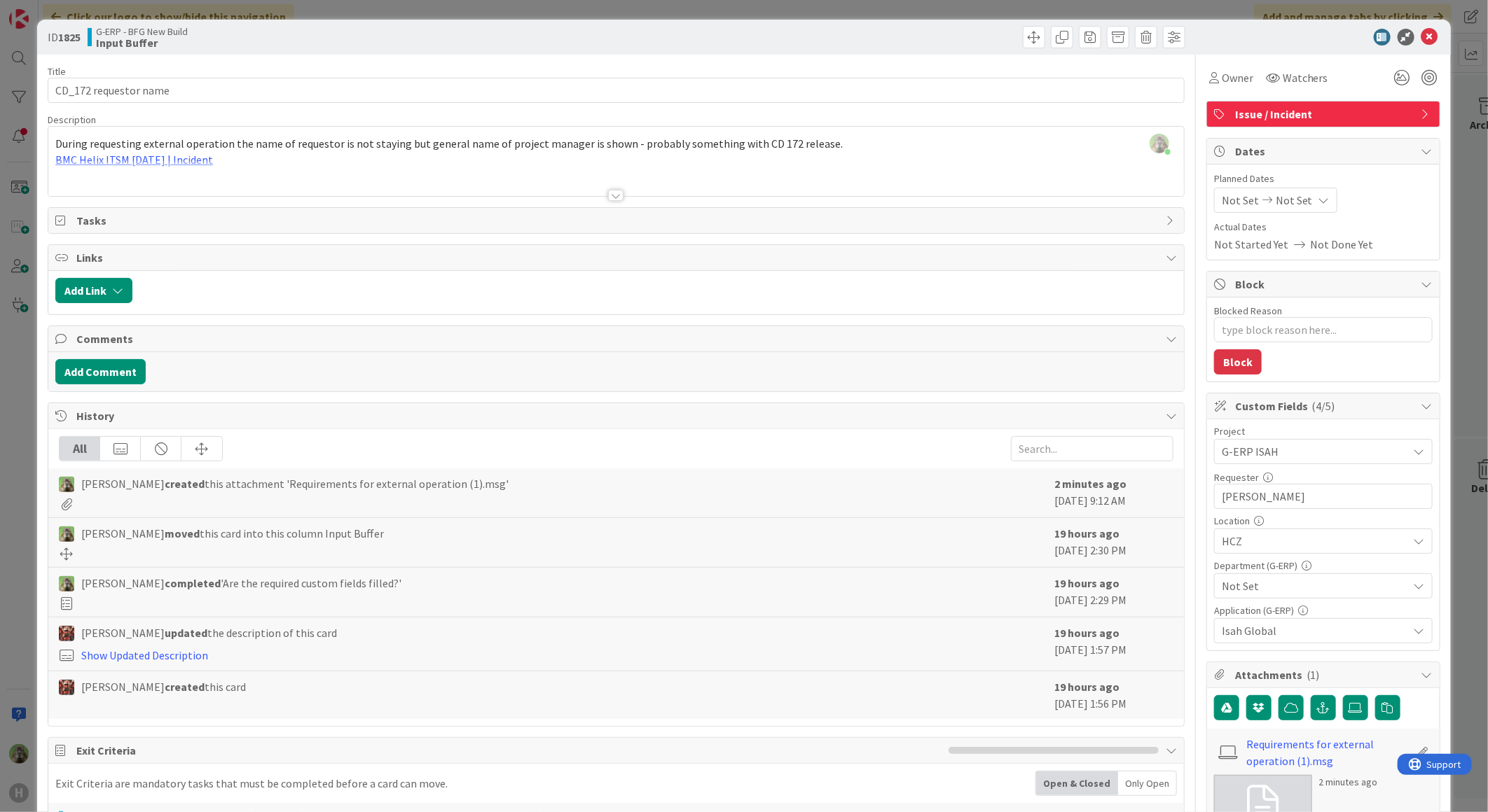
click at [1301, 592] on span "Not Set" at bounding box center [1314, 586] width 186 height 17
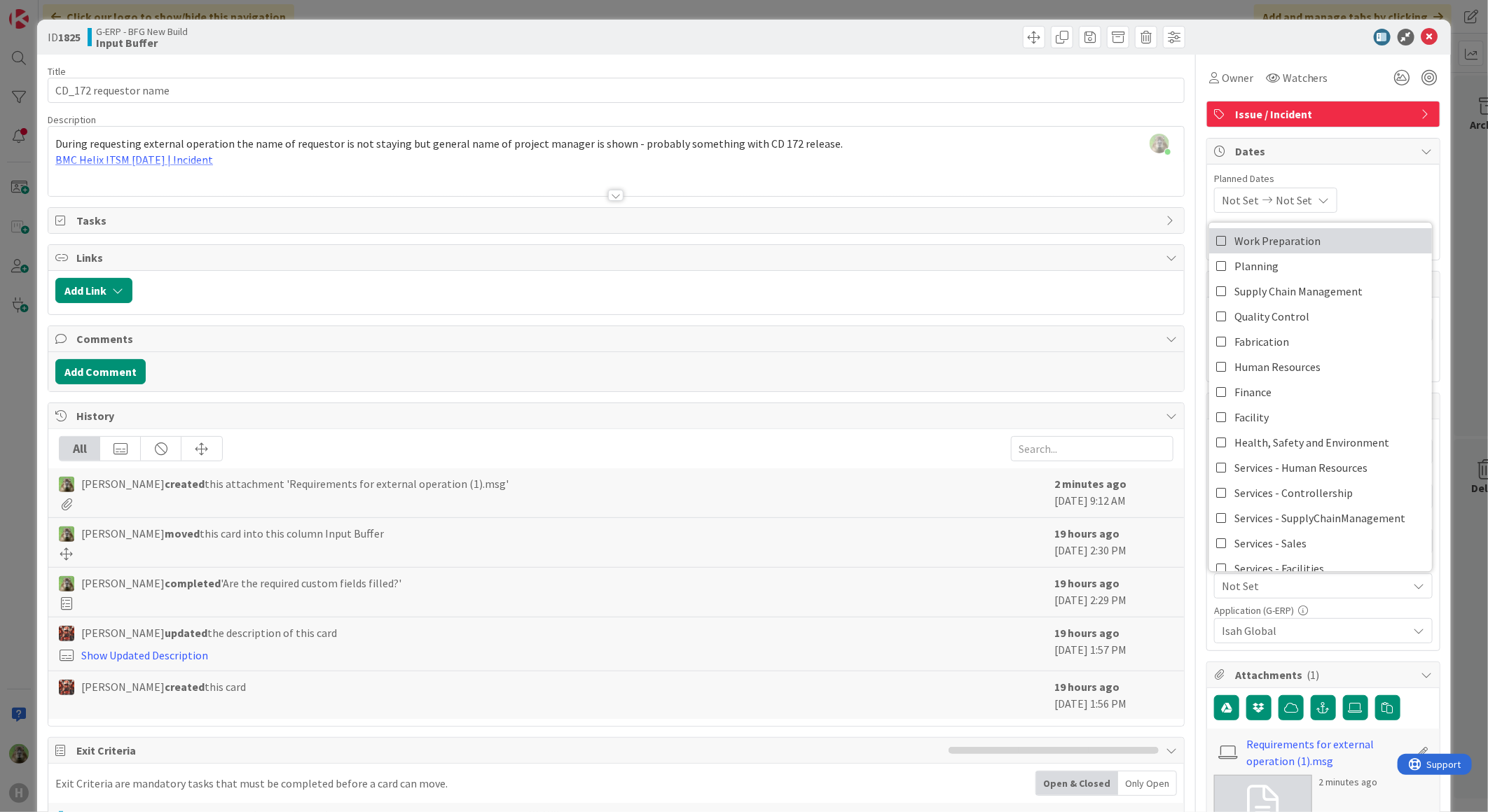
click at [1331, 245] on link "Work Preparation" at bounding box center [1320, 240] width 223 height 25
click at [1377, 606] on div "Application (G-ERP)" at bounding box center [1323, 611] width 218 height 10
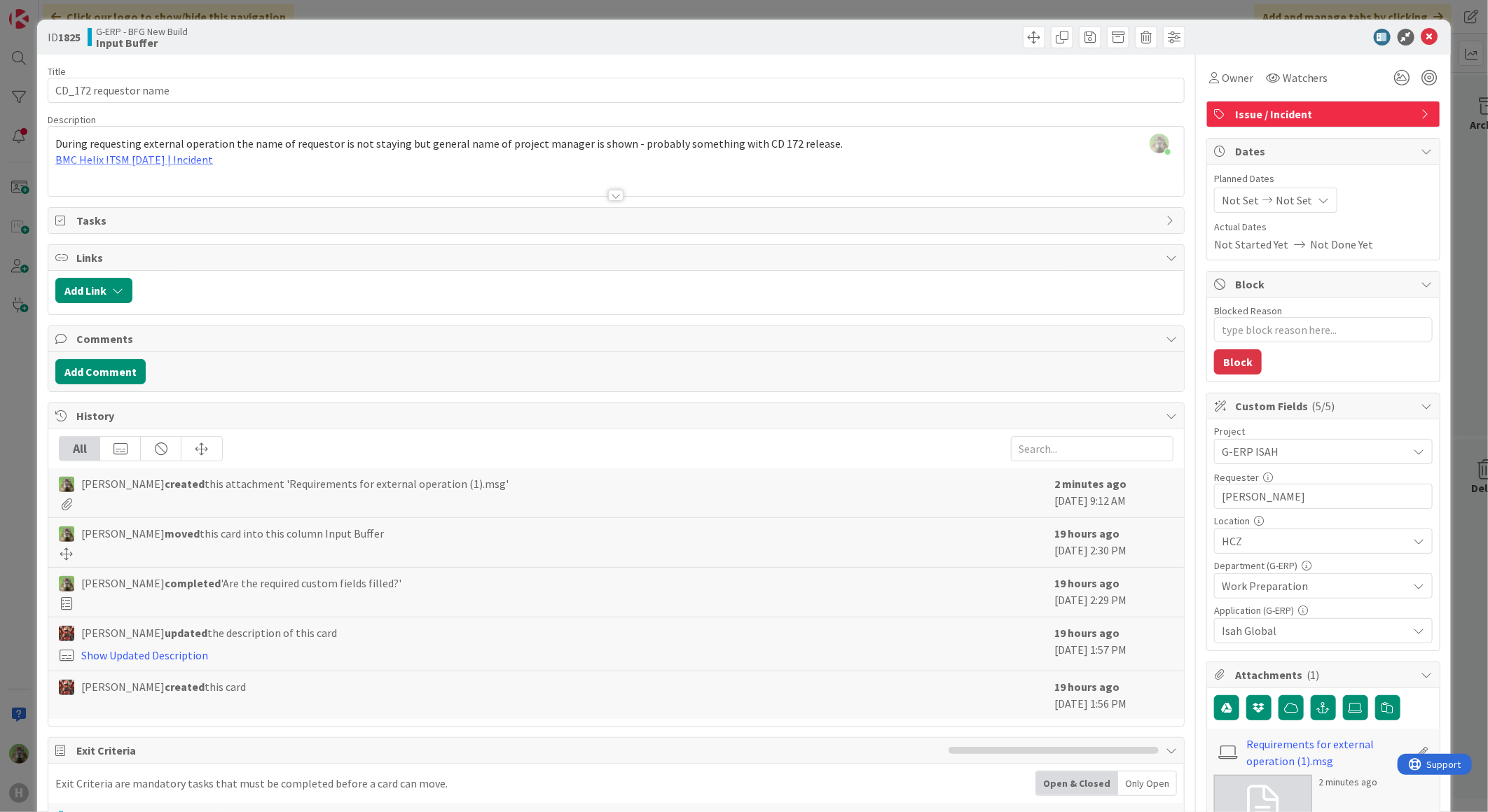
click at [28, 356] on div "ID 1825 G-ERP - BFG New Build Input Buffer Title 21 / 128 CD_172 requestor name…" at bounding box center [744, 406] width 1488 height 812
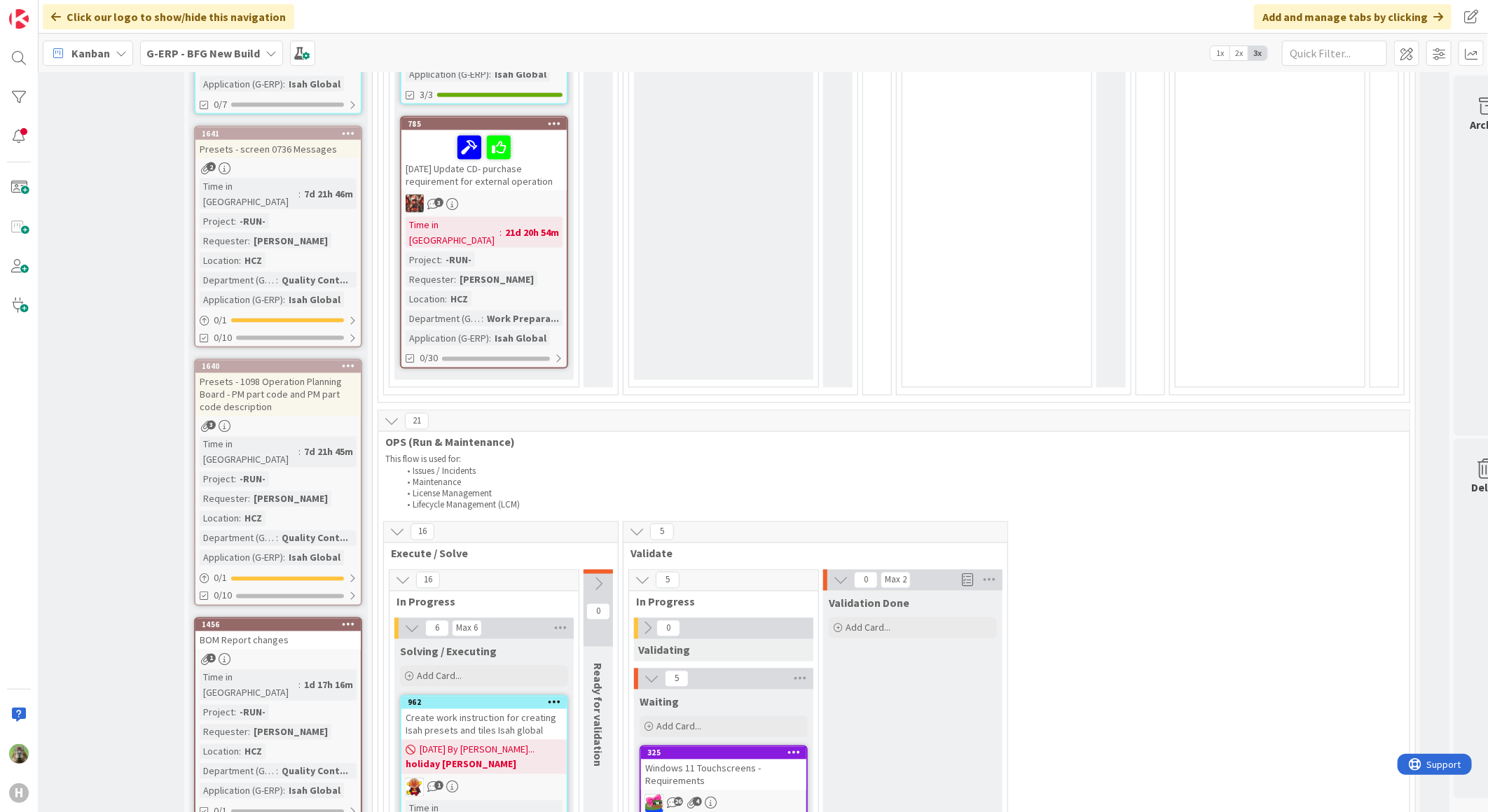
scroll to position [1789, 38]
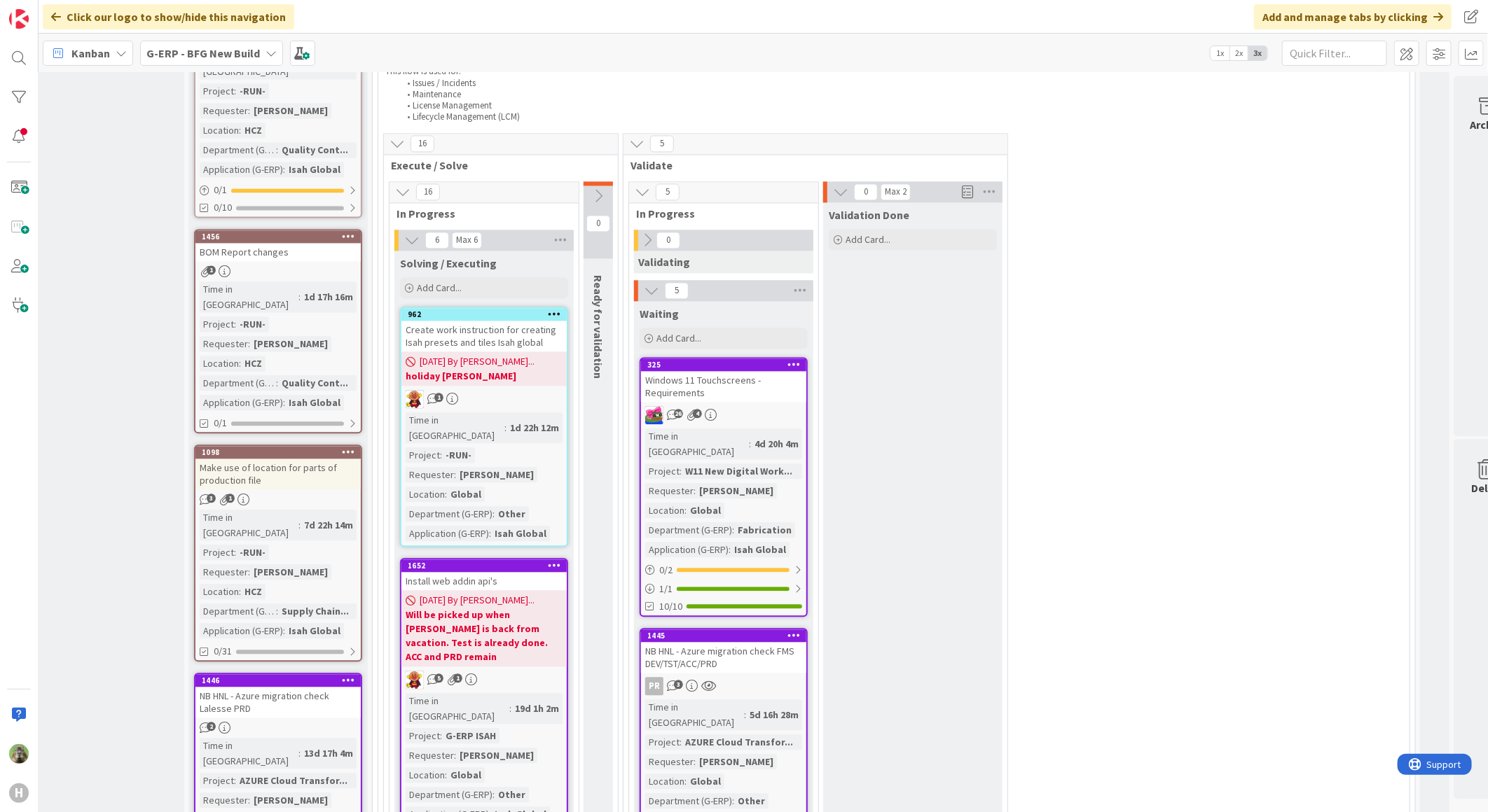
click at [762, 642] on div "NB HNL - Azure migration check FMS DEV/TST/ACC/PRD" at bounding box center [723, 657] width 165 height 31
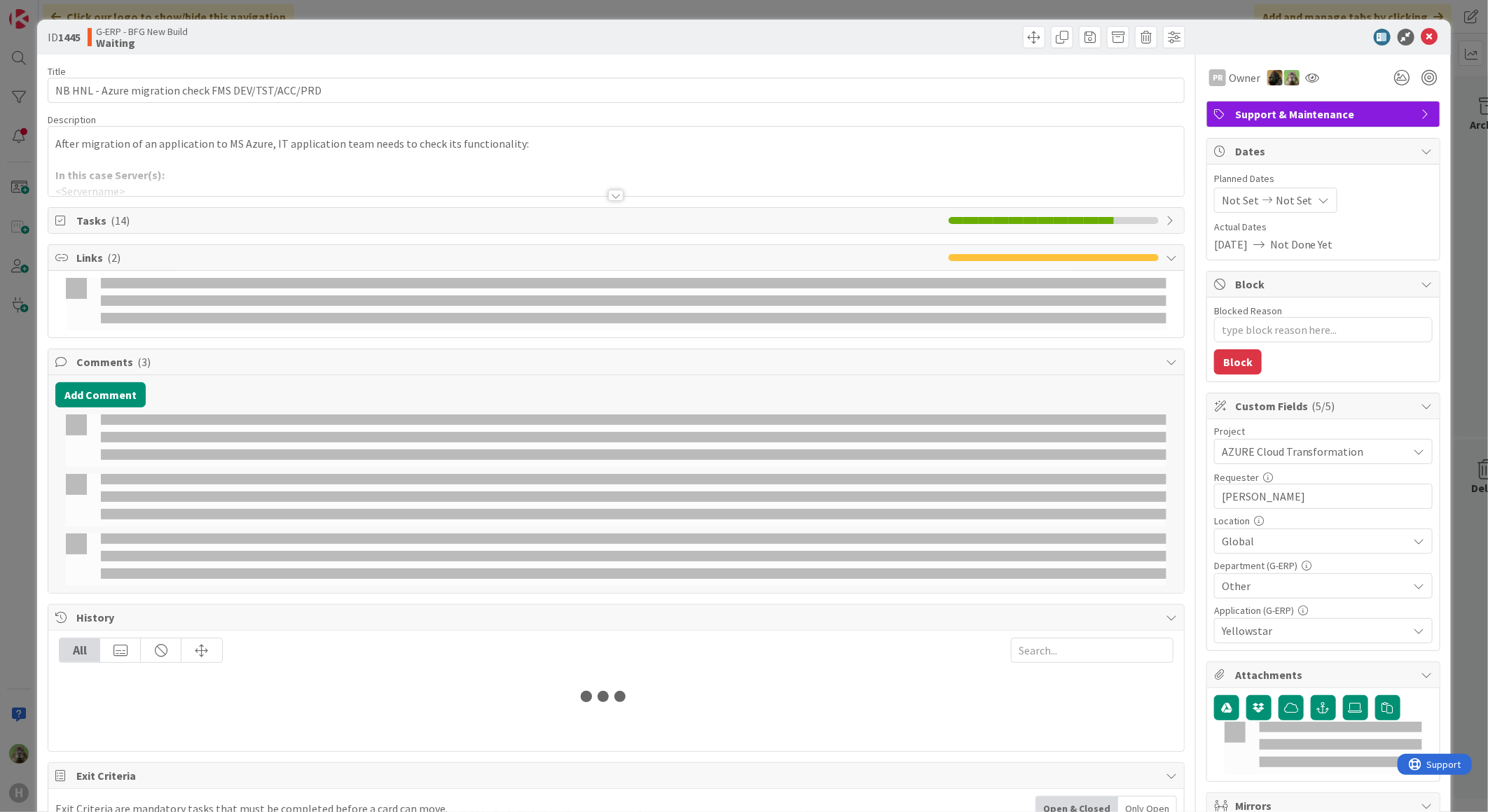
type textarea "x"
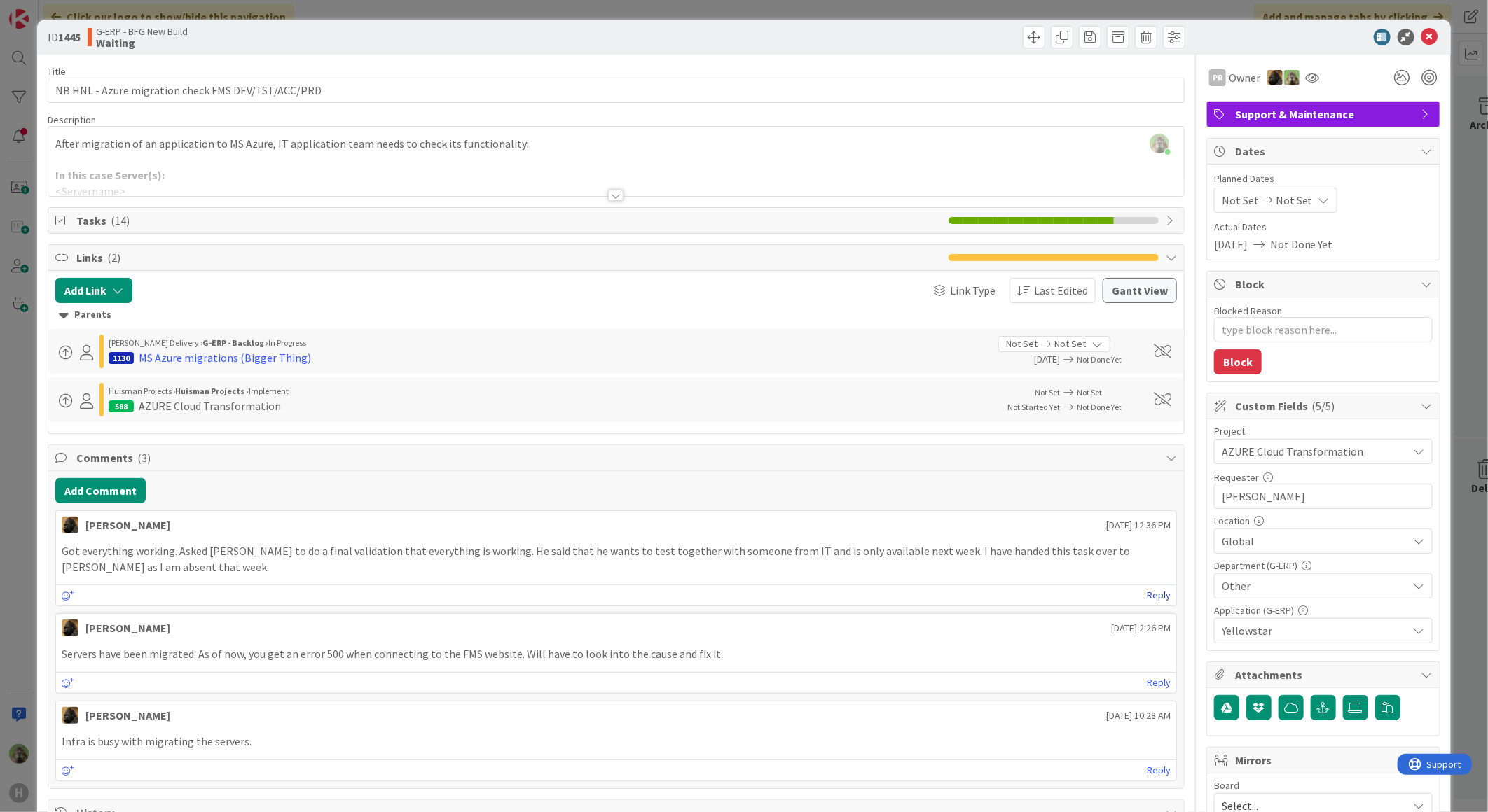
click at [1147, 592] on link "Reply" at bounding box center [1158, 595] width 24 height 18
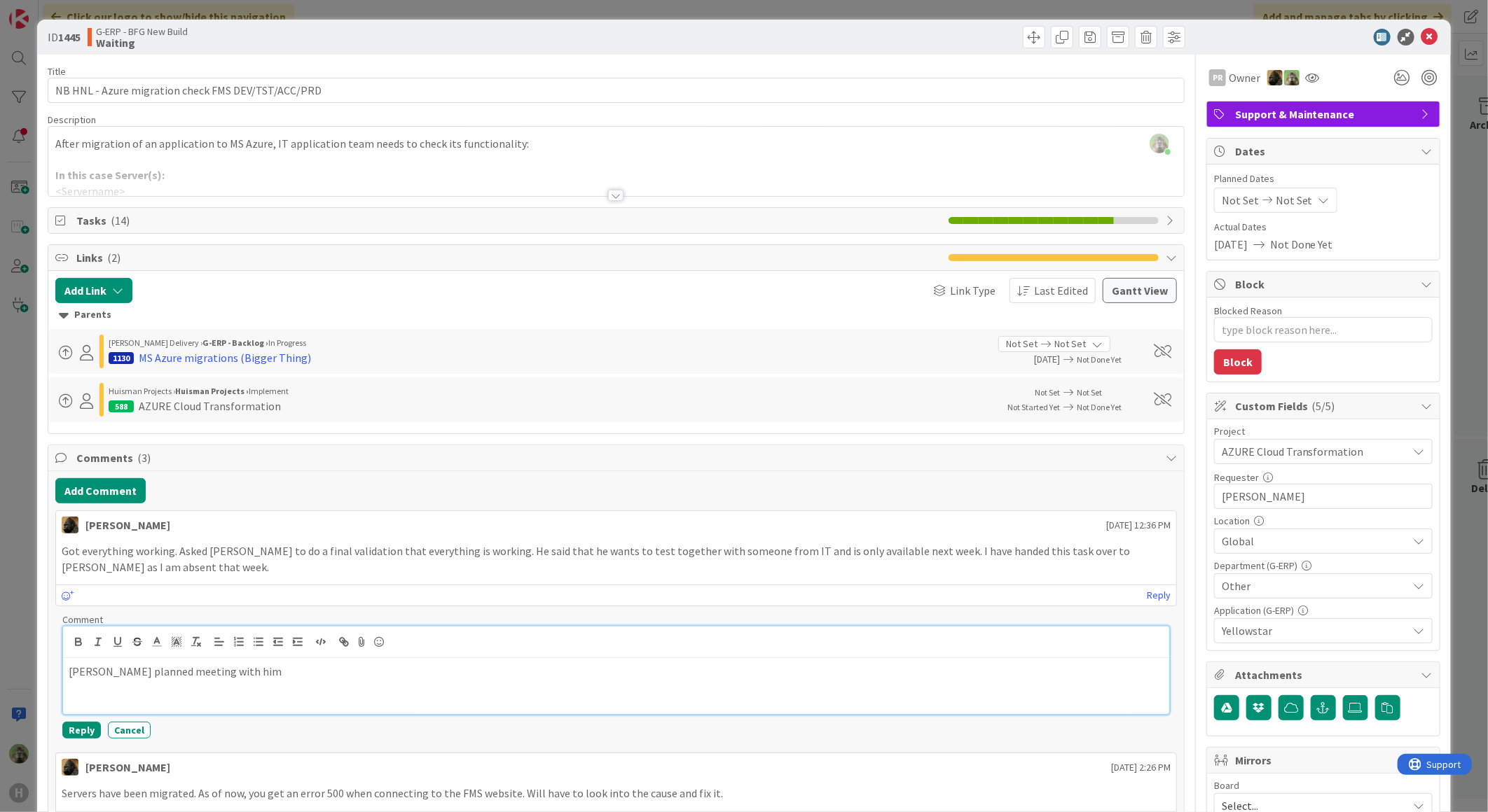
click at [246, 662] on div "Parveen planned meeting with him" at bounding box center [615, 686] width 1106 height 56
click at [73, 731] on button "Reply" at bounding box center [81, 730] width 38 height 17
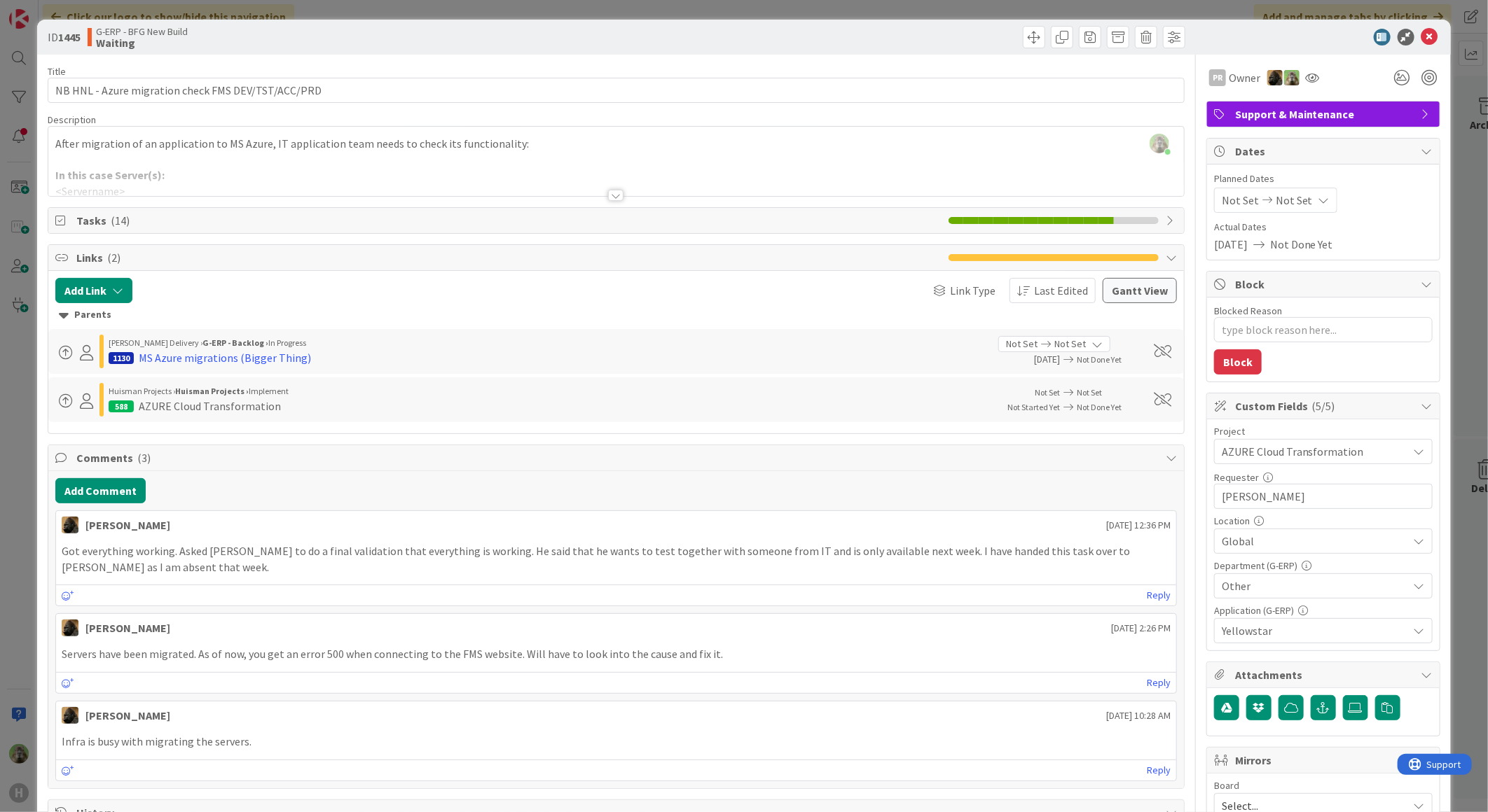
type textarea "x"
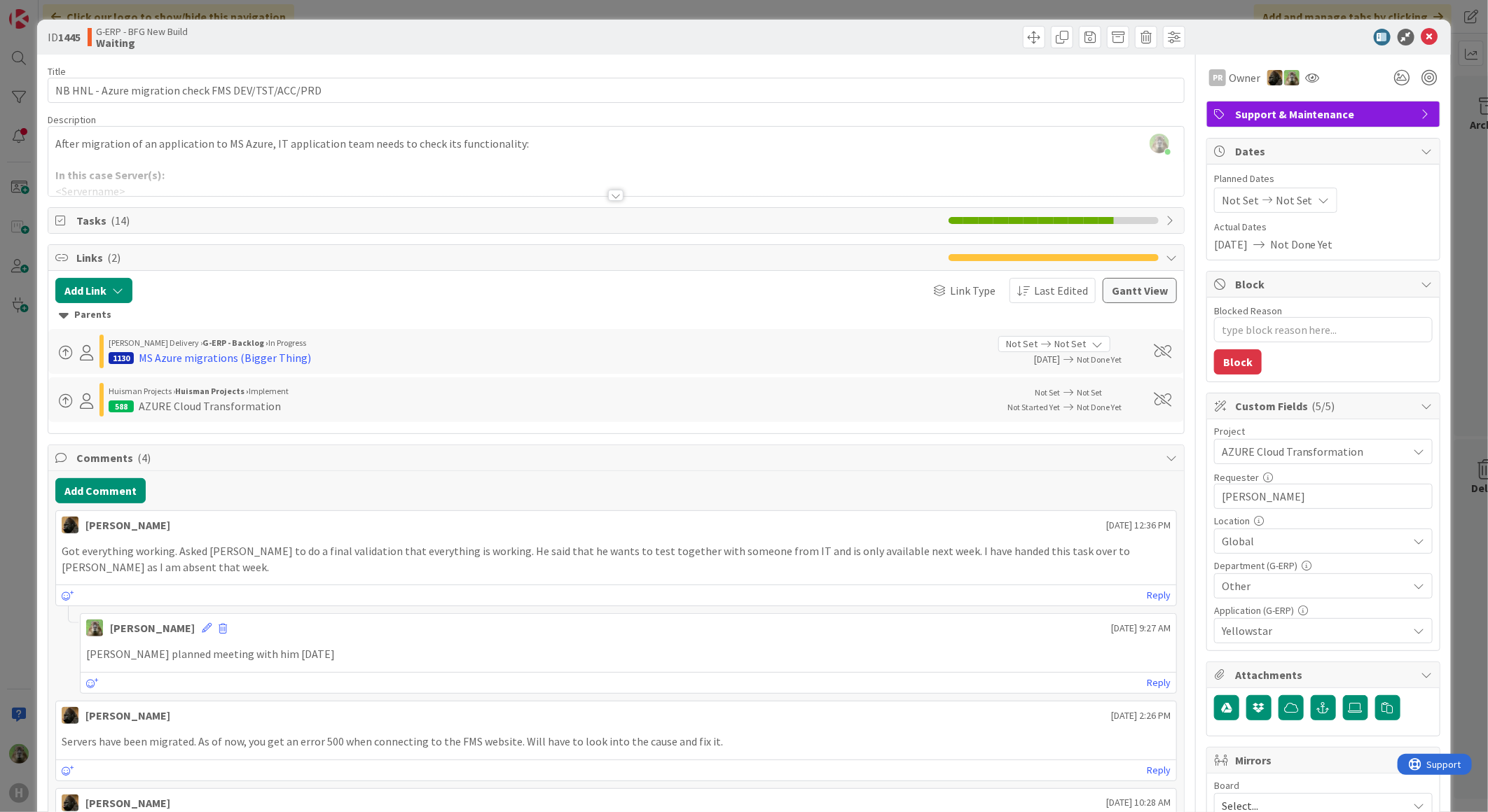
click at [11, 594] on div "ID 1445 G-ERP - BFG New Build Waiting Title 50 / 128 NB HNL - Azure migration c…" at bounding box center [744, 406] width 1488 height 812
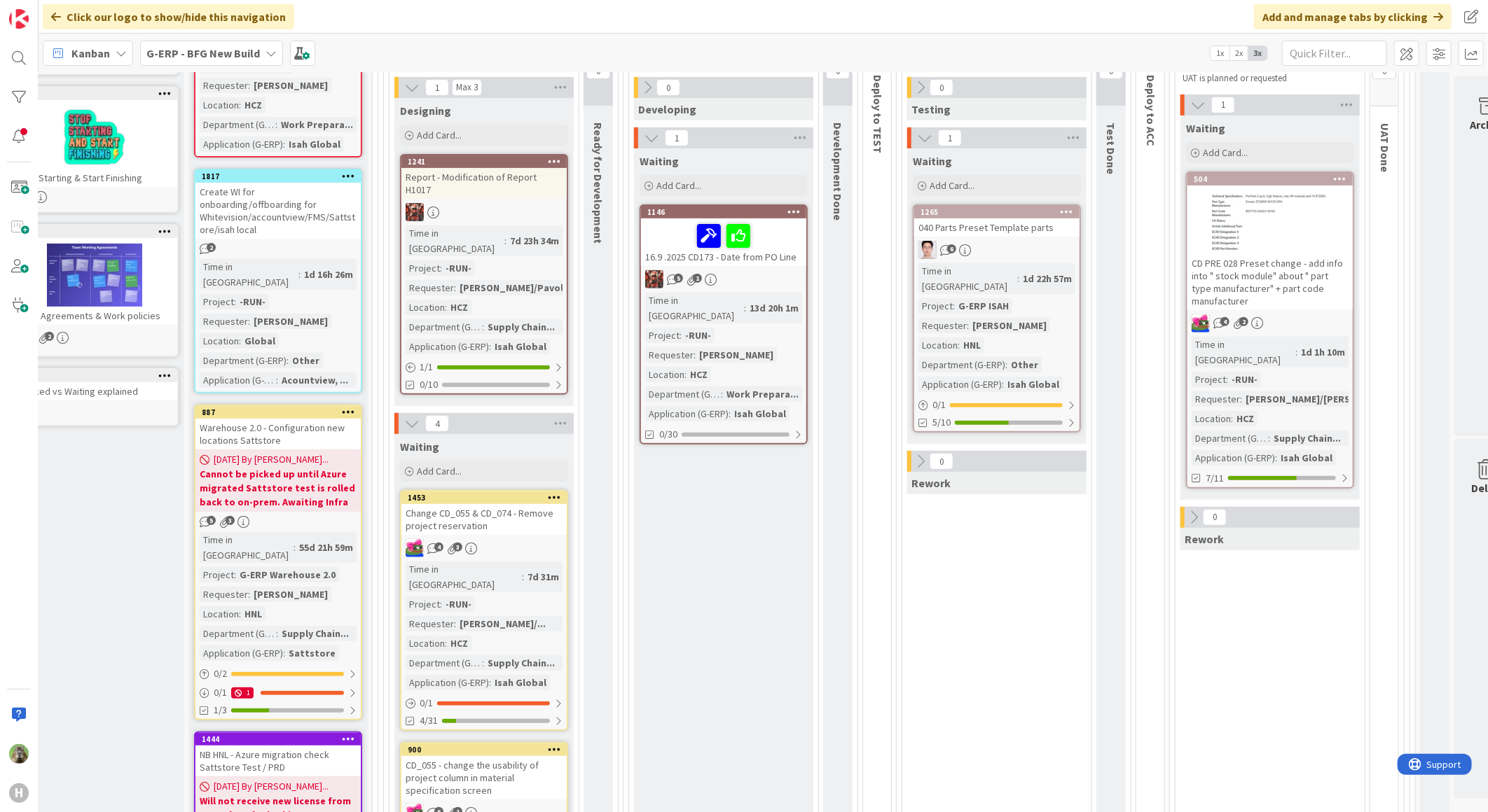
scroll to position [0, 38]
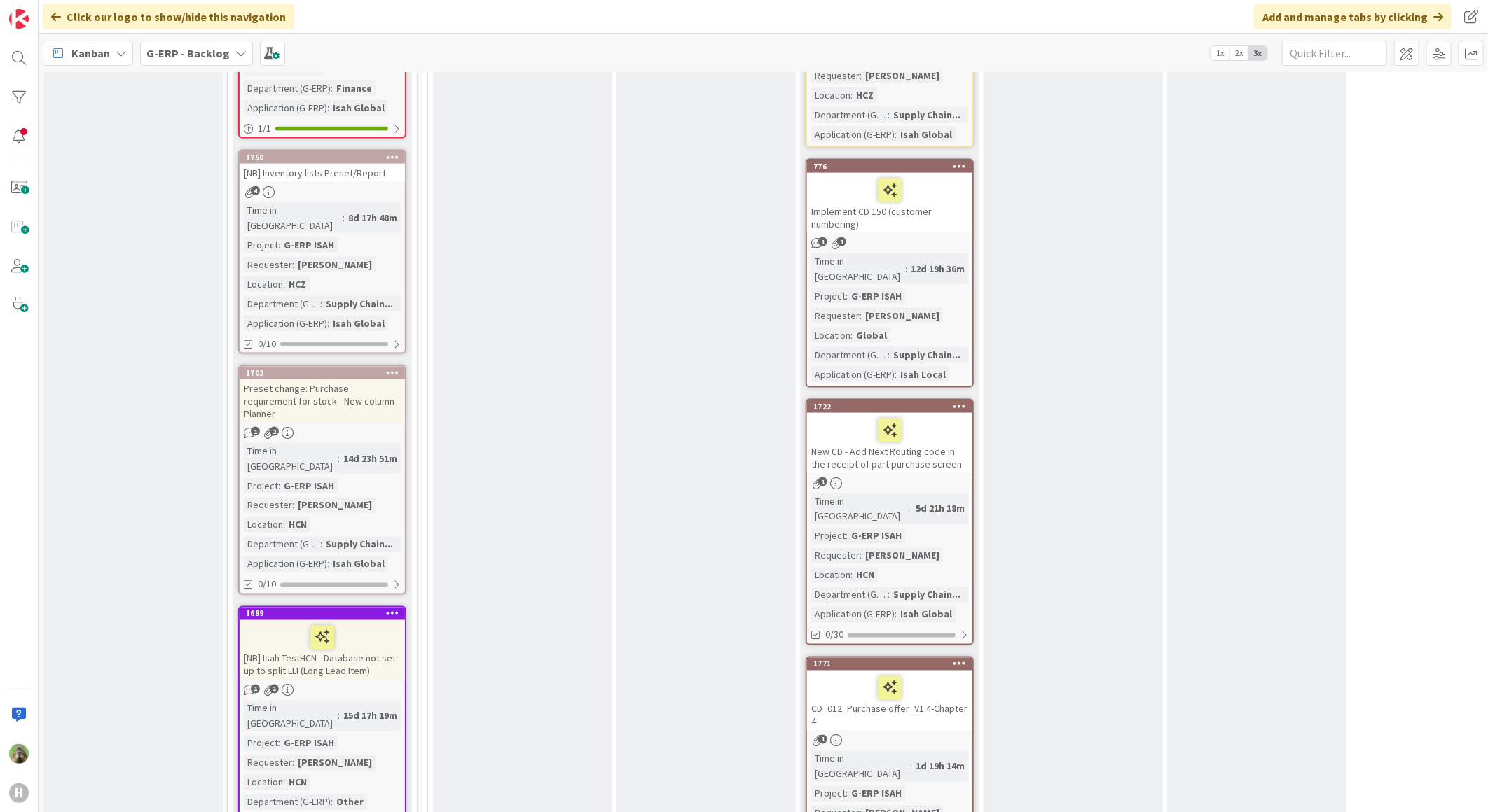
scroll to position [1089, 0]
